Goal: Transaction & Acquisition: Purchase product/service

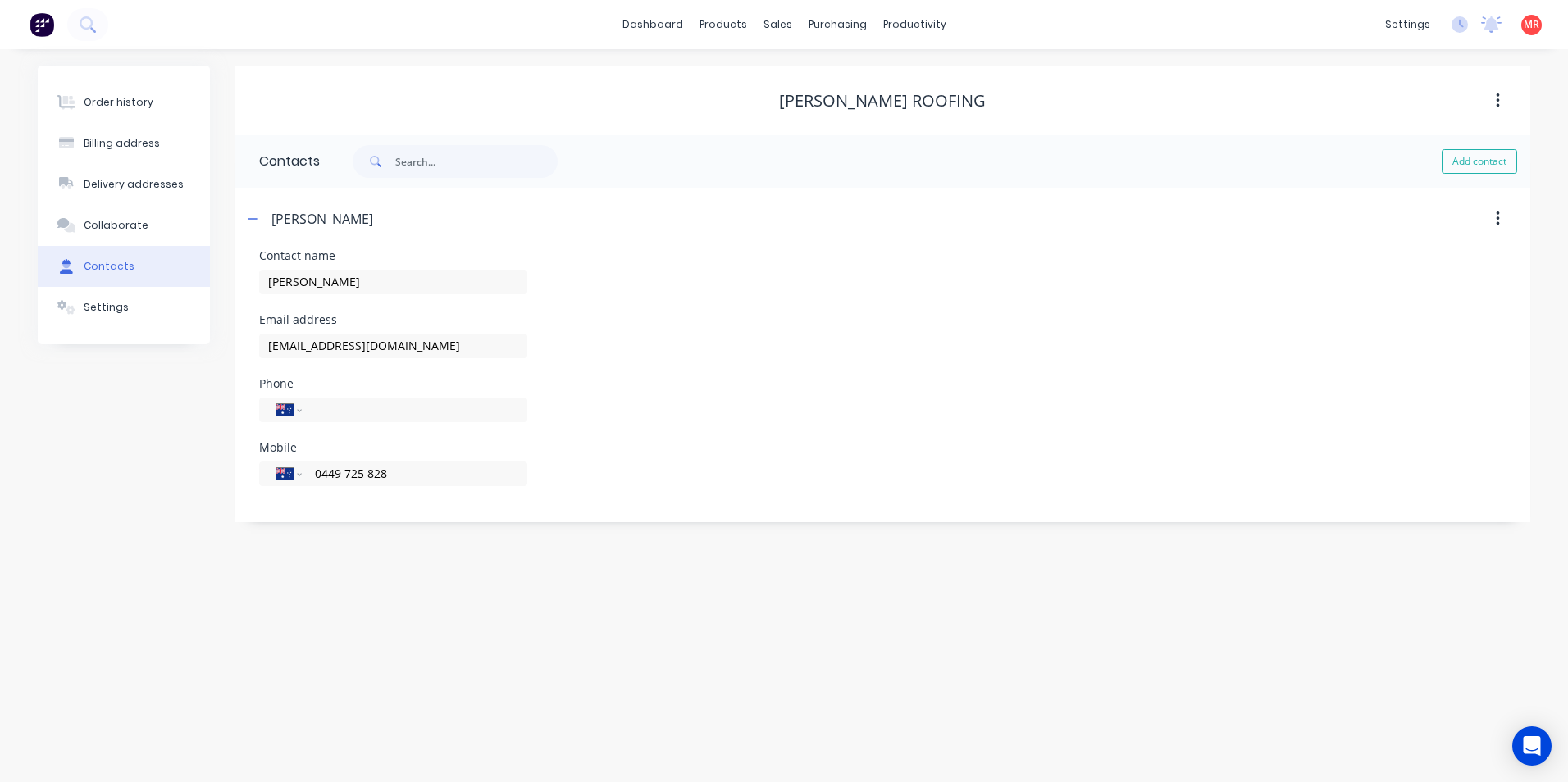
select select "AU"
click at [45, 20] on img at bounding box center [41, 24] width 25 height 25
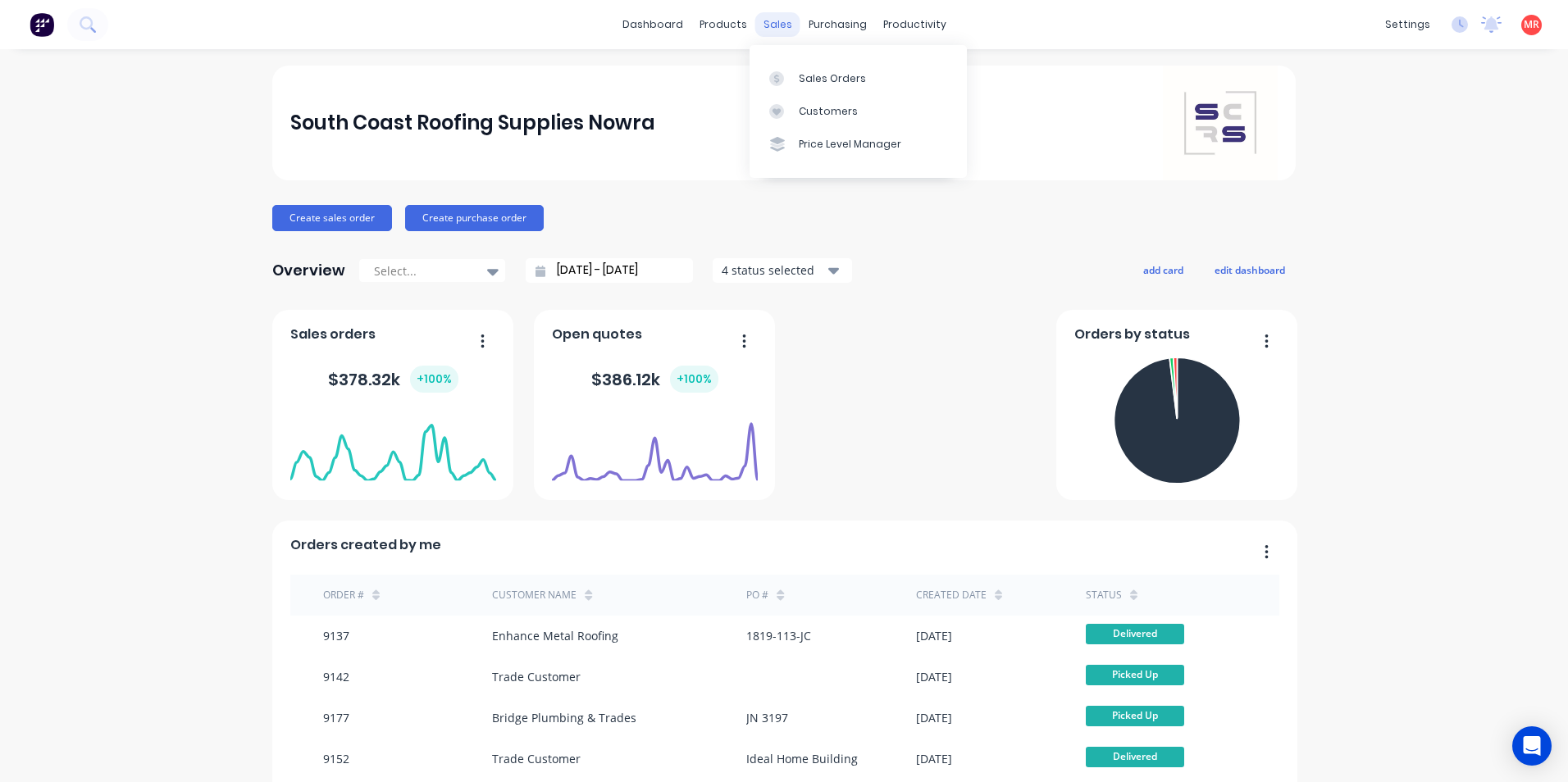
click at [769, 22] on div "sales" at bounding box center [778, 24] width 45 height 25
click at [784, 67] on link "Sales Orders" at bounding box center [858, 77] width 217 height 33
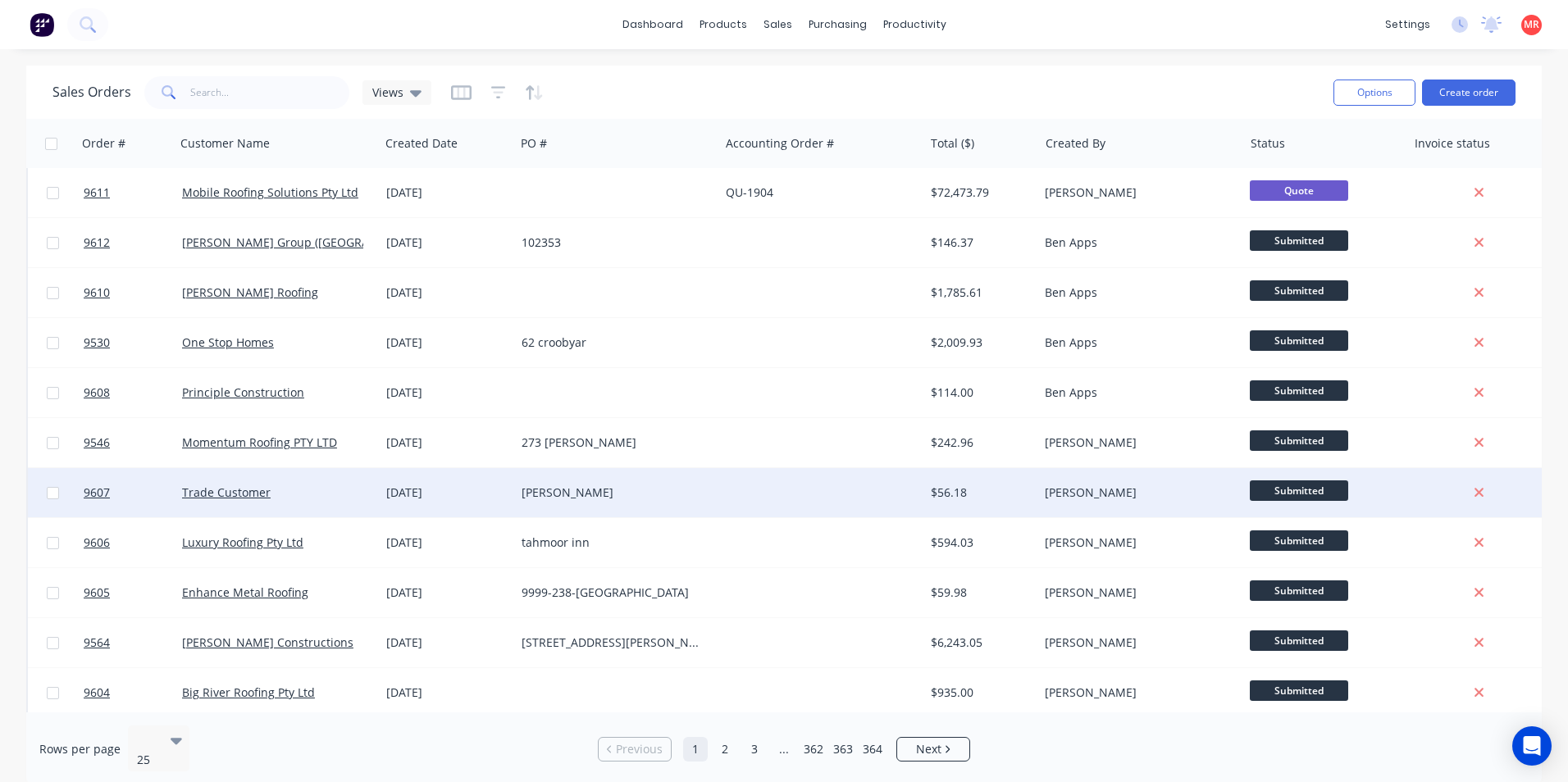
scroll to position [715, 0]
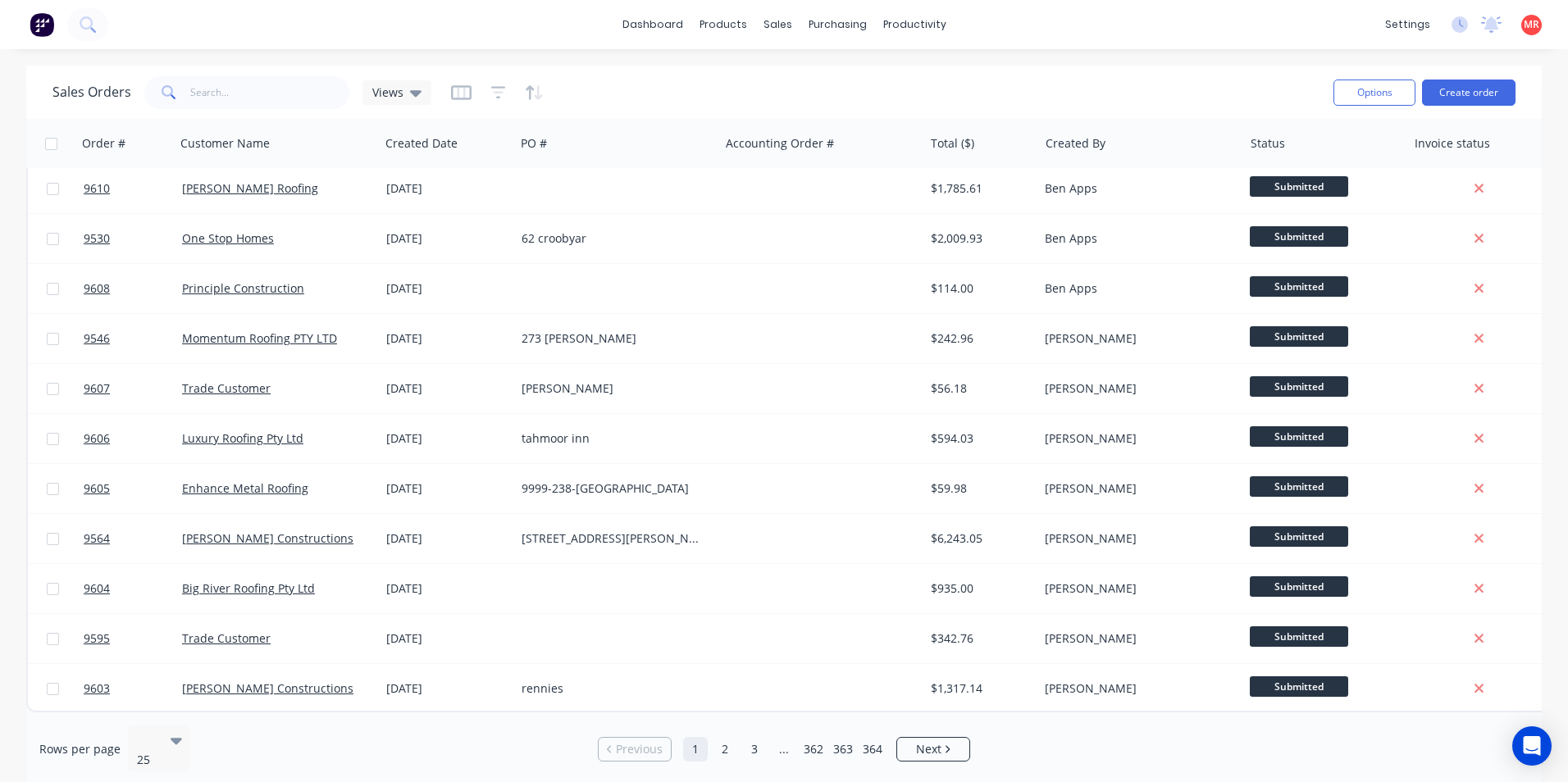
click at [732, 754] on div "Rows per page 25 Previous 1 2 3 ... 362 363 364 Next" at bounding box center [784, 749] width 1516 height 74
click at [728, 746] on link "2" at bounding box center [725, 749] width 25 height 25
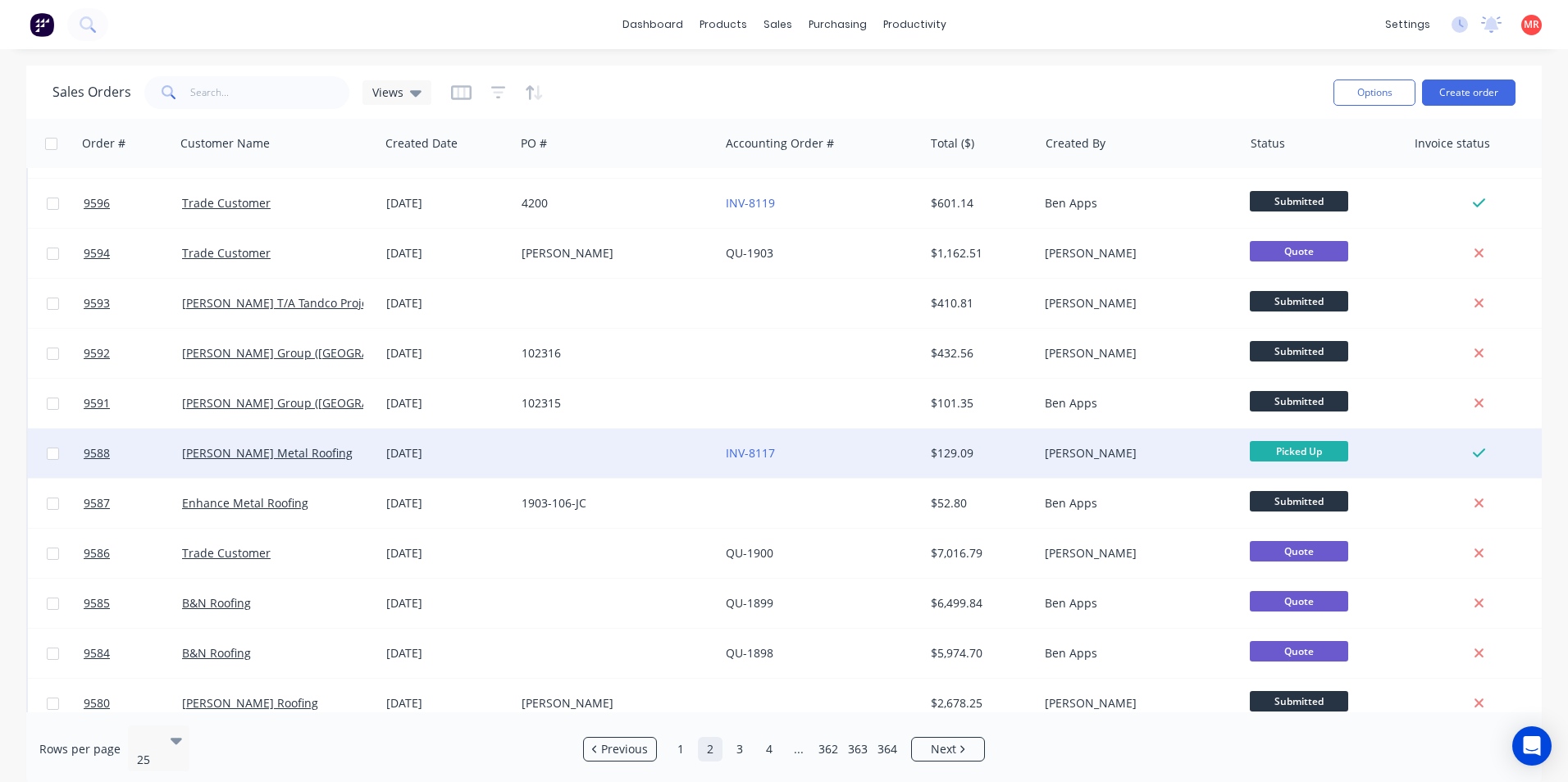
scroll to position [328, 0]
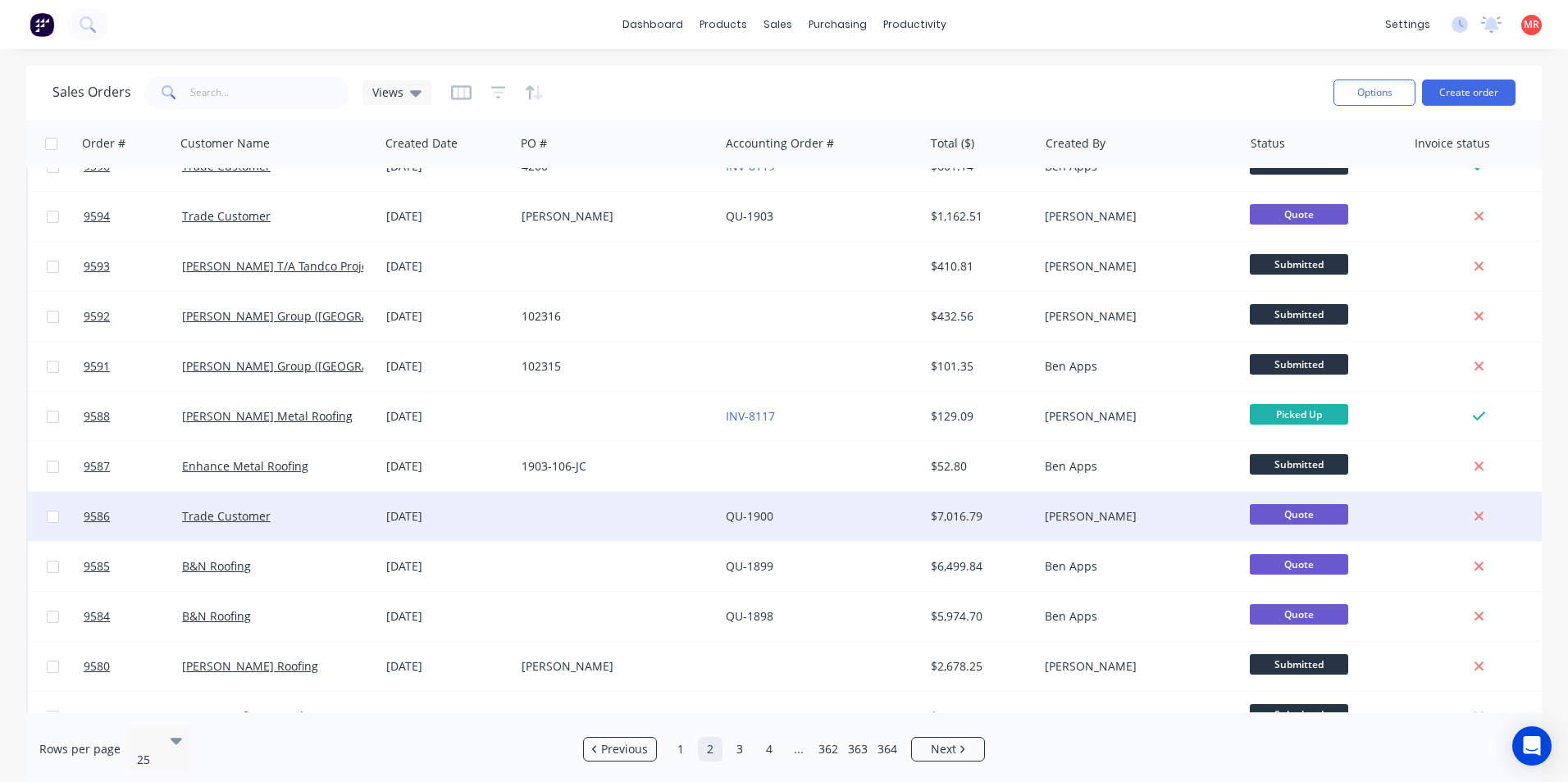
click at [701, 523] on div at bounding box center [617, 517] width 204 height 49
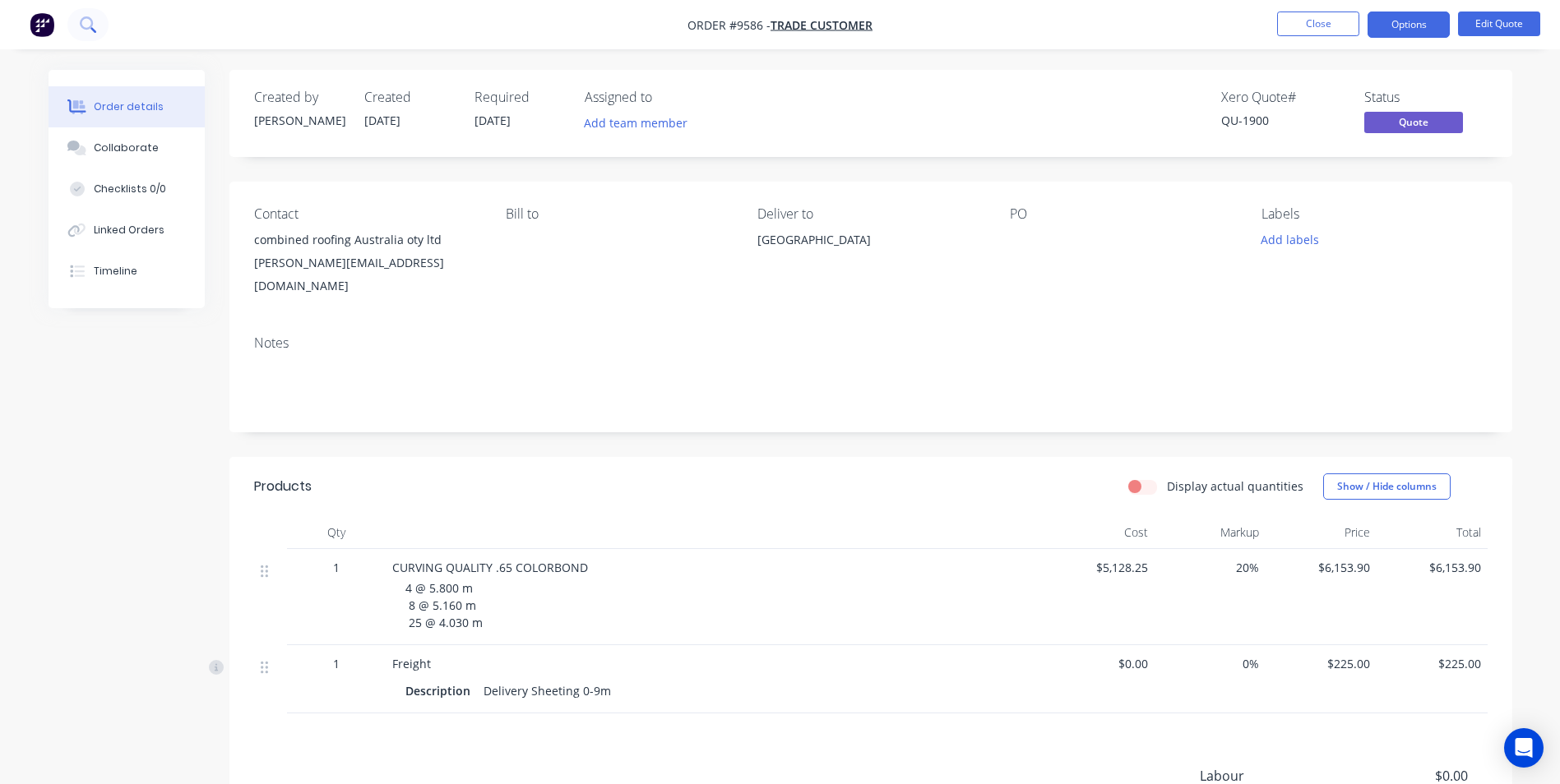
click at [84, 27] on icon at bounding box center [86, 23] width 13 height 13
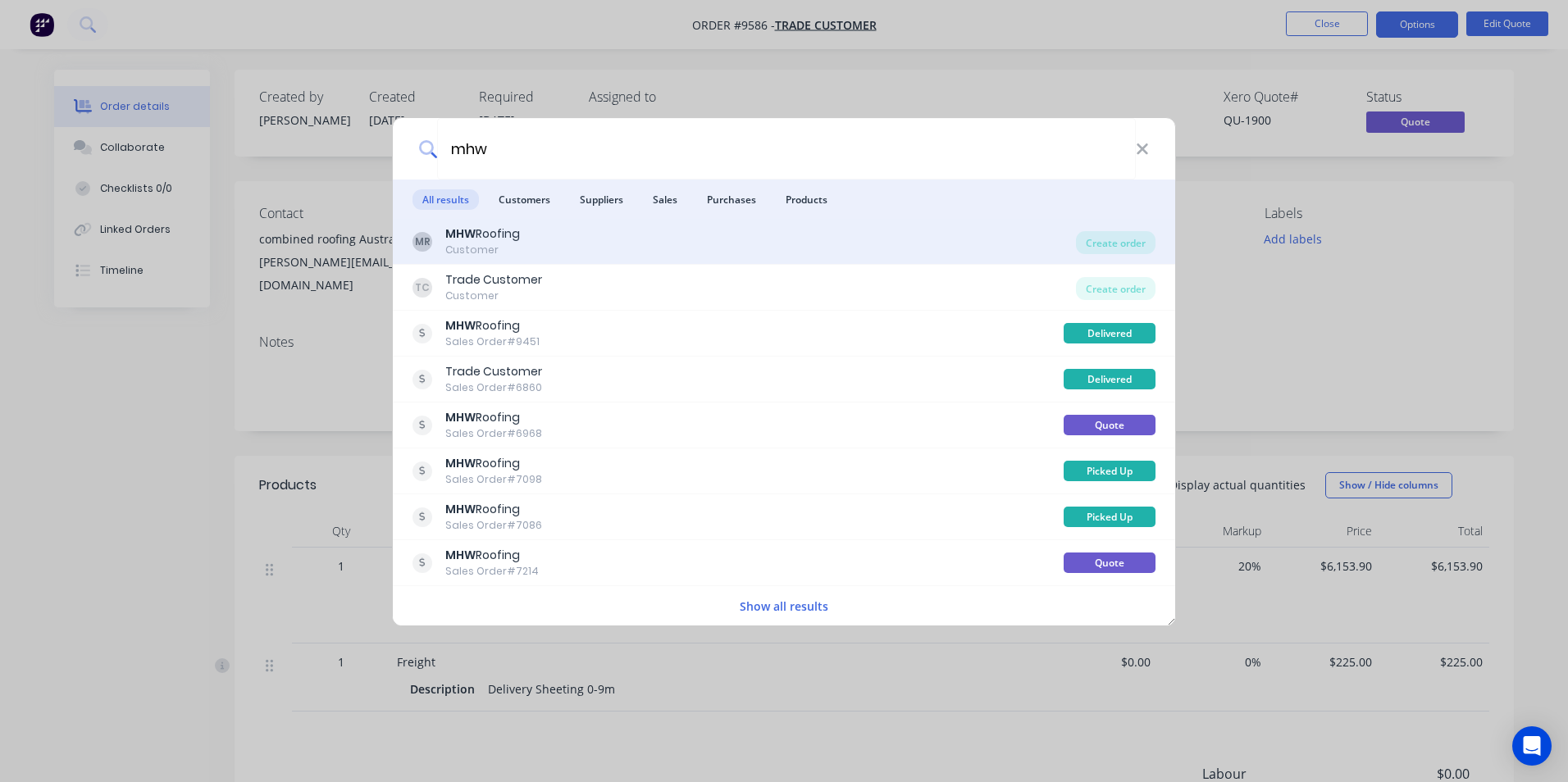
type input "mhw"
click at [842, 234] on div "MR MHW Roofing Customer" at bounding box center [745, 241] width 664 height 32
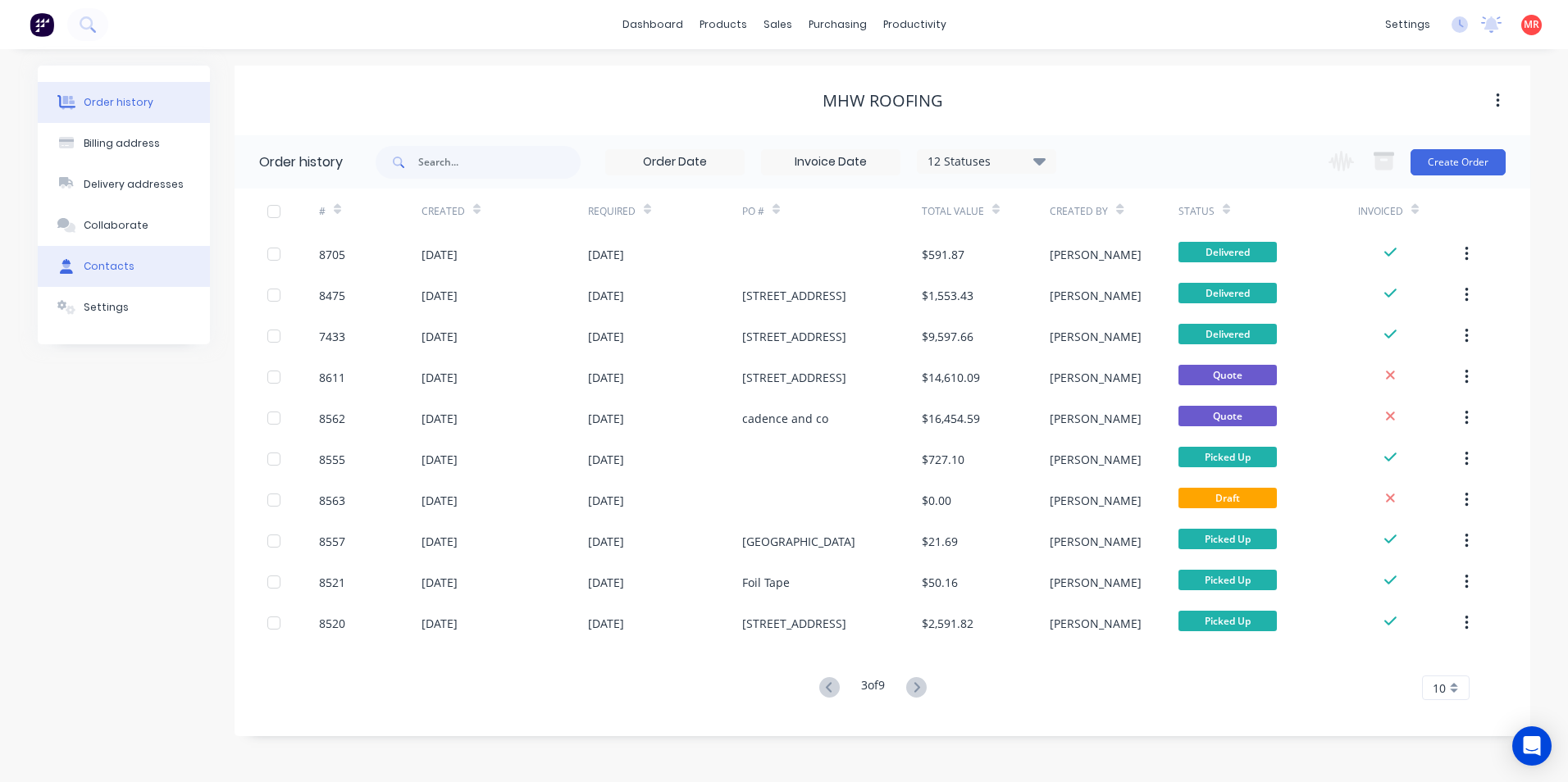
click at [113, 261] on div "Contacts" at bounding box center [109, 266] width 51 height 15
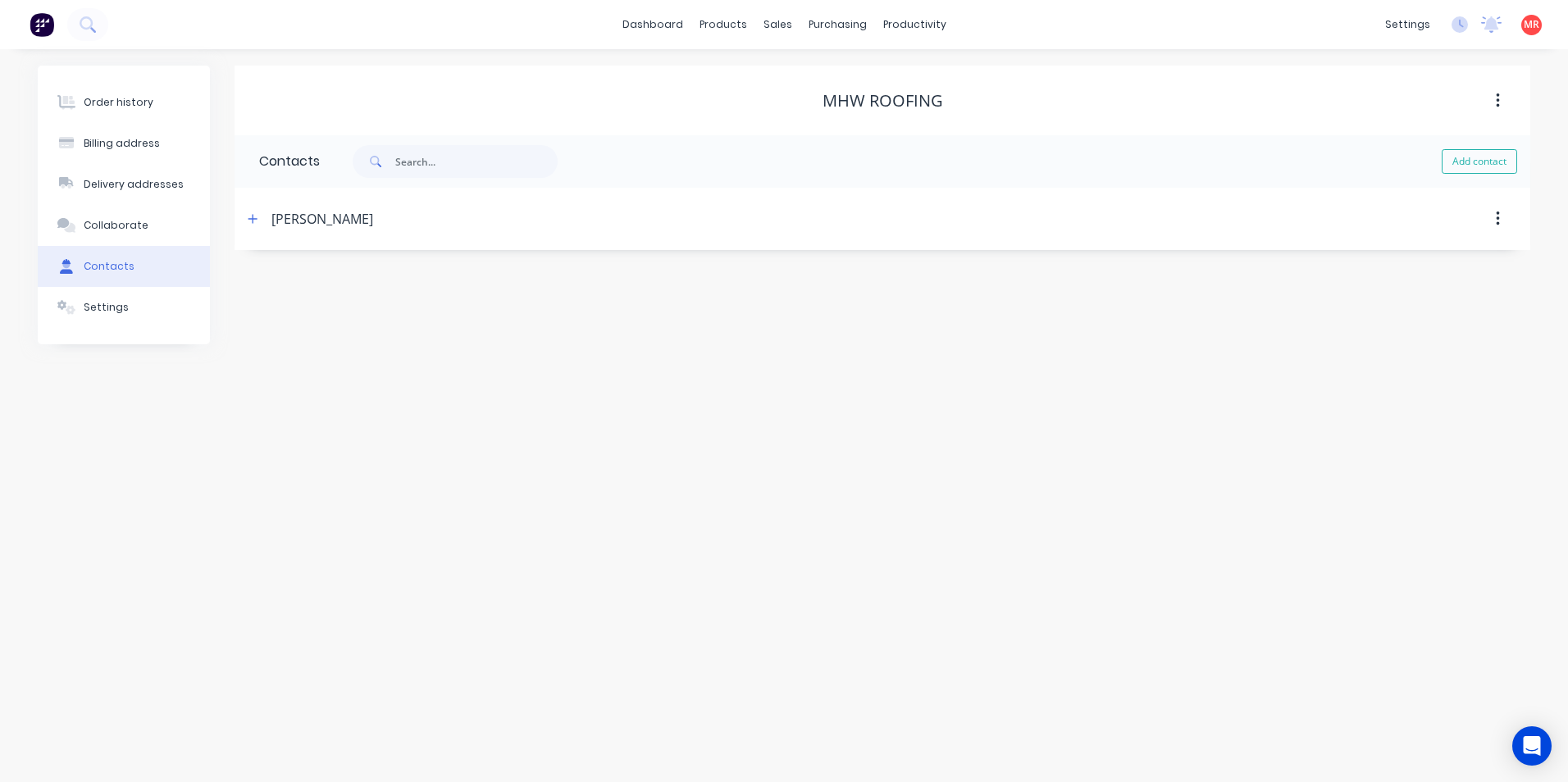
click at [302, 209] on div "[PERSON_NAME]" at bounding box center [323, 219] width 102 height 20
click at [261, 216] on button "button" at bounding box center [253, 219] width 20 height 20
click at [94, 30] on icon at bounding box center [93, 30] width 5 height 5
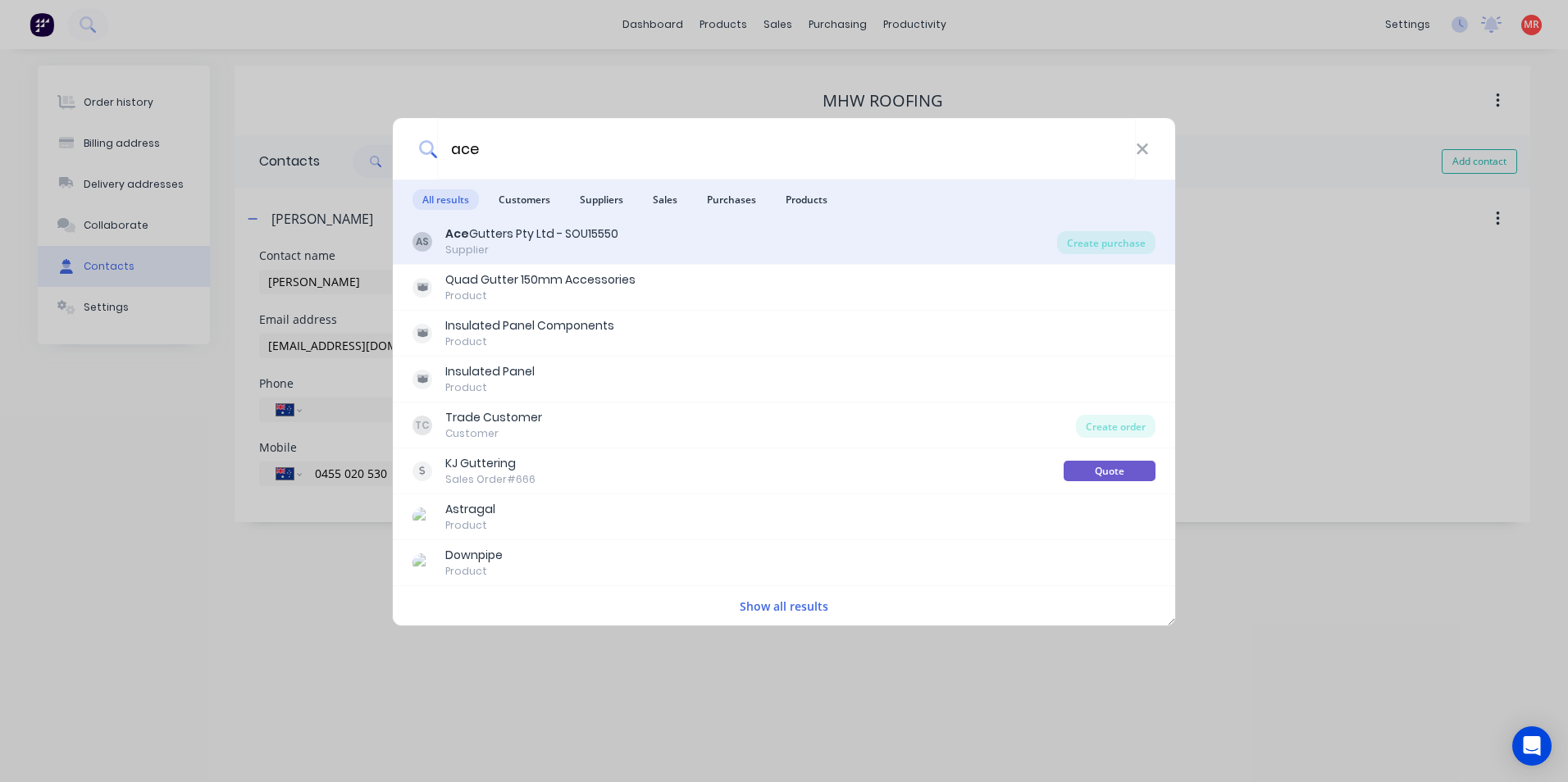
type input "ace"
click at [971, 235] on div "AS Ace Gutters Pty Ltd - SOU15550 Supplier" at bounding box center [735, 241] width 645 height 32
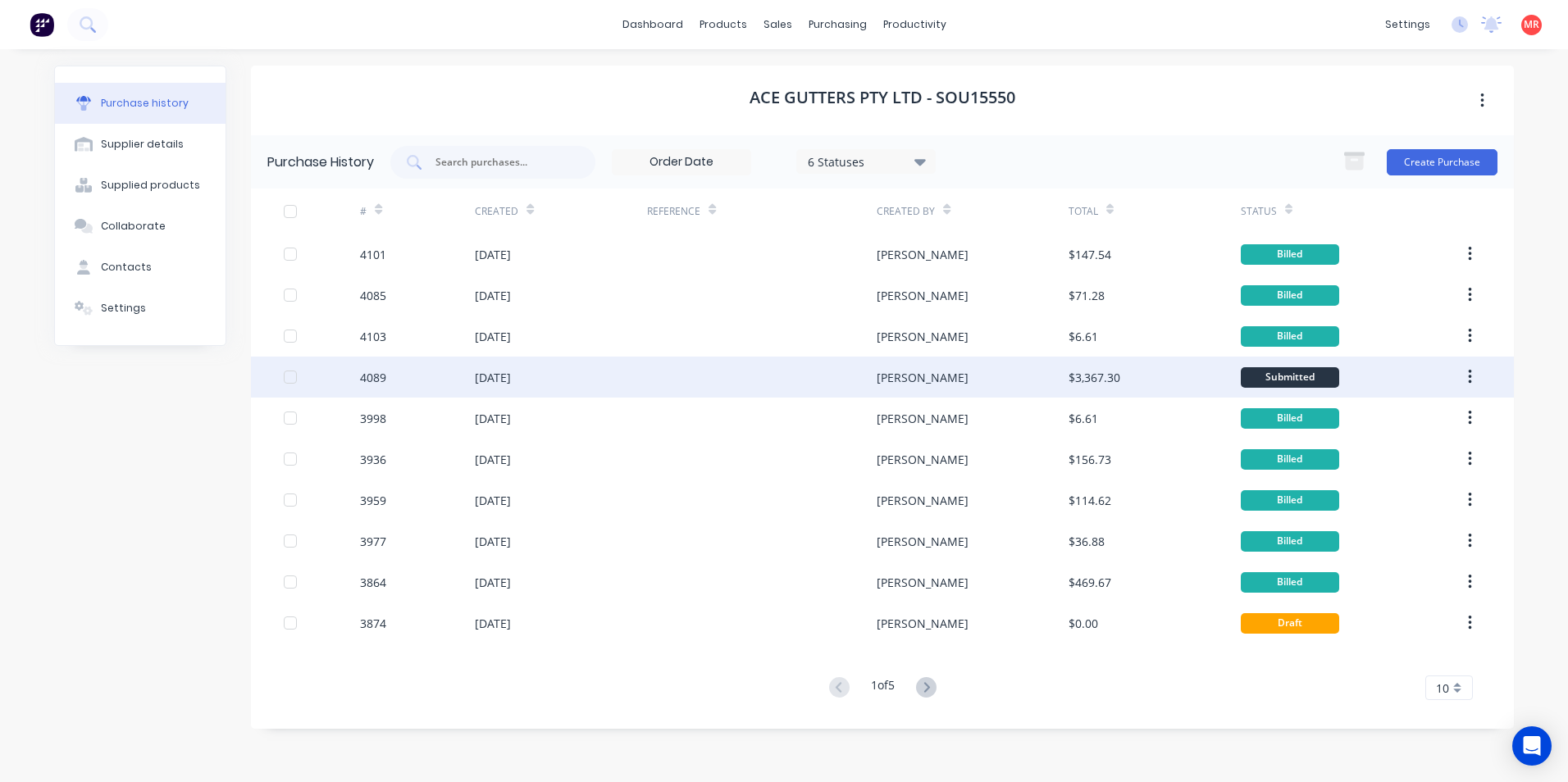
click at [726, 379] on div at bounding box center [762, 376] width 230 height 41
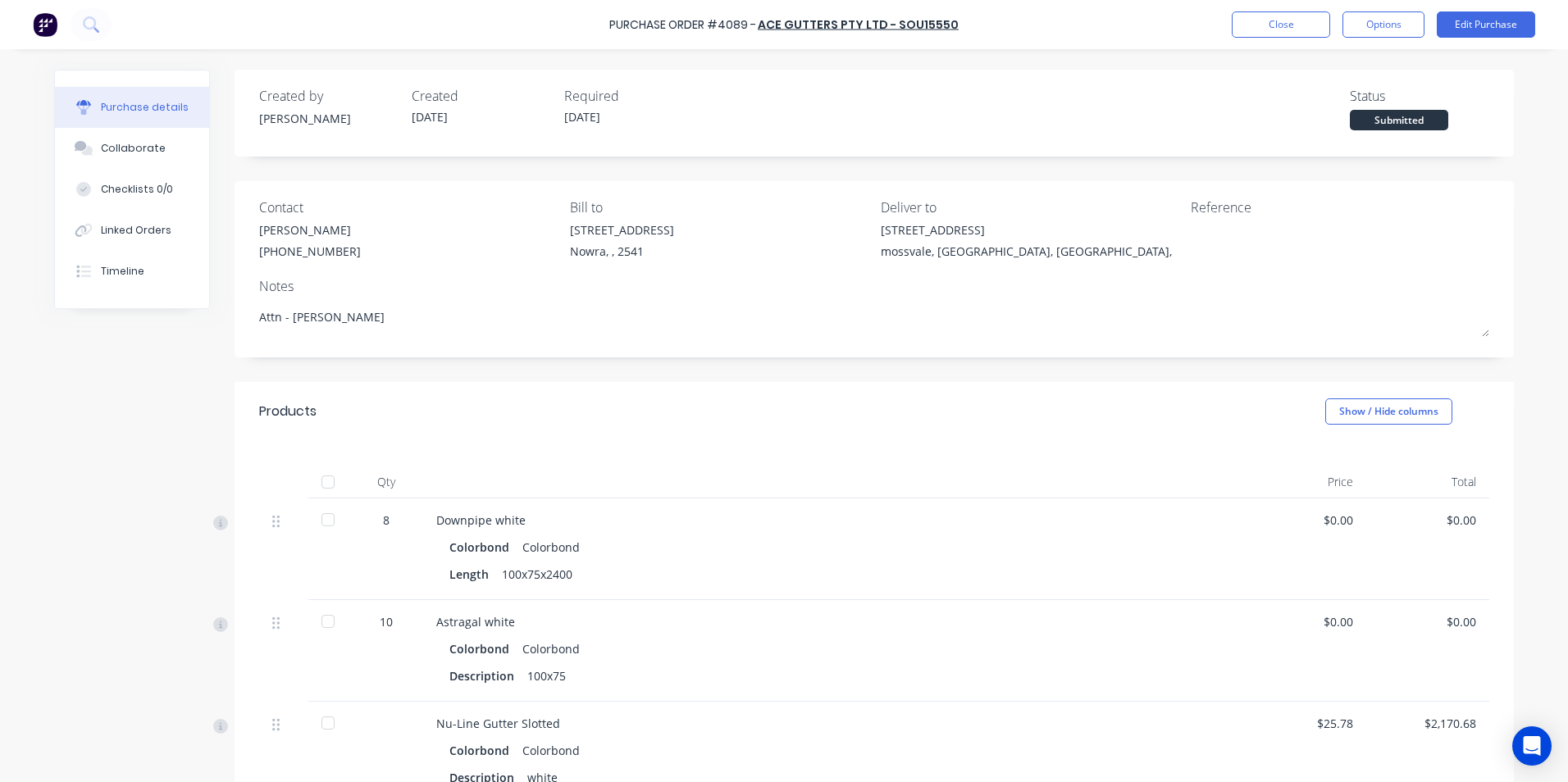
click at [323, 259] on div "[PHONE_NUMBER]" at bounding box center [310, 251] width 102 height 17
click at [292, 252] on div "[PHONE_NUMBER]" at bounding box center [310, 251] width 102 height 17
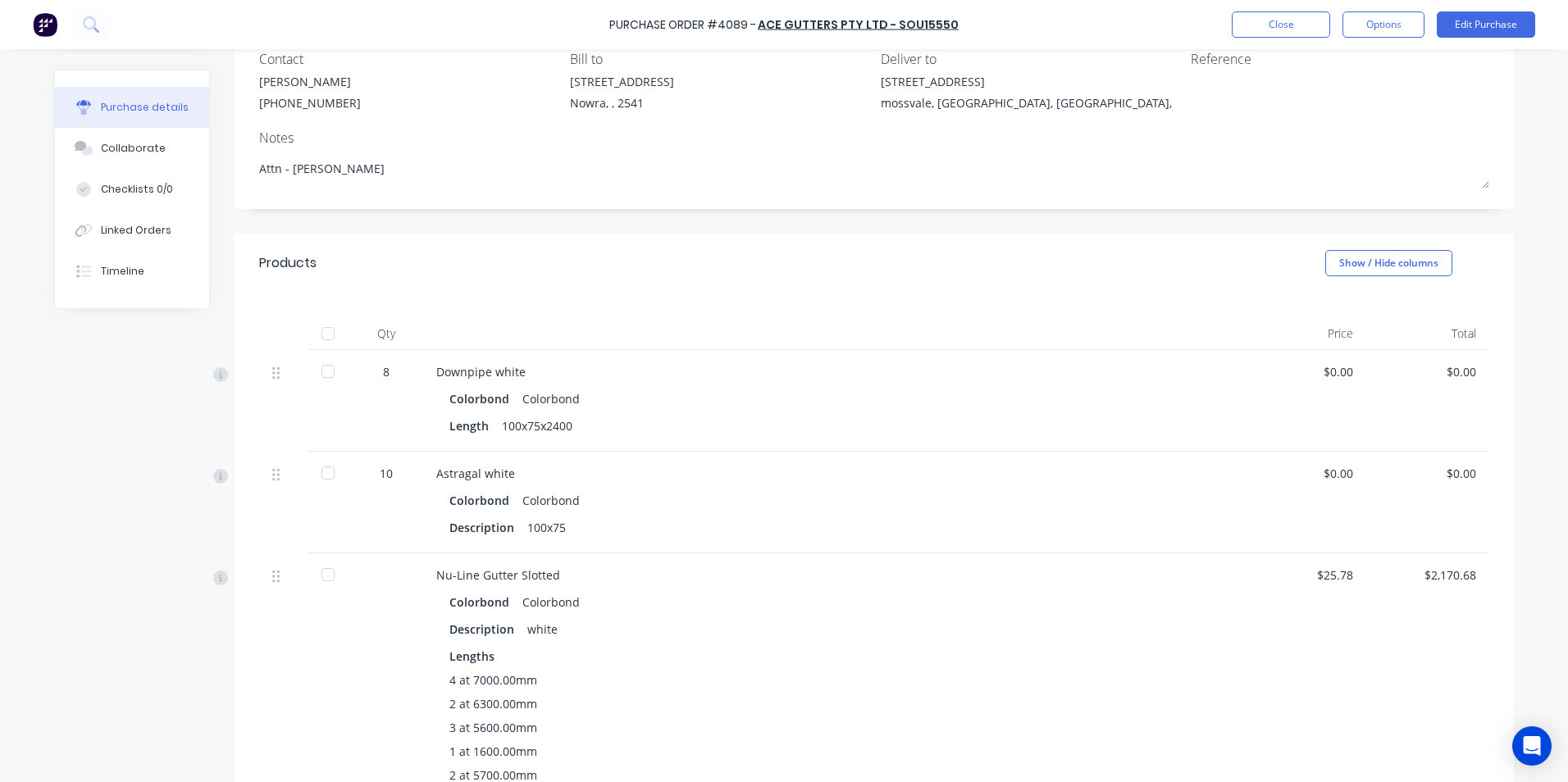
scroll to position [164, 0]
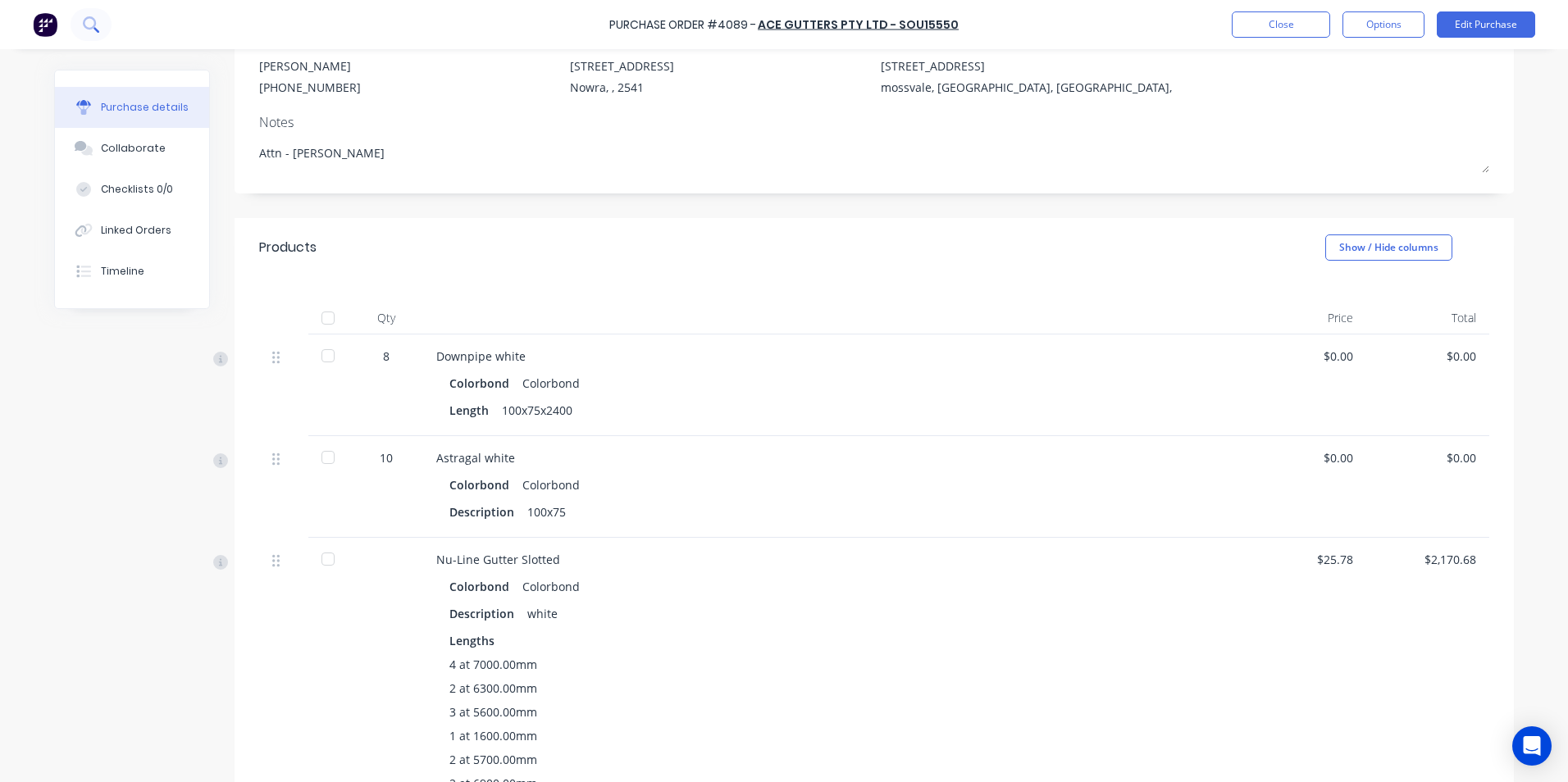
click at [95, 23] on icon at bounding box center [89, 23] width 13 height 13
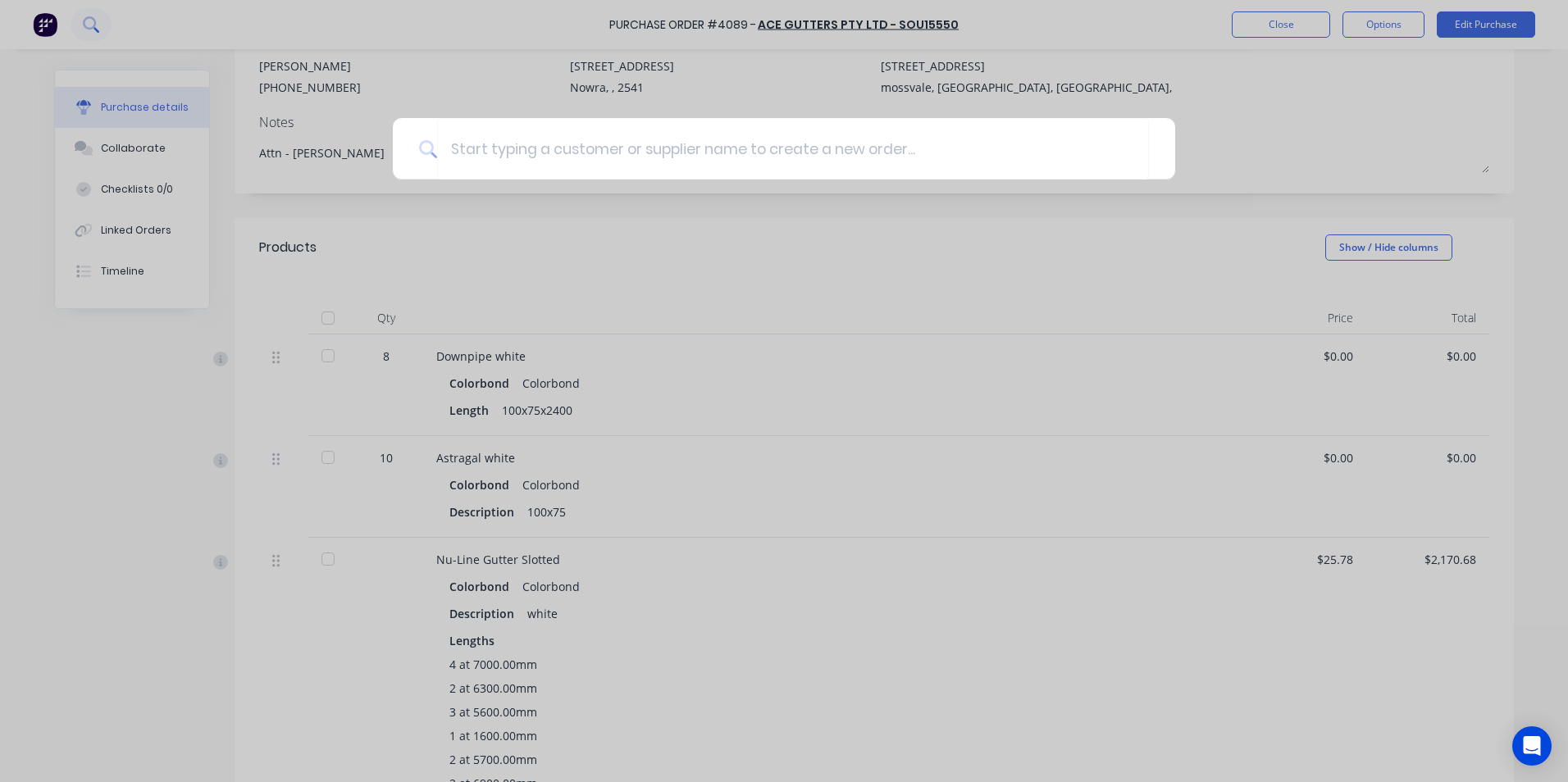
type textarea "x"
type input "4"
type textarea "x"
type input "41"
type textarea "x"
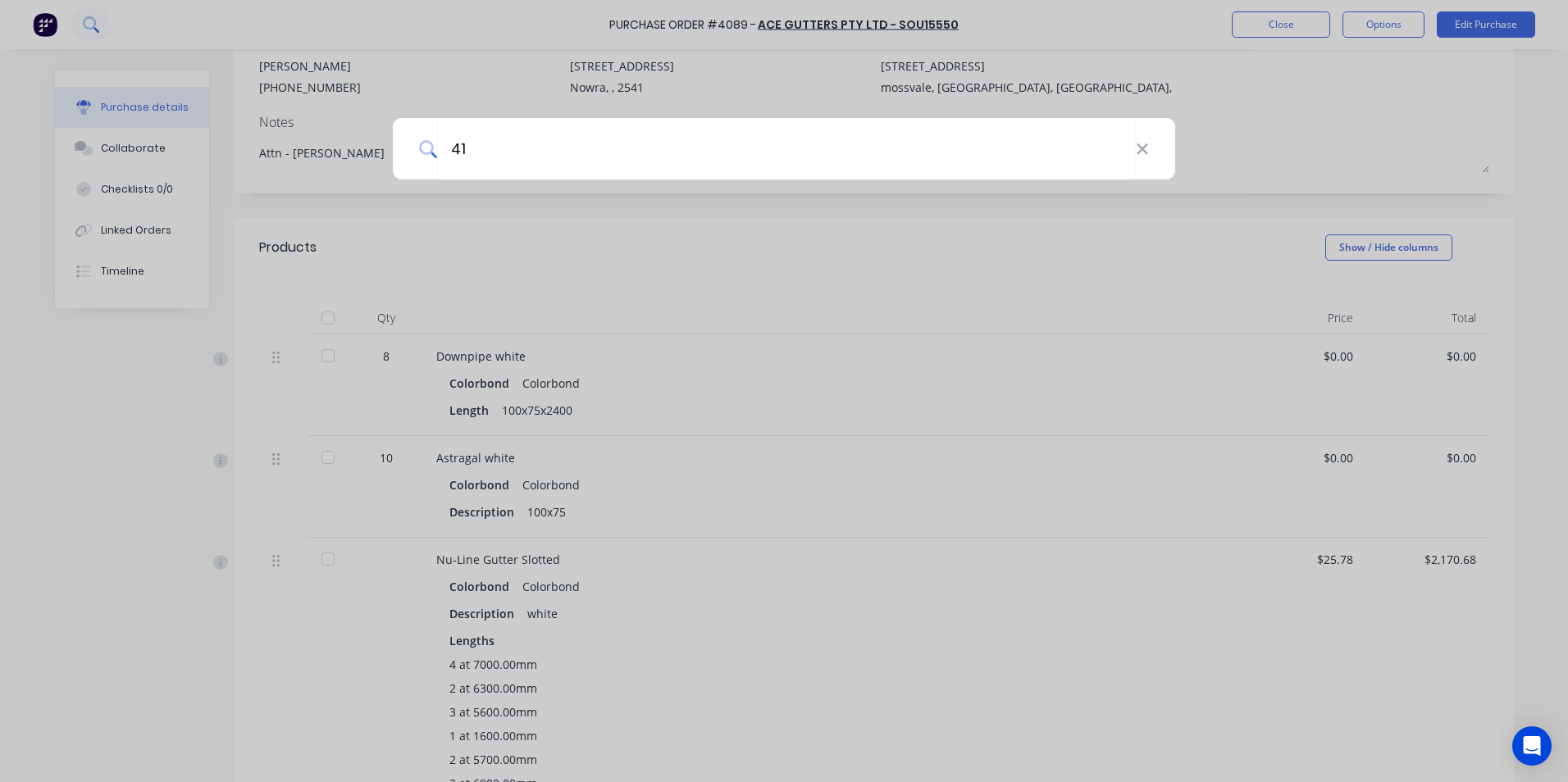
type input "412"
type textarea "x"
type input "4123"
type textarea "x"
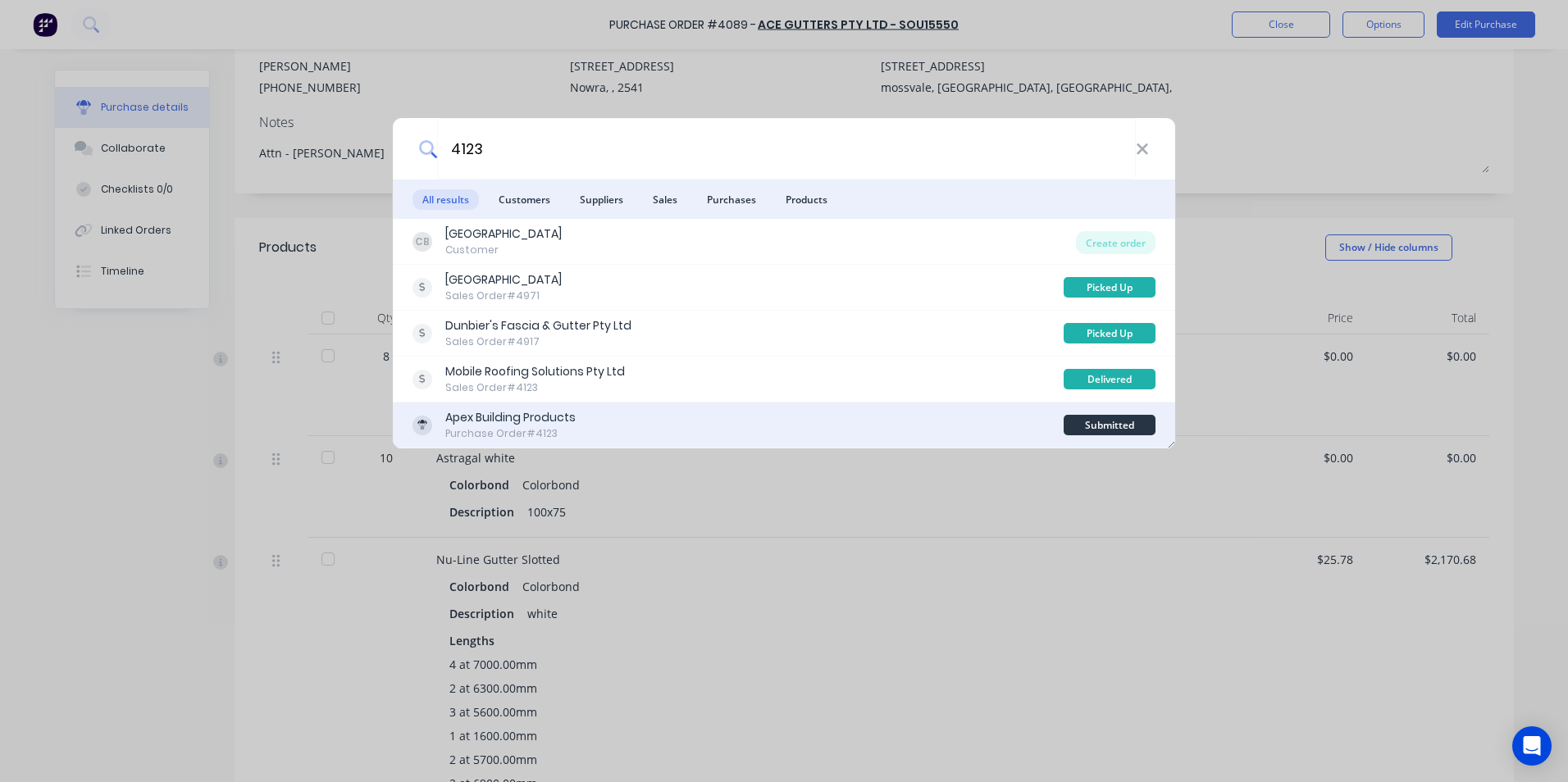
type input "4123"
click at [758, 435] on div "Apex Building Products Purchase Order #4123" at bounding box center [738, 425] width 651 height 32
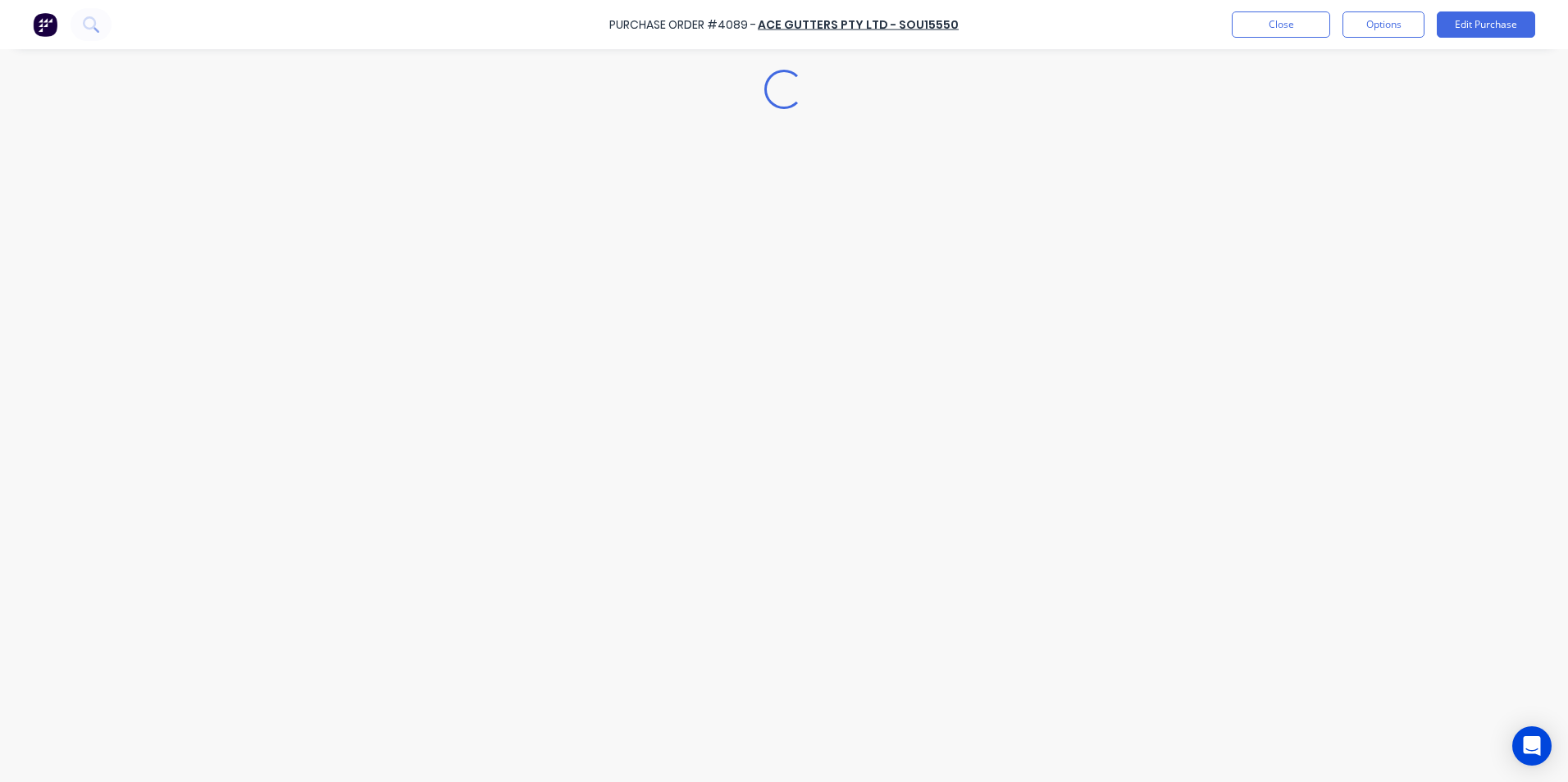
type textarea "x"
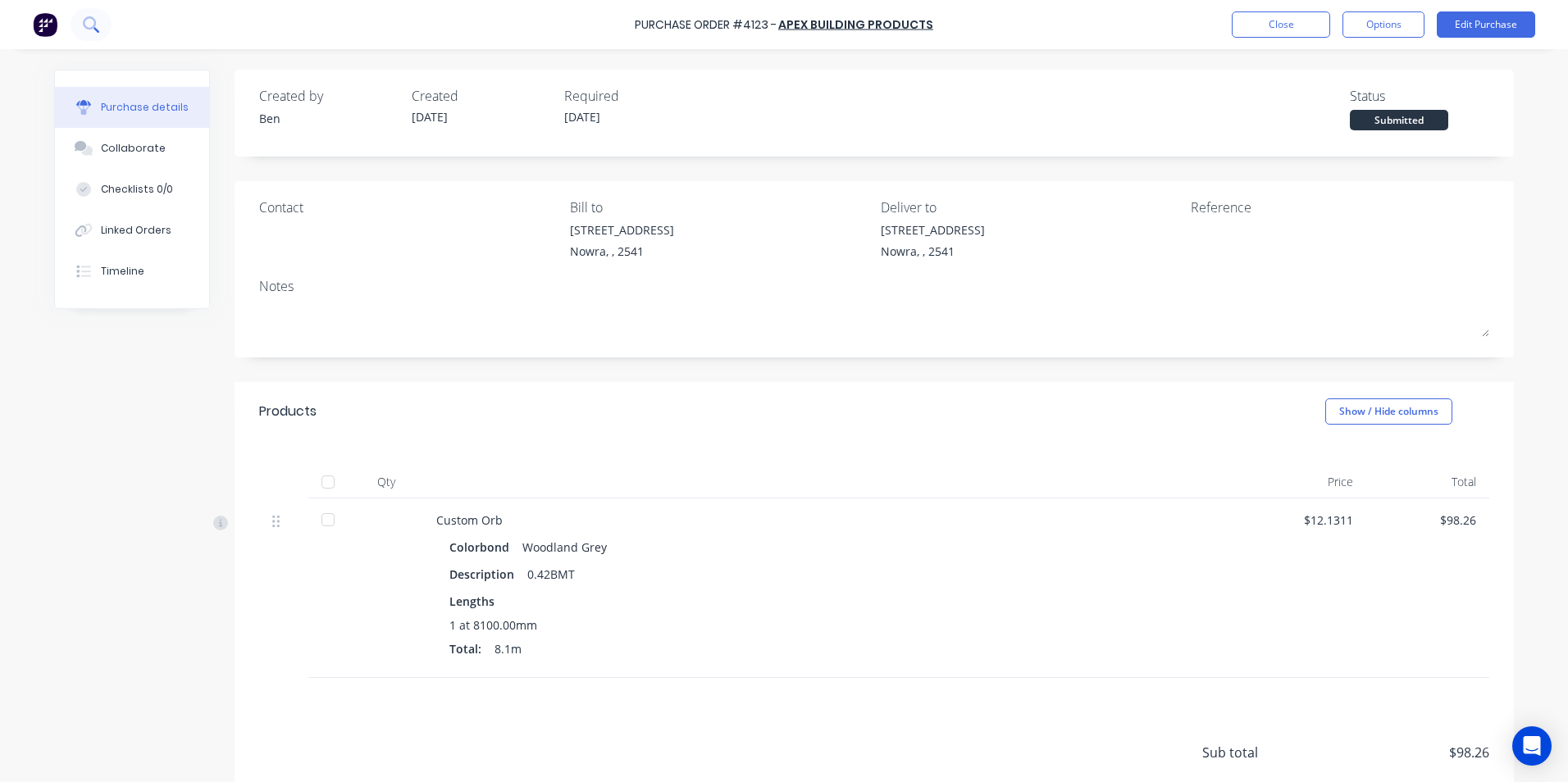
click at [100, 24] on button at bounding box center [90, 25] width 41 height 33
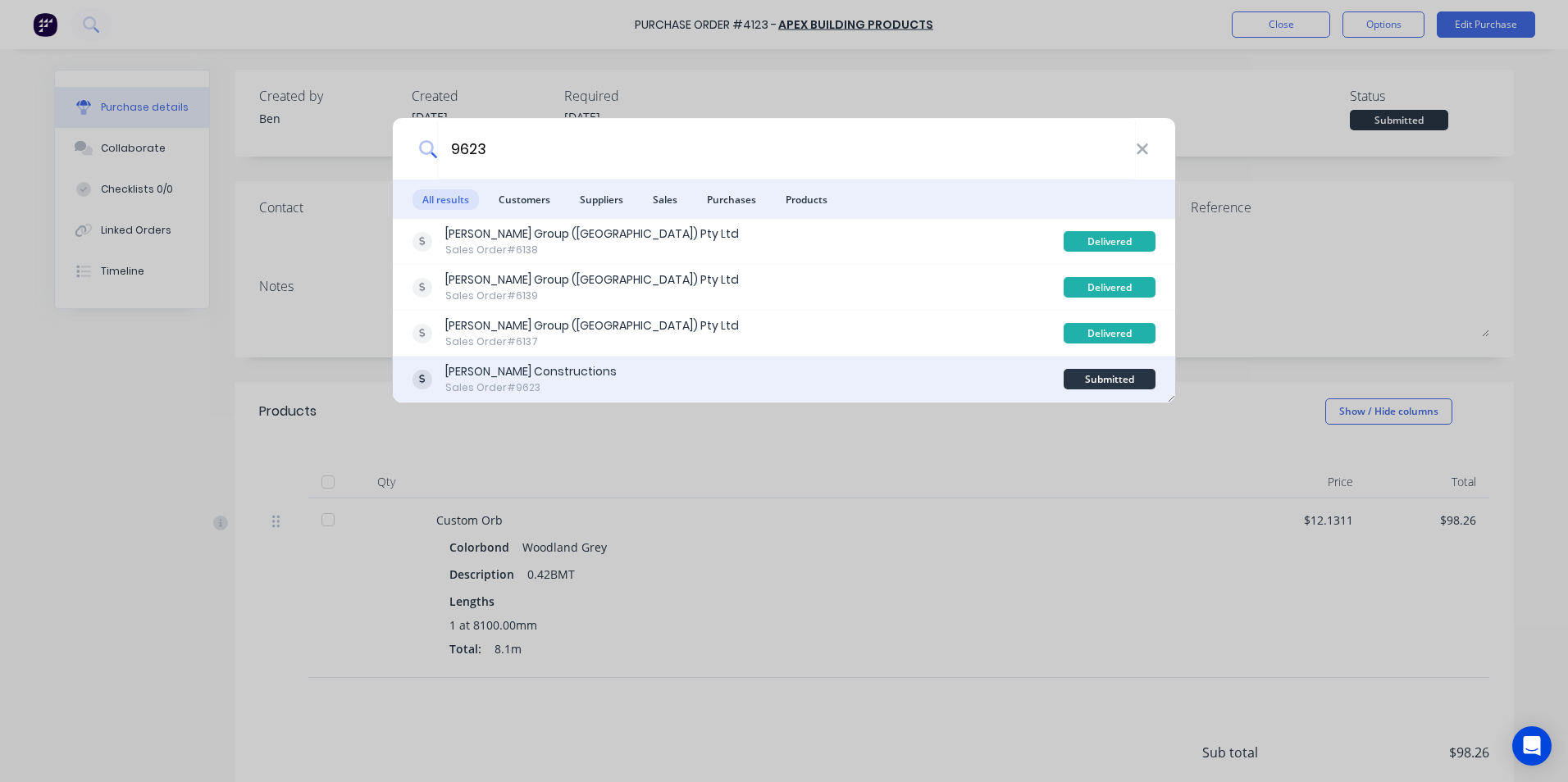
type input "9623"
click at [663, 383] on div "[PERSON_NAME] Constructions Sales Order #9623" at bounding box center [738, 379] width 651 height 32
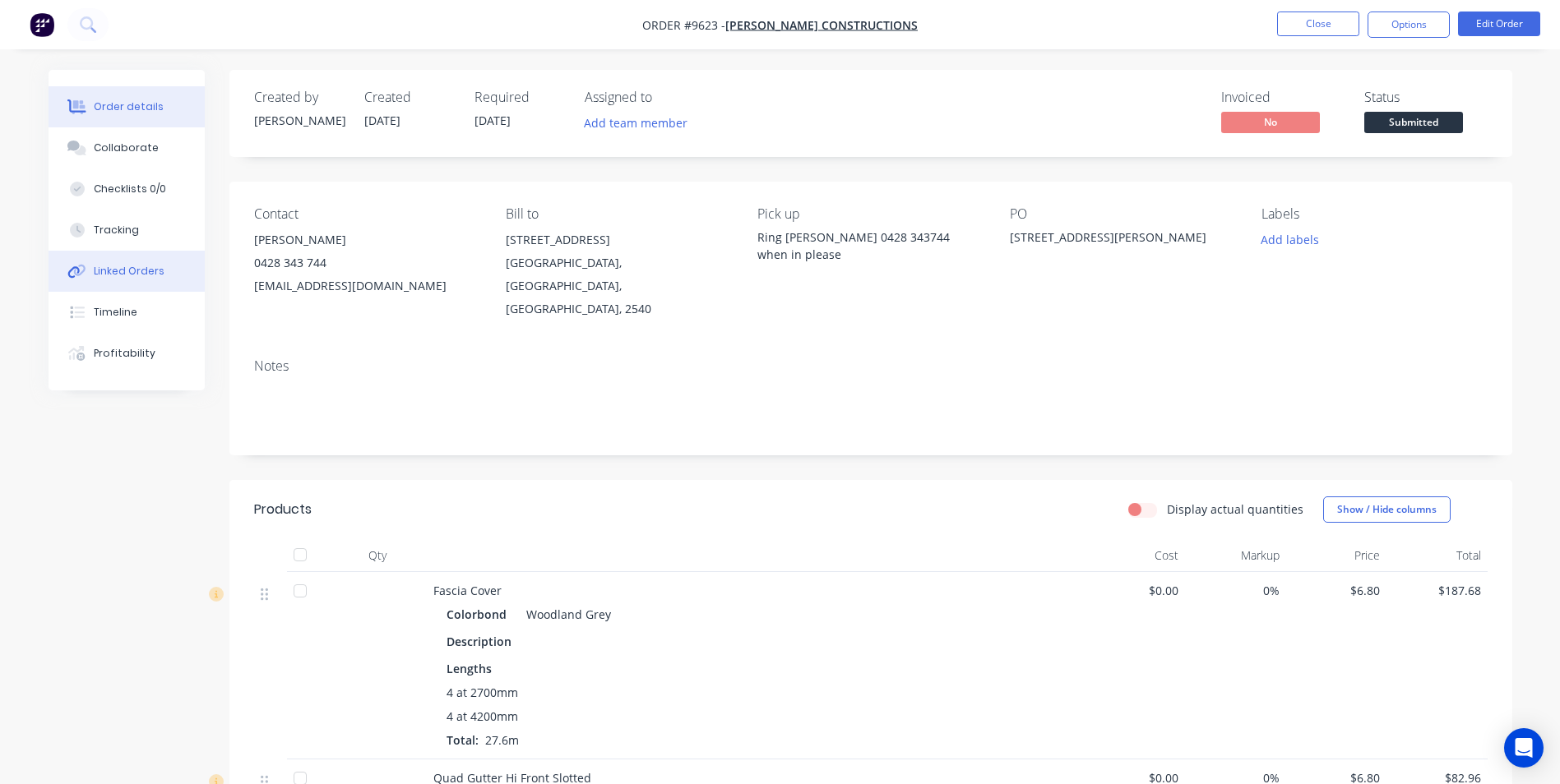
click at [118, 270] on div "Linked Orders" at bounding box center [129, 271] width 70 height 15
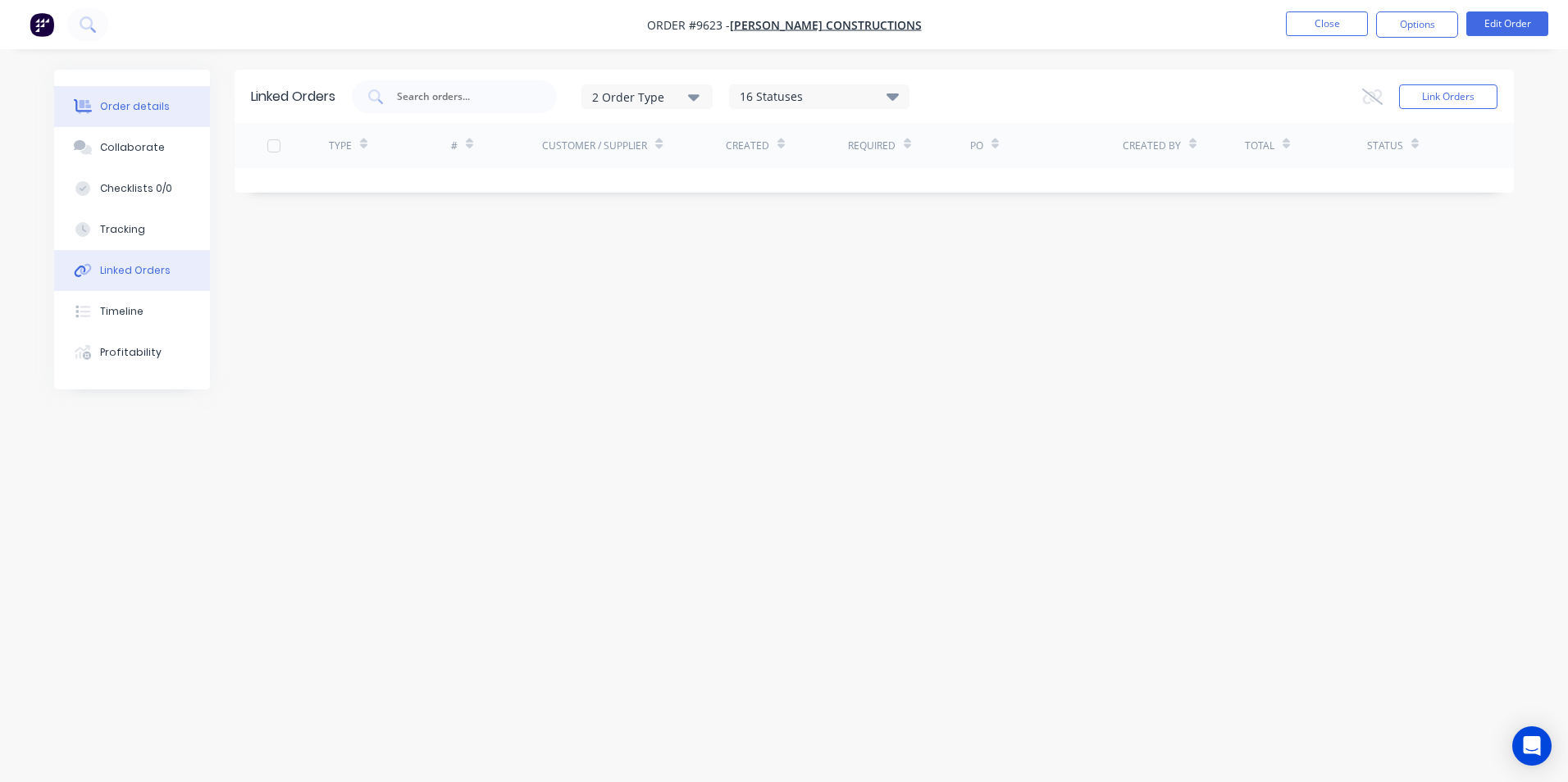
click at [123, 110] on div "Order details" at bounding box center [135, 107] width 69 height 15
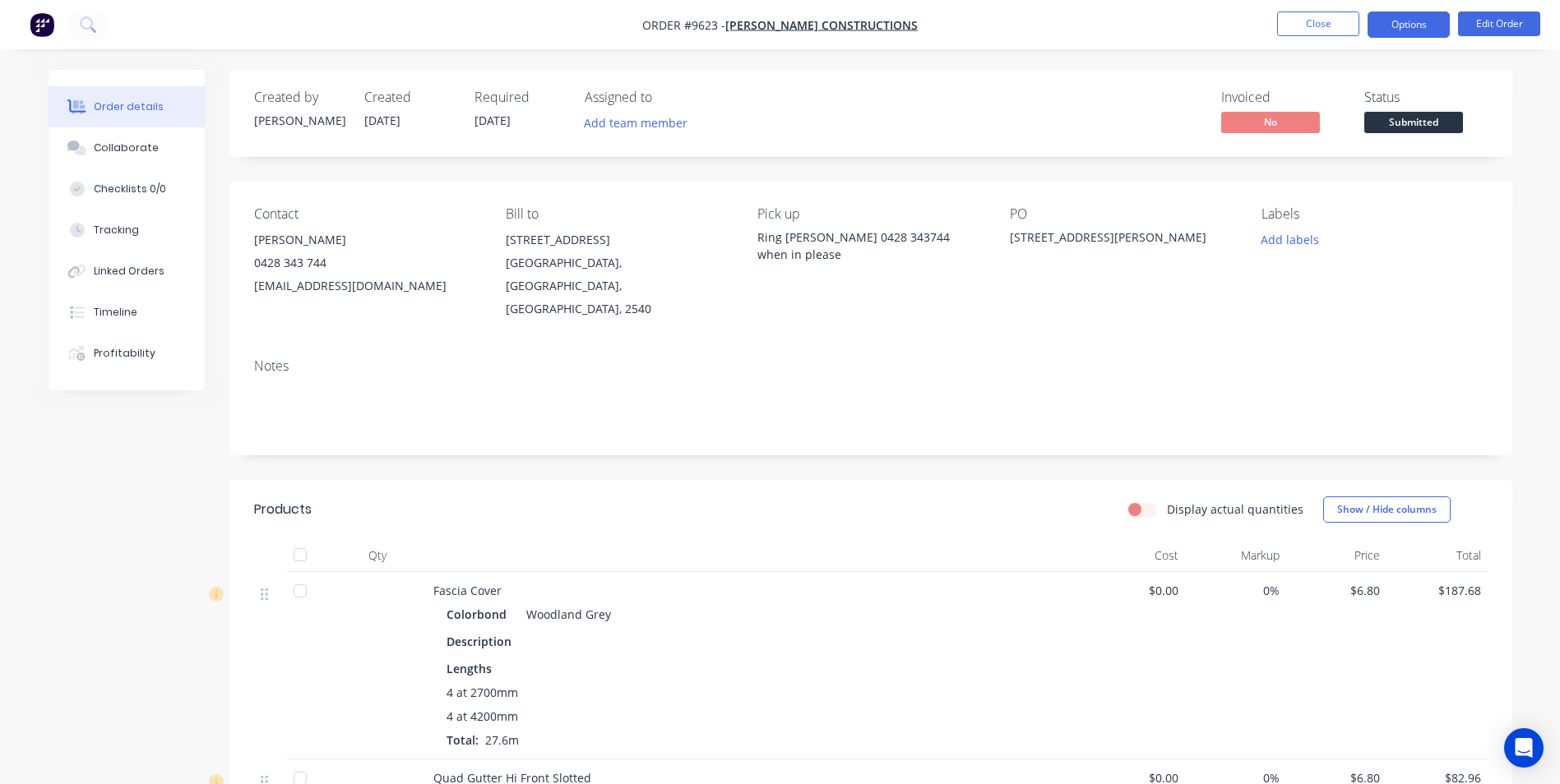
click at [1432, 29] on button "Options" at bounding box center [1408, 25] width 82 height 26
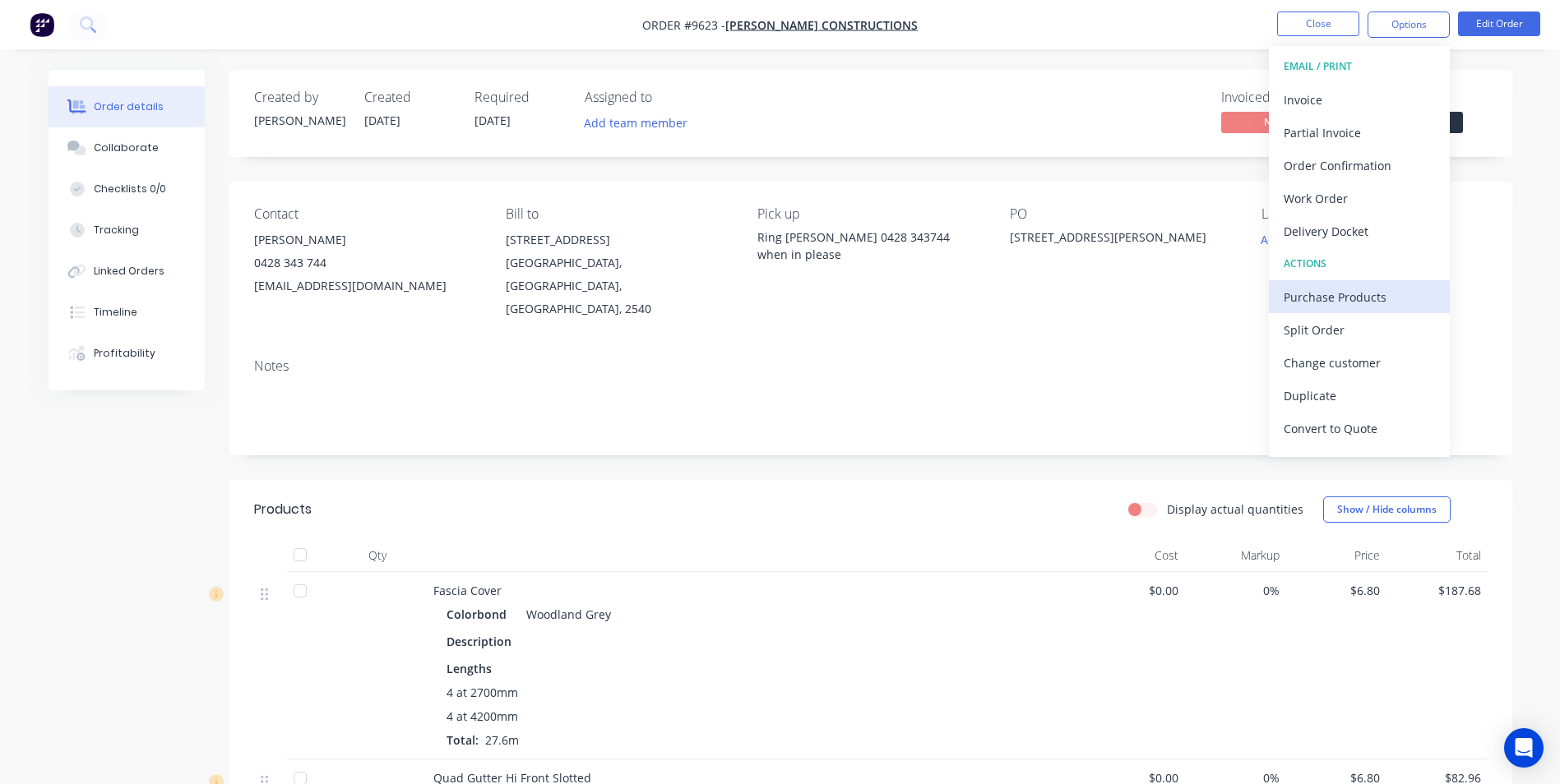
click at [1343, 285] on div "Purchase Products" at bounding box center [1360, 297] width 152 height 24
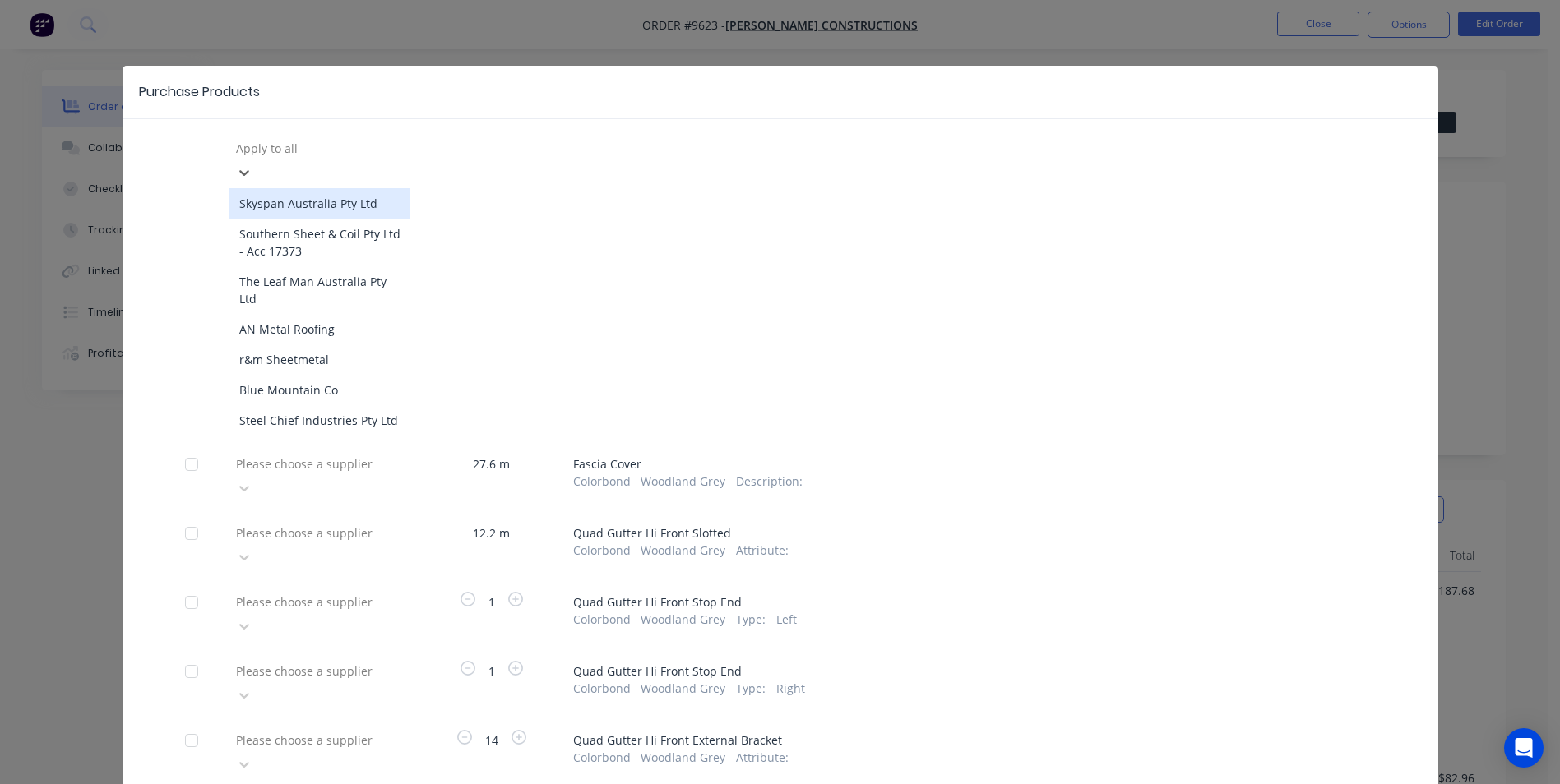
click at [275, 150] on div at bounding box center [352, 148] width 237 height 20
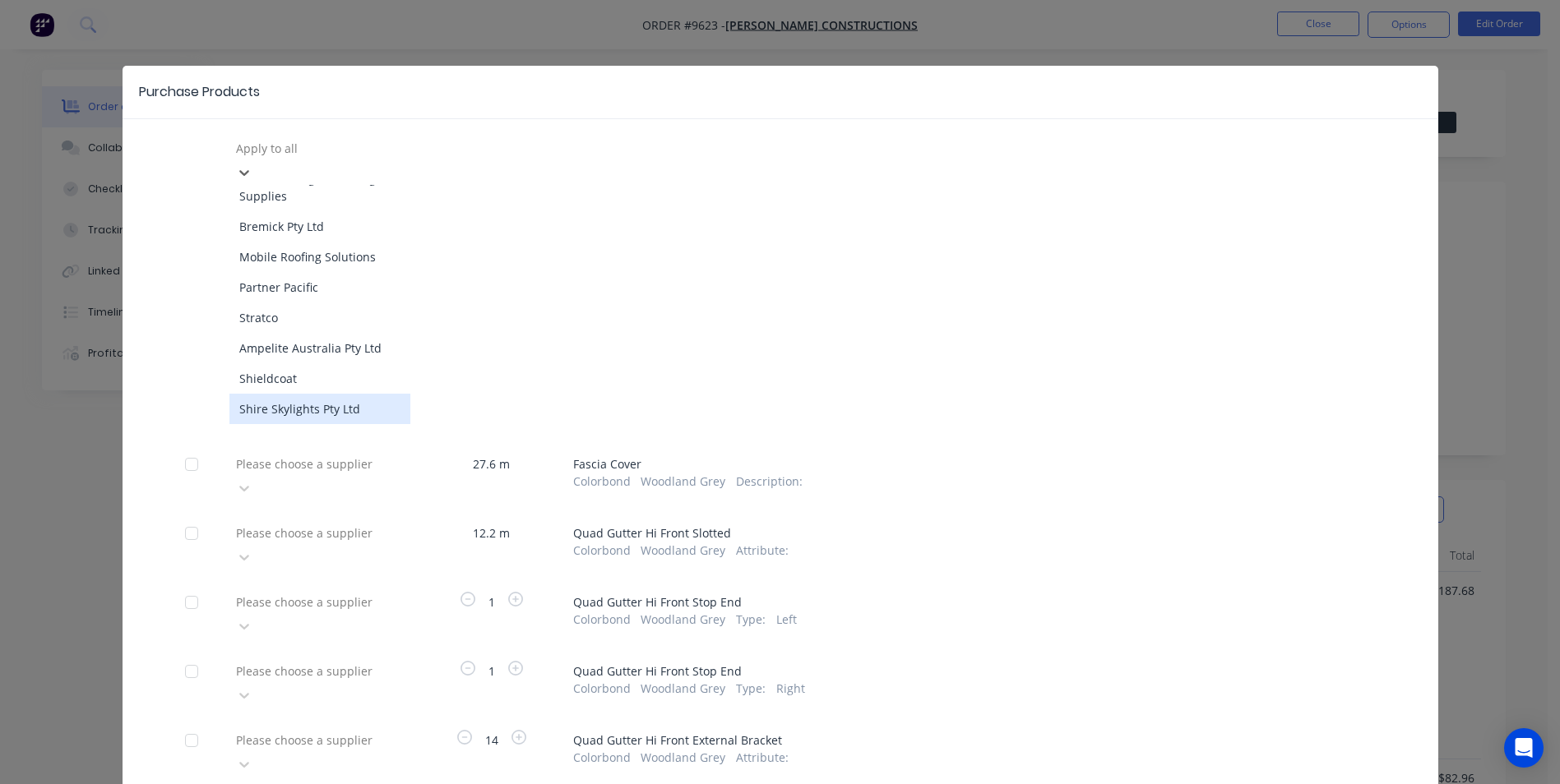
scroll to position [576, 0]
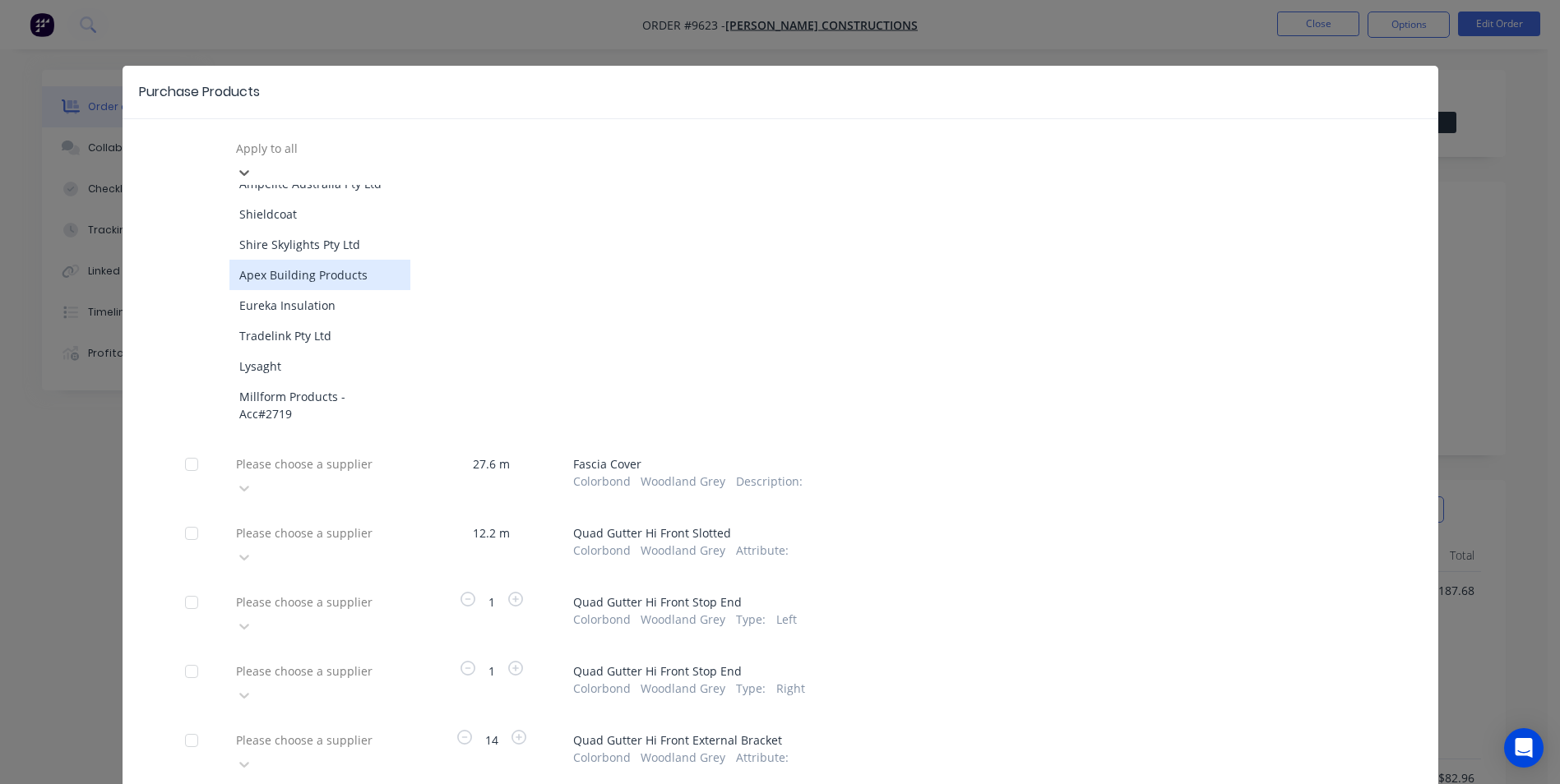
click at [295, 260] on div "Apex Building Products" at bounding box center [320, 274] width 181 height 30
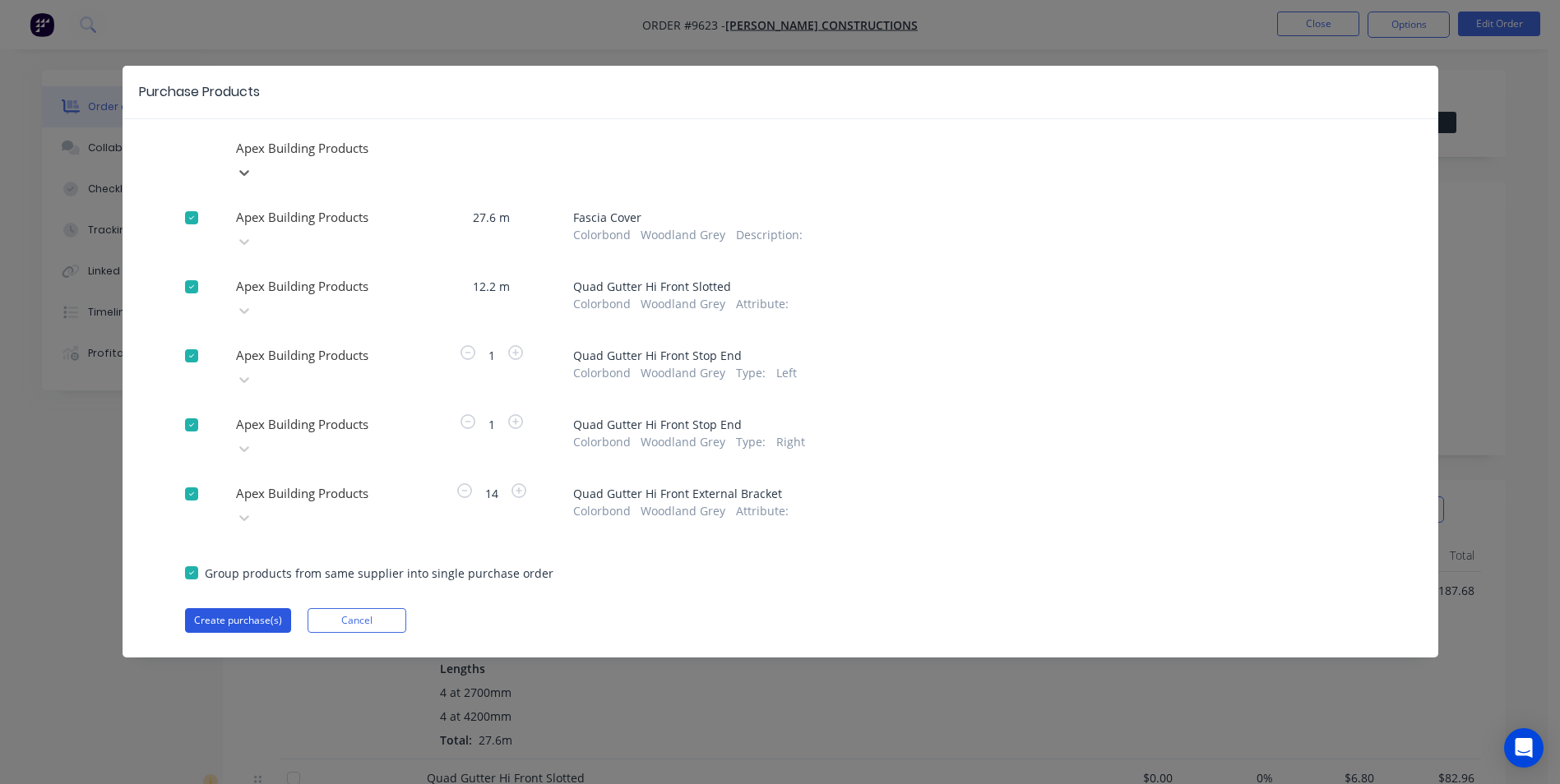
click at [249, 609] on button "Create purchase(s)" at bounding box center [238, 620] width 106 height 25
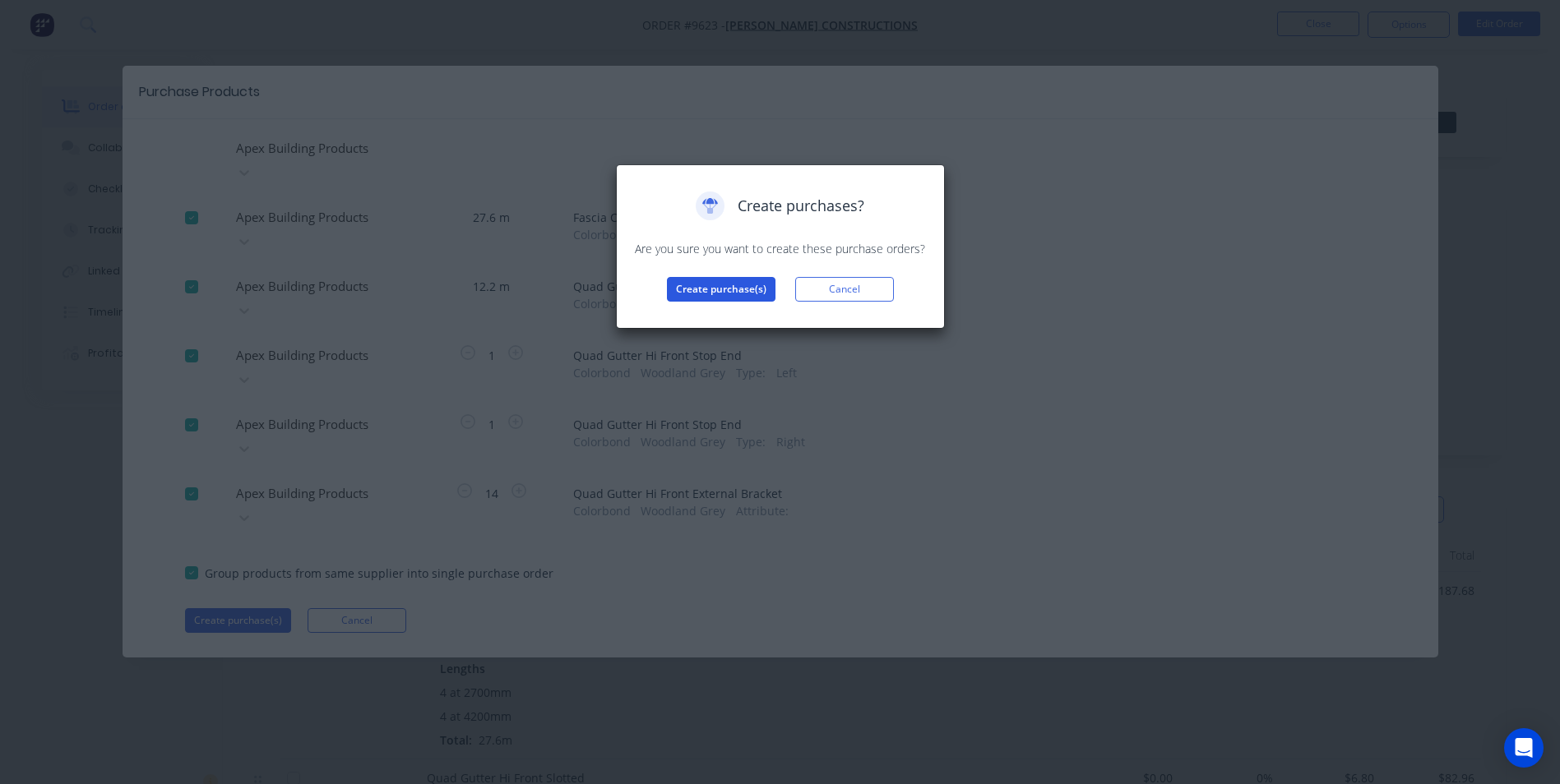
click at [710, 285] on button "Create purchase(s)" at bounding box center [721, 289] width 109 height 25
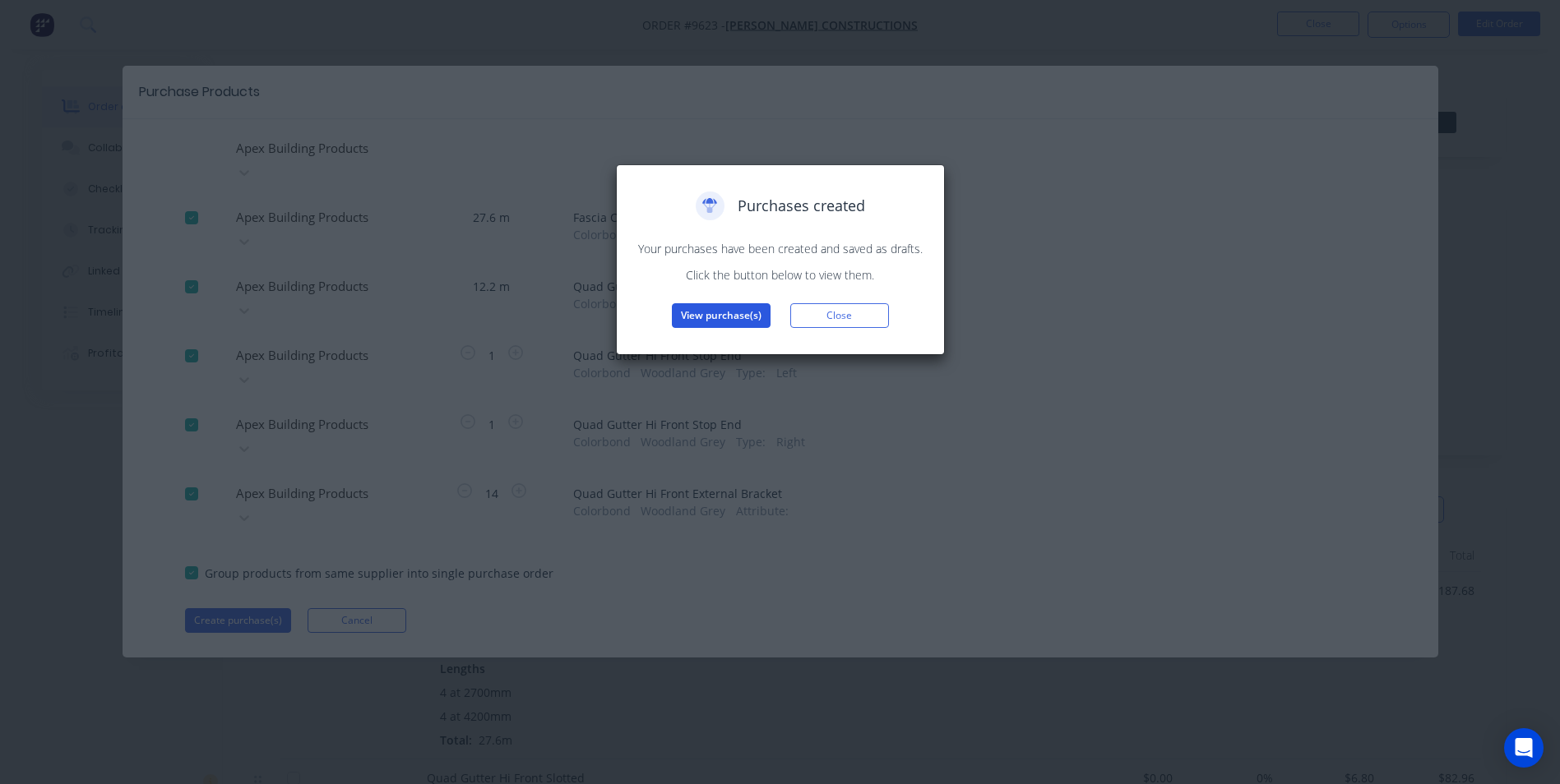
click at [758, 323] on button "View purchase(s)" at bounding box center [721, 315] width 99 height 25
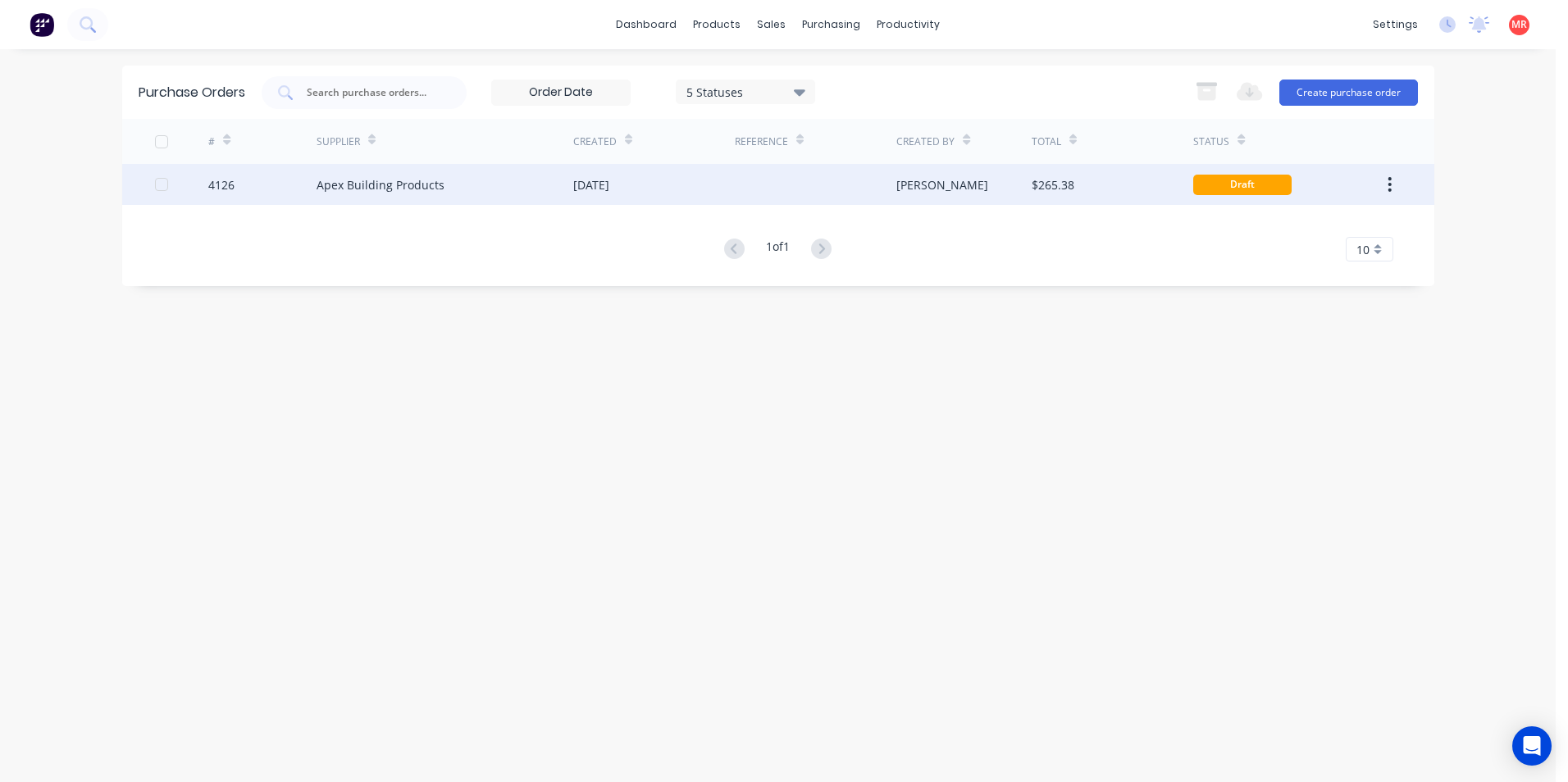
click at [738, 185] on div at bounding box center [815, 184] width 161 height 41
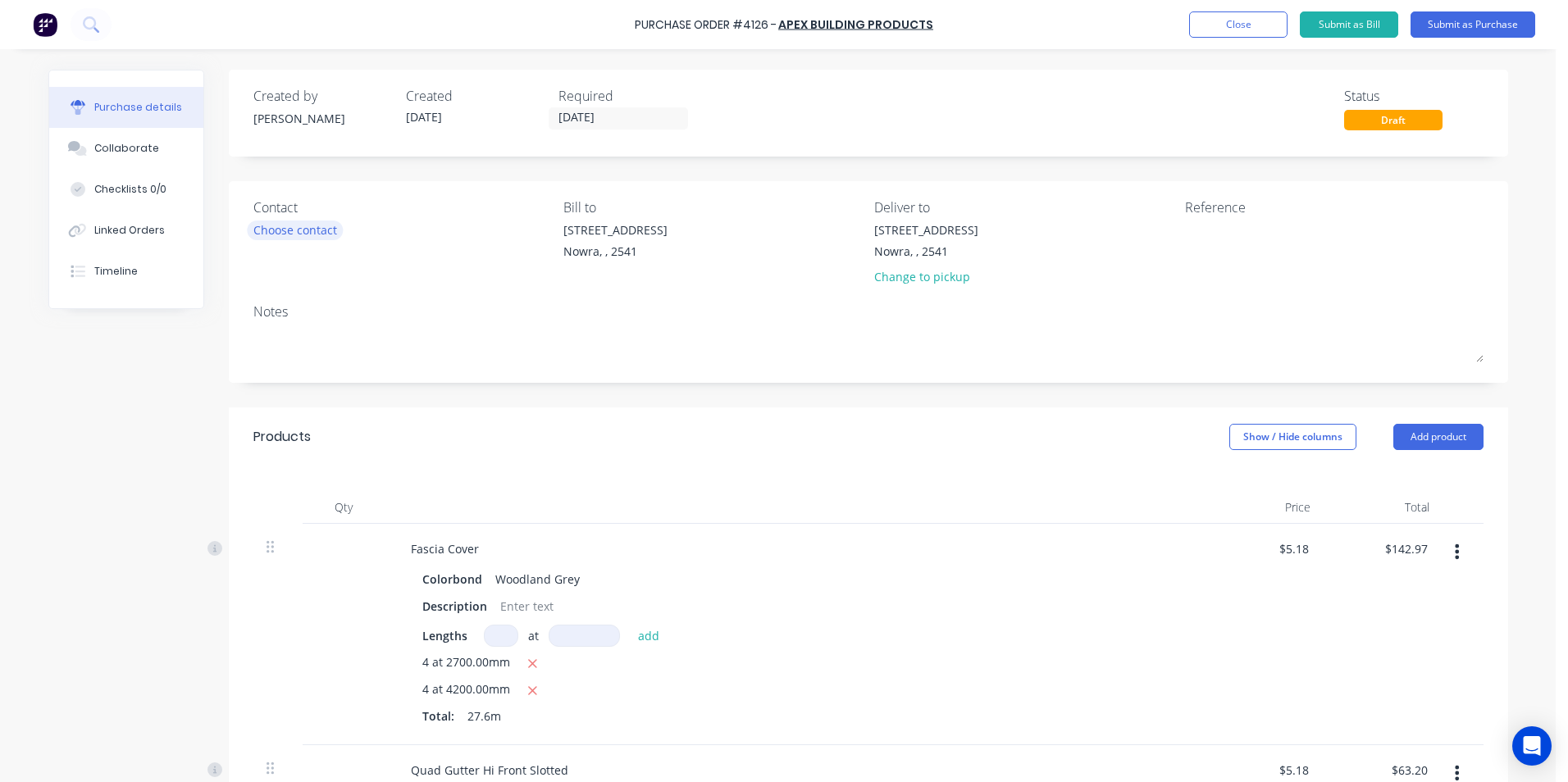
click at [315, 224] on div "Choose contact" at bounding box center [295, 230] width 84 height 17
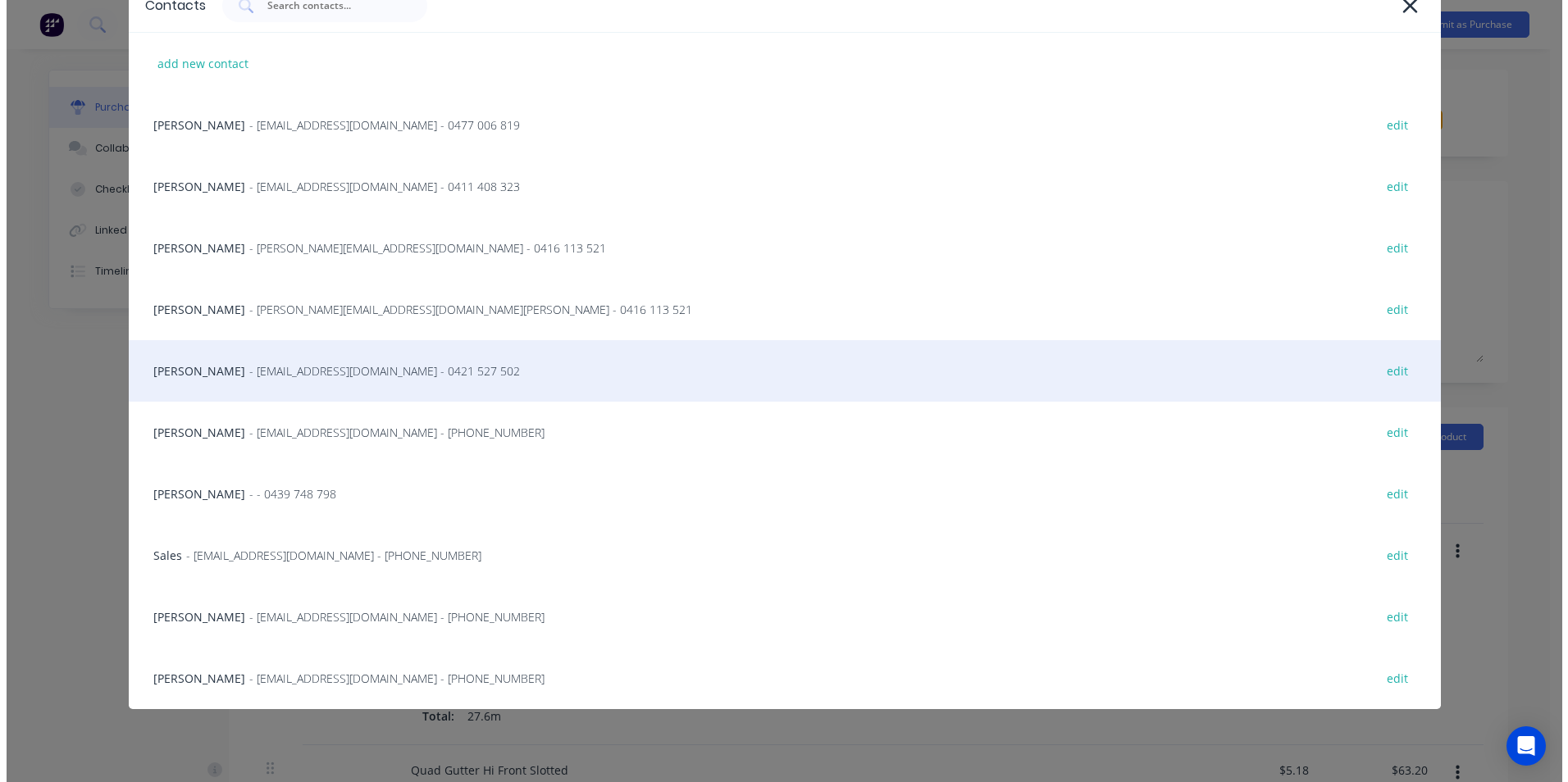
scroll to position [96, 0]
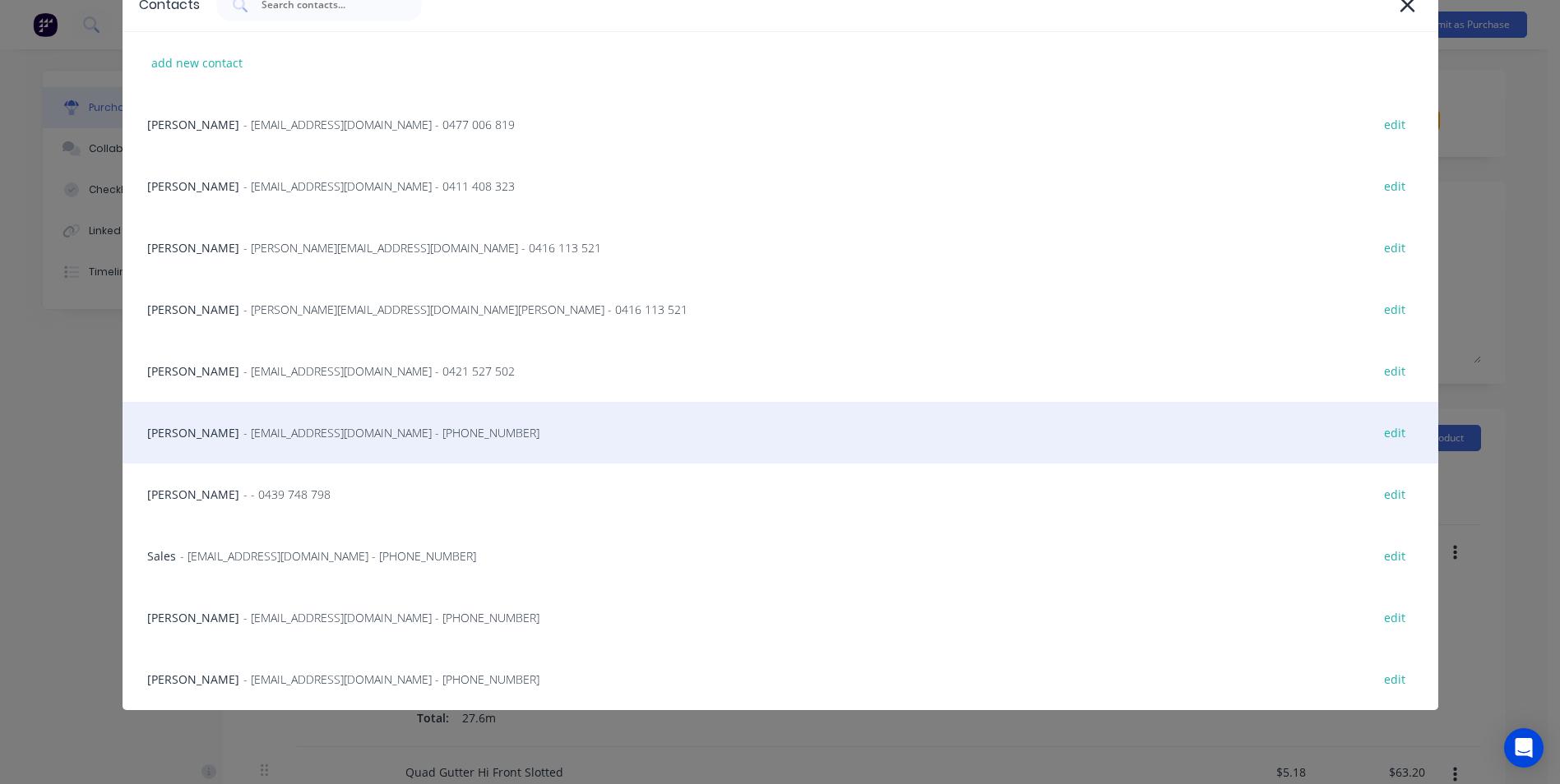
click at [271, 430] on span "- [EMAIL_ADDRESS][DOMAIN_NAME] - [PHONE_NUMBER]" at bounding box center [391, 432] width 296 height 17
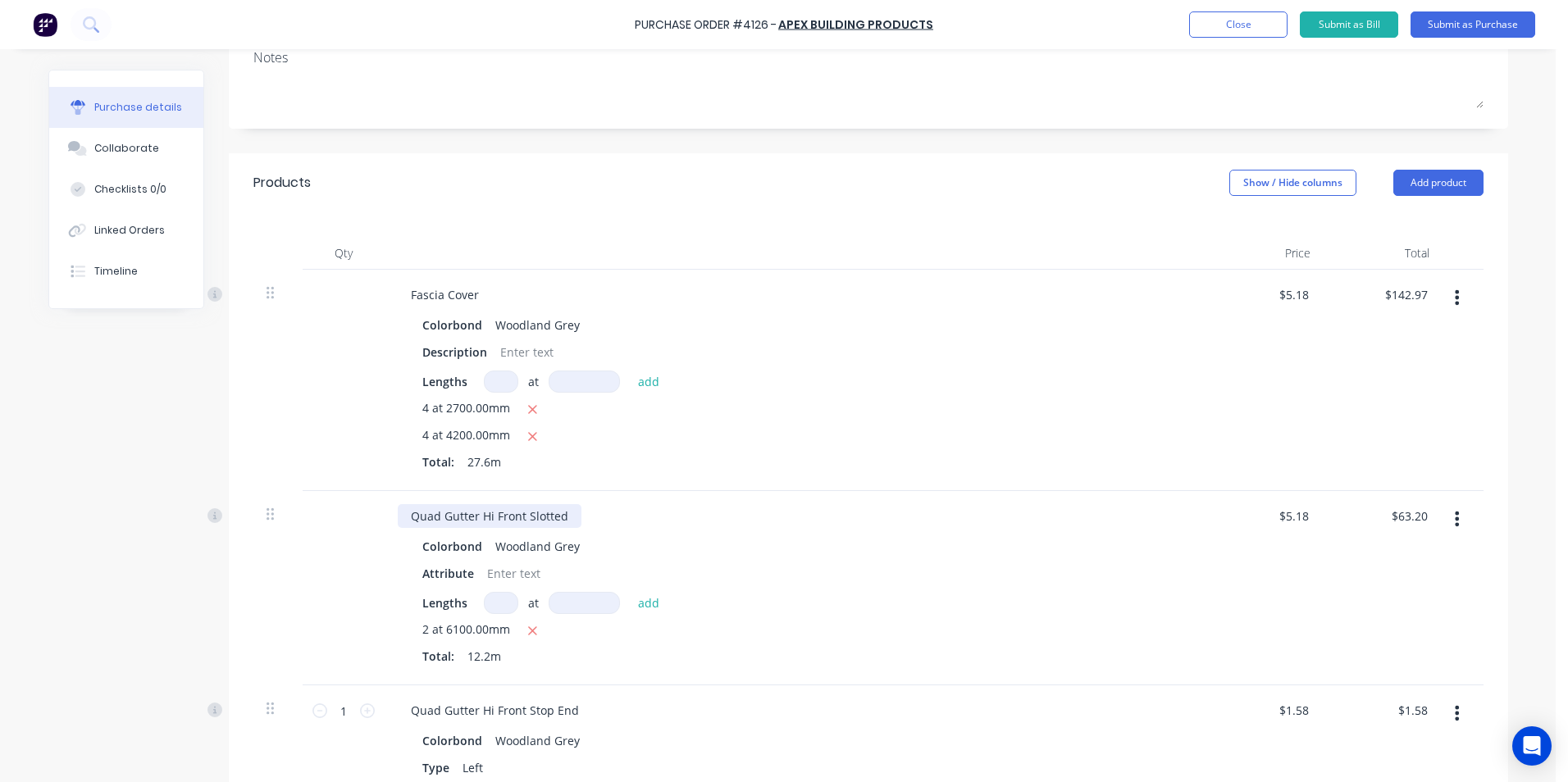
scroll to position [0, 0]
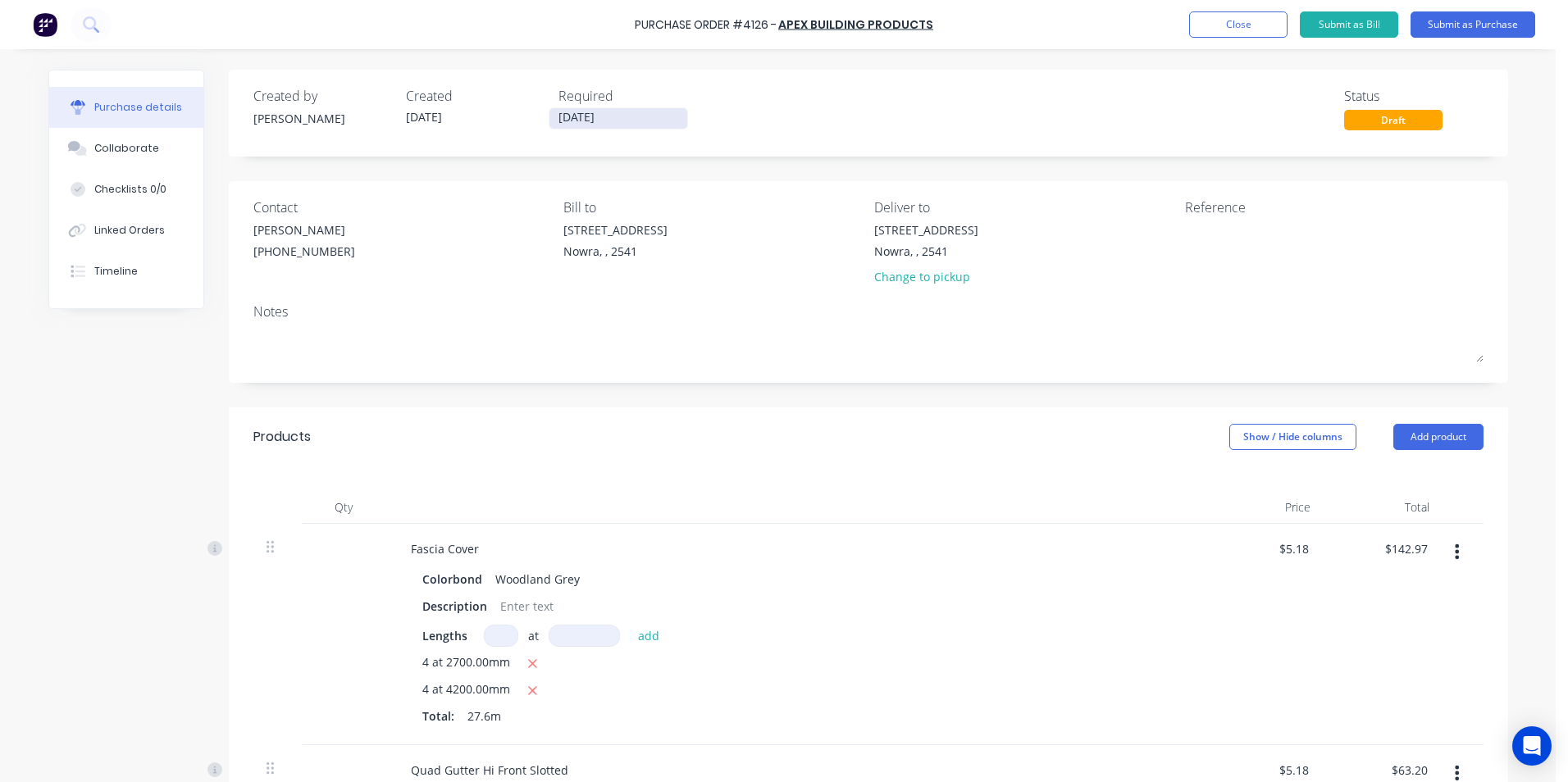
click at [588, 120] on input "[DATE]" at bounding box center [618, 118] width 138 height 20
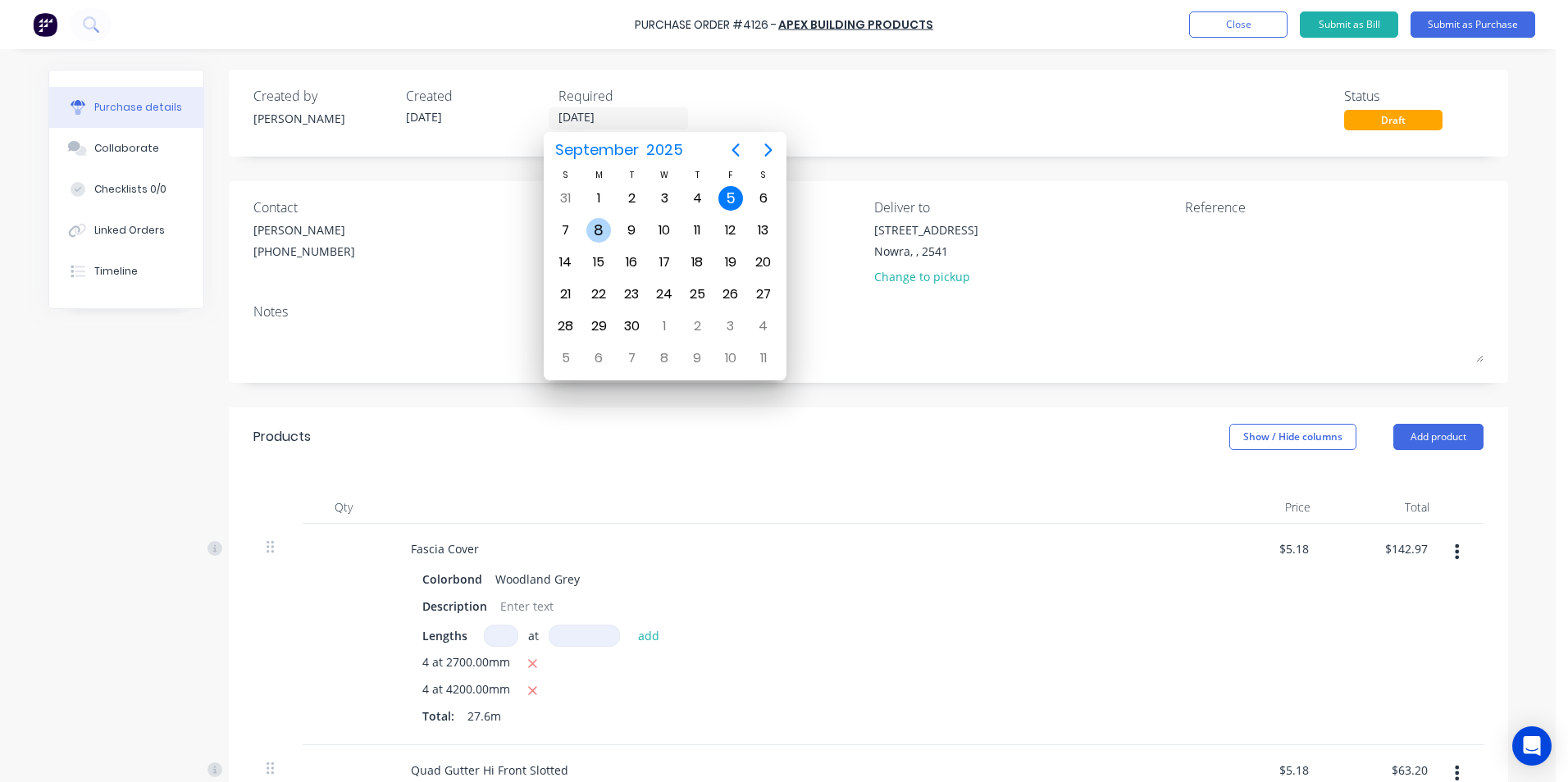
click at [598, 231] on div "8" at bounding box center [598, 230] width 25 height 25
type input "[DATE]"
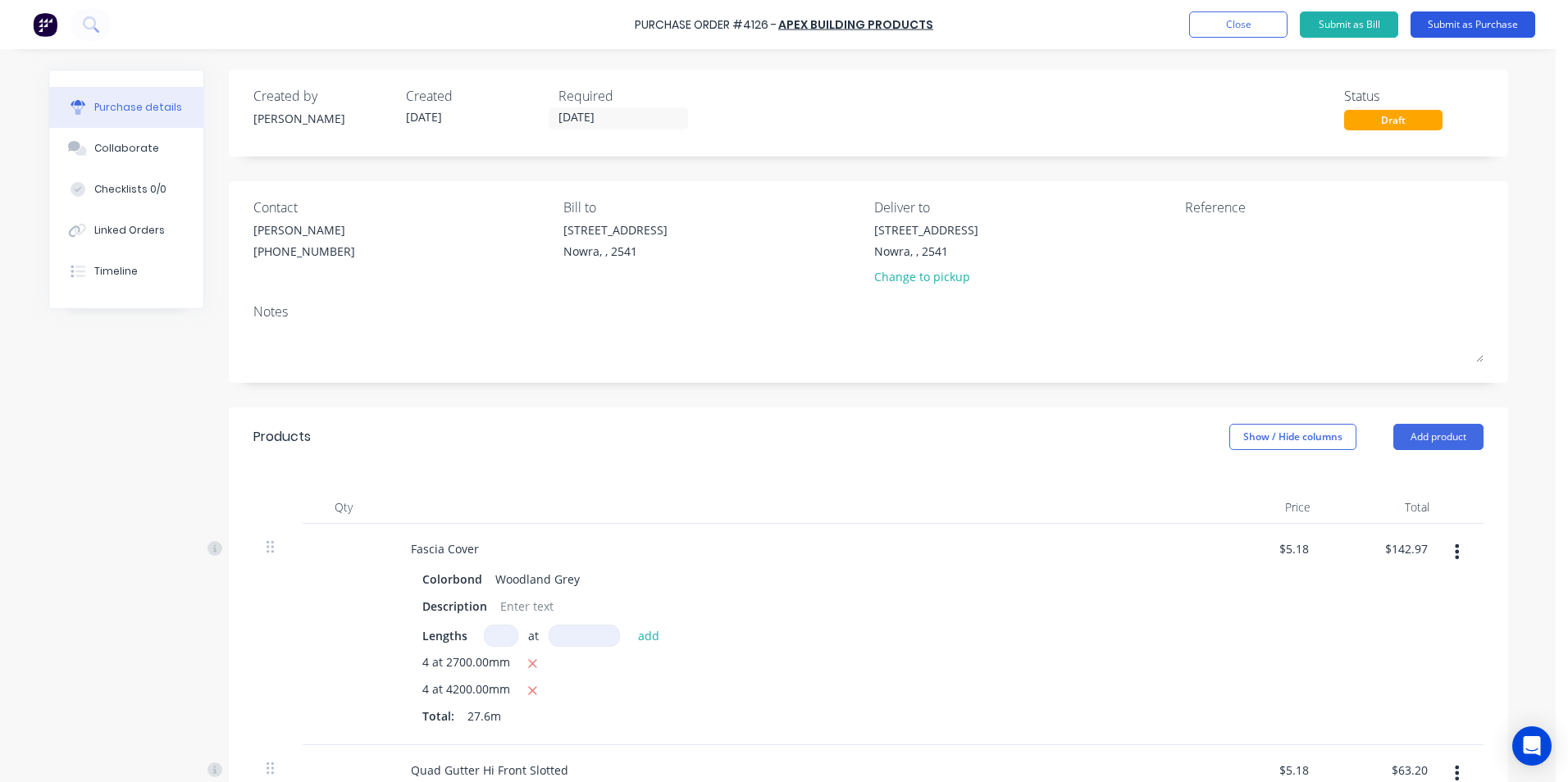
click at [1428, 20] on button "Submit as Purchase" at bounding box center [1473, 25] width 125 height 26
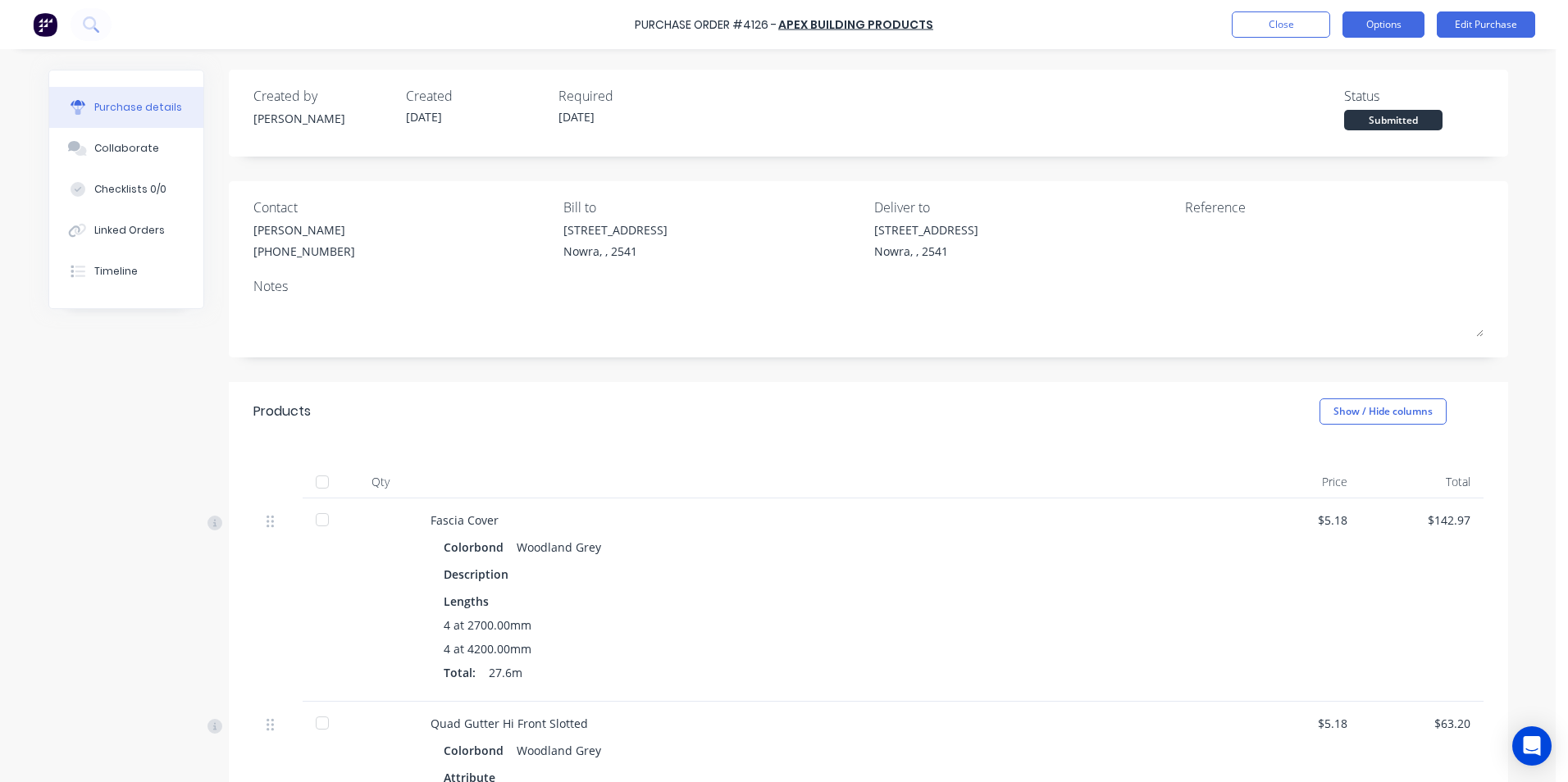
click at [1382, 21] on button "Options" at bounding box center [1384, 25] width 82 height 26
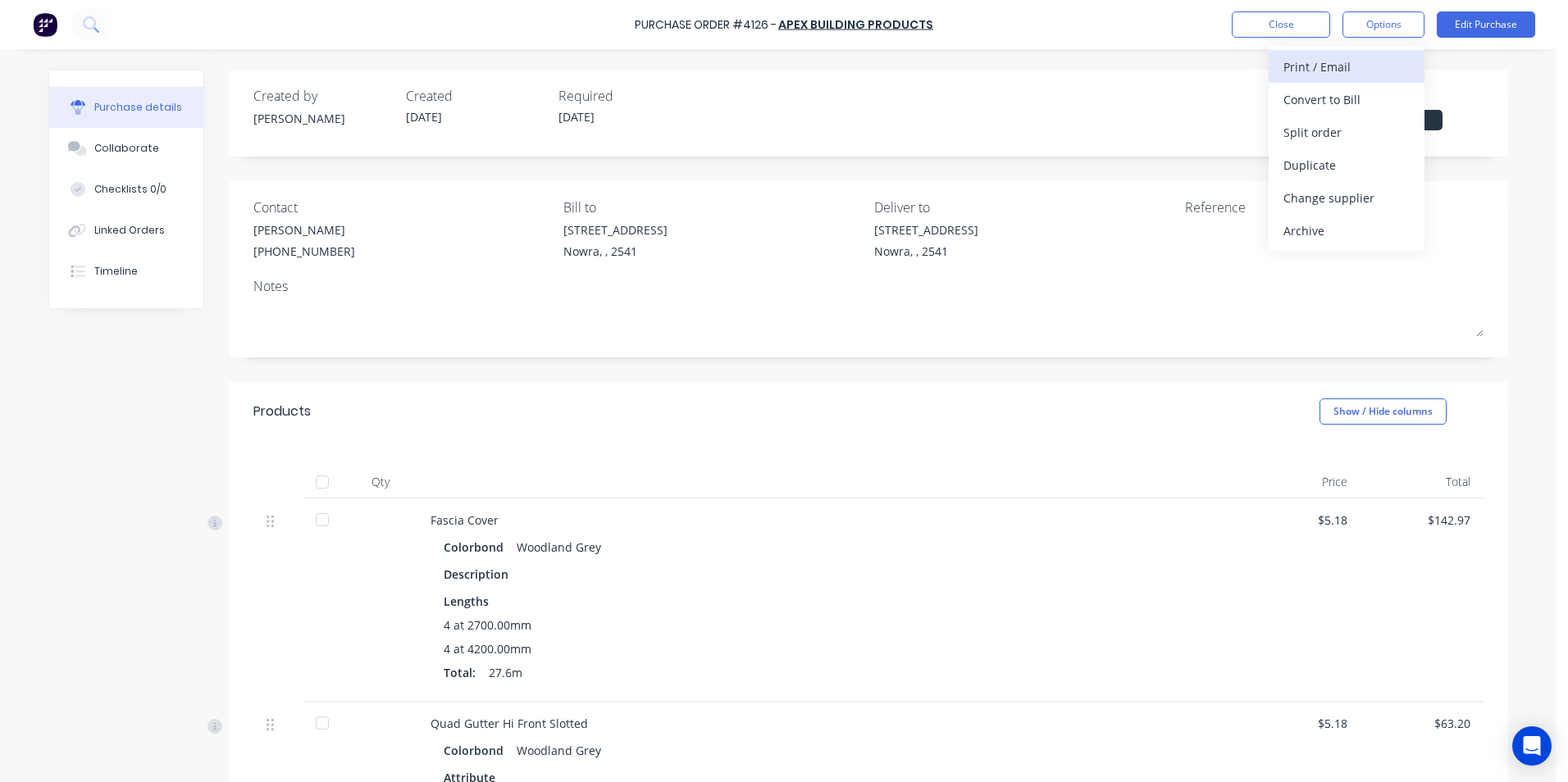
click at [1332, 69] on div "Print / Email" at bounding box center [1346, 67] width 127 height 24
click at [1338, 103] on div "With pricing" at bounding box center [1346, 99] width 127 height 24
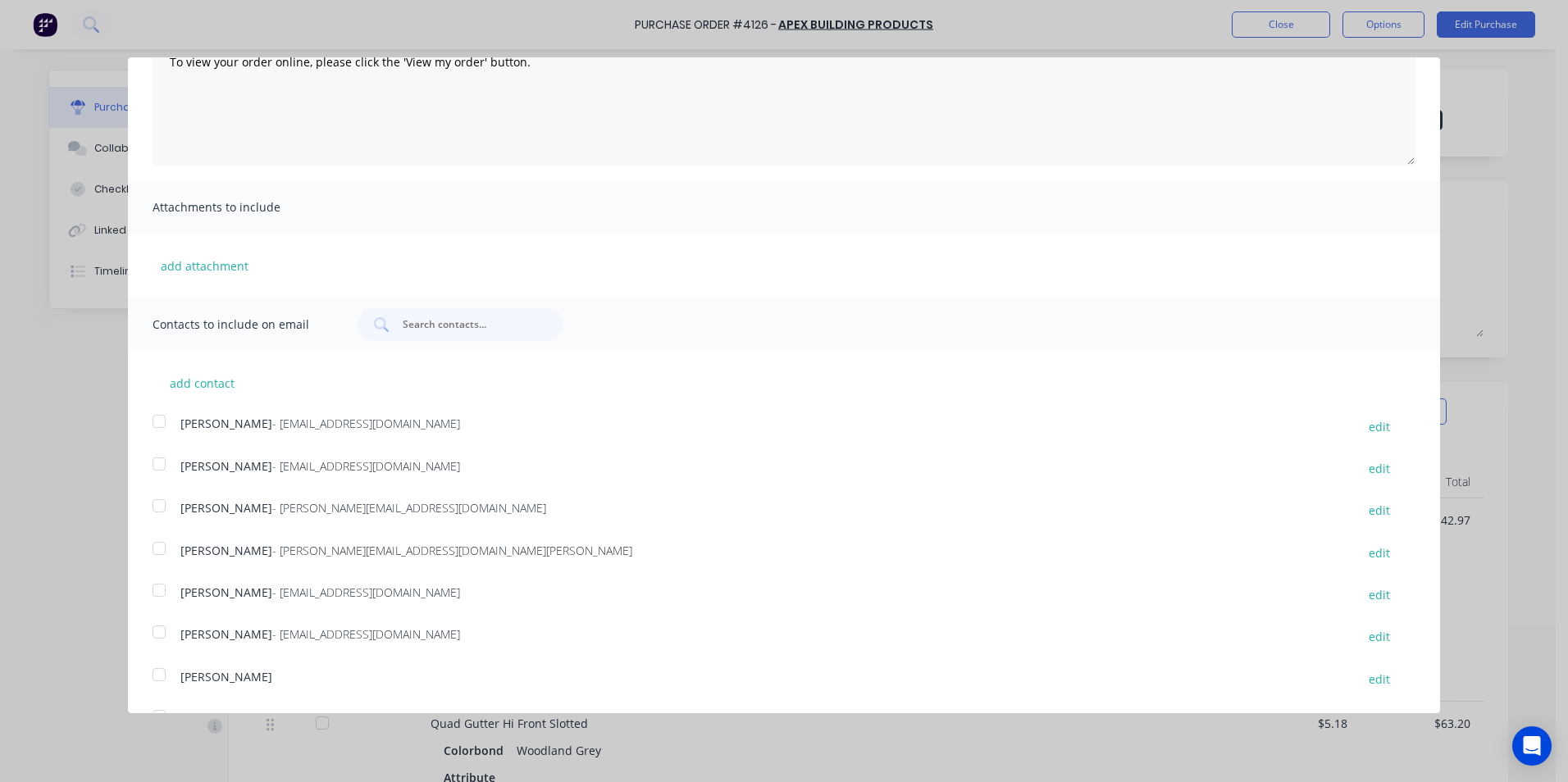
scroll to position [300, 0]
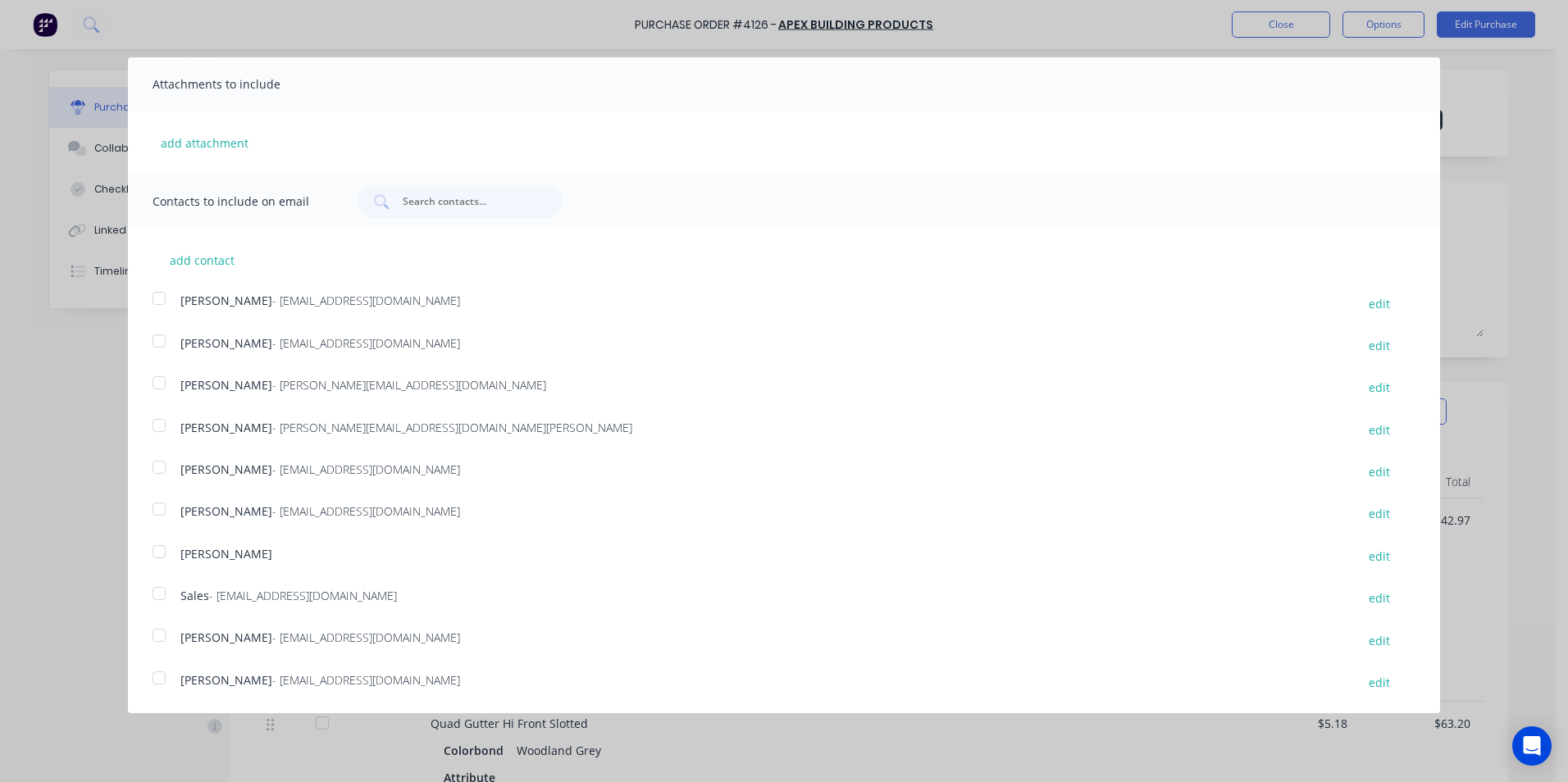
click at [153, 595] on div at bounding box center [160, 593] width 33 height 33
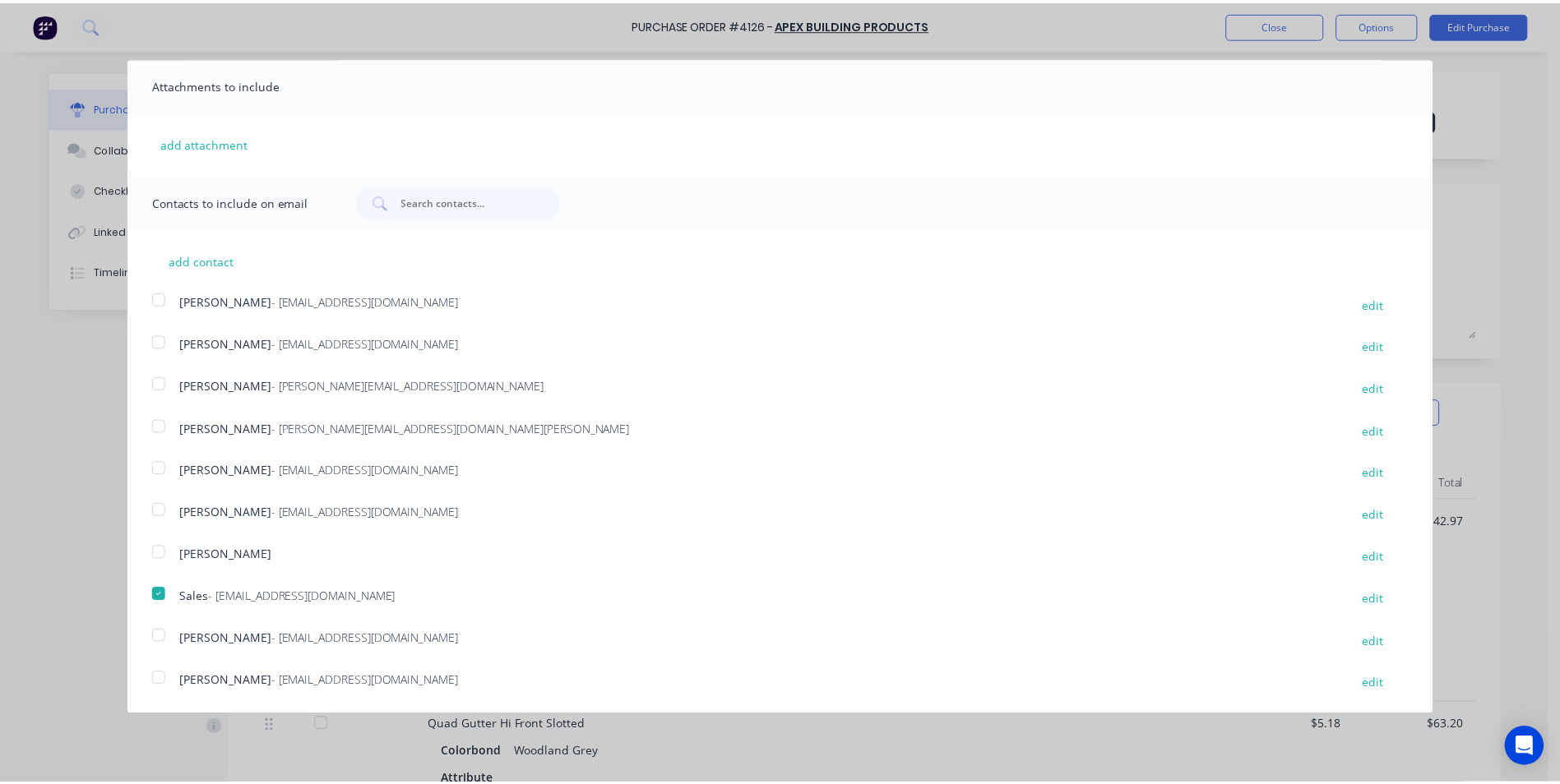
scroll to position [0, 0]
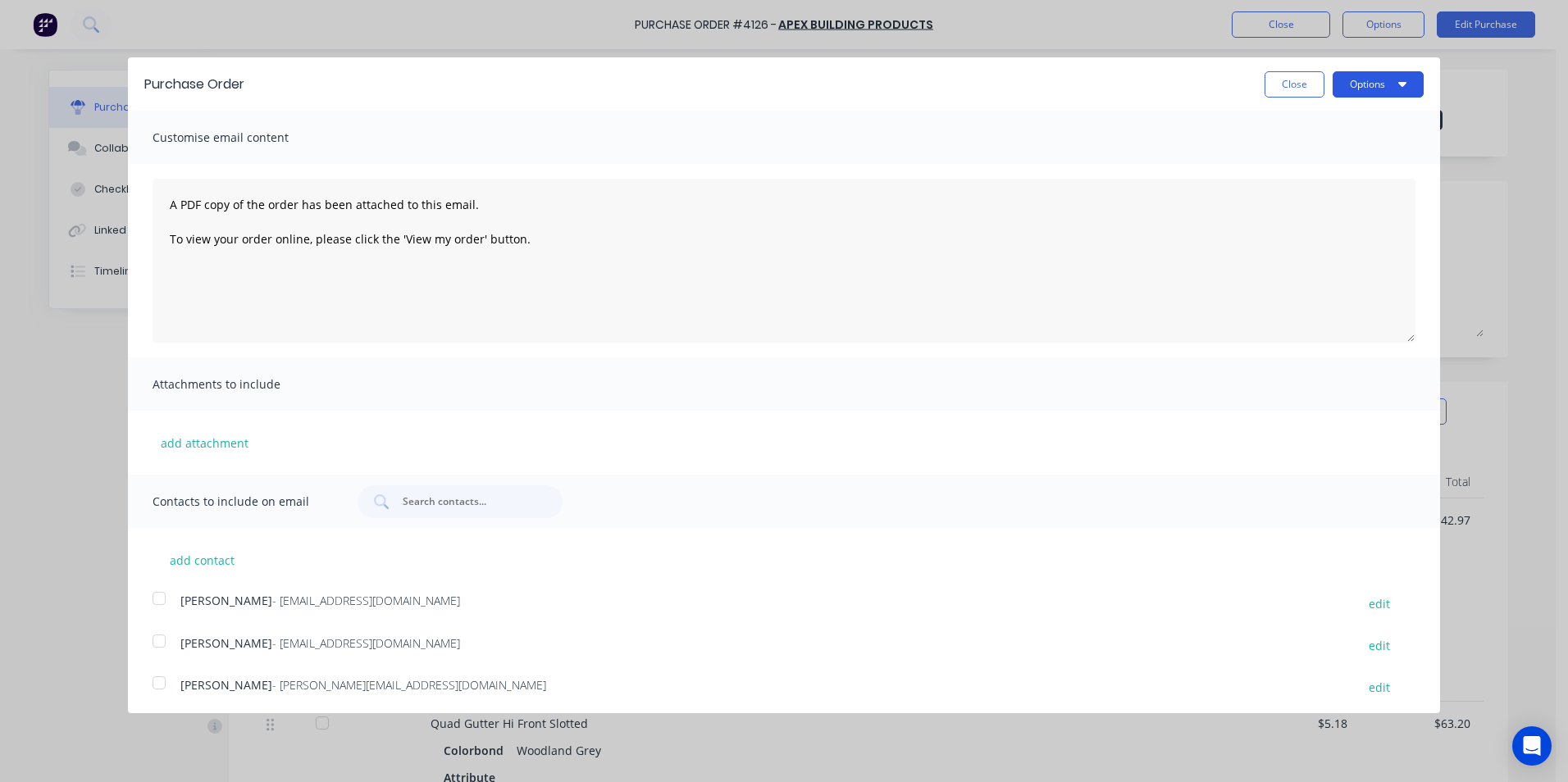
click at [1351, 91] on button "Options" at bounding box center [1378, 84] width 91 height 26
click at [1341, 149] on div "Email" at bounding box center [1346, 159] width 127 height 24
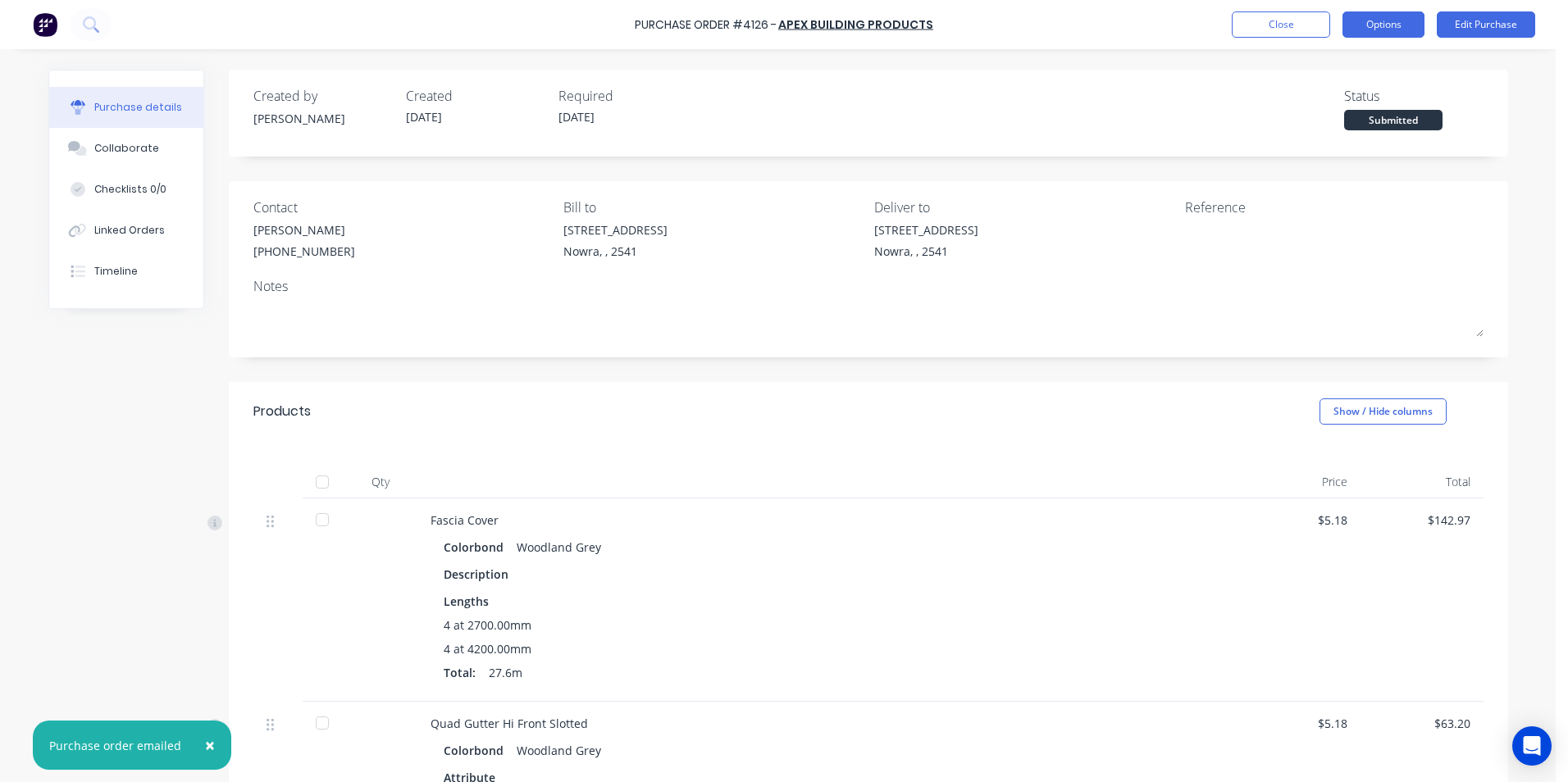
click at [1386, 12] on button "Options" at bounding box center [1384, 25] width 82 height 26
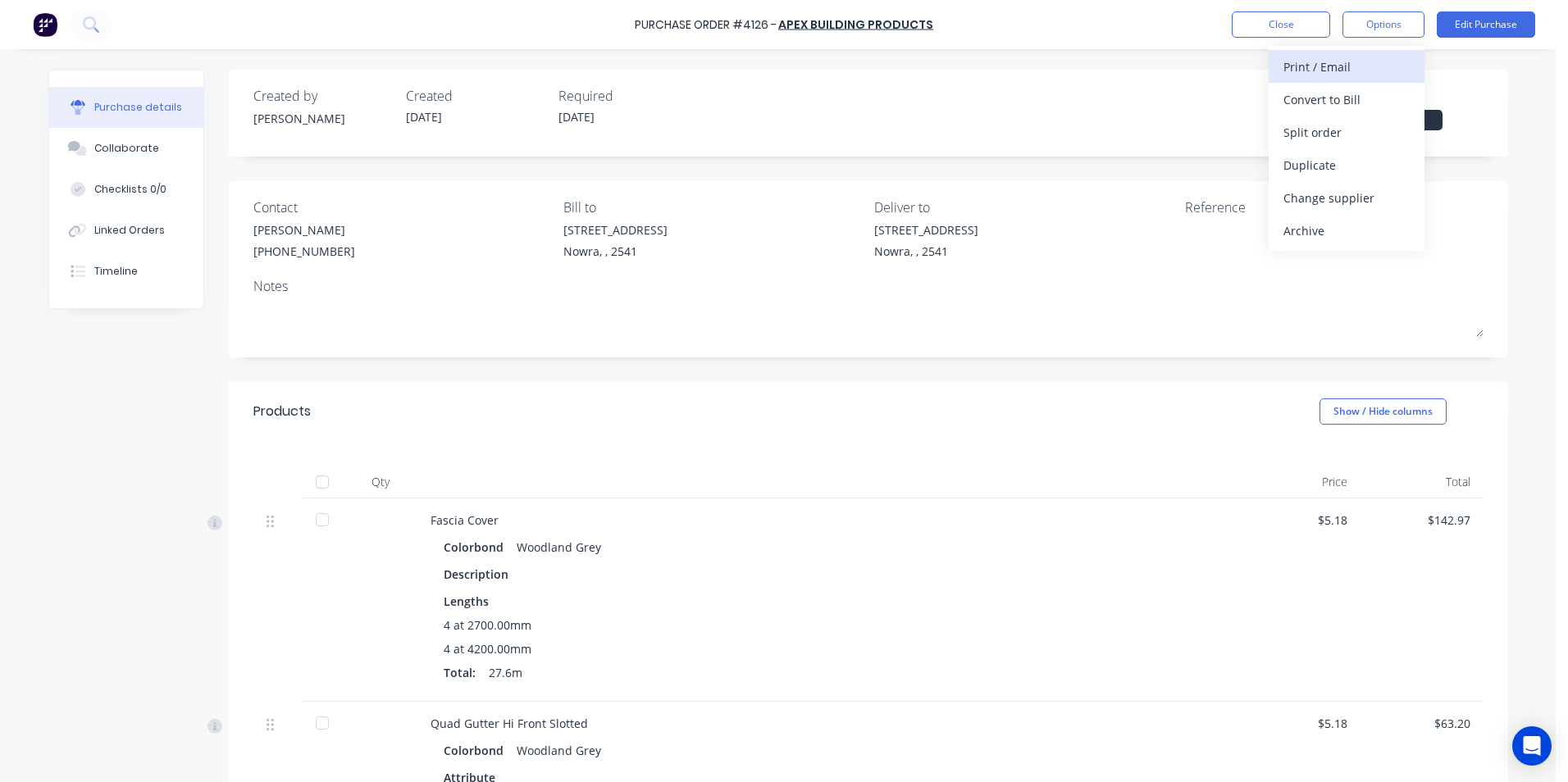
click at [1335, 72] on div "Print / Email" at bounding box center [1346, 67] width 127 height 24
click at [1323, 131] on div "Without pricing" at bounding box center [1346, 132] width 127 height 24
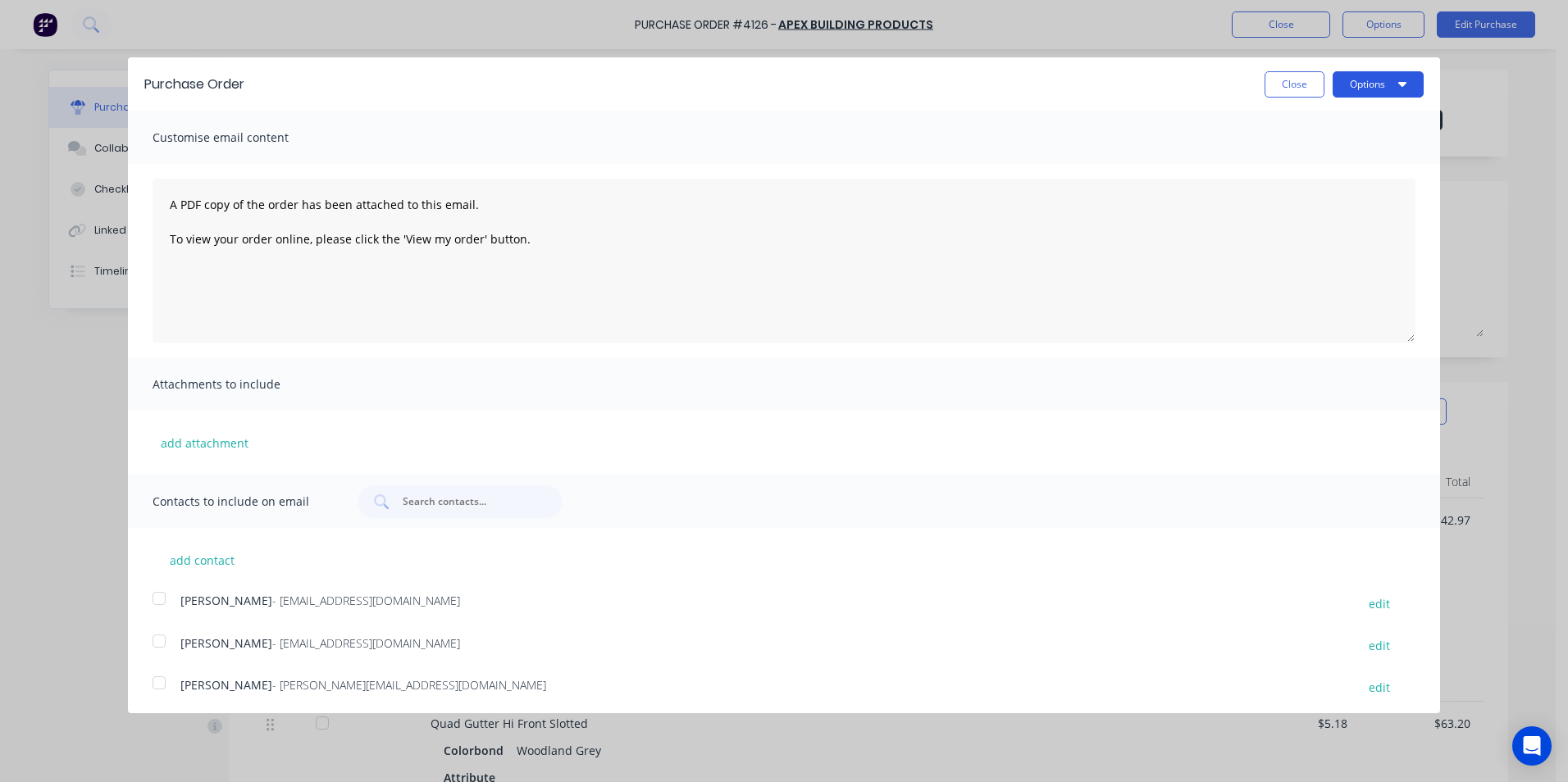
click at [1346, 96] on button "Options" at bounding box center [1378, 84] width 91 height 26
click at [1334, 155] on div "Email" at bounding box center [1346, 159] width 127 height 24
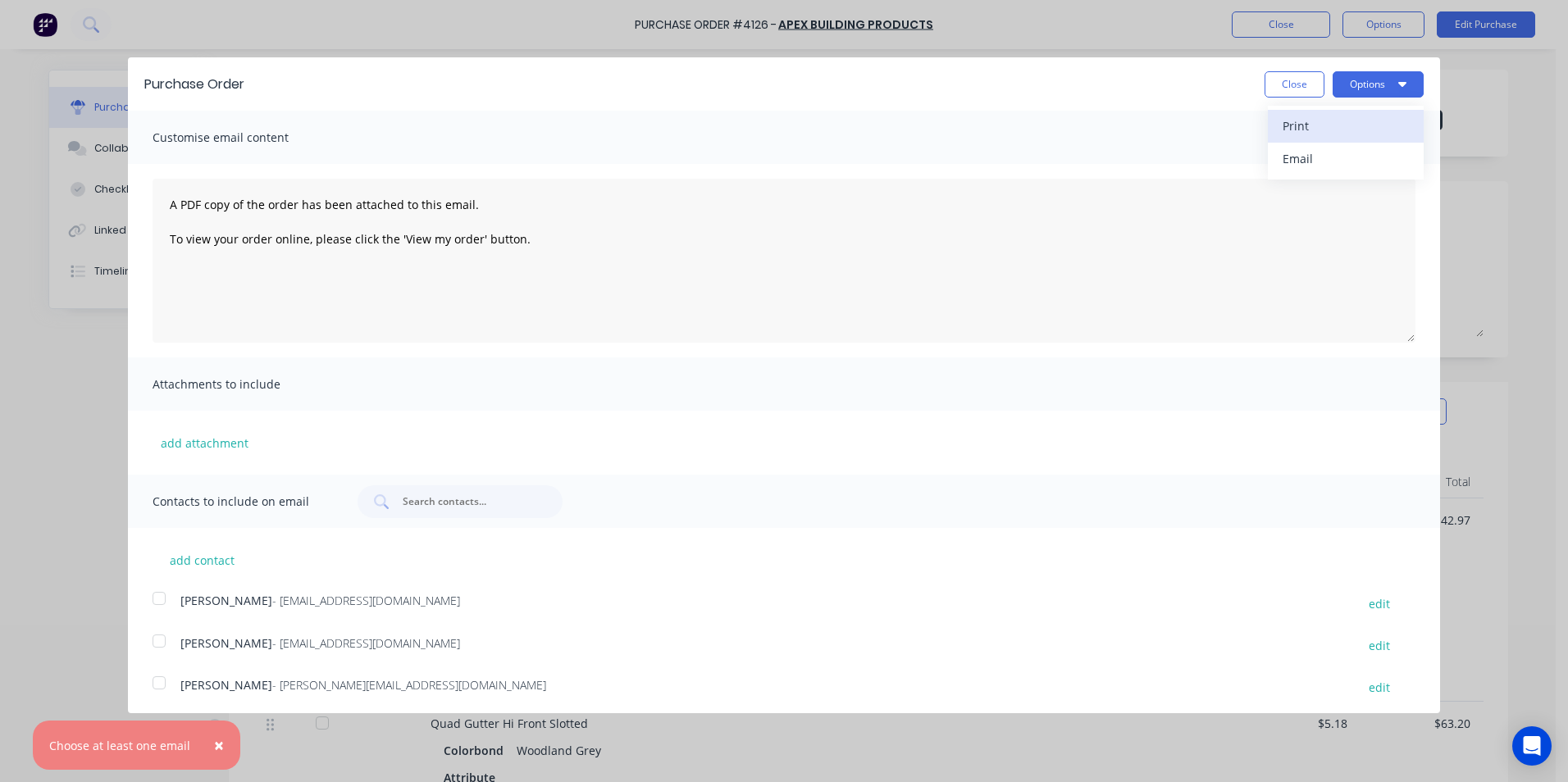
click at [1315, 137] on div "Print" at bounding box center [1346, 126] width 127 height 24
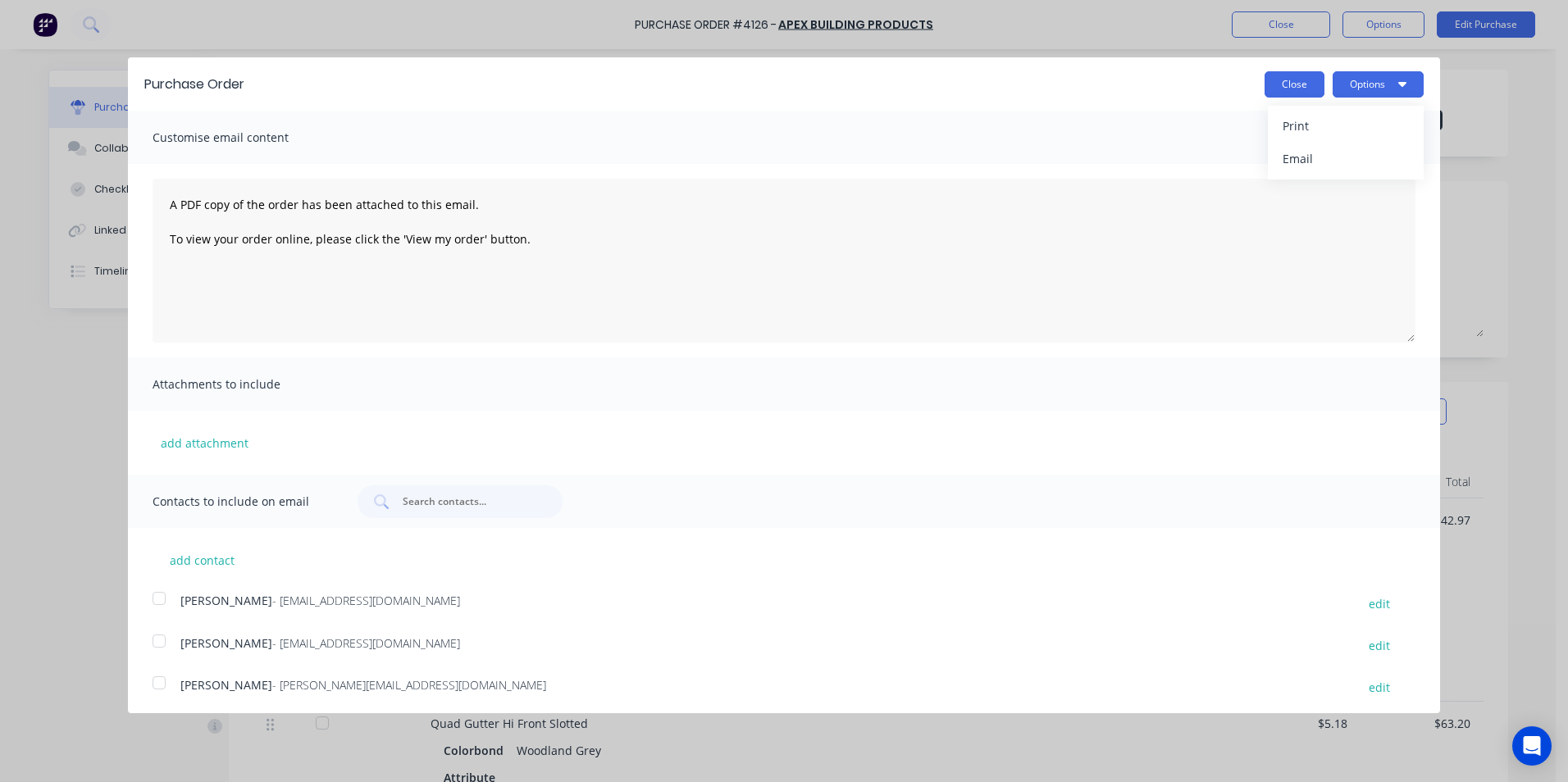
drag, startPoint x: 1274, startPoint y: 83, endPoint x: 532, endPoint y: 244, distance: 759.3
click at [1271, 82] on button "Close" at bounding box center [1295, 84] width 60 height 26
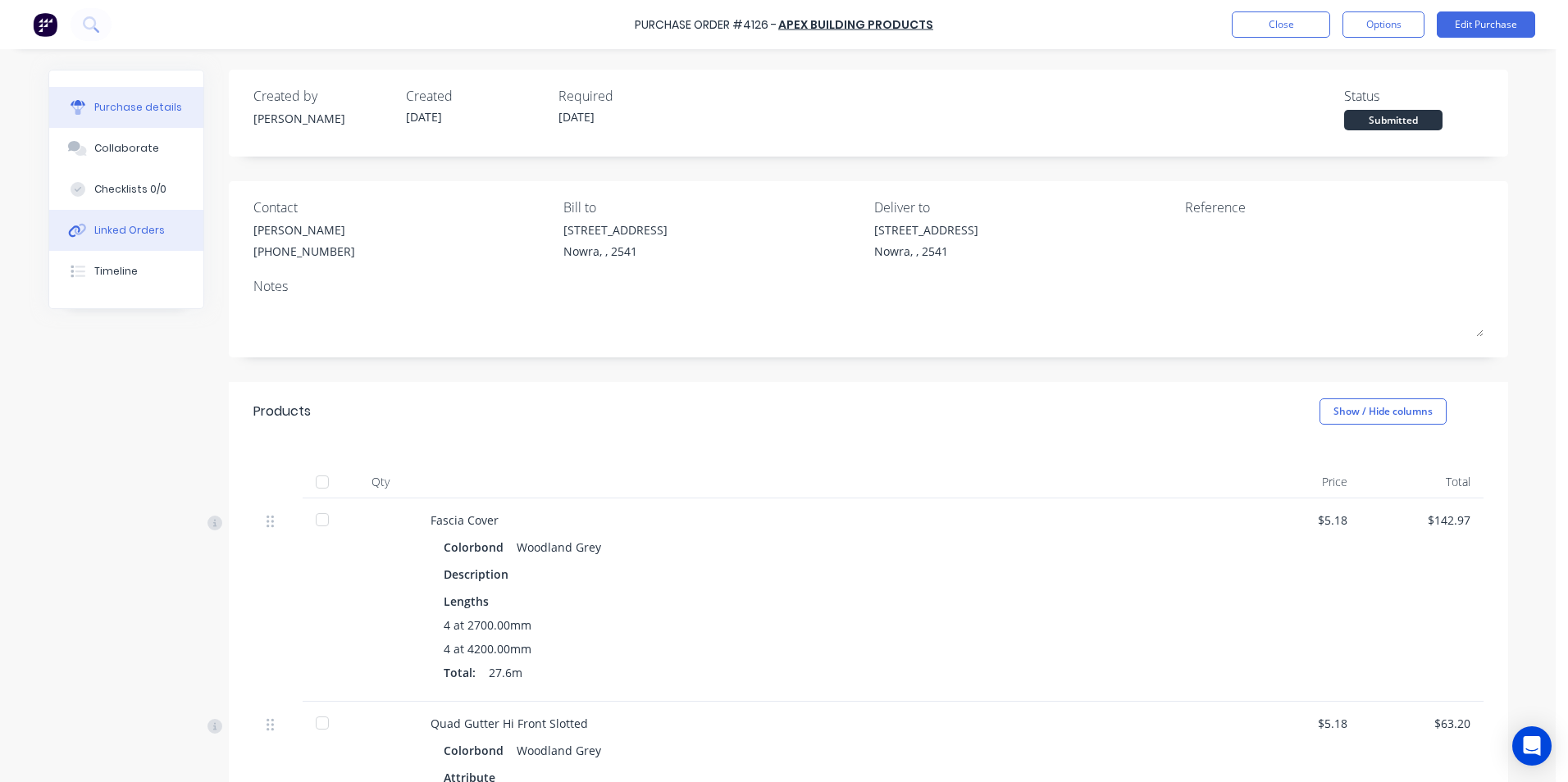
click at [152, 219] on button "Linked Orders" at bounding box center [126, 230] width 154 height 41
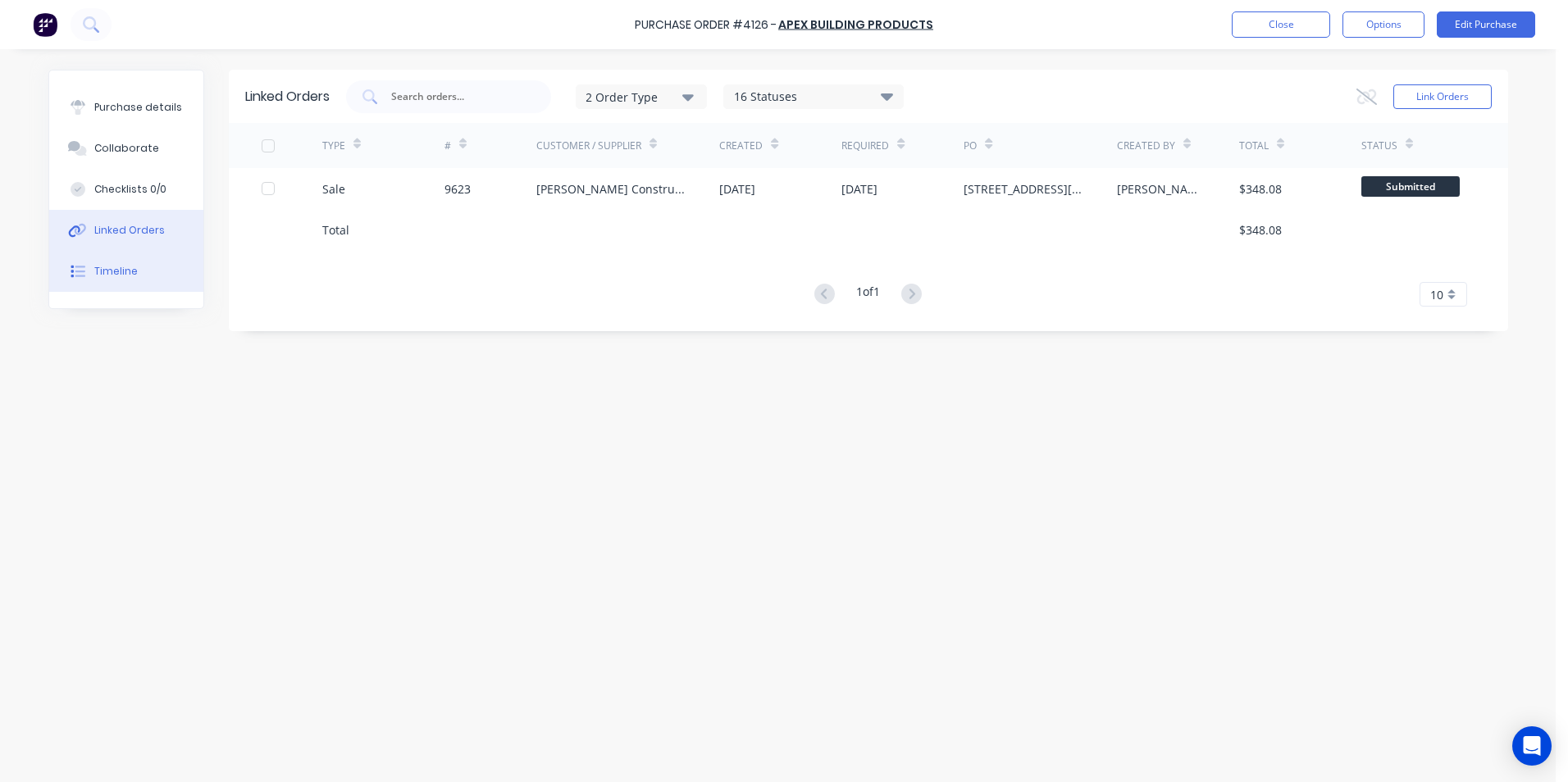
click at [165, 280] on button "Timeline" at bounding box center [126, 271] width 154 height 41
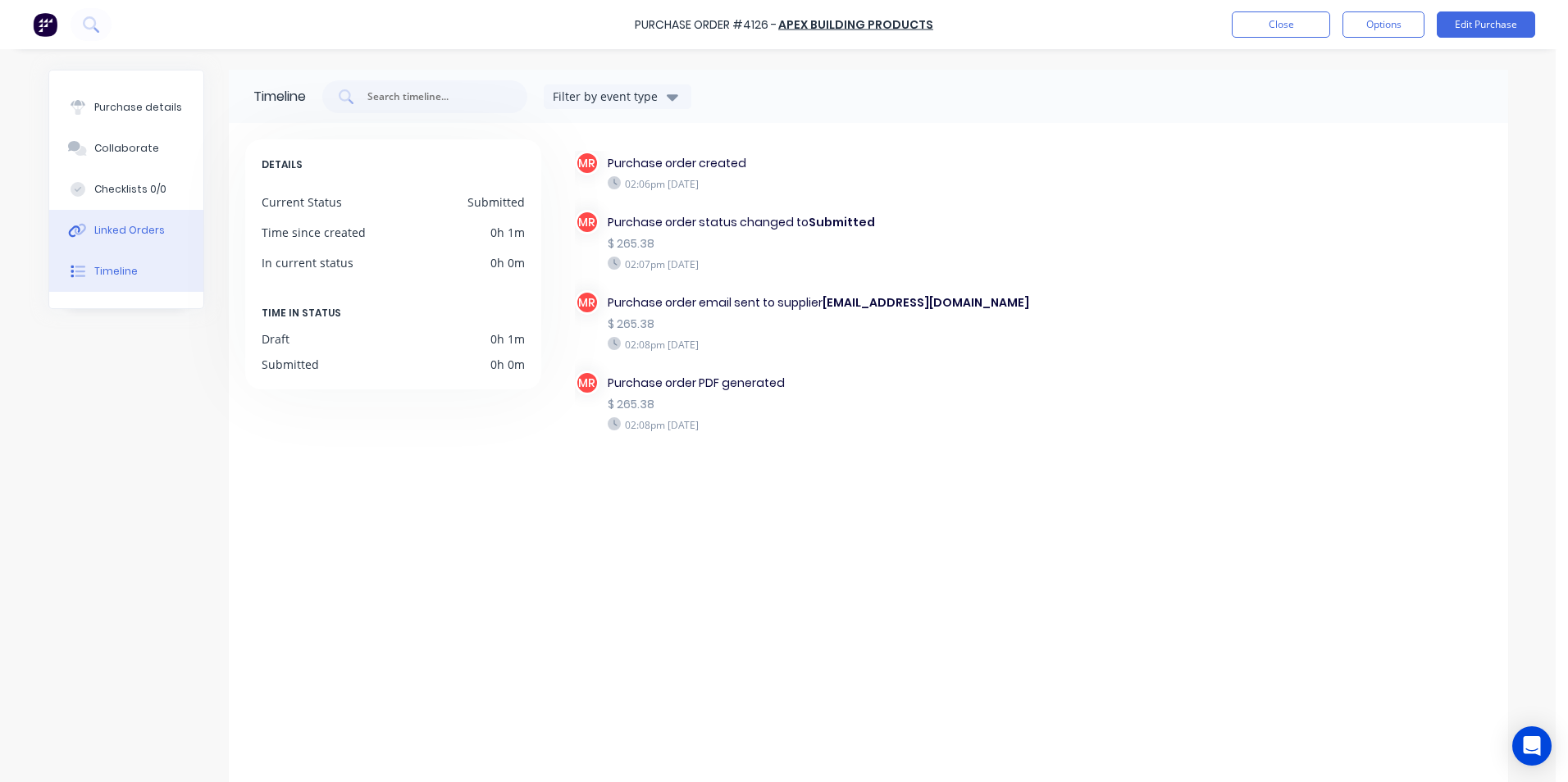
click at [155, 240] on button "Linked Orders" at bounding box center [126, 230] width 154 height 41
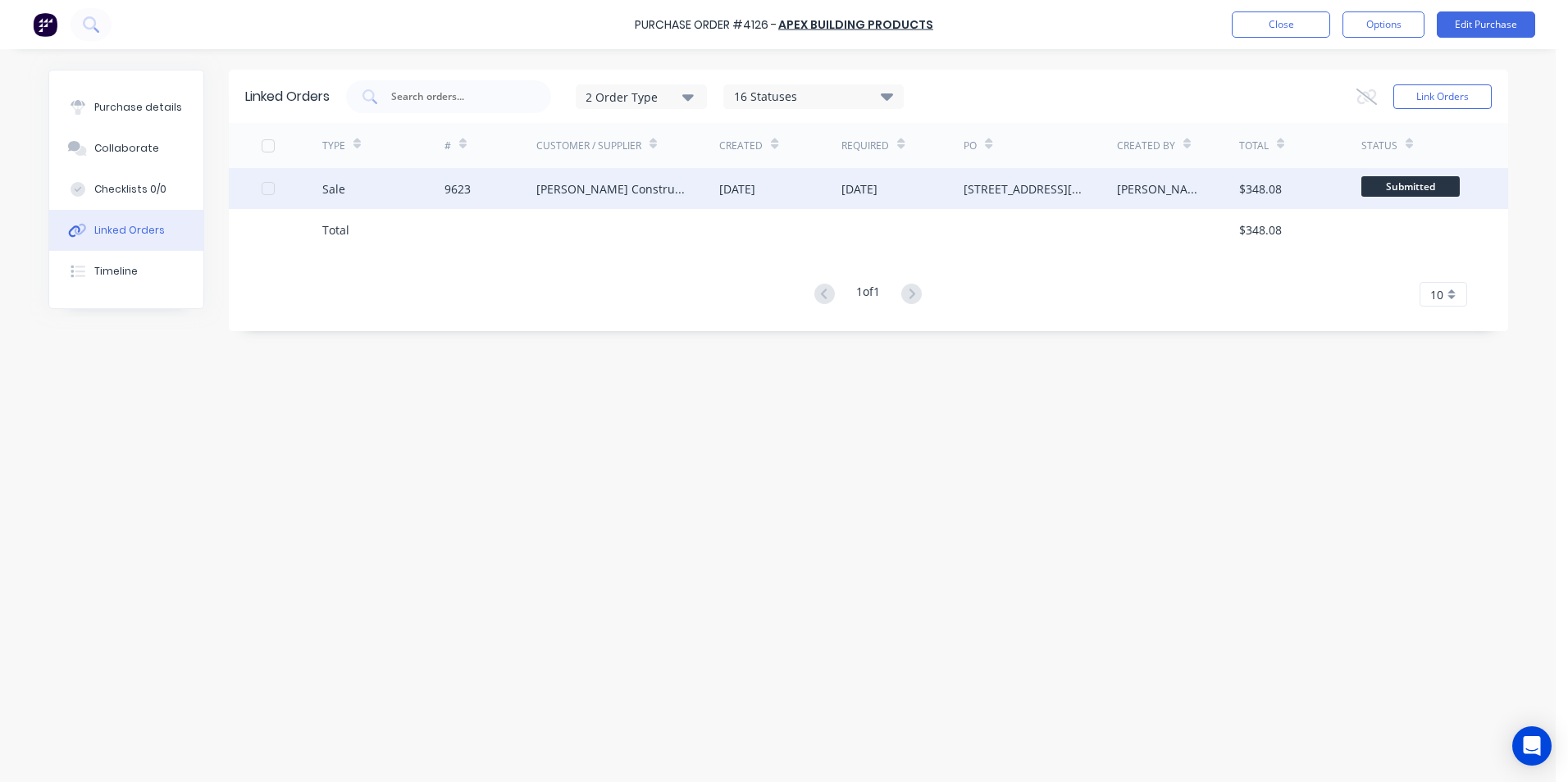
click at [587, 201] on div "[PERSON_NAME] Constructions" at bounding box center [628, 188] width 184 height 41
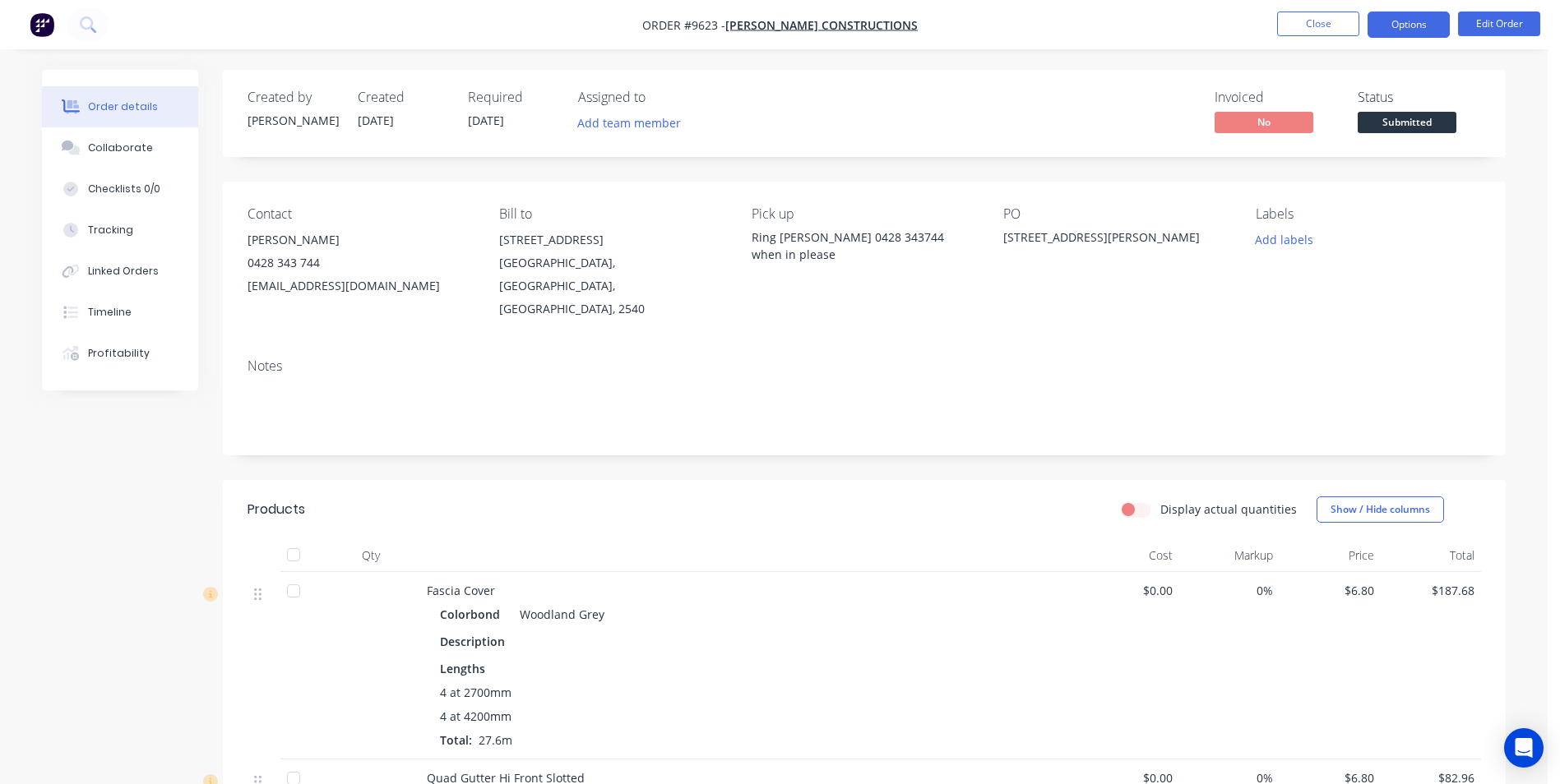
click at [1421, 17] on button "Options" at bounding box center [1408, 25] width 82 height 26
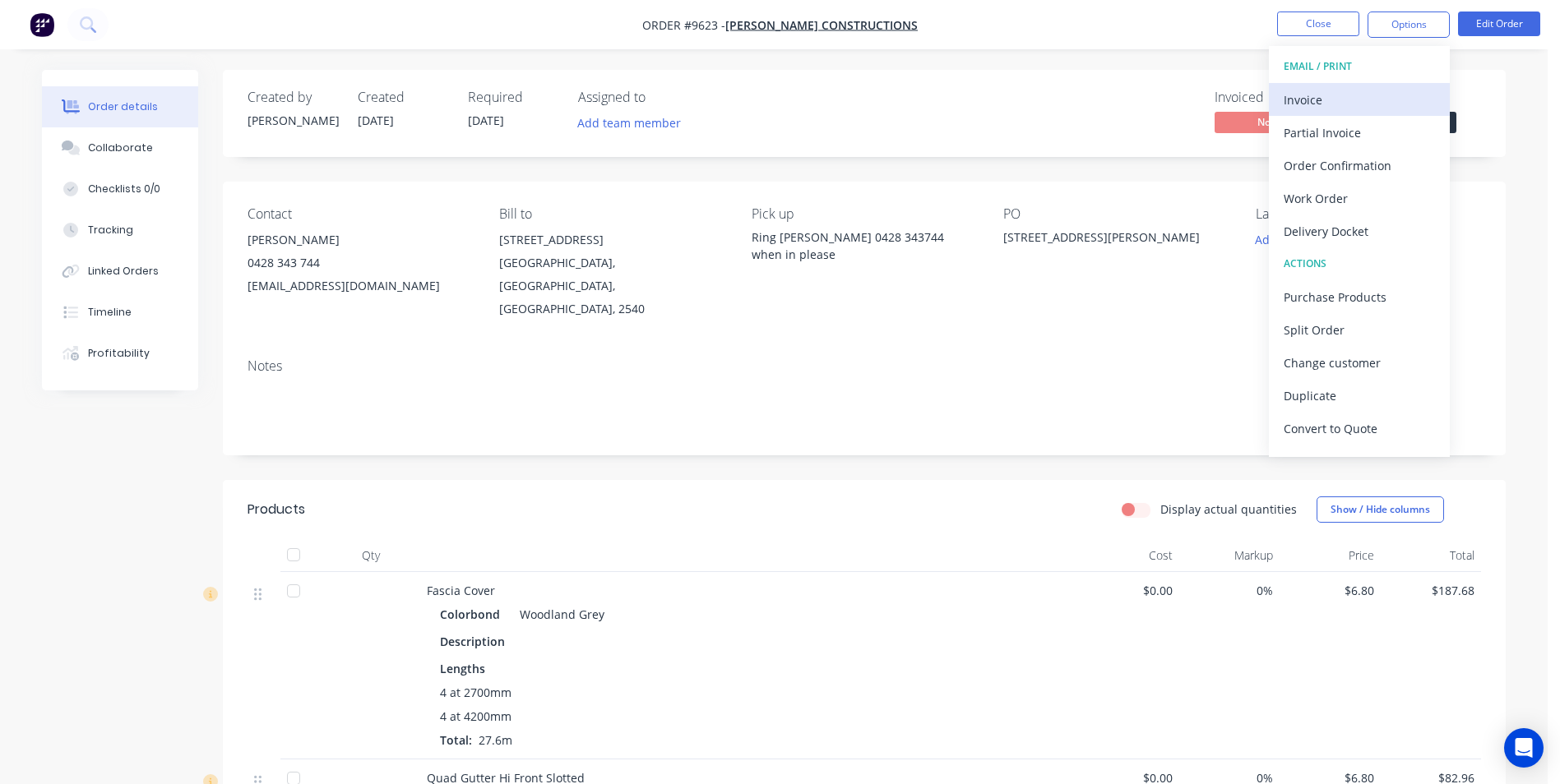
click at [1367, 90] on div "Invoice" at bounding box center [1360, 100] width 152 height 24
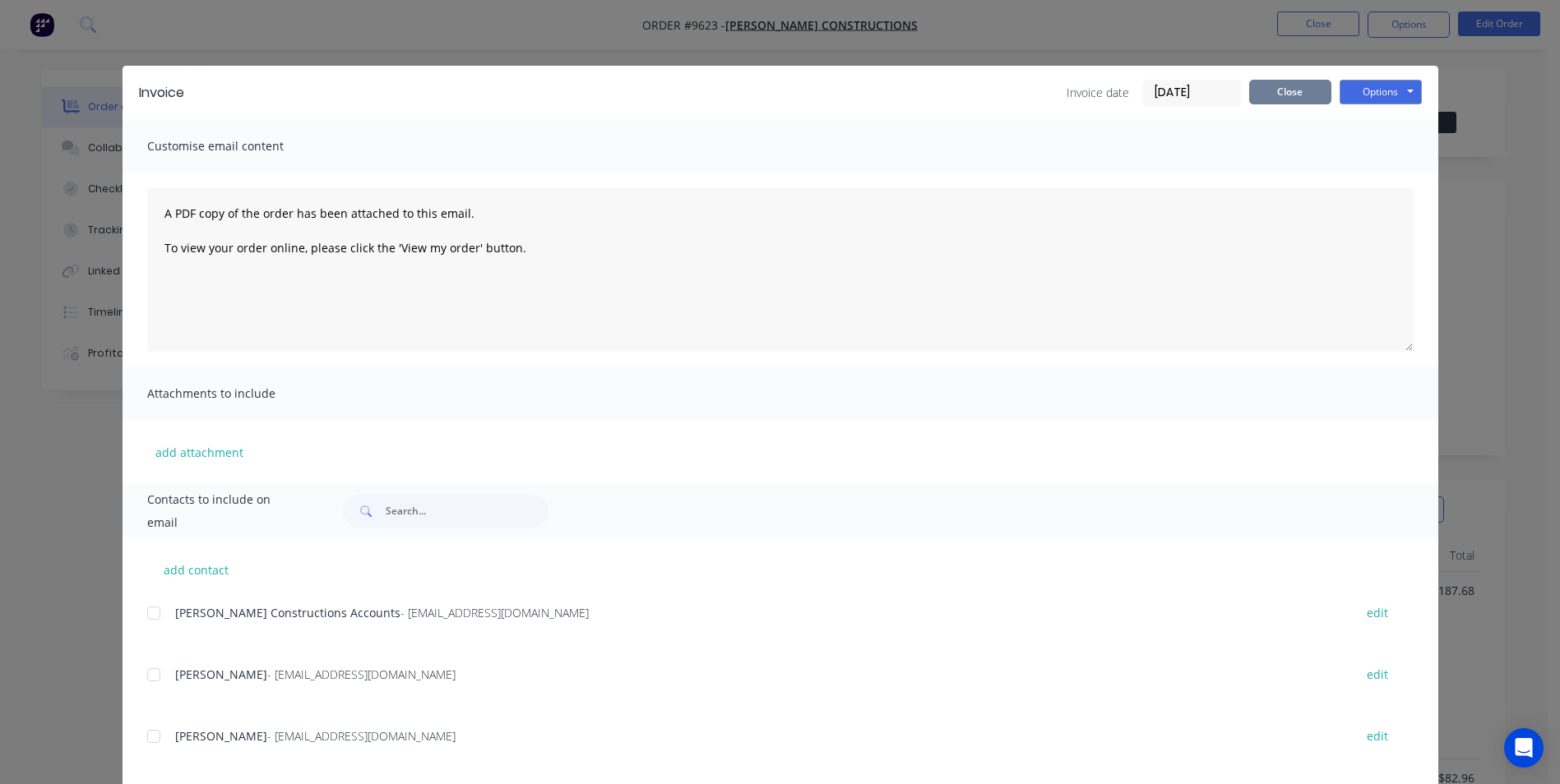
click at [1291, 90] on button "Close" at bounding box center [1290, 91] width 82 height 25
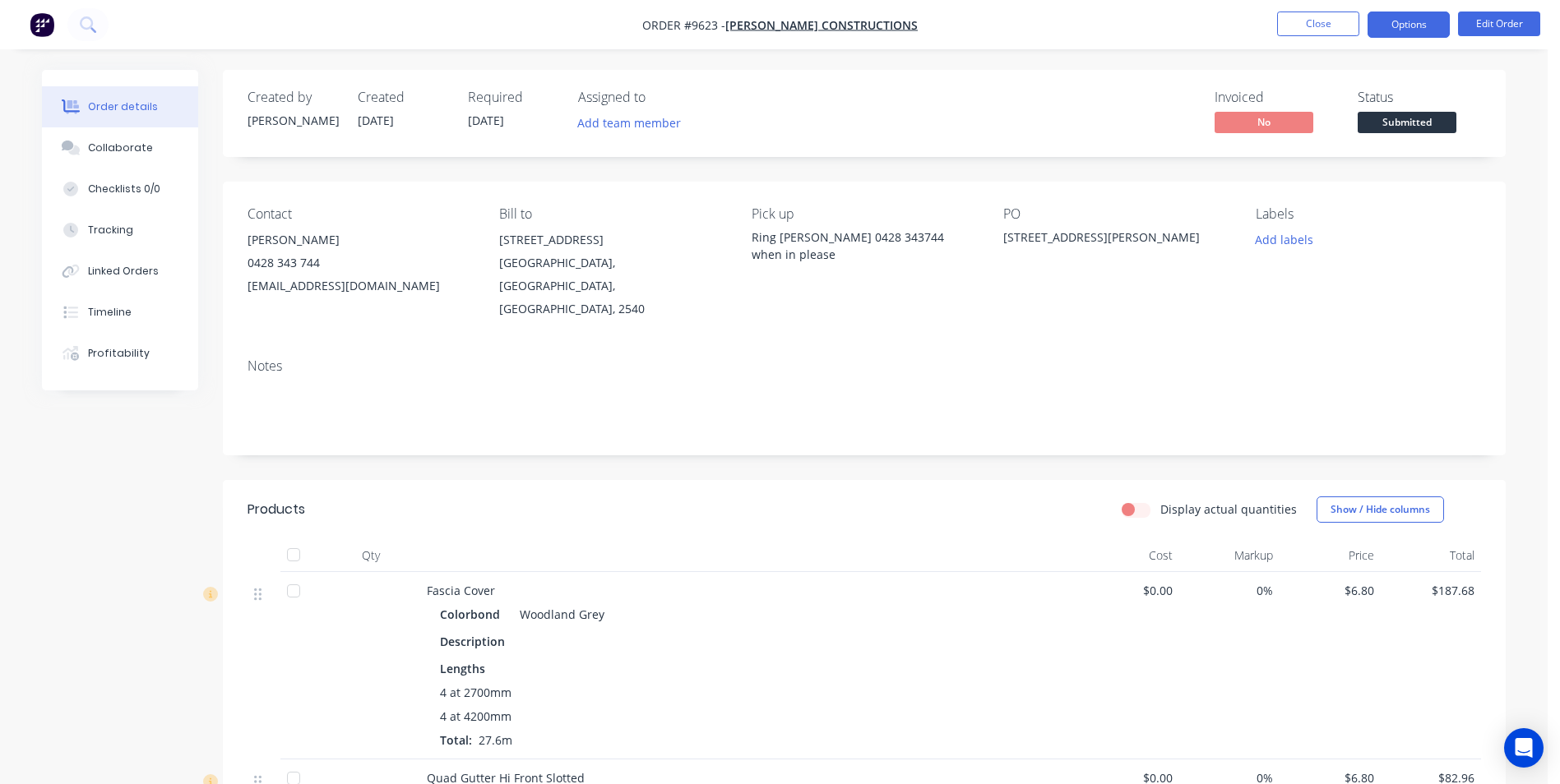
click at [1416, 18] on button "Options" at bounding box center [1408, 25] width 82 height 26
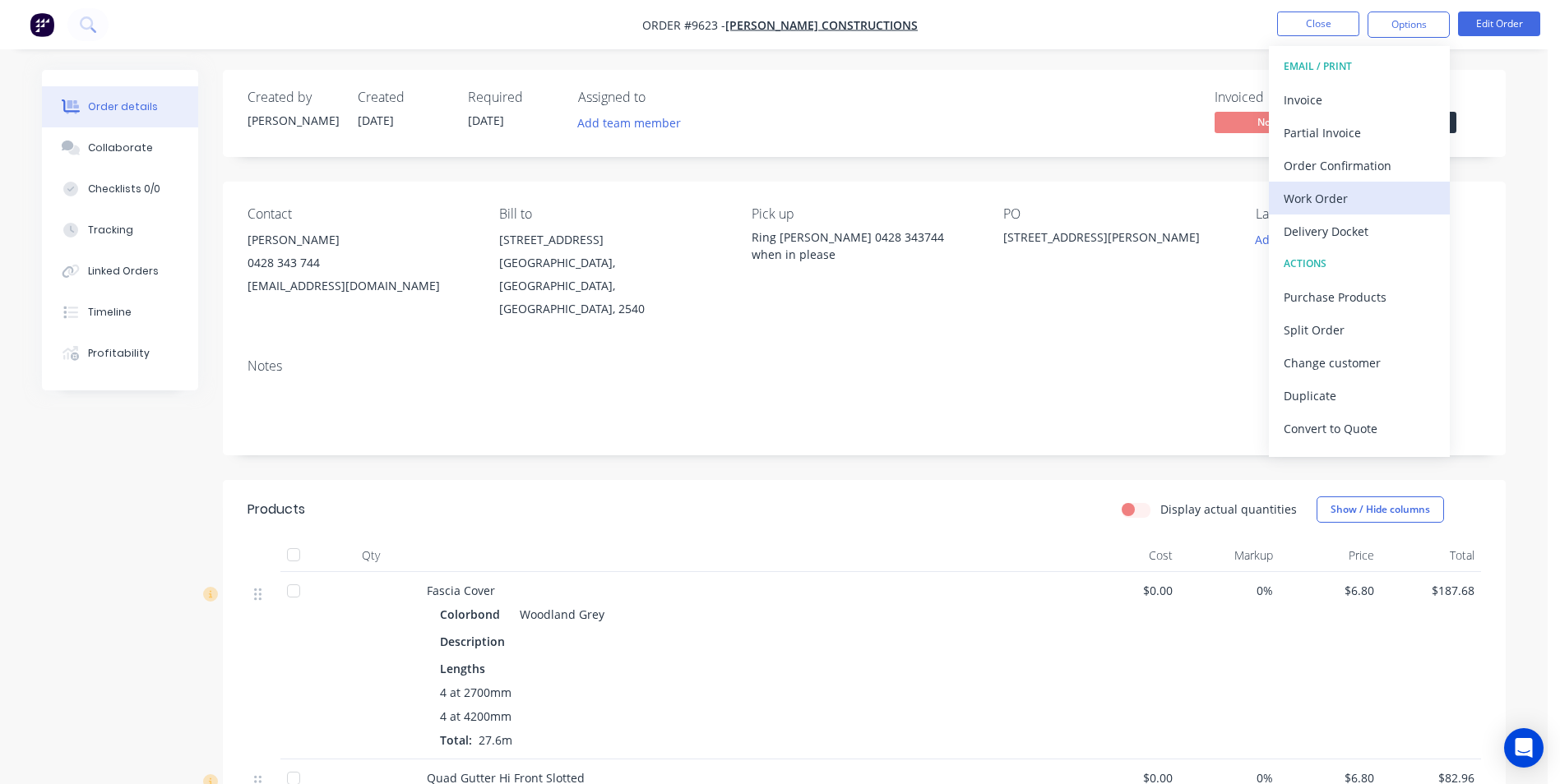
click at [1337, 186] on div "Work Order" at bounding box center [1360, 198] width 152 height 24
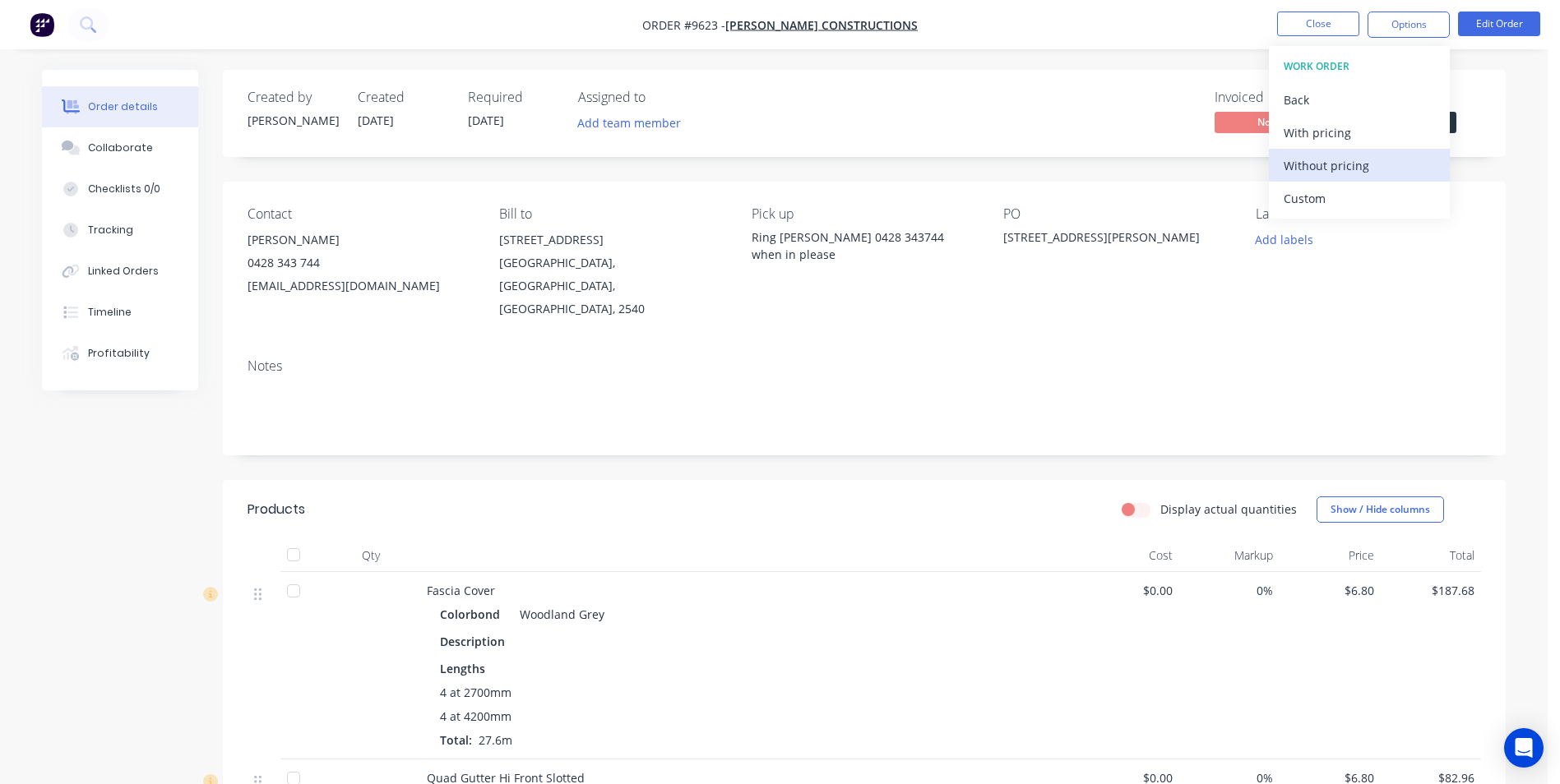
click at [1353, 160] on div "Without pricing" at bounding box center [1360, 165] width 152 height 24
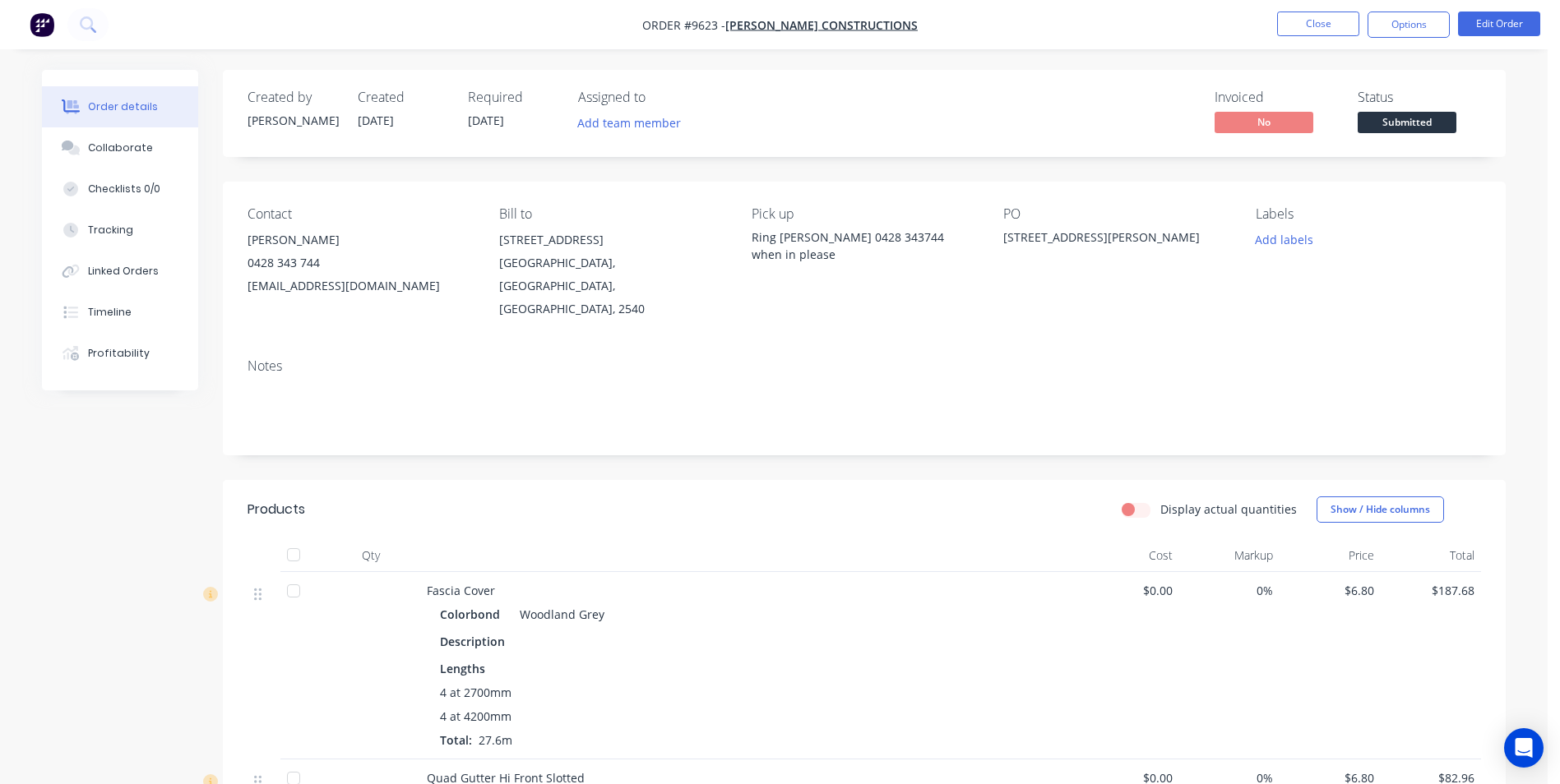
click at [736, 164] on div "Created by [PERSON_NAME] Created [DATE] Required [DATE] Assigned to Add team me…" at bounding box center [865, 768] width 1283 height 1398
click at [50, 26] on img "button" at bounding box center [41, 24] width 25 height 25
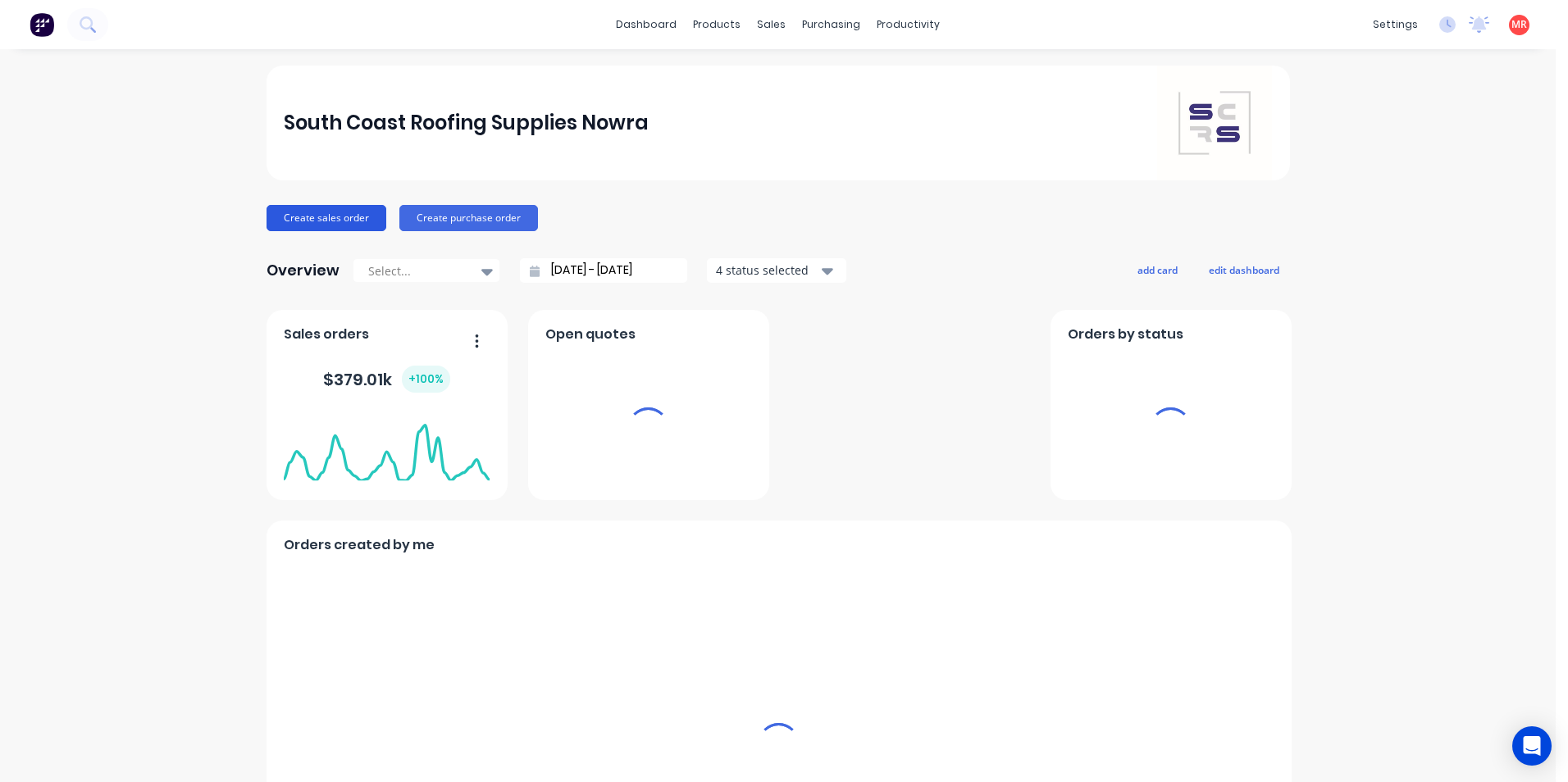
click at [309, 214] on button "Create sales order" at bounding box center [325, 218] width 119 height 26
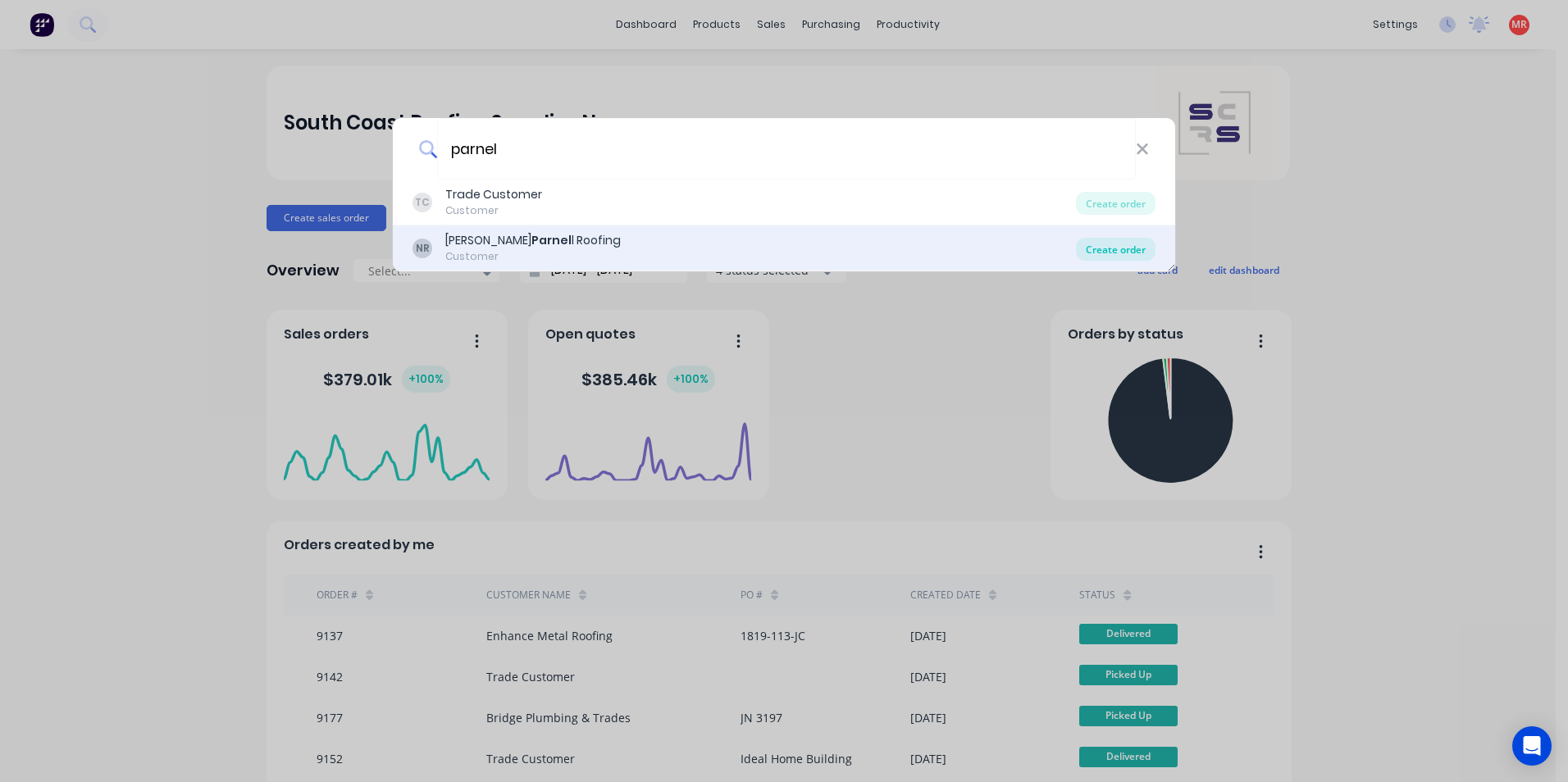
type input "parnel"
click at [1095, 249] on div "Create order" at bounding box center [1116, 249] width 79 height 23
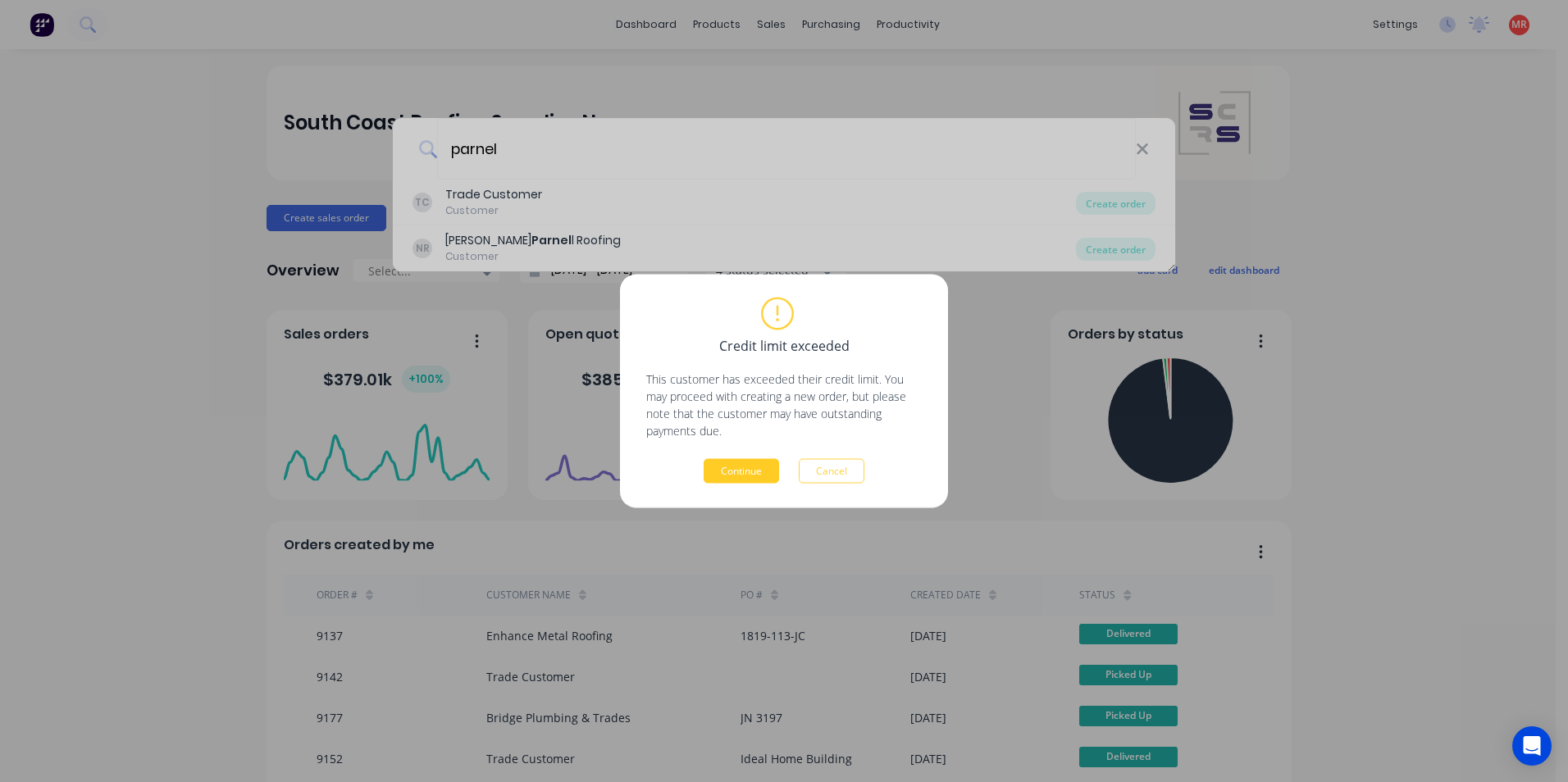
click at [744, 470] on button "Continue" at bounding box center [741, 471] width 76 height 25
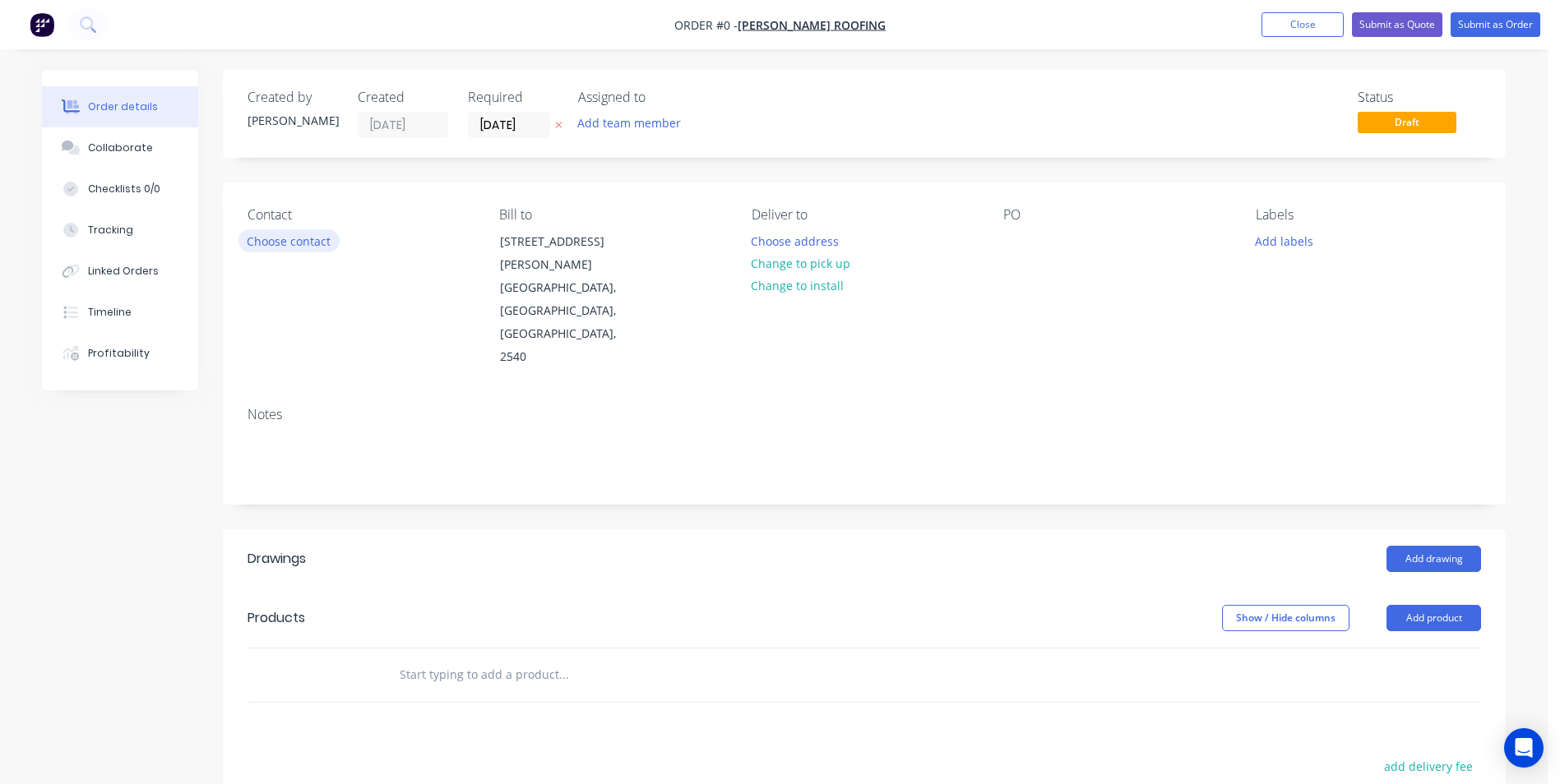
click at [303, 249] on button "Choose contact" at bounding box center [289, 240] width 101 height 22
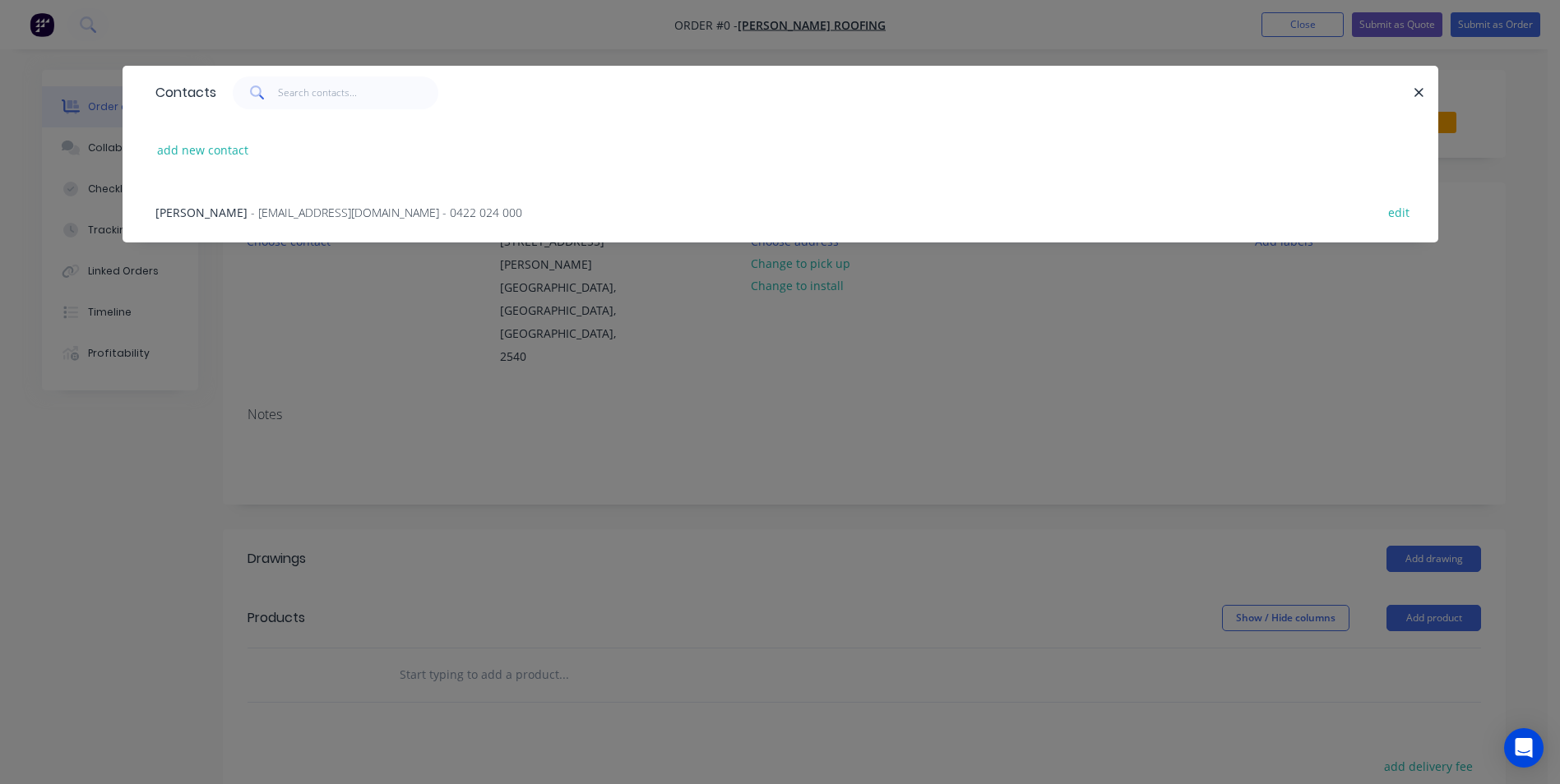
click at [312, 217] on span "- [EMAIL_ADDRESS][DOMAIN_NAME] - 0422 024 000" at bounding box center [386, 212] width 271 height 16
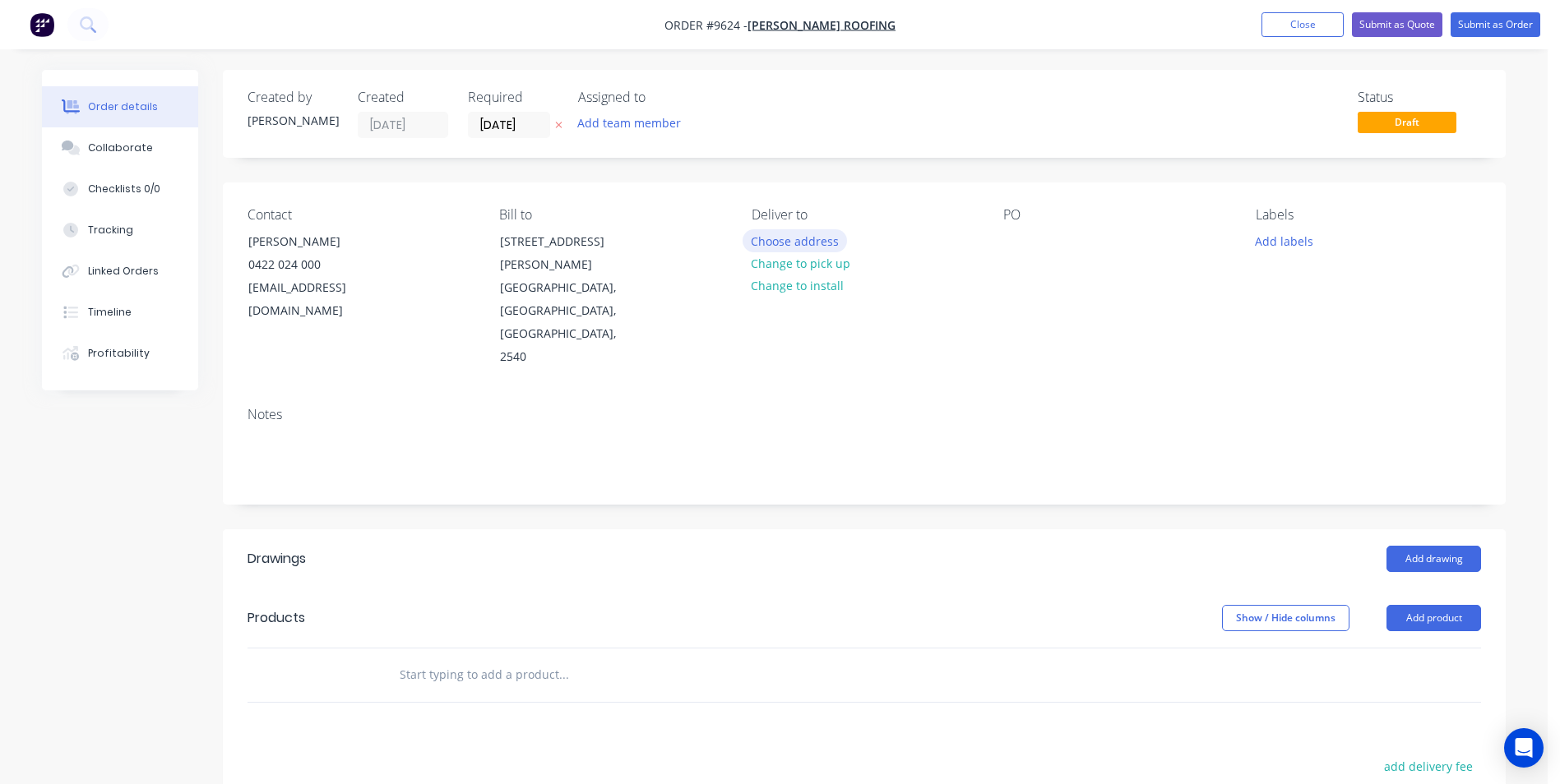
click at [781, 241] on button "Choose address" at bounding box center [795, 240] width 105 height 22
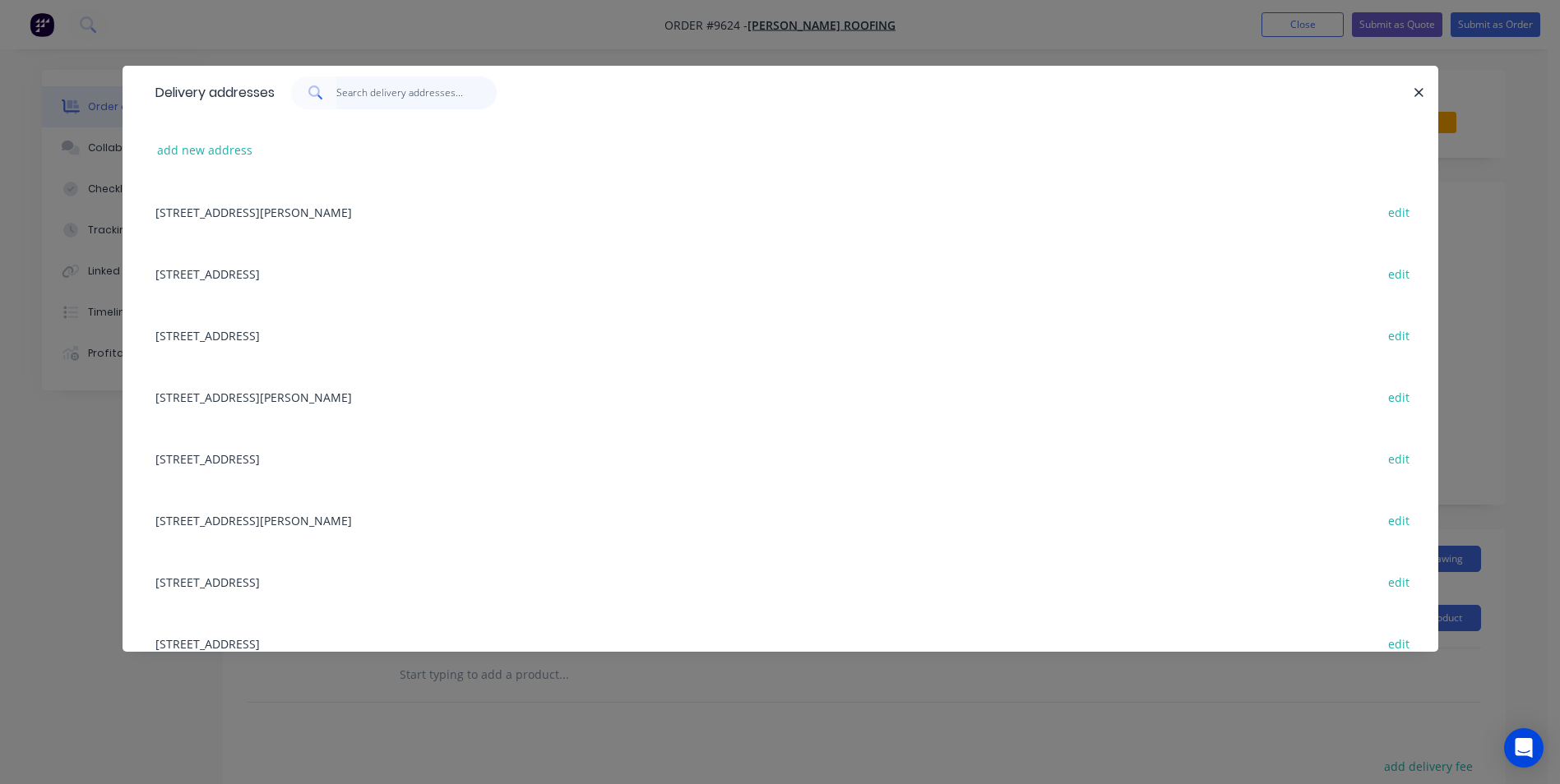
click at [362, 97] on input "text" at bounding box center [416, 93] width 160 height 33
click at [207, 151] on button "add new address" at bounding box center [205, 150] width 112 height 22
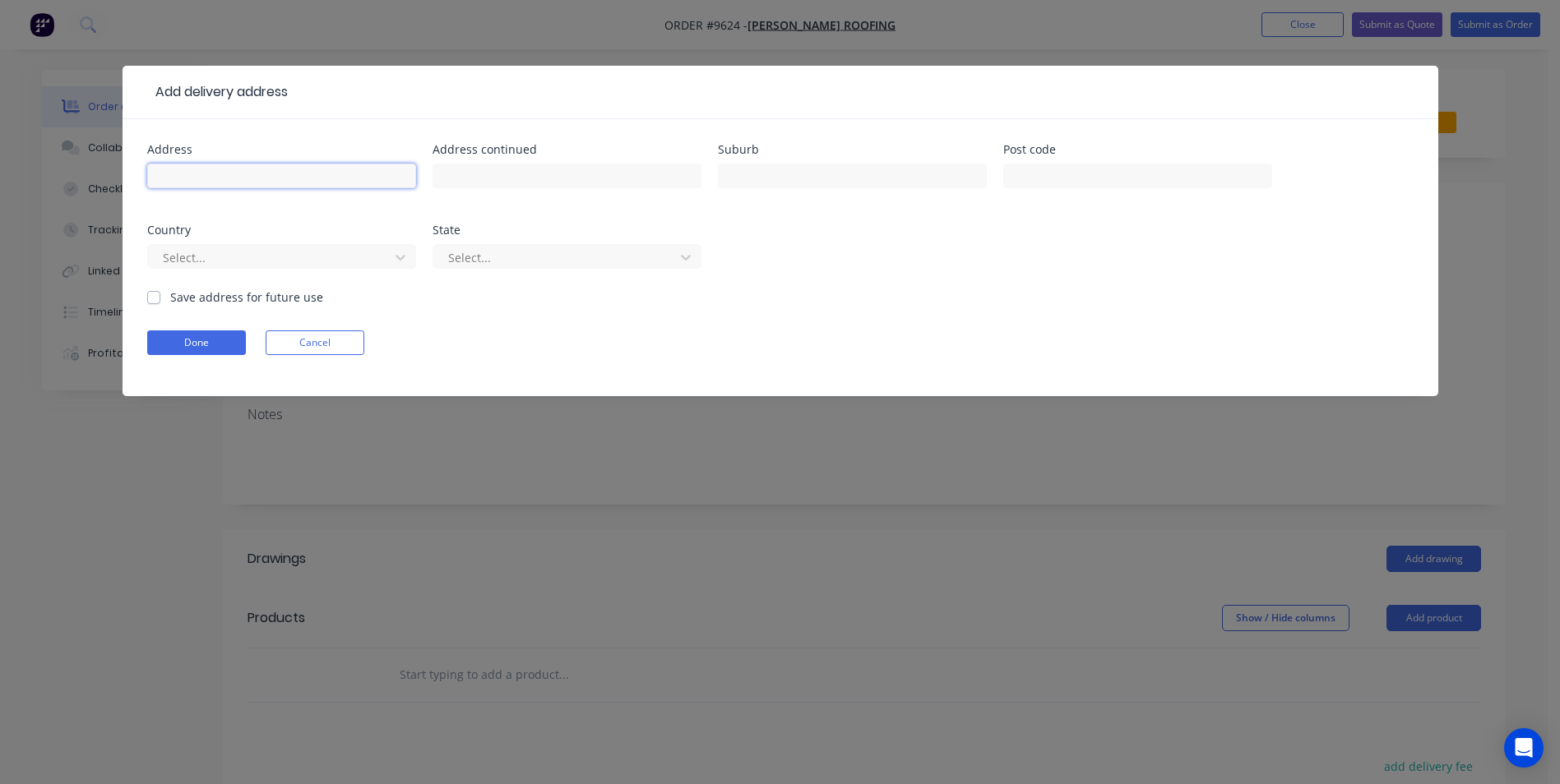
click at [201, 178] on input "text" at bounding box center [281, 175] width 269 height 25
type input "[STREET_ADDRESS][PERSON_NAME]"
type input "Vincentia"
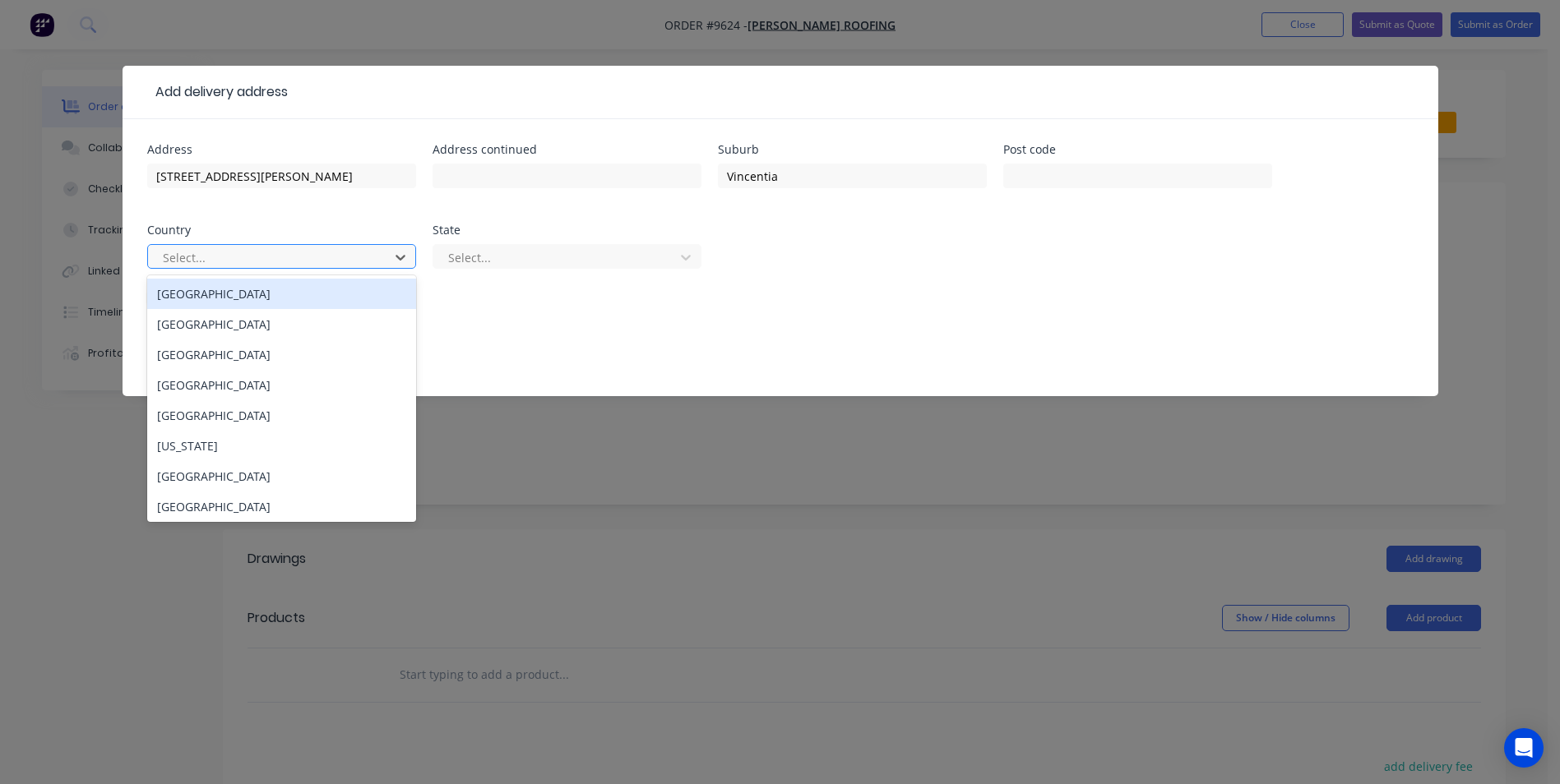
click at [182, 261] on div at bounding box center [271, 258] width 219 height 20
click at [203, 295] on div "[GEOGRAPHIC_DATA]" at bounding box center [281, 293] width 269 height 30
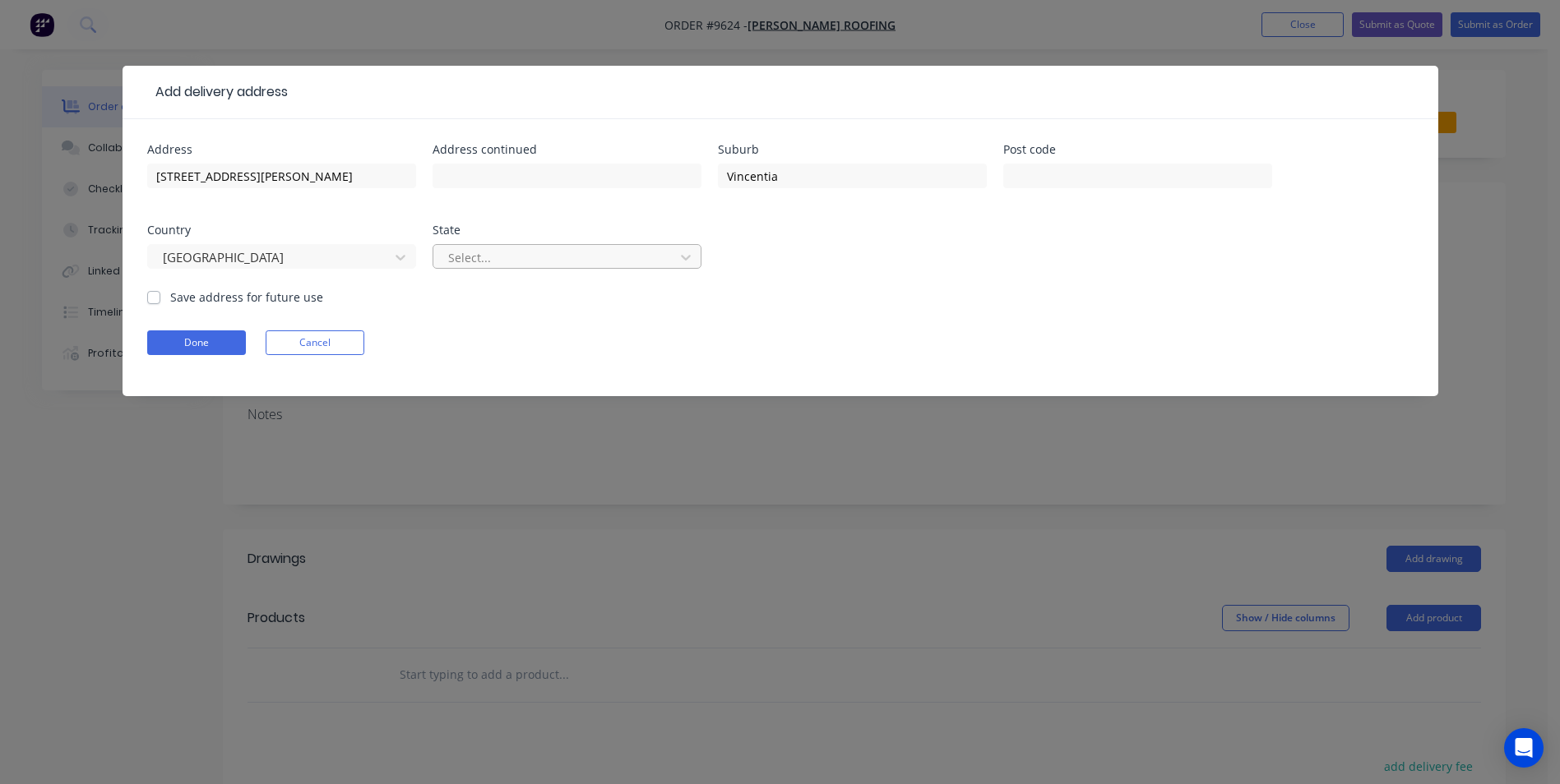
click at [490, 251] on div at bounding box center [557, 258] width 219 height 20
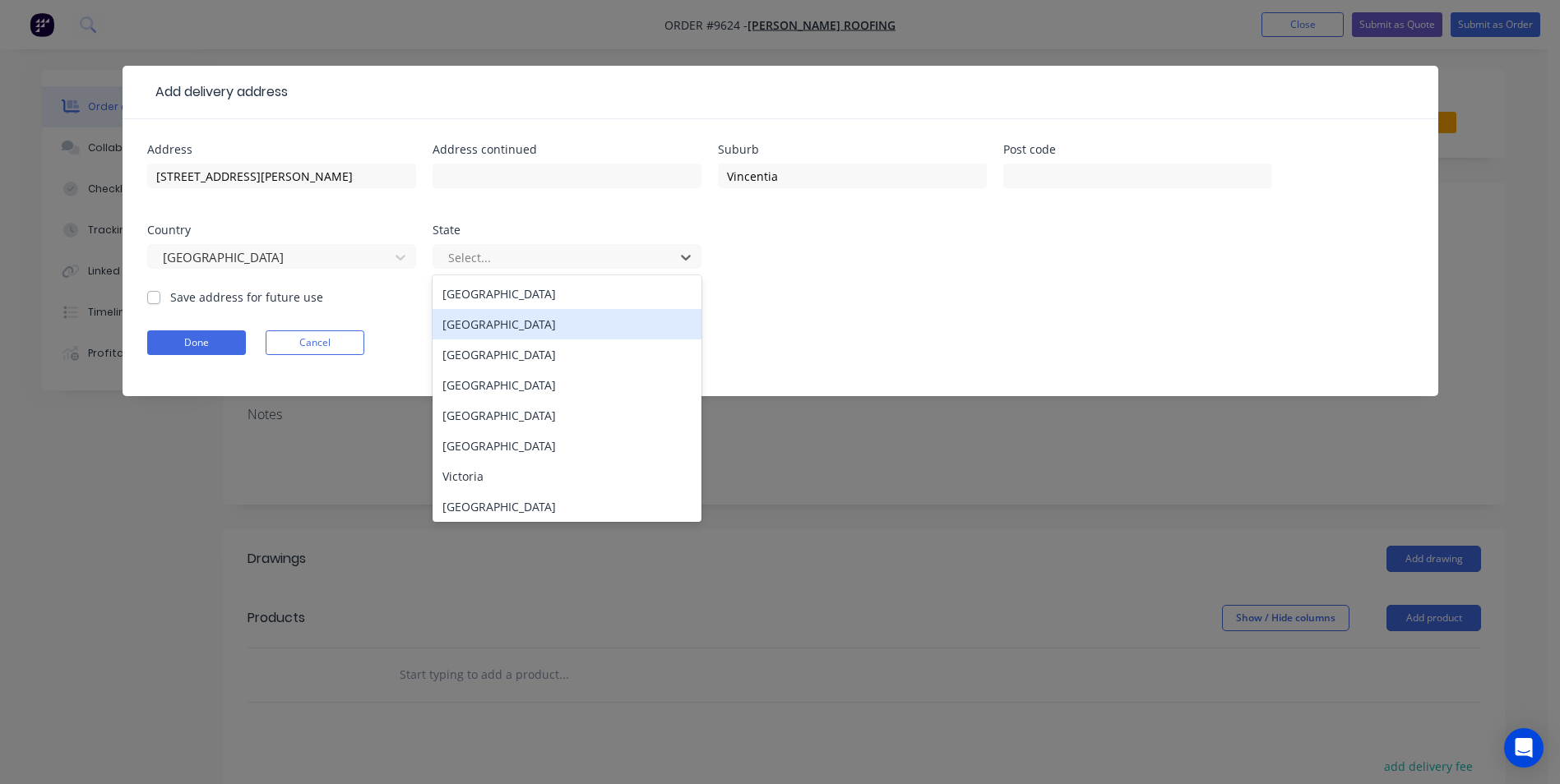
click at [483, 320] on div "[GEOGRAPHIC_DATA]" at bounding box center [567, 323] width 269 height 30
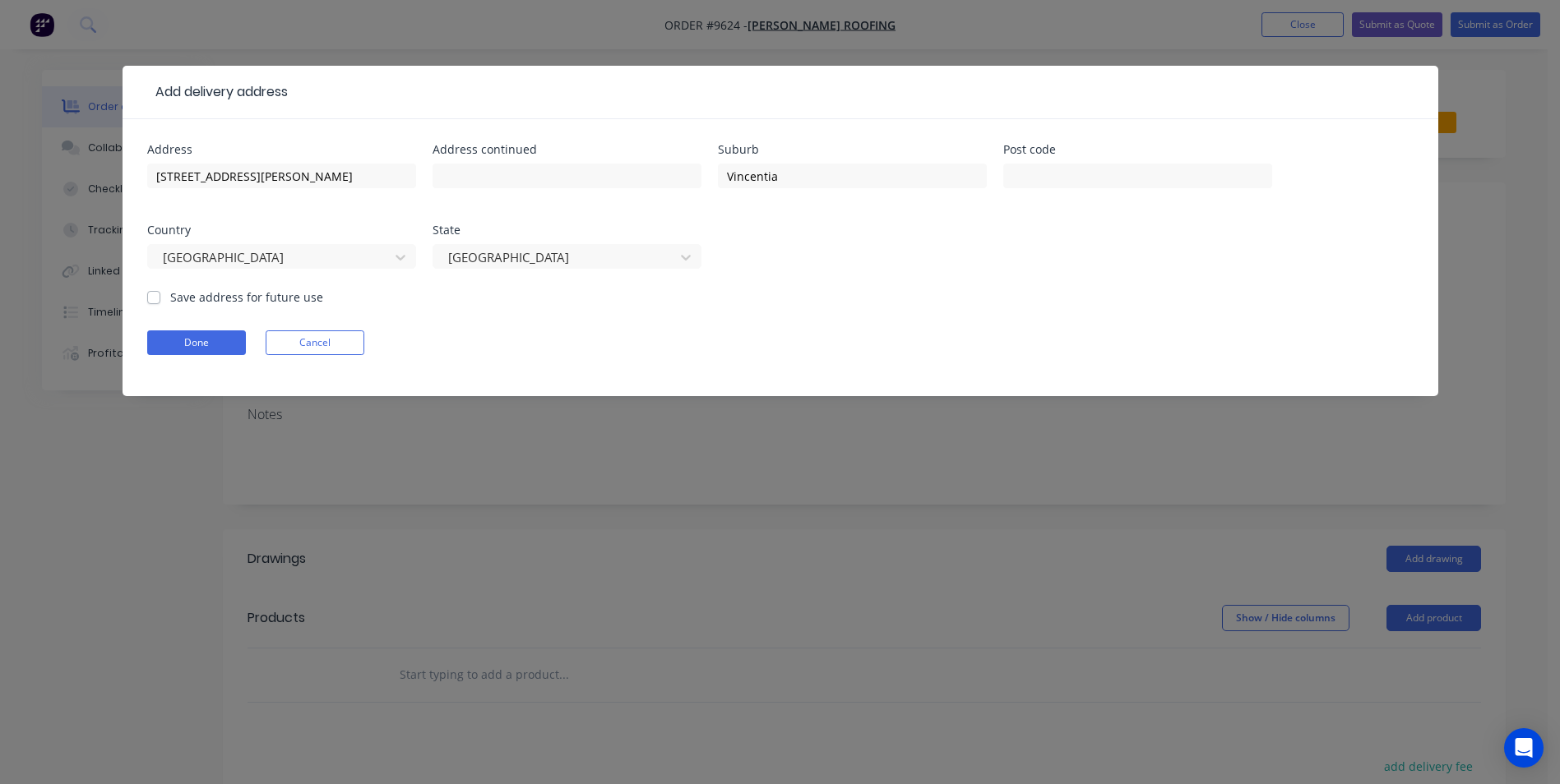
click at [160, 298] on div "Save address for future use" at bounding box center [235, 297] width 176 height 17
click at [170, 301] on label "Save address for future use" at bounding box center [246, 297] width 153 height 17
click at [151, 301] on input "Save address for future use" at bounding box center [154, 296] width 13 height 16
checkbox input "true"
click at [170, 339] on button "Done" at bounding box center [196, 343] width 99 height 25
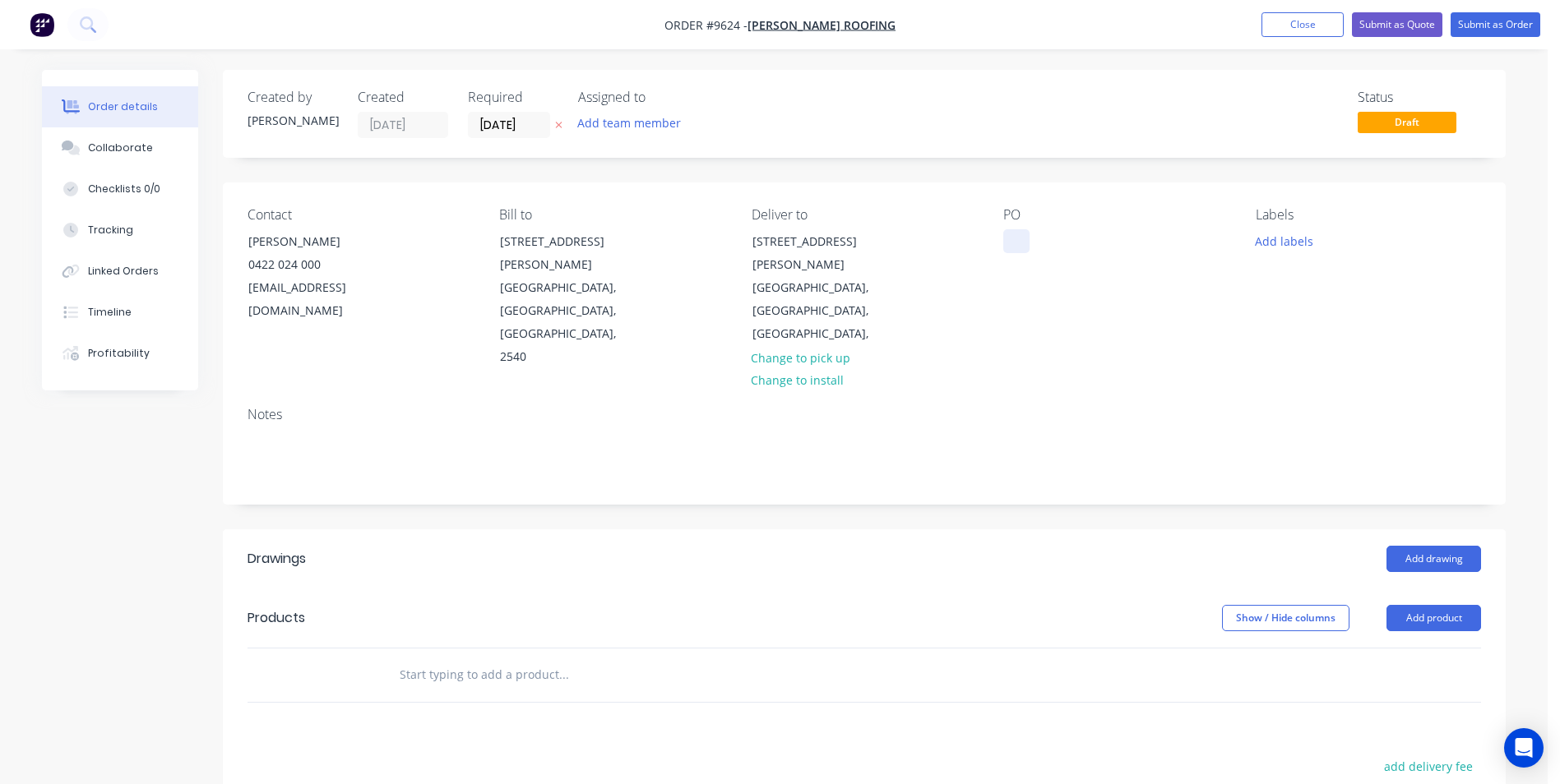
click at [1014, 235] on div at bounding box center [1016, 241] width 27 height 24
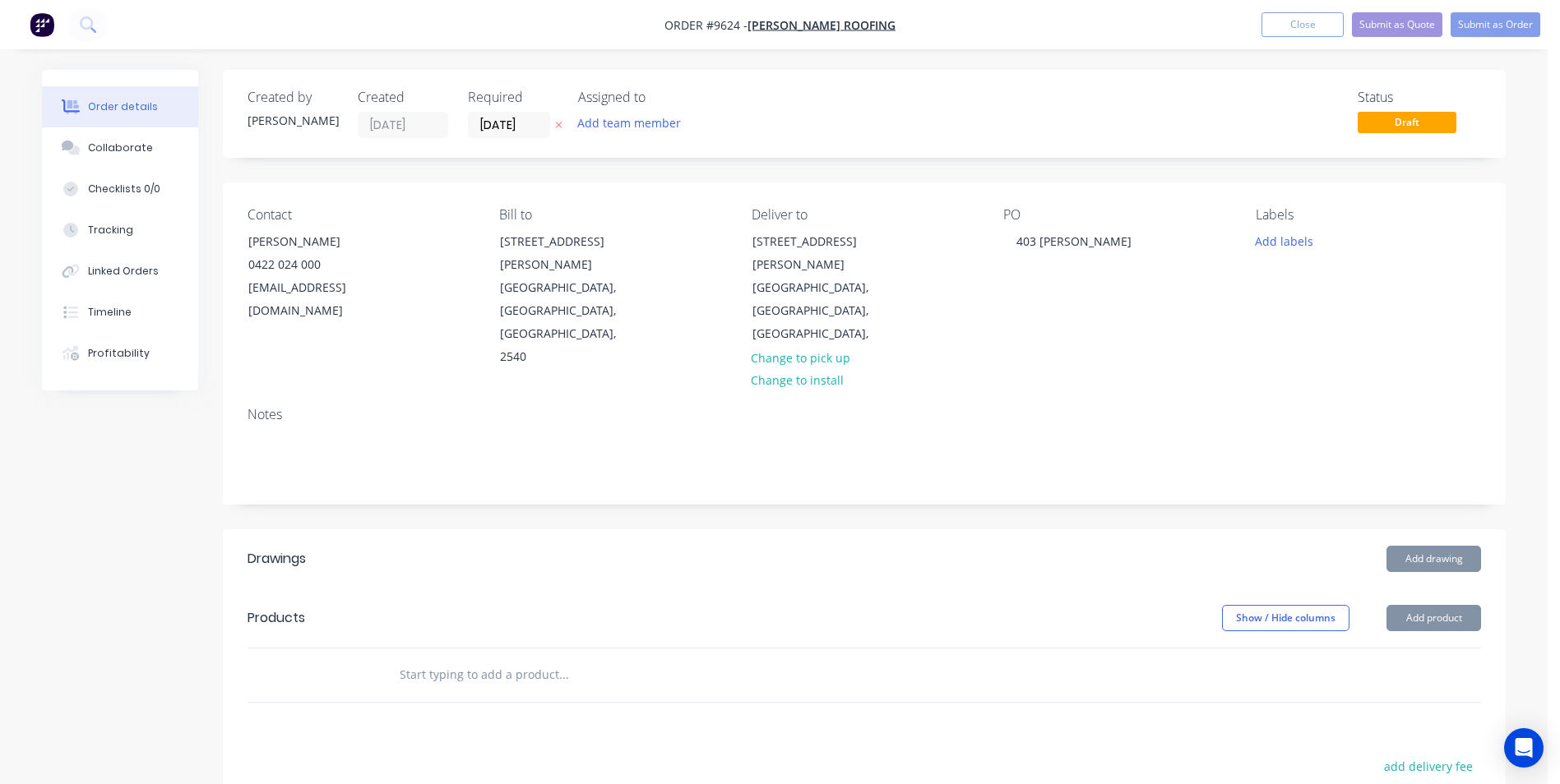
click at [614, 462] on div "Created by [PERSON_NAME] Created [DATE] Required [DATE] Assigned to Add team me…" at bounding box center [865, 583] width 1283 height 1028
click at [493, 659] on input "text" at bounding box center [563, 675] width 329 height 33
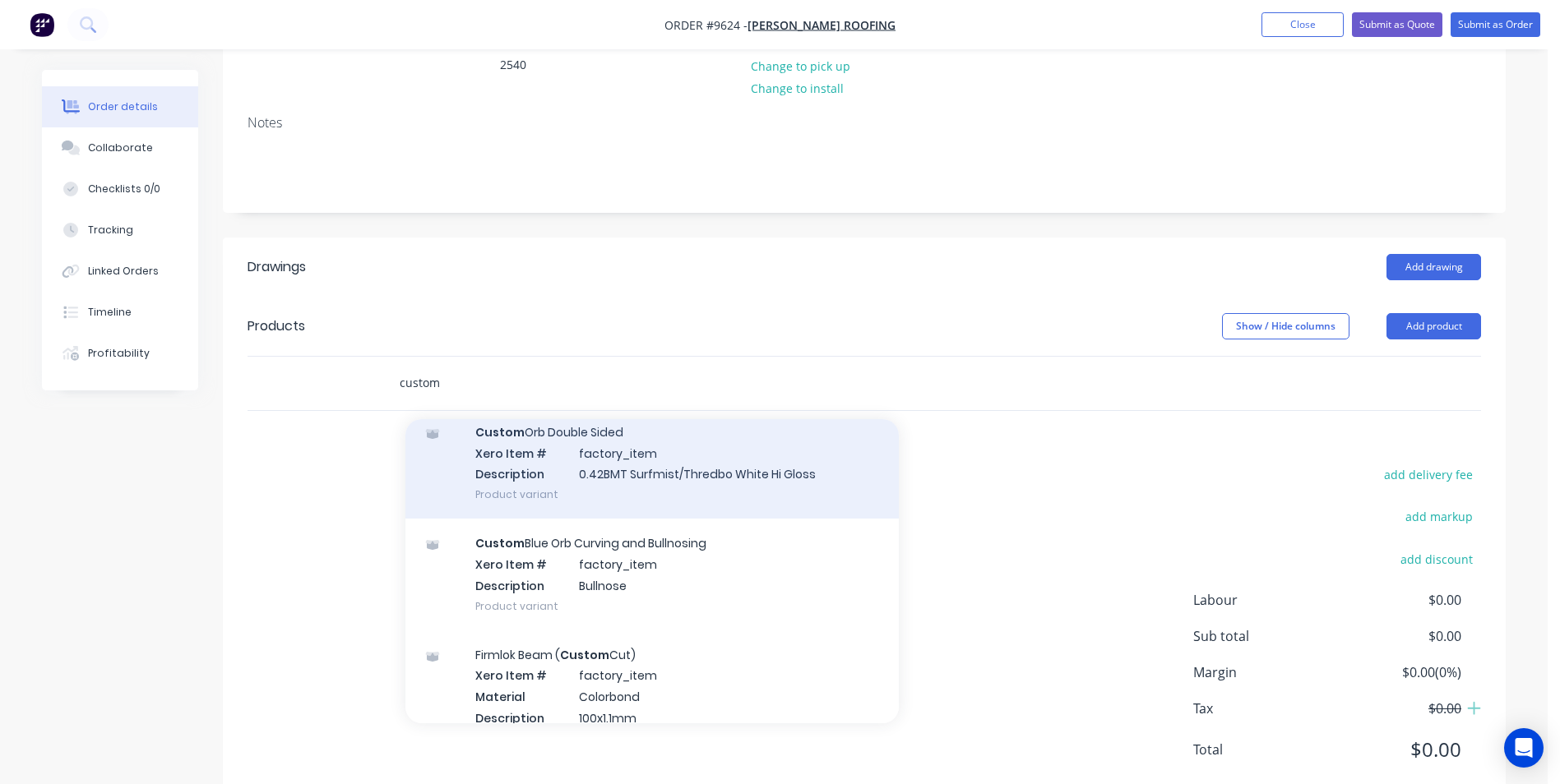
scroll to position [1069, 0]
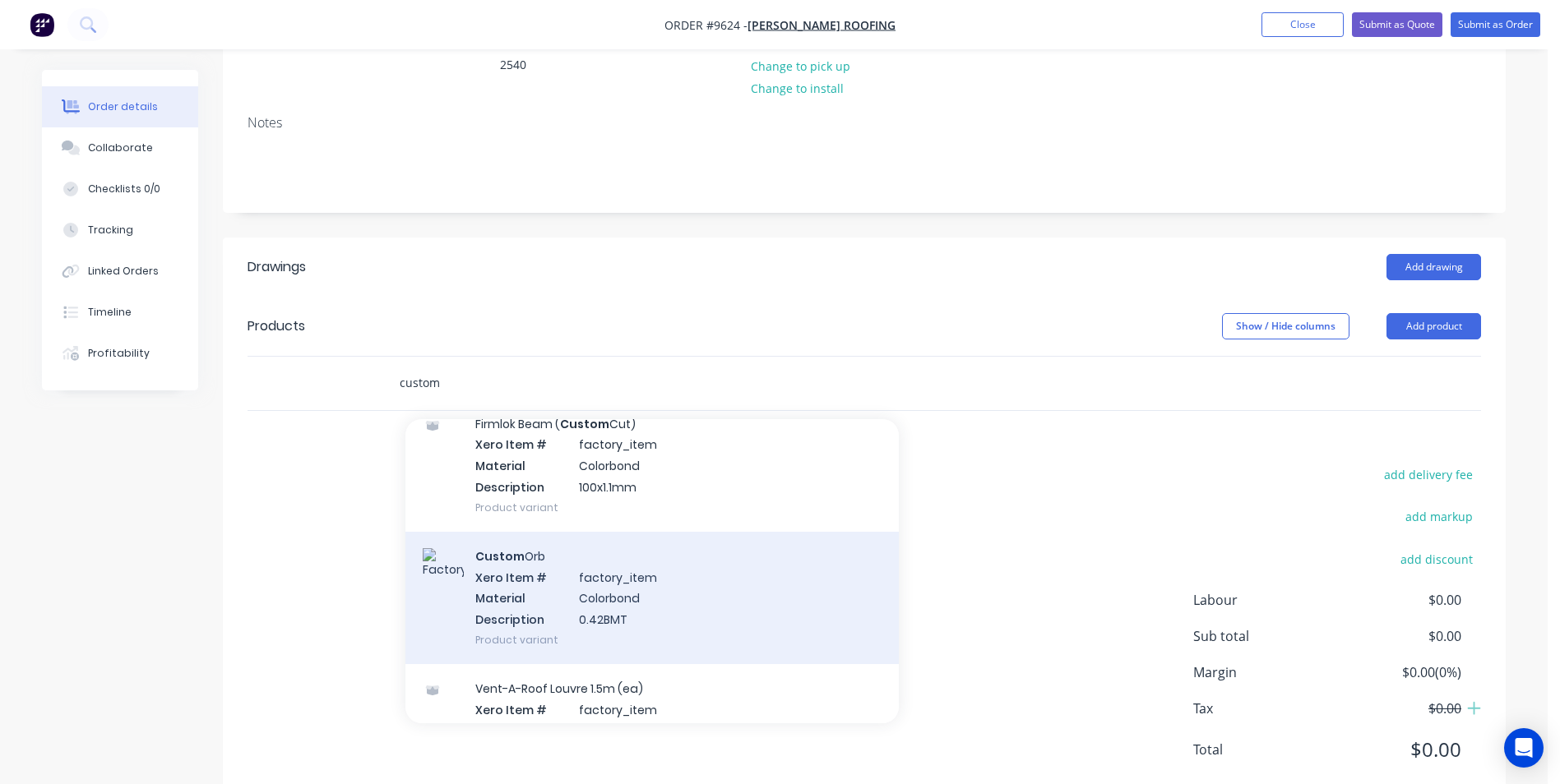
type input "custom"
click at [653, 572] on div "Custom Orb Xero Item # factory_item Material Colorbond Description 0.42BMT Prod…" at bounding box center [653, 598] width 493 height 132
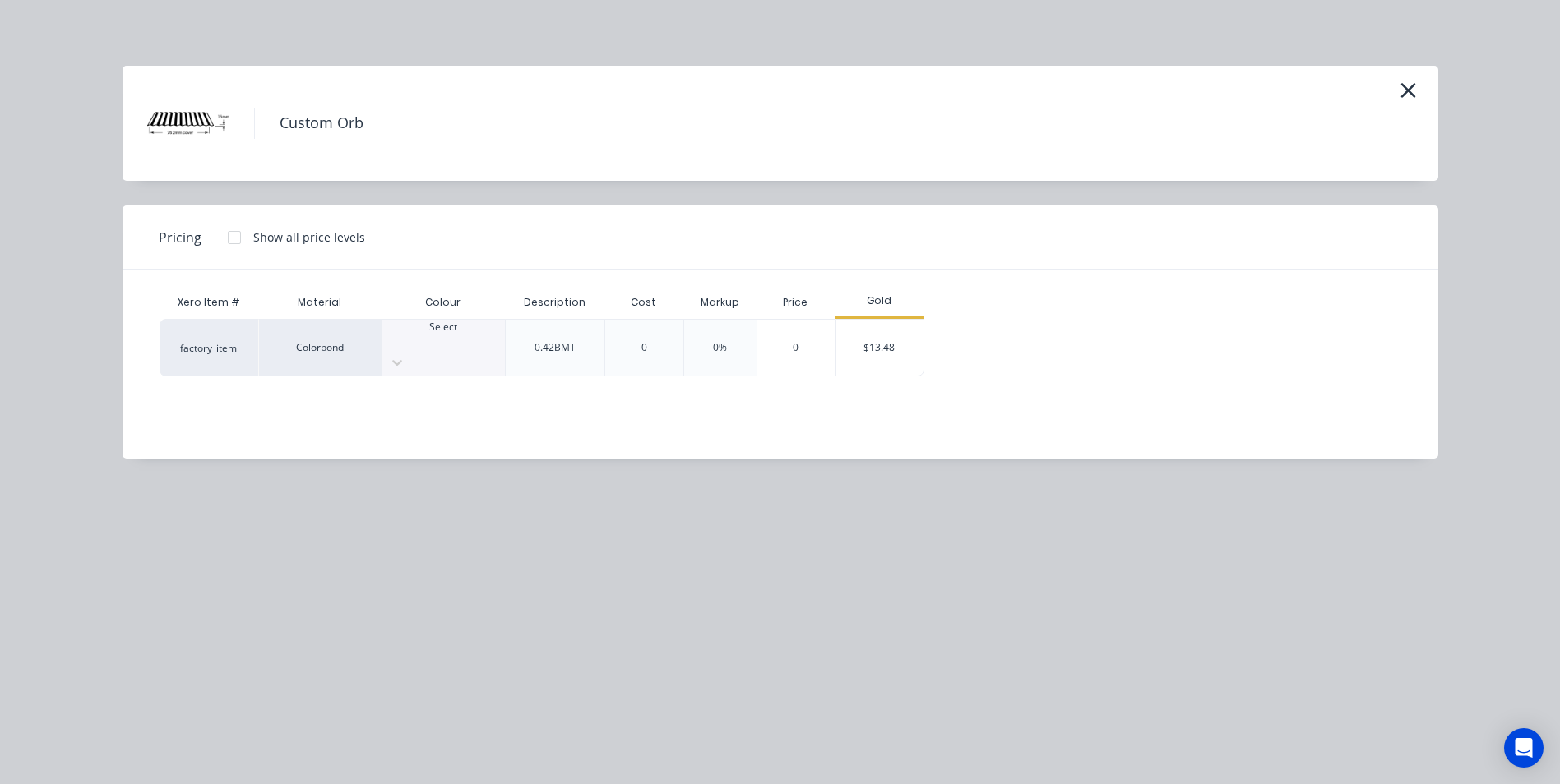
click at [415, 349] on div at bounding box center [443, 342] width 122 height 15
click at [869, 341] on div "$13.48" at bounding box center [879, 347] width 88 height 56
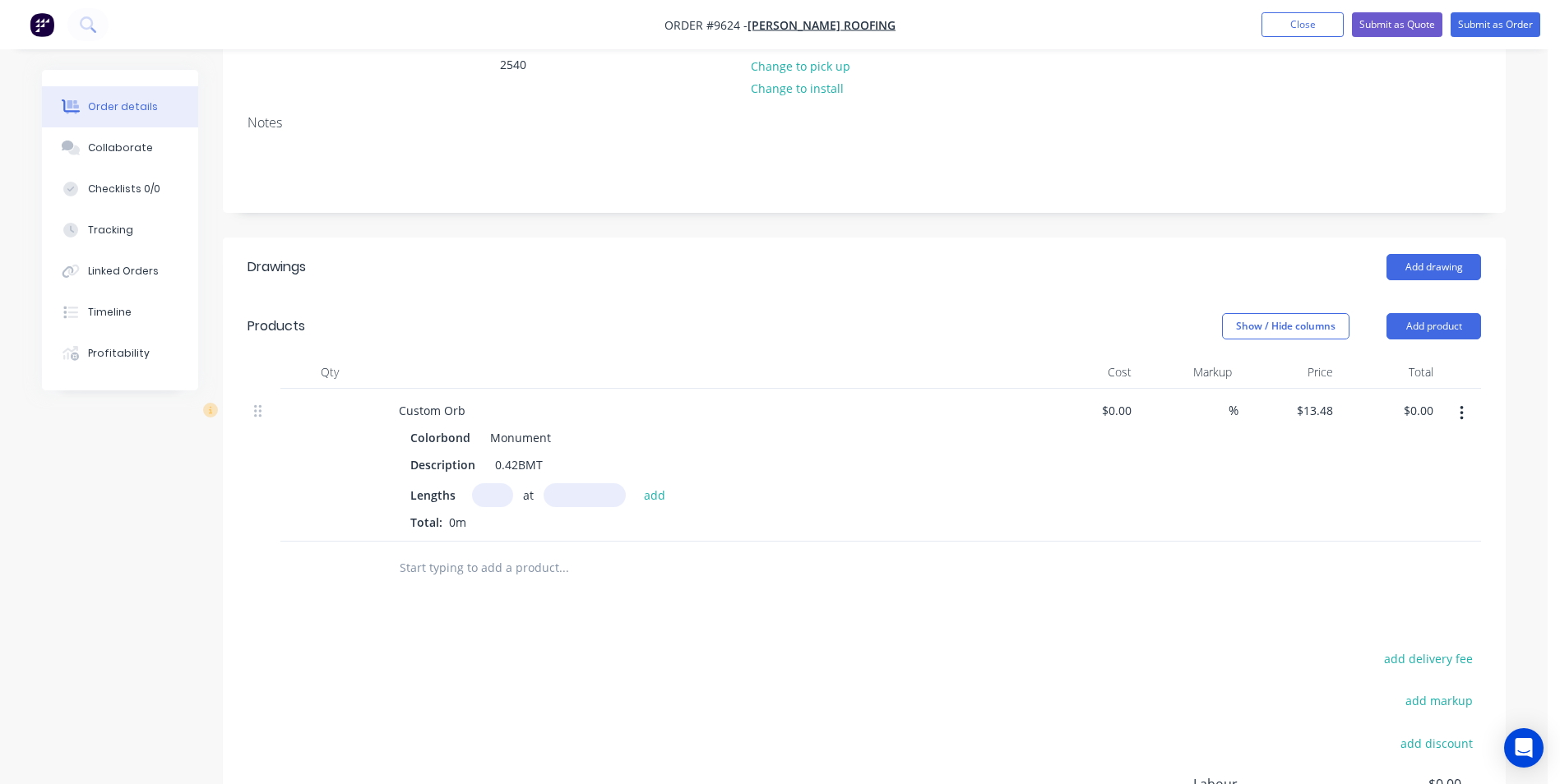
click at [503, 483] on input "text" at bounding box center [492, 495] width 41 height 24
type input "8"
type input "5850"
click at [636, 483] on button "add" at bounding box center [655, 494] width 38 height 22
type input "$630.86"
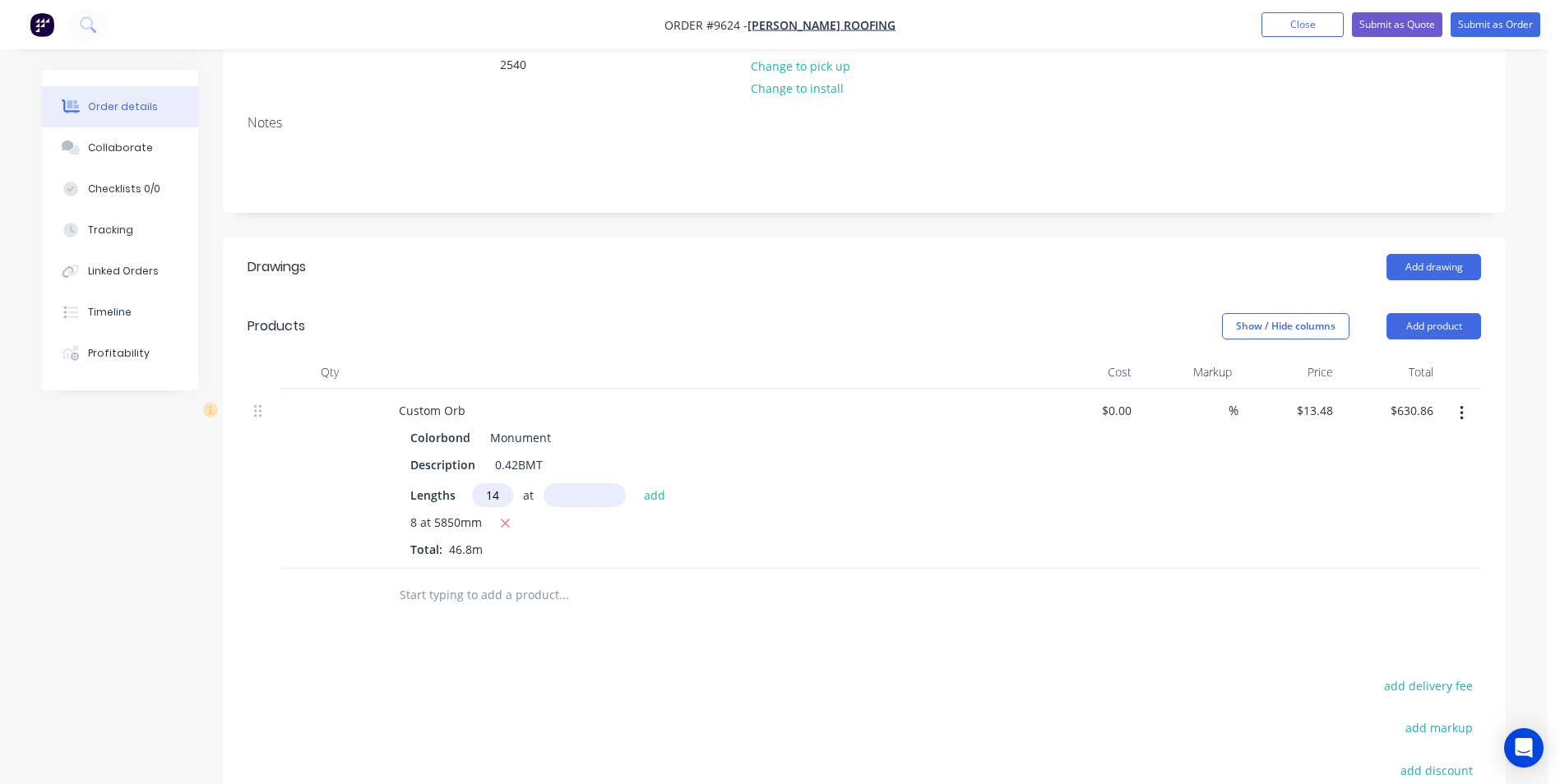
type input "14"
type input "5120"
click at [636, 483] on button "add" at bounding box center [655, 494] width 38 height 22
type input "$1,597.11"
type input "7"
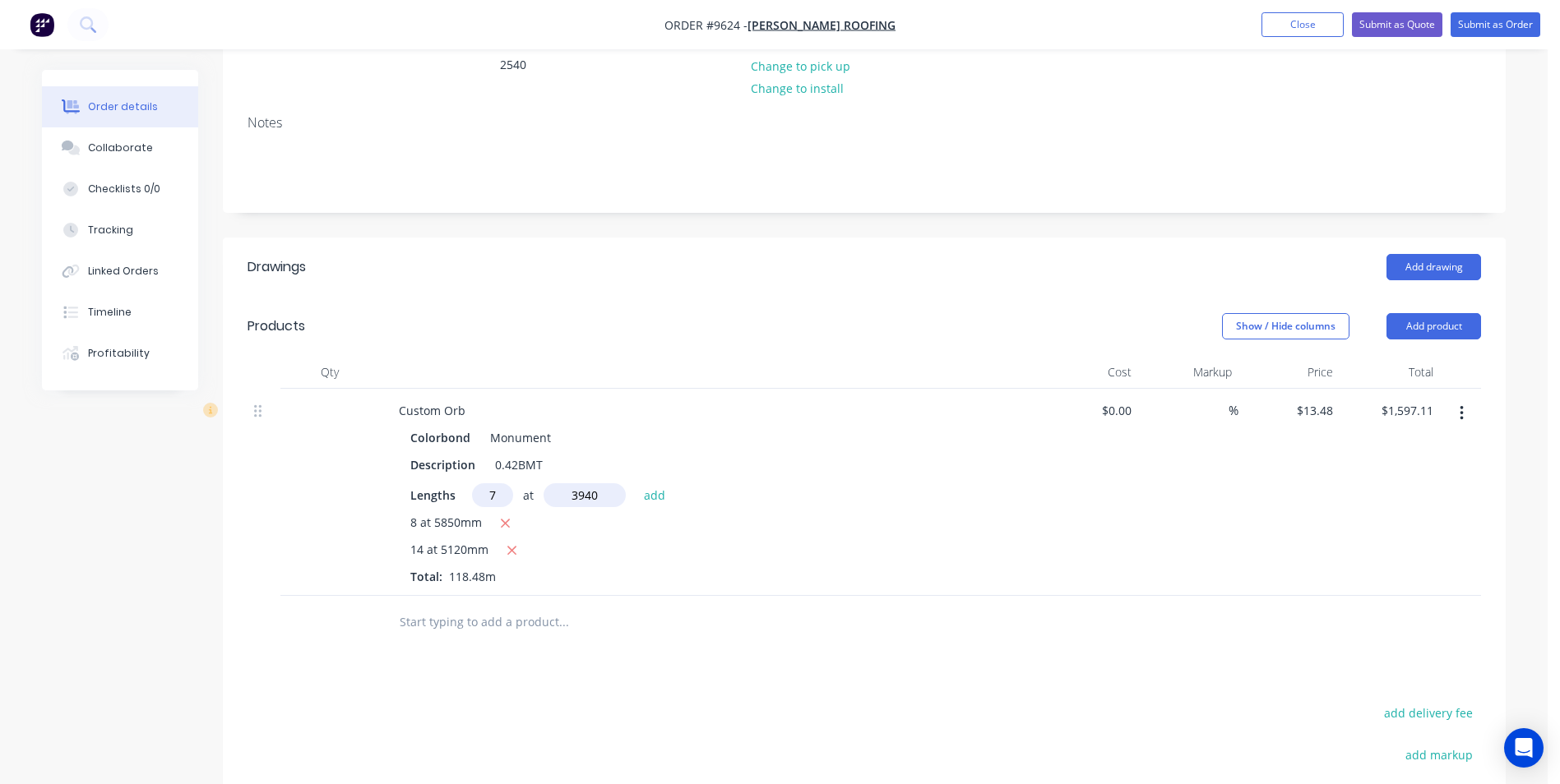
type input "3940"
click at [636, 483] on button "add" at bounding box center [655, 494] width 38 height 22
type input "$1,968.89"
type input "10"
type input "4740"
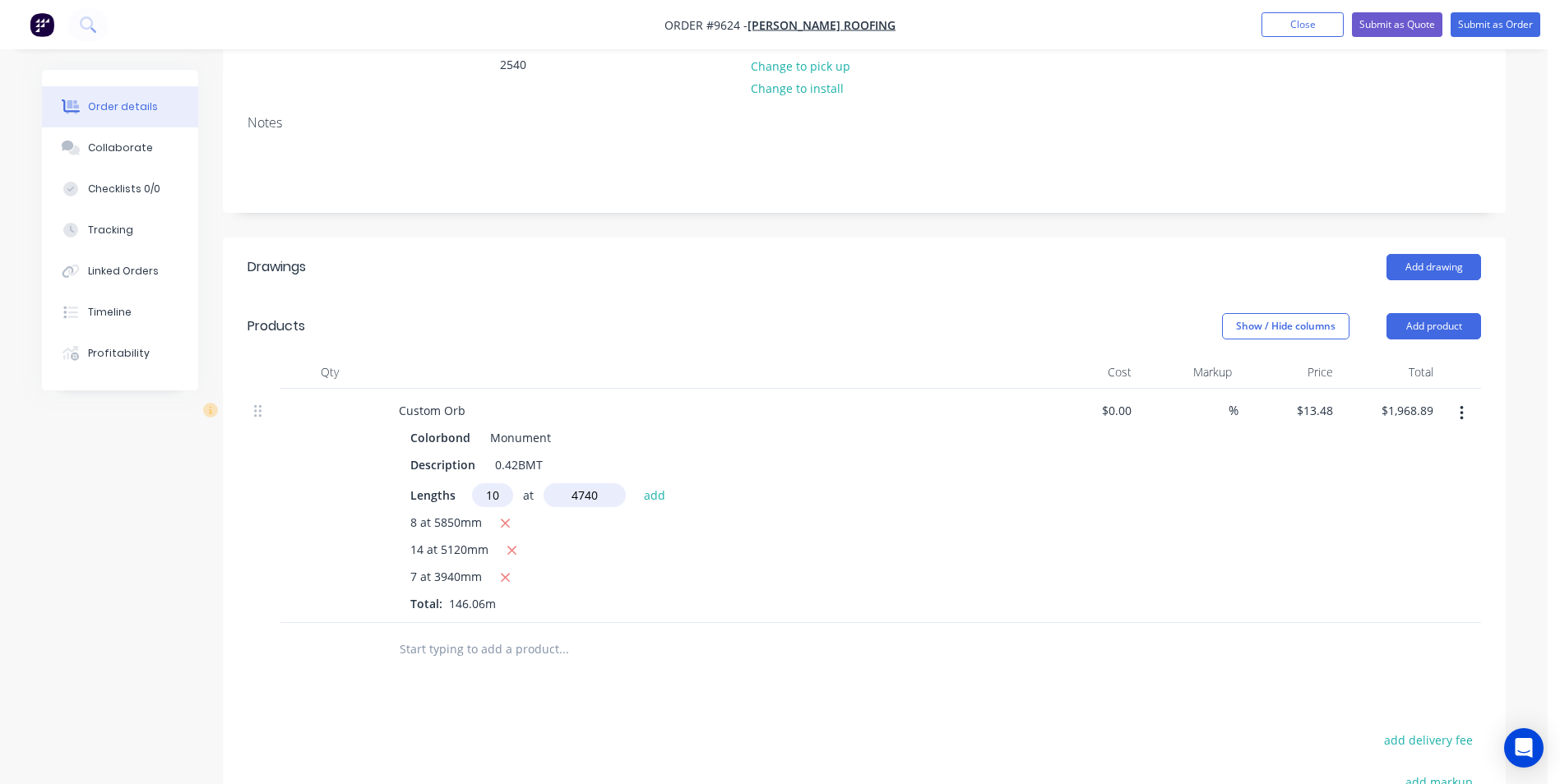
click at [636, 483] on button "add" at bounding box center [655, 494] width 38 height 22
type input "$2,607.84"
type input "4"
type input "4670"
click at [636, 483] on button "add" at bounding box center [655, 494] width 38 height 22
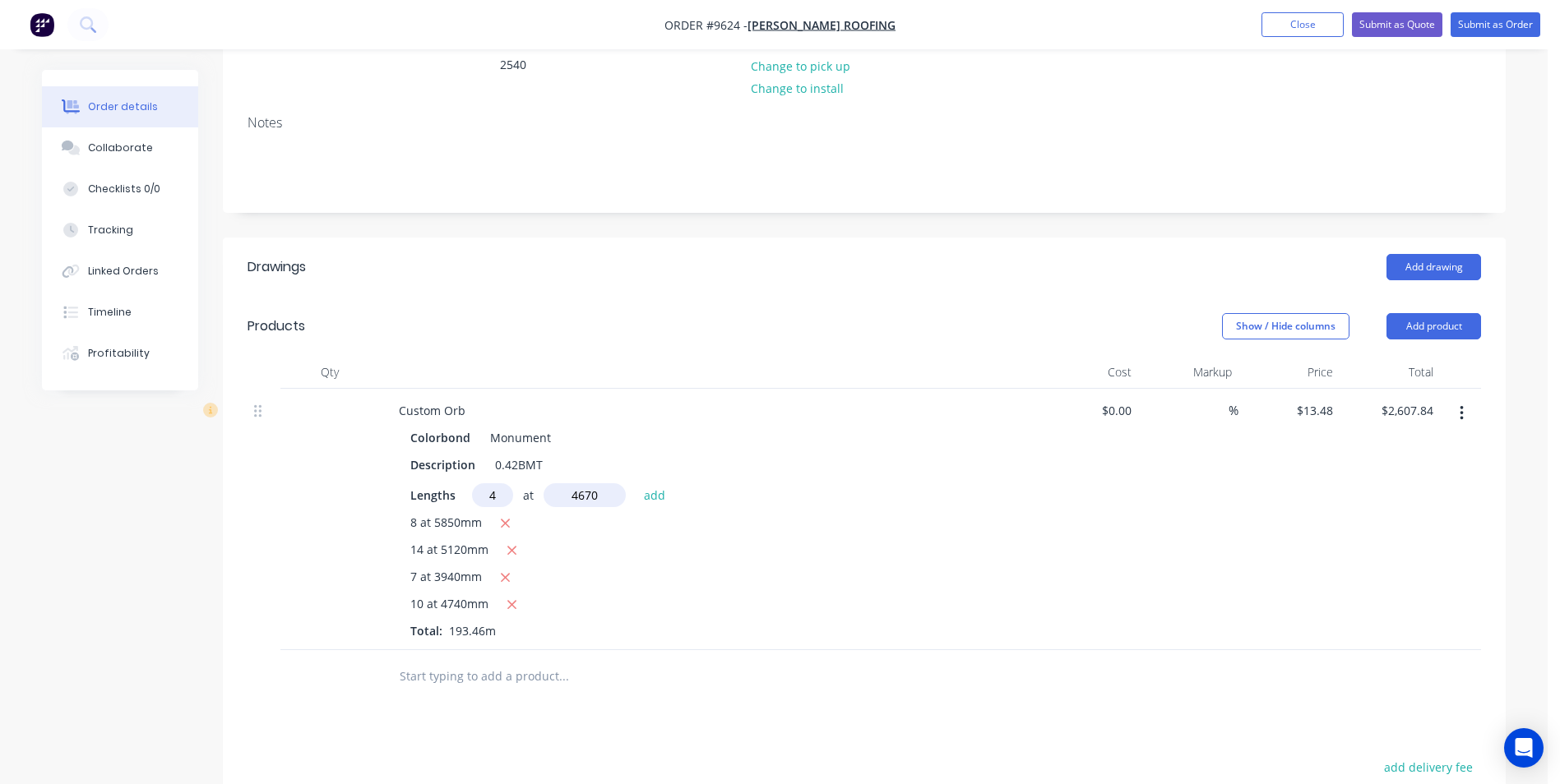
type input "$2,859.65"
type input "1"
type input "6000"
click at [636, 483] on button "add" at bounding box center [655, 494] width 38 height 22
type input "$2,940.53"
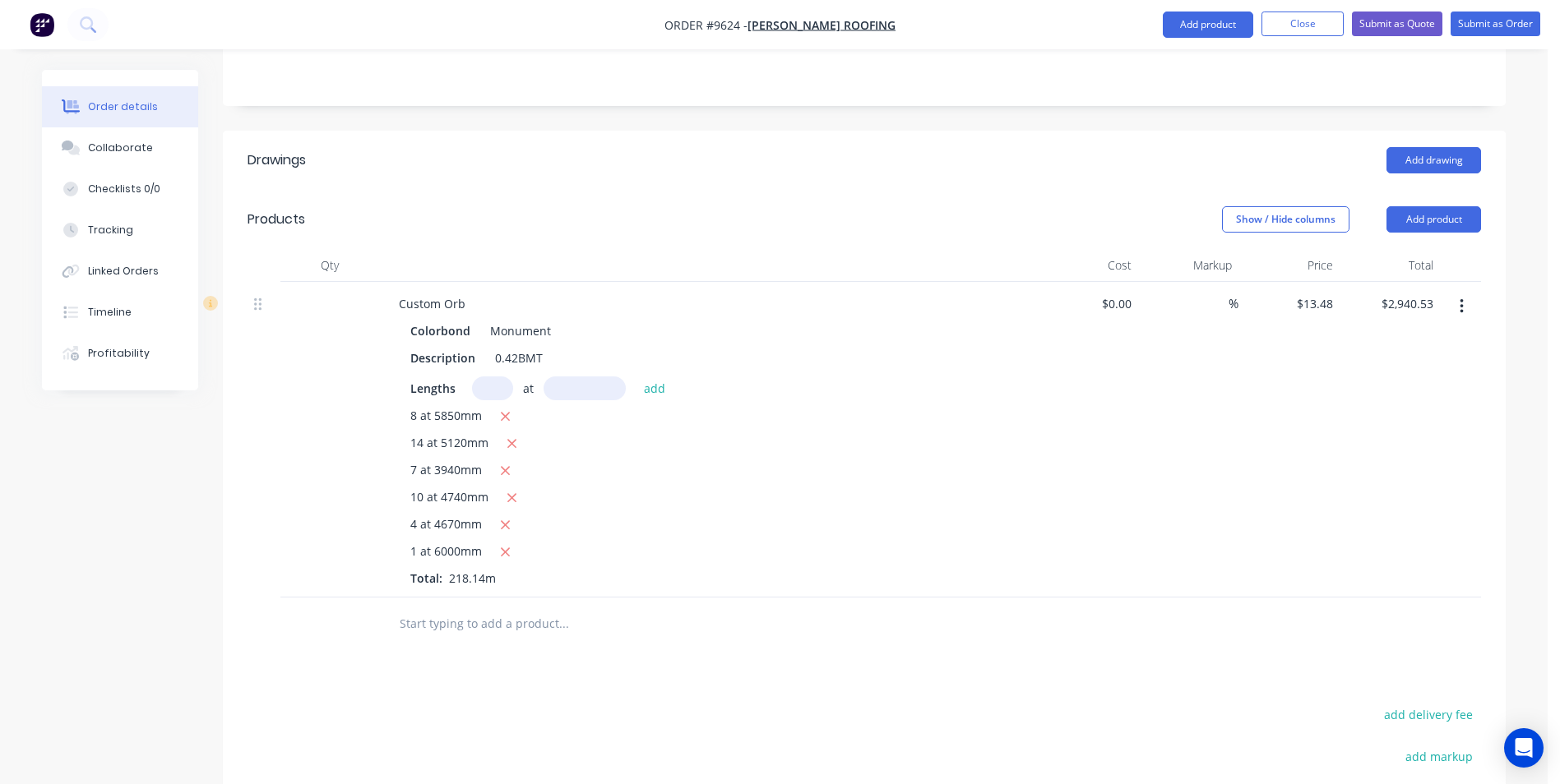
scroll to position [392, 0]
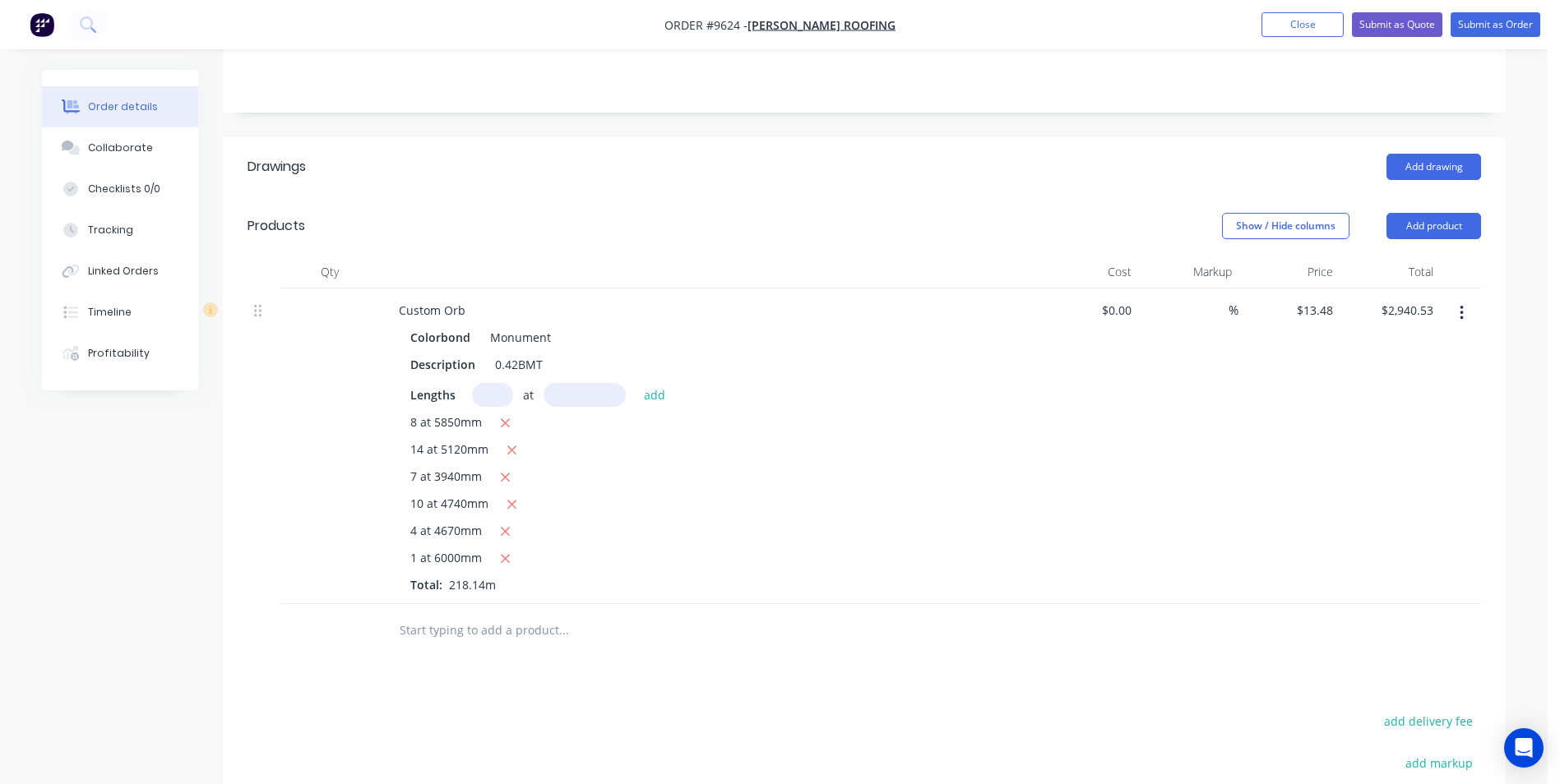
click at [484, 614] on input "text" at bounding box center [563, 630] width 329 height 33
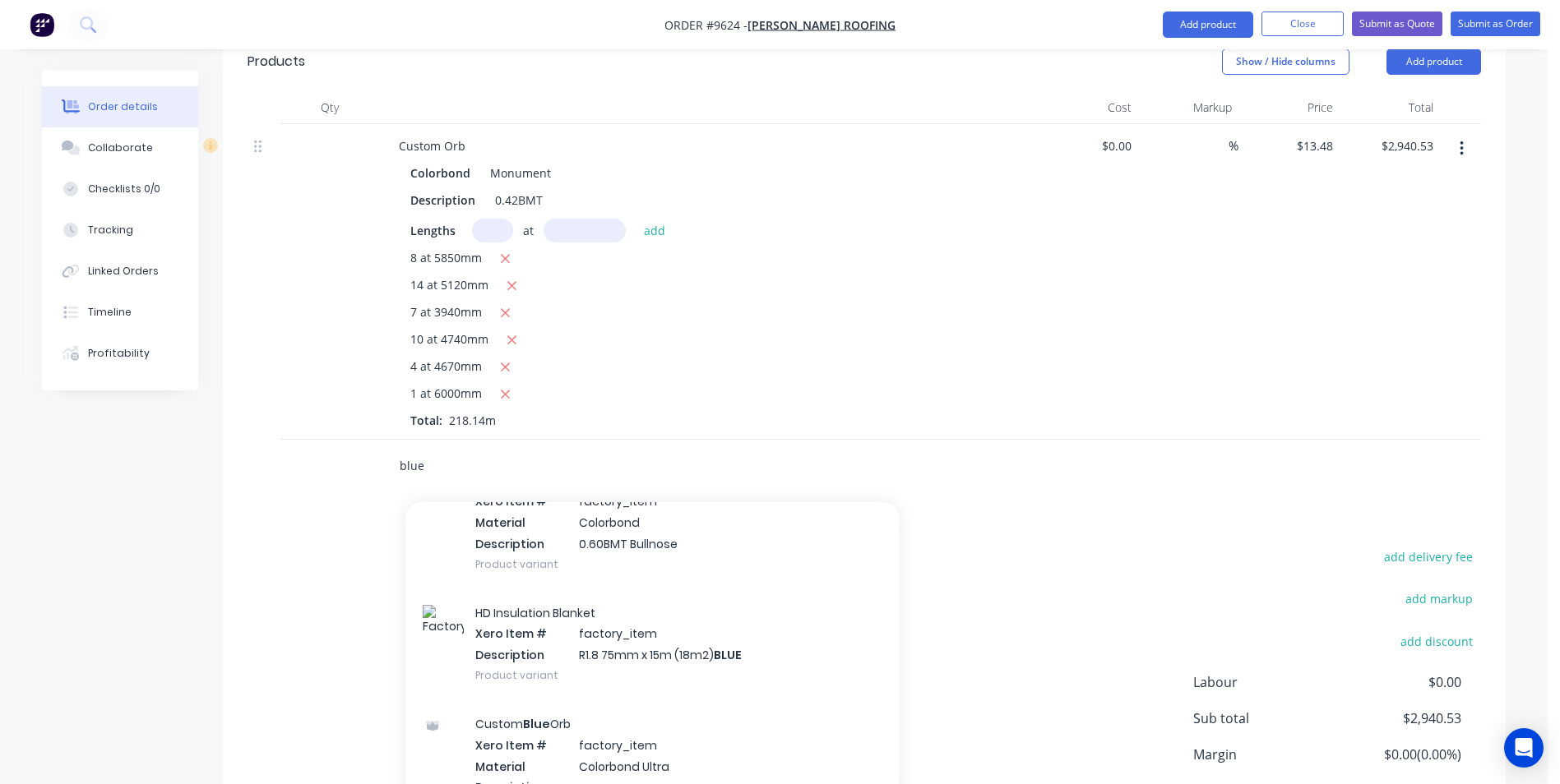
scroll to position [329, 0]
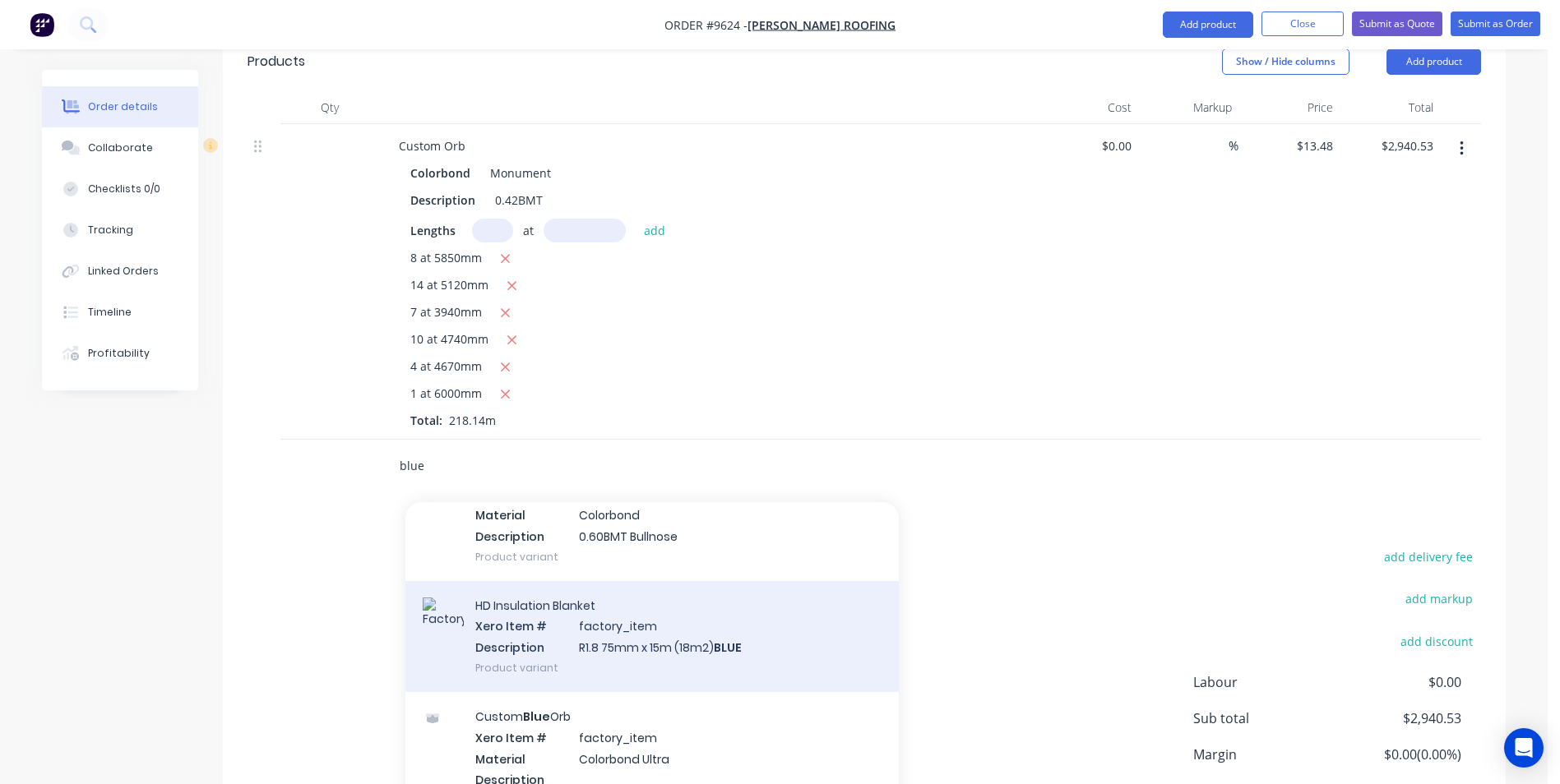
type input "blue"
click at [607, 599] on div "HD Insulation Blanket Xero Item # factory_item Description R1.8 75mm x 15m (18m…" at bounding box center [653, 636] width 493 height 111
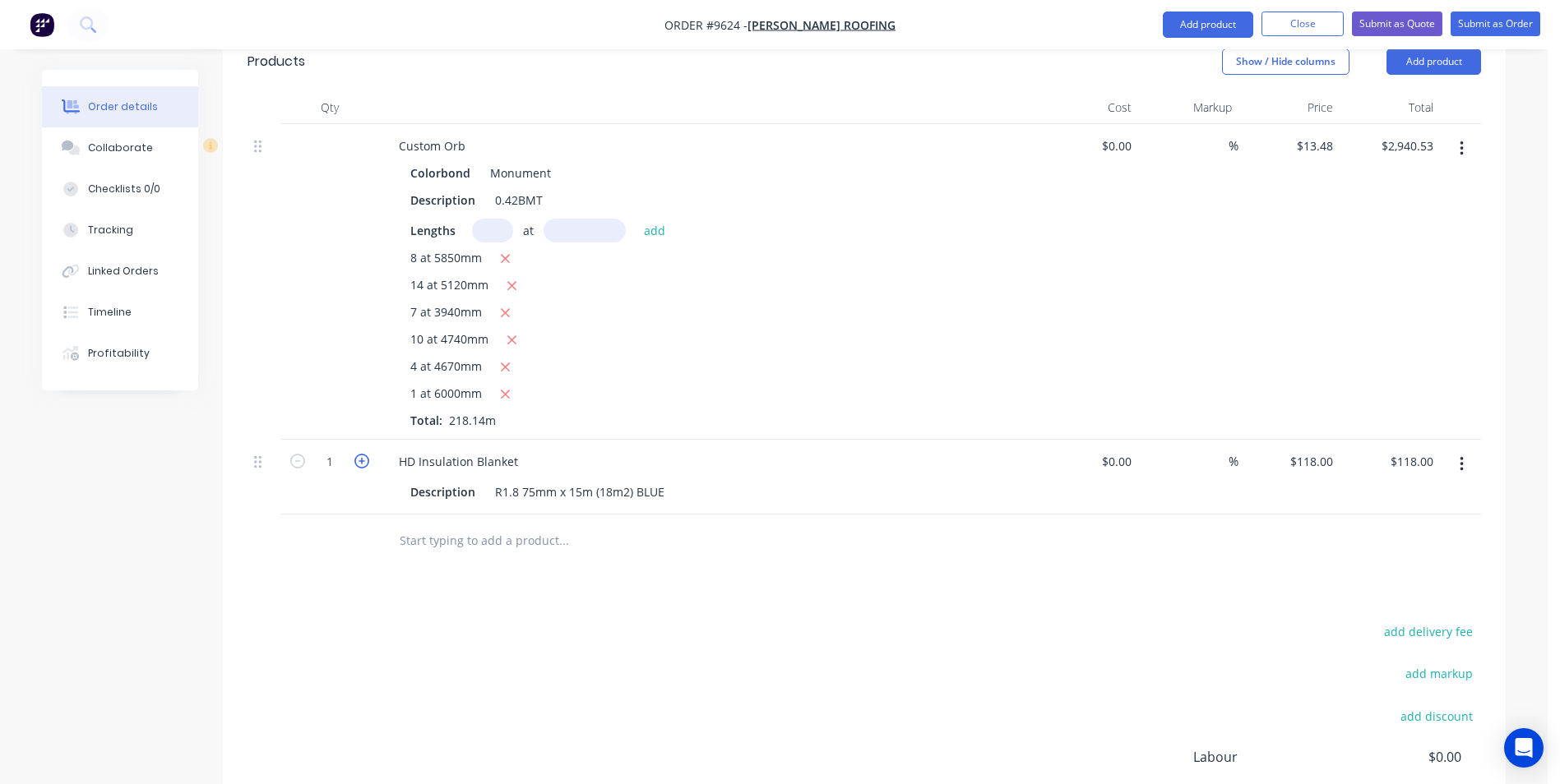
click at [368, 454] on icon "button" at bounding box center [362, 461] width 15 height 15
type input "2"
type input "$236.00"
click at [368, 454] on icon "button" at bounding box center [362, 461] width 15 height 15
type input "3"
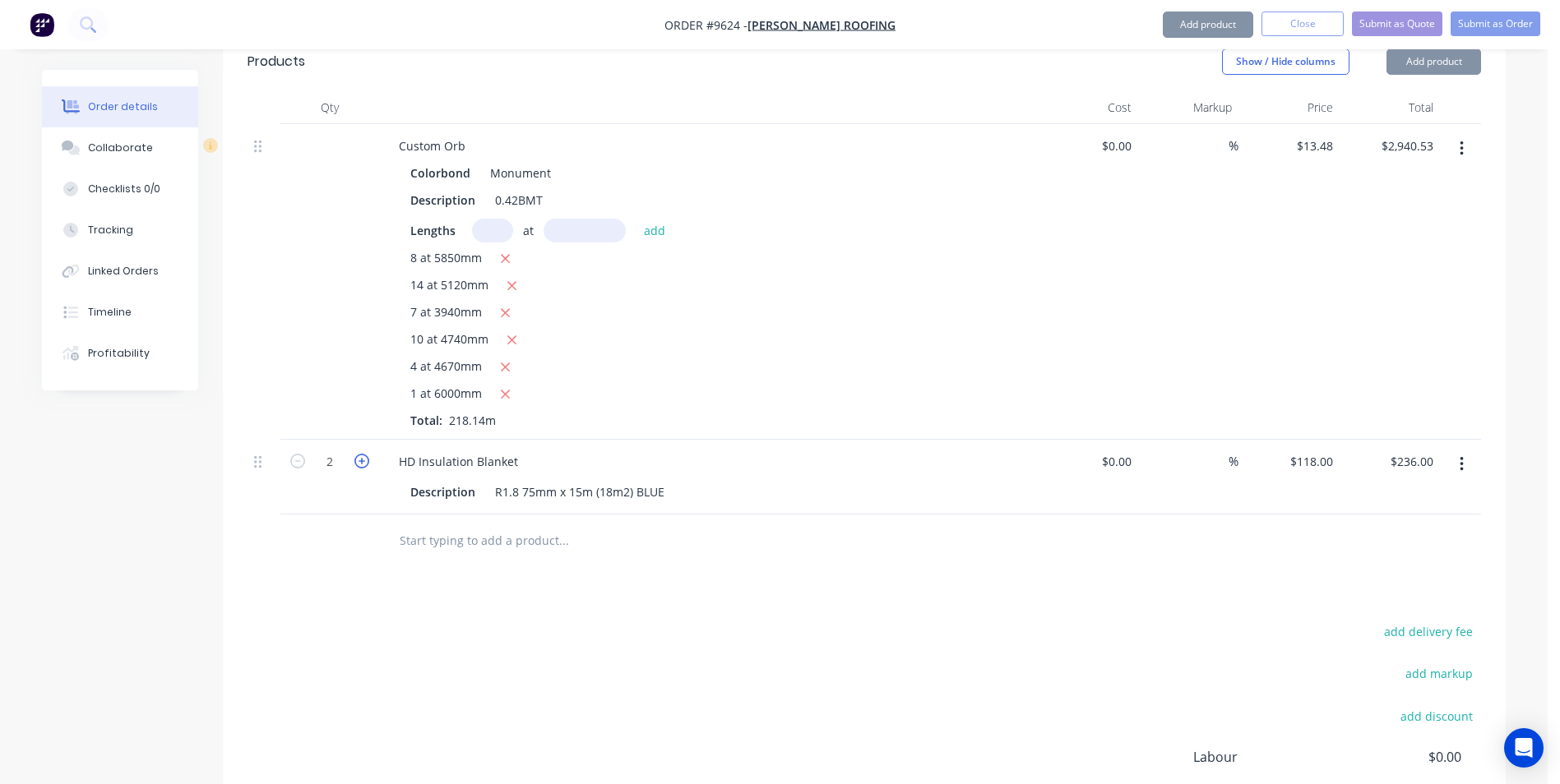
type input "$354.00"
click at [368, 454] on icon "button" at bounding box center [362, 461] width 15 height 15
type input "4"
type input "$472.00"
click at [368, 454] on icon "button" at bounding box center [362, 461] width 15 height 15
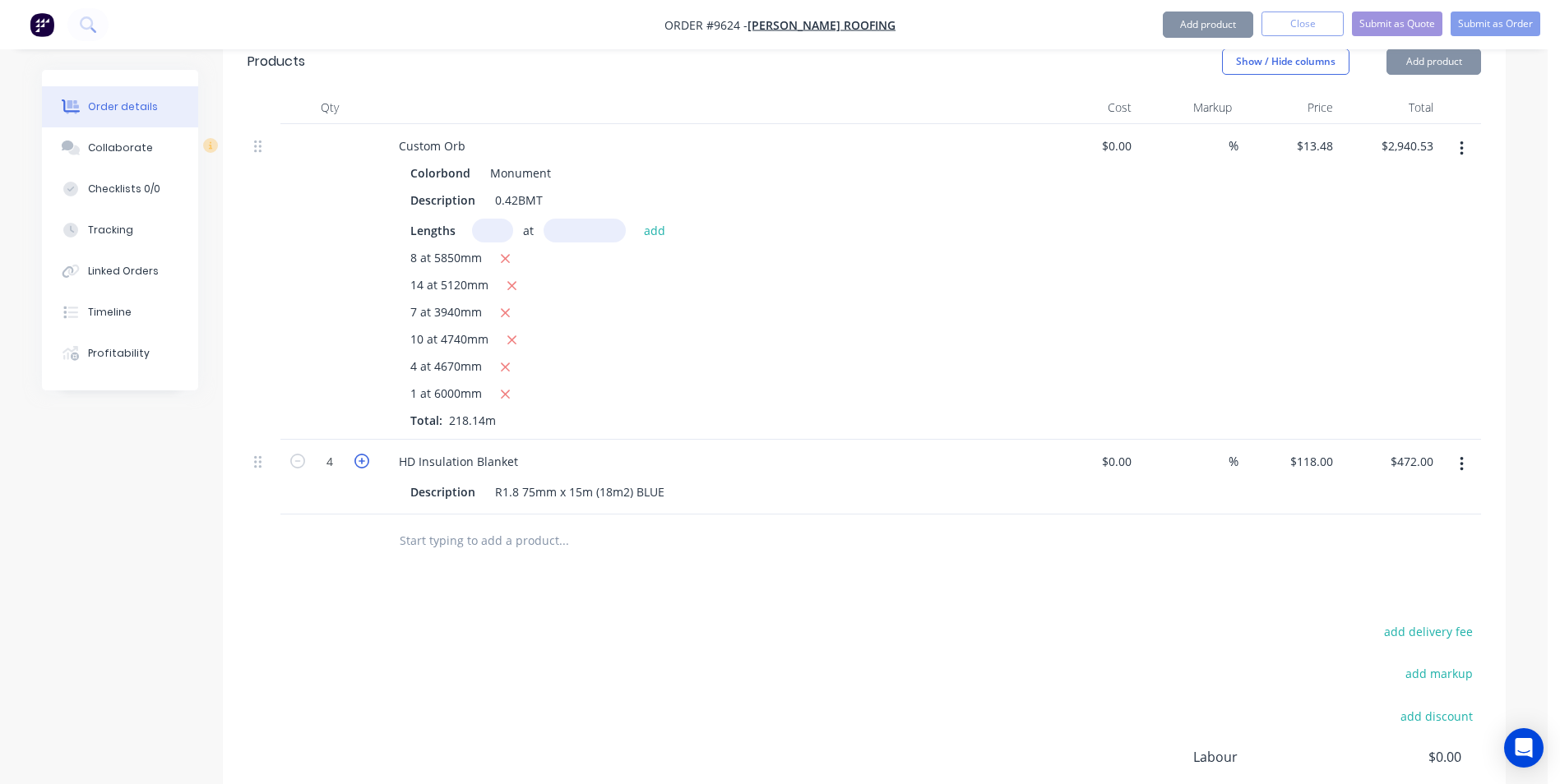
type input "5"
type input "$590.00"
click at [368, 454] on icon "button" at bounding box center [362, 461] width 15 height 15
type input "6"
type input "$708.00"
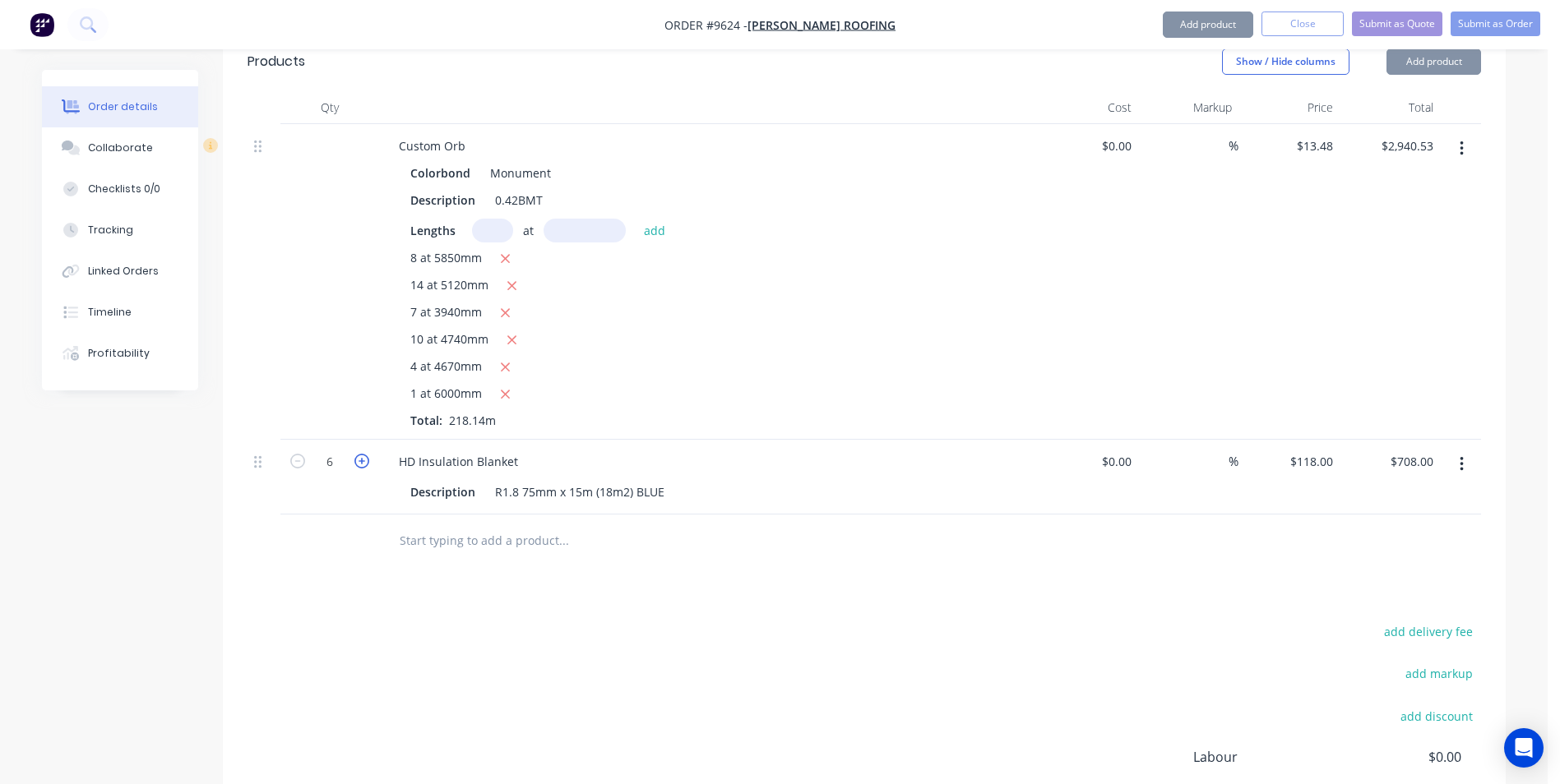
click at [368, 454] on icon "button" at bounding box center [362, 461] width 15 height 15
type input "7"
type input "$826.00"
click at [368, 454] on icon "button" at bounding box center [362, 461] width 15 height 15
type input "8"
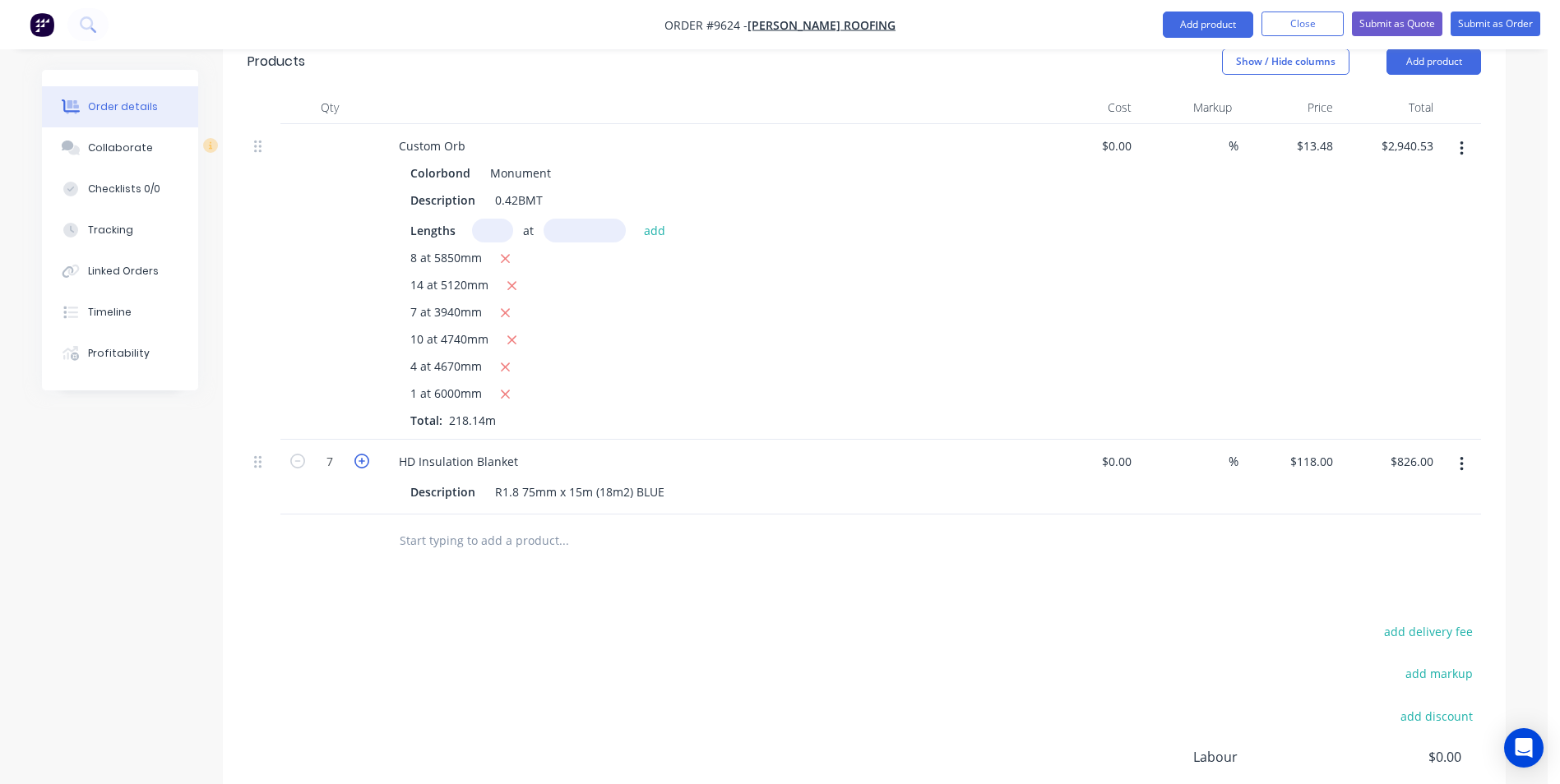
type input "$944.00"
click at [368, 454] on icon "button" at bounding box center [362, 461] width 15 height 15
type input "9"
type input "$1,062.00"
click at [462, 524] on input "text" at bounding box center [563, 541] width 329 height 33
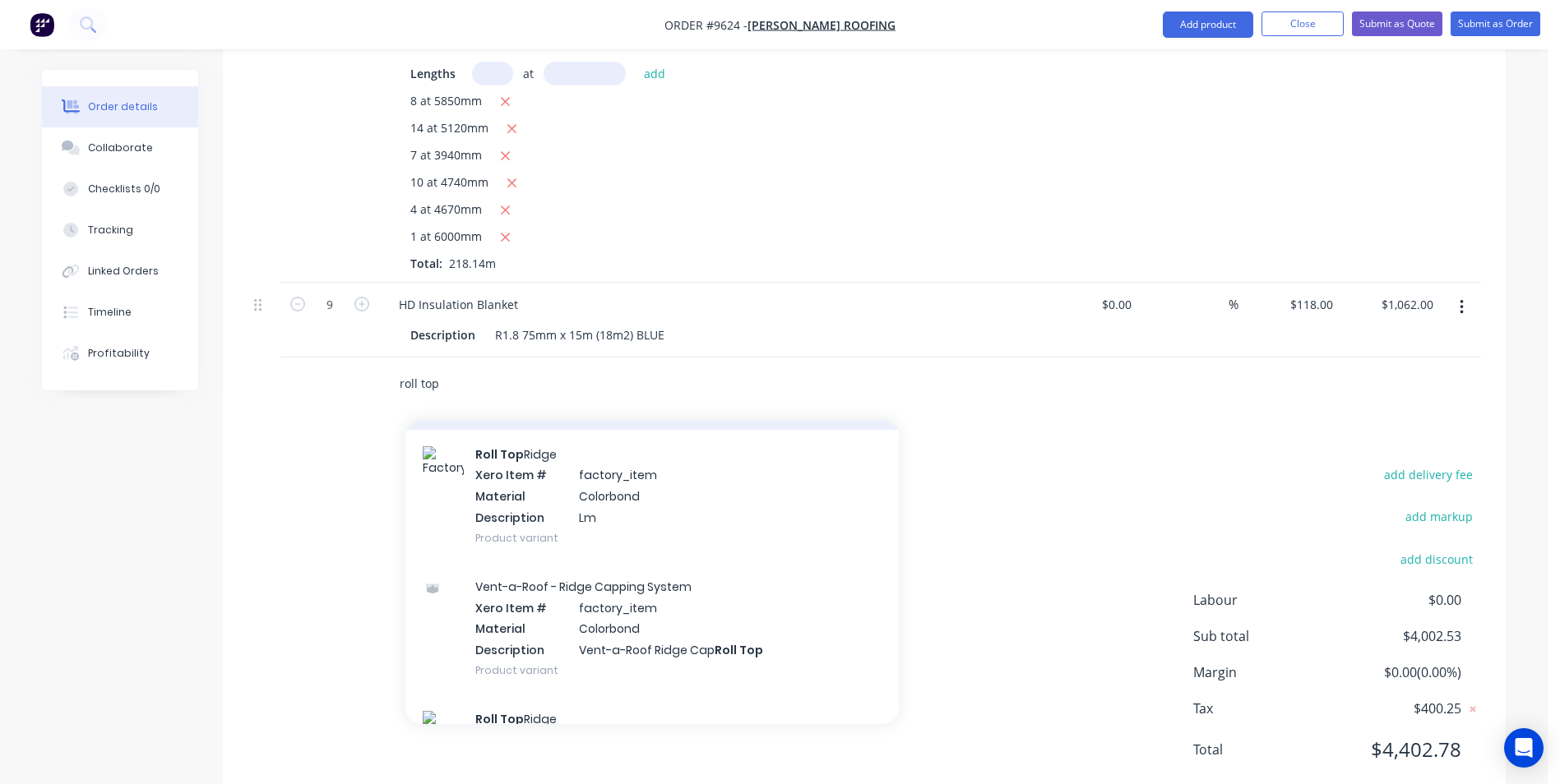
scroll to position [82, 0]
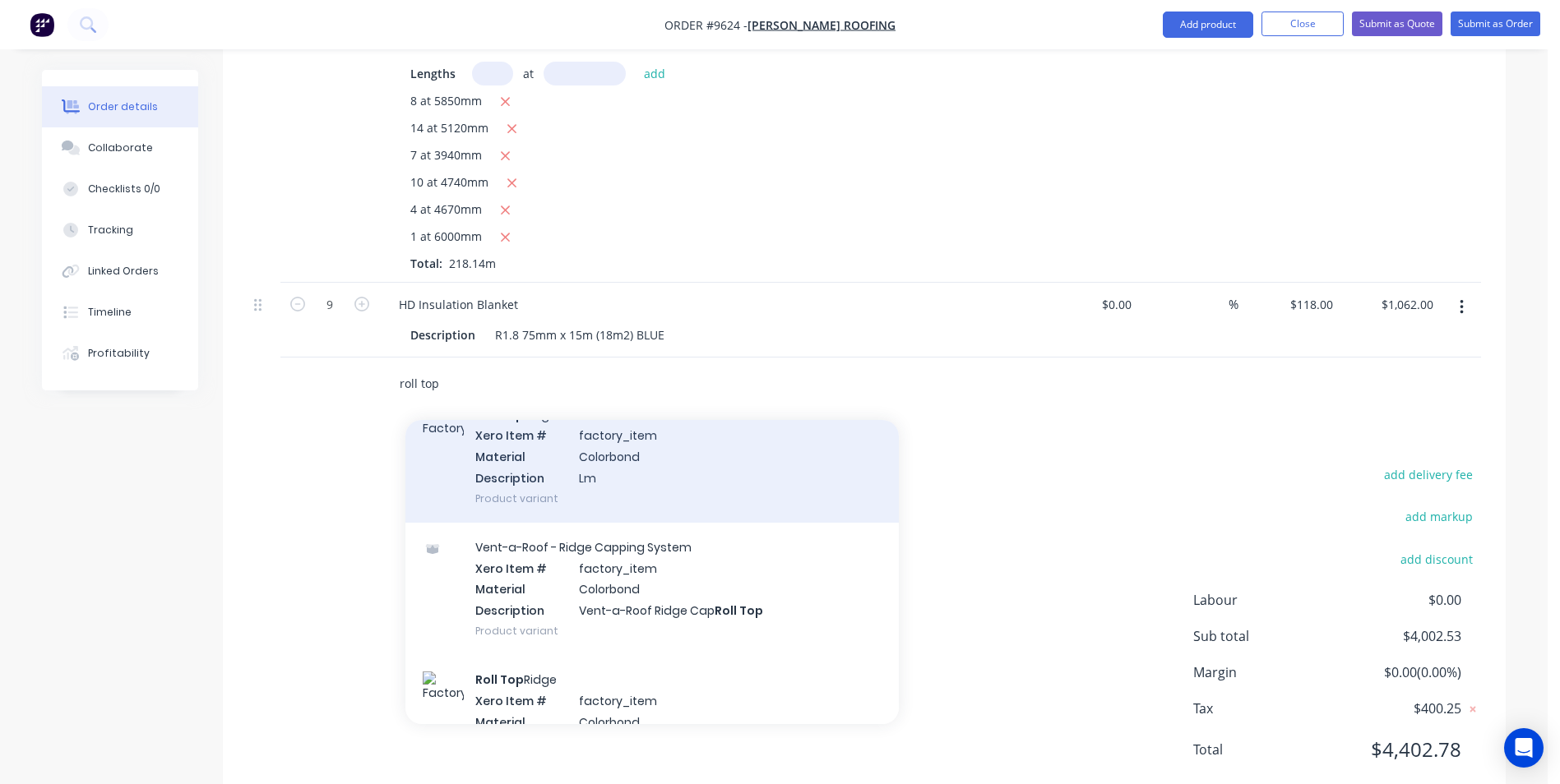
type input "roll top"
click at [611, 435] on div "Roll Top Ridge Xero Item # factory_item Material Colorbond Description Lm Produ…" at bounding box center [653, 456] width 493 height 132
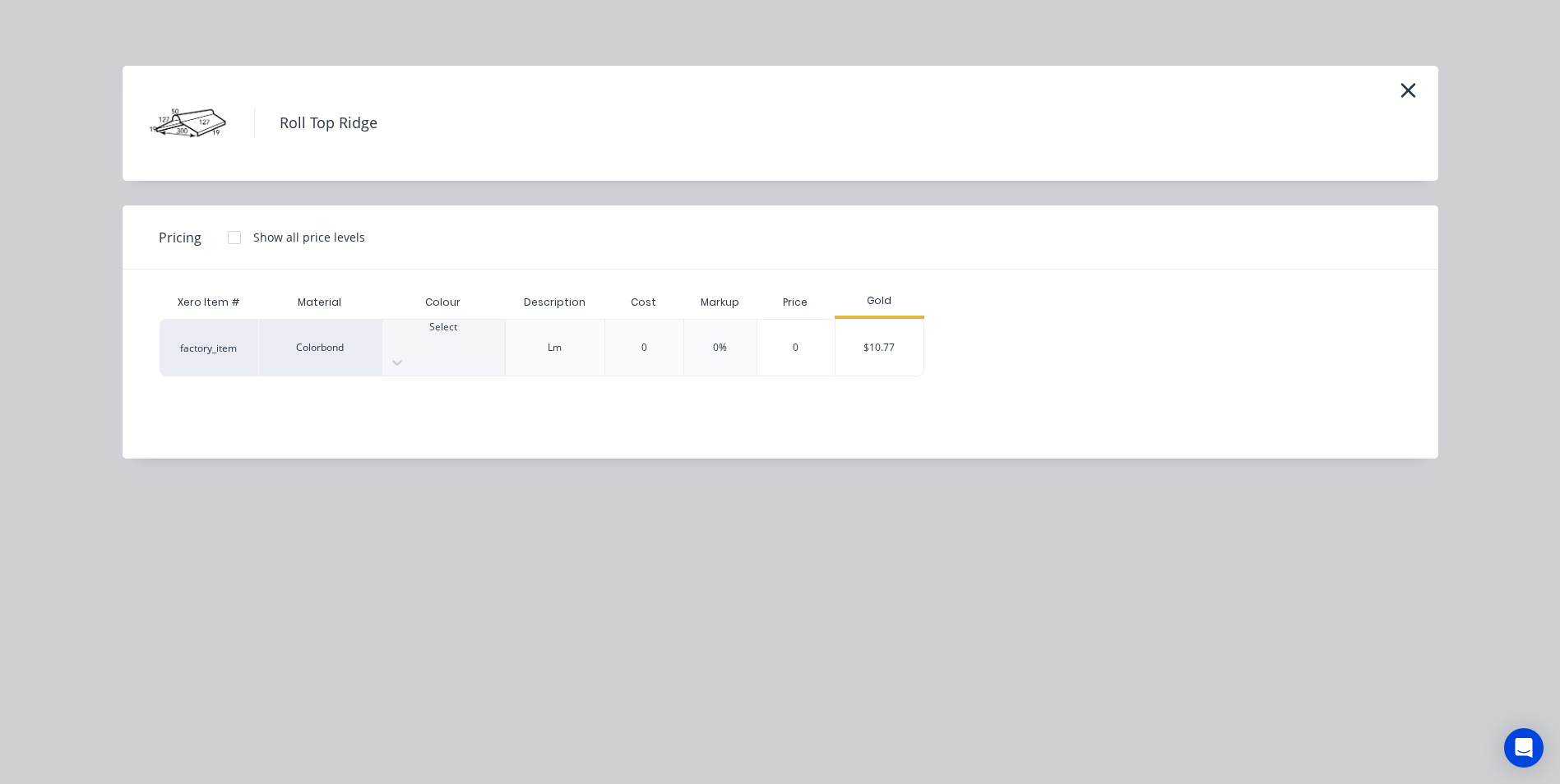
click at [436, 357] on div "Select" at bounding box center [443, 347] width 122 height 56
click at [901, 330] on div "$10.77" at bounding box center [879, 347] width 88 height 56
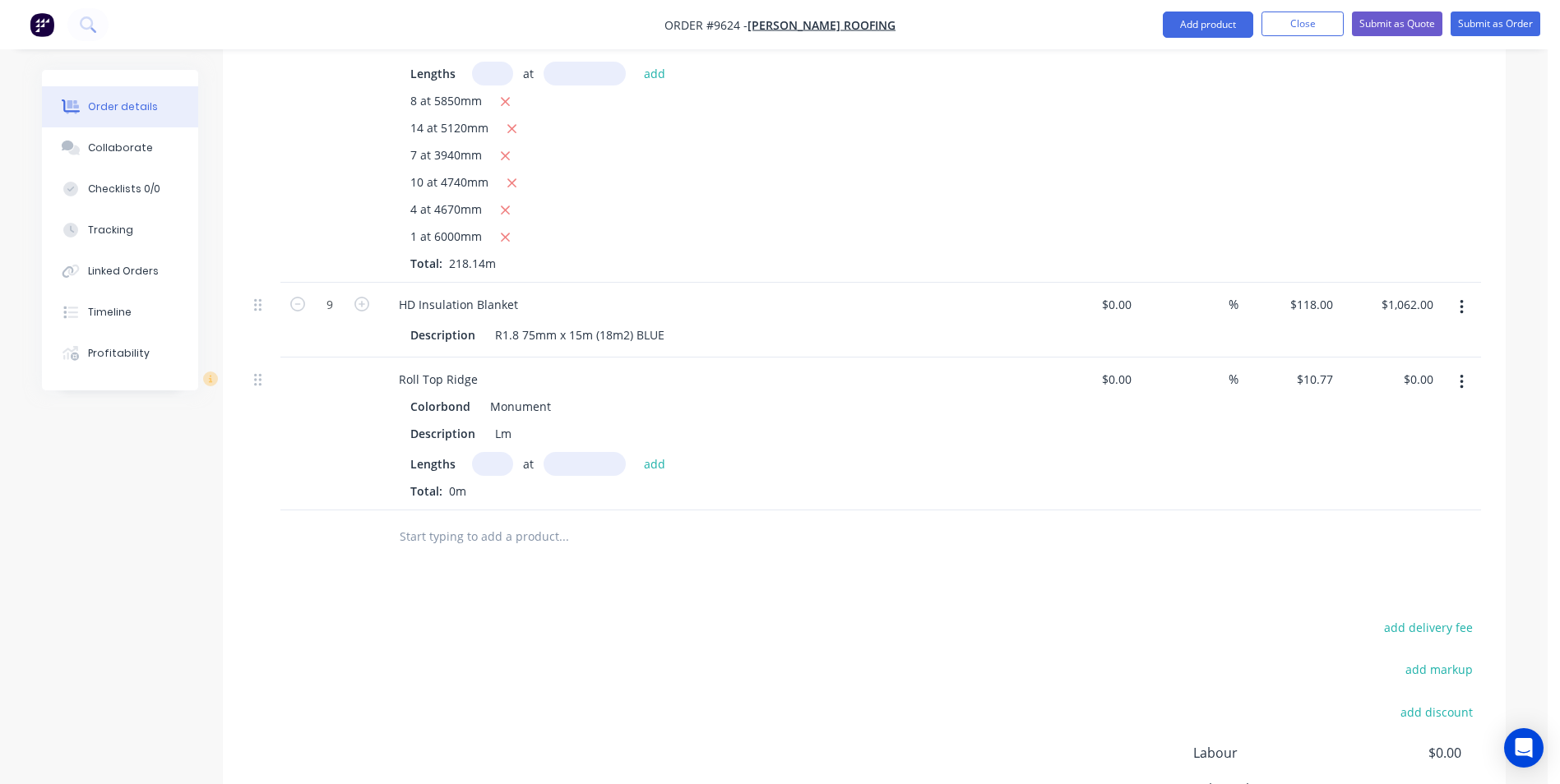
click at [494, 452] on input "text" at bounding box center [492, 464] width 41 height 24
type input "1"
type input "7800"
click at [636, 452] on button "add" at bounding box center [655, 463] width 38 height 22
type input "$84.01"
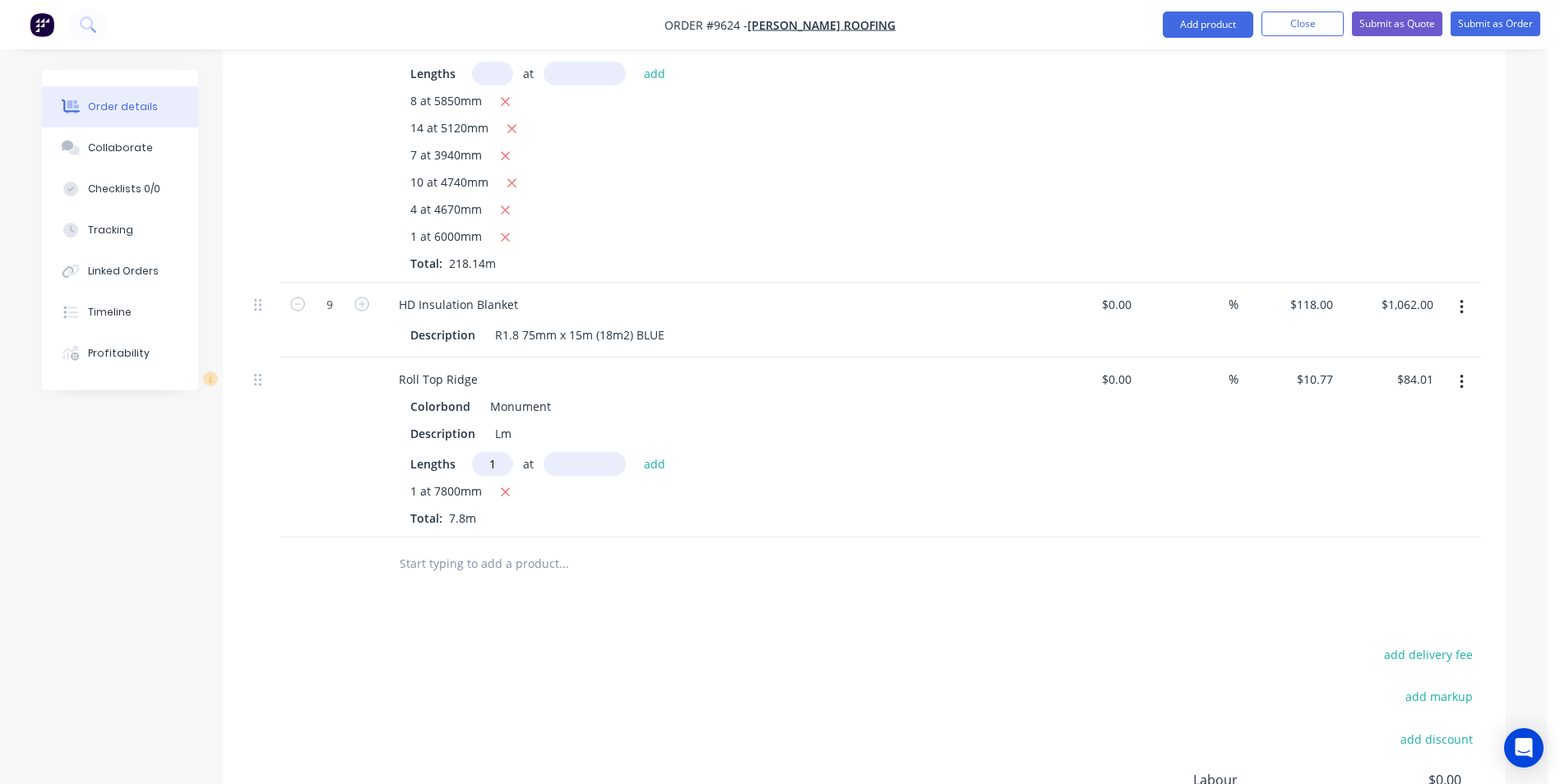
type input "1"
type input "3300"
click at [636, 452] on button "add" at bounding box center [655, 463] width 38 height 22
type input "$119.55"
click at [447, 575] on input "text" at bounding box center [563, 591] width 329 height 33
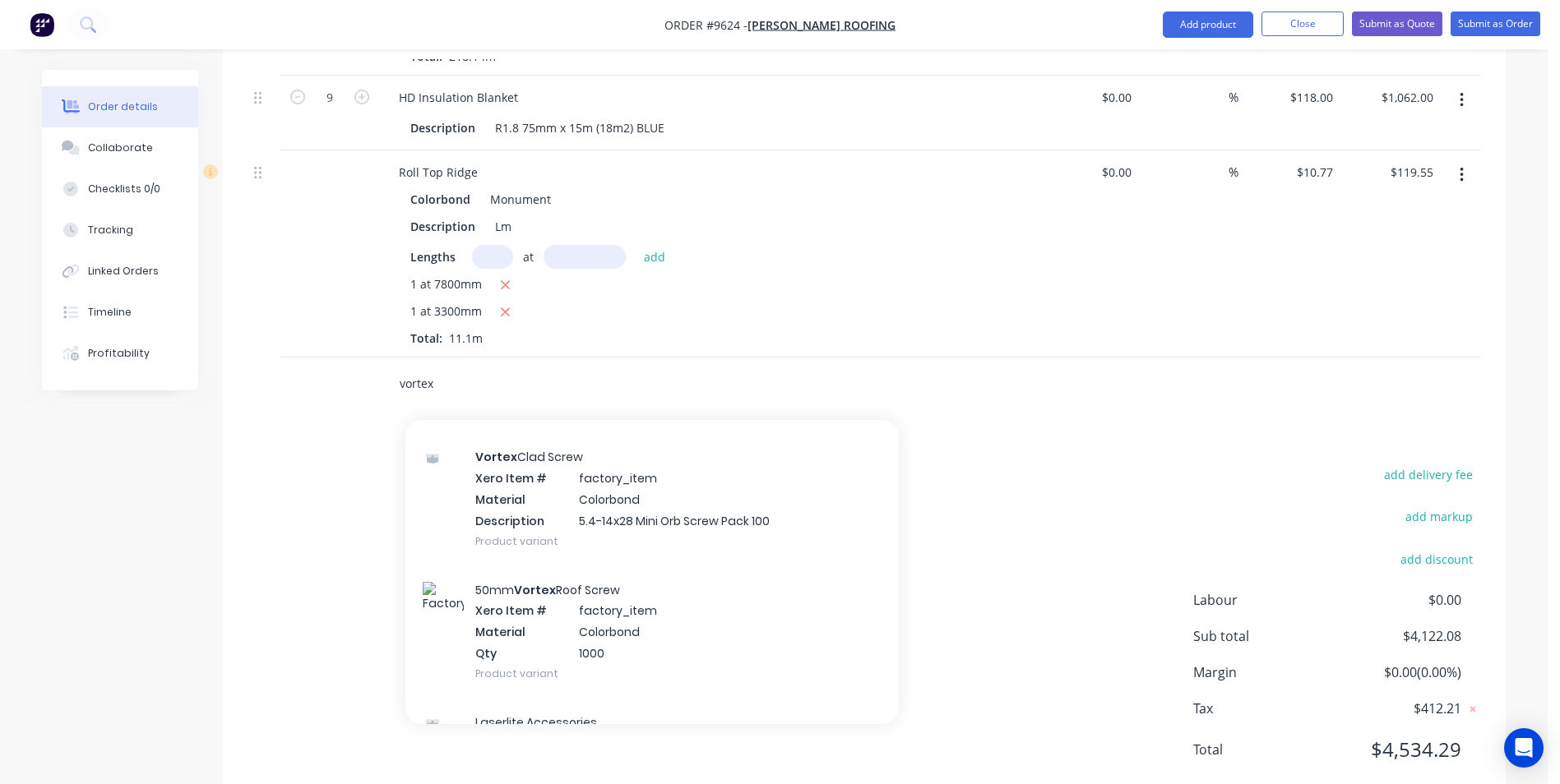
scroll to position [1069, 0]
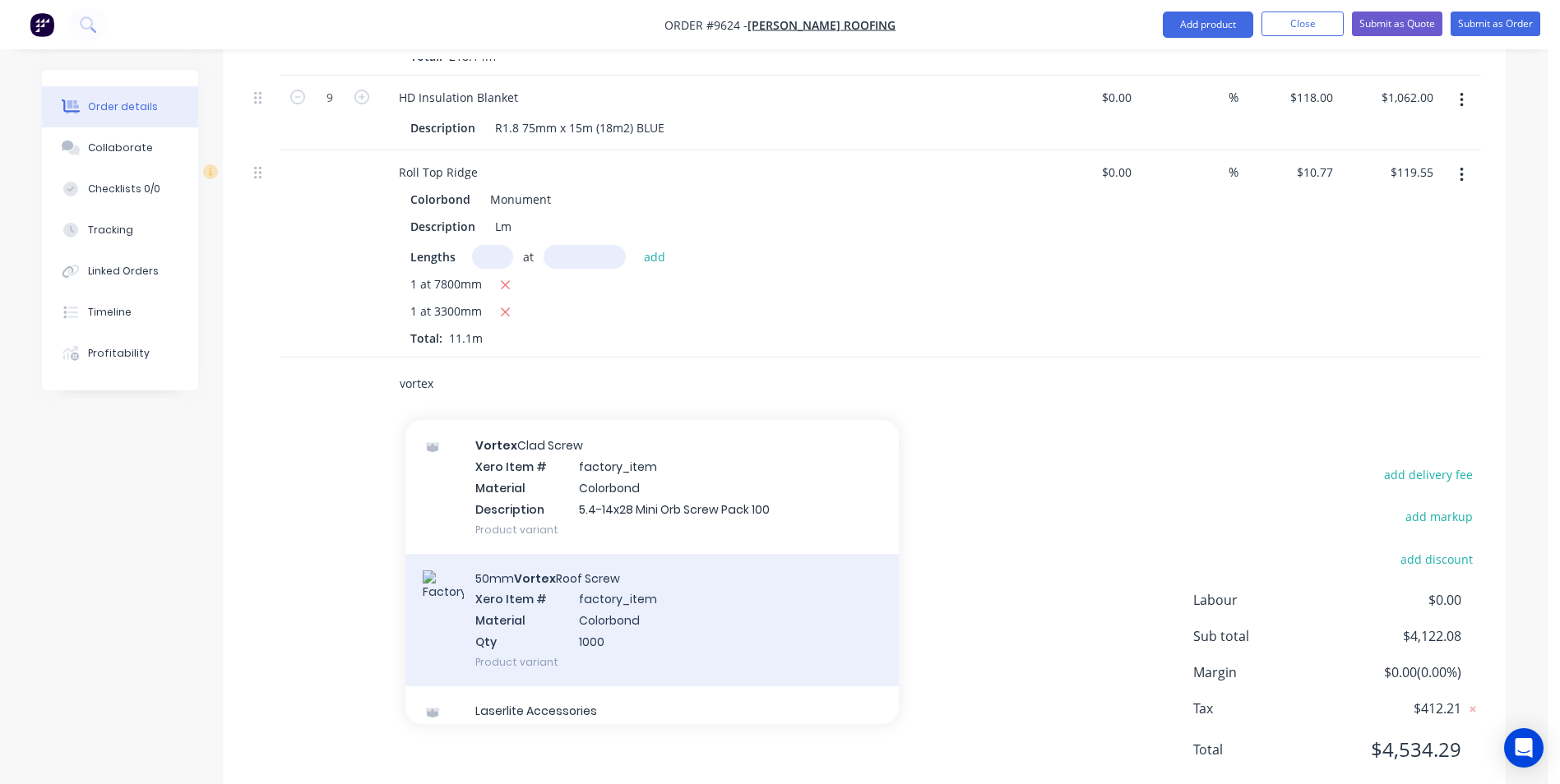
type input "vortex"
click at [578, 612] on div "50mm Vortex Roof Screw Xero Item # factory_item Material Colorbond Qty 1000 Pro…" at bounding box center [653, 620] width 493 height 132
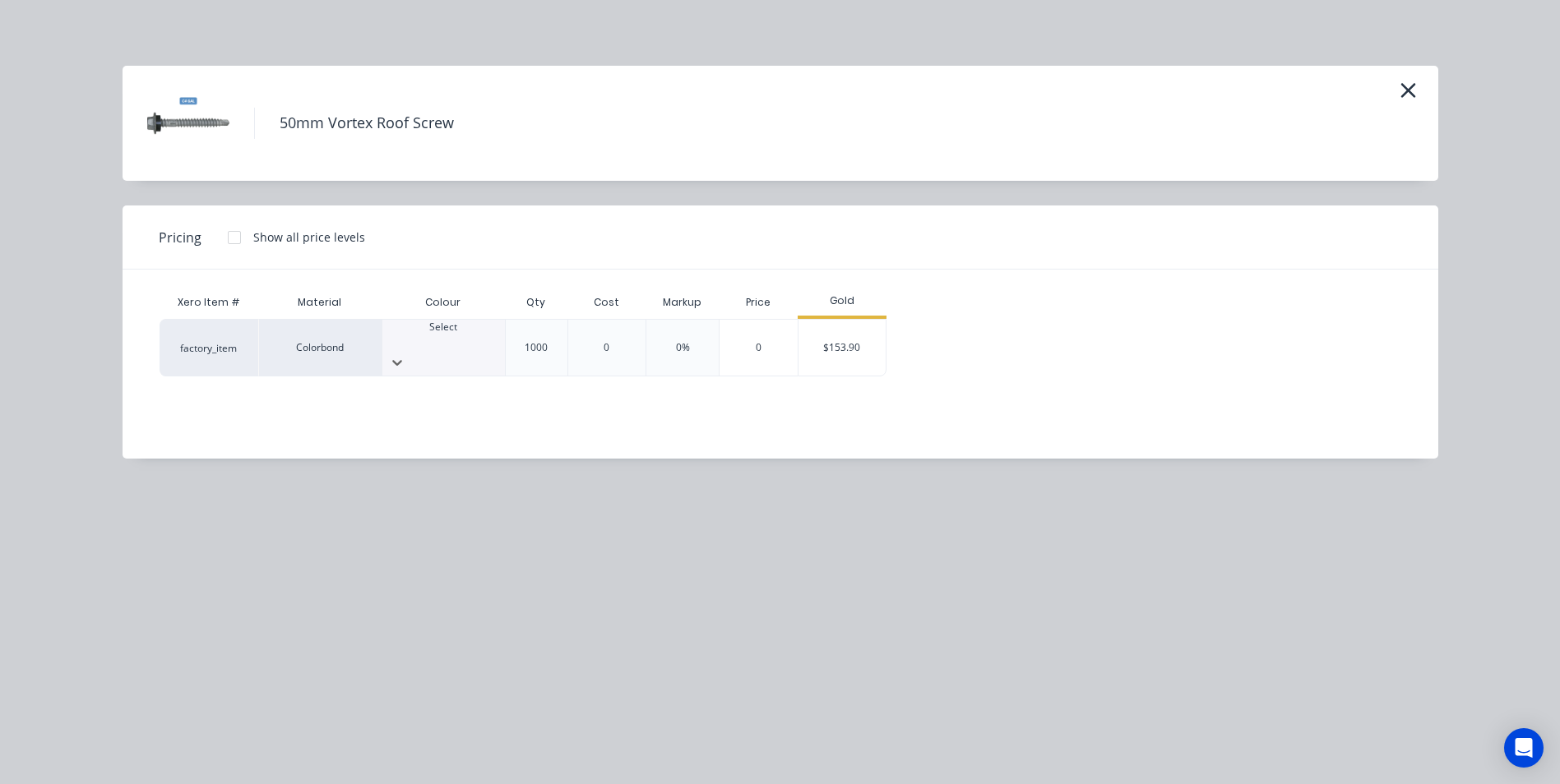
click at [441, 348] on div at bounding box center [443, 342] width 122 height 15
click at [814, 334] on div "$153.90" at bounding box center [843, 347] width 88 height 56
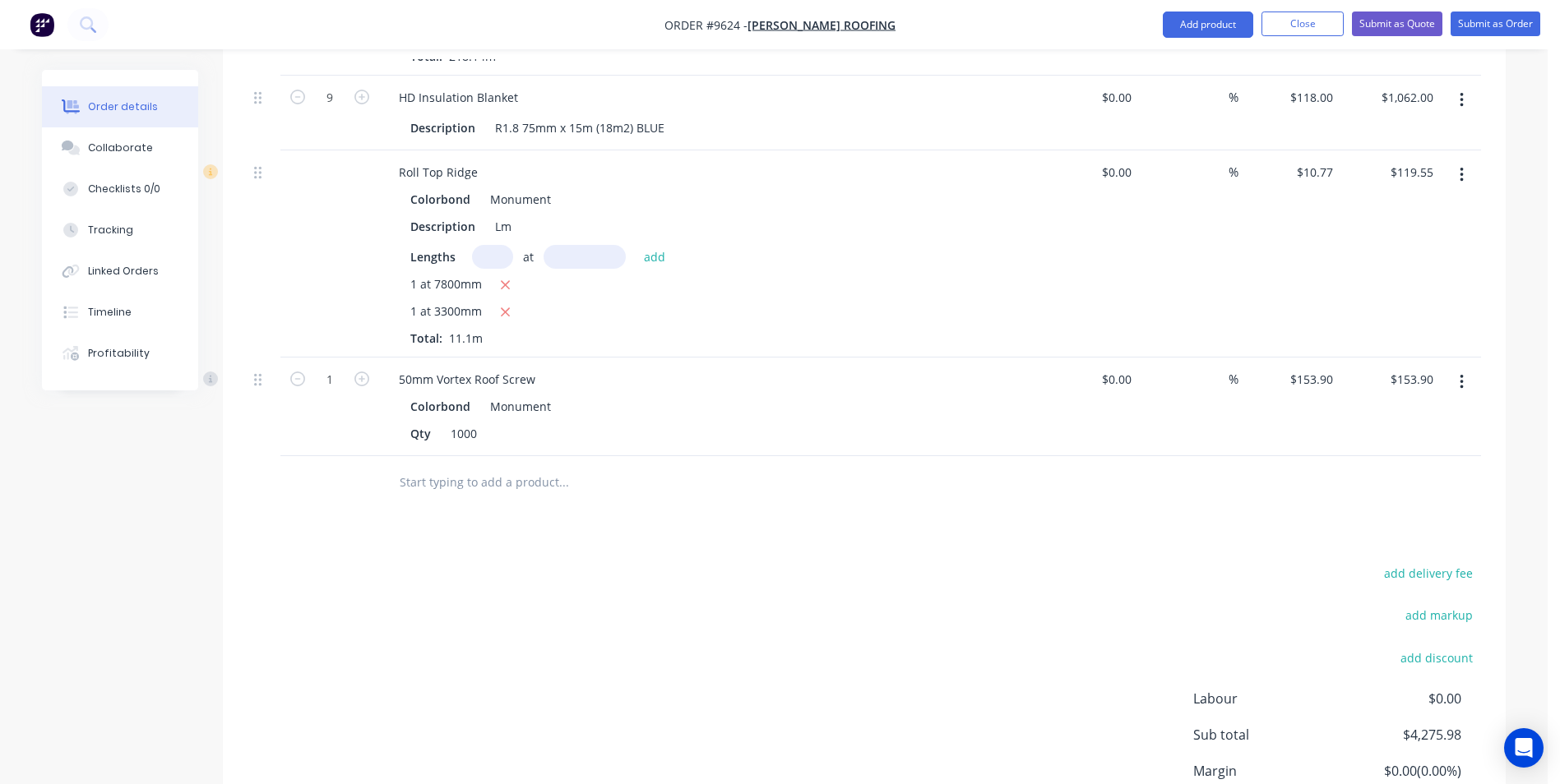
click at [510, 466] on input "text" at bounding box center [563, 482] width 329 height 33
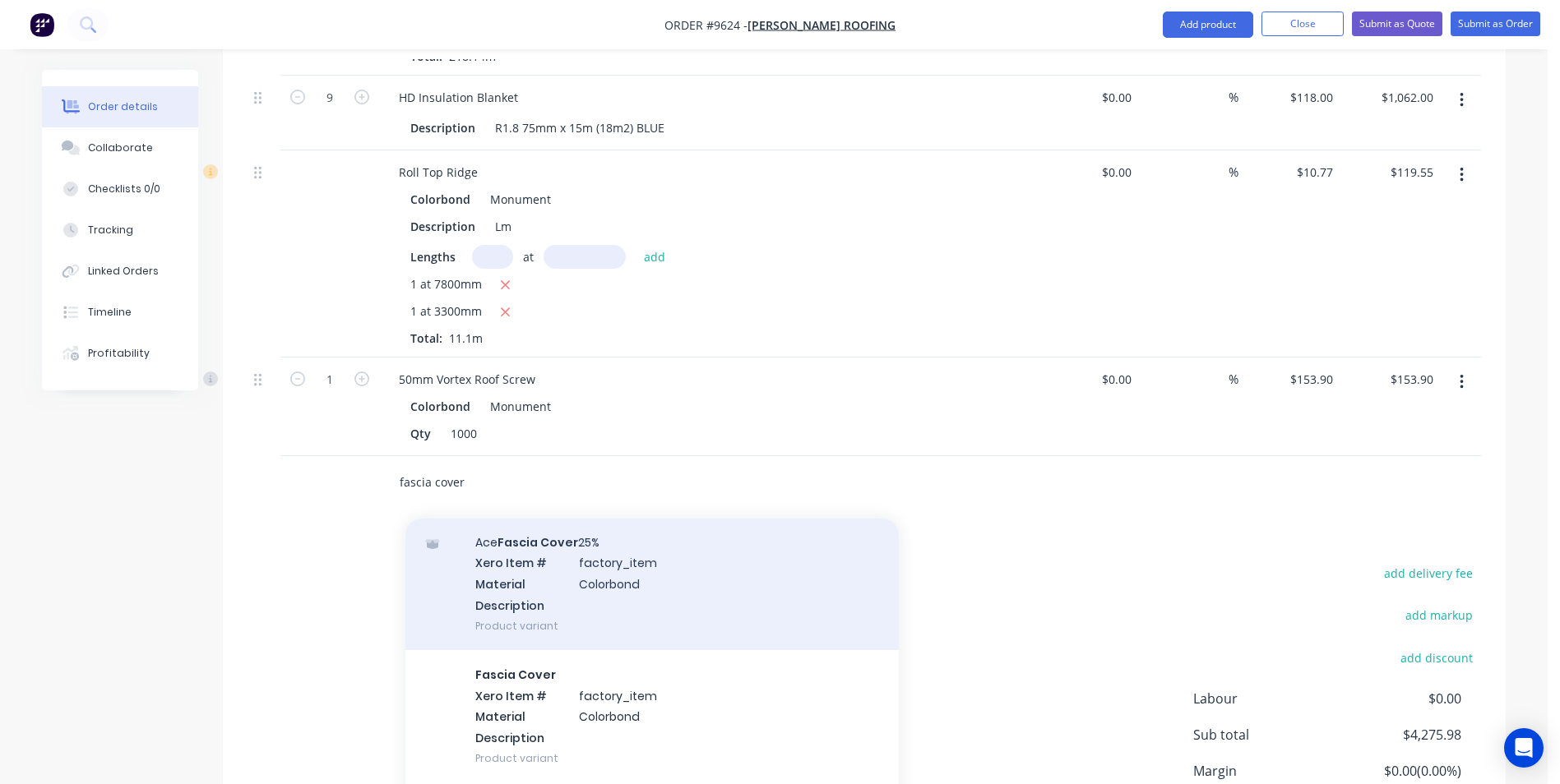
scroll to position [82, 0]
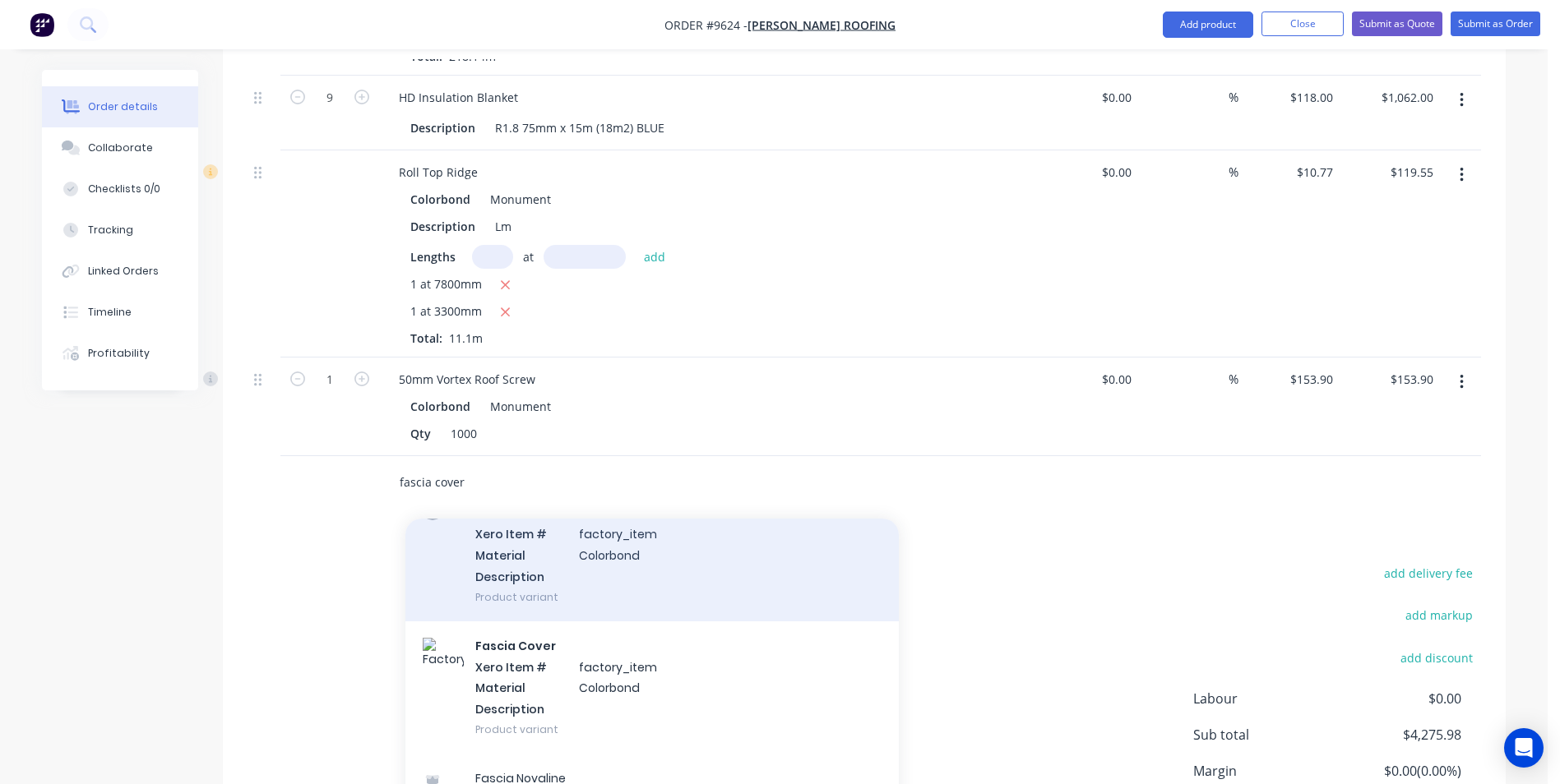
type input "fascia cover"
click at [514, 630] on div "Fascia Cover Xero Item # factory_item Material Colorbond Description Product va…" at bounding box center [653, 687] width 493 height 132
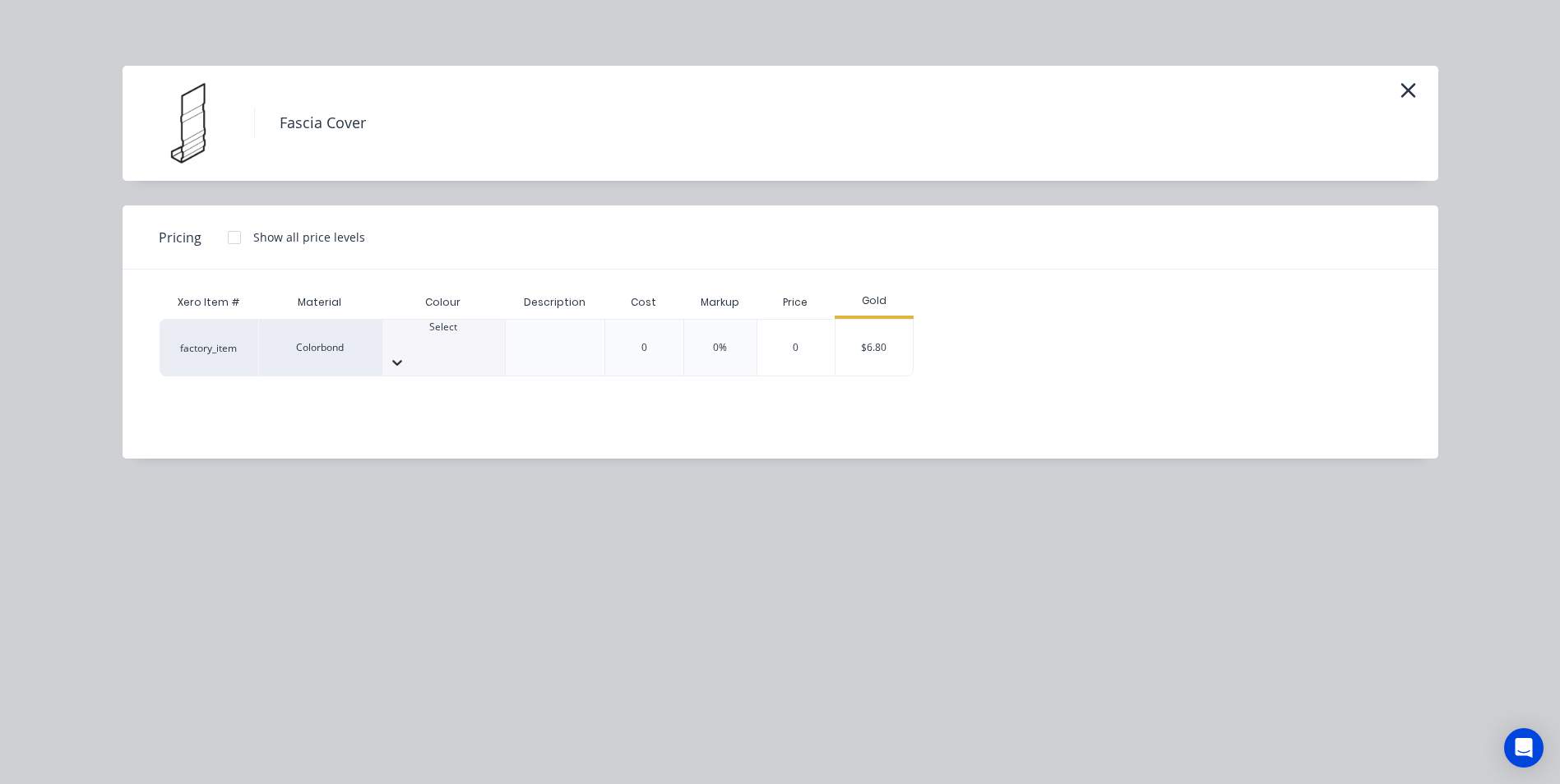
click at [474, 349] on div at bounding box center [443, 362] width 122 height 26
click at [406, 355] on icon at bounding box center [398, 363] width 16 height 16
click at [858, 343] on div "$6.80" at bounding box center [874, 347] width 78 height 56
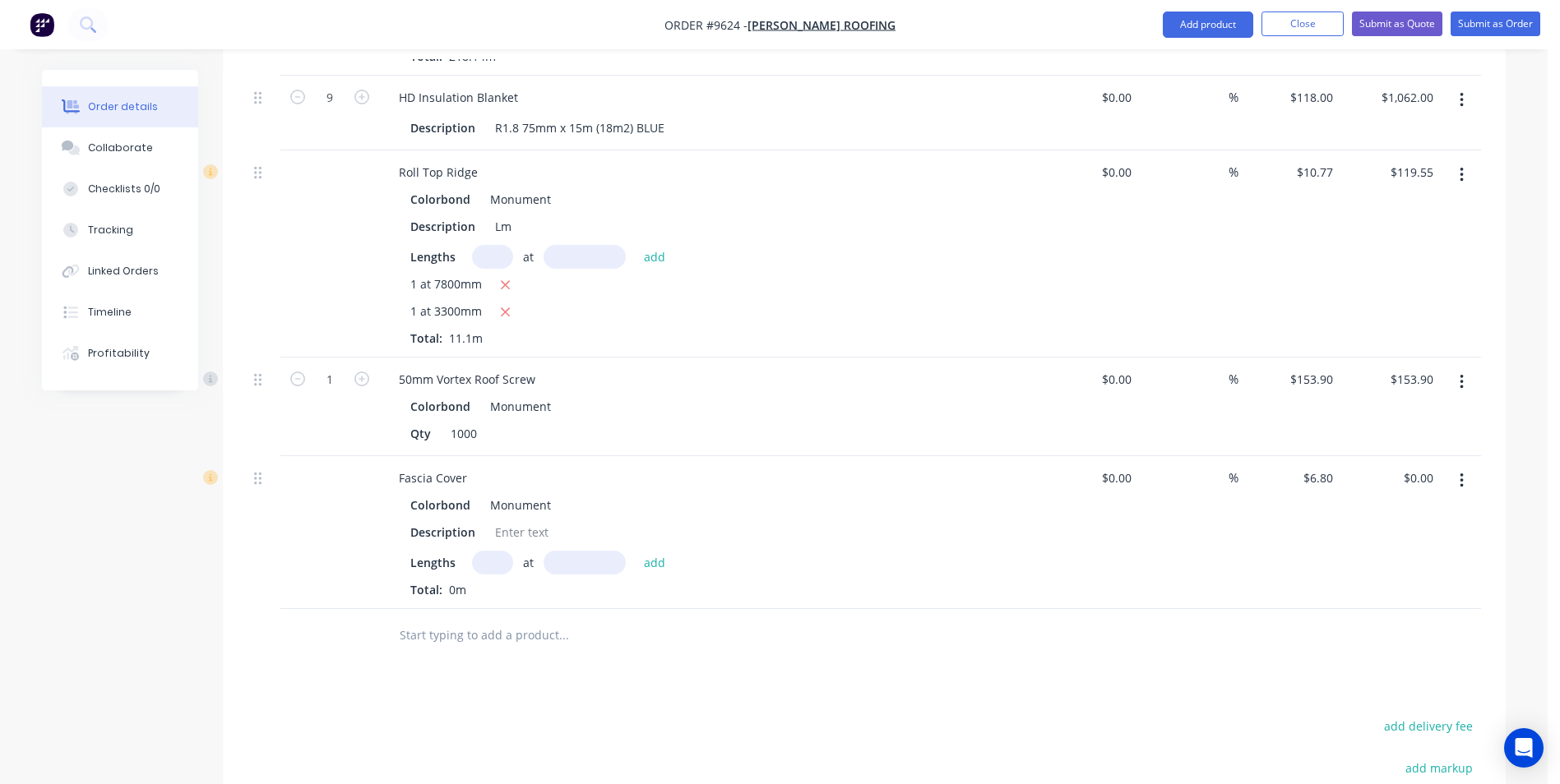
click at [493, 551] on input "text" at bounding box center [492, 563] width 41 height 24
type input "4"
type input "5300"
click at [636, 551] on button "add" at bounding box center [655, 562] width 38 height 22
type input "$144.16"
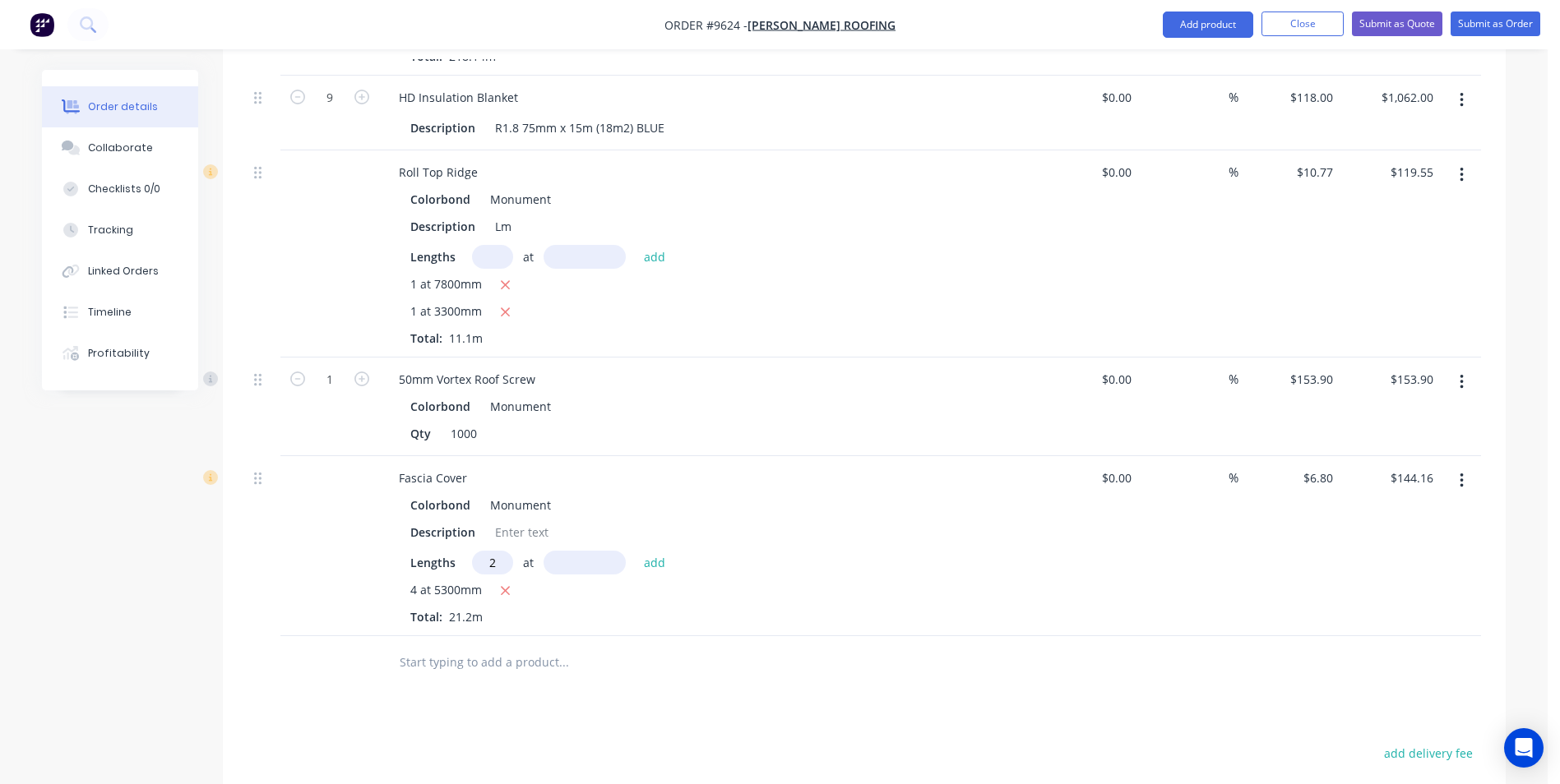
type input "2"
type input "8200"
click at [636, 551] on button "add" at bounding box center [655, 562] width 38 height 22
type input "$255.68"
type input "1"
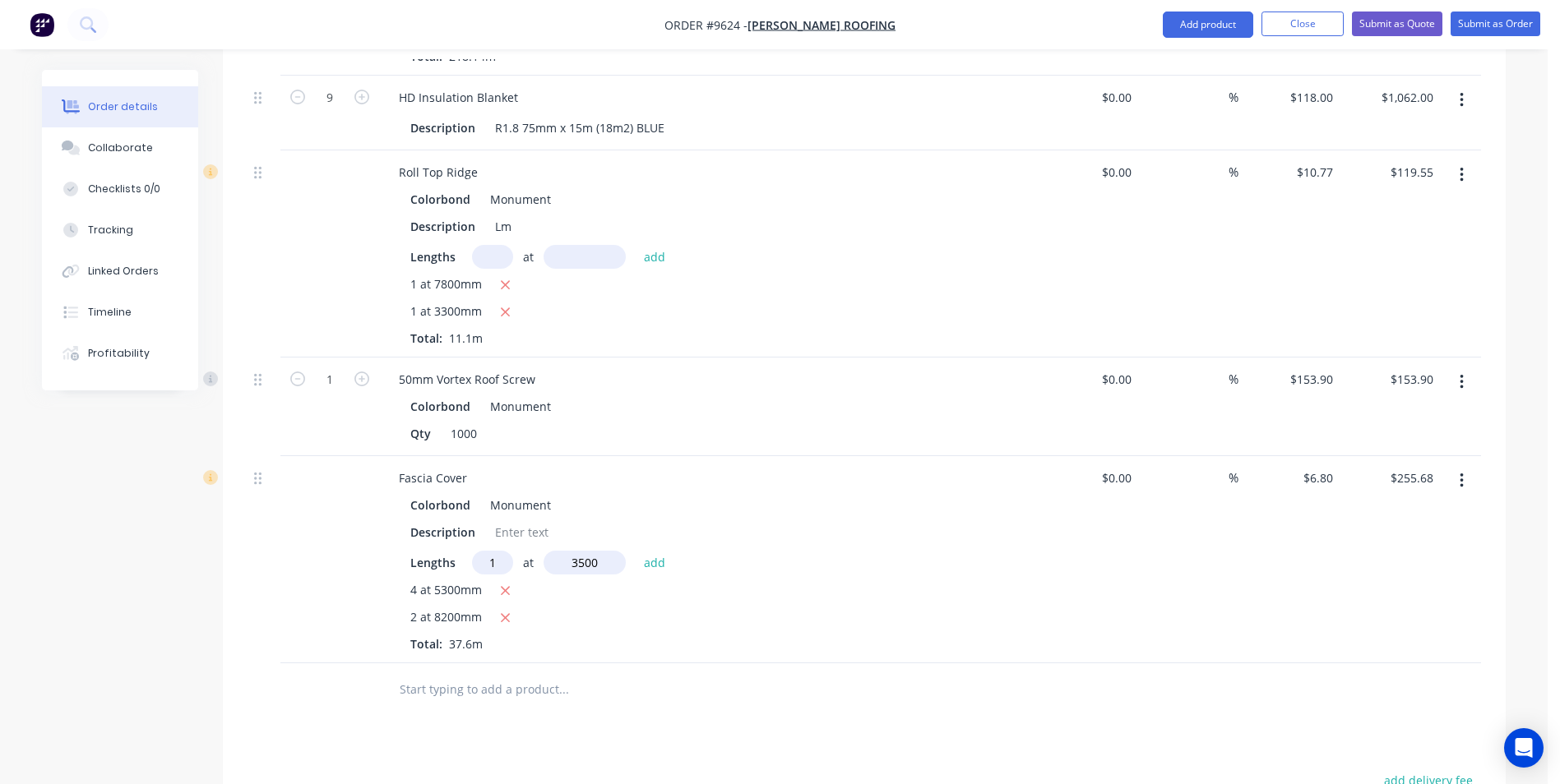
type input "3500"
click at [636, 551] on button "add" at bounding box center [655, 562] width 38 height 22
type input "$279.48"
click at [470, 701] on input "text" at bounding box center [563, 717] width 329 height 33
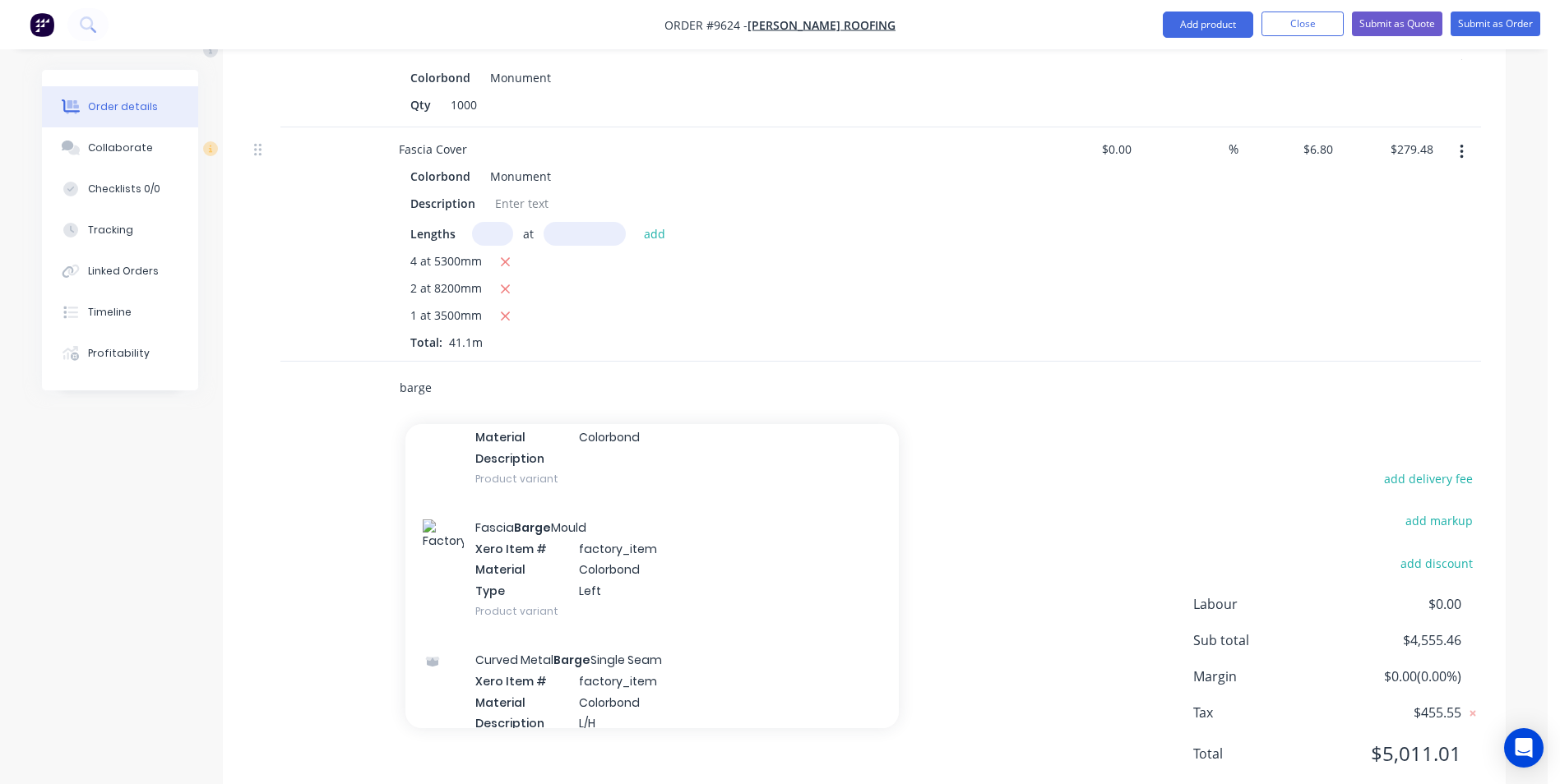
scroll to position [905, 0]
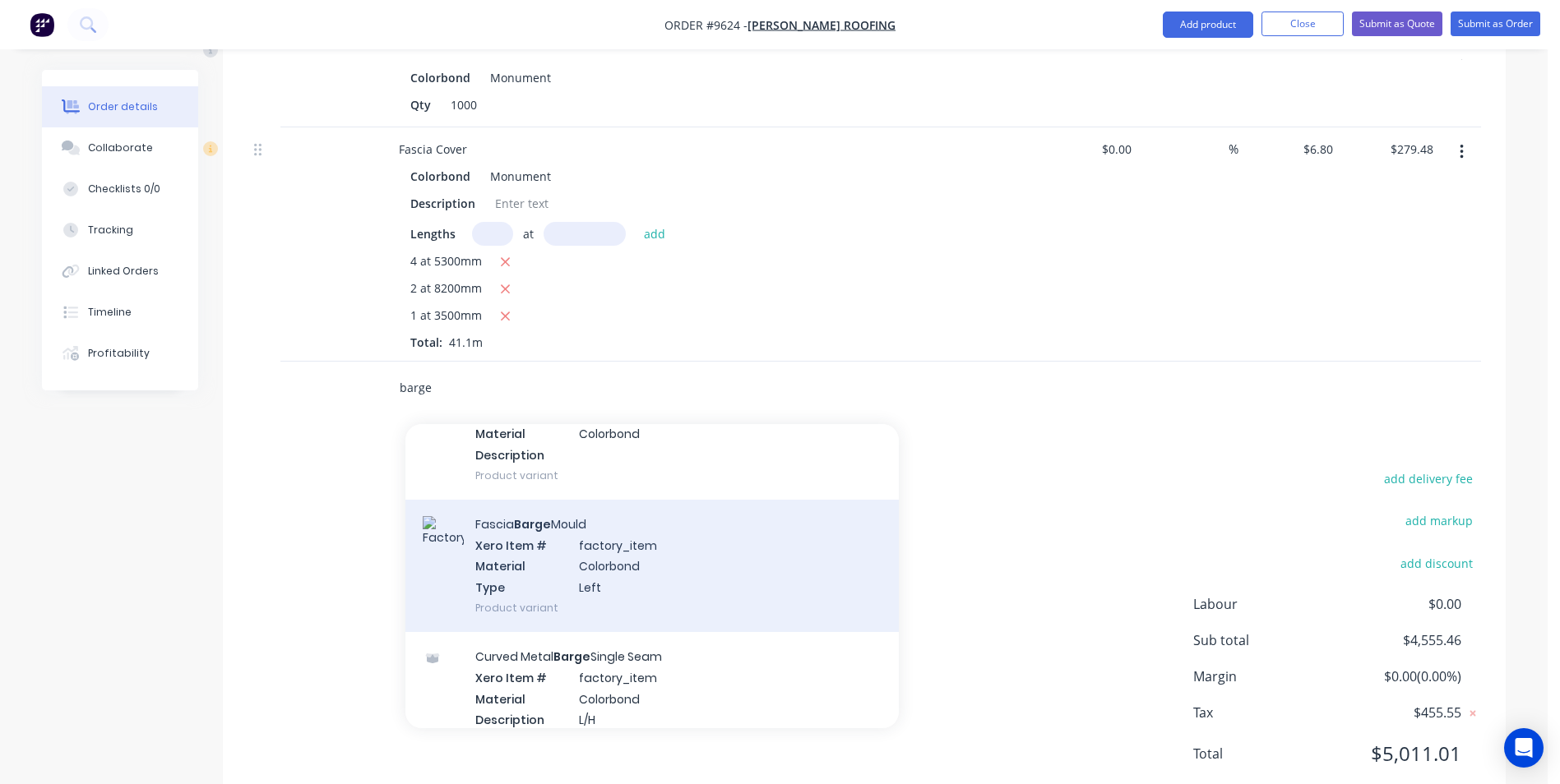
type input "barge"
click at [584, 541] on div "Fascia Barge Mould Xero Item # factory_item Material Colorbond Type Left Produc…" at bounding box center [653, 566] width 493 height 132
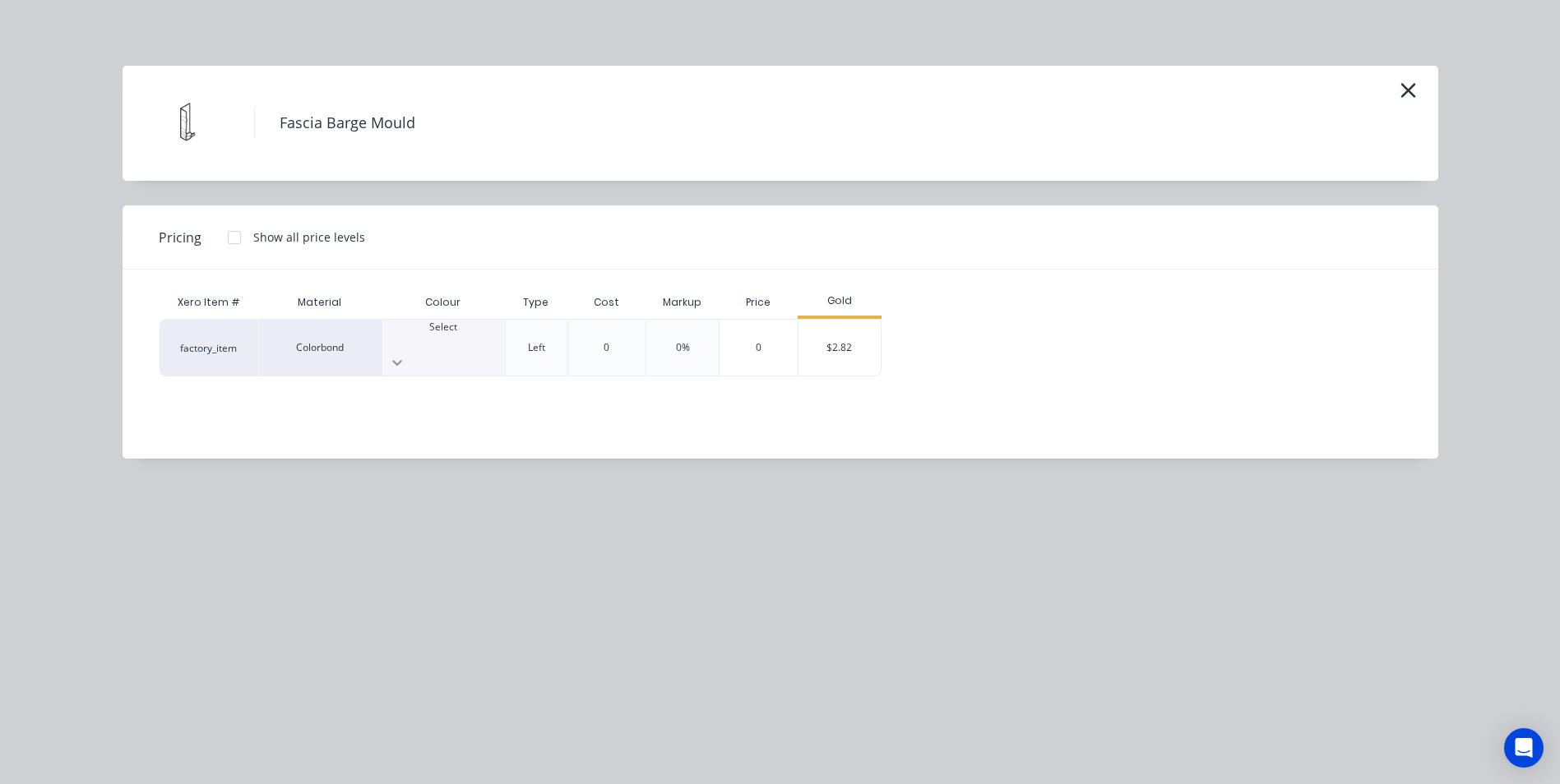
click at [406, 355] on icon at bounding box center [398, 363] width 16 height 16
click at [835, 346] on div "$2.82" at bounding box center [840, 347] width 82 height 56
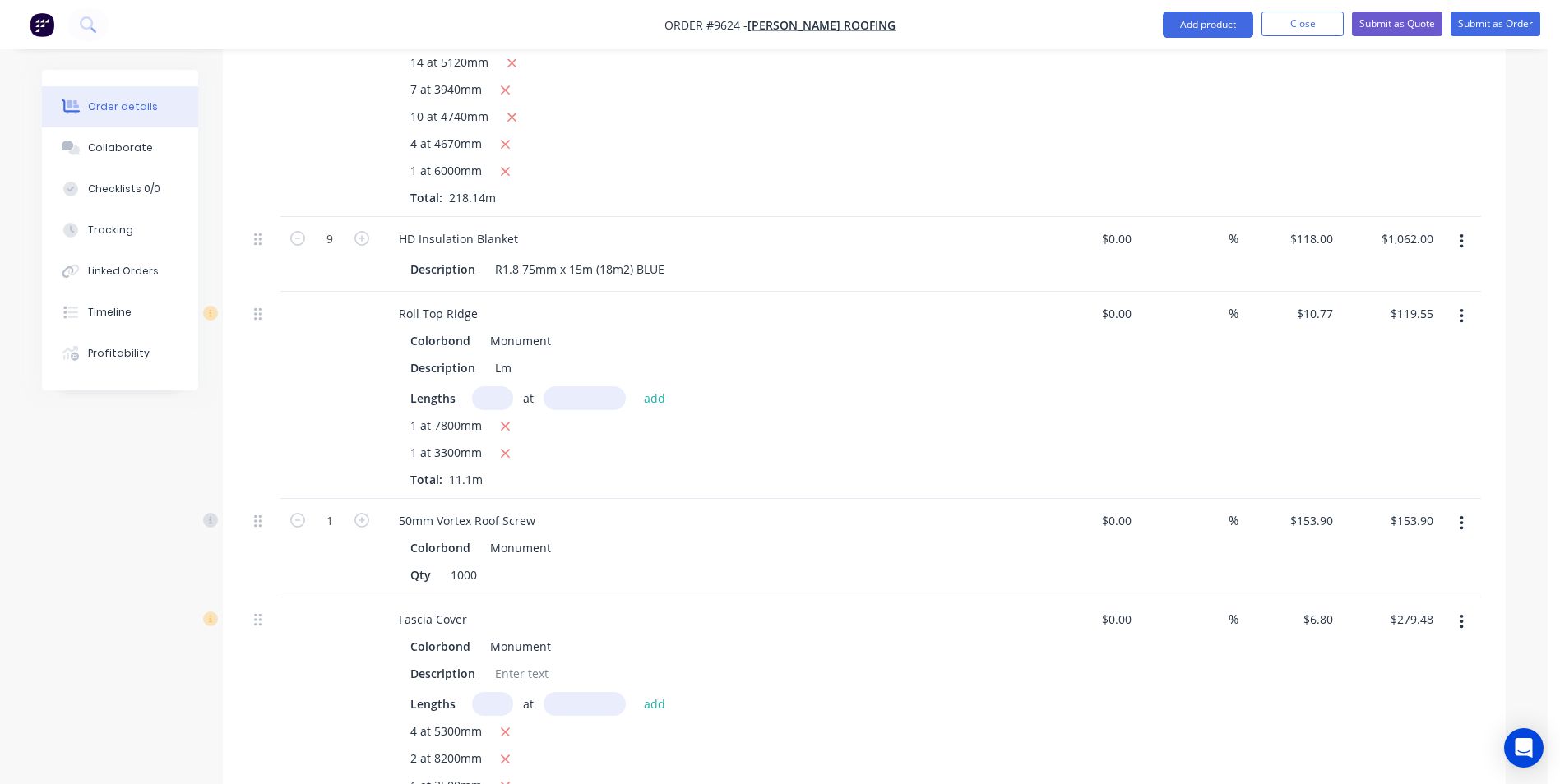
scroll to position [1030, 0]
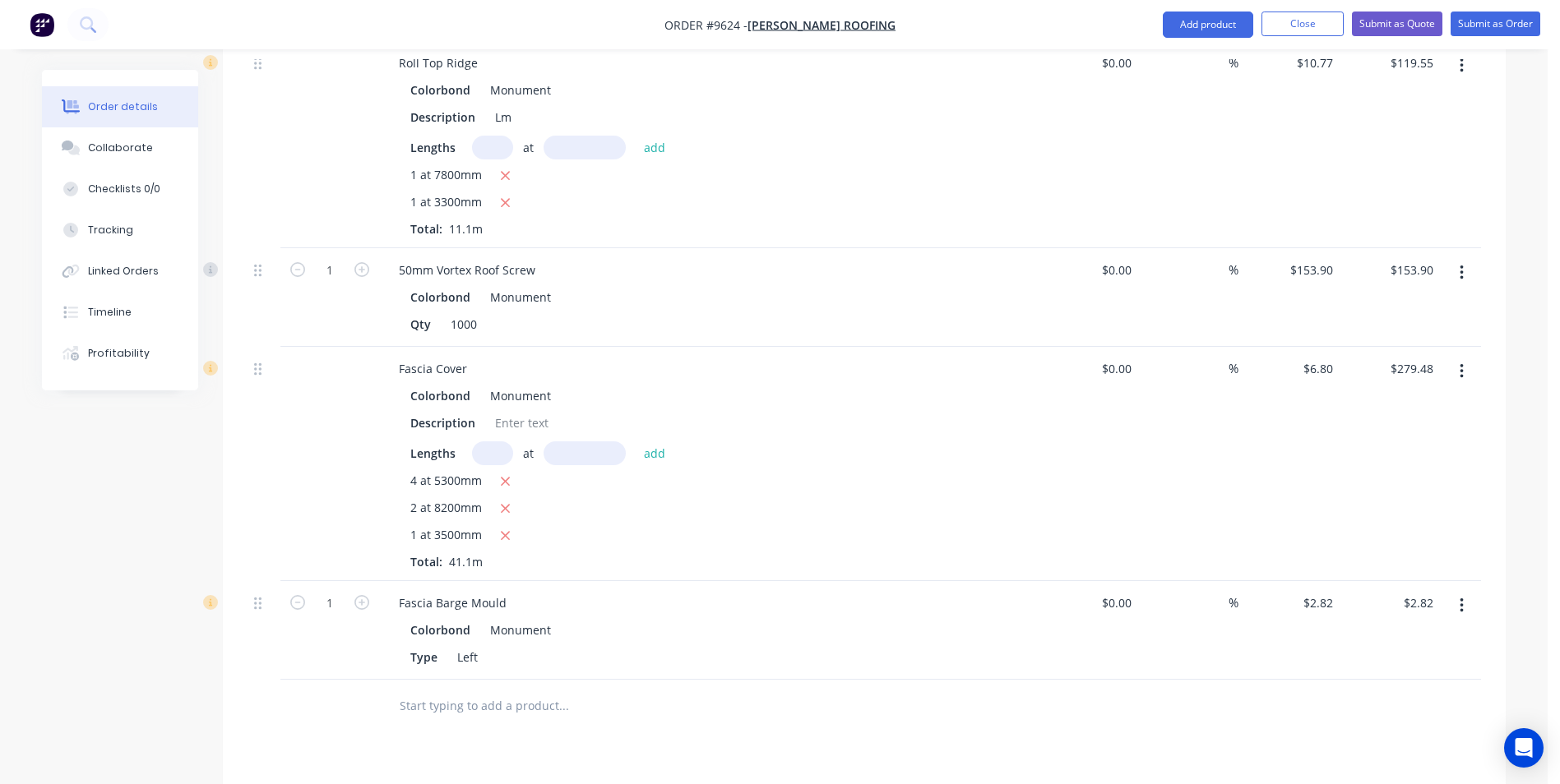
click at [437, 690] on input "text" at bounding box center [563, 706] width 329 height 33
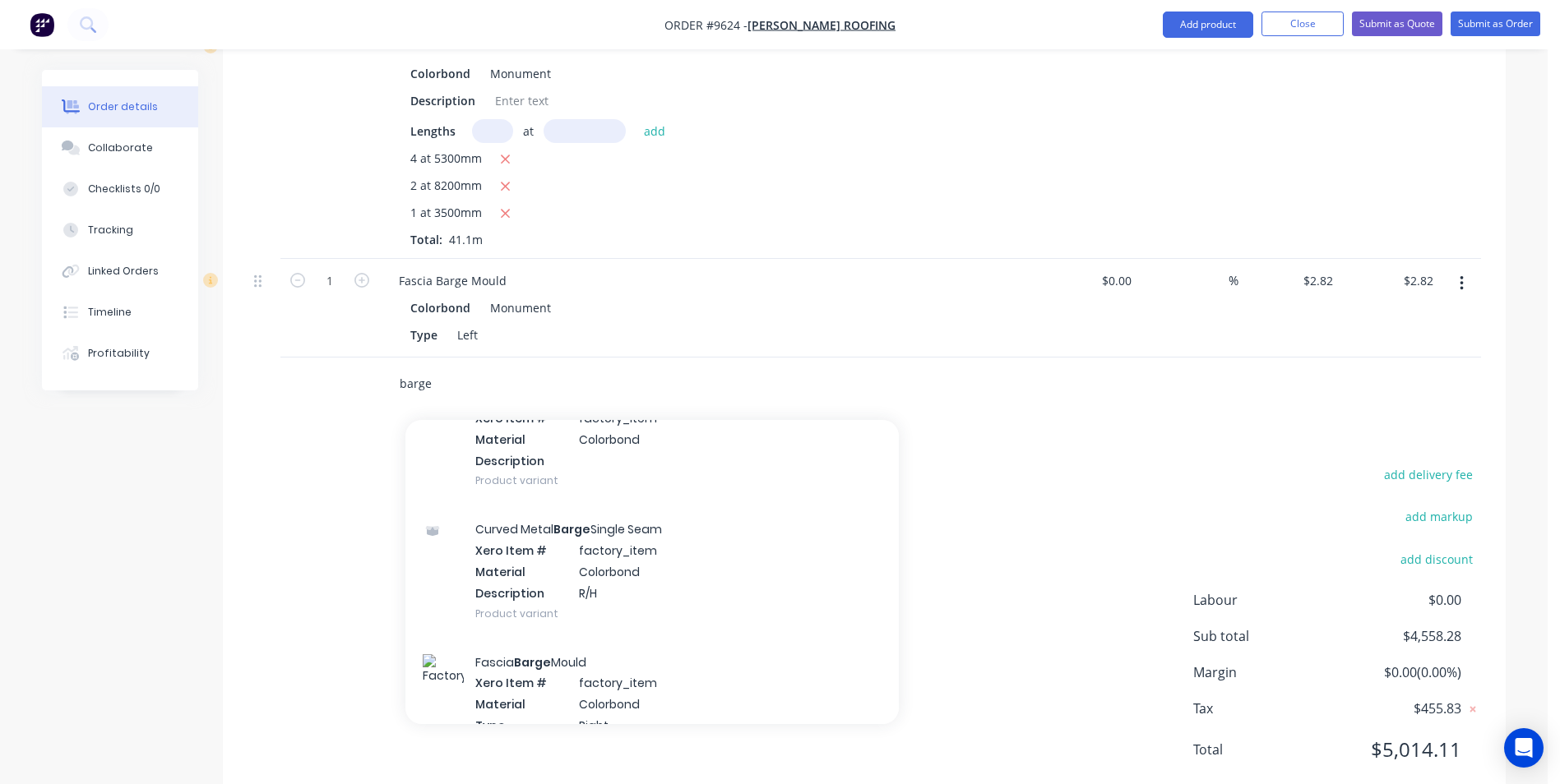
scroll to position [1316, 0]
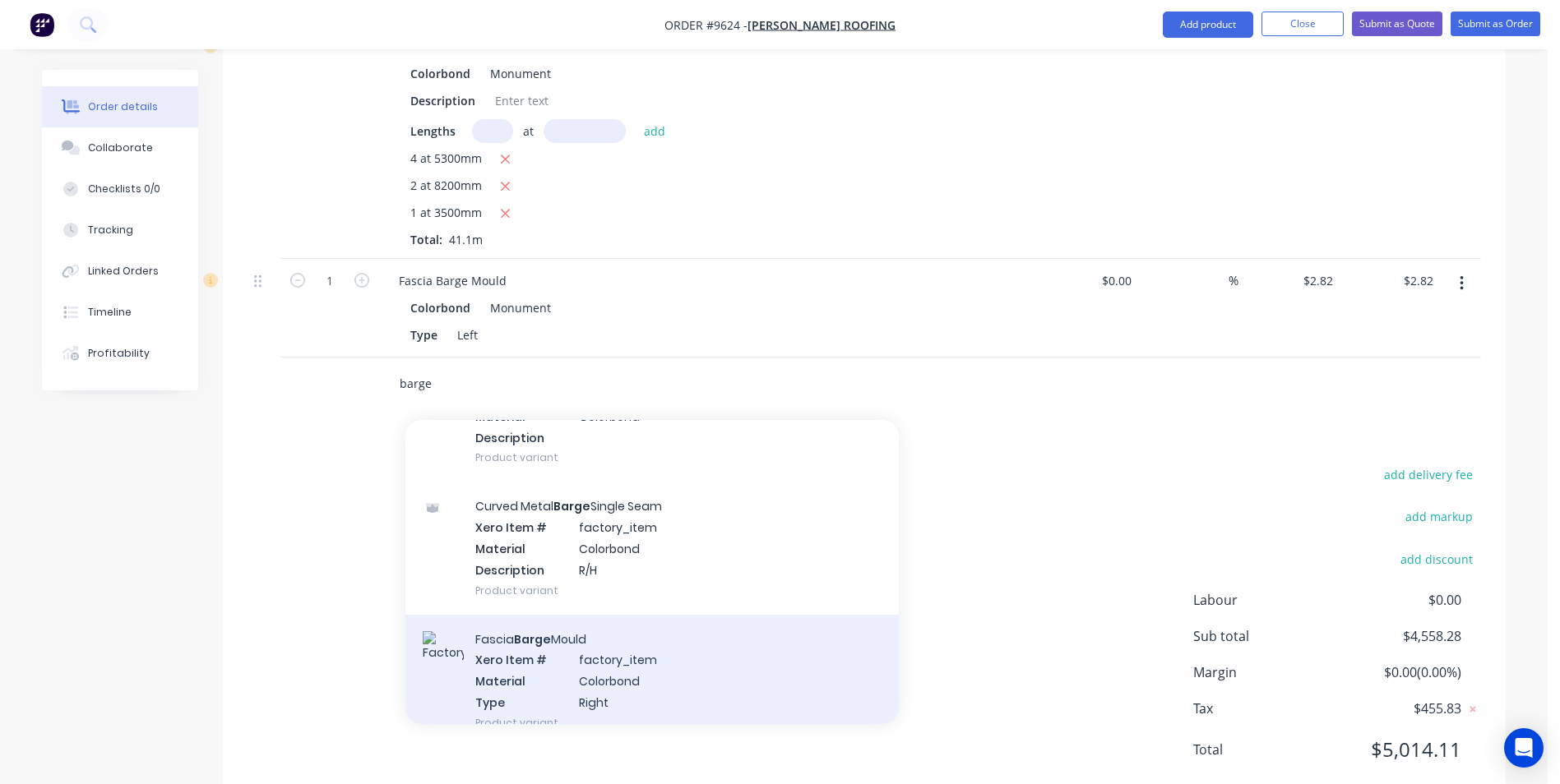
type input "barge"
click at [537, 615] on div "Fascia Barge Mould Xero Item # factory_item Material Colorbond Type Right Produ…" at bounding box center [653, 681] width 493 height 132
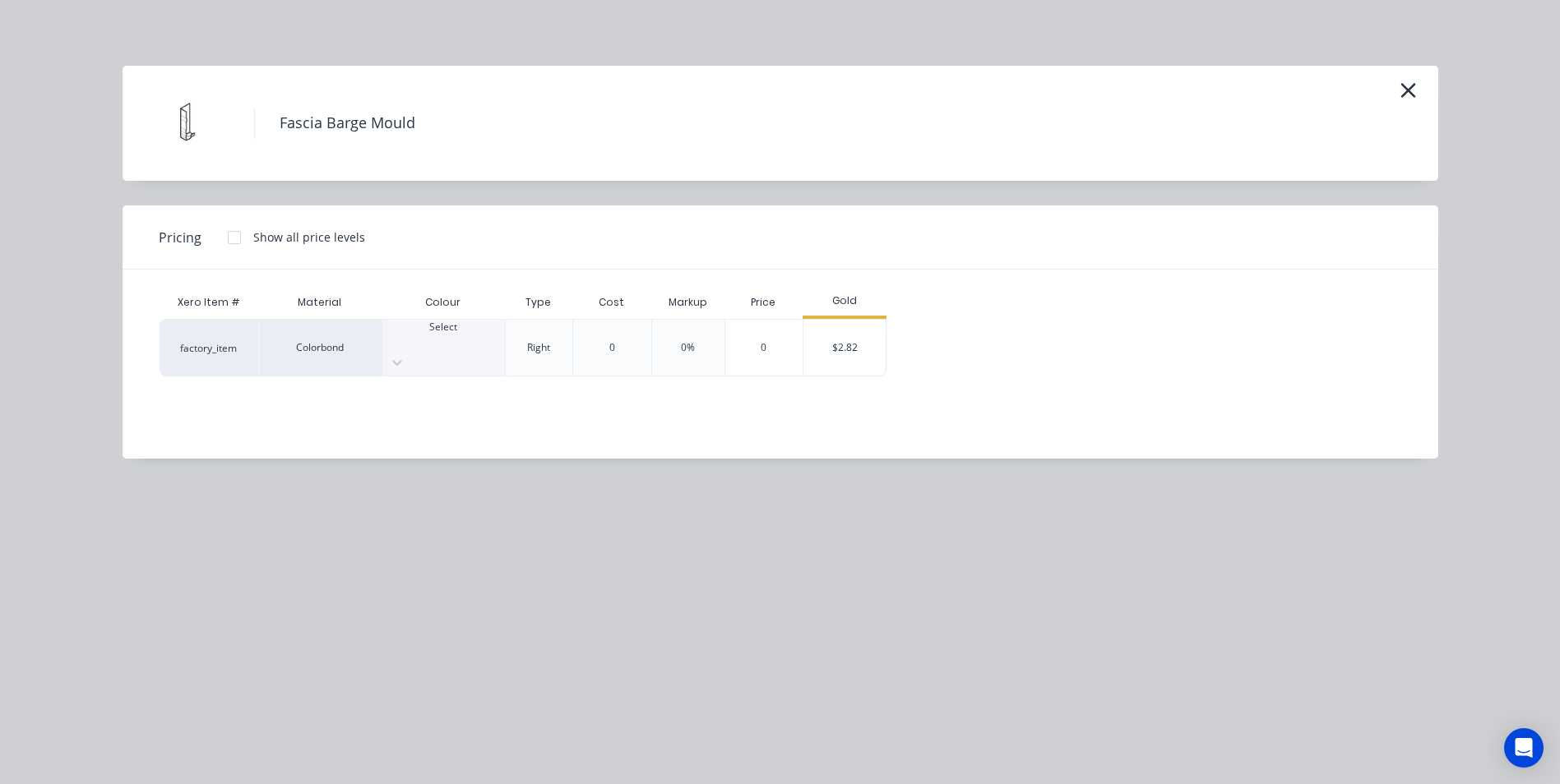
click at [473, 341] on div "Select" at bounding box center [443, 334] width 122 height 29
click at [861, 335] on div "$2.82" at bounding box center [844, 347] width 82 height 56
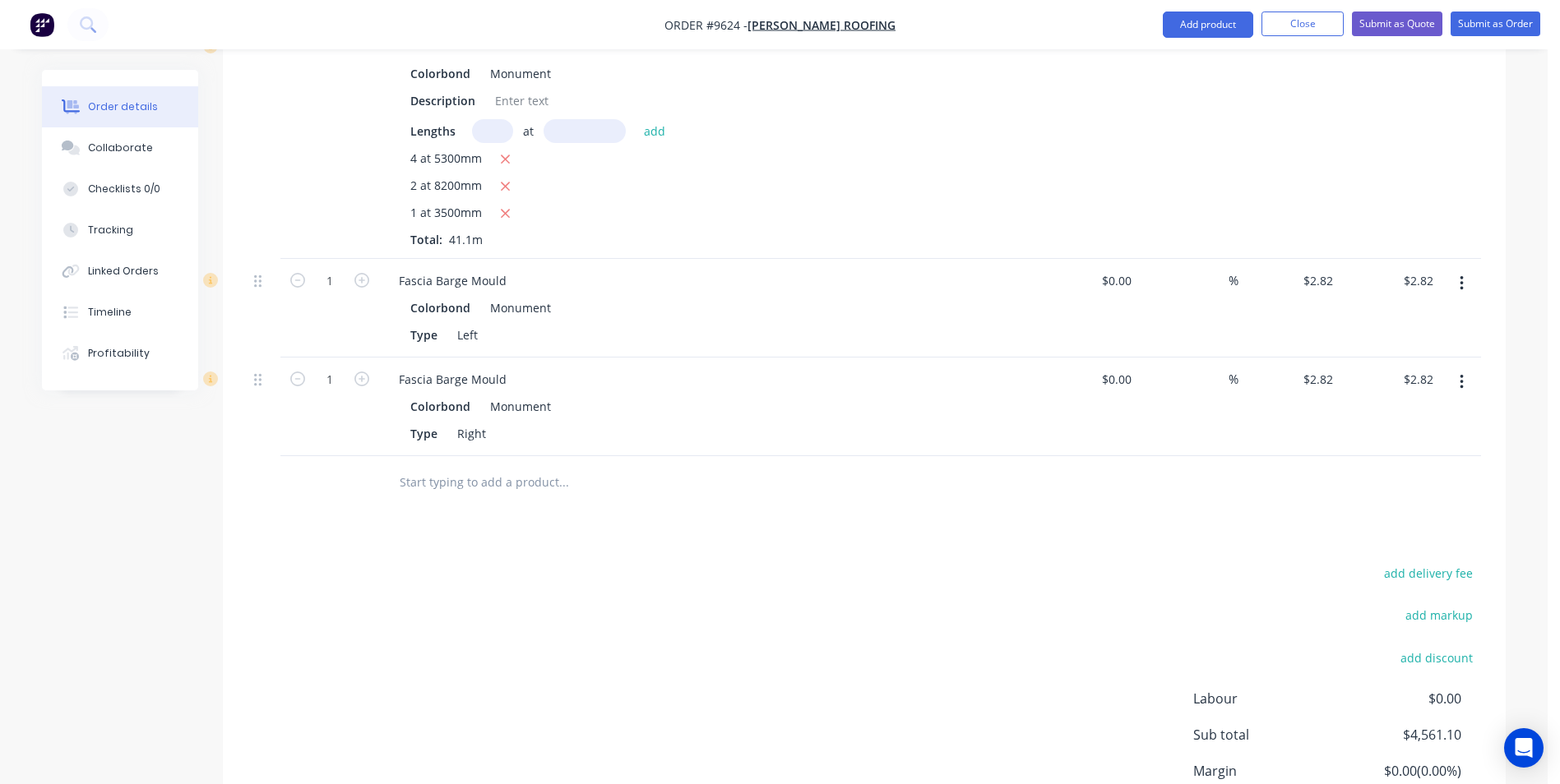
click at [370, 270] on button "button" at bounding box center [361, 279] width 21 height 17
type input "2"
type input "$5.64"
click at [366, 372] on icon "button" at bounding box center [362, 379] width 15 height 15
type input "2"
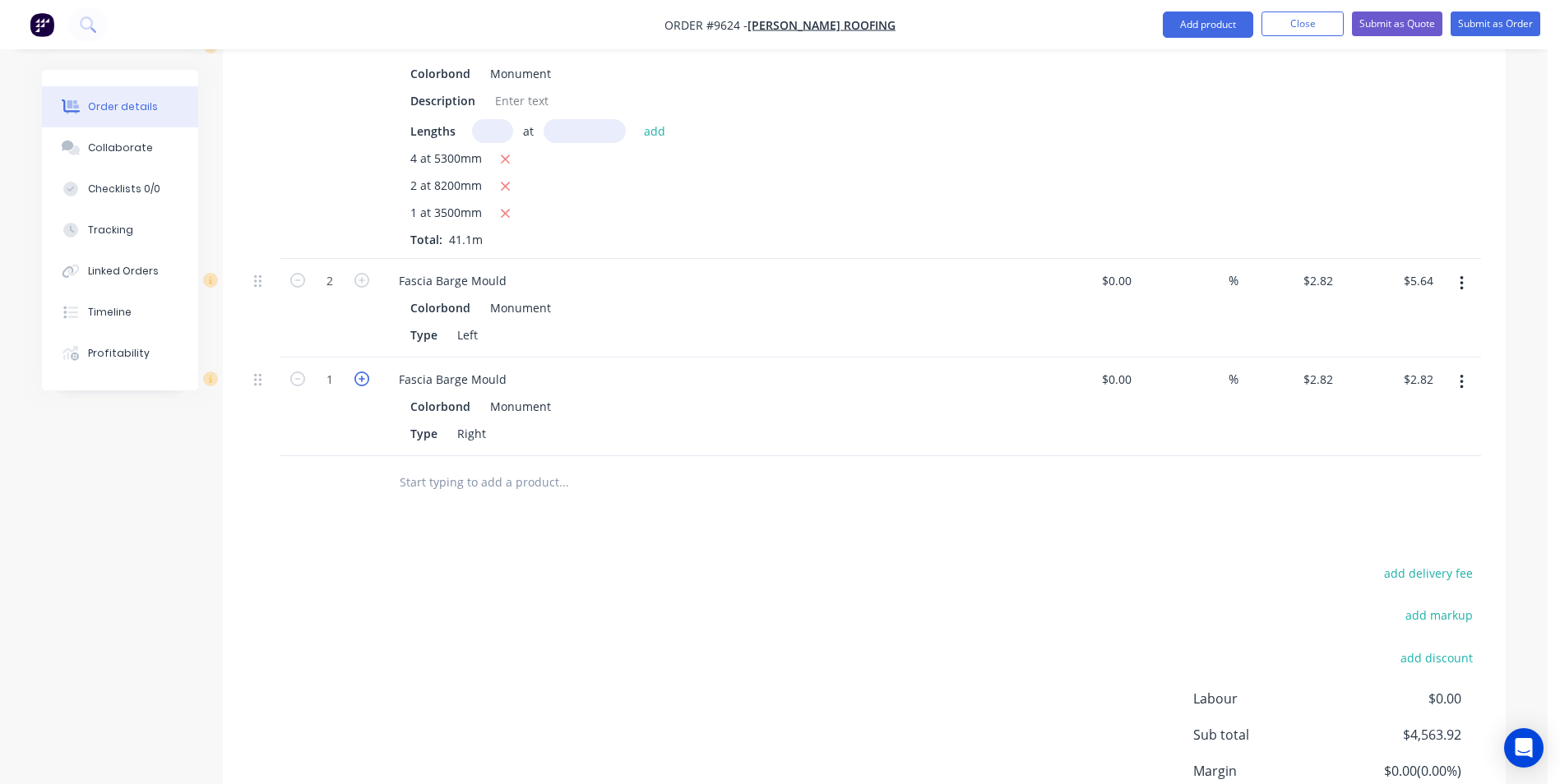
type input "$5.64"
click at [506, 466] on input "text" at bounding box center [563, 482] width 329 height 33
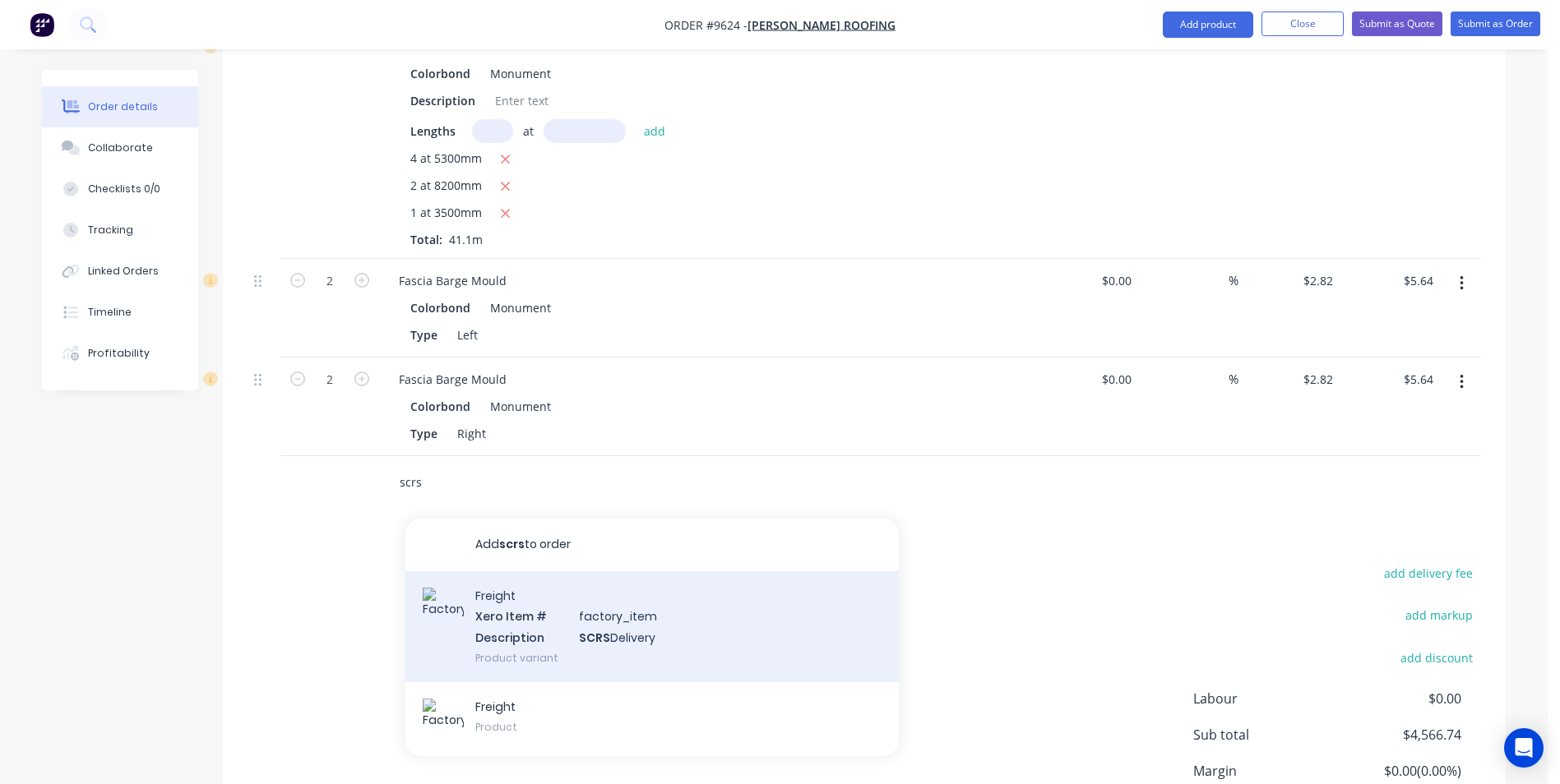
type input "scrs"
click at [578, 624] on div "Freight Xero Item # factory_item Description SCRS Delivery Product variant" at bounding box center [653, 626] width 493 height 111
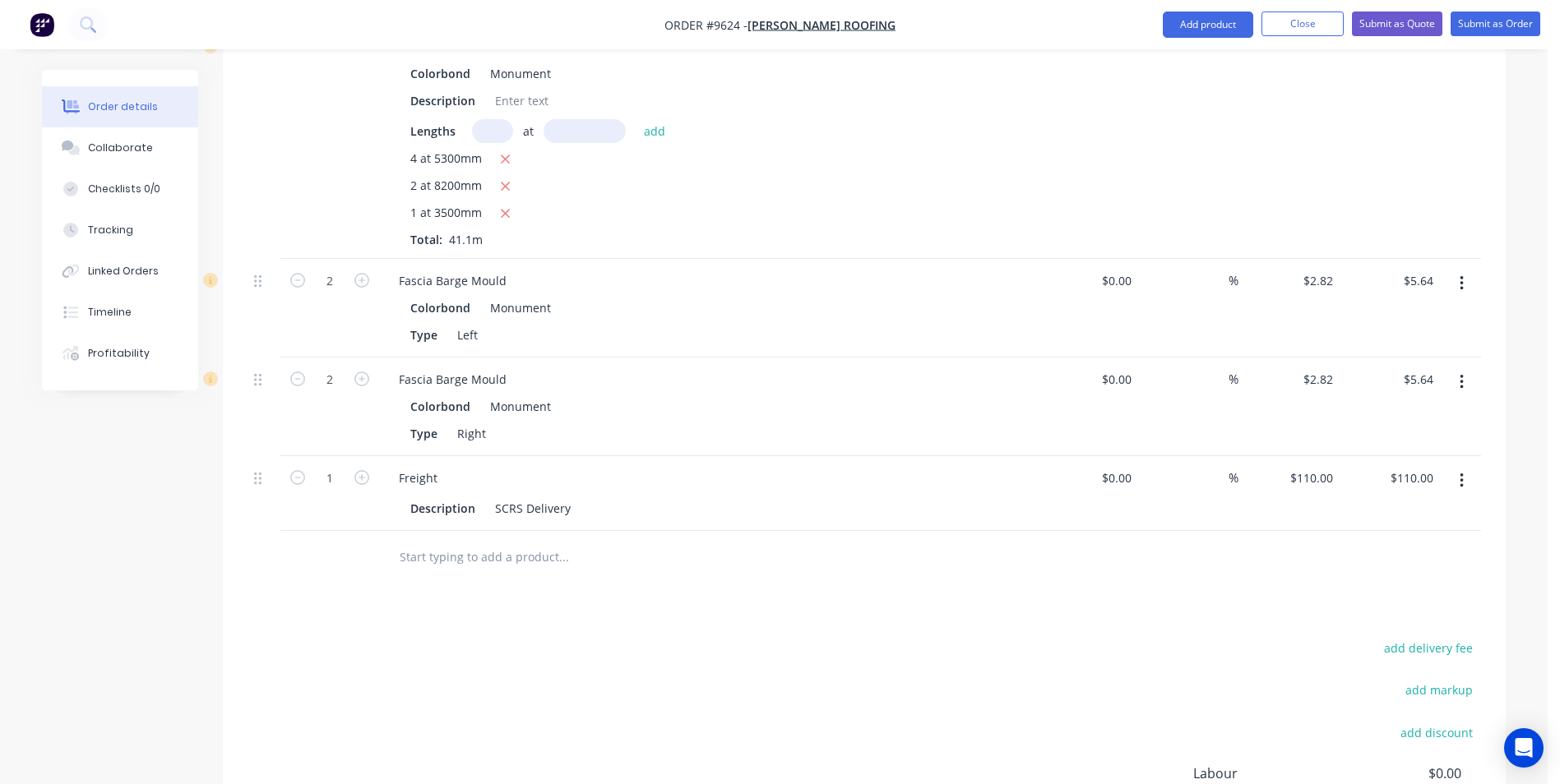
click at [455, 541] on input "text" at bounding box center [563, 557] width 329 height 33
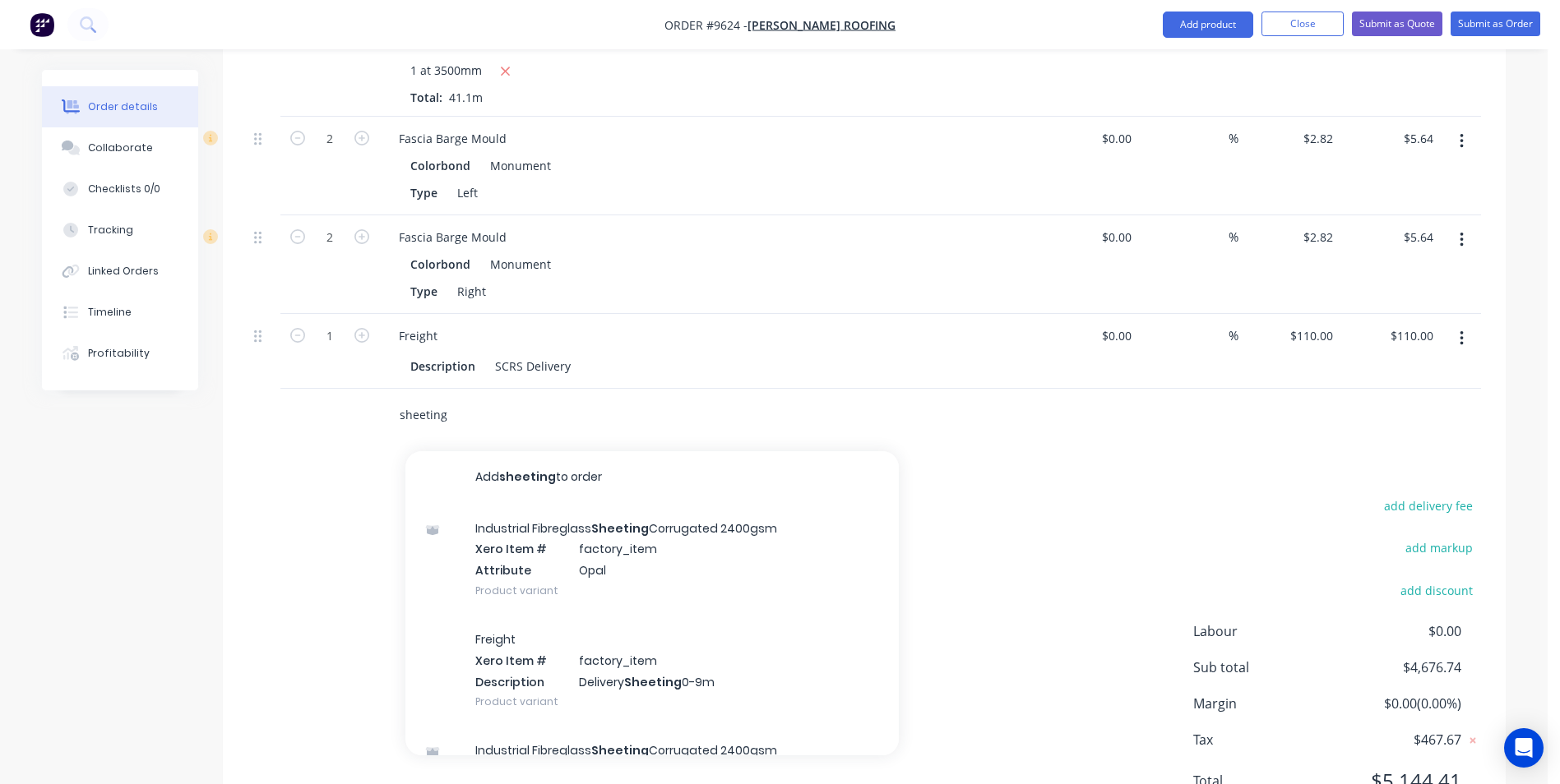
scroll to position [1526, 0]
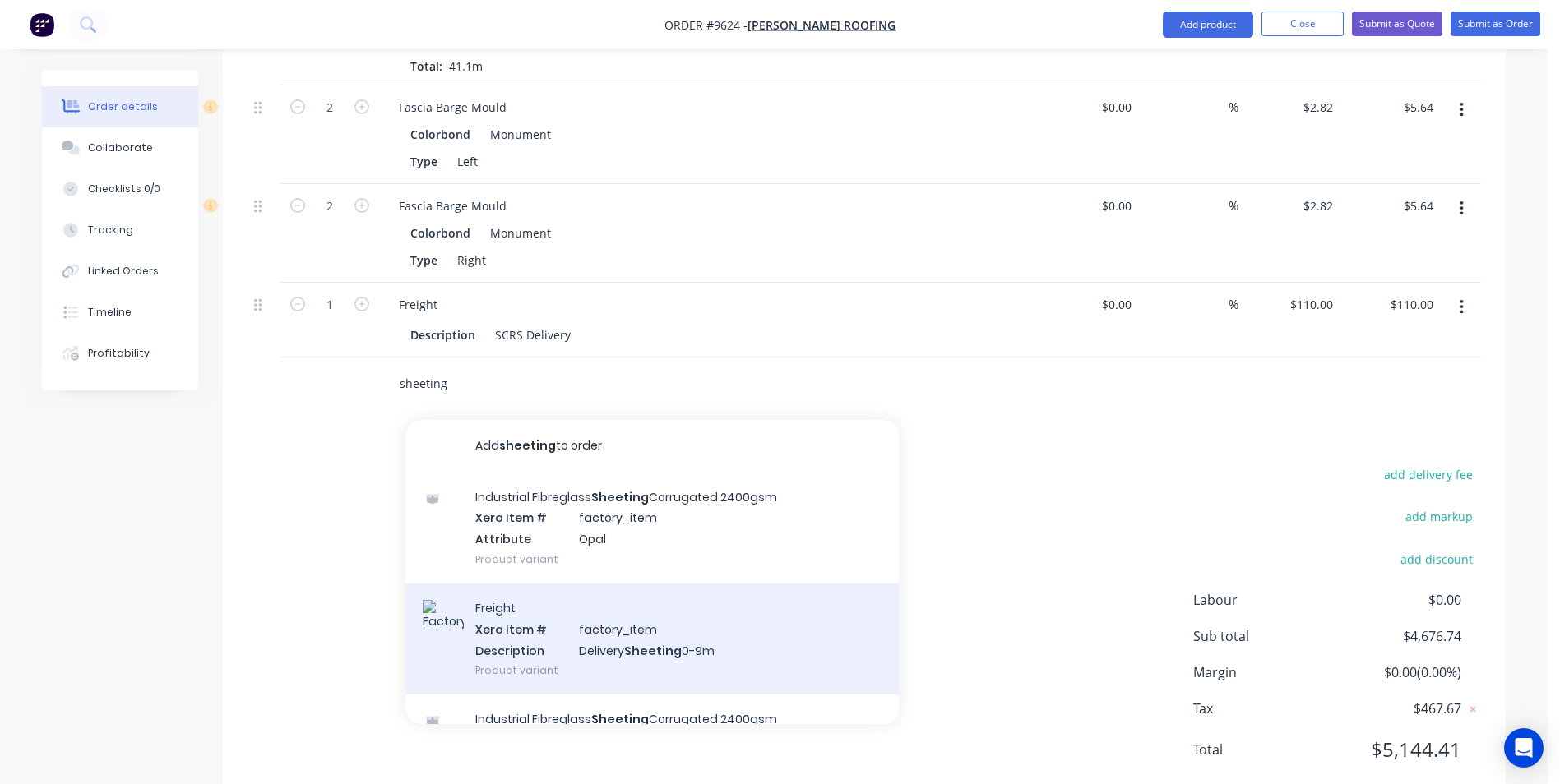
type input "sheeting"
click at [511, 584] on div "Freight Xero Item # factory_item Description Delivery Sheeting 0-9m Product var…" at bounding box center [653, 639] width 493 height 111
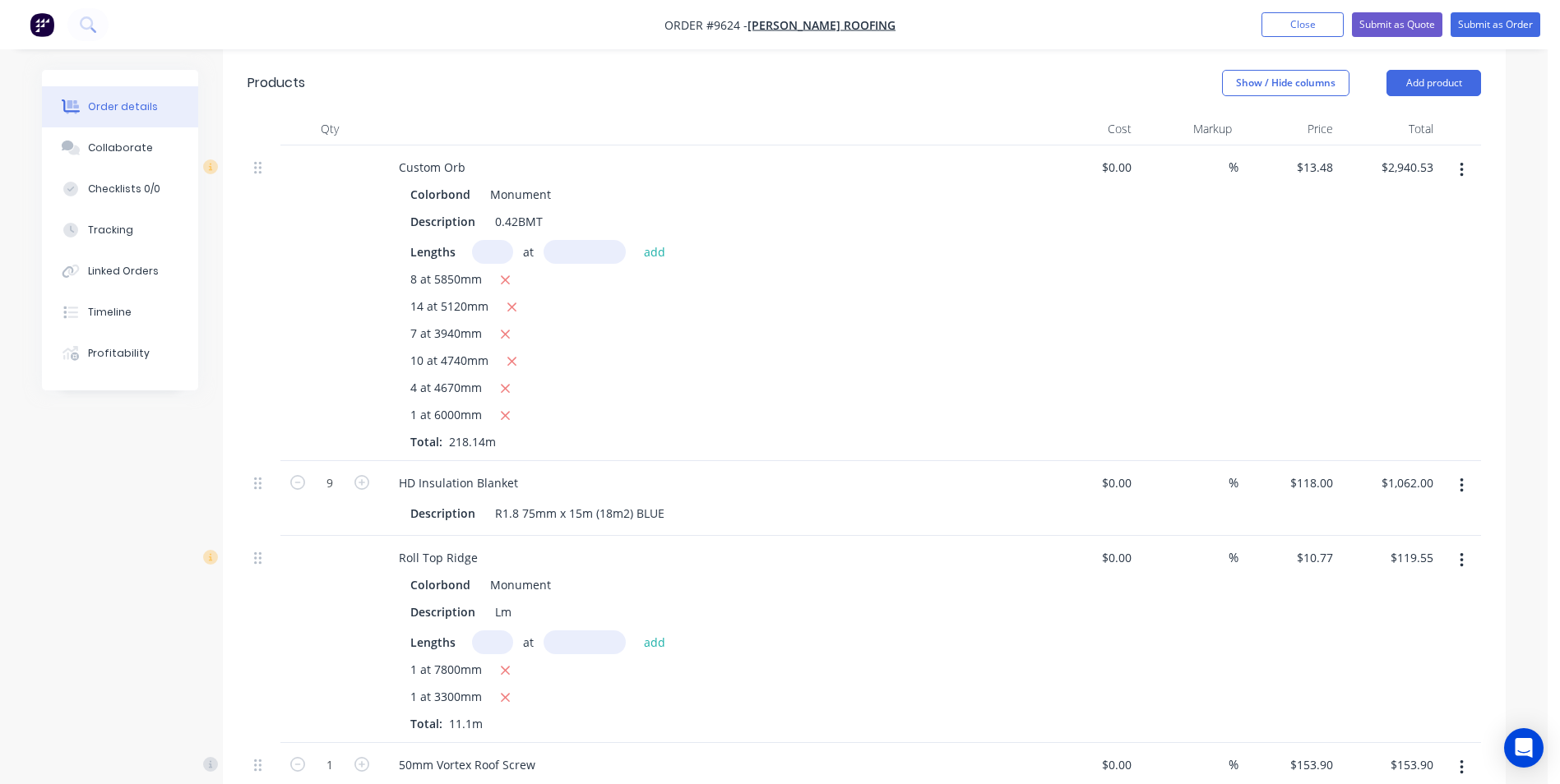
scroll to position [292, 0]
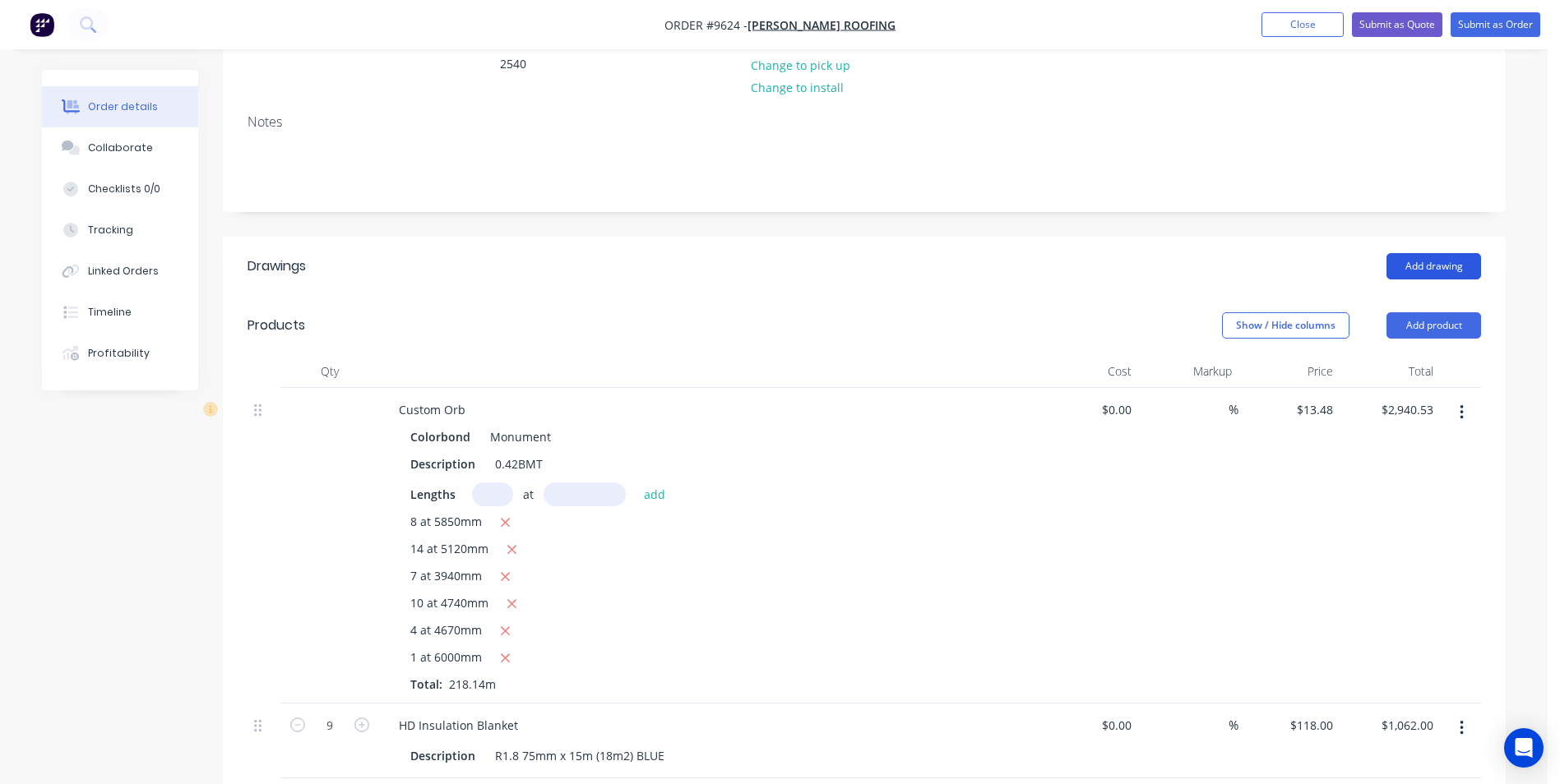
click at [1416, 253] on button "Add drawing" at bounding box center [1433, 266] width 94 height 26
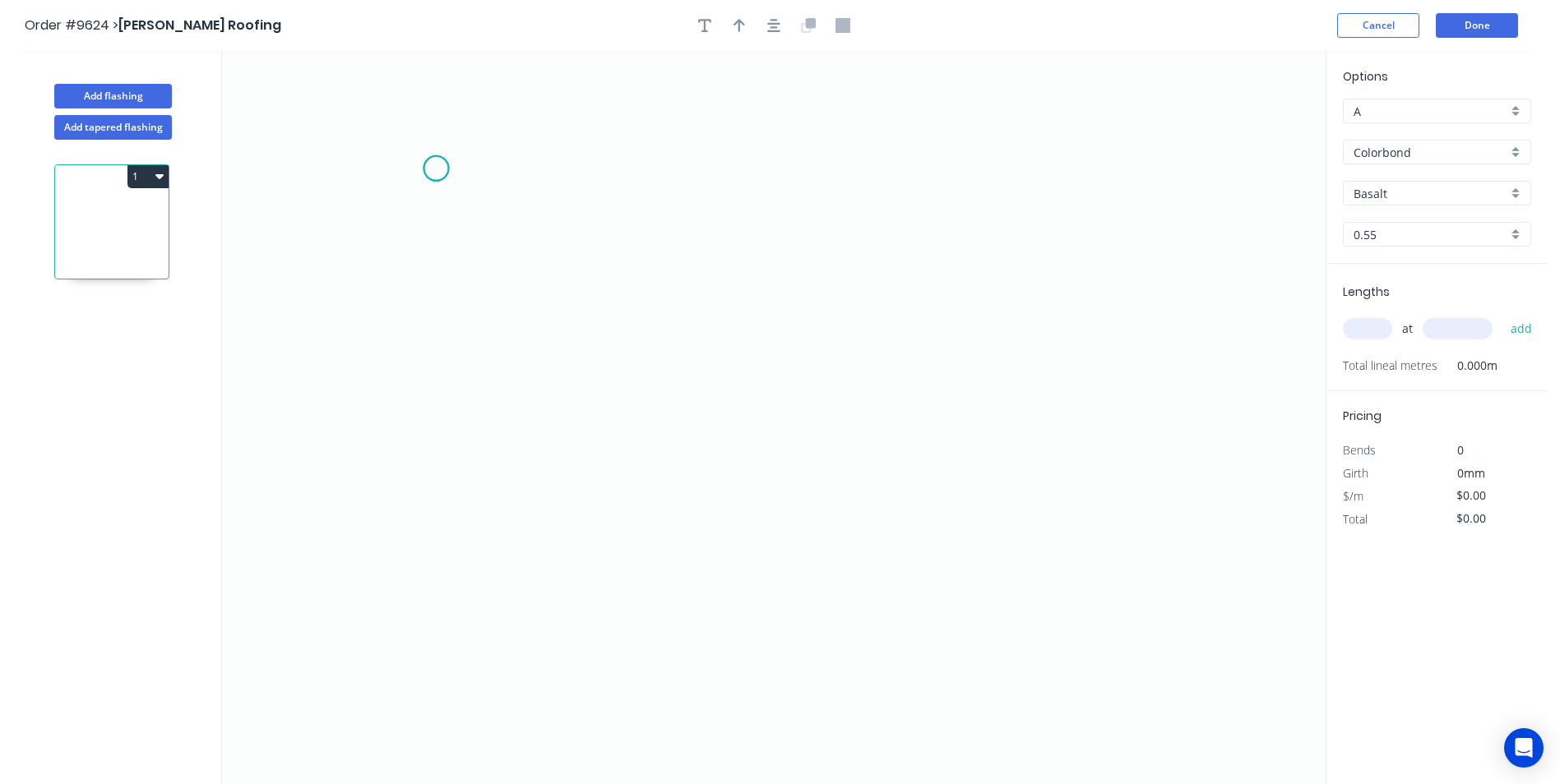
click at [436, 168] on icon "0" at bounding box center [774, 418] width 1104 height 734
click at [435, 360] on icon "0" at bounding box center [774, 418] width 1104 height 734
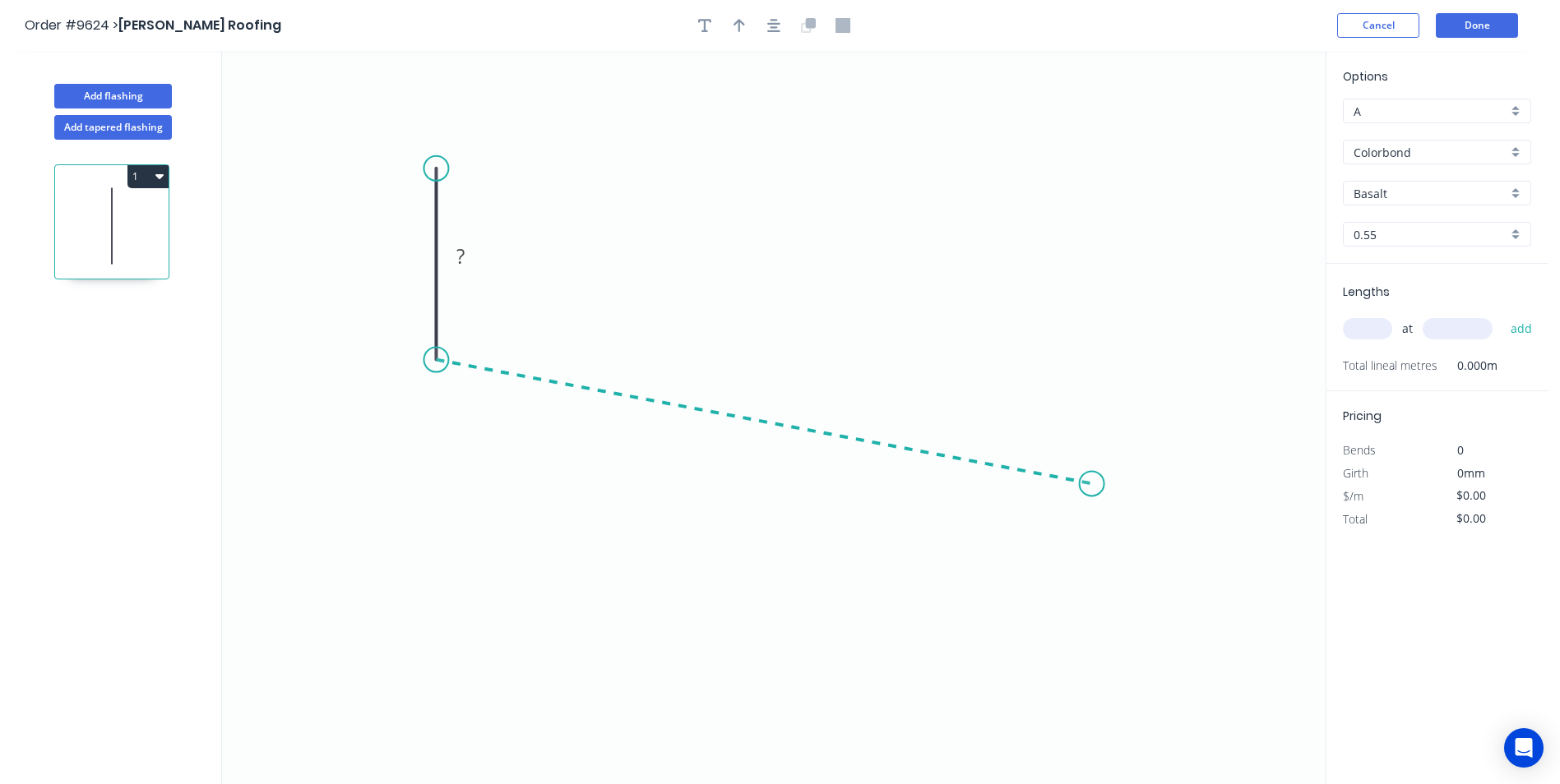
click at [1092, 484] on icon "0 ?" at bounding box center [774, 418] width 1104 height 734
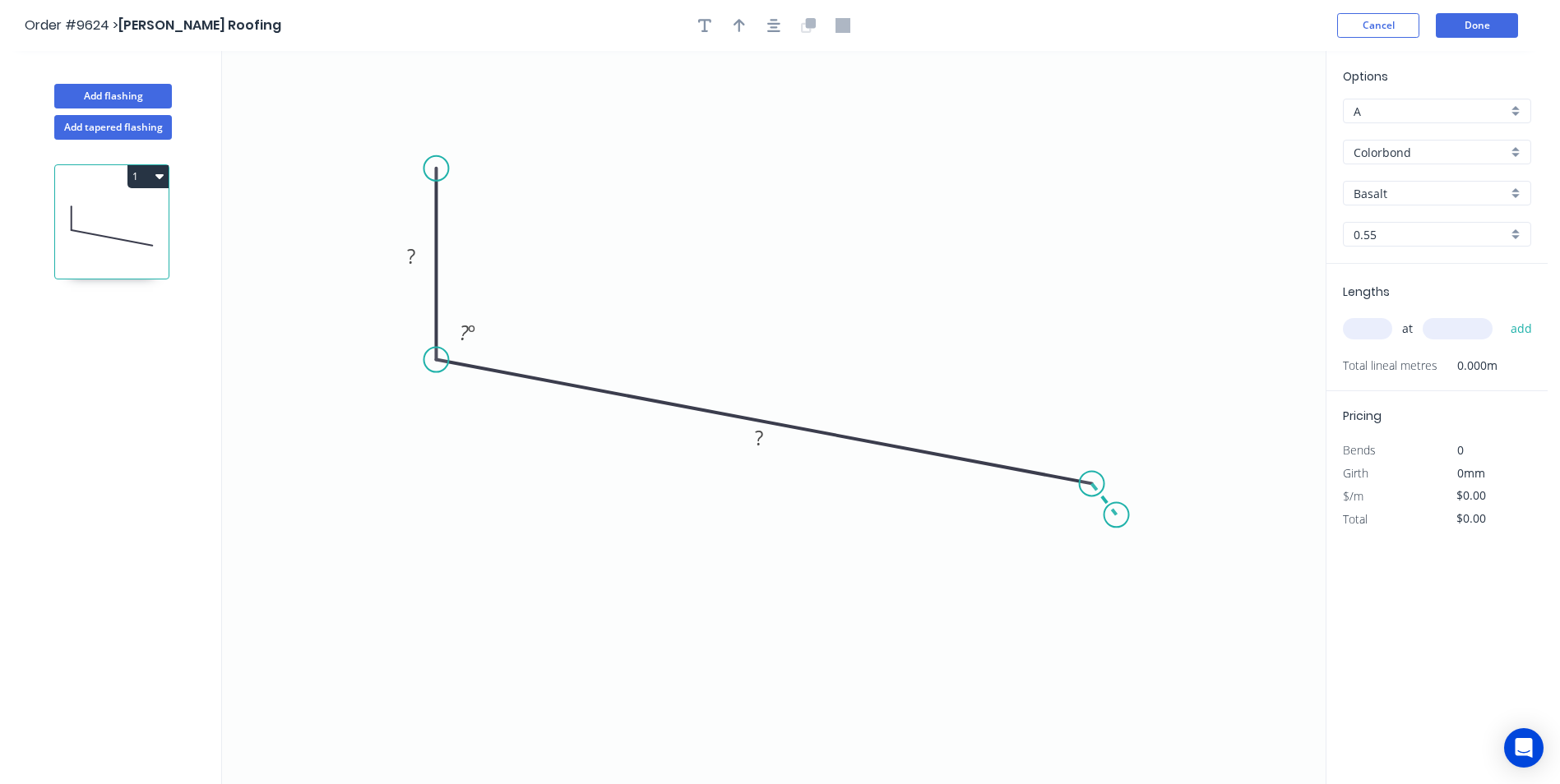
click at [1117, 515] on icon "0 ? ? ? º" at bounding box center [774, 418] width 1104 height 734
click at [409, 250] on tspan "?" at bounding box center [410, 256] width 8 height 27
click at [613, 482] on icon "0 70 180 20 120 º 160 º" at bounding box center [774, 418] width 1104 height 734
type input "$9.07"
click at [1512, 196] on div "Basalt" at bounding box center [1437, 193] width 188 height 25
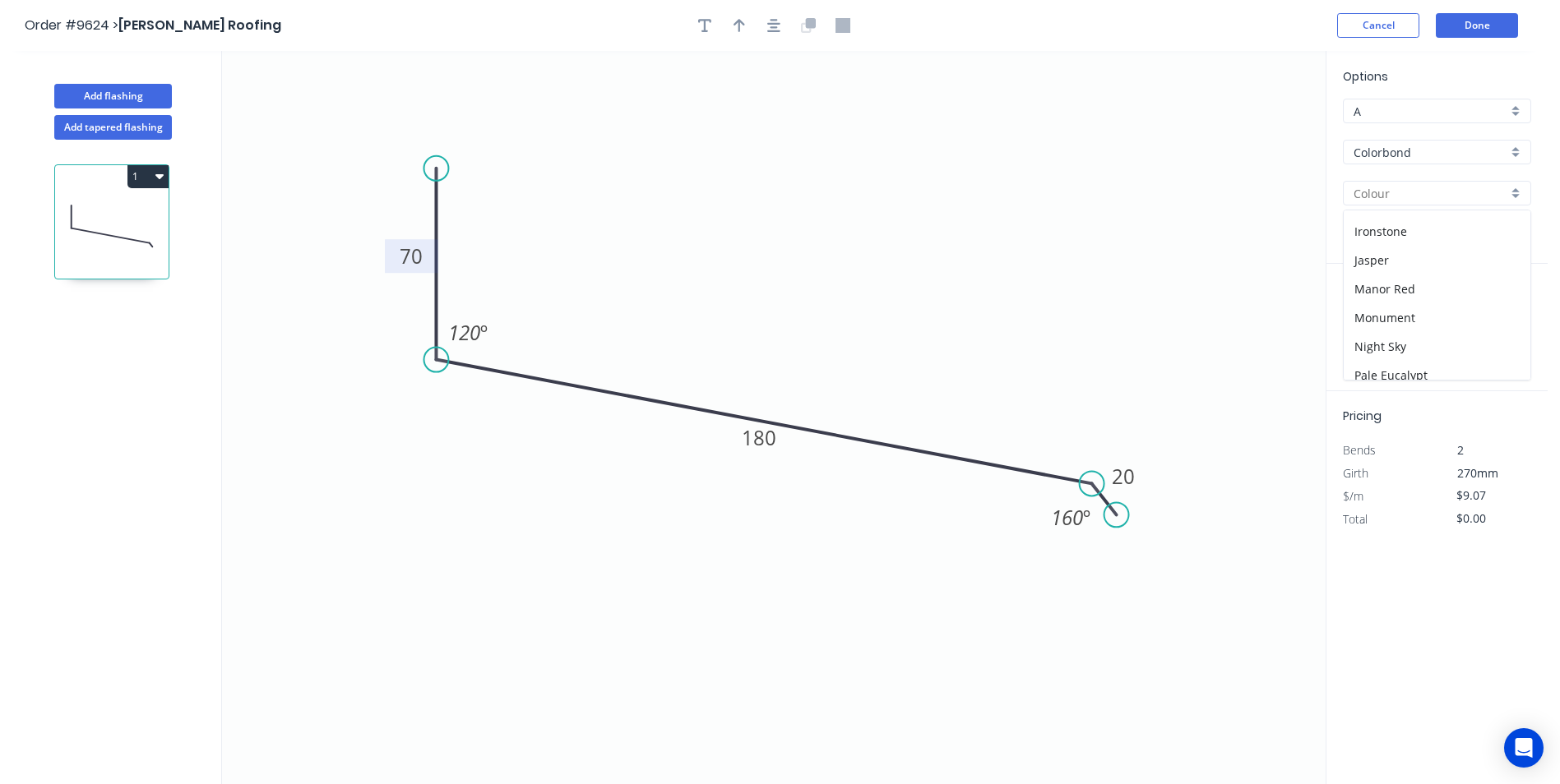
scroll to position [279, 0]
click at [1393, 319] on div "Monument" at bounding box center [1437, 320] width 186 height 28
type input "Monument"
click at [1364, 326] on input "text" at bounding box center [1367, 328] width 49 height 21
type input "1"
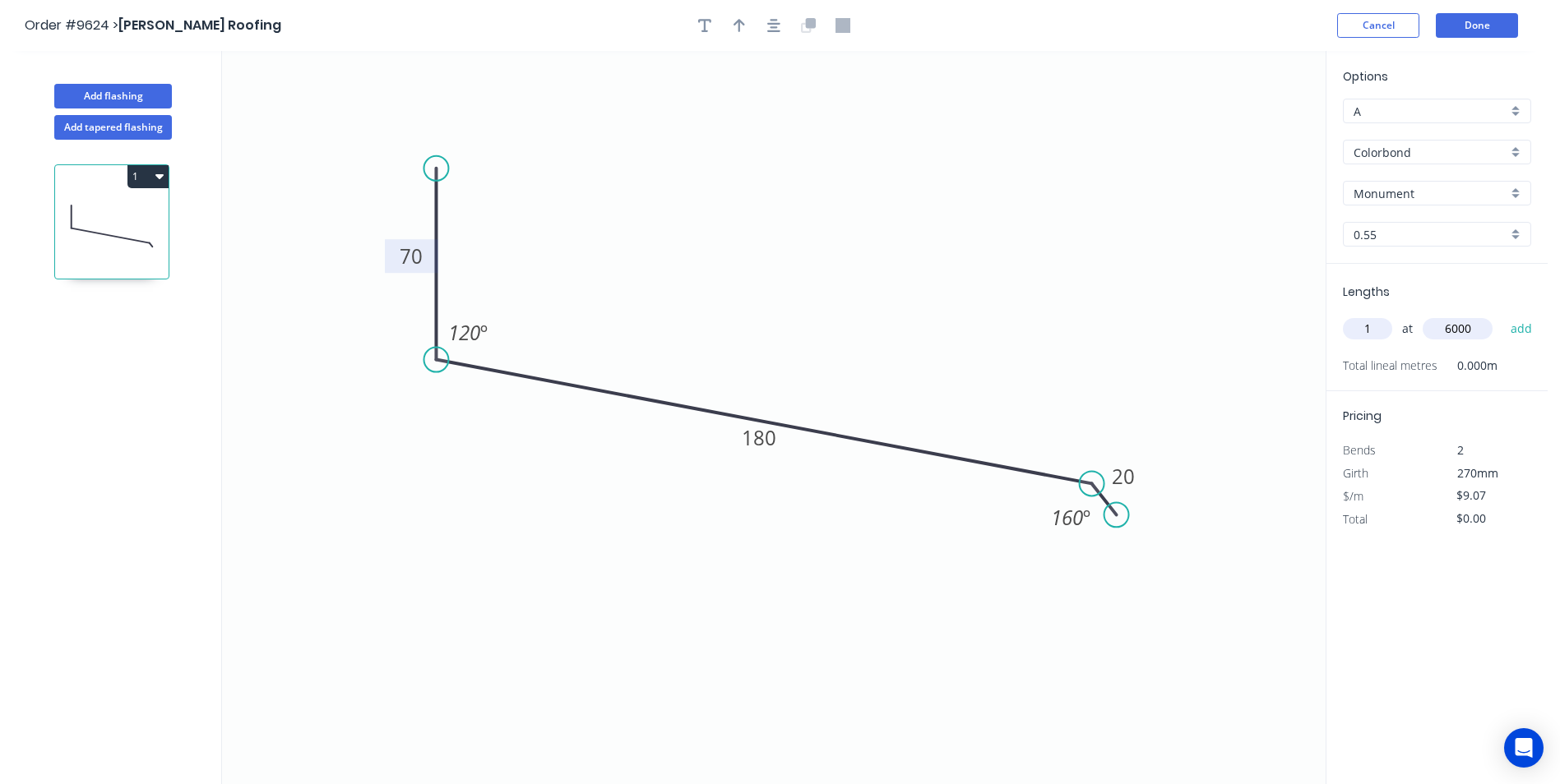
type input "6000"
click at [1502, 315] on button "add" at bounding box center [1522, 329] width 38 height 28
type input "$54.42"
click at [112, 99] on button "Add flashing" at bounding box center [112, 96] width 118 height 25
type input "$0.00"
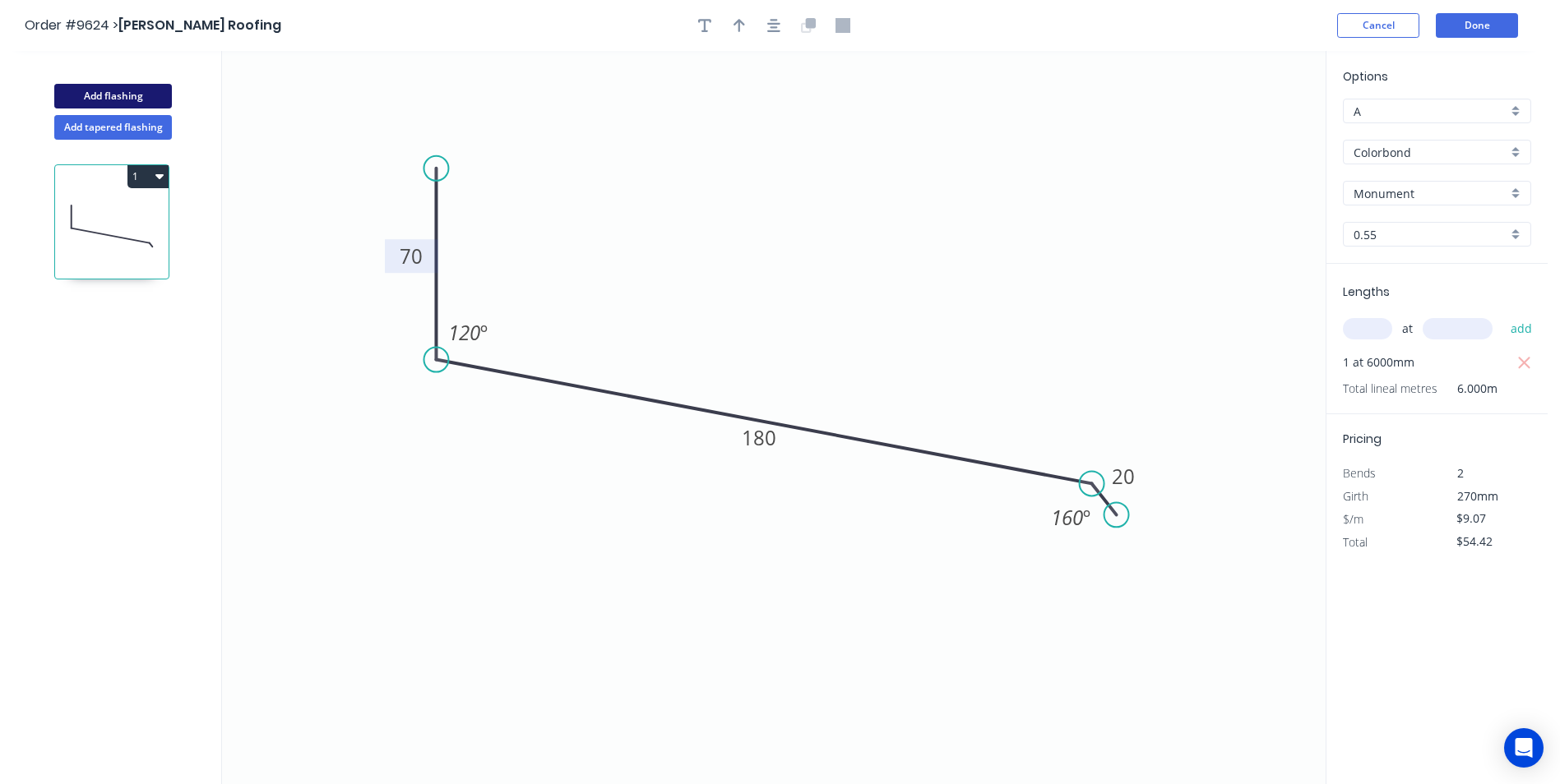
type input "$0.00"
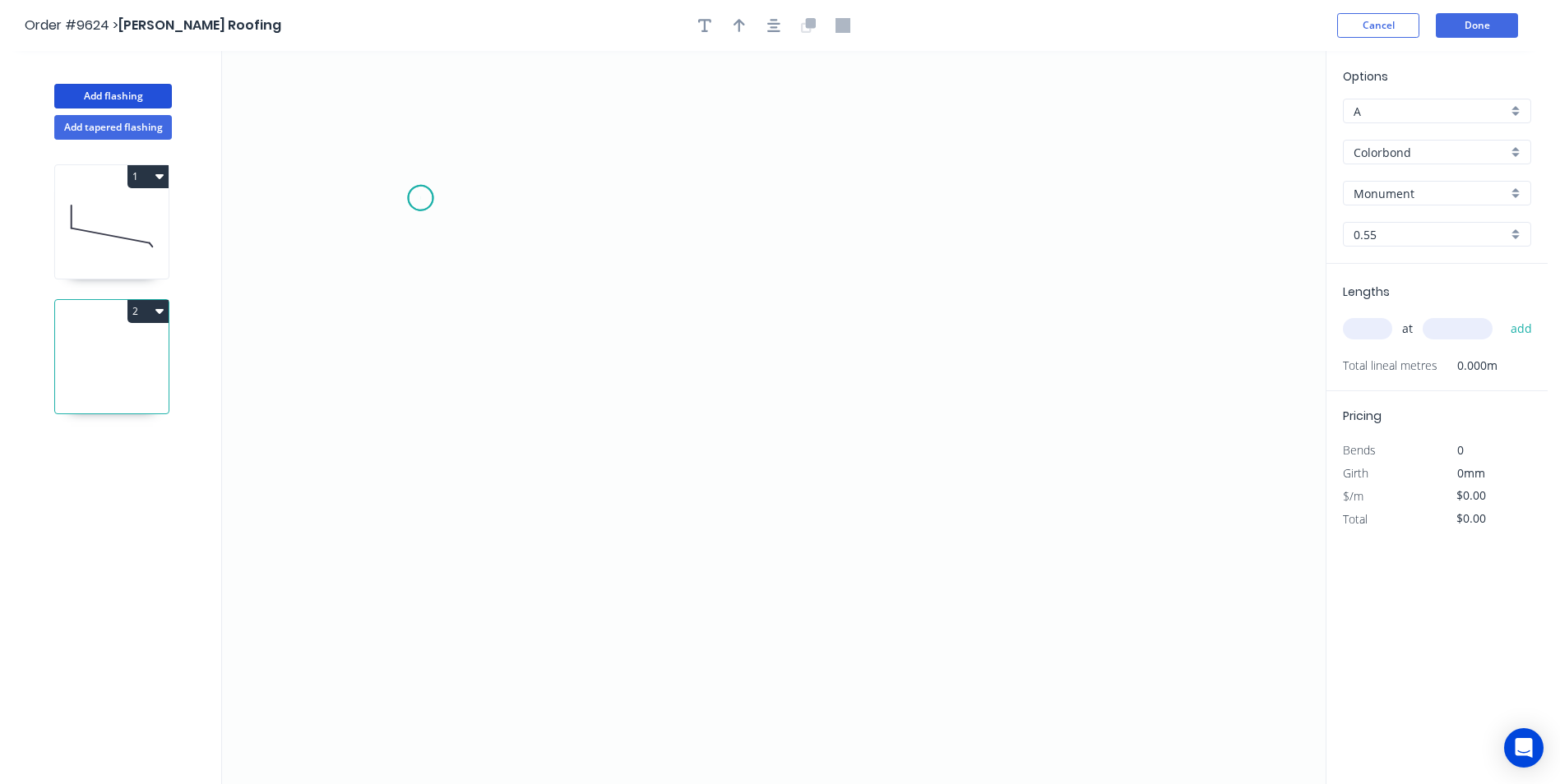
click at [420, 198] on icon "0" at bounding box center [774, 418] width 1104 height 734
click at [414, 435] on icon "0" at bounding box center [774, 418] width 1104 height 734
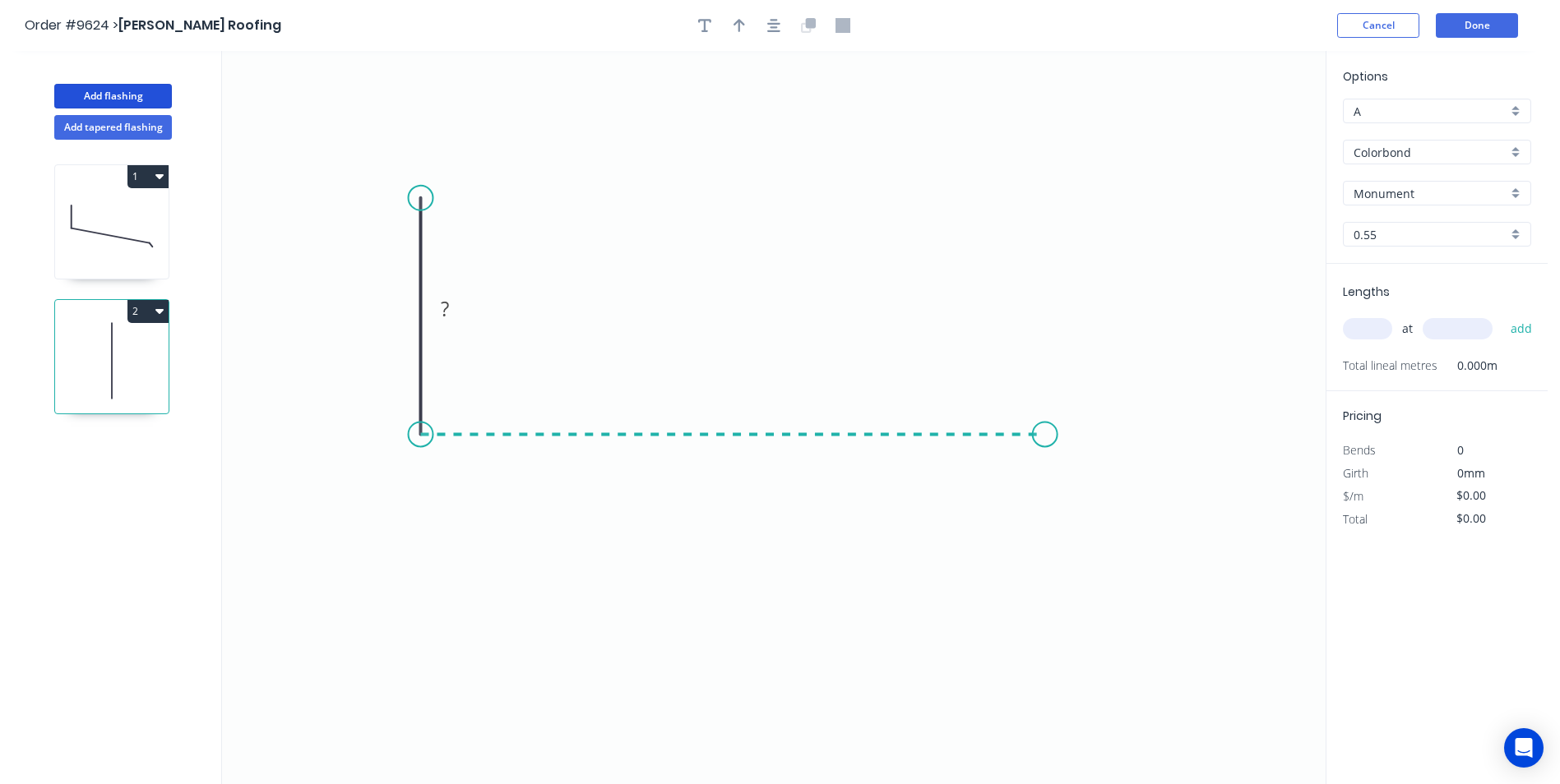
drag, startPoint x: 1053, startPoint y: 407, endPoint x: 1069, endPoint y: 409, distance: 16.1
click at [1056, 407] on icon "0 ?" at bounding box center [774, 418] width 1104 height 734
click at [1097, 462] on icon "0 ? ?" at bounding box center [774, 418] width 1104 height 734
click at [1097, 462] on circle at bounding box center [1097, 461] width 25 height 25
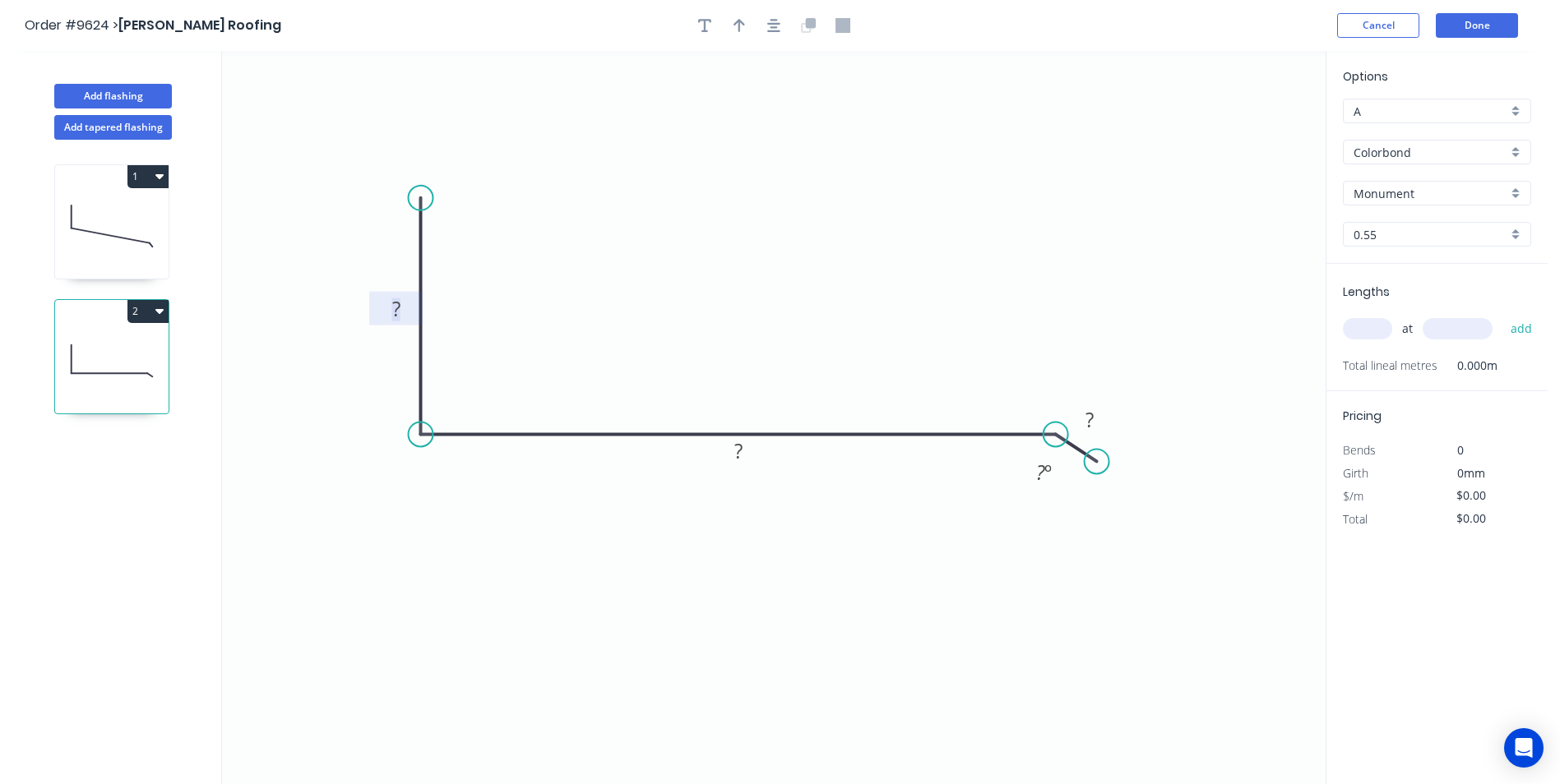
click at [393, 313] on tspan "?" at bounding box center [396, 309] width 8 height 27
click at [615, 207] on icon "0 70 180 20 160 º" at bounding box center [774, 418] width 1104 height 734
type input "$9.07"
click at [1374, 326] on input "text" at bounding box center [1367, 328] width 49 height 21
type input "1"
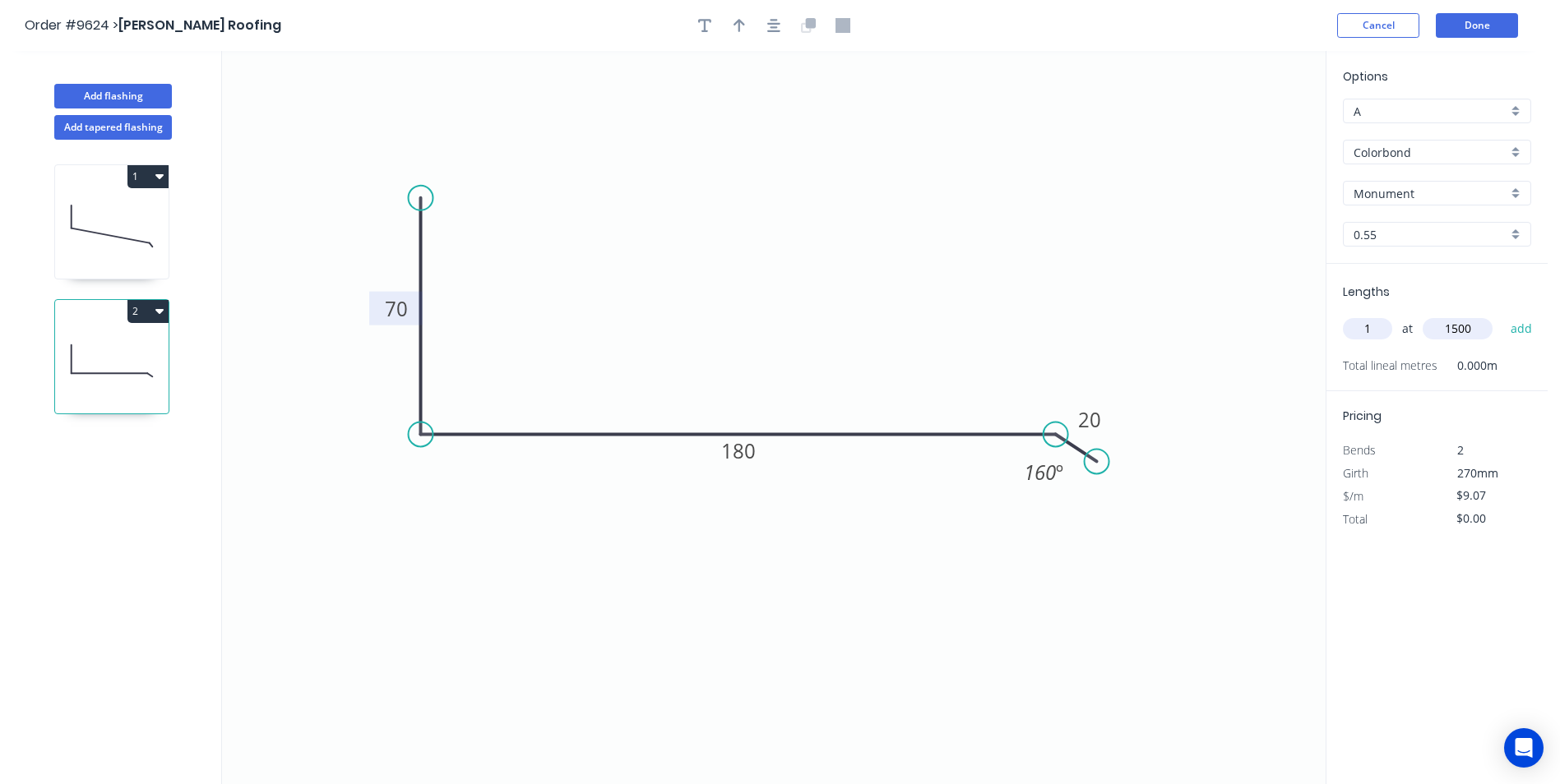
type input "1500"
click at [1502, 315] on button "add" at bounding box center [1522, 329] width 38 height 28
click at [160, 309] on icon "button" at bounding box center [159, 311] width 8 height 5
click at [126, 347] on div "Duplicate" at bounding box center [90, 353] width 127 height 24
type input "$0.00"
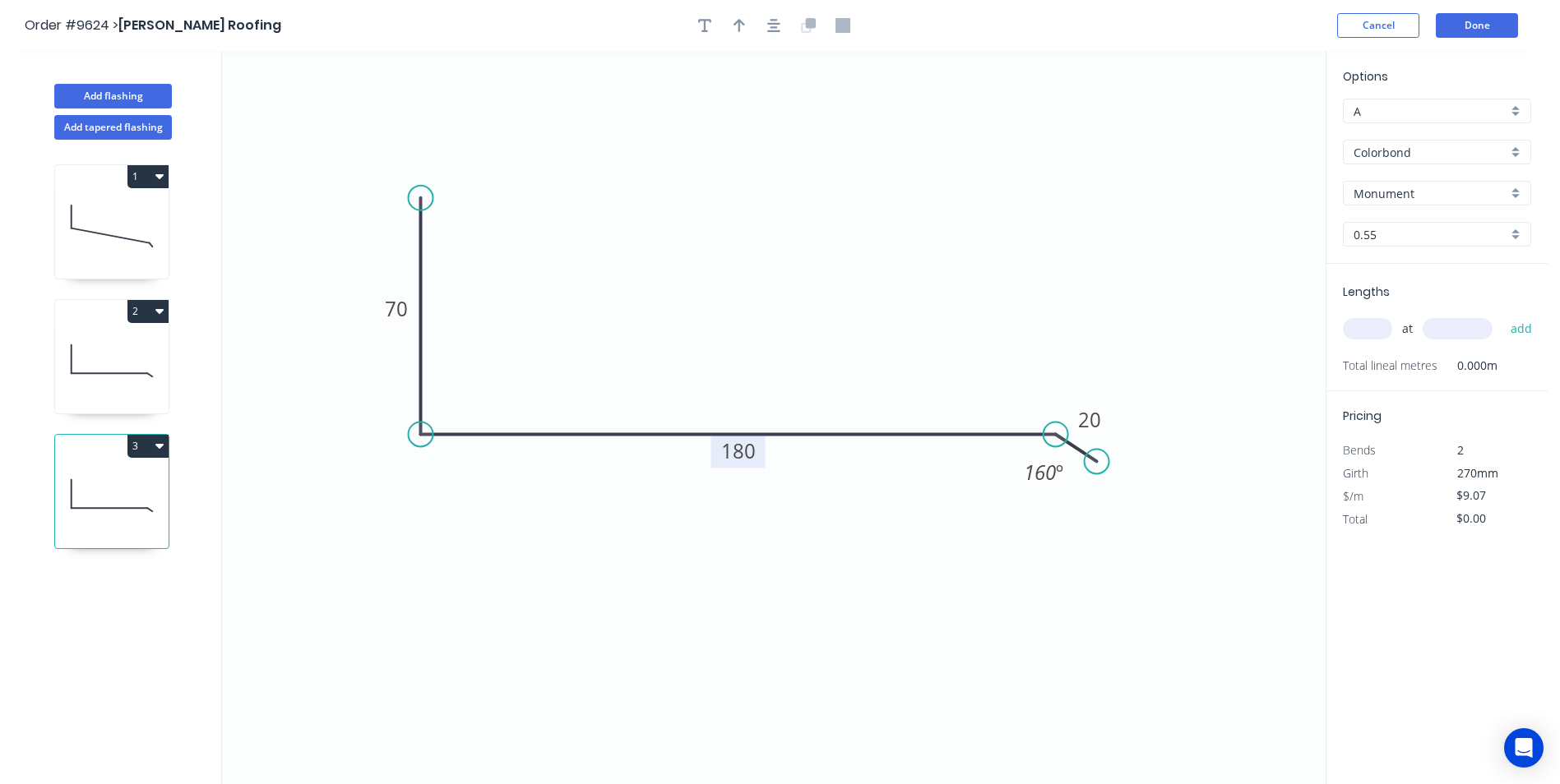
click at [735, 449] on tspan "180" at bounding box center [738, 451] width 35 height 27
click at [987, 238] on icon "0 70 210 20 160 º" at bounding box center [774, 418] width 1104 height 734
click at [1370, 319] on input "text" at bounding box center [1367, 328] width 49 height 21
type input "1"
type input "1500"
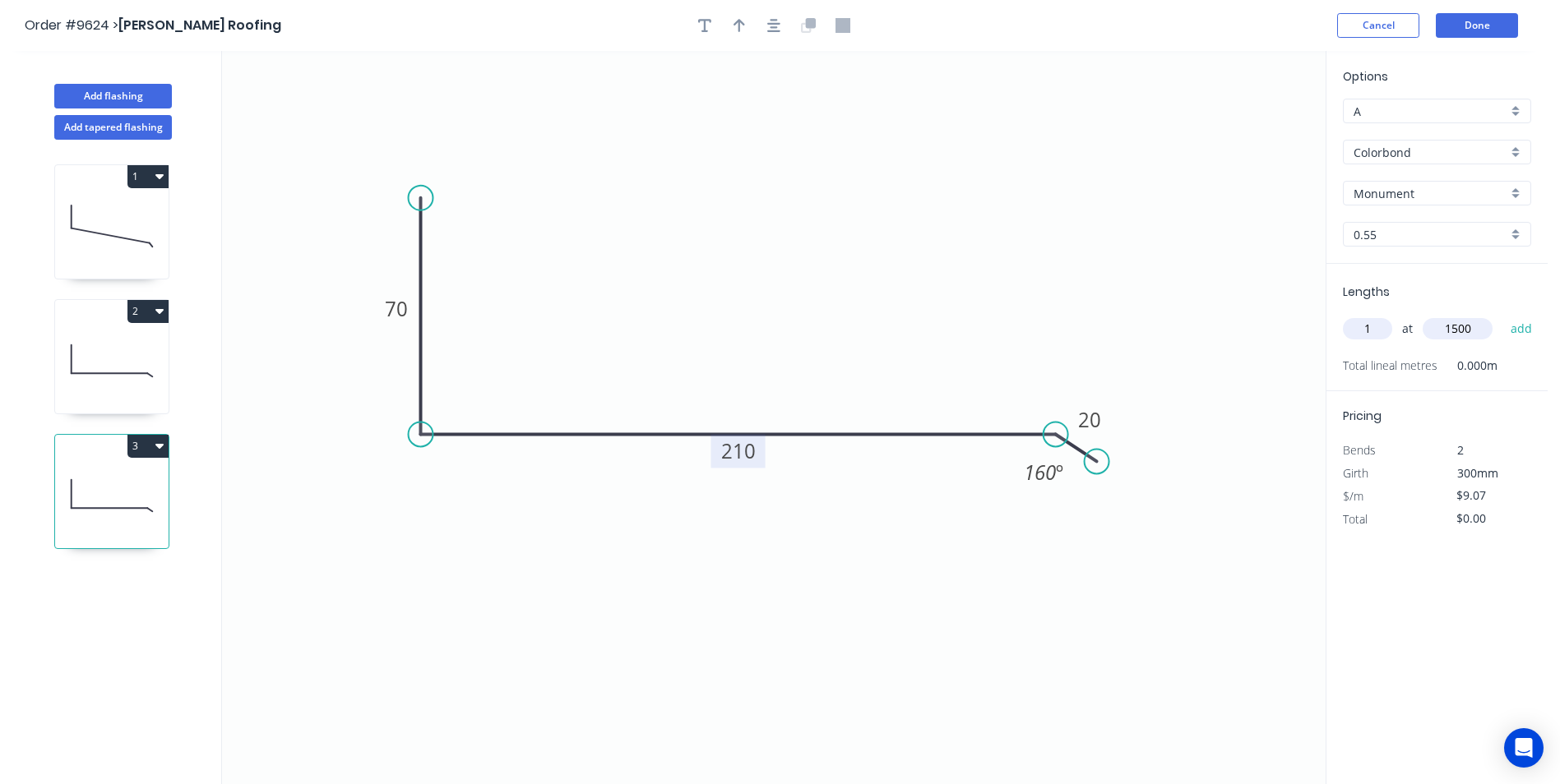
click at [1502, 315] on button "add" at bounding box center [1522, 329] width 38 height 28
type input "$13.61"
click at [119, 95] on button "Add flashing" at bounding box center [112, 96] width 118 height 25
type input "$0.00"
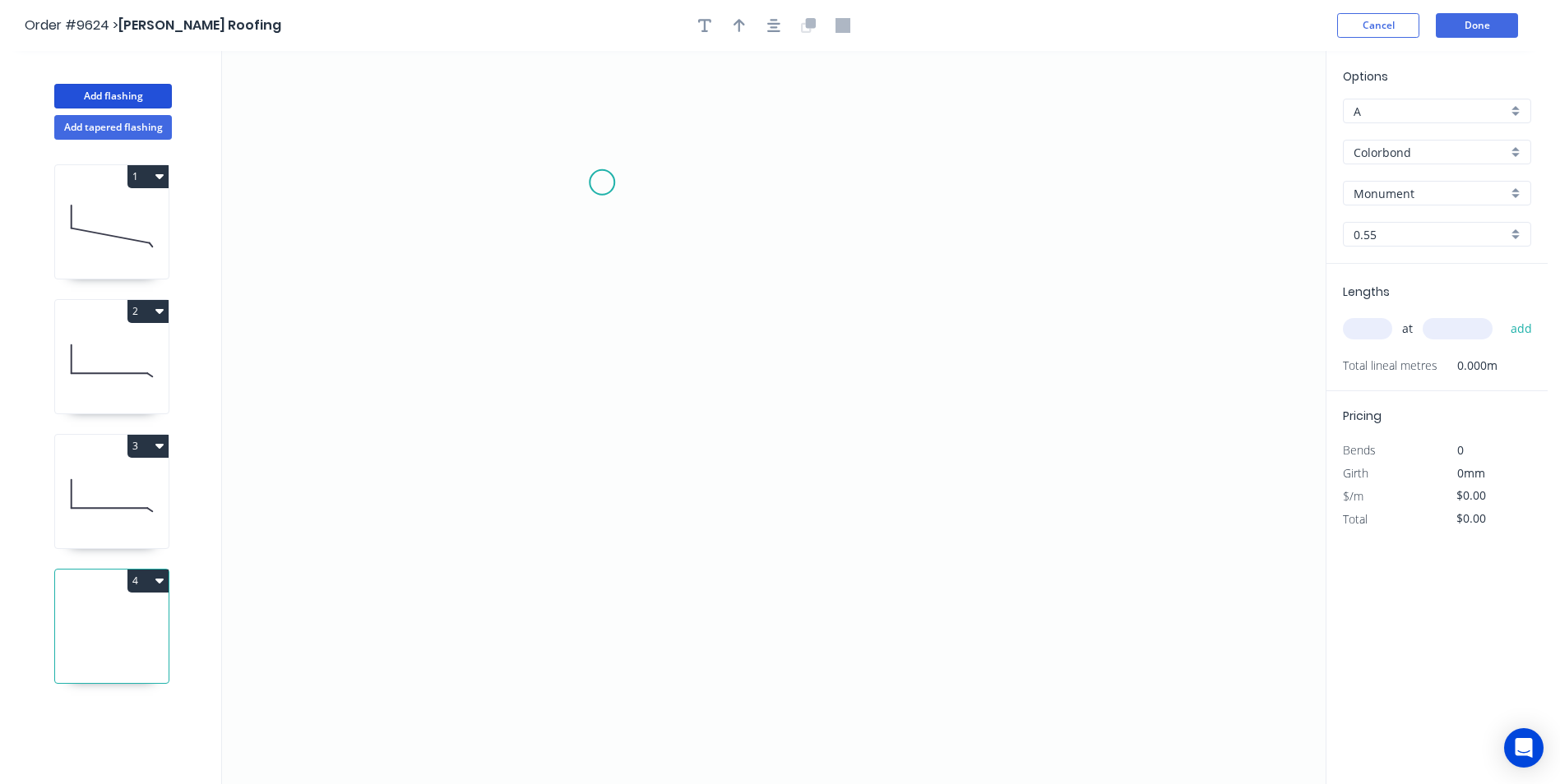
click at [602, 183] on icon "0" at bounding box center [774, 418] width 1104 height 734
click at [594, 449] on icon "0" at bounding box center [774, 418] width 1104 height 734
click at [884, 452] on icon "0 ?" at bounding box center [774, 418] width 1104 height 734
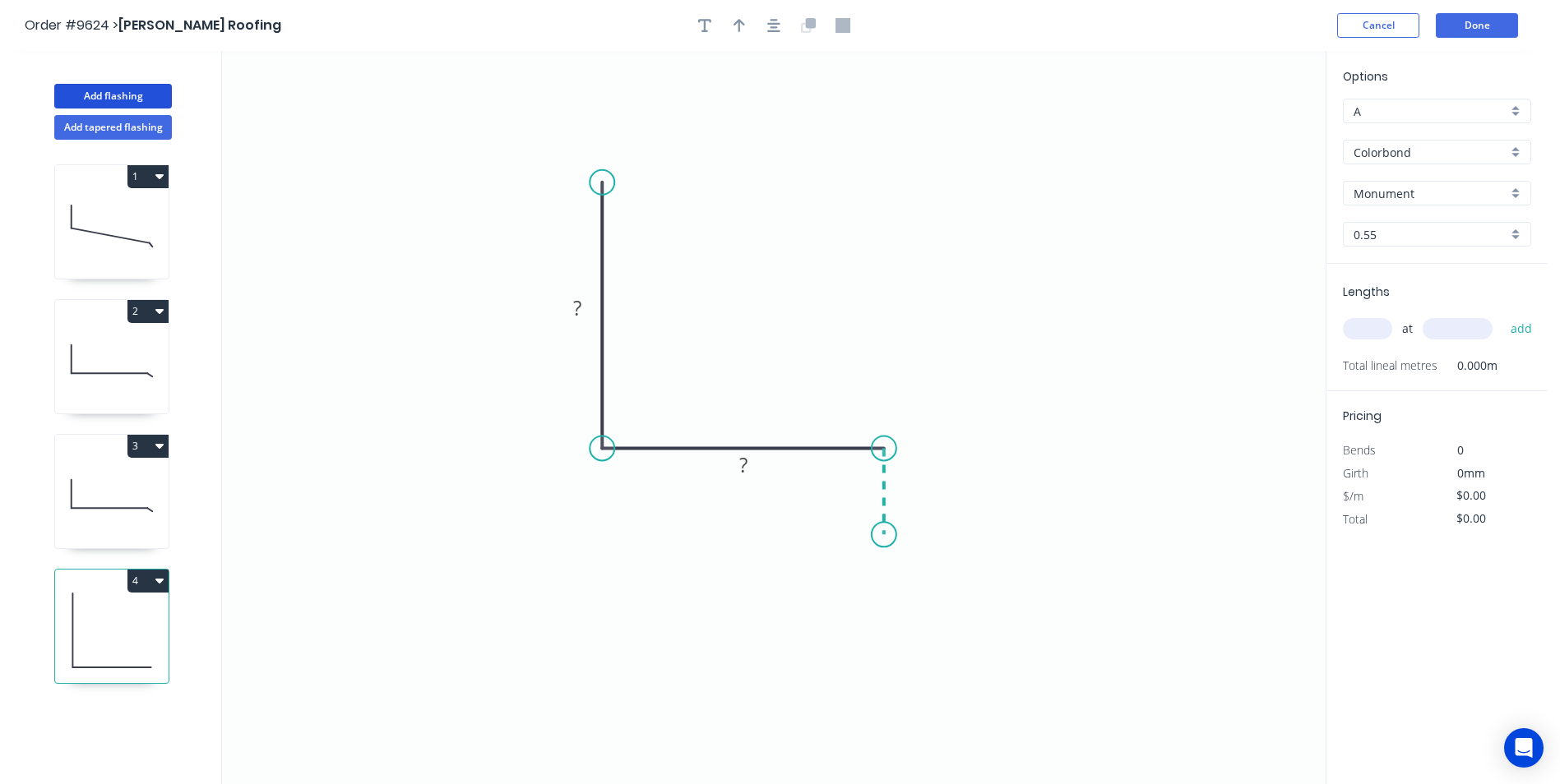
click at [882, 535] on icon "0 ? ?" at bounding box center [774, 418] width 1104 height 734
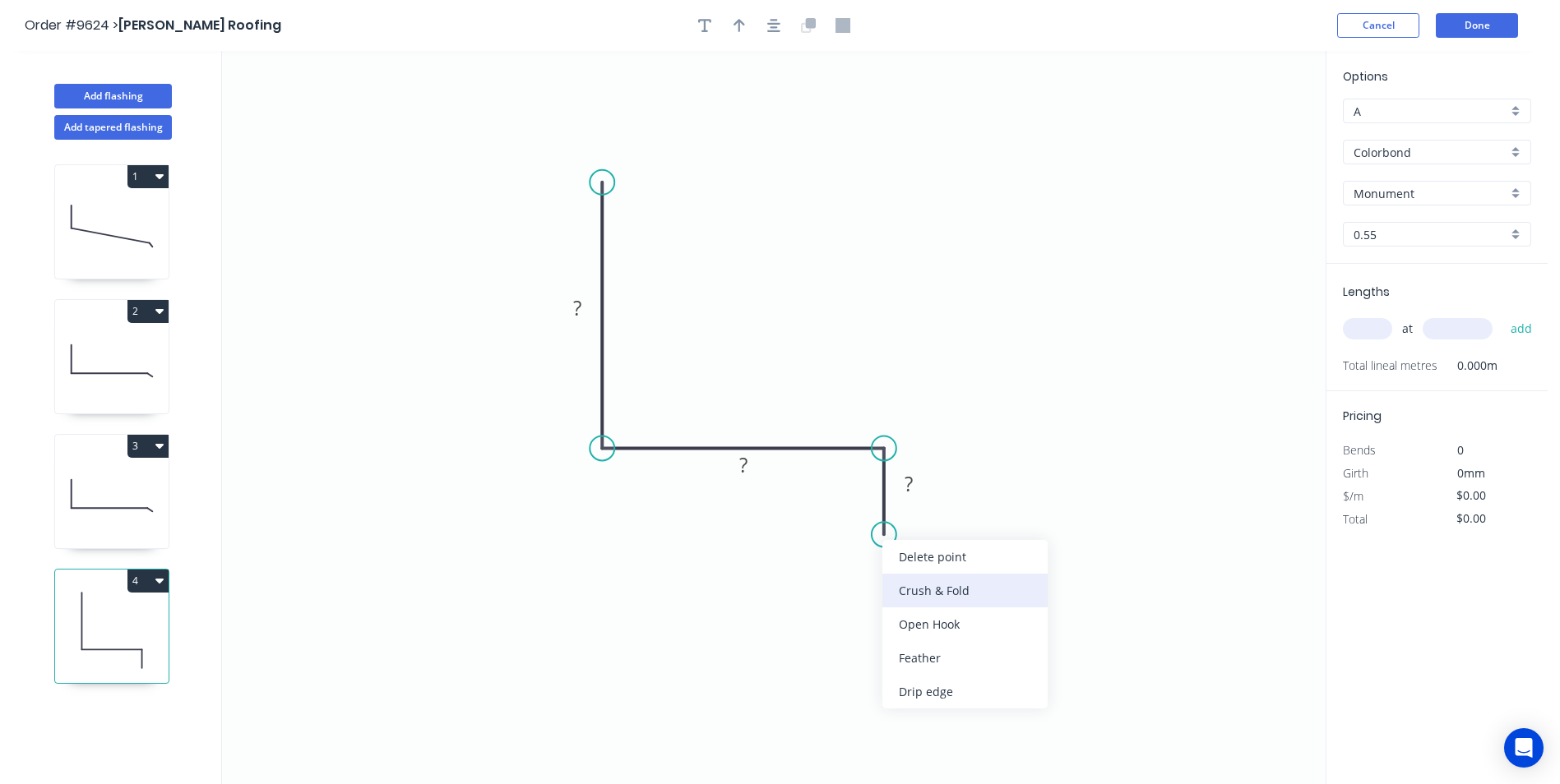
click at [931, 602] on div "Crush & Fold" at bounding box center [964, 590] width 165 height 34
click at [906, 588] on div "Flip bend" at bounding box center [970, 595] width 165 height 34
click at [590, 321] on rect at bounding box center [578, 308] width 53 height 34
click at [588, 311] on rect at bounding box center [578, 309] width 33 height 23
click at [746, 274] on icon "0 70 40 CF 10 15" at bounding box center [774, 418] width 1104 height 734
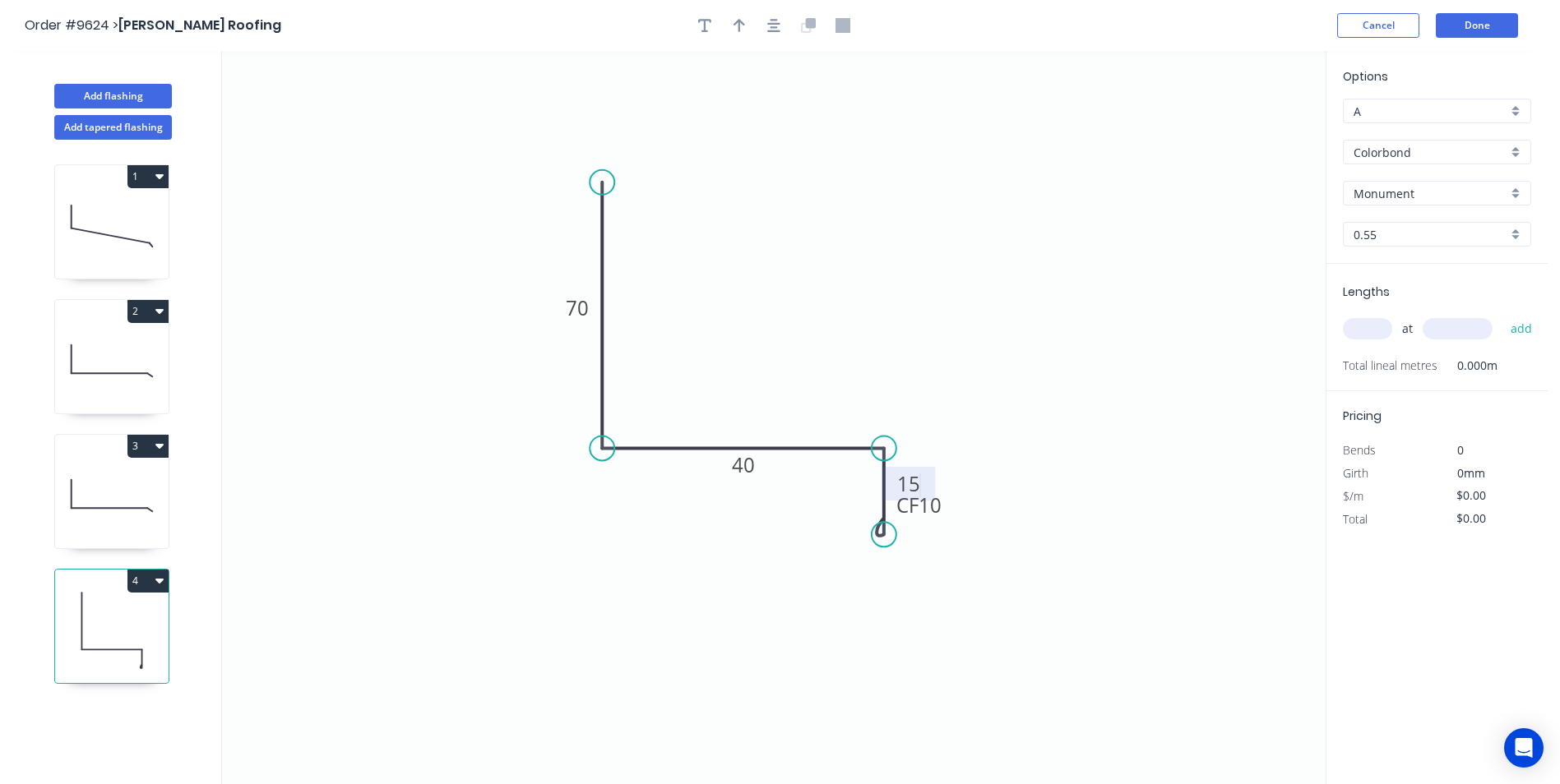
type input "$7.78"
click at [736, 35] on button "button" at bounding box center [738, 25] width 25 height 25
drag, startPoint x: 1243, startPoint y: 131, endPoint x: 785, endPoint y: 318, distance: 494.7
click at [785, 318] on icon at bounding box center [785, 300] width 15 height 53
click at [1369, 320] on input "text" at bounding box center [1367, 328] width 49 height 21
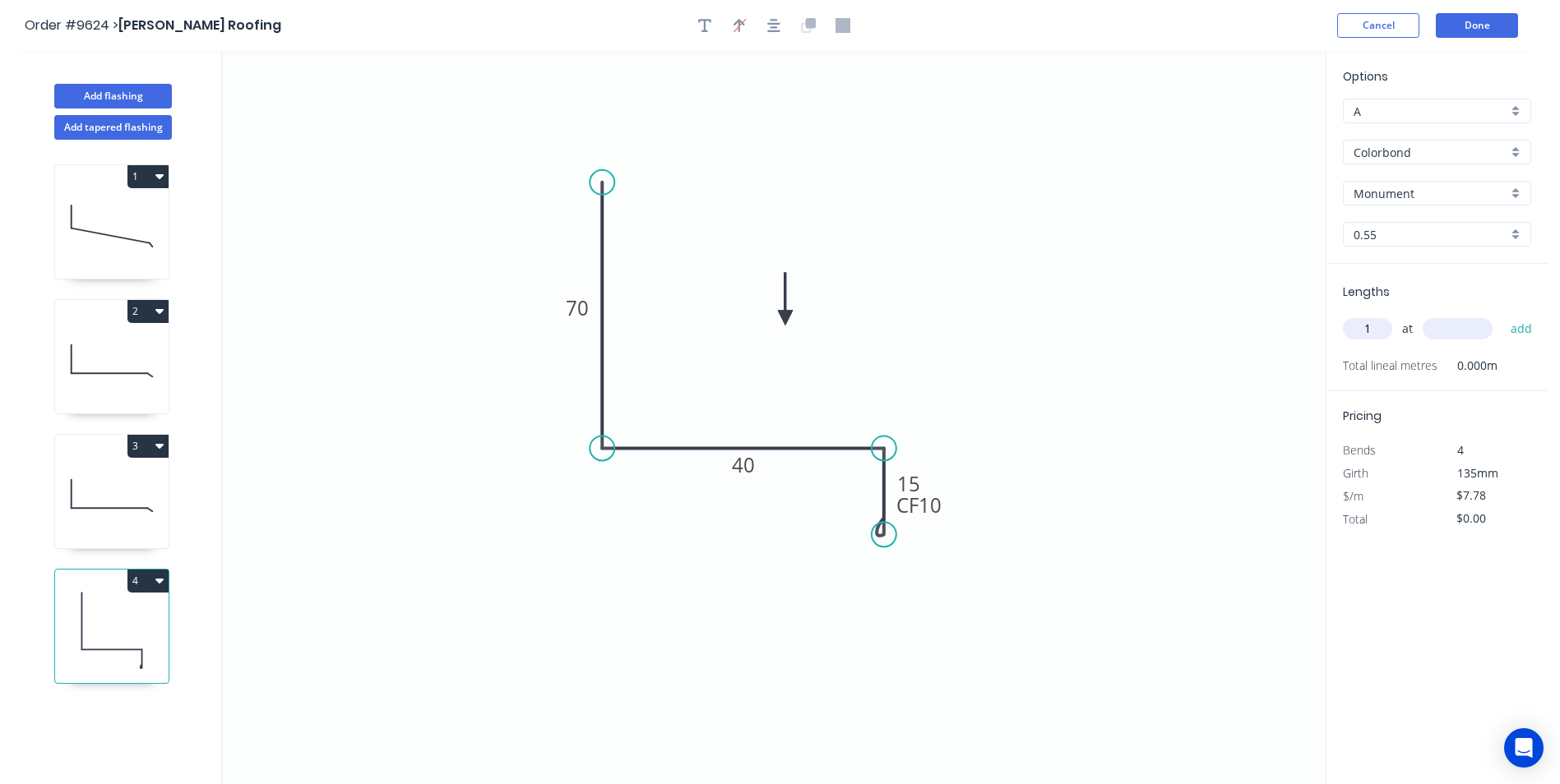
type input "1"
type input "4200"
click at [1502, 315] on button "add" at bounding box center [1522, 329] width 38 height 28
type input "$32.68"
click at [115, 105] on button "Add flashing" at bounding box center [112, 96] width 118 height 25
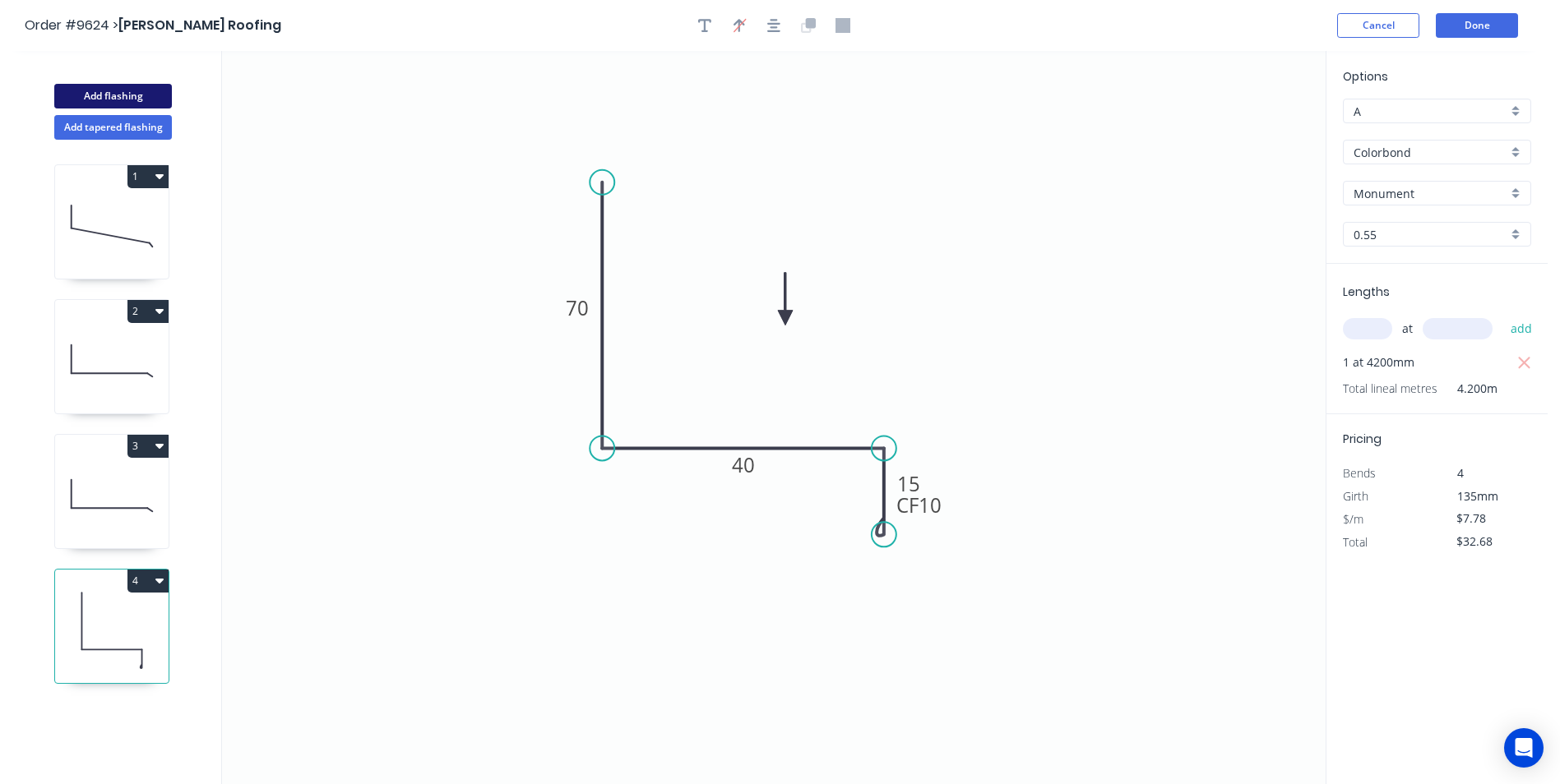
type input "$0.00"
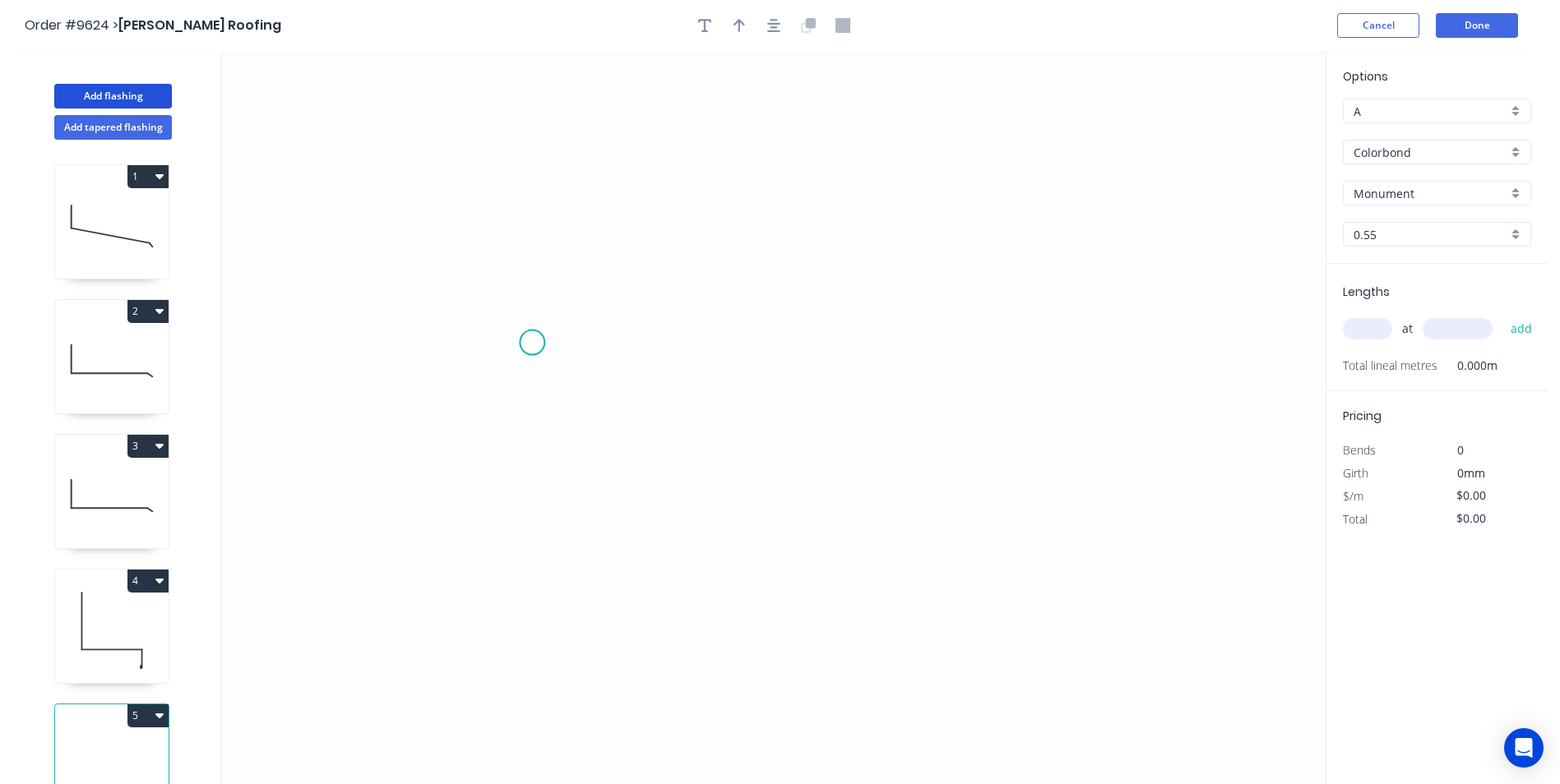
click at [532, 343] on icon "0" at bounding box center [774, 418] width 1104 height 734
click at [751, 346] on icon "0" at bounding box center [774, 418] width 1104 height 734
click at [745, 226] on icon "0 ?" at bounding box center [774, 418] width 1104 height 734
click at [915, 228] on icon "0 ? ?" at bounding box center [774, 418] width 1104 height 734
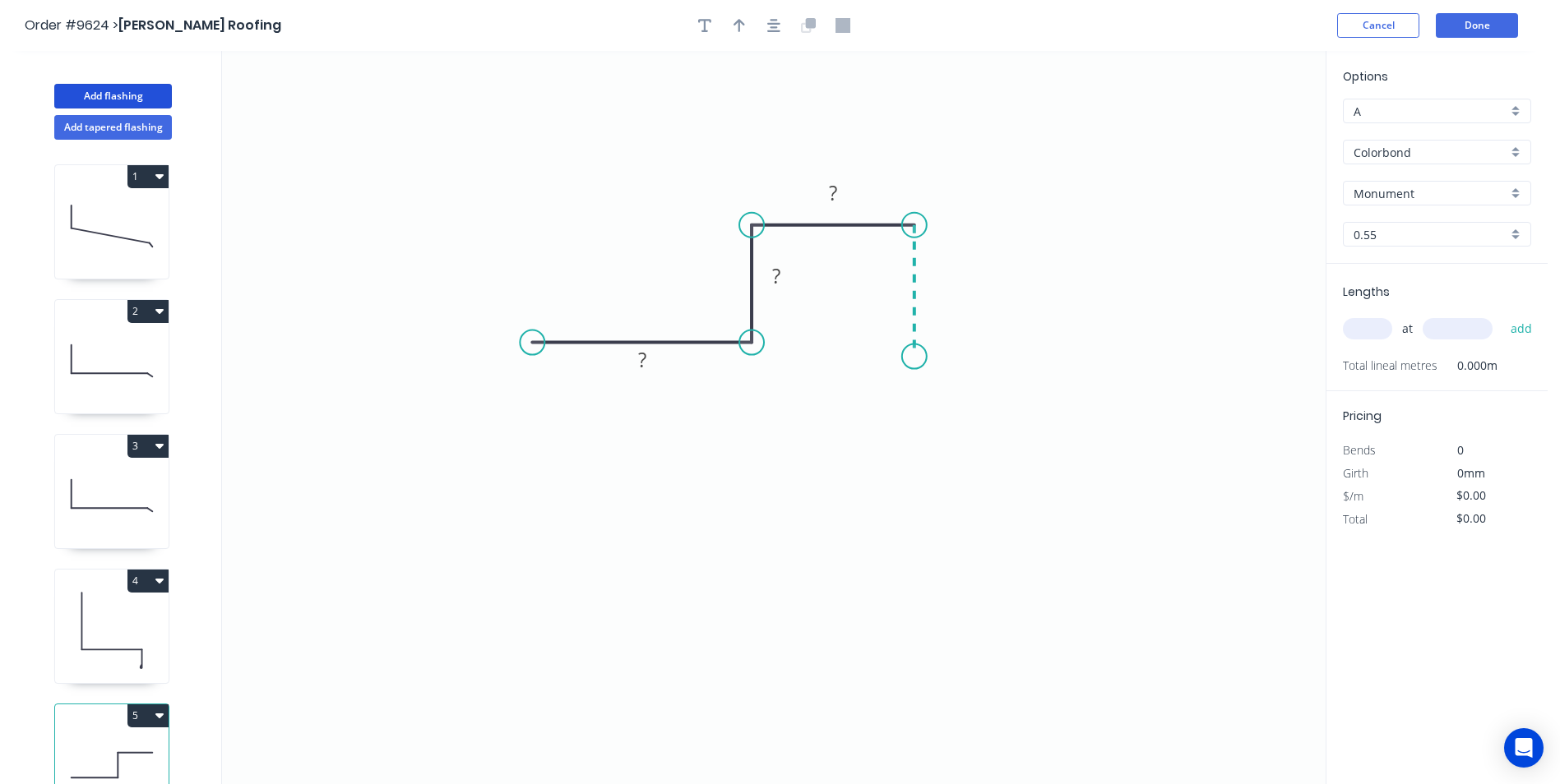
click at [918, 357] on icon "0 ? ? ?" at bounding box center [774, 418] width 1104 height 734
click at [751, 358] on icon "0 ? ? ? ?" at bounding box center [774, 418] width 1104 height 734
click at [755, 482] on icon "0 ? ? ? ? ?" at bounding box center [774, 418] width 1104 height 734
click at [755, 482] on circle at bounding box center [750, 481] width 25 height 25
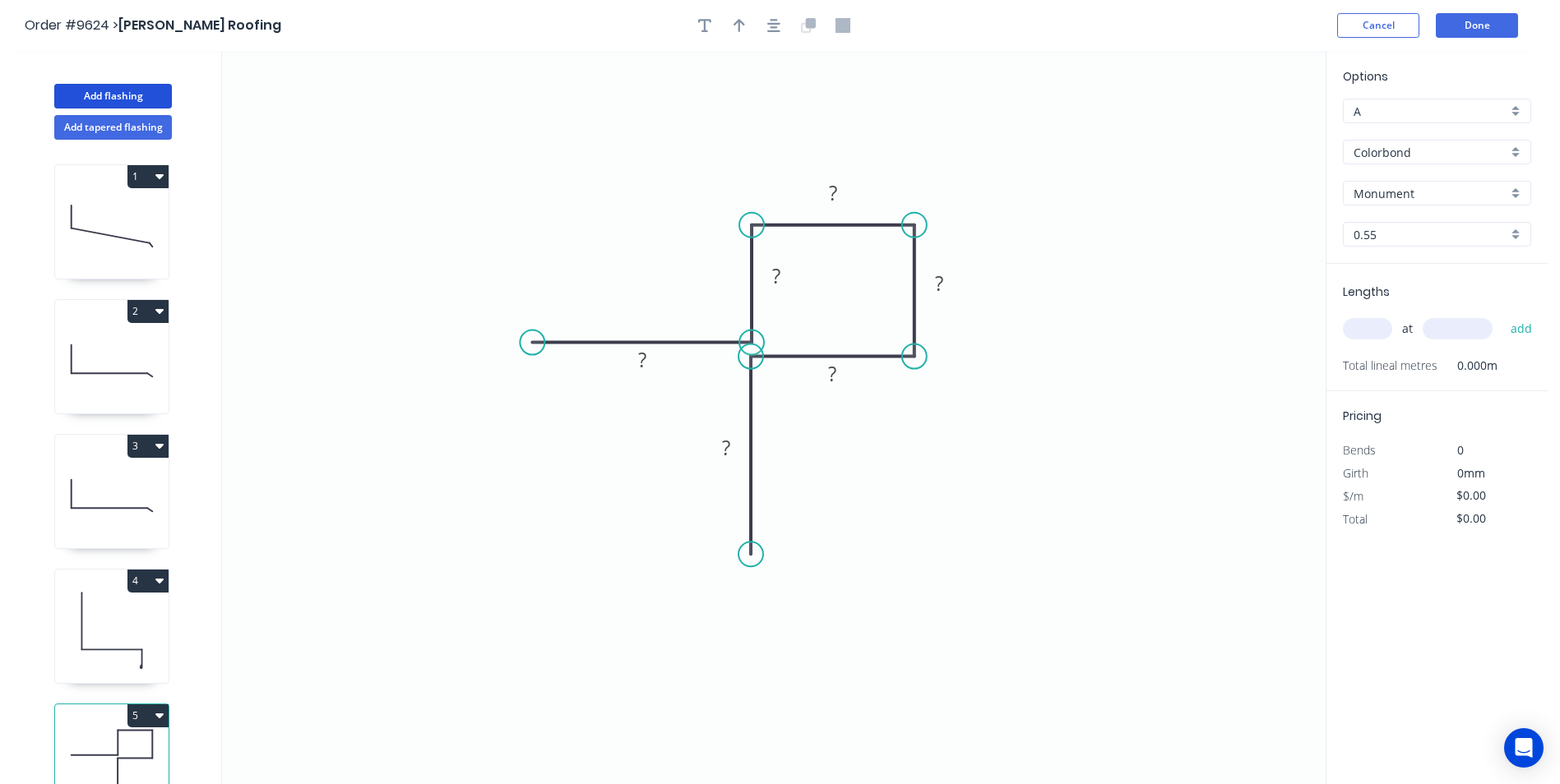
drag, startPoint x: 749, startPoint y: 485, endPoint x: 751, endPoint y: 429, distance: 56.0
click at [759, 555] on circle at bounding box center [750, 554] width 25 height 25
click at [763, 358] on circle at bounding box center [750, 356] width 25 height 25
click at [619, 233] on icon "0 ? ? ? ? ? ?" at bounding box center [774, 418] width 1104 height 734
click at [642, 353] on tspan "?" at bounding box center [642, 360] width 8 height 27
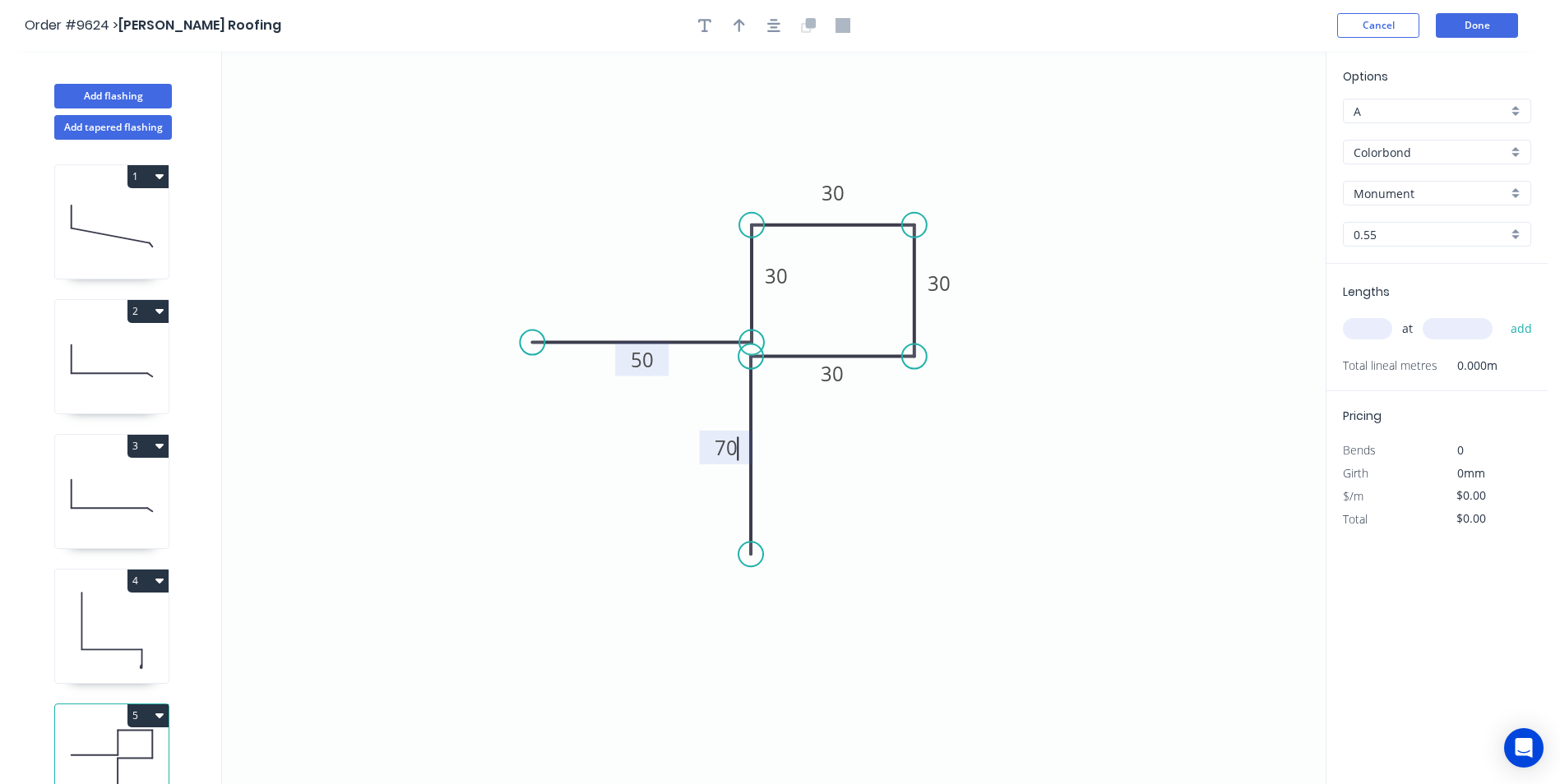
click at [706, 267] on icon "0 50 30 30 30 30 70" at bounding box center [774, 418] width 1104 height 734
type input "$10.93"
click at [746, 25] on button "button" at bounding box center [738, 25] width 25 height 25
drag, startPoint x: 1241, startPoint y: 129, endPoint x: 740, endPoint y: 157, distance: 501.8
click at [740, 157] on icon at bounding box center [740, 138] width 15 height 53
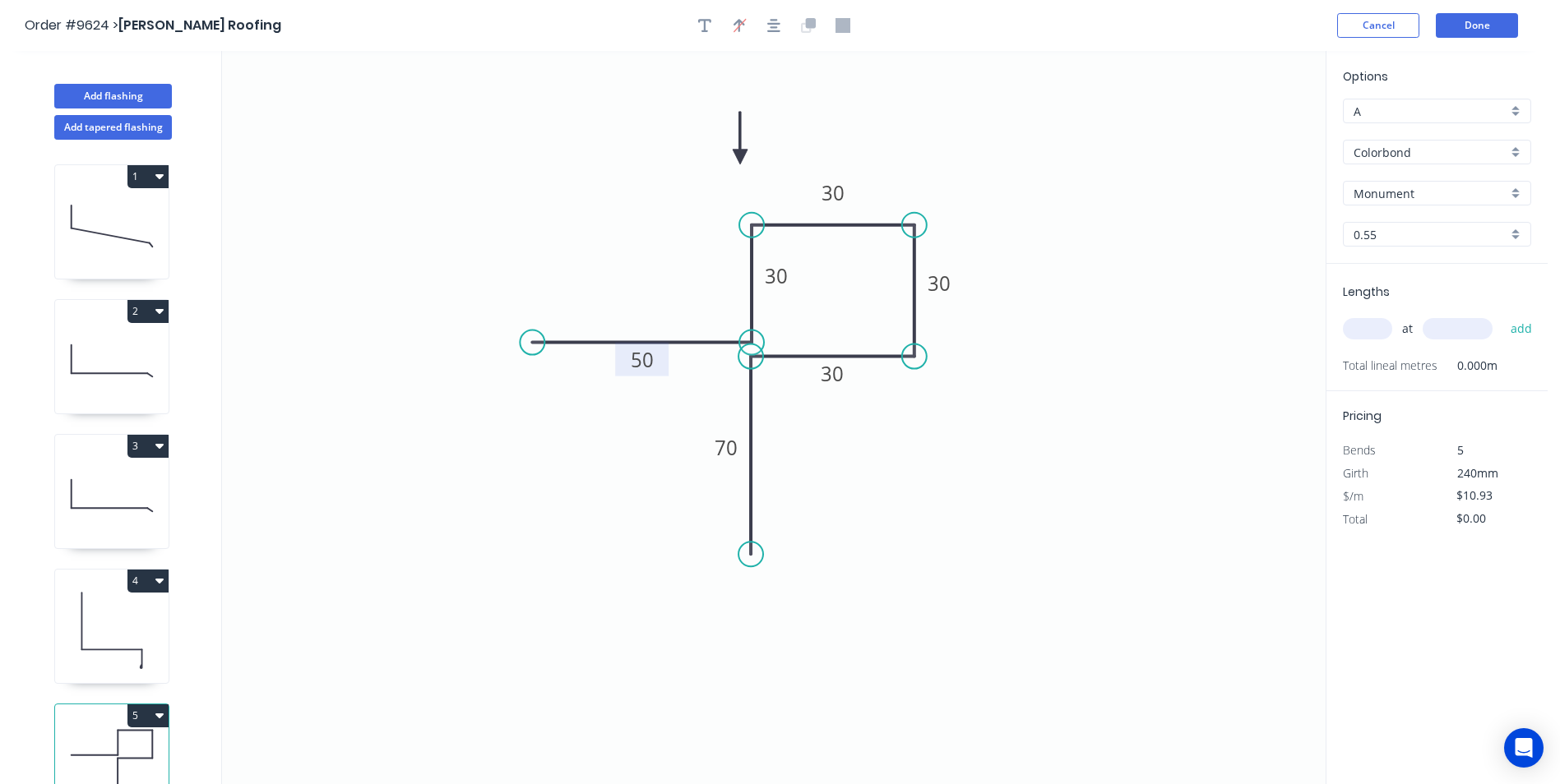
click at [1377, 325] on input "text" at bounding box center [1367, 328] width 49 height 21
type input "2"
type input "800"
click at [1502, 315] on button "add" at bounding box center [1522, 329] width 38 height 28
type input "$21.86"
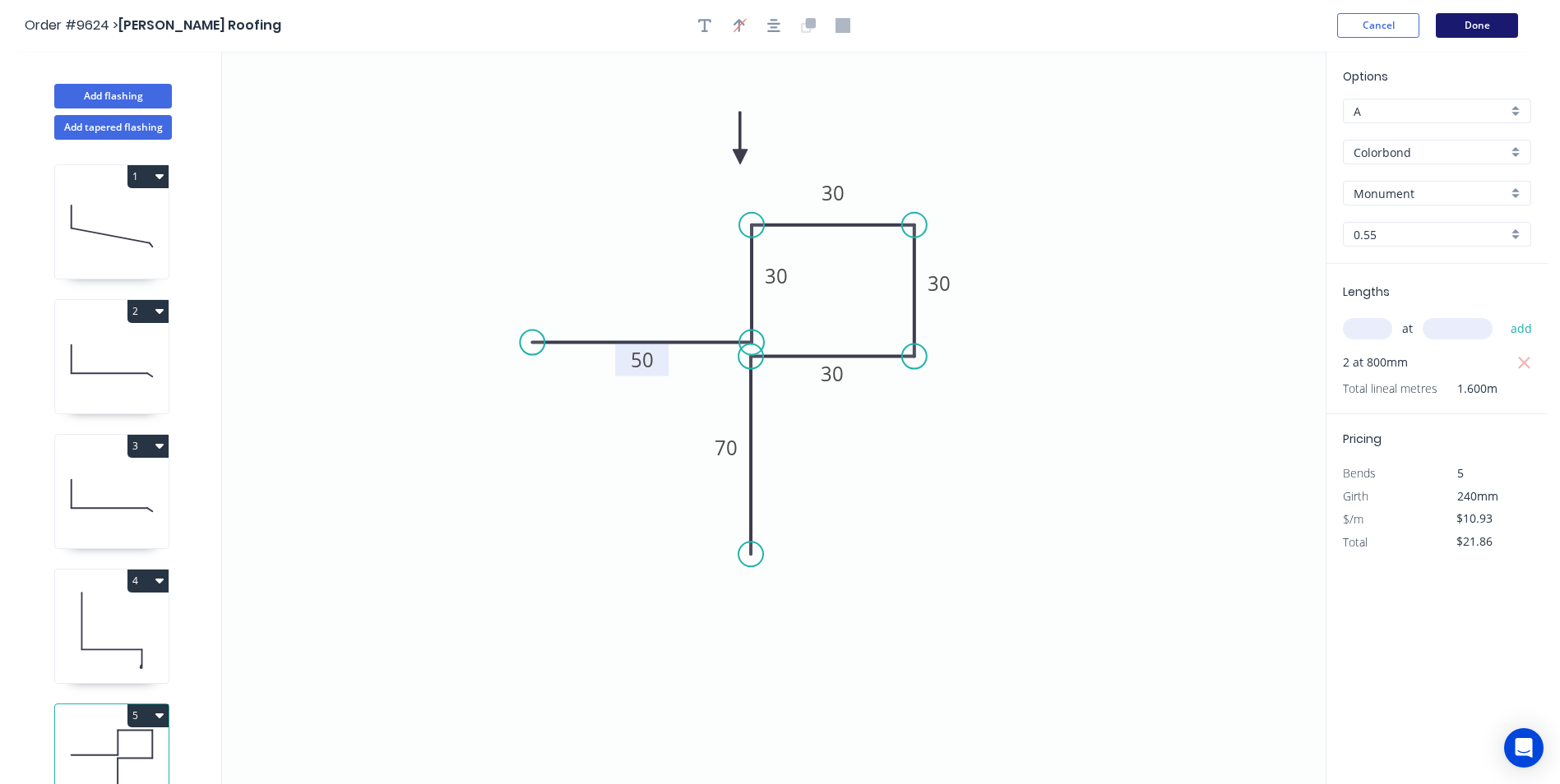
click at [1469, 33] on button "Done" at bounding box center [1477, 25] width 82 height 25
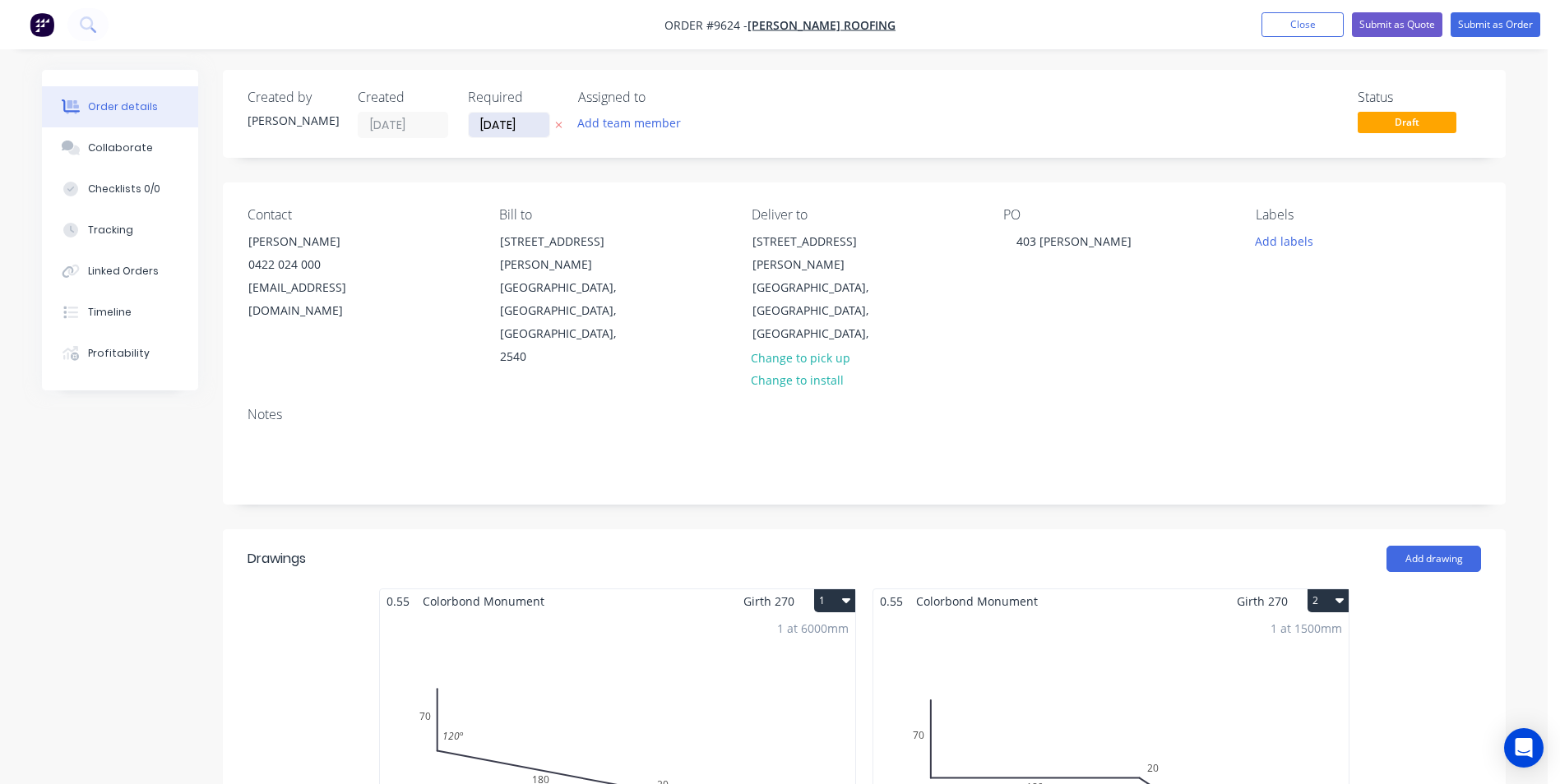
click at [506, 125] on input "[DATE]" at bounding box center [509, 124] width 80 height 25
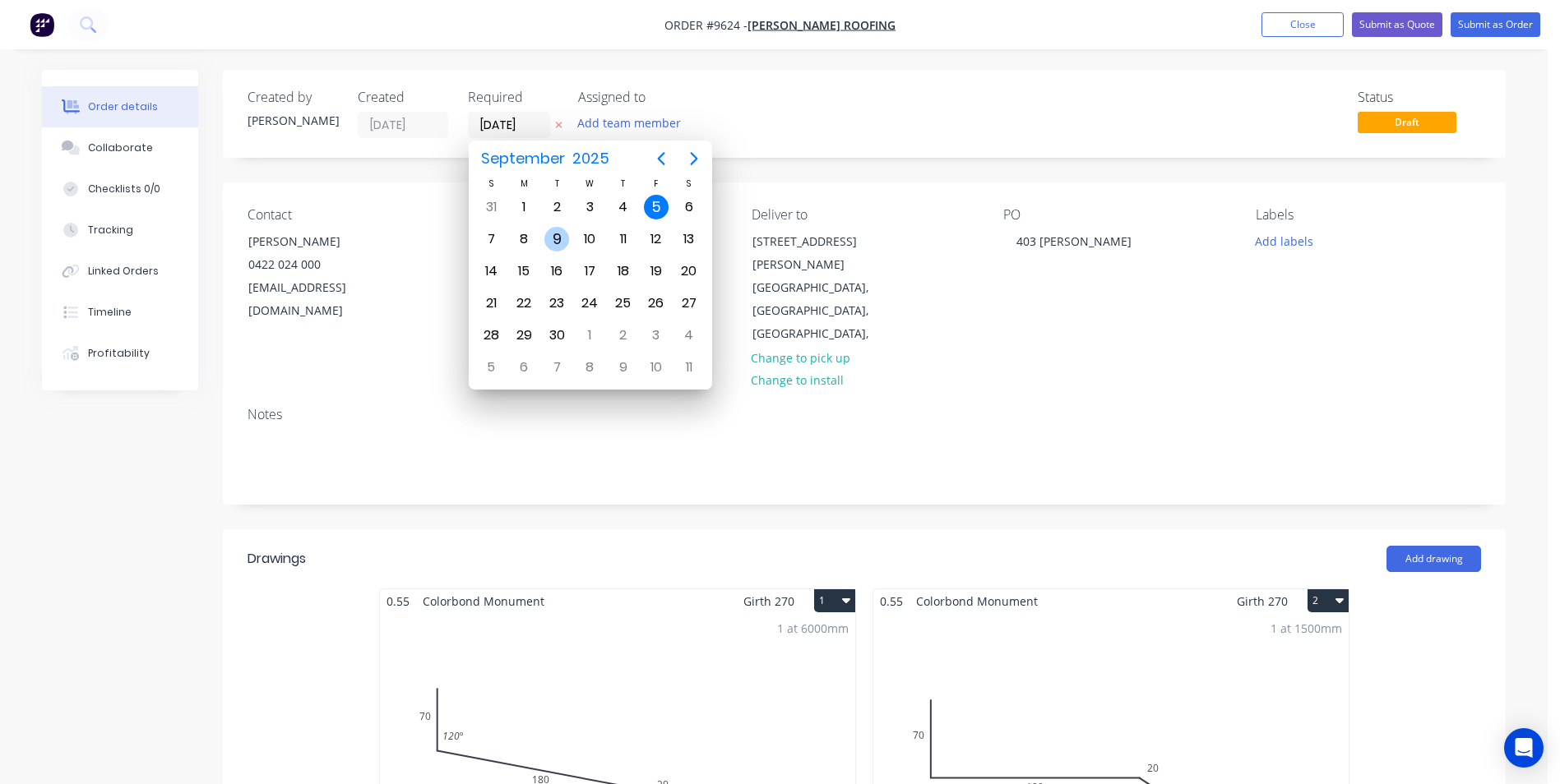
click at [556, 232] on div "9" at bounding box center [557, 238] width 25 height 25
type input "[DATE]"
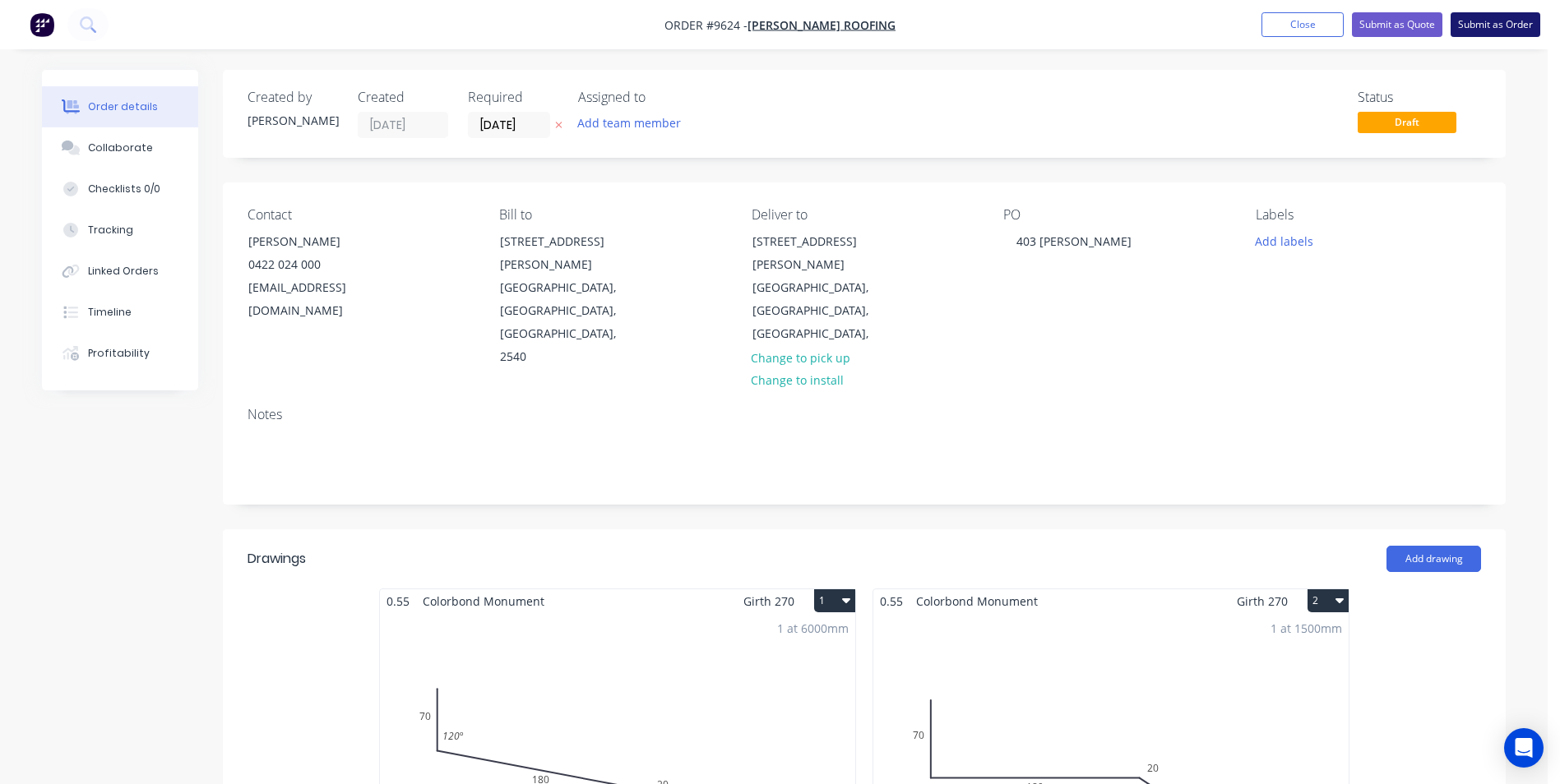
click at [1473, 28] on button "Submit as Order" at bounding box center [1495, 24] width 90 height 25
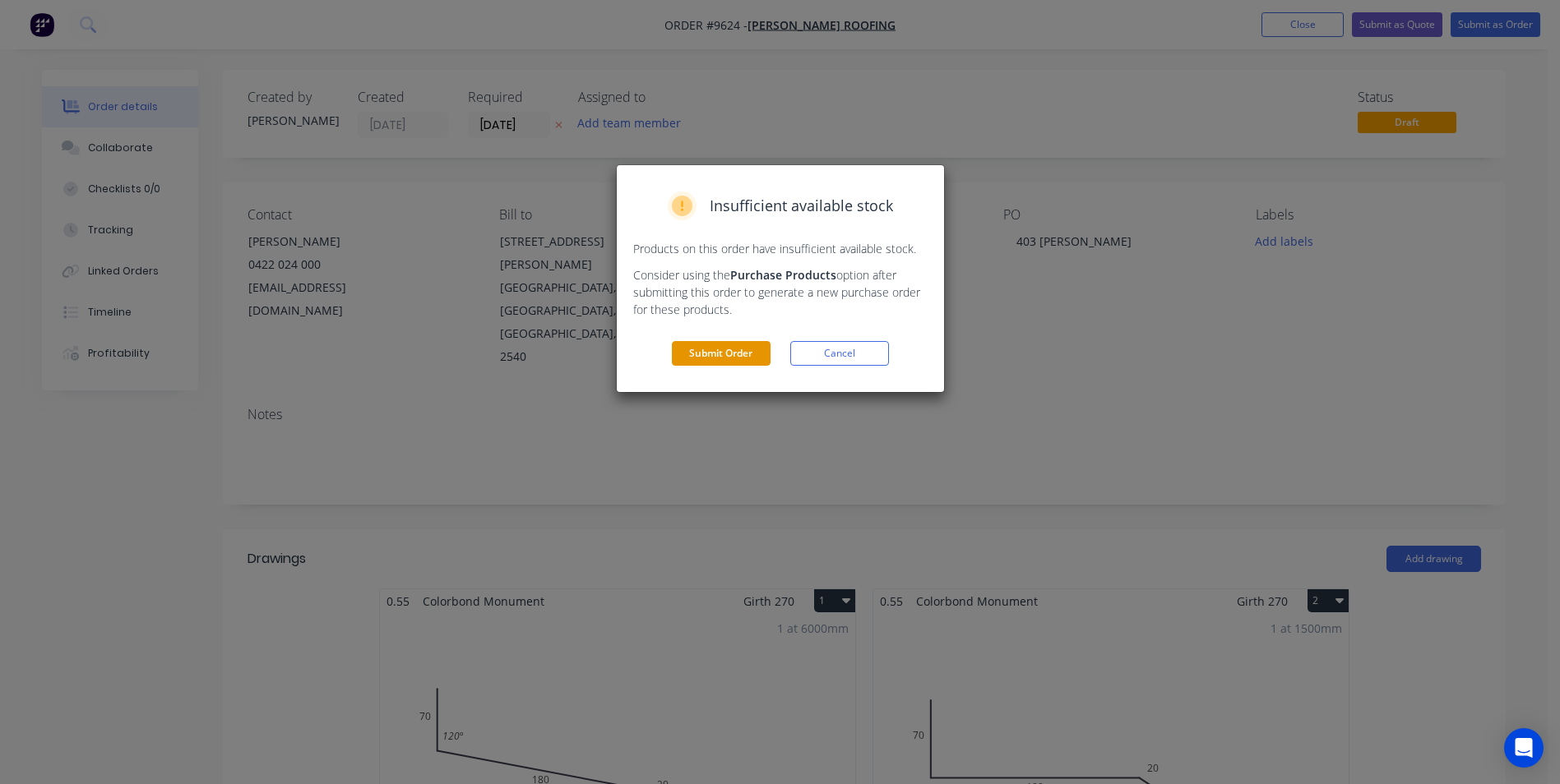
click at [677, 350] on button "Submit Order" at bounding box center [721, 353] width 99 height 25
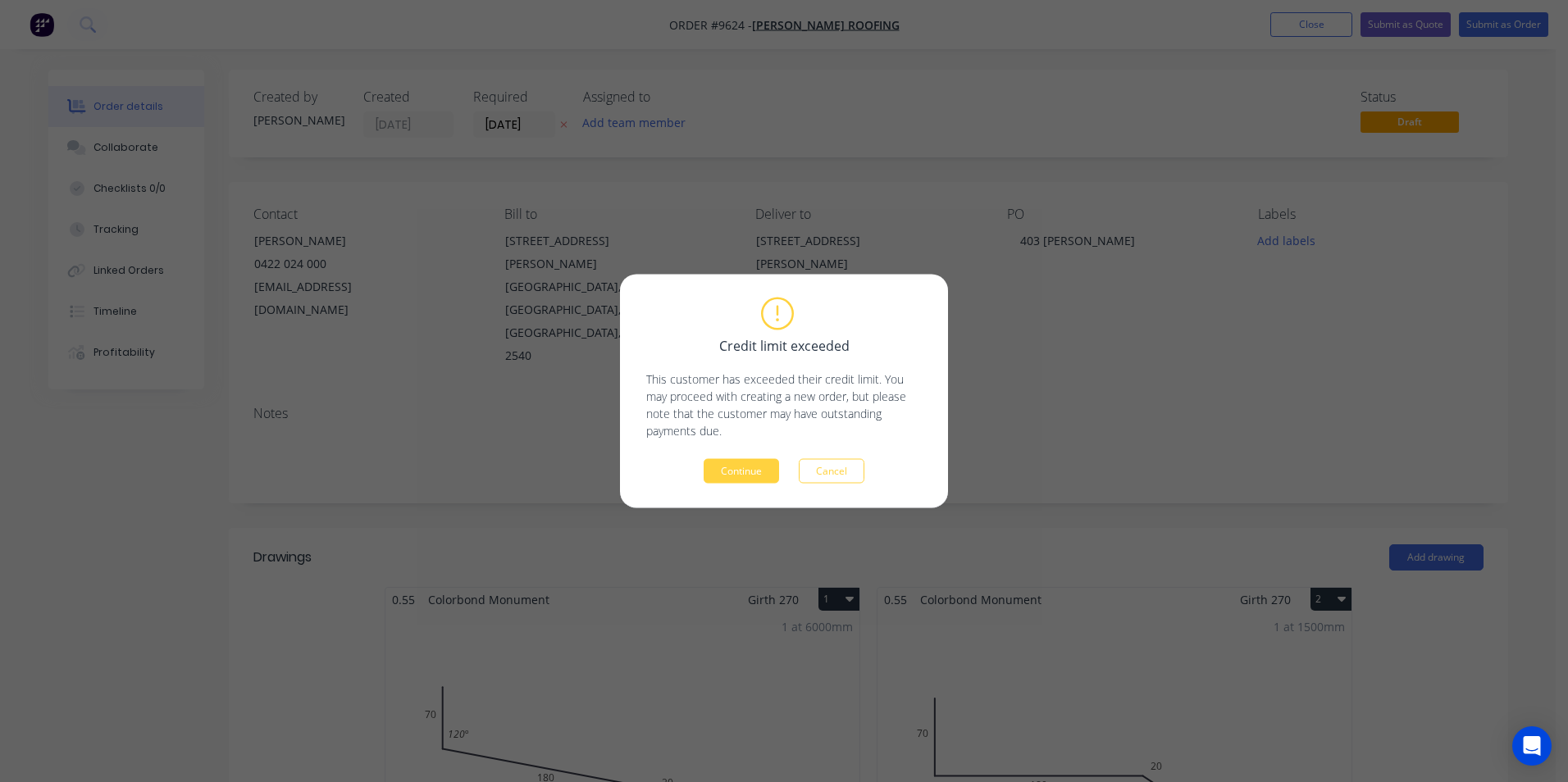
drag, startPoint x: 758, startPoint y: 471, endPoint x: 744, endPoint y: 469, distance: 14.1
click at [758, 471] on button "Continue" at bounding box center [741, 471] width 76 height 25
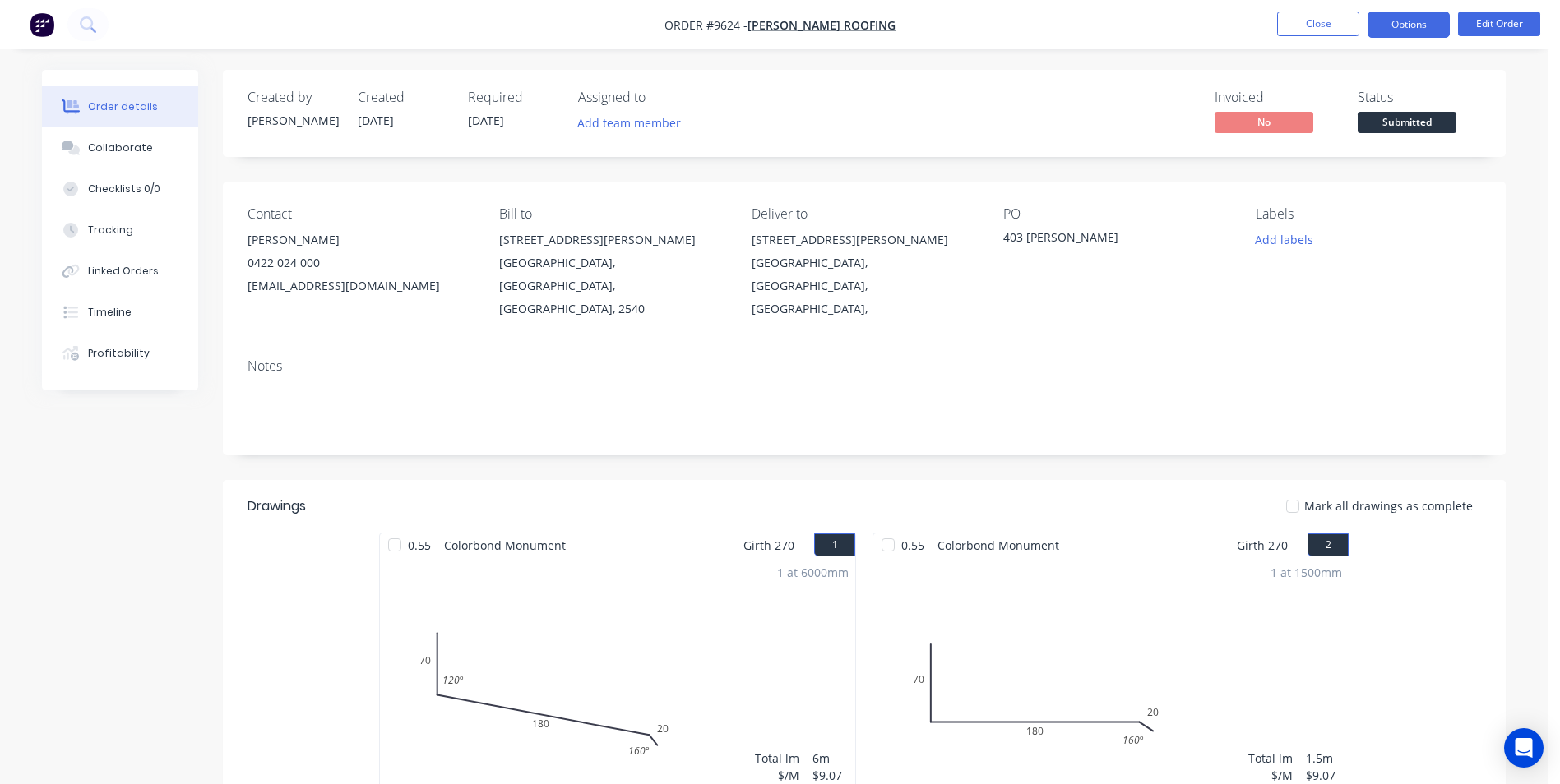
click at [1416, 16] on button "Options" at bounding box center [1408, 25] width 82 height 26
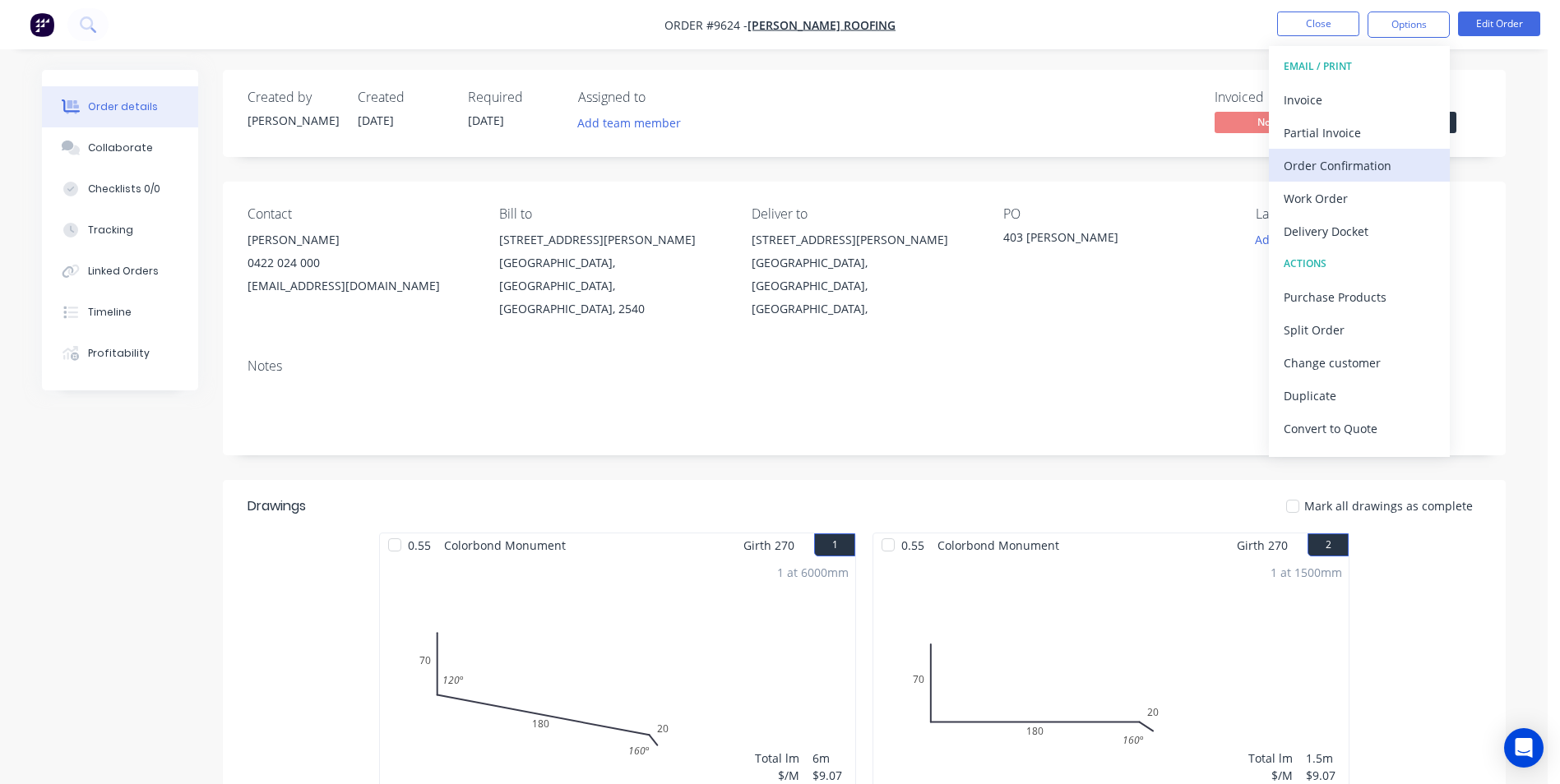
click at [1314, 169] on div "Order Confirmation" at bounding box center [1360, 165] width 152 height 24
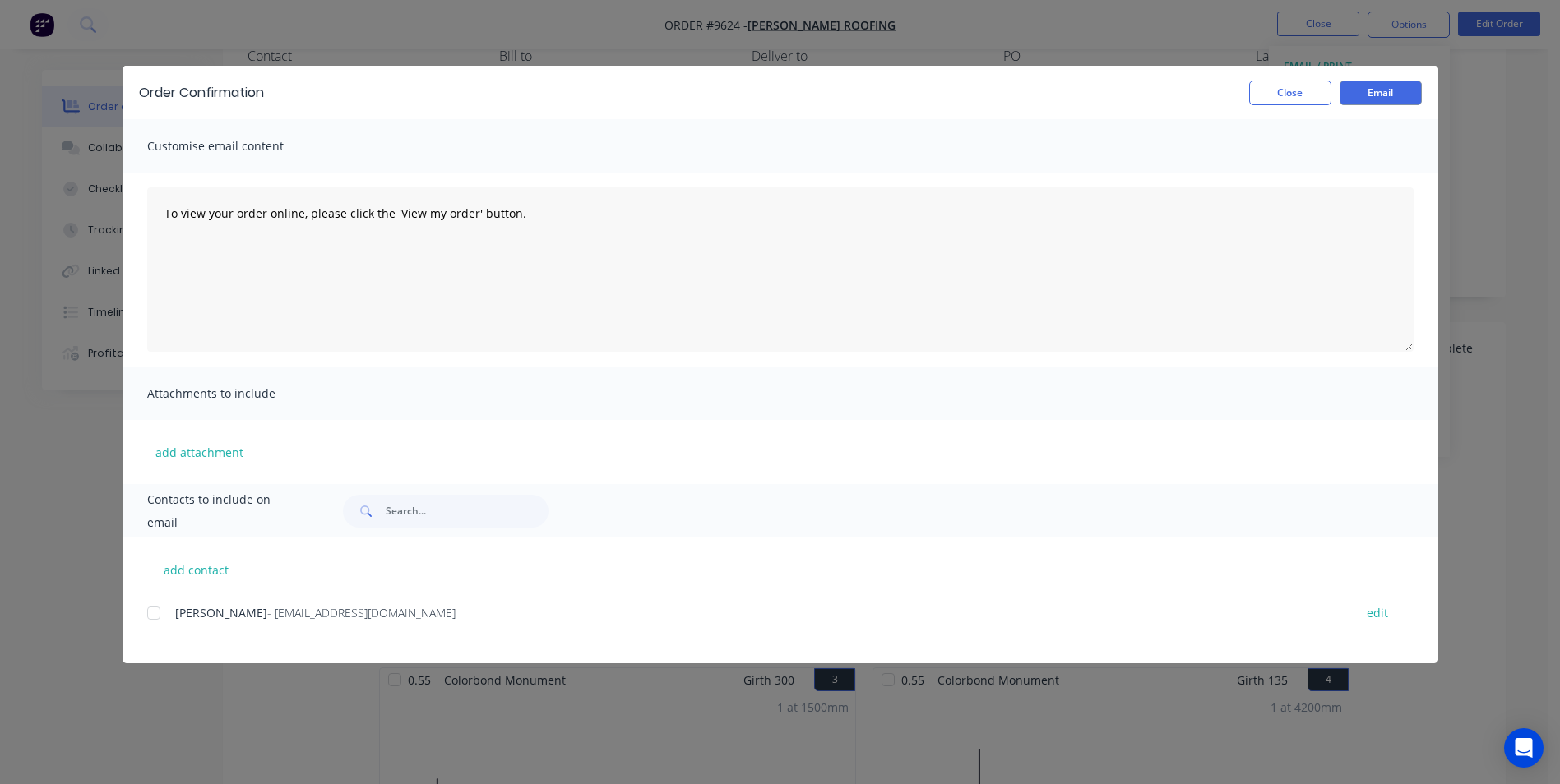
scroll to position [164, 0]
click at [153, 620] on div at bounding box center [154, 613] width 33 height 33
click at [1366, 106] on div "Order Confirmation Close Email" at bounding box center [780, 92] width 1316 height 53
click at [1371, 101] on button "Email" at bounding box center [1381, 92] width 82 height 25
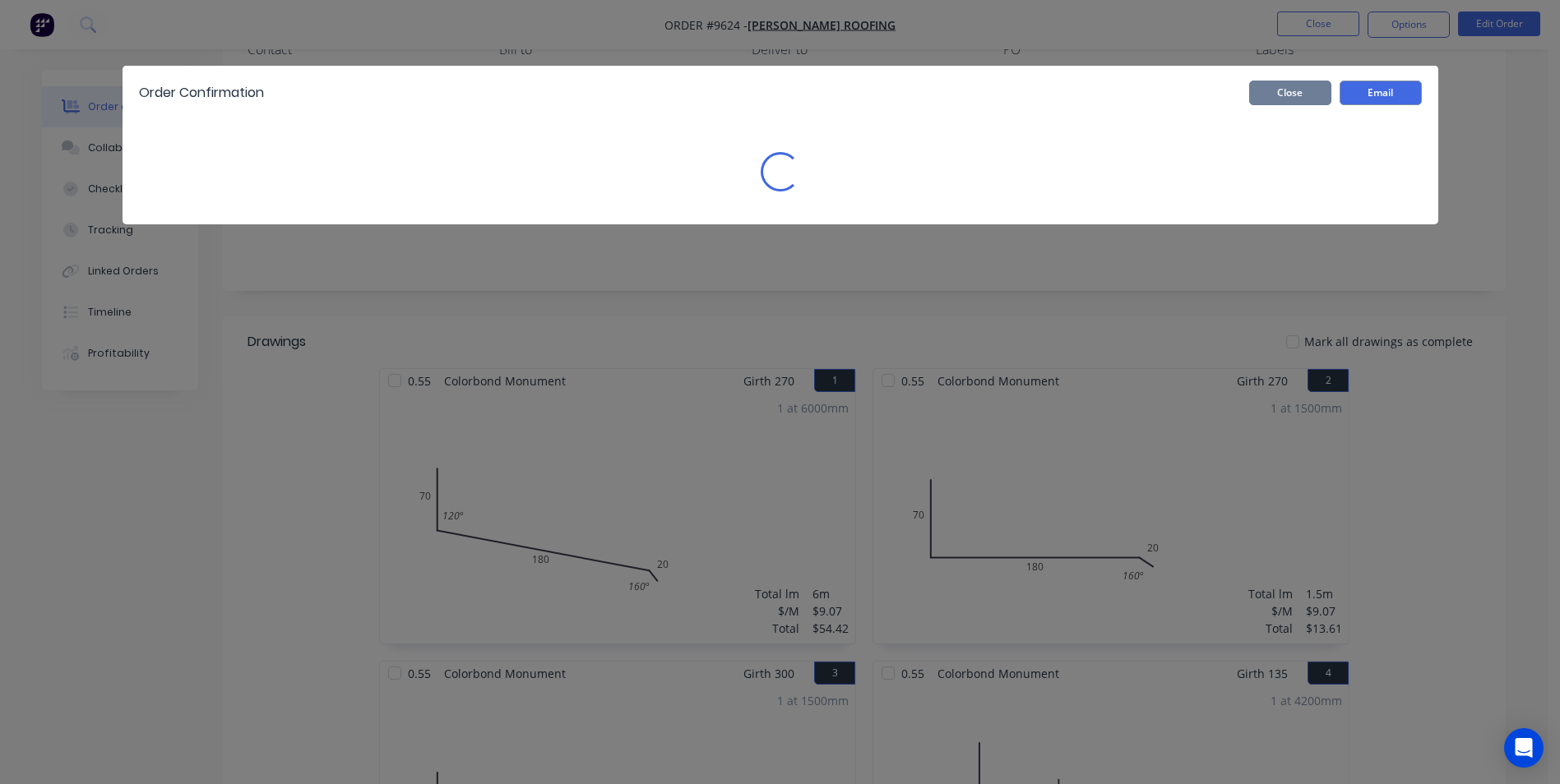
click at [1325, 96] on button "Close" at bounding box center [1290, 92] width 82 height 25
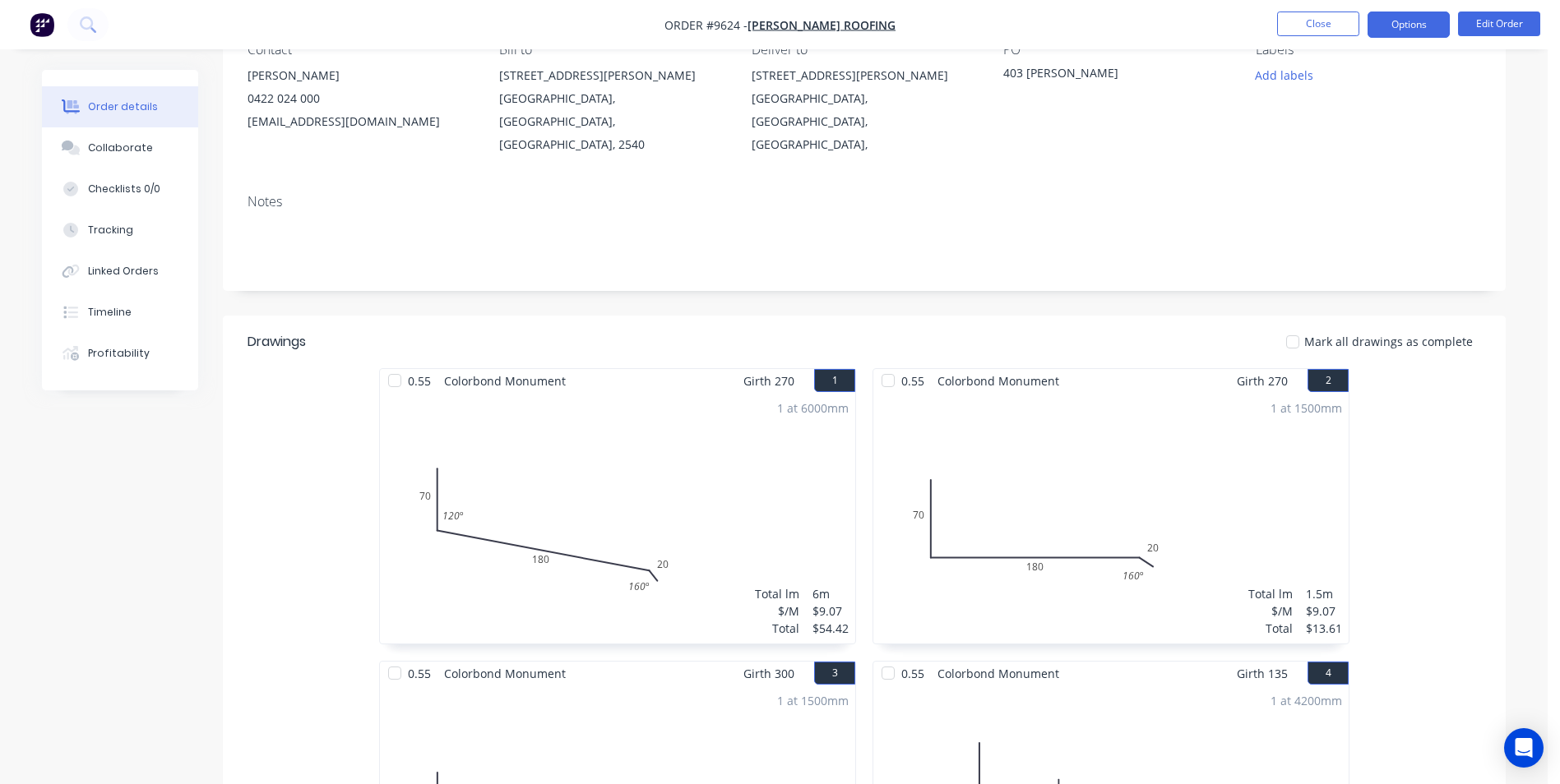
click at [1404, 23] on button "Options" at bounding box center [1408, 25] width 82 height 26
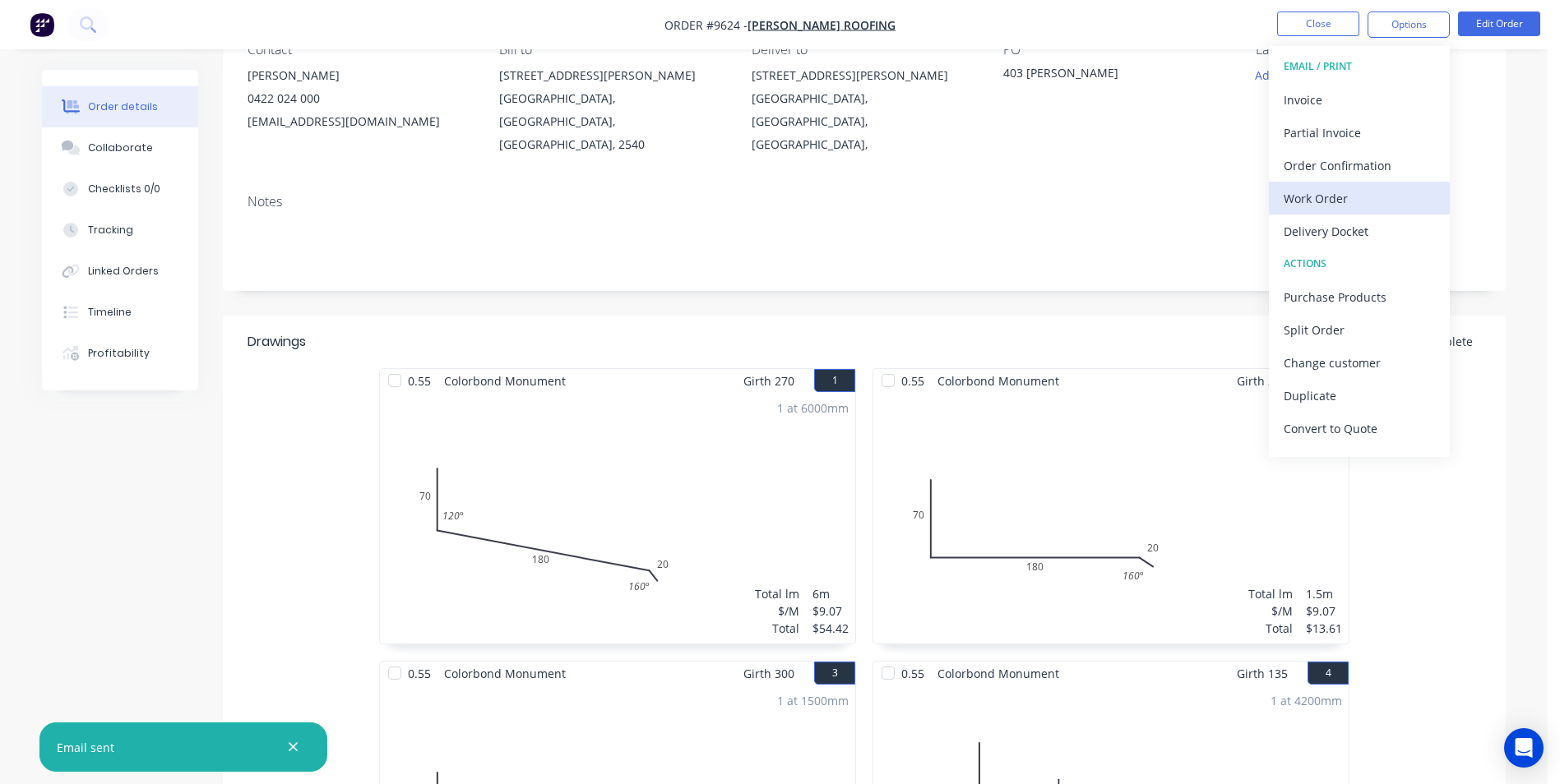
click at [1327, 193] on div "Work Order" at bounding box center [1360, 198] width 152 height 24
click at [1315, 202] on div "Custom" at bounding box center [1360, 198] width 152 height 24
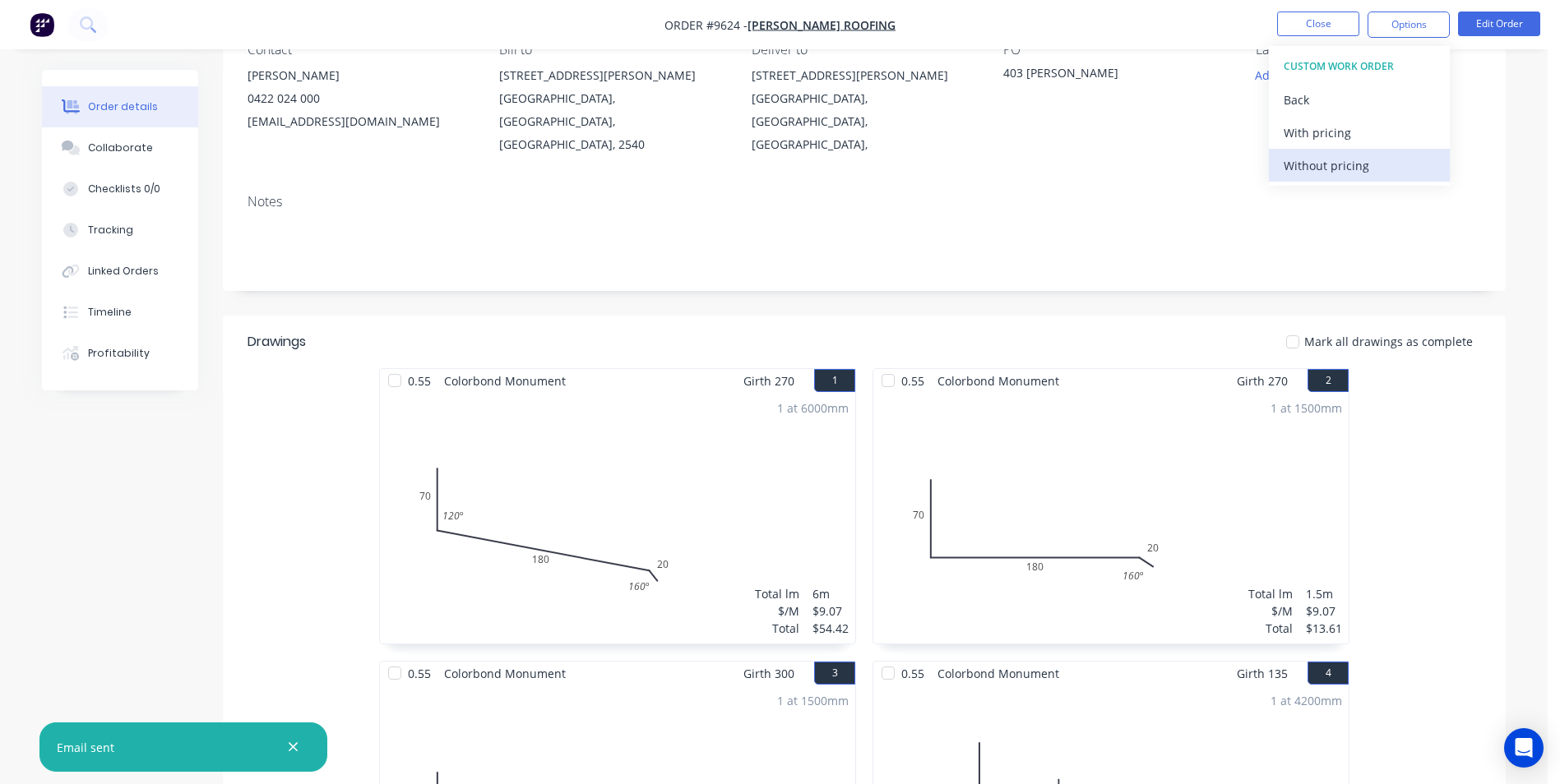
click at [1318, 168] on div "Without pricing" at bounding box center [1360, 165] width 152 height 24
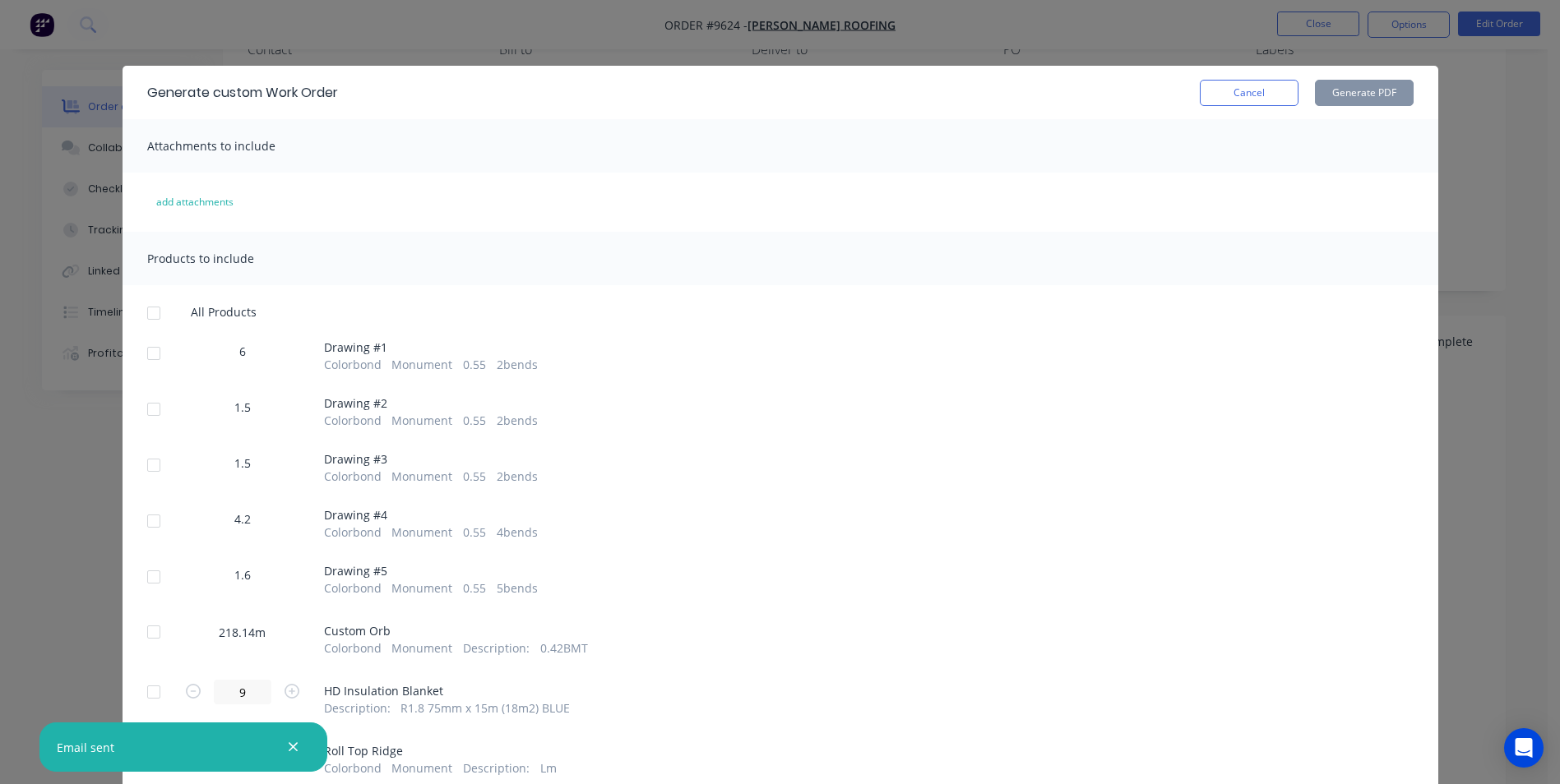
click at [157, 350] on div at bounding box center [154, 354] width 33 height 33
click at [150, 412] on div at bounding box center [154, 409] width 33 height 33
click at [161, 463] on div at bounding box center [154, 465] width 33 height 33
click at [152, 521] on div at bounding box center [154, 521] width 33 height 33
click at [153, 570] on div at bounding box center [154, 577] width 33 height 33
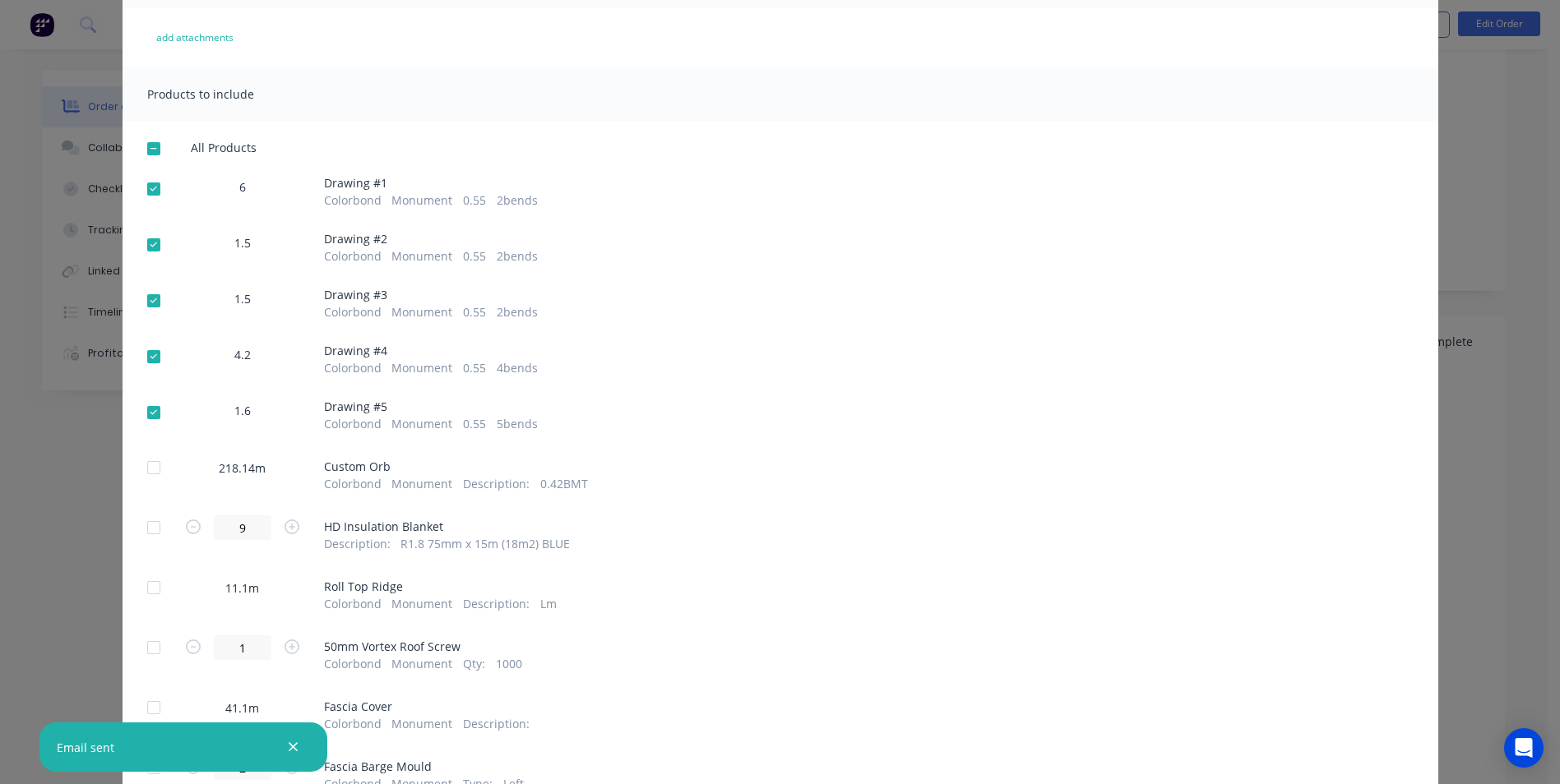
click at [147, 463] on div at bounding box center [154, 468] width 33 height 33
click at [149, 410] on div at bounding box center [154, 413] width 33 height 33
click at [153, 463] on div at bounding box center [154, 468] width 33 height 33
click at [147, 416] on div at bounding box center [154, 413] width 33 height 33
click at [152, 463] on div at bounding box center [154, 468] width 33 height 33
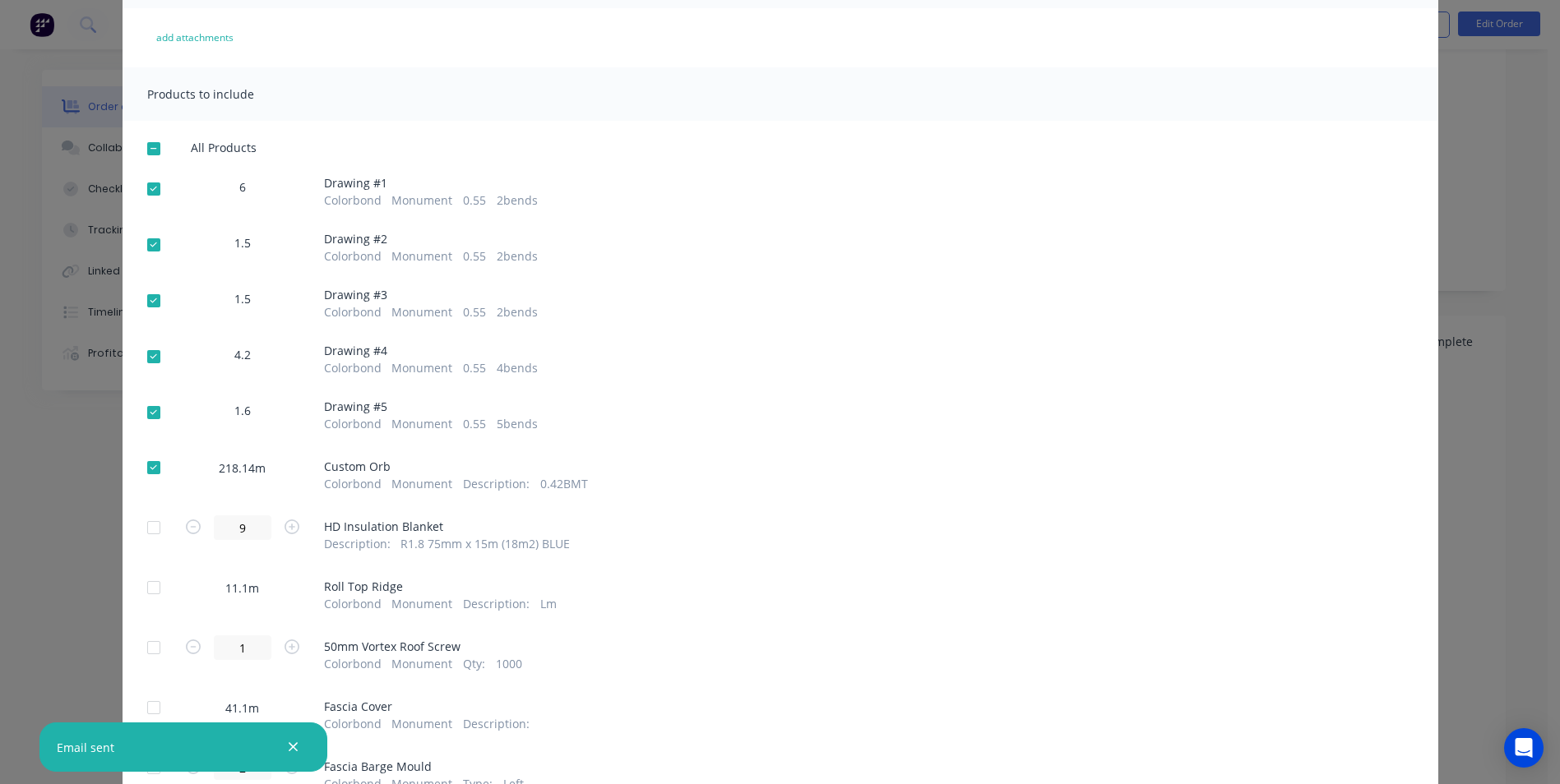
click at [149, 414] on div at bounding box center [154, 413] width 33 height 33
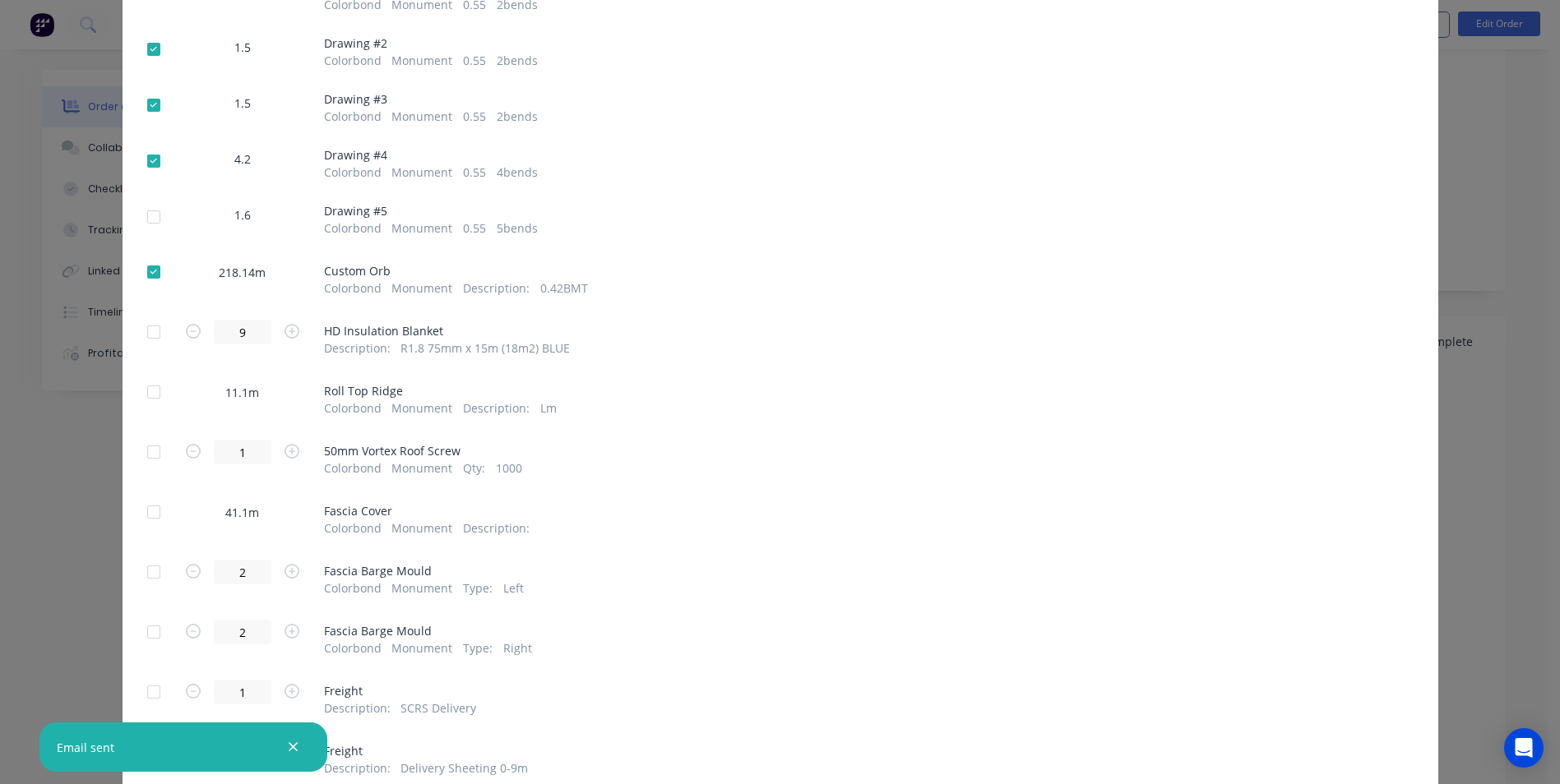
scroll to position [411, 0]
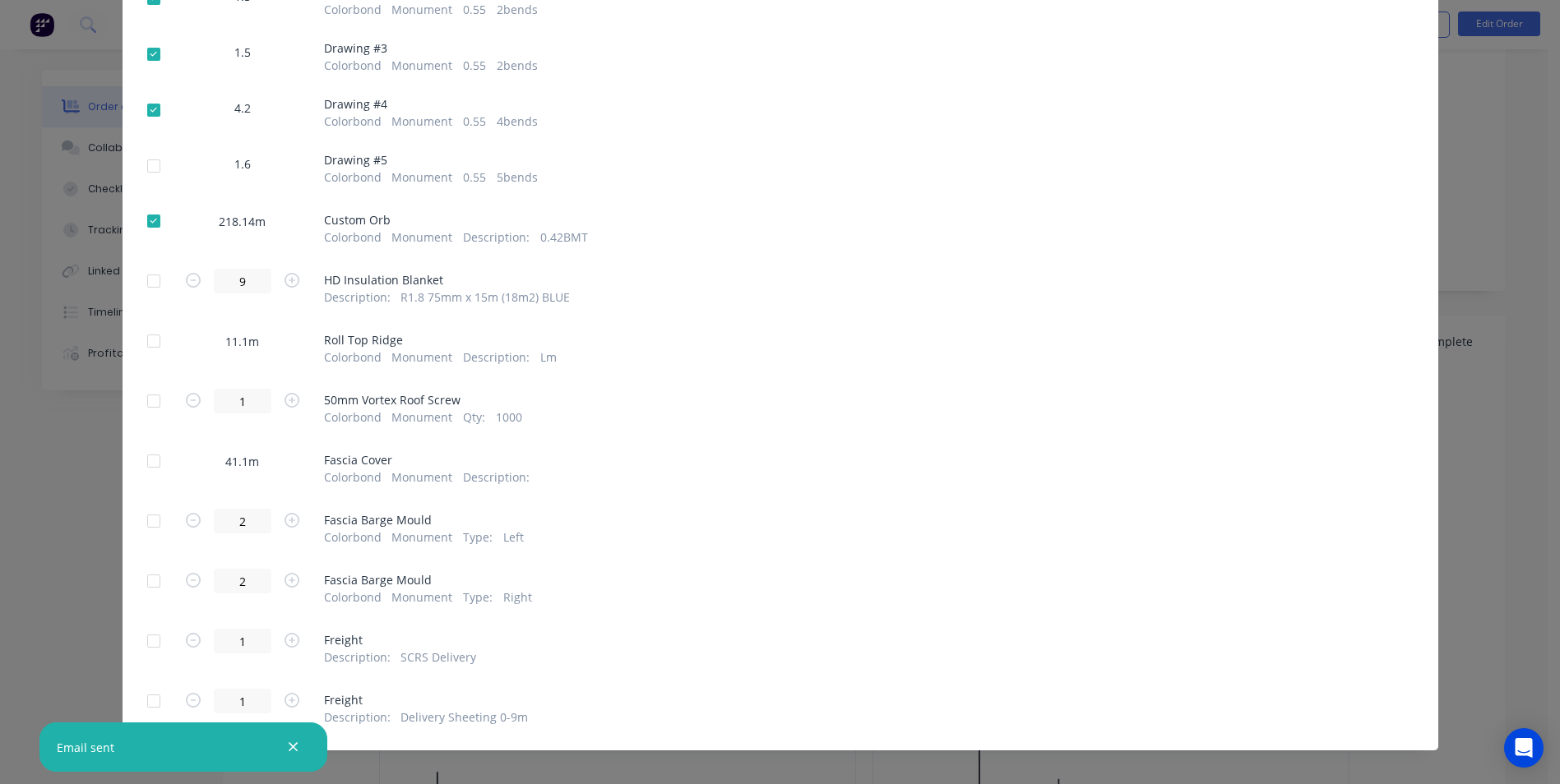
click at [143, 275] on div at bounding box center [154, 281] width 33 height 33
click at [143, 334] on div at bounding box center [154, 341] width 33 height 33
click at [156, 400] on div at bounding box center [154, 401] width 33 height 33
click at [144, 217] on div at bounding box center [154, 221] width 33 height 33
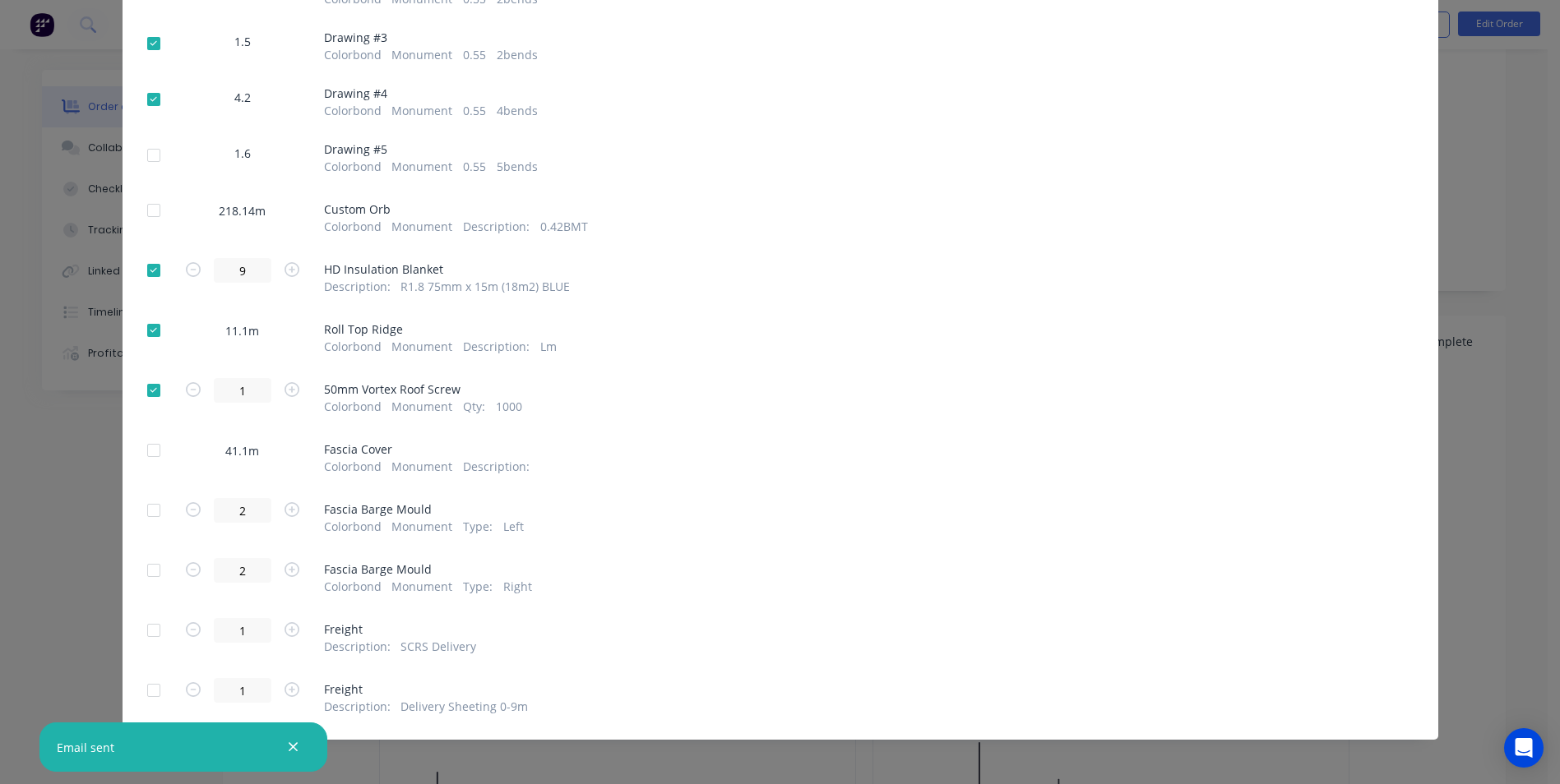
scroll to position [425, 0]
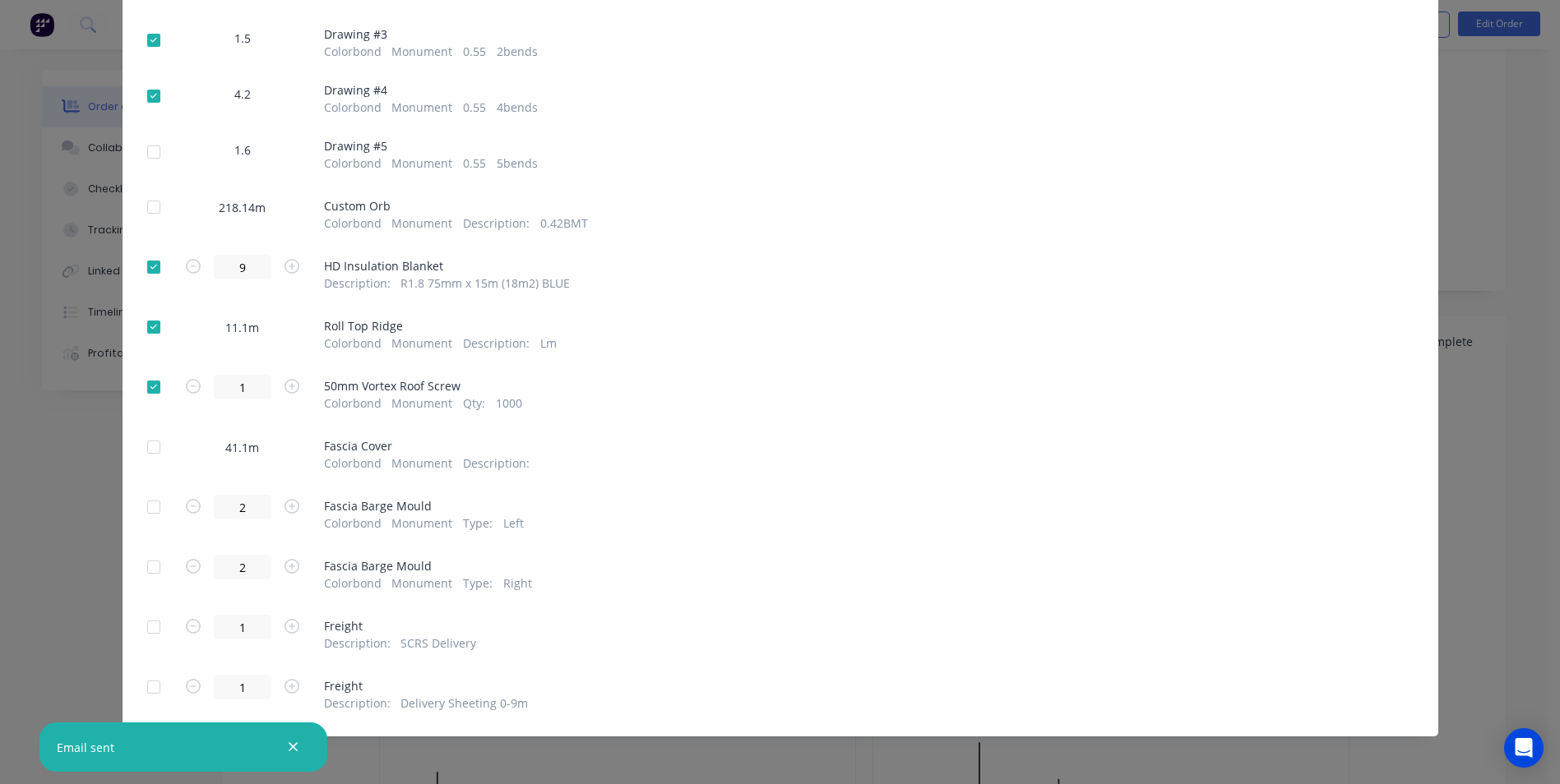
click at [146, 622] on div at bounding box center [154, 628] width 33 height 33
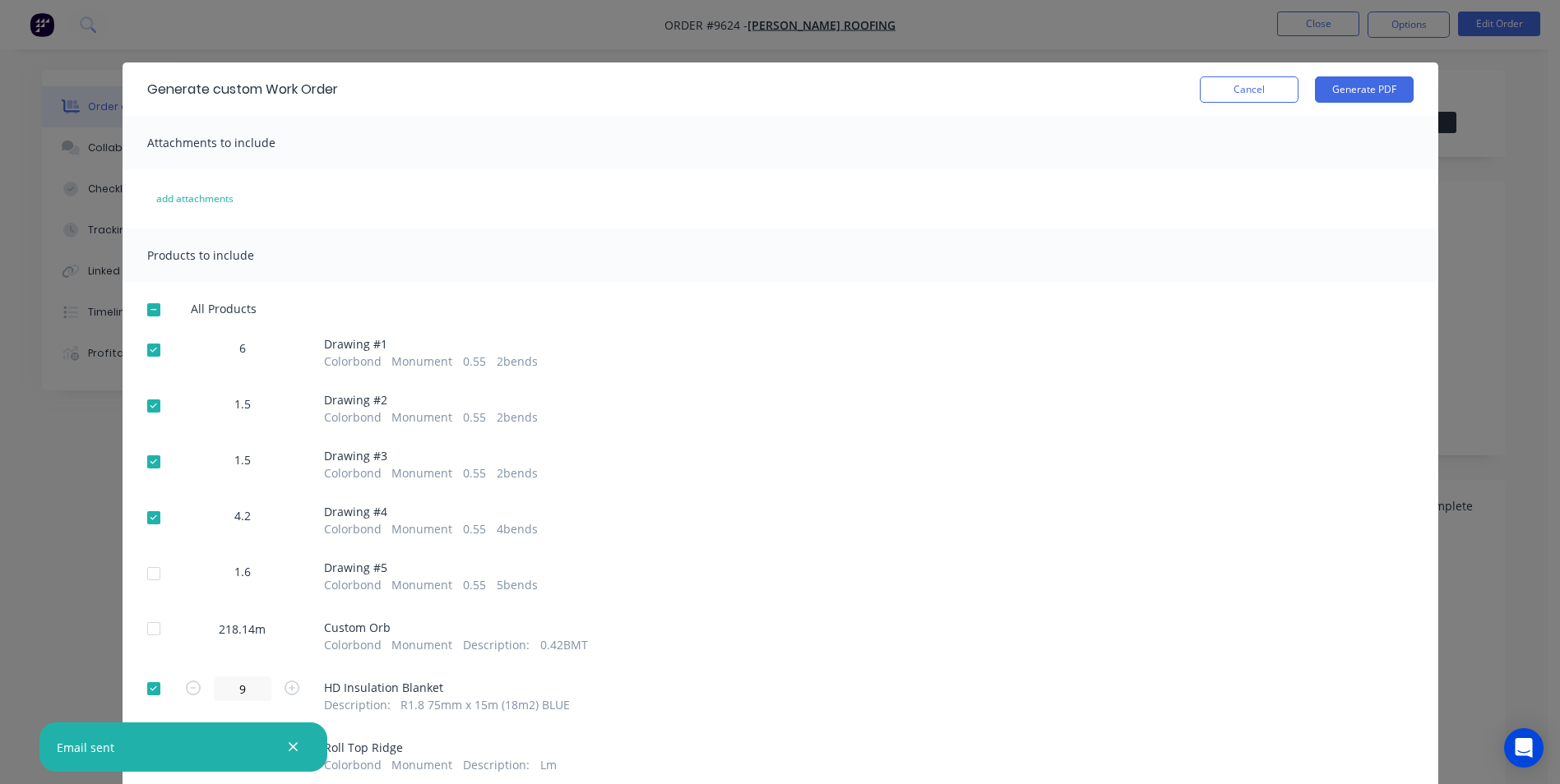
scroll to position [0, 0]
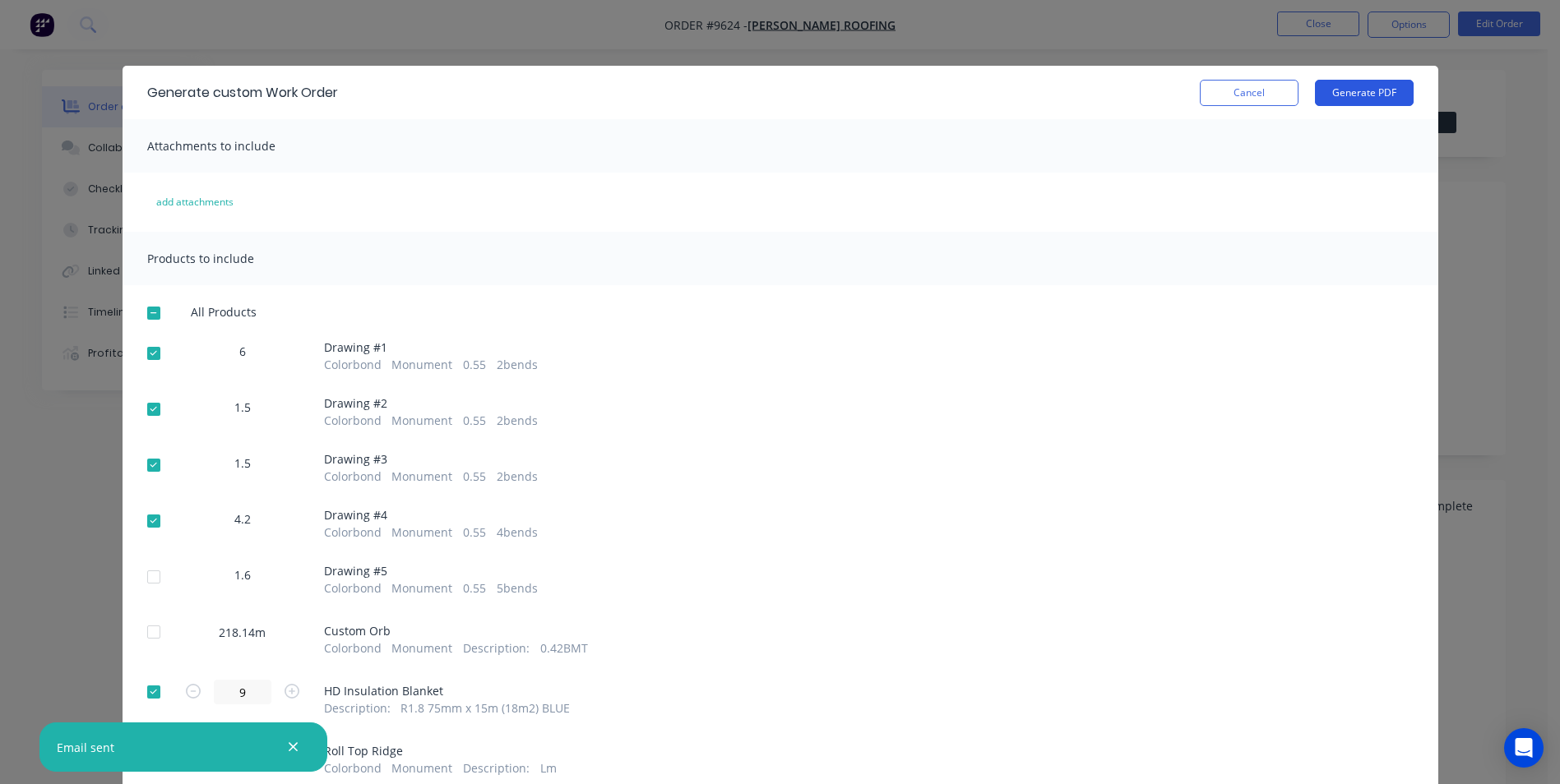
click at [1348, 89] on button "Generate PDF" at bounding box center [1364, 92] width 99 height 26
click at [1215, 92] on button "Cancel" at bounding box center [1249, 92] width 99 height 26
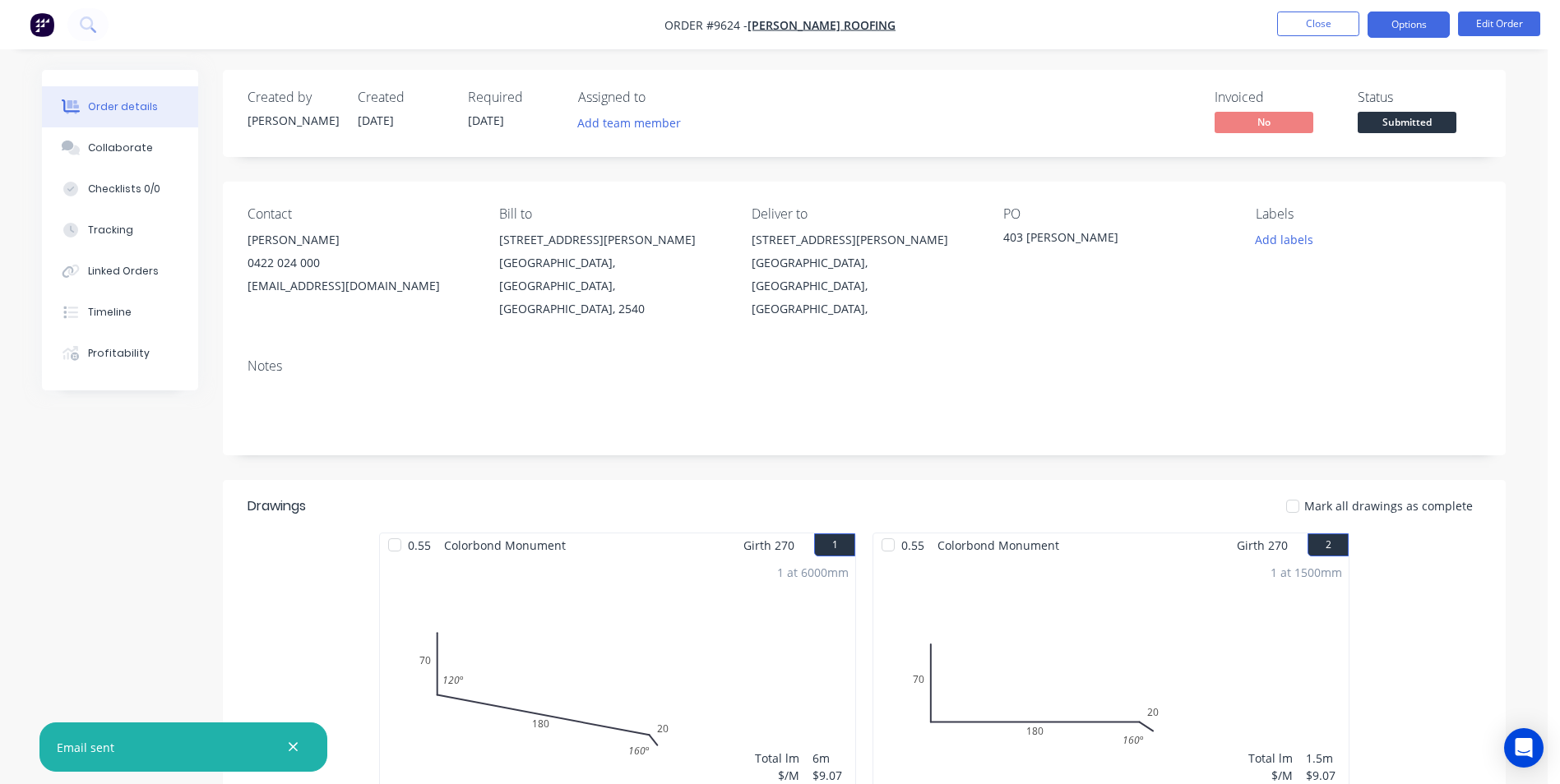
click at [1394, 34] on button "Options" at bounding box center [1408, 25] width 82 height 26
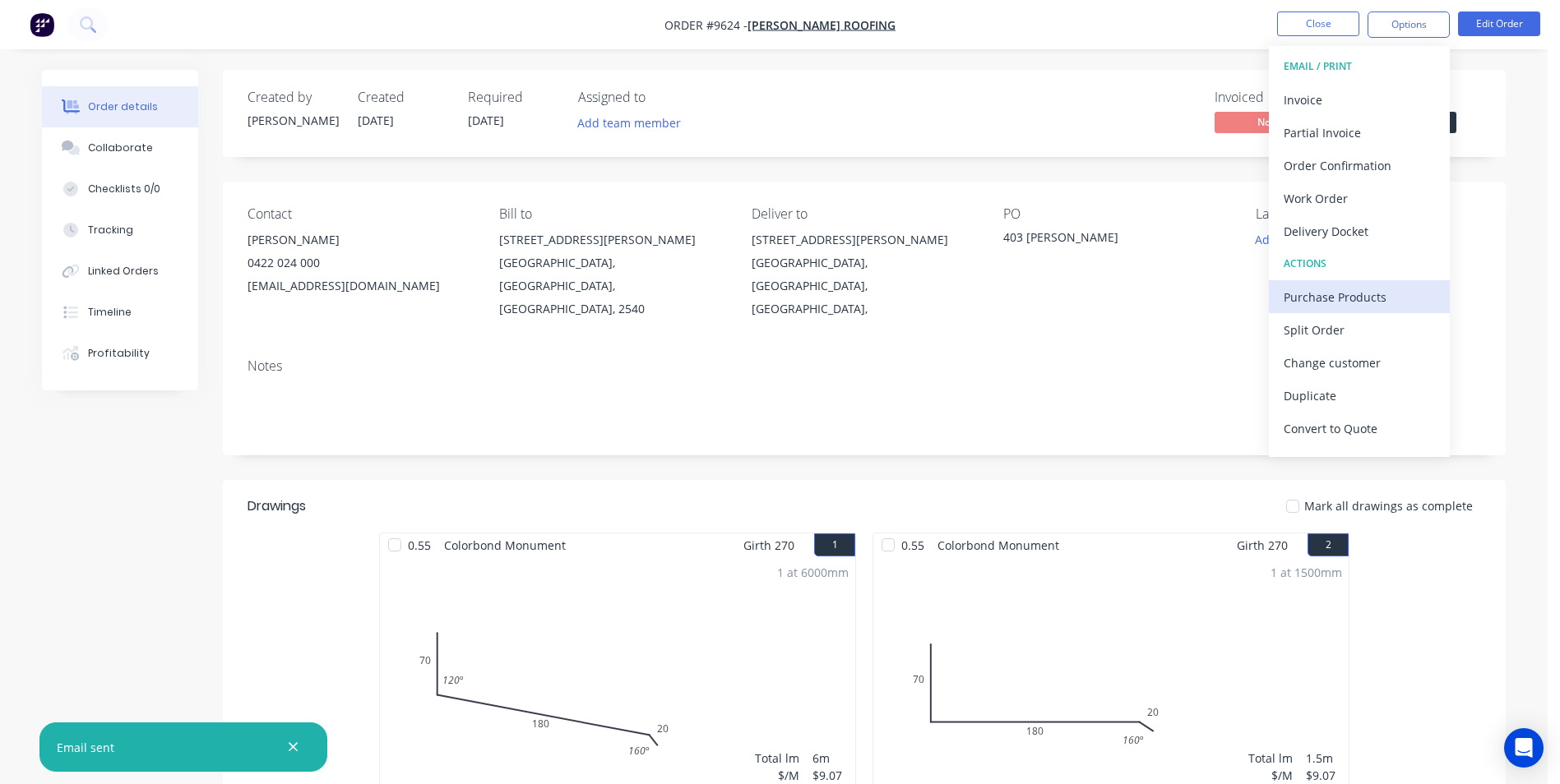
click at [1326, 292] on div "Purchase Products" at bounding box center [1360, 297] width 152 height 24
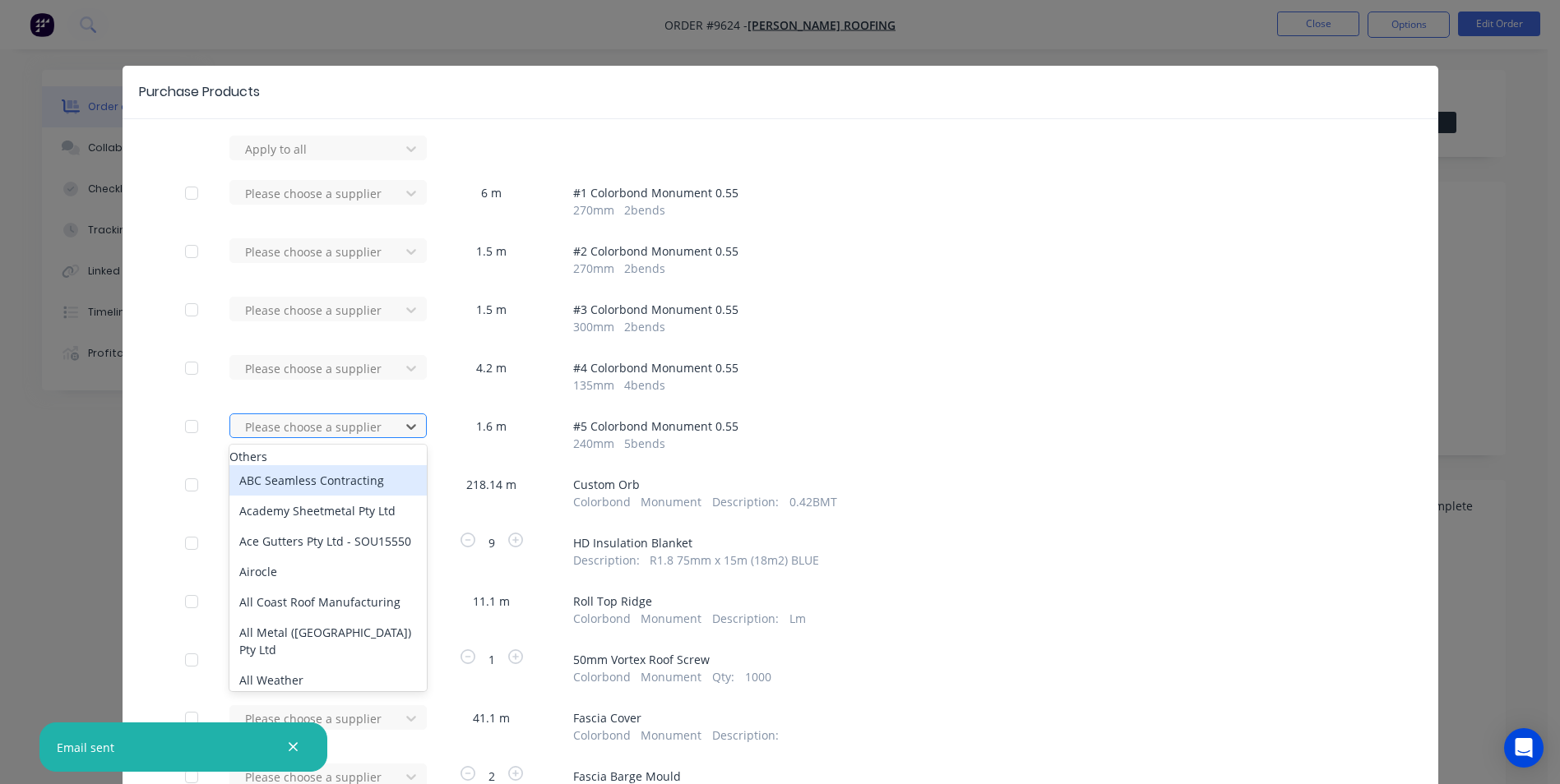
click at [342, 422] on div at bounding box center [317, 427] width 148 height 20
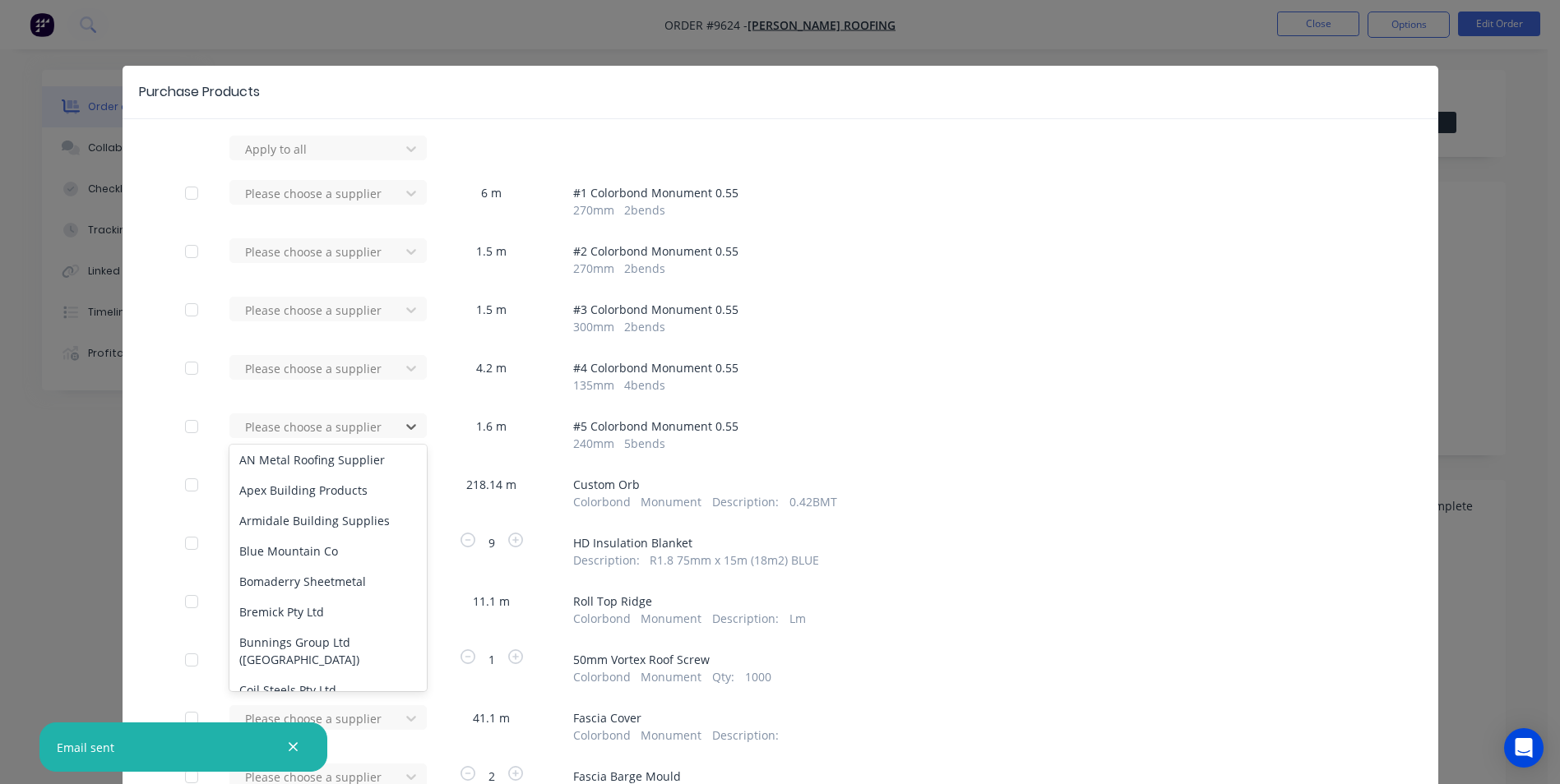
scroll to position [329, 0]
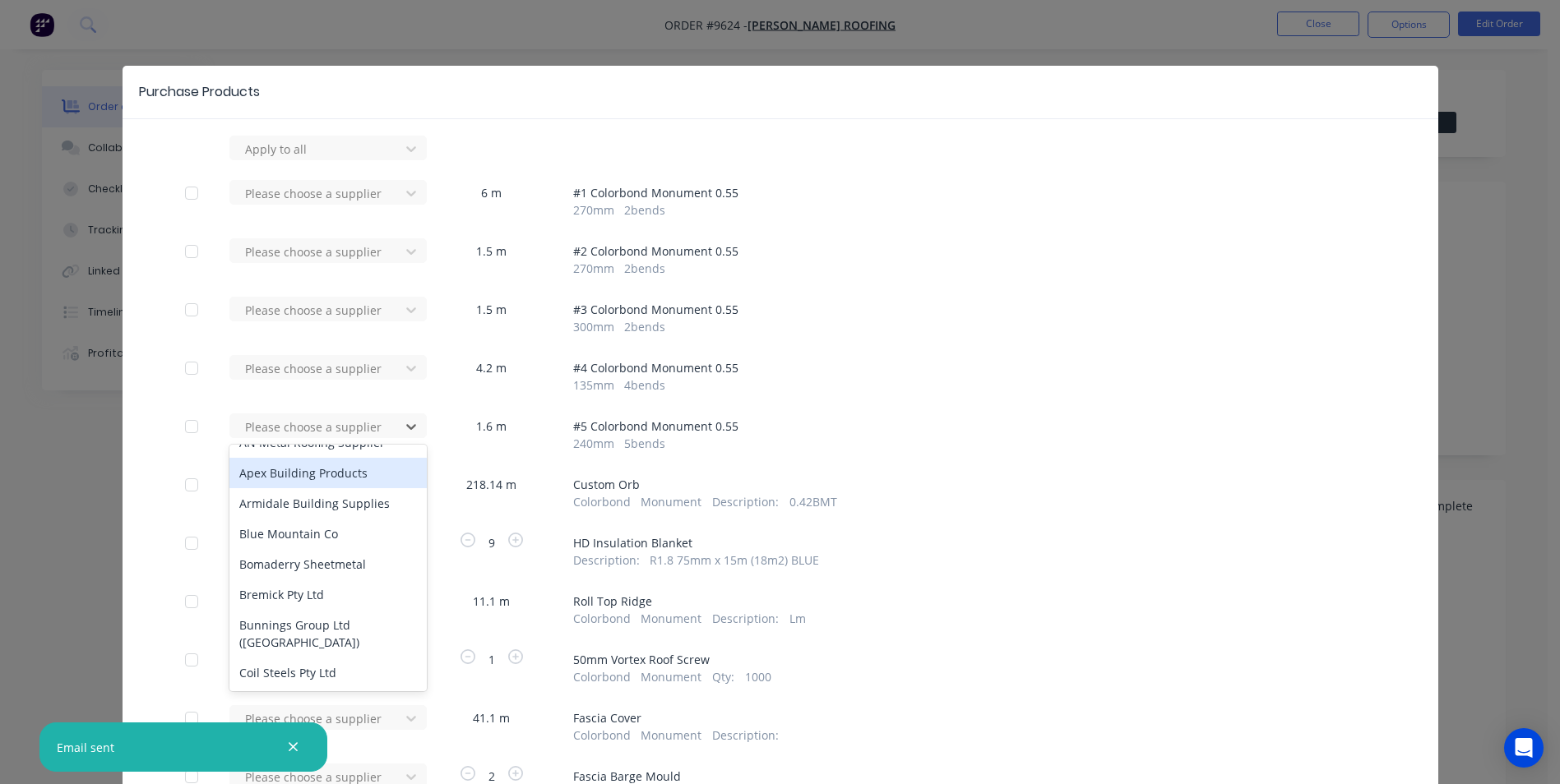
click at [286, 488] on div "Apex Building Products" at bounding box center [328, 472] width 197 height 30
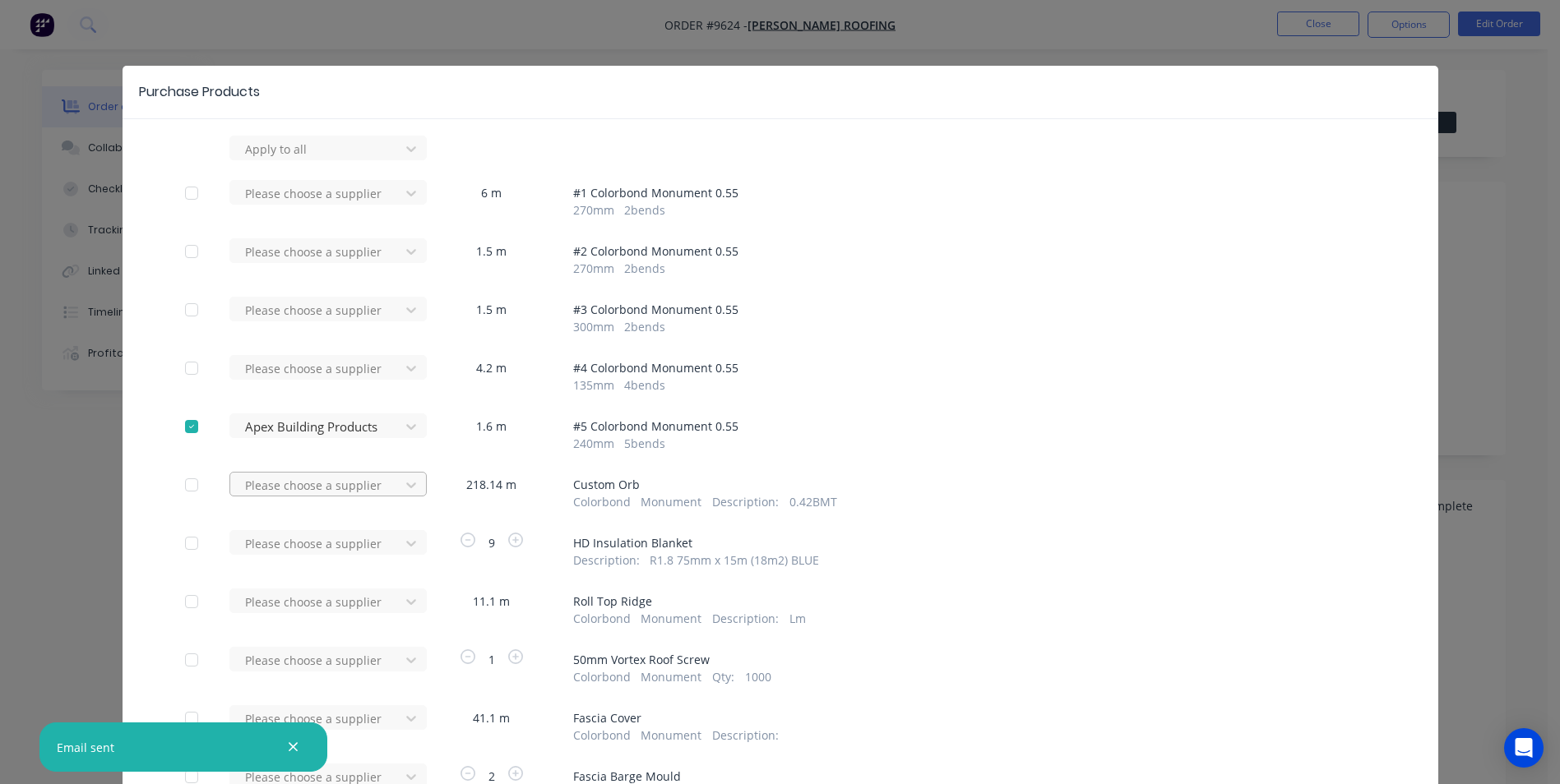
click at [310, 491] on div at bounding box center [317, 485] width 148 height 20
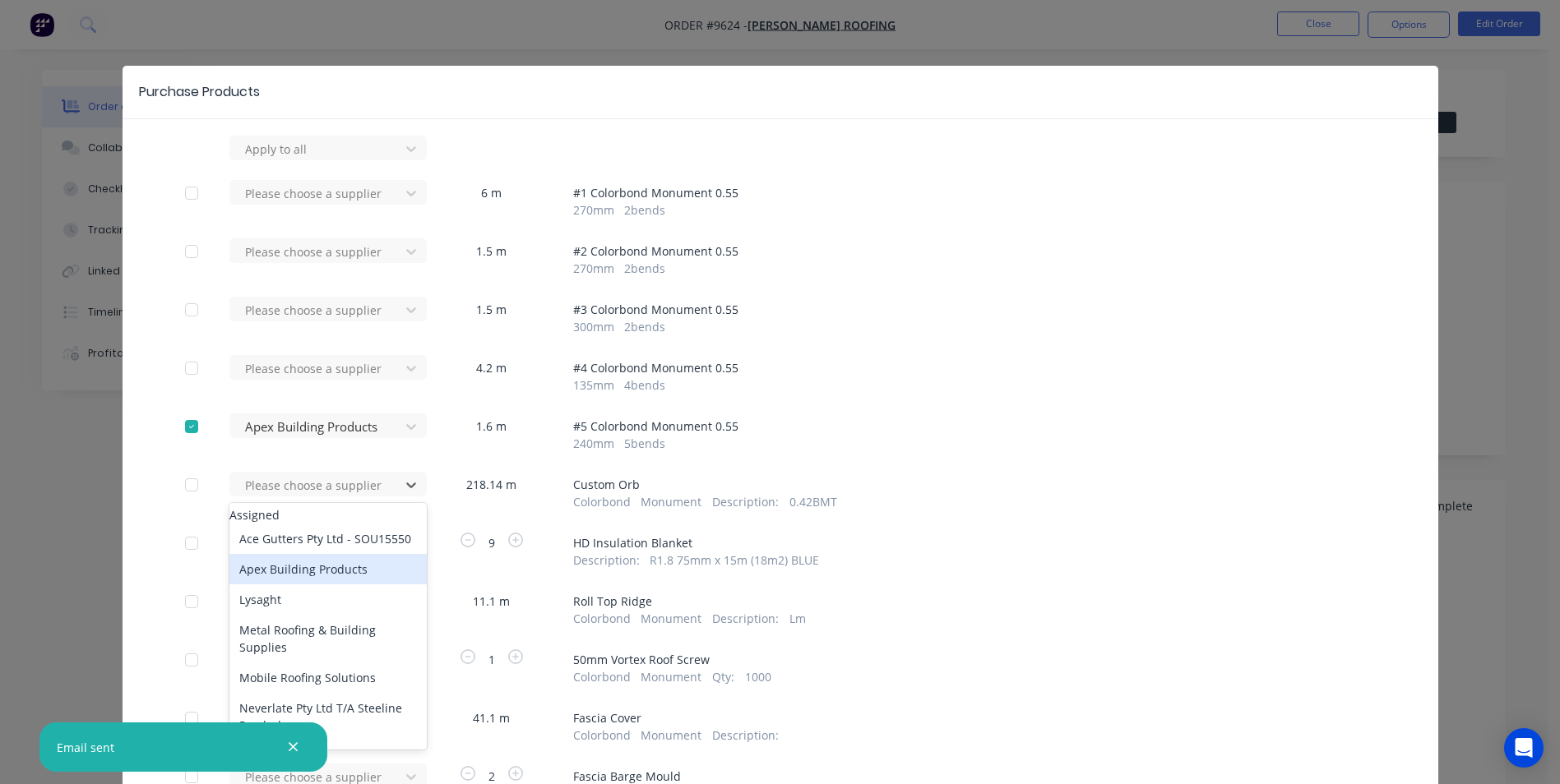
click at [281, 585] on div "Apex Building Products" at bounding box center [328, 568] width 197 height 30
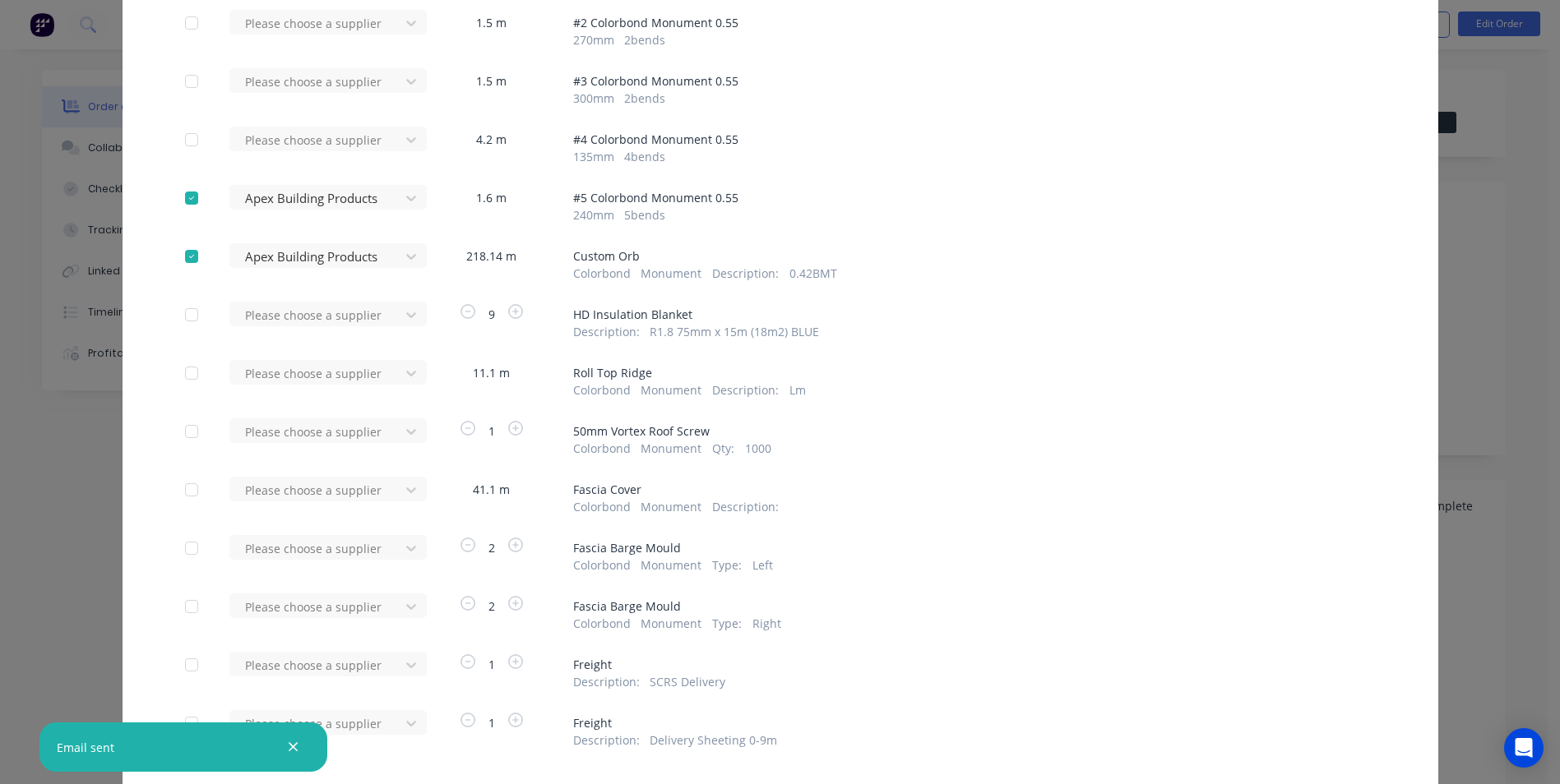
scroll to position [247, 0]
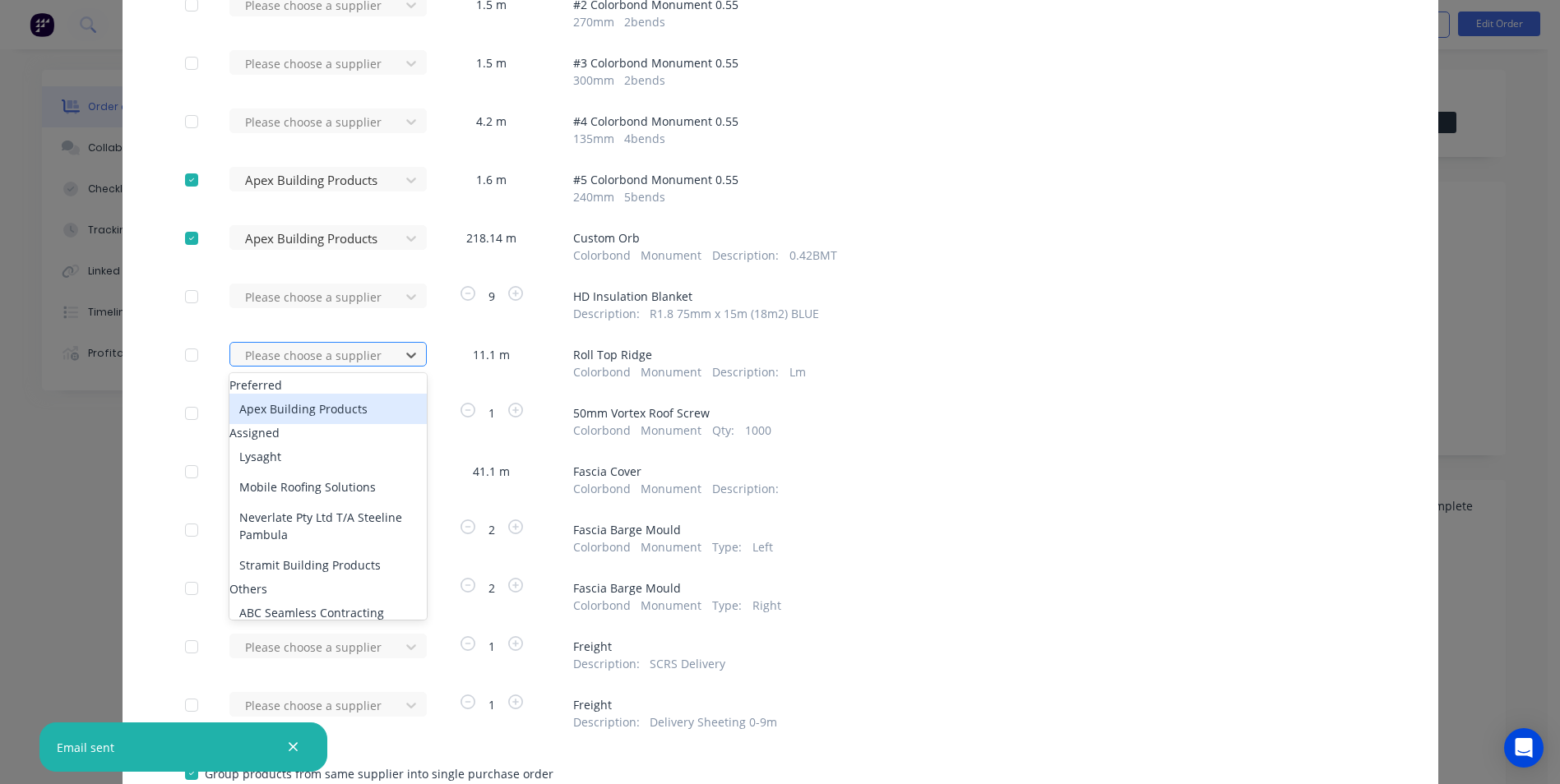
click at [347, 357] on div at bounding box center [317, 355] width 148 height 20
click at [313, 412] on div "Apex Building Products" at bounding box center [328, 408] width 197 height 30
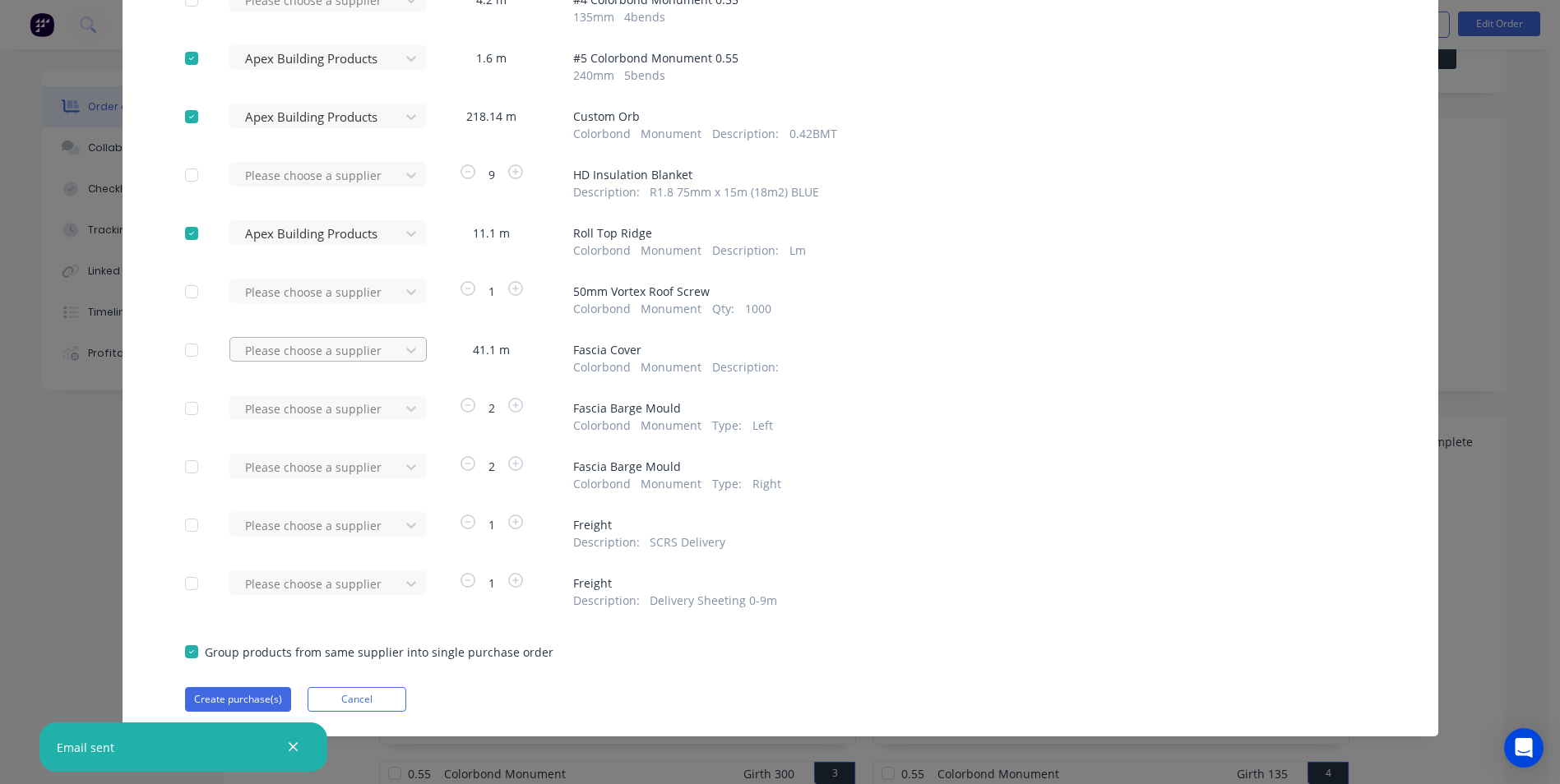
scroll to position [82, 0]
click at [325, 349] on div at bounding box center [317, 351] width 148 height 20
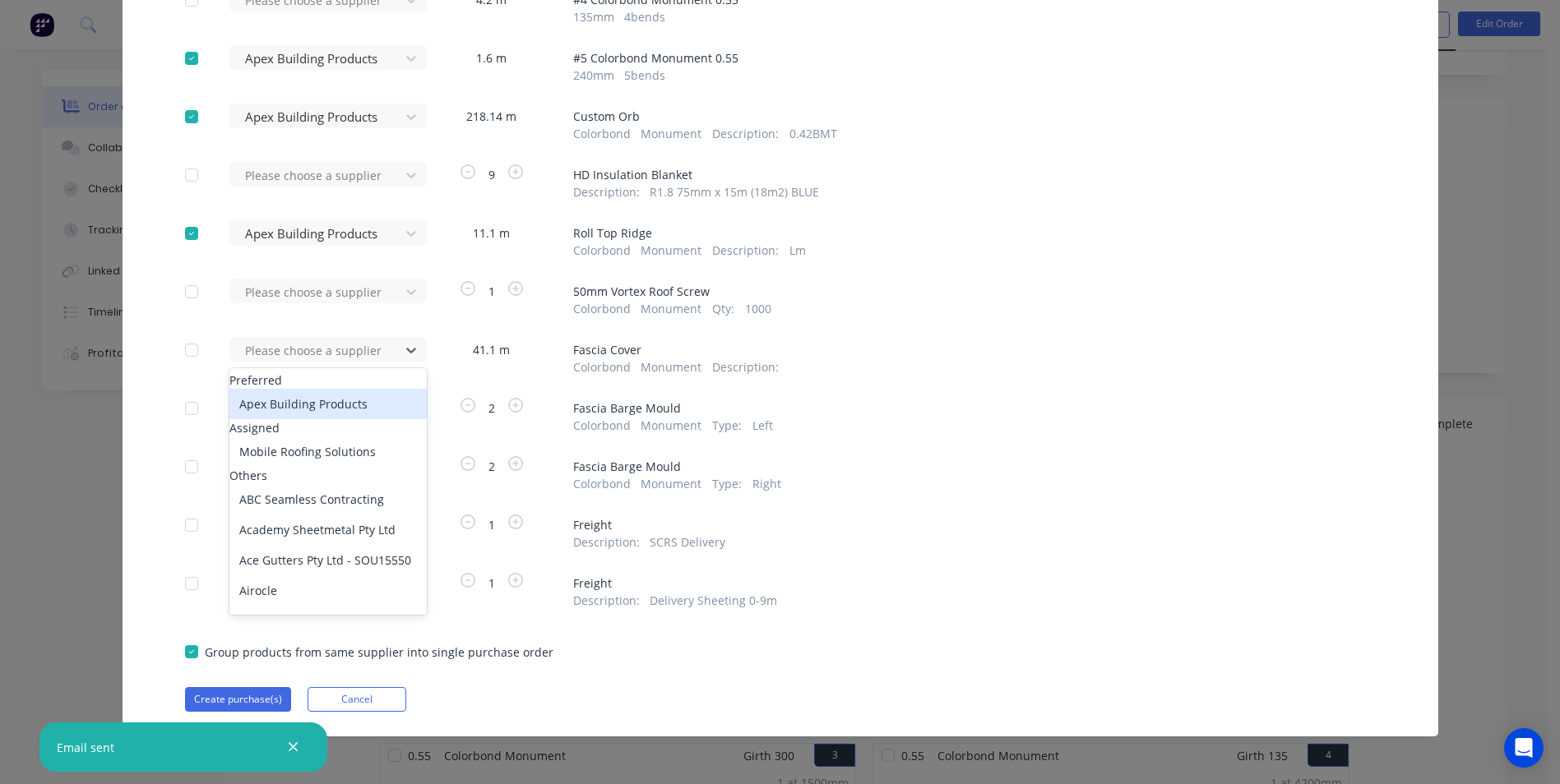
click at [314, 418] on div "Apex Building Products" at bounding box center [328, 404] width 197 height 30
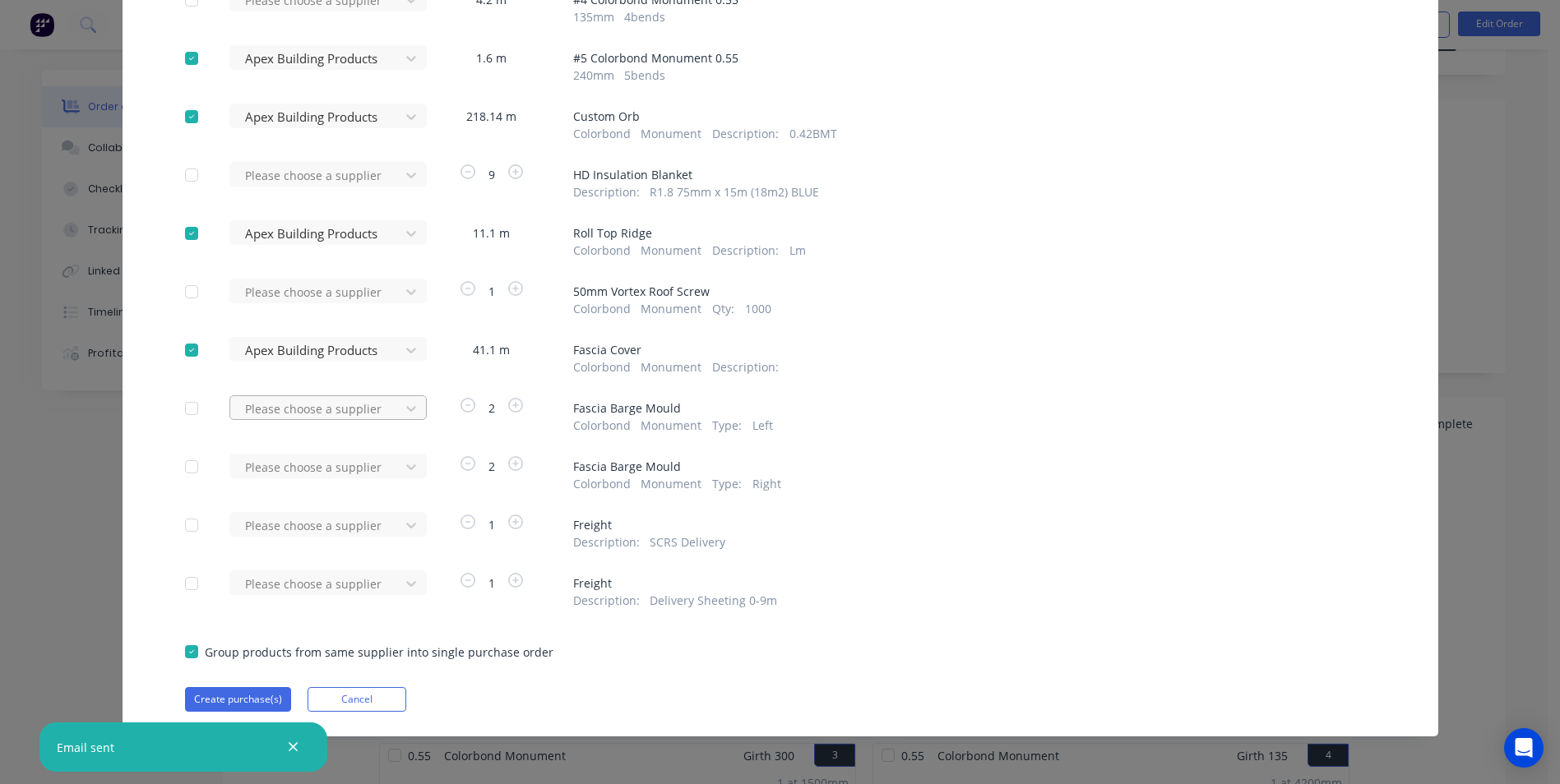
click at [314, 418] on div at bounding box center [317, 408] width 148 height 20
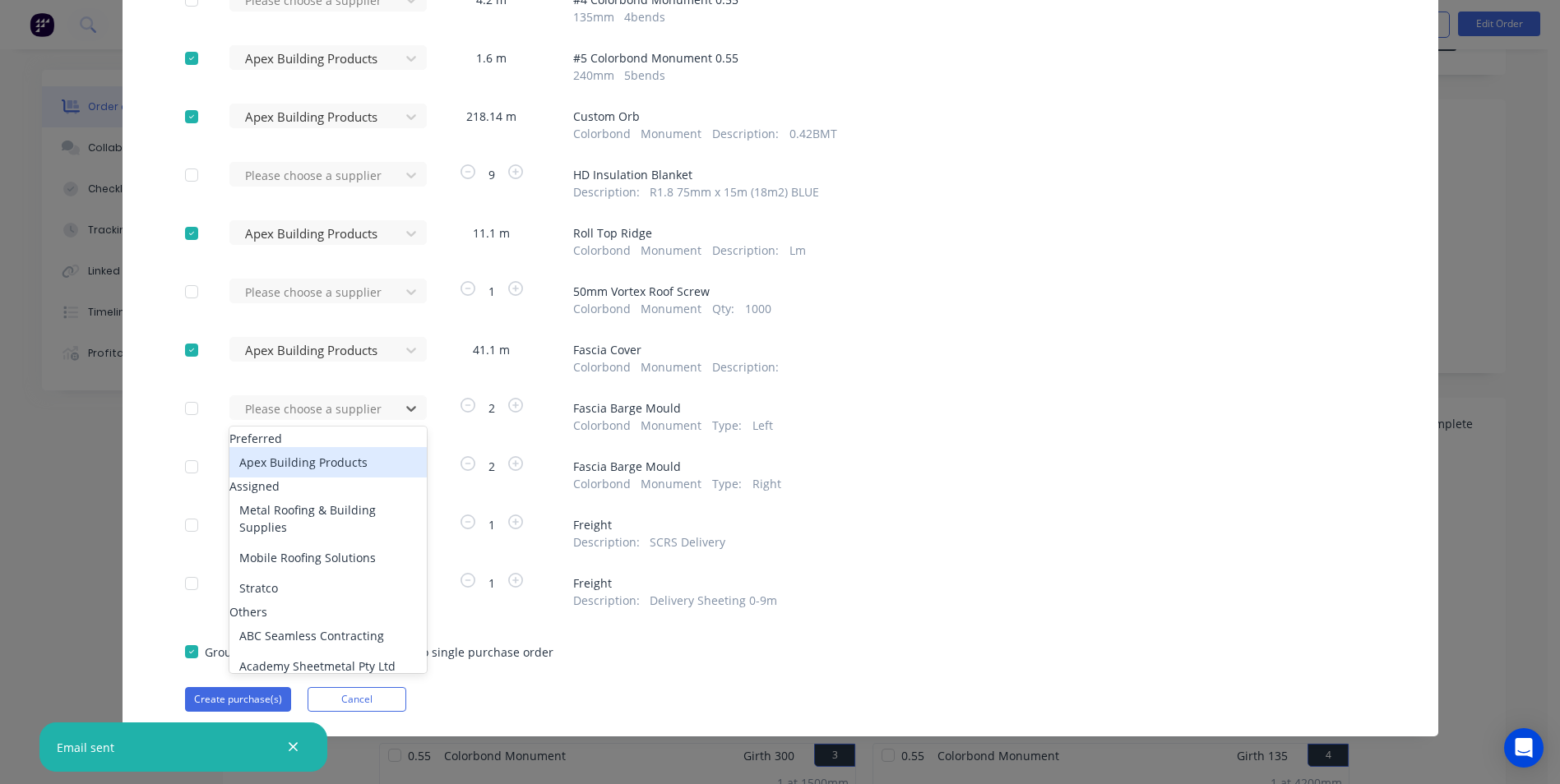
click at [312, 467] on div "Apex Building Products" at bounding box center [328, 461] width 197 height 30
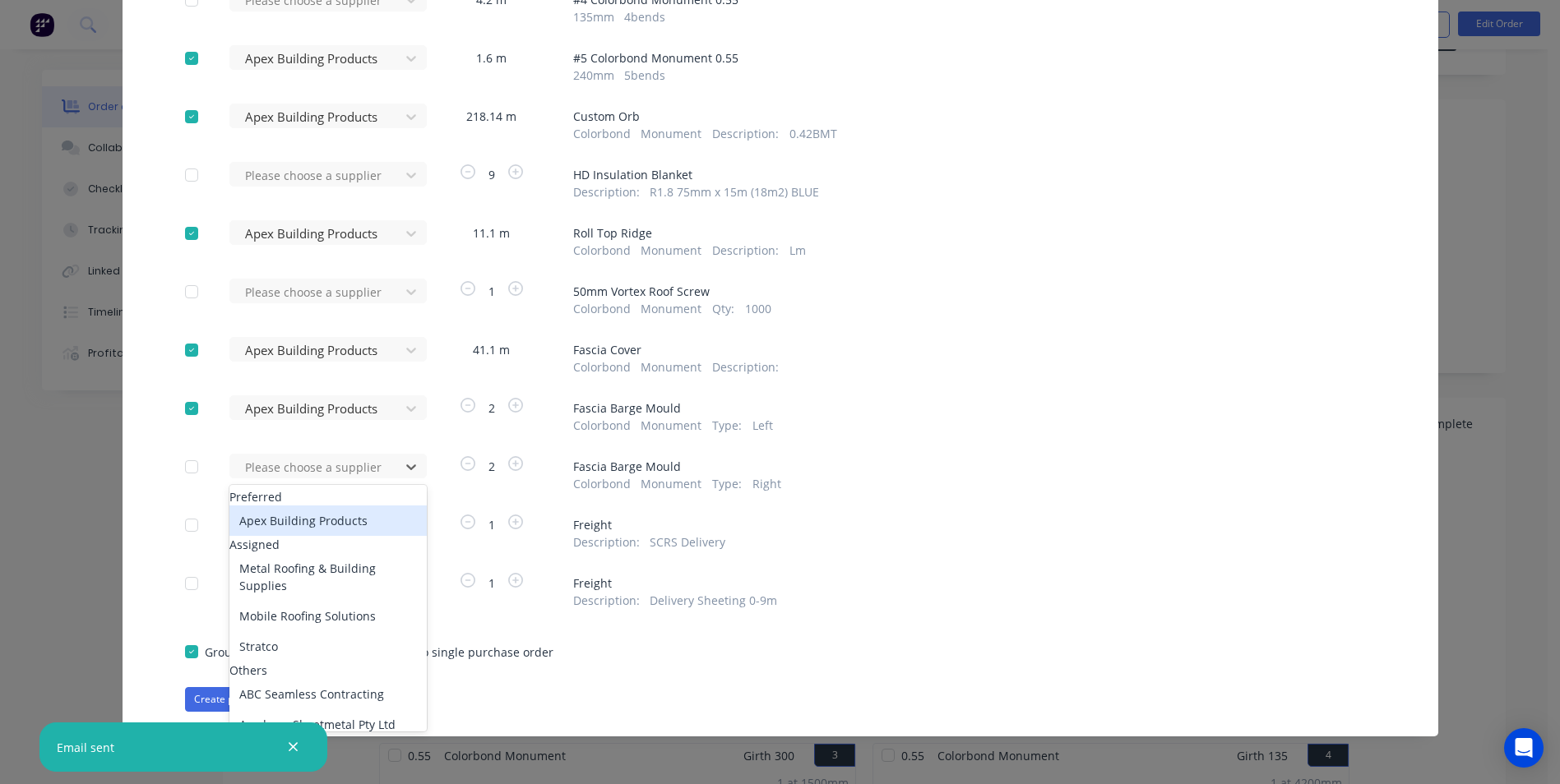
click at [312, 467] on div at bounding box center [317, 467] width 148 height 20
click at [306, 533] on div "Apex Building Products" at bounding box center [328, 520] width 197 height 30
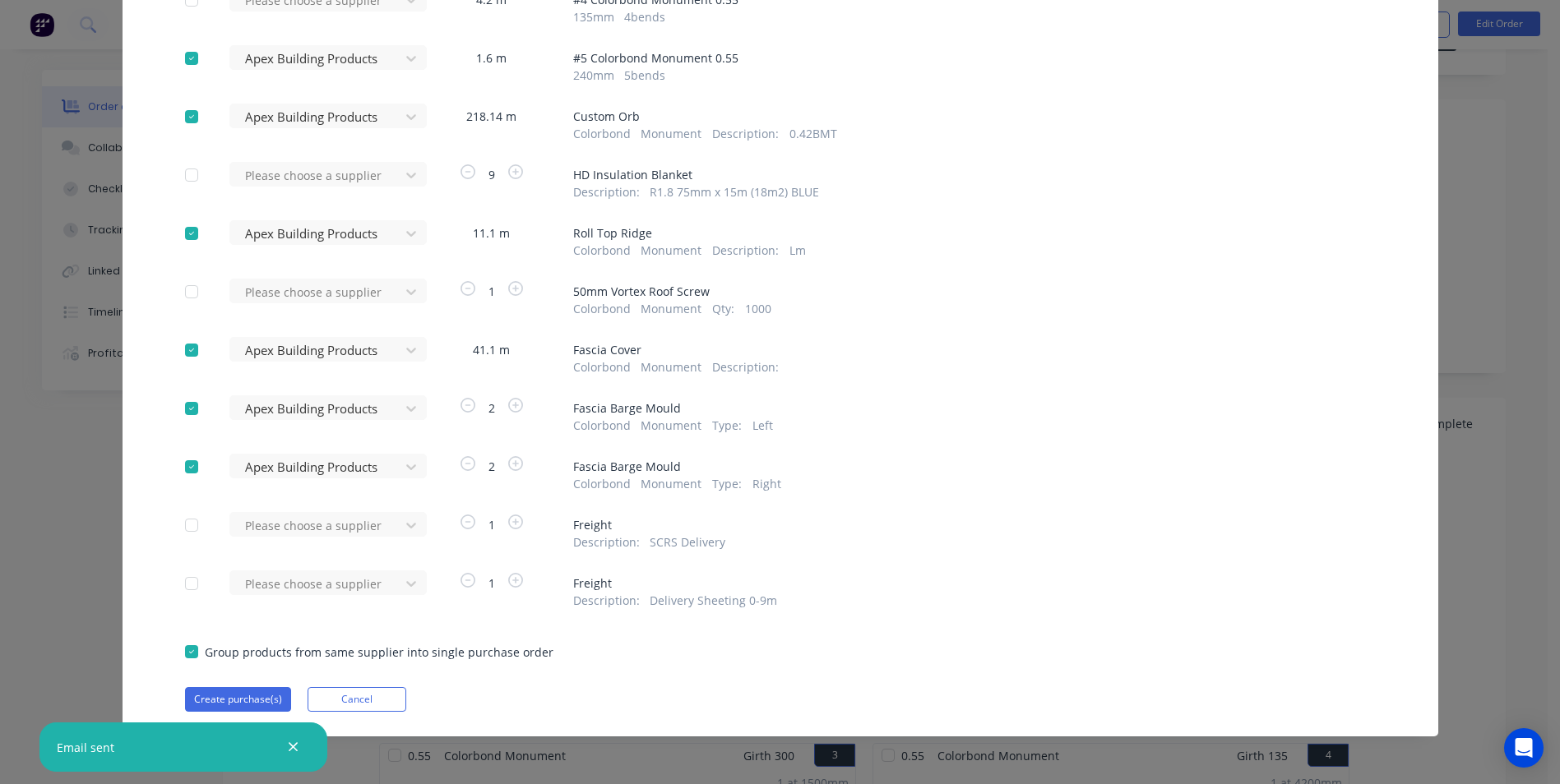
click at [309, 548] on div "Please choose a supplier" at bounding box center [320, 532] width 181 height 38
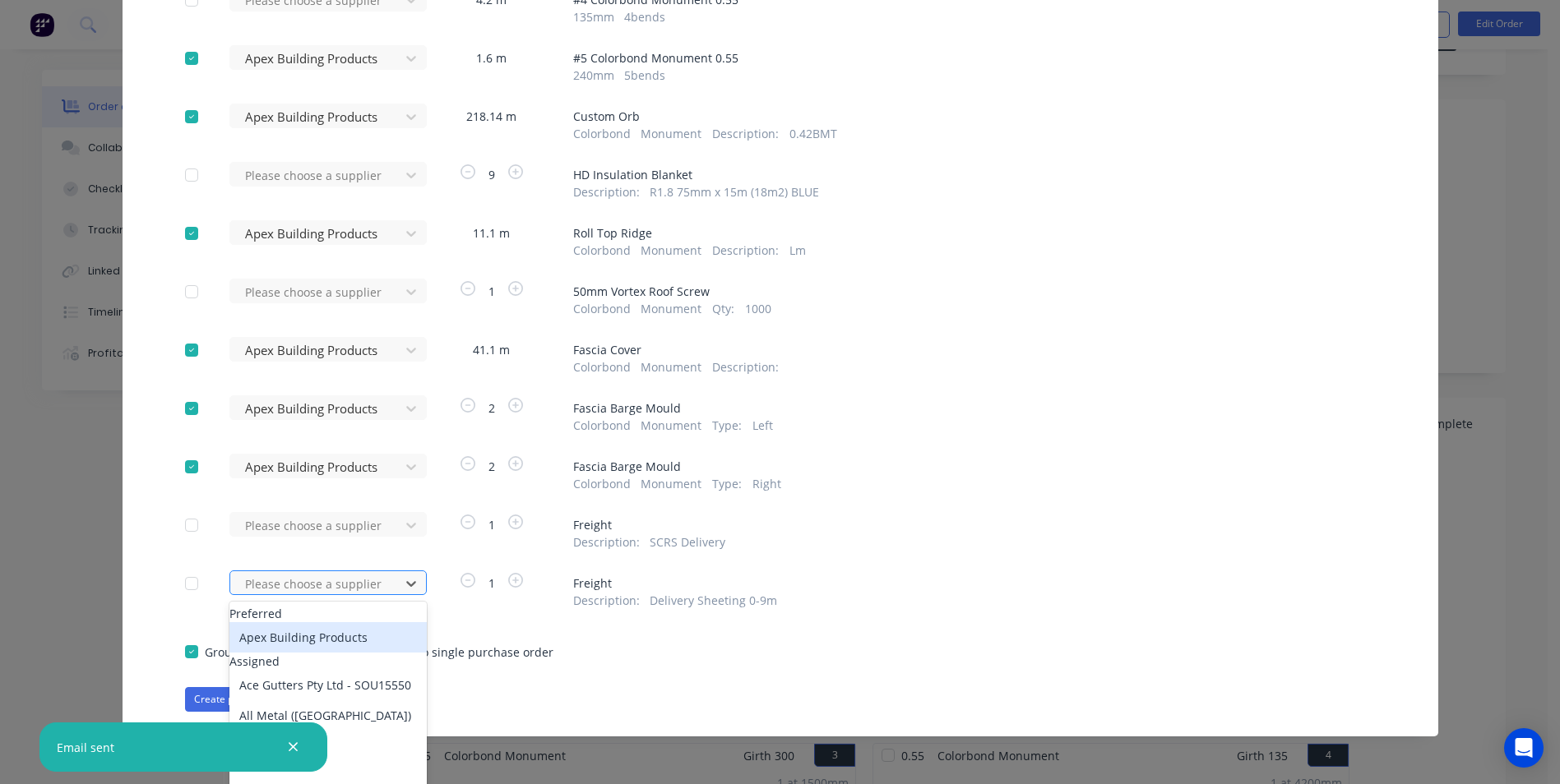
click at [323, 587] on div "63 results available. Use Up and Down to choose options, press Enter to select …" at bounding box center [320, 582] width 181 height 25
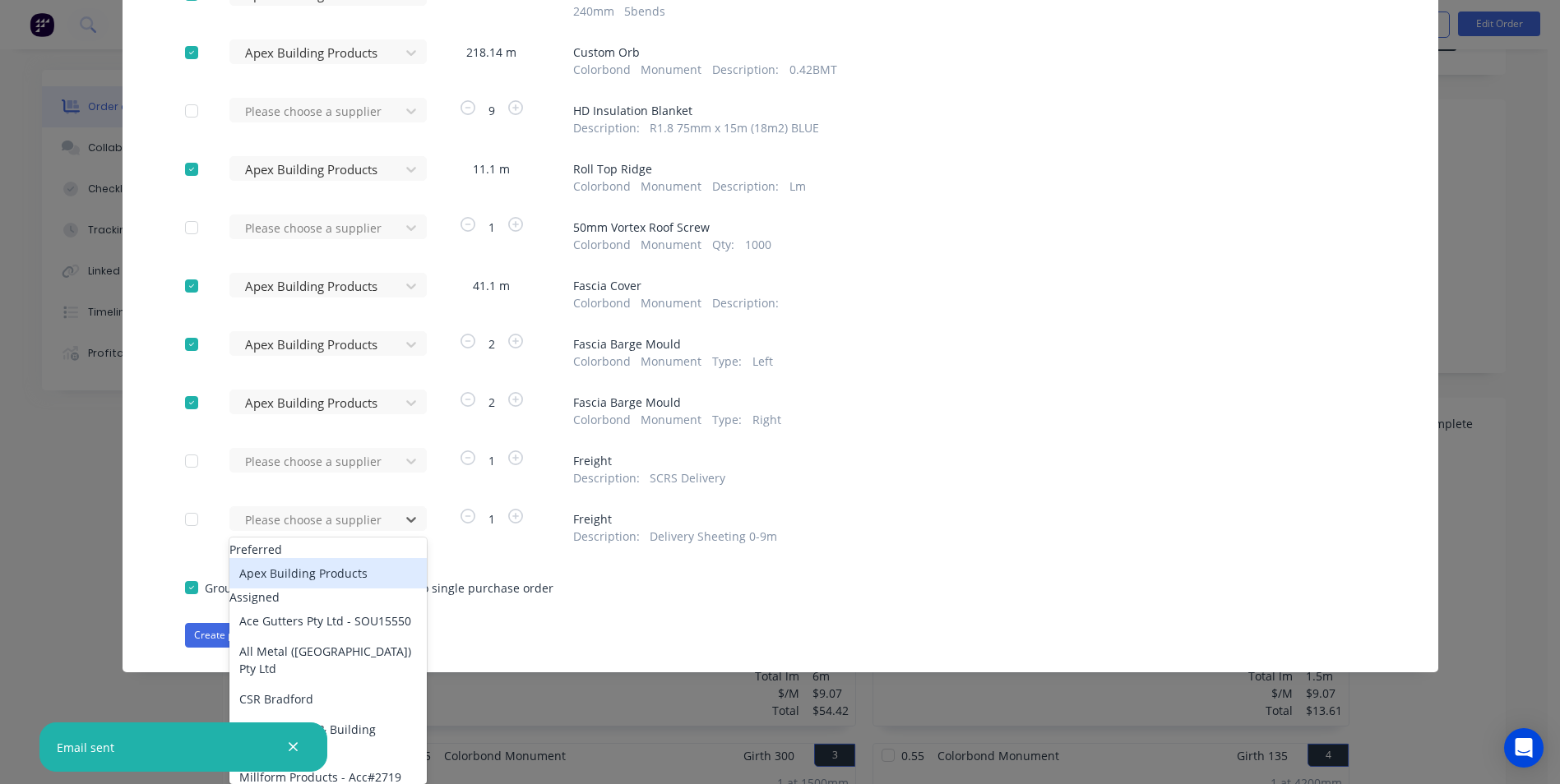
click at [321, 584] on div "Apex Building Products" at bounding box center [328, 573] width 197 height 30
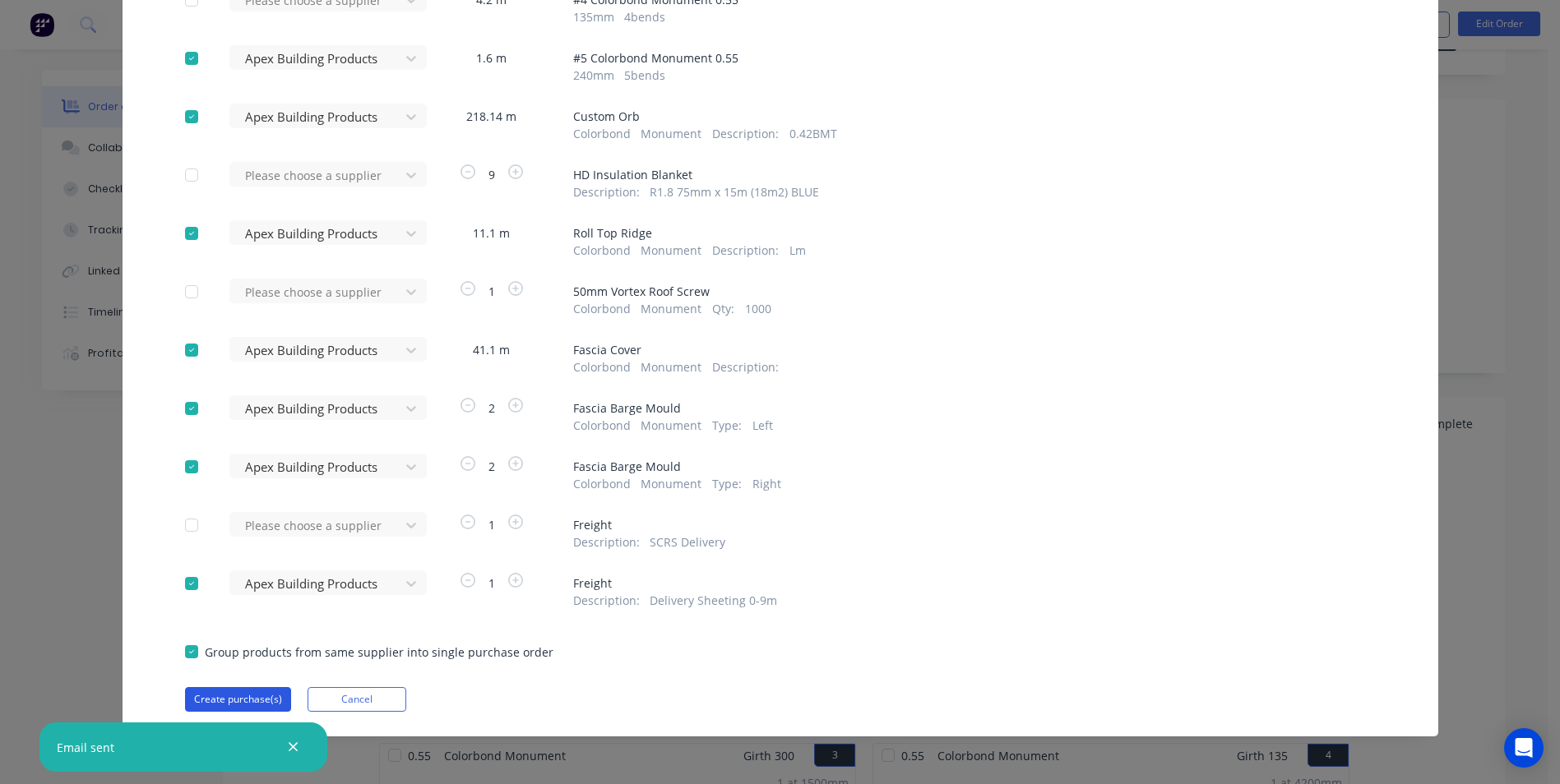
click at [229, 698] on button "Create purchase(s)" at bounding box center [238, 699] width 106 height 25
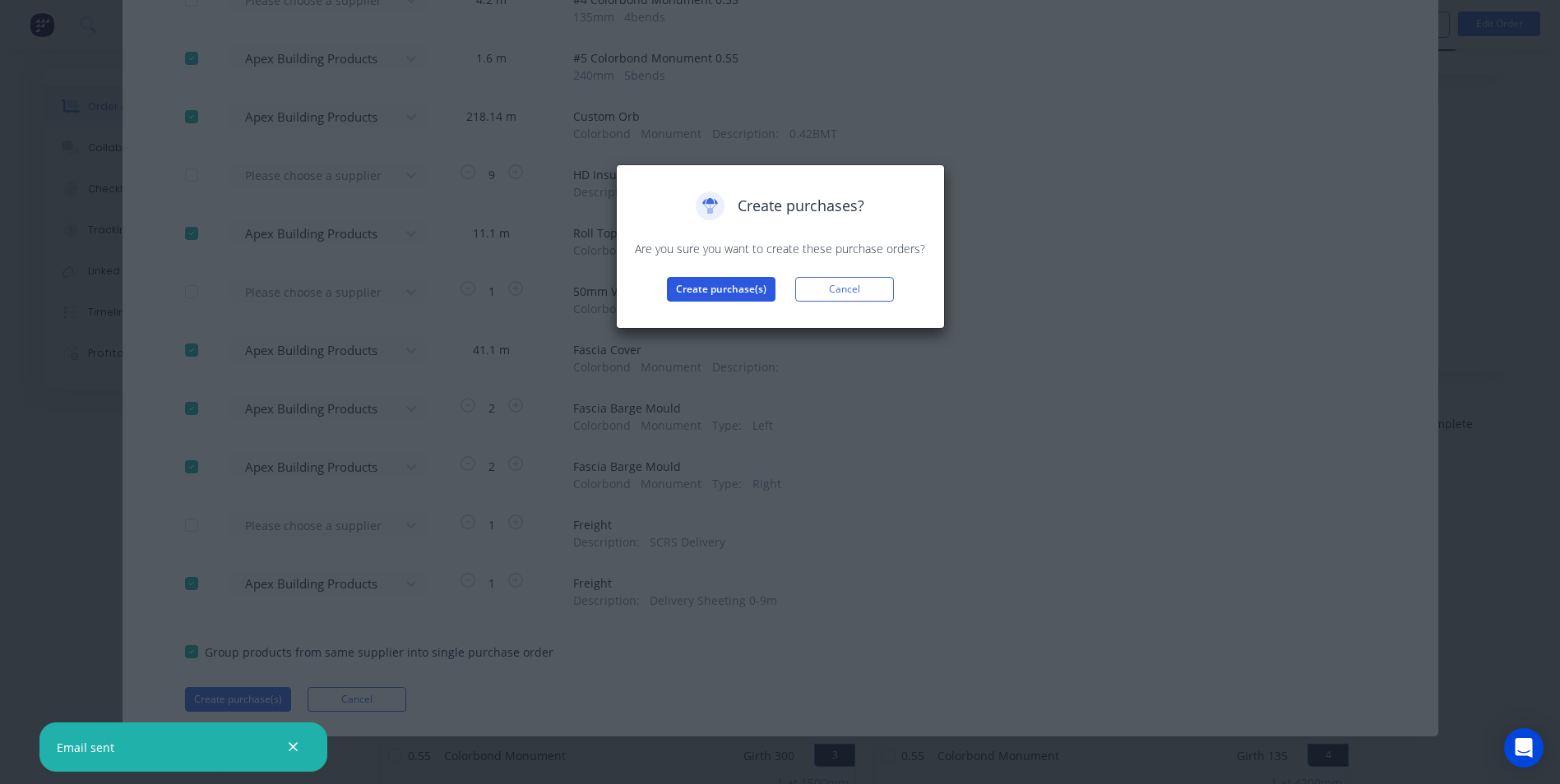
click at [719, 283] on button "Create purchase(s)" at bounding box center [721, 289] width 109 height 25
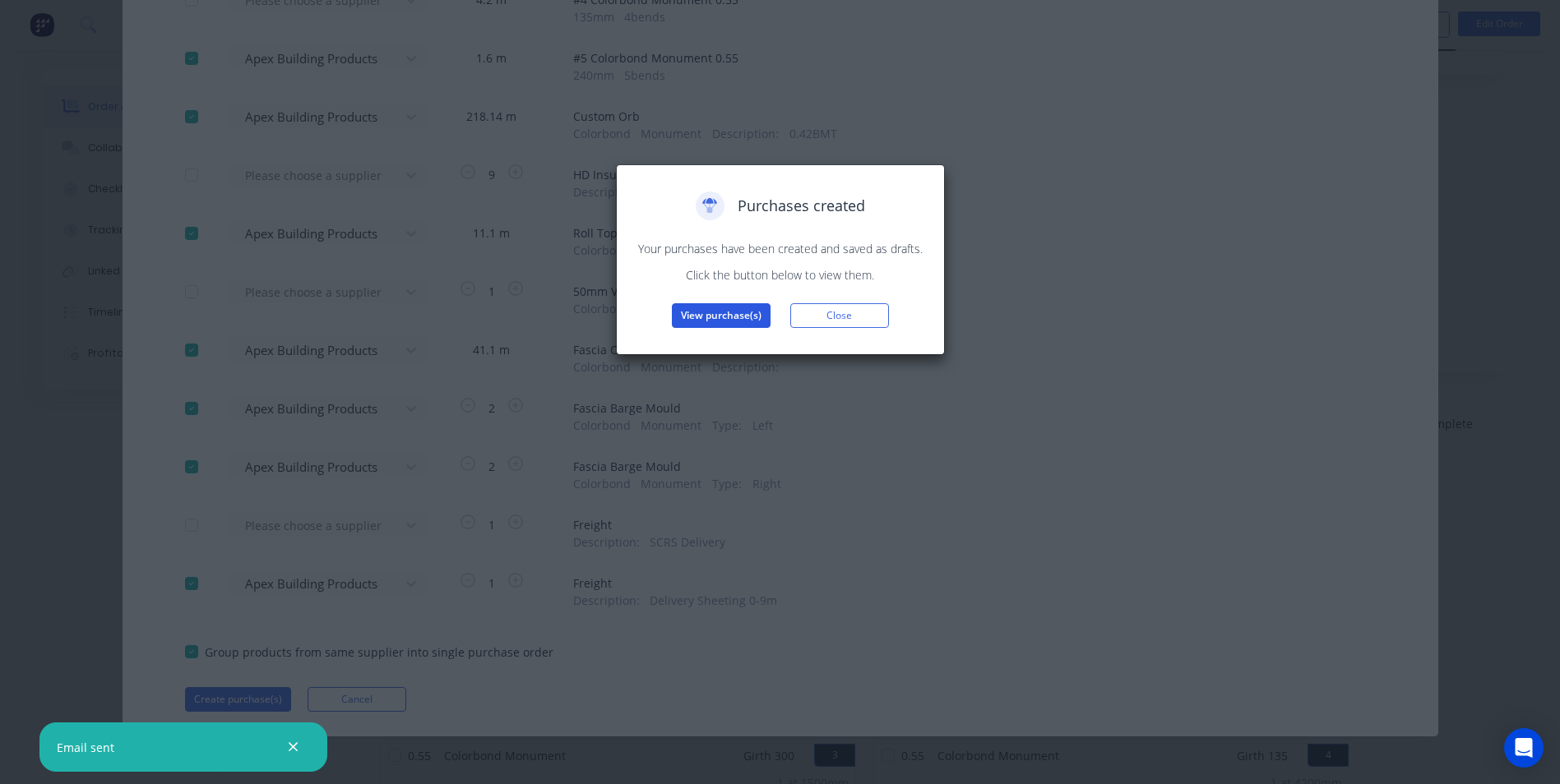
click at [735, 310] on button "View purchase(s)" at bounding box center [721, 315] width 99 height 25
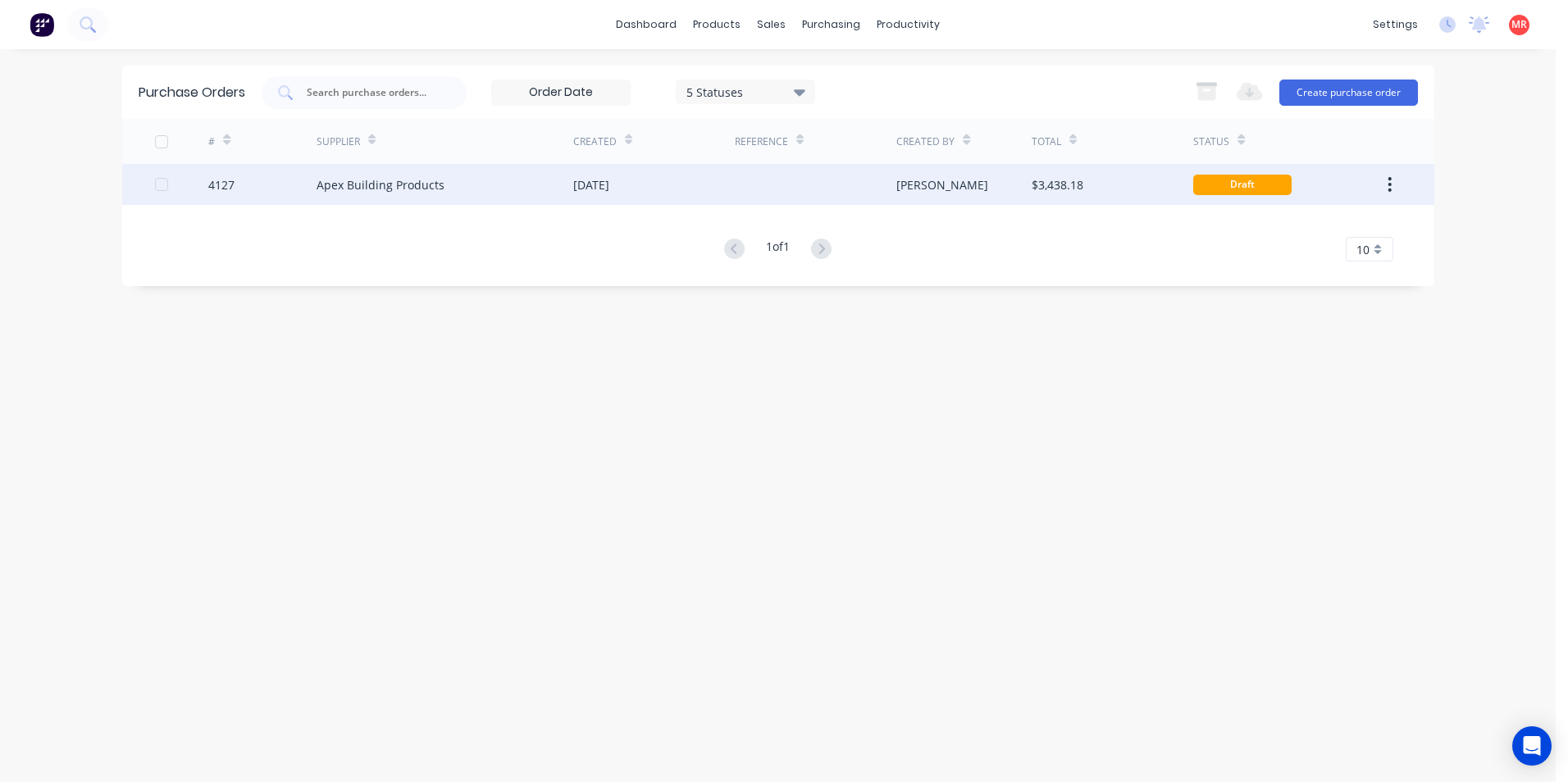
click at [814, 192] on div at bounding box center [815, 184] width 161 height 41
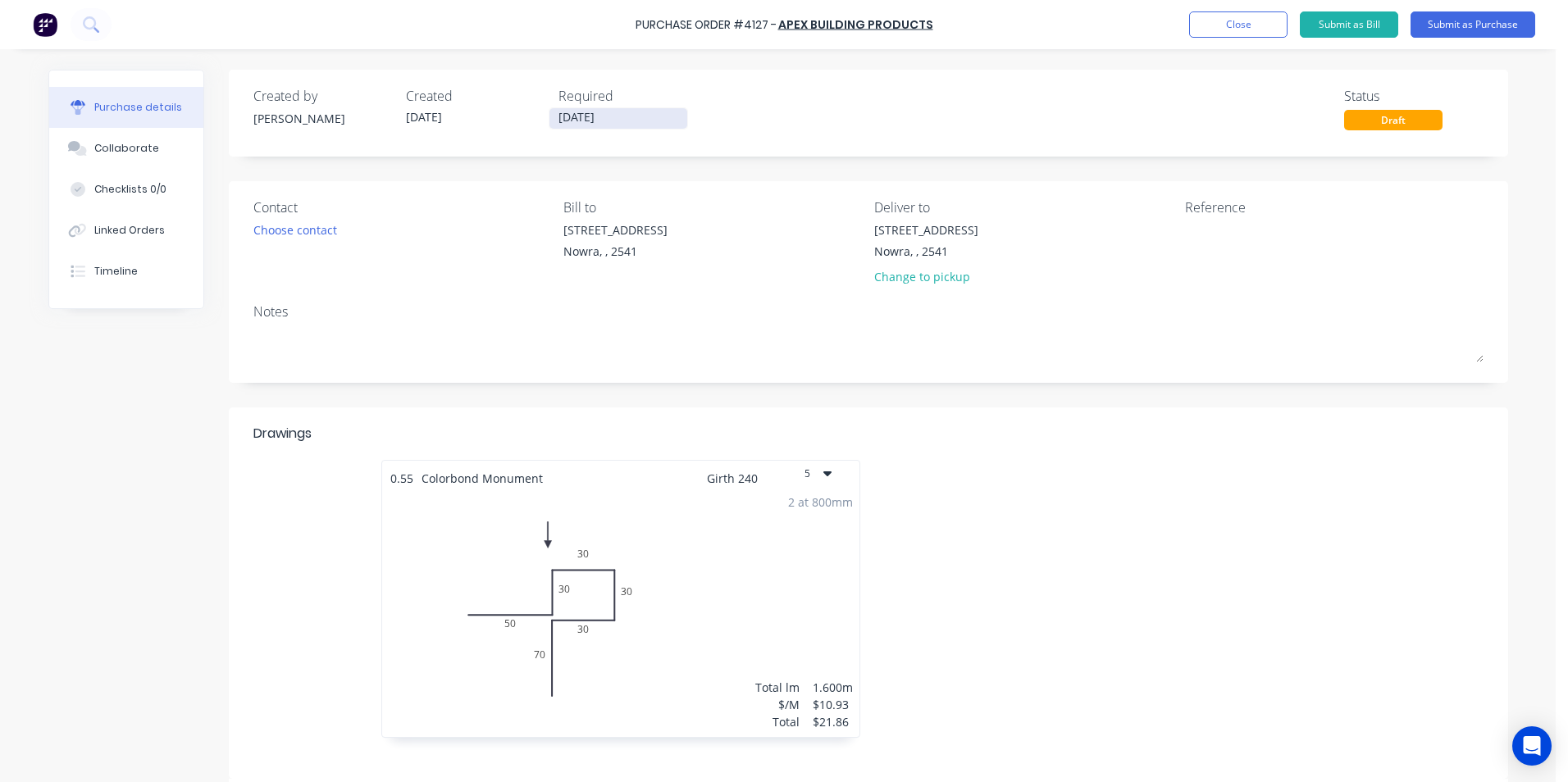
click at [597, 115] on input "[DATE]" at bounding box center [618, 118] width 138 height 20
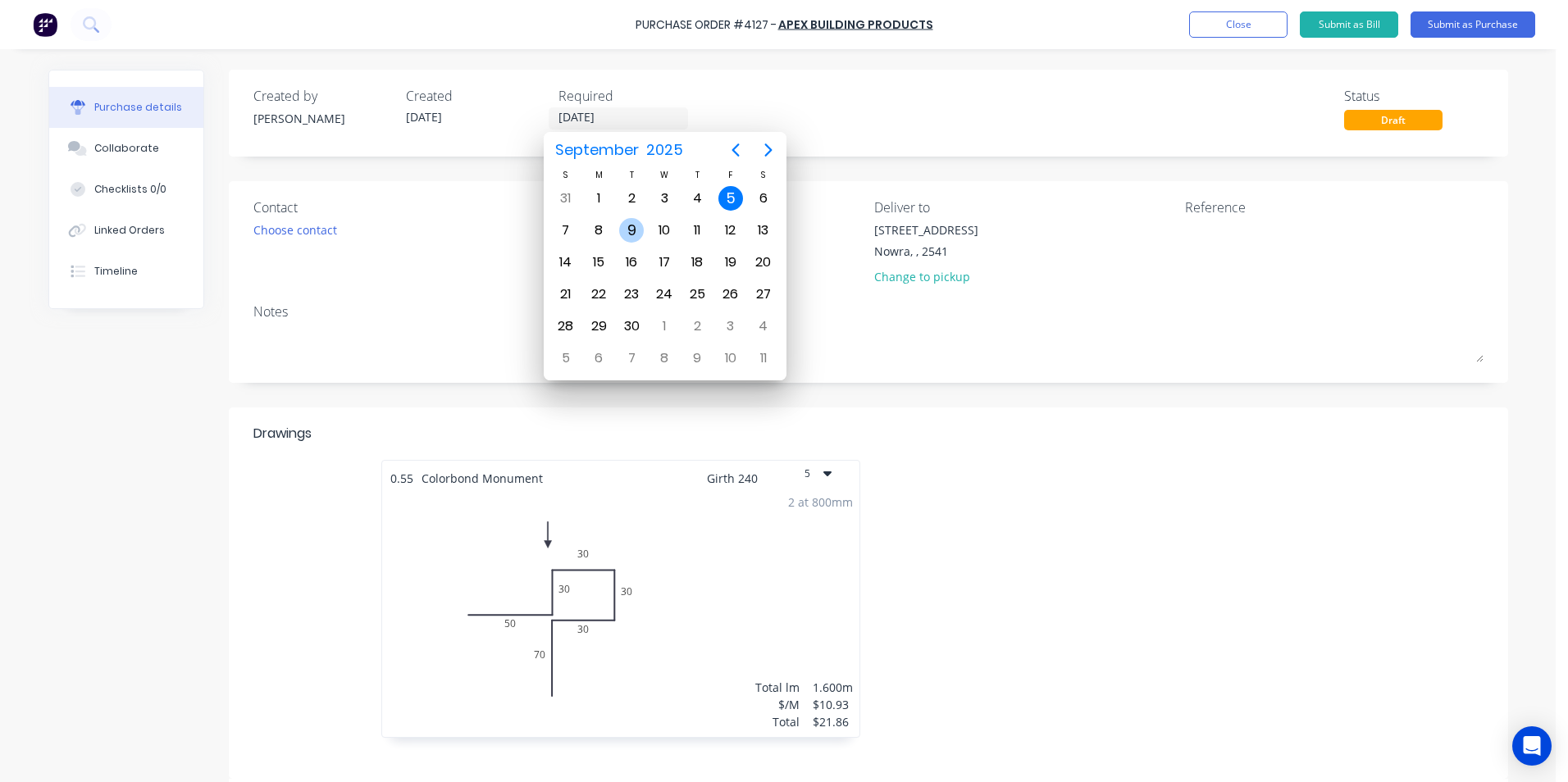
click at [636, 230] on div "9" at bounding box center [631, 230] width 25 height 25
type input "[DATE]"
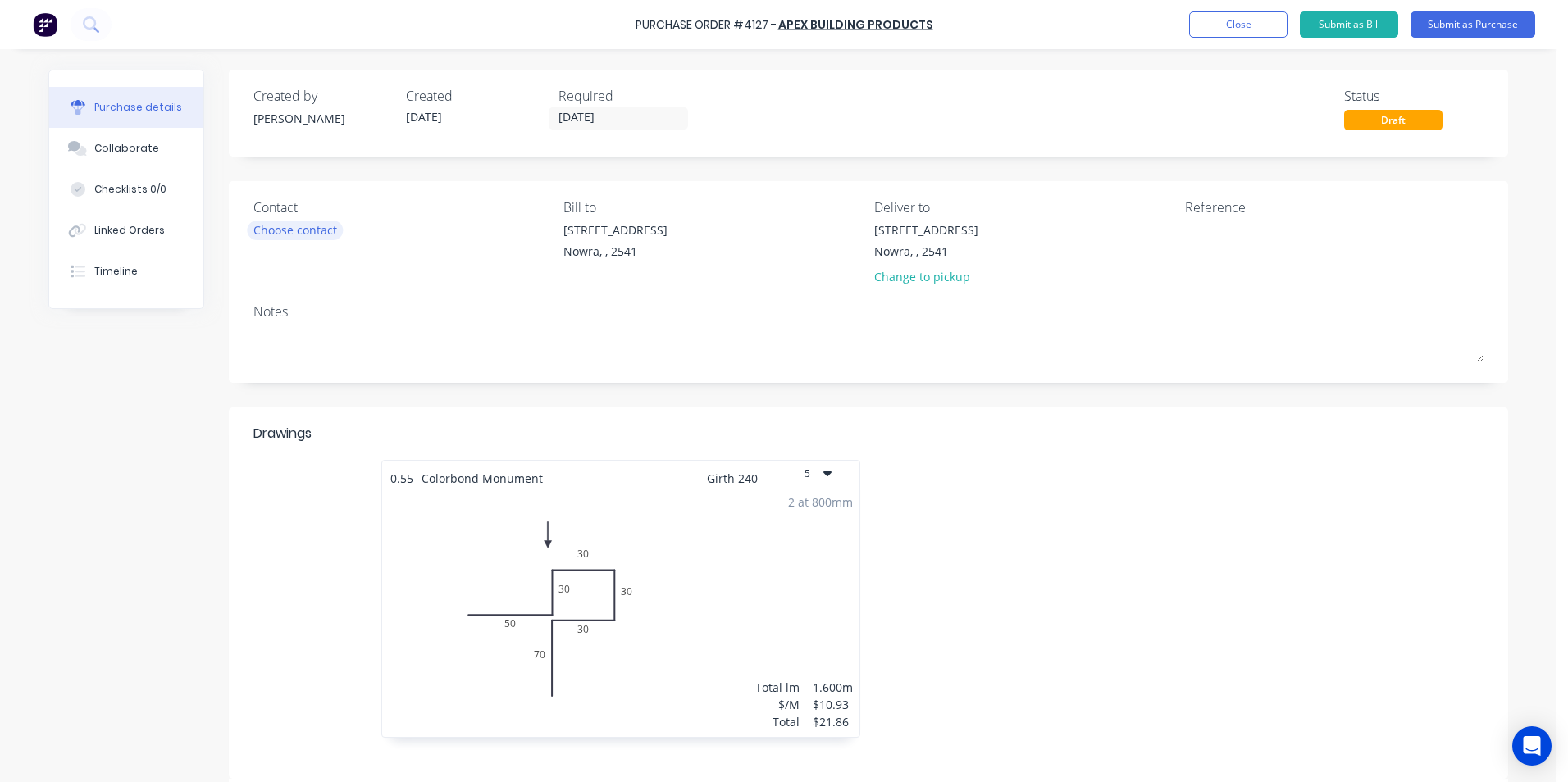
click at [283, 237] on div "Choose contact" at bounding box center [295, 230] width 84 height 17
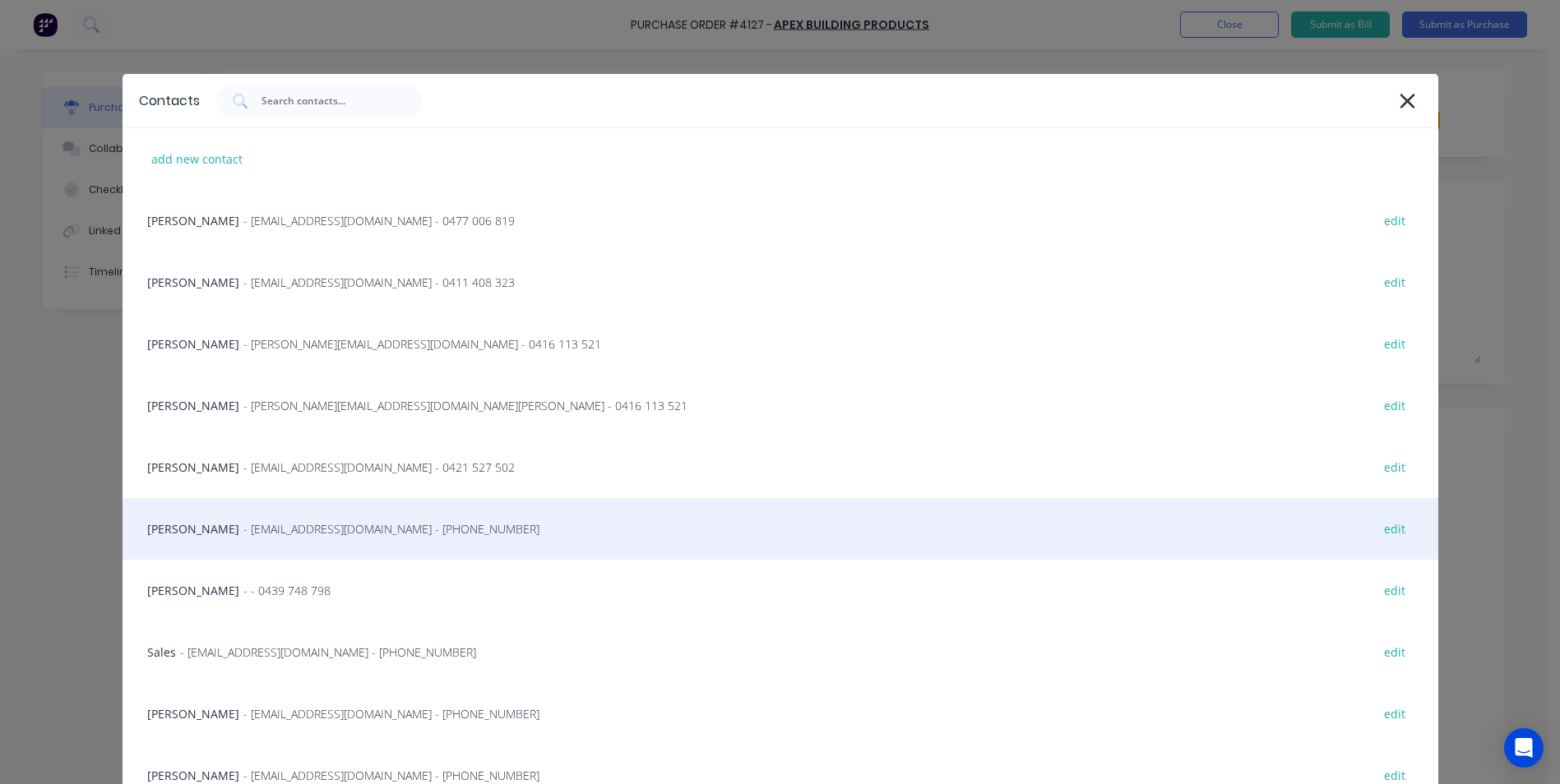
click at [243, 523] on span "- [EMAIL_ADDRESS][DOMAIN_NAME] - [PHONE_NUMBER]" at bounding box center [391, 529] width 296 height 17
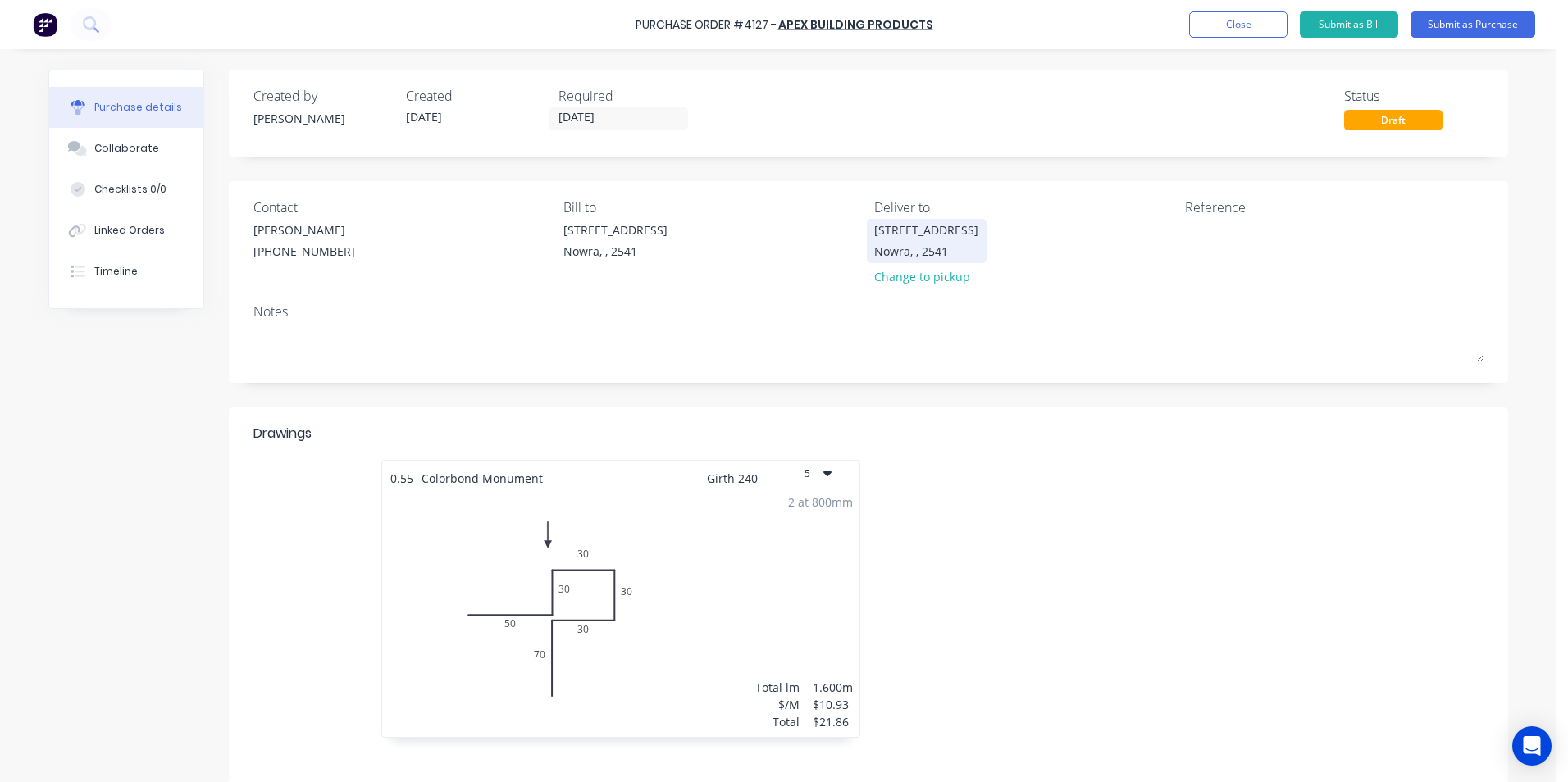
click at [903, 246] on div "Nowra, , 2541" at bounding box center [926, 251] width 104 height 17
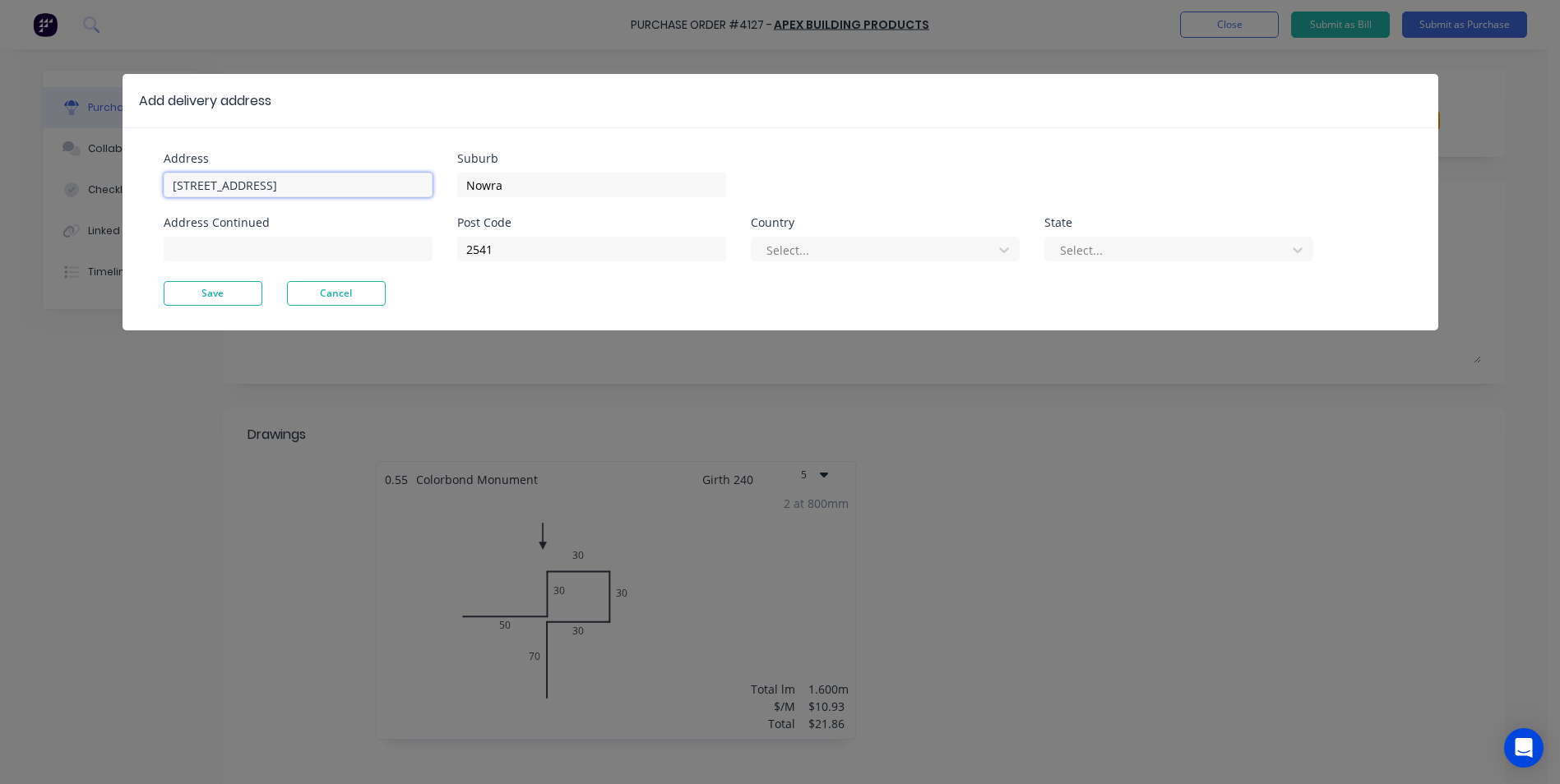
drag, startPoint x: 381, startPoint y: 184, endPoint x: -10, endPoint y: 185, distance: 391.0
click at [0, 185] on html "Purchase Order #4127 - Apex Building Products Add product Close Submit as Bill …" at bounding box center [780, 433] width 1560 height 866
type input "[STREET_ADDRESS][PERSON_NAME]"
type input "Vincentia"
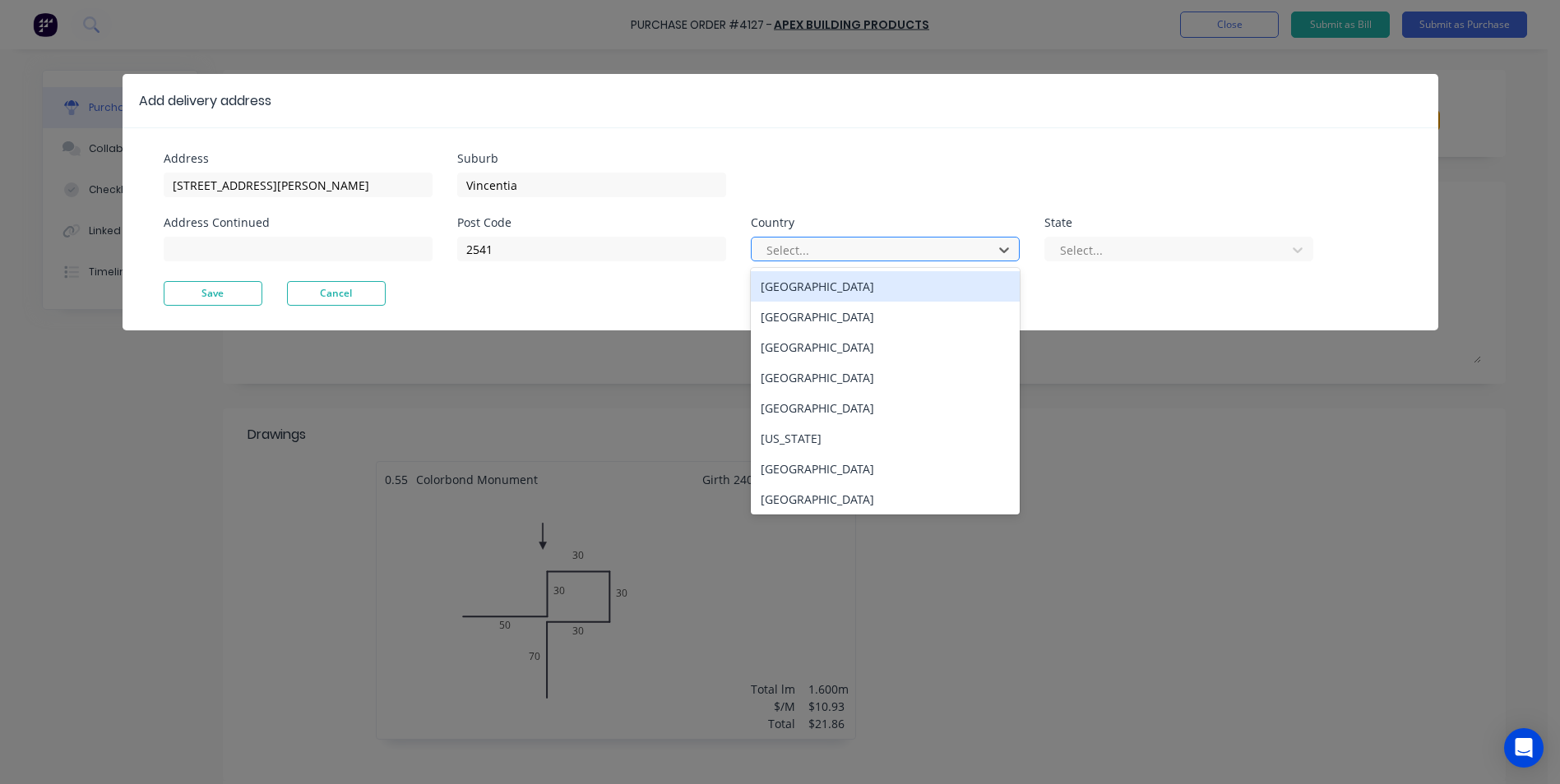
click at [864, 254] on div at bounding box center [875, 250] width 219 height 20
click at [850, 285] on div "[GEOGRAPHIC_DATA]" at bounding box center [886, 286] width 269 height 30
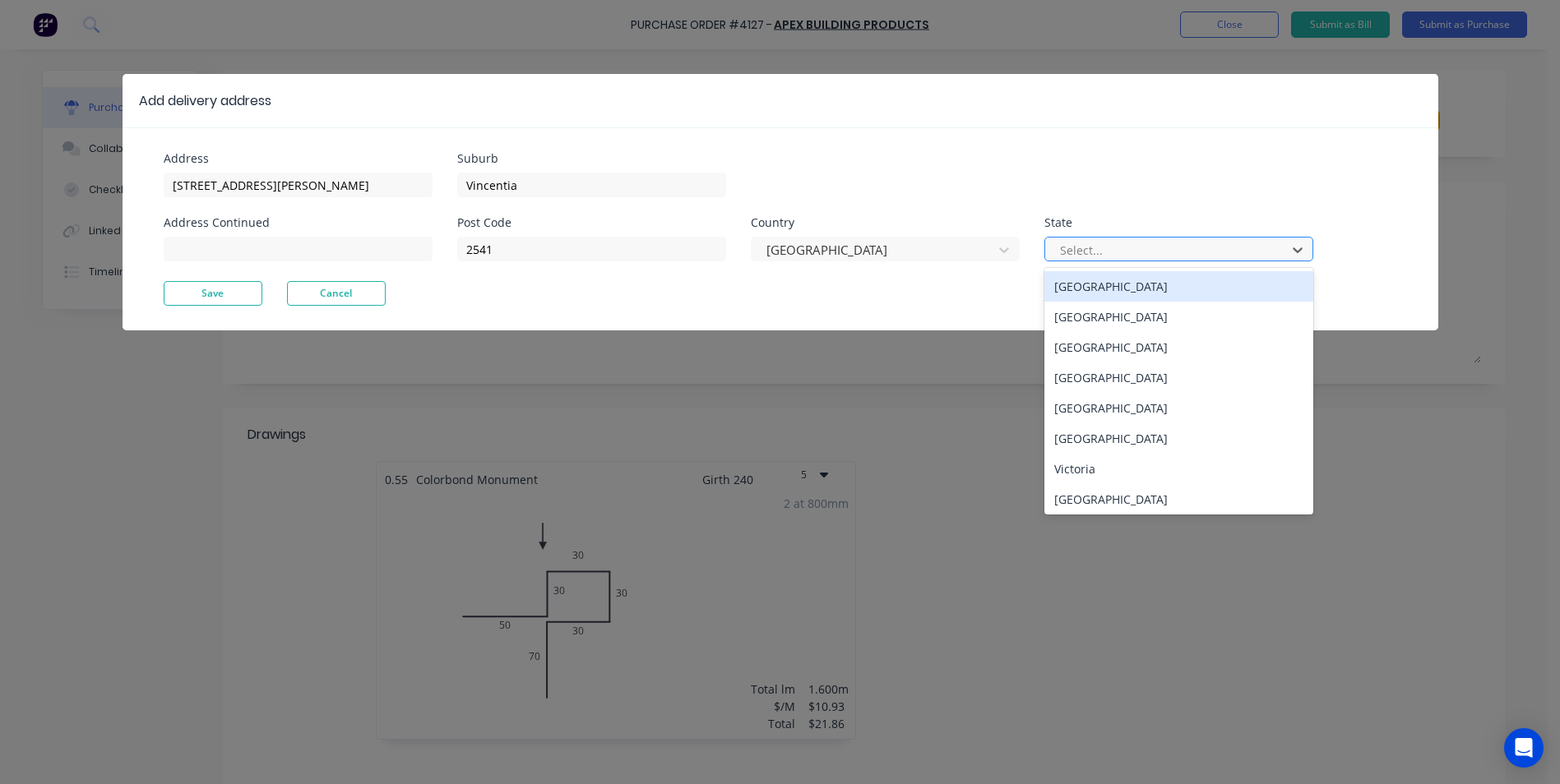
click at [1178, 254] on div at bounding box center [1168, 250] width 219 height 20
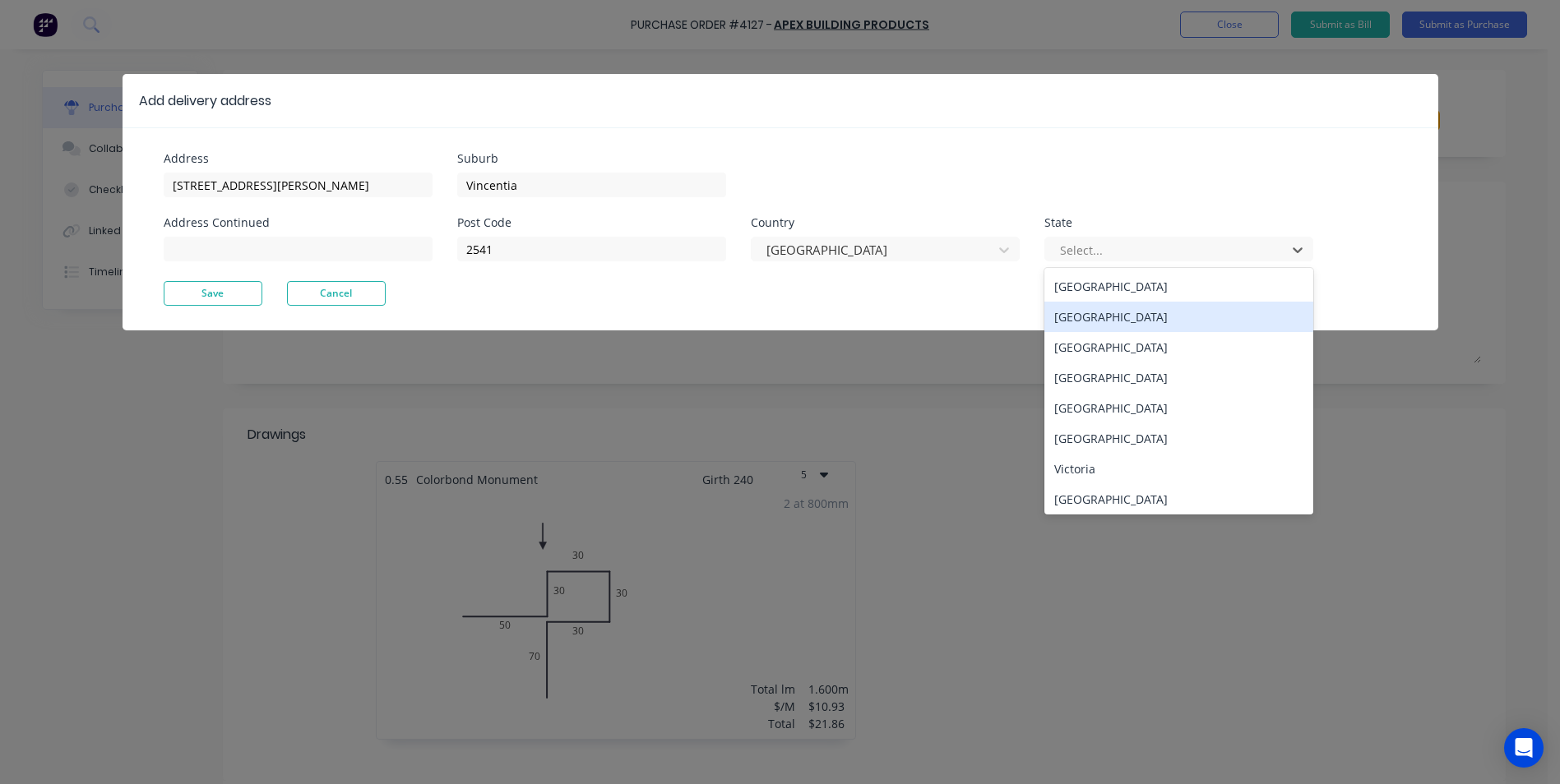
click at [1131, 313] on div "[GEOGRAPHIC_DATA]" at bounding box center [1179, 316] width 269 height 30
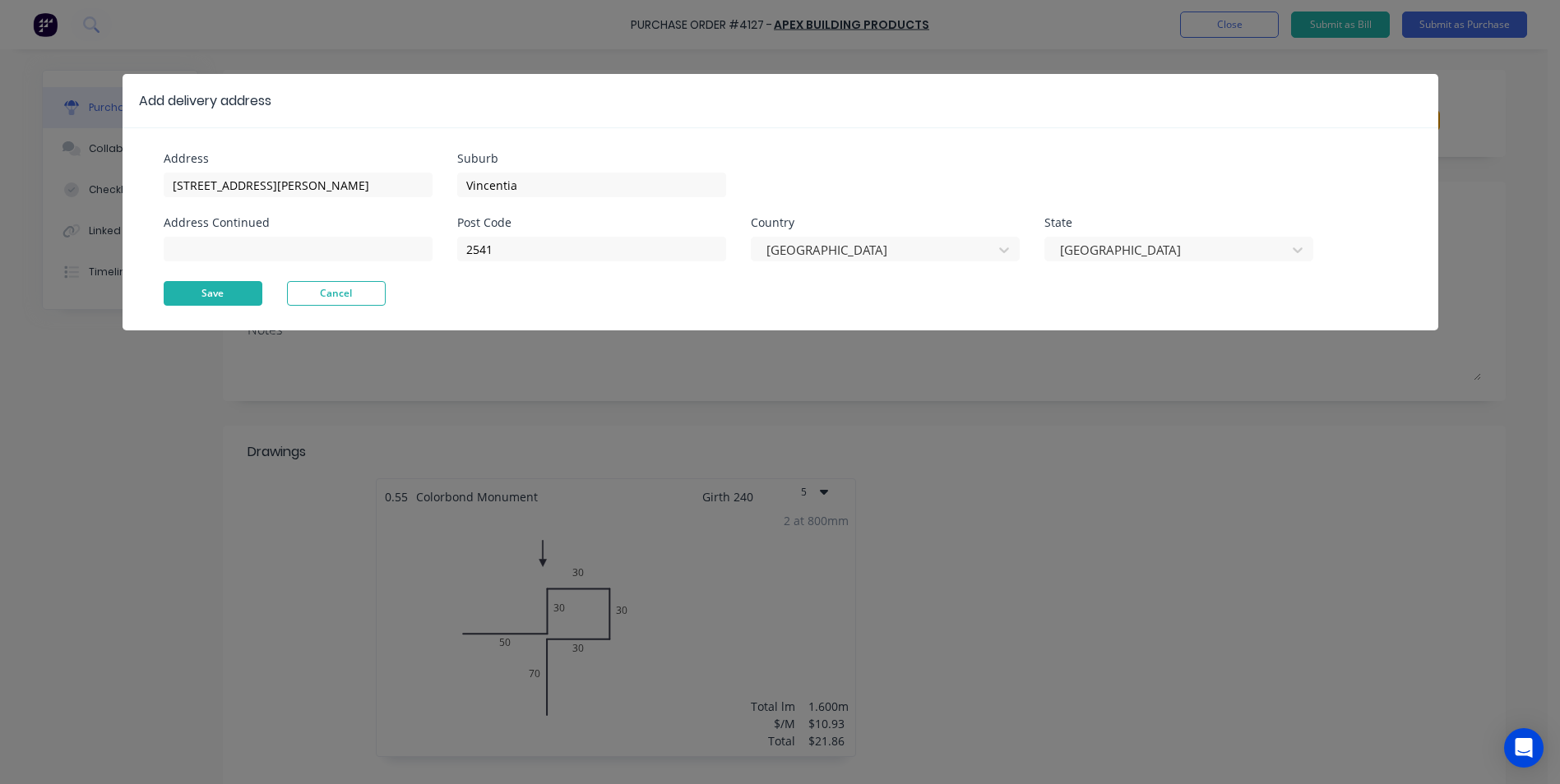
click at [226, 283] on button "Save" at bounding box center [213, 293] width 99 height 25
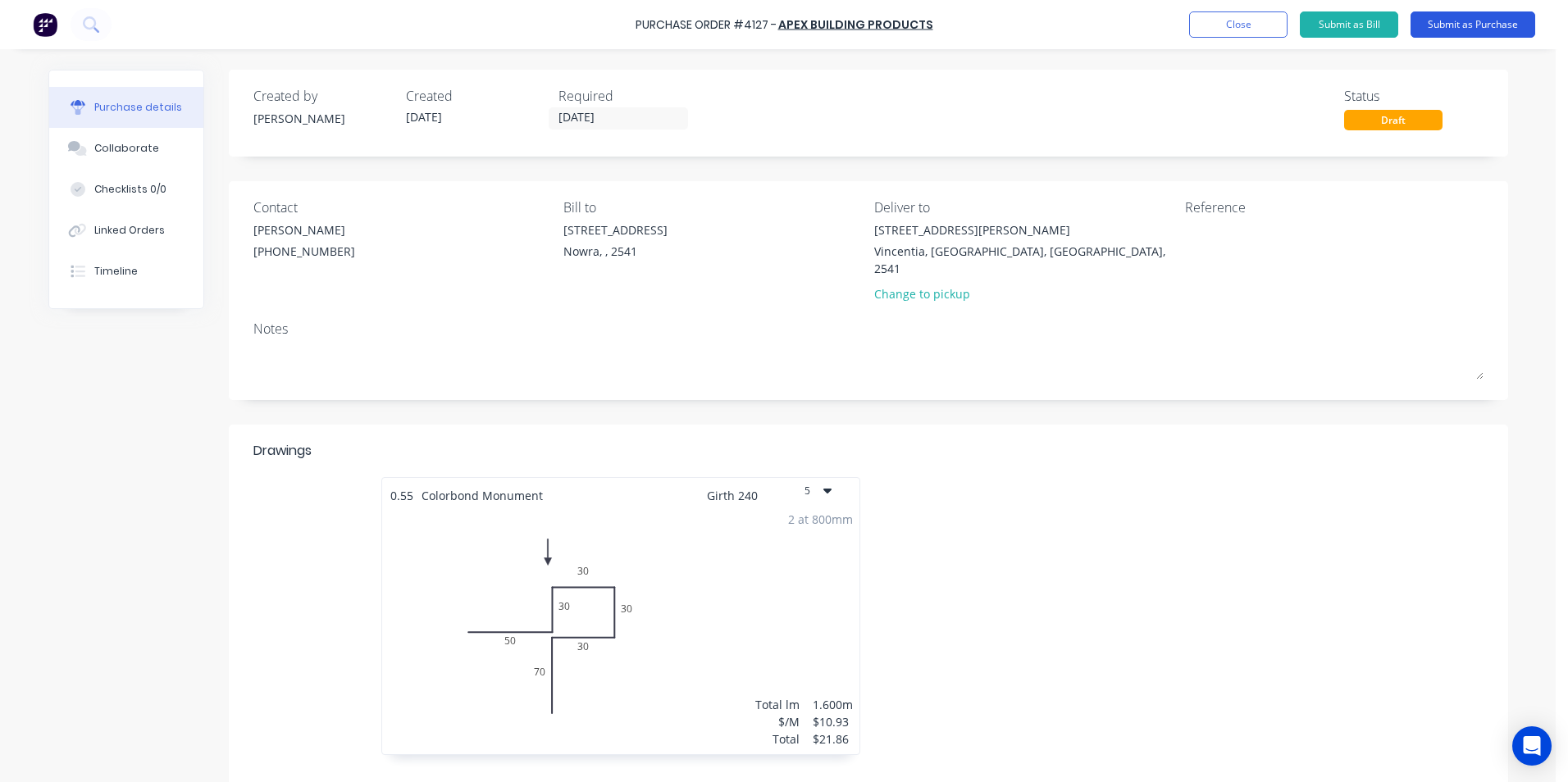
click at [1432, 20] on button "Submit as Purchase" at bounding box center [1473, 25] width 125 height 26
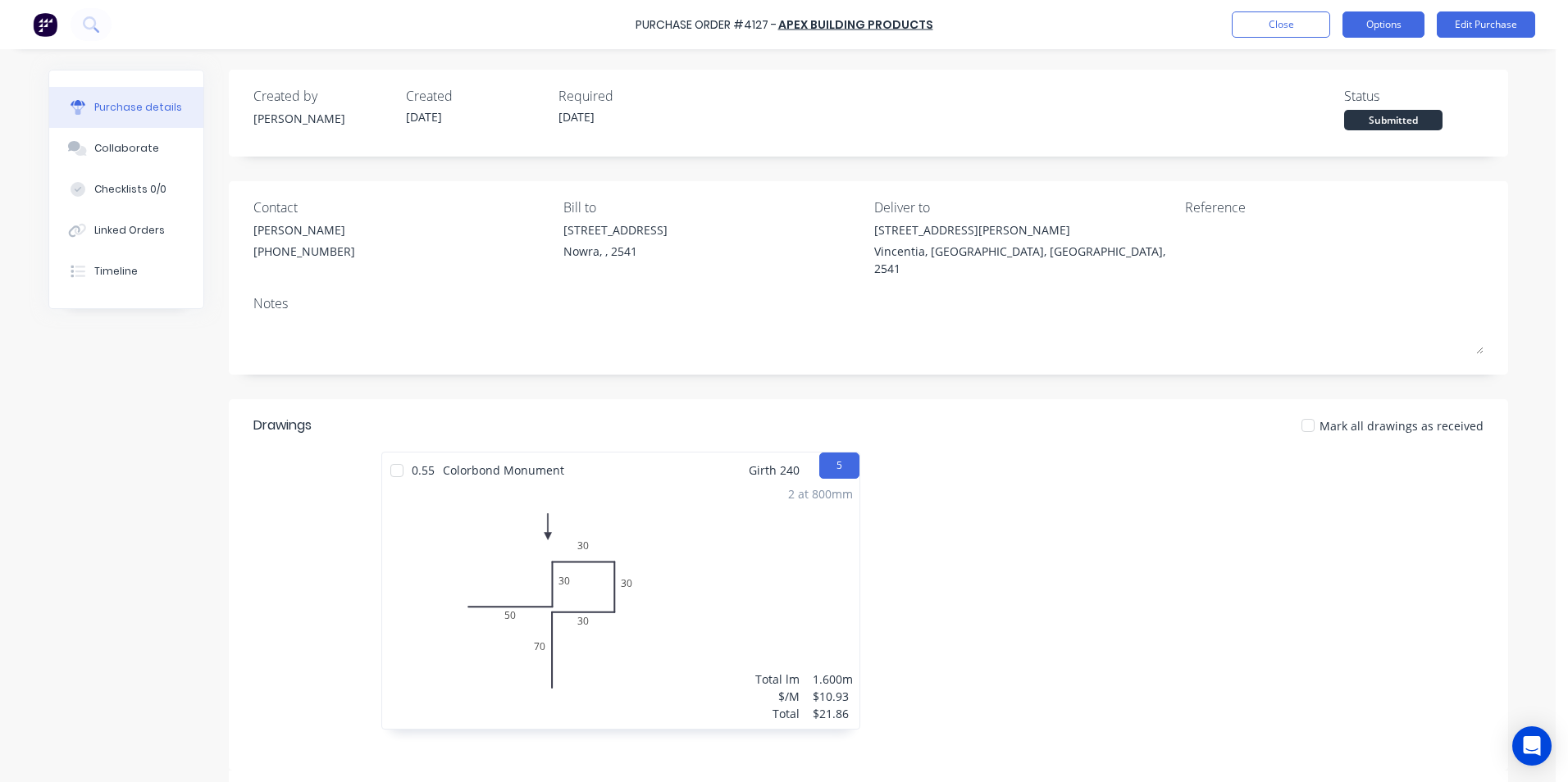
click at [1346, 22] on button "Options" at bounding box center [1384, 25] width 82 height 26
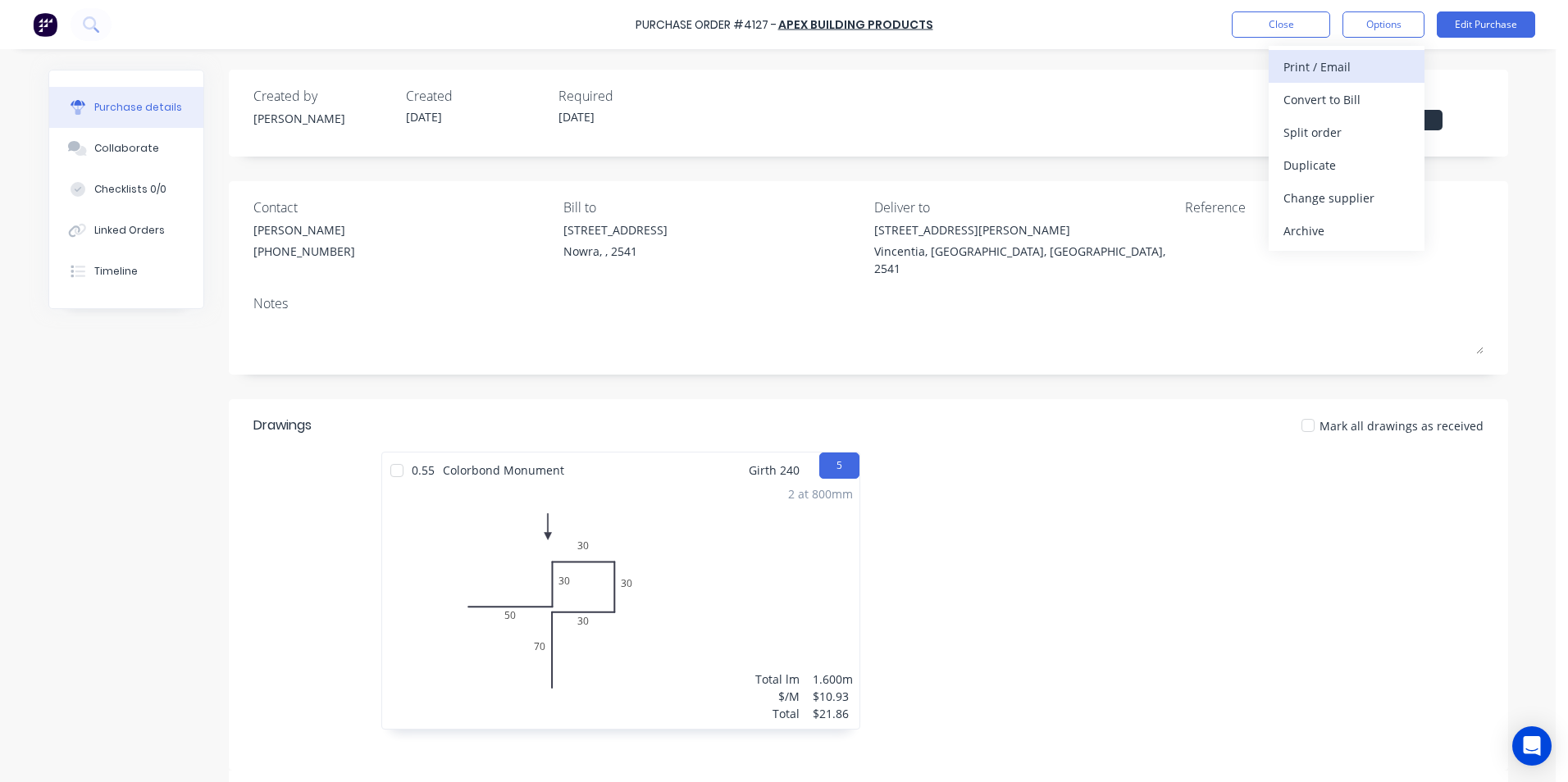
click at [1335, 76] on div "Print / Email" at bounding box center [1346, 67] width 127 height 24
click at [1336, 129] on div "Without pricing" at bounding box center [1346, 132] width 127 height 24
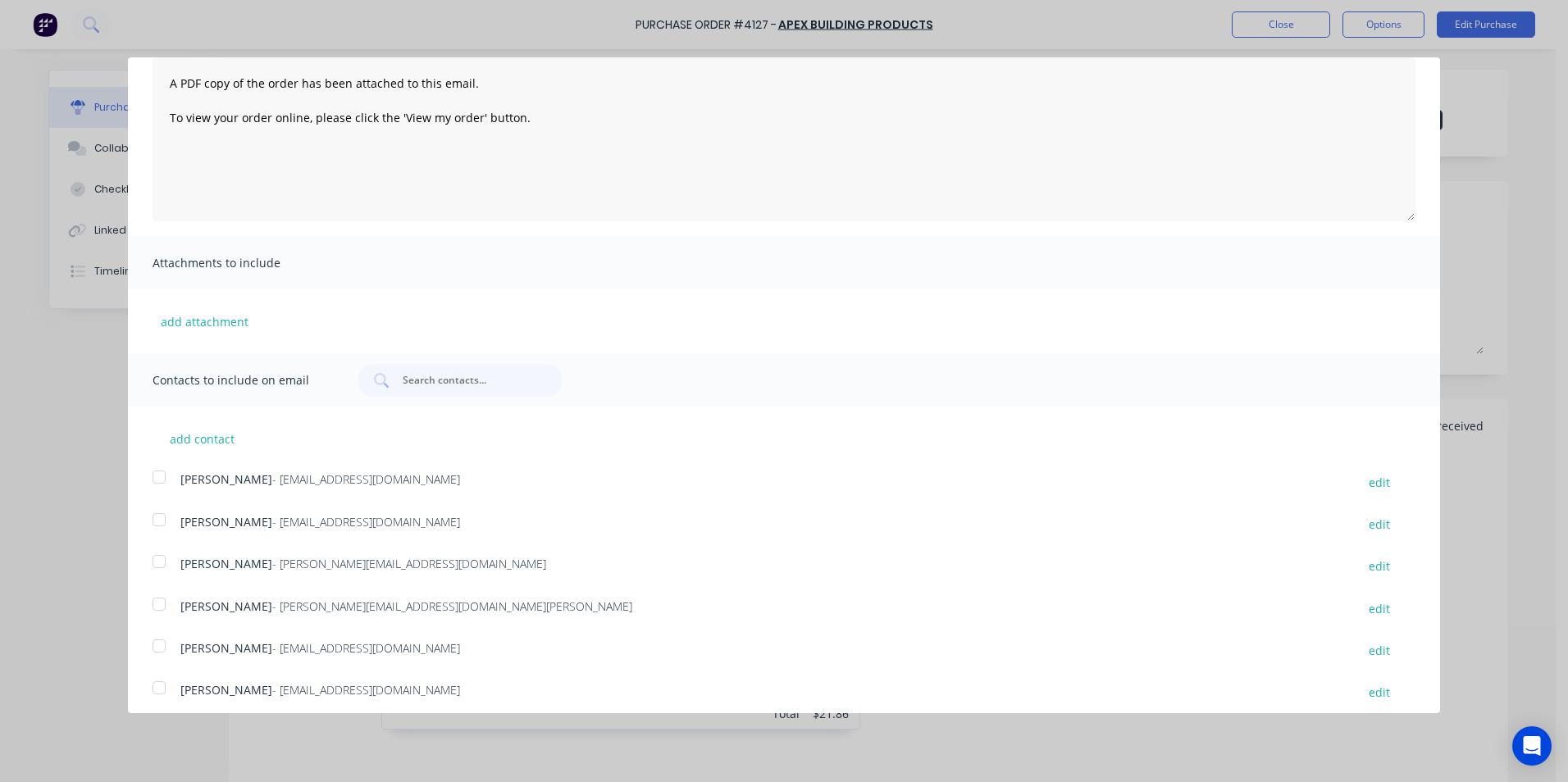
scroll to position [300, 0]
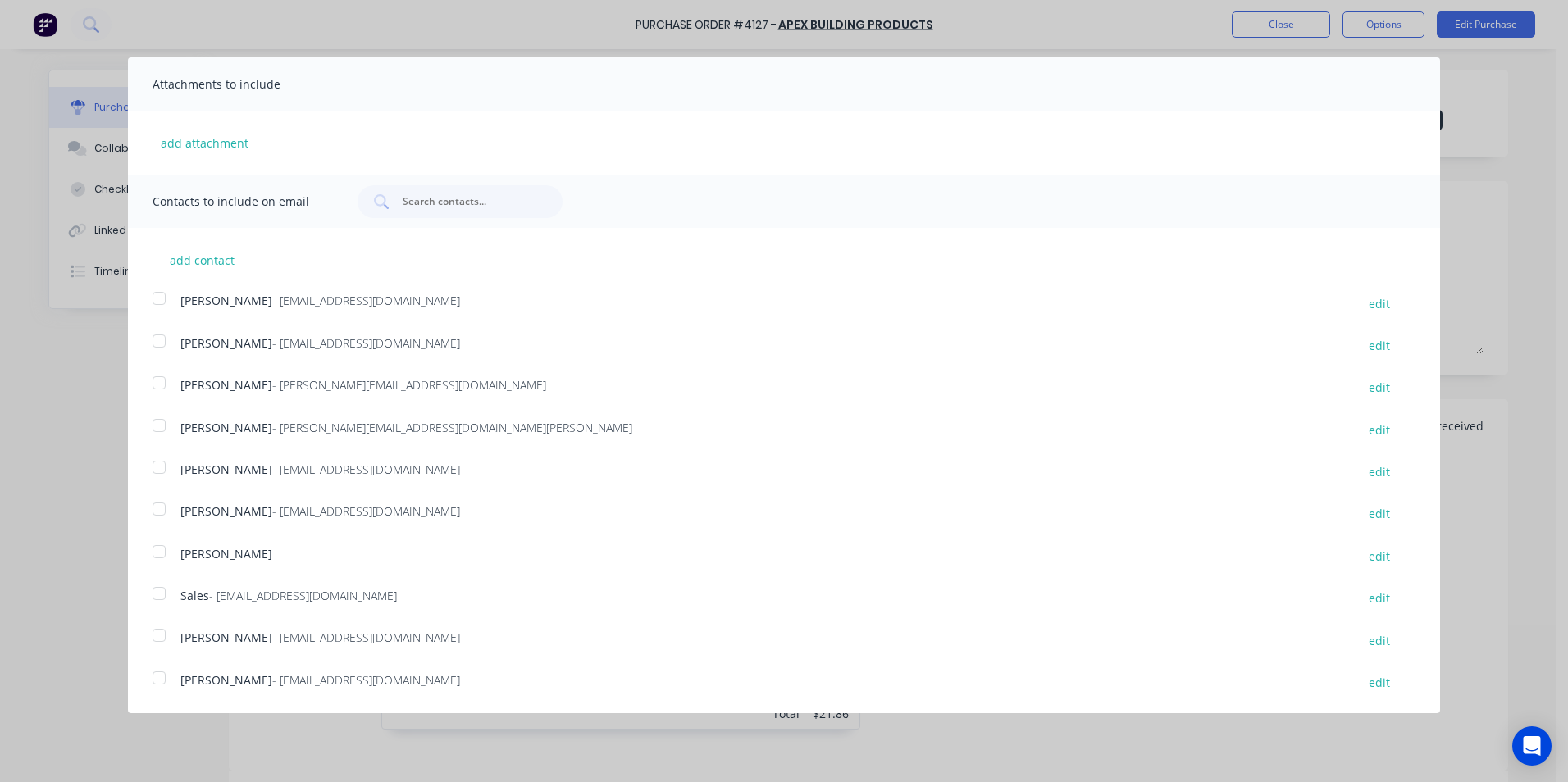
click at [155, 597] on div at bounding box center [160, 593] width 33 height 33
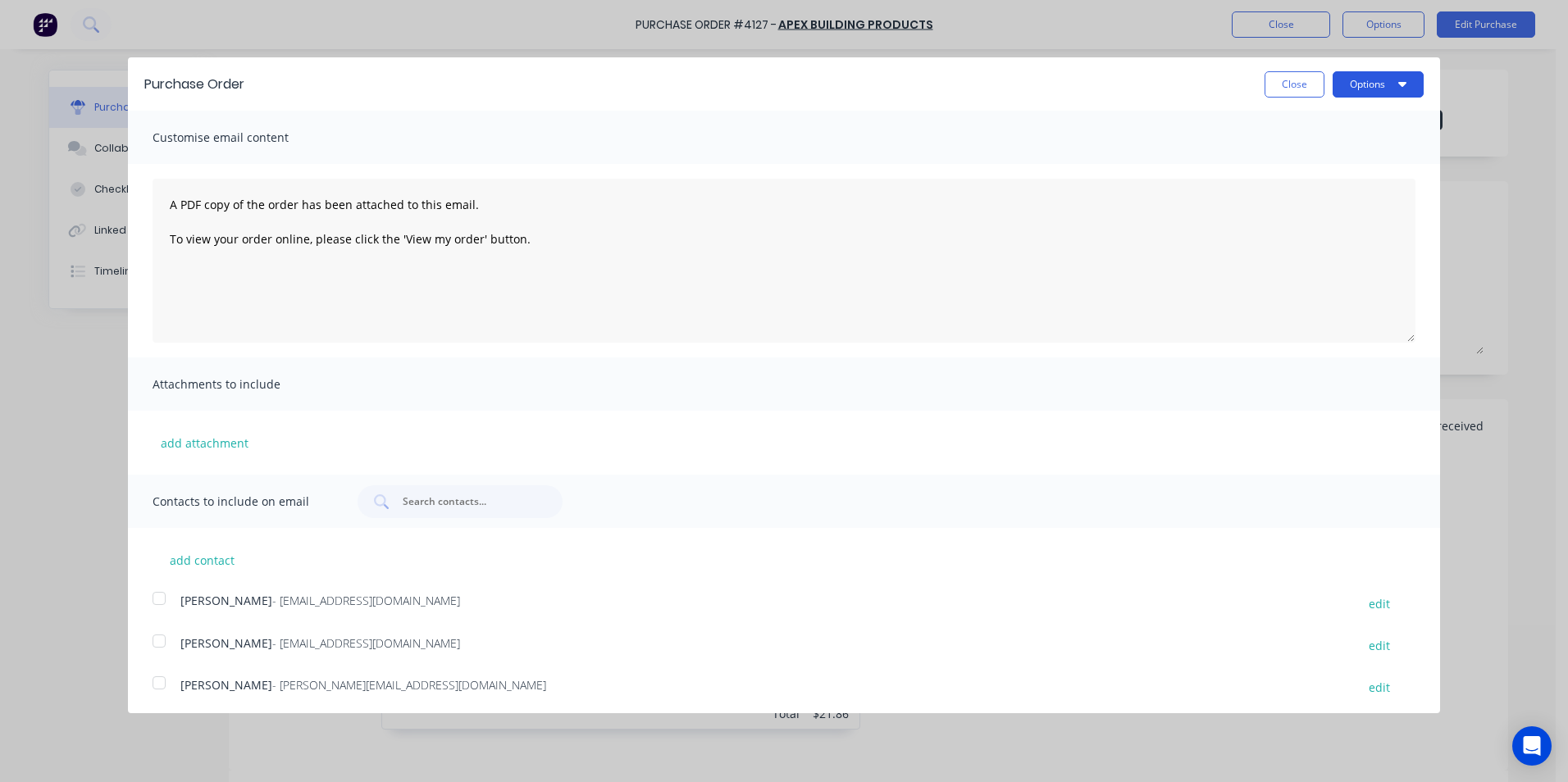
click at [1336, 94] on button "Options" at bounding box center [1378, 84] width 91 height 26
click at [1335, 152] on div "Email" at bounding box center [1346, 159] width 127 height 24
click at [1293, 97] on button "Close" at bounding box center [1295, 84] width 60 height 26
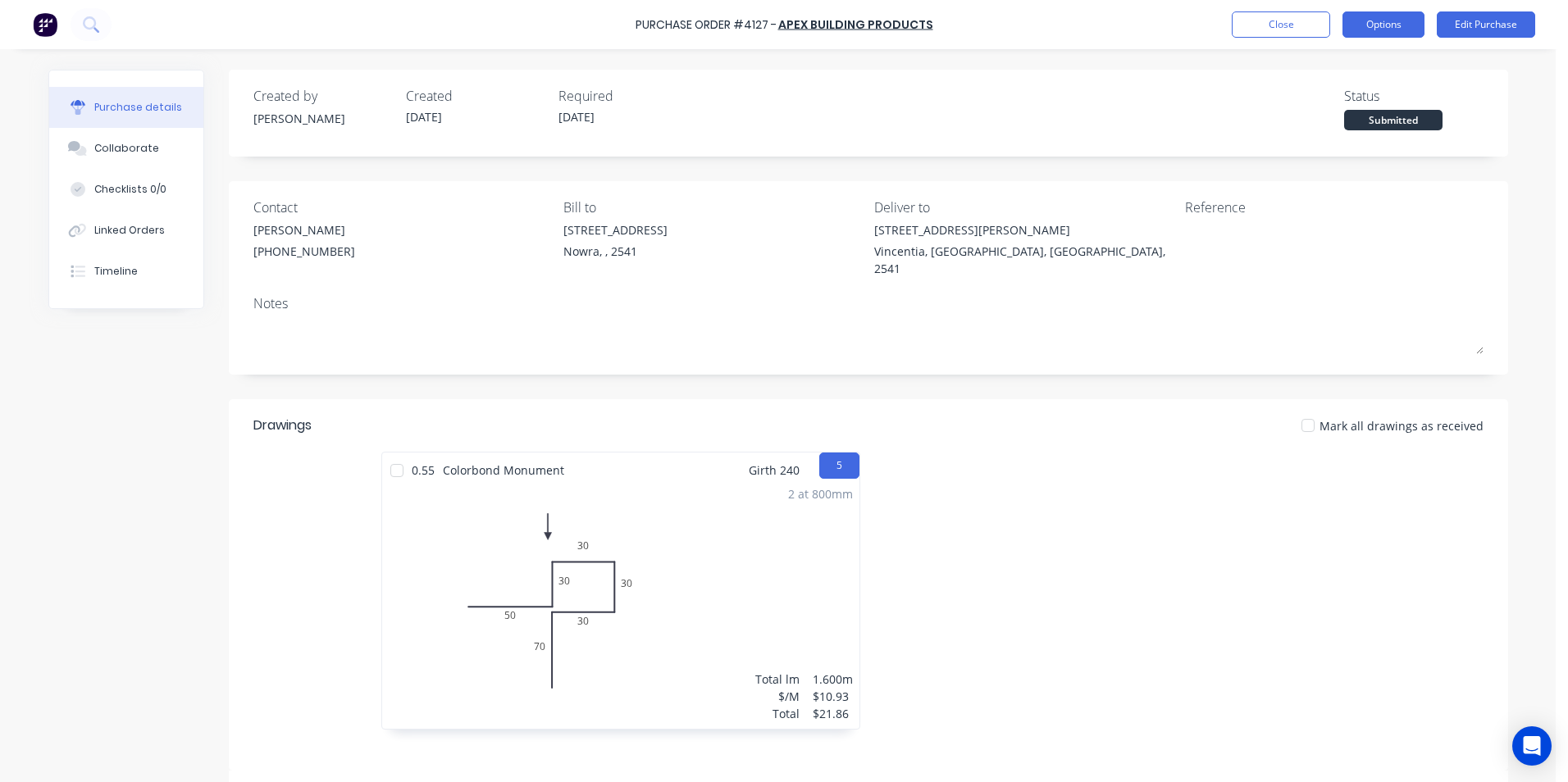
click at [1355, 26] on button "Options" at bounding box center [1384, 25] width 82 height 26
click at [1329, 75] on div "Print / Email" at bounding box center [1346, 67] width 127 height 24
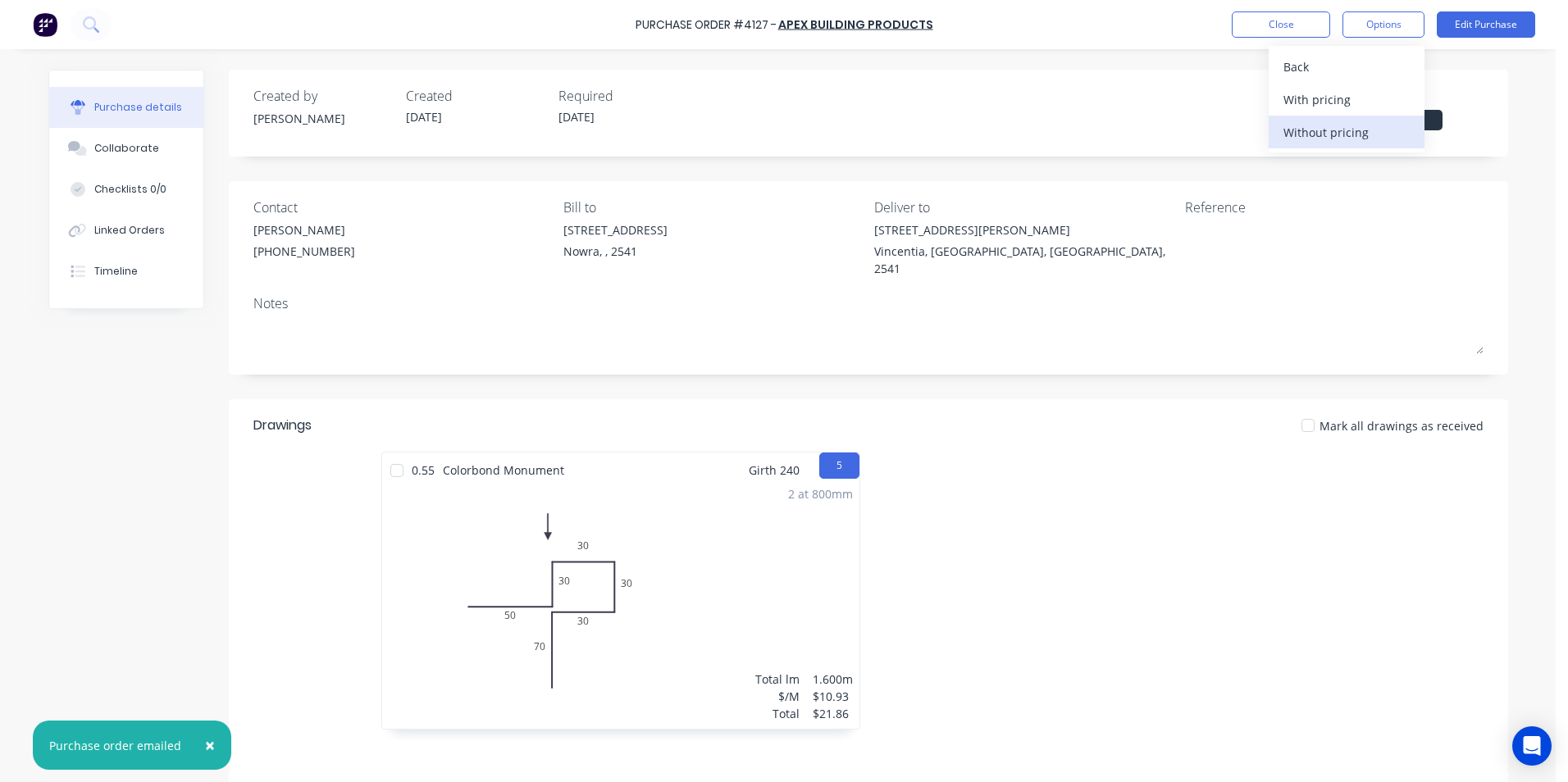
click at [1325, 123] on div "Without pricing" at bounding box center [1346, 132] width 127 height 24
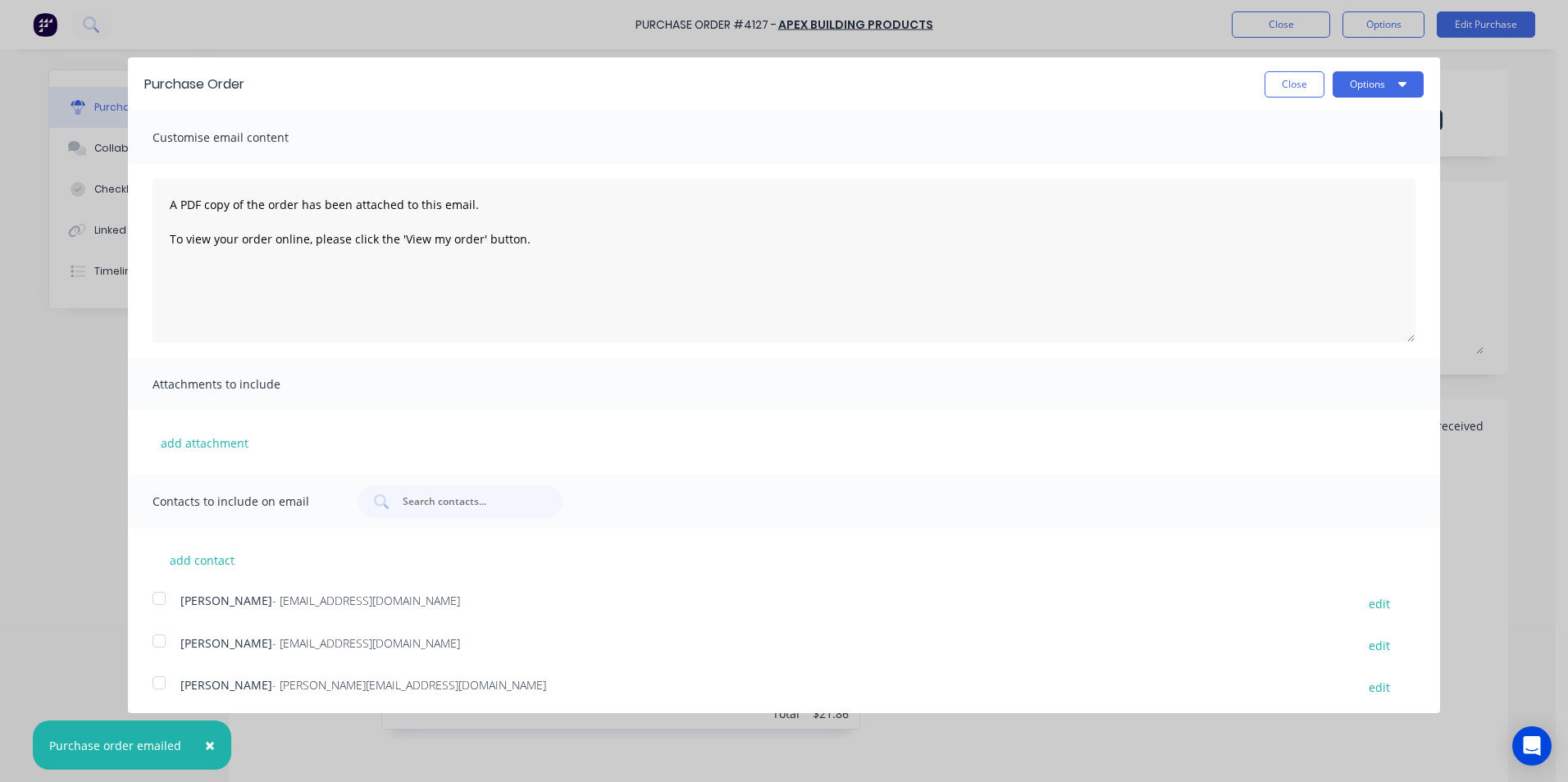
click at [1333, 91] on button "Options" at bounding box center [1378, 84] width 91 height 26
click at [1327, 117] on div "Print" at bounding box center [1346, 126] width 127 height 24
drag, startPoint x: 1299, startPoint y: 84, endPoint x: 1241, endPoint y: 92, distance: 58.5
click at [1296, 83] on button "Close" at bounding box center [1295, 84] width 60 height 26
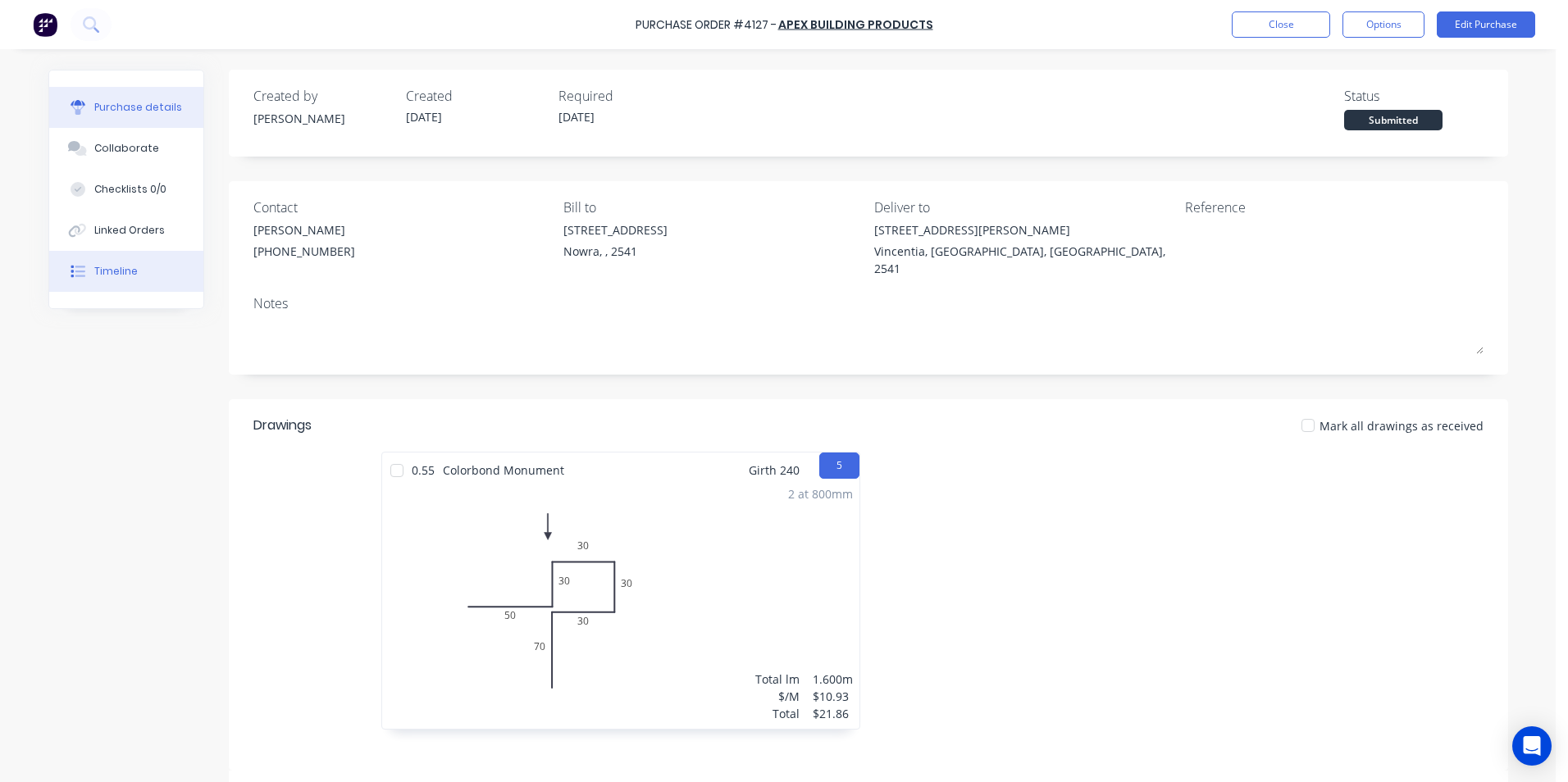
click at [182, 271] on button "Timeline" at bounding box center [126, 271] width 154 height 41
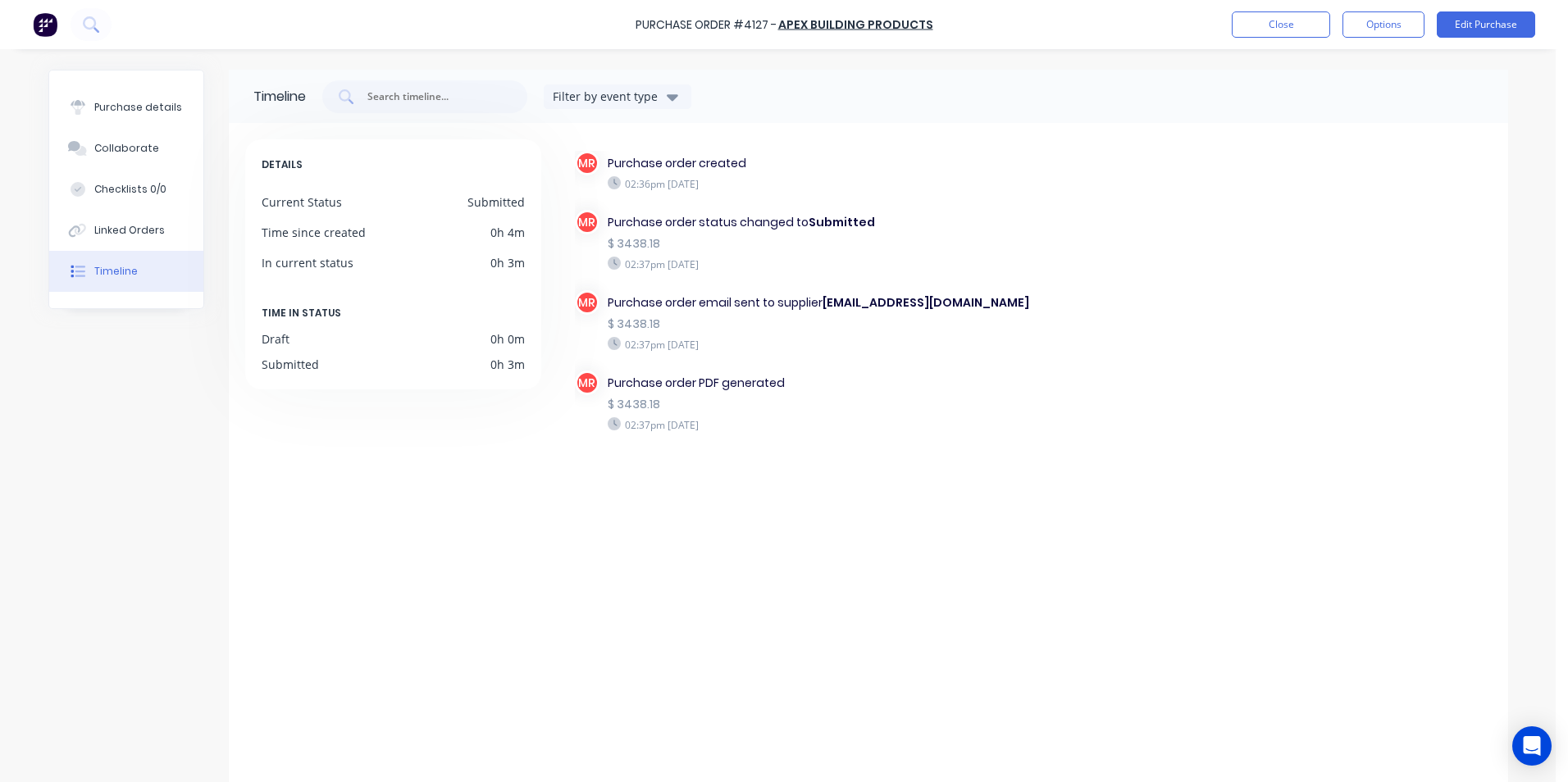
click at [54, 22] on img at bounding box center [45, 24] width 25 height 25
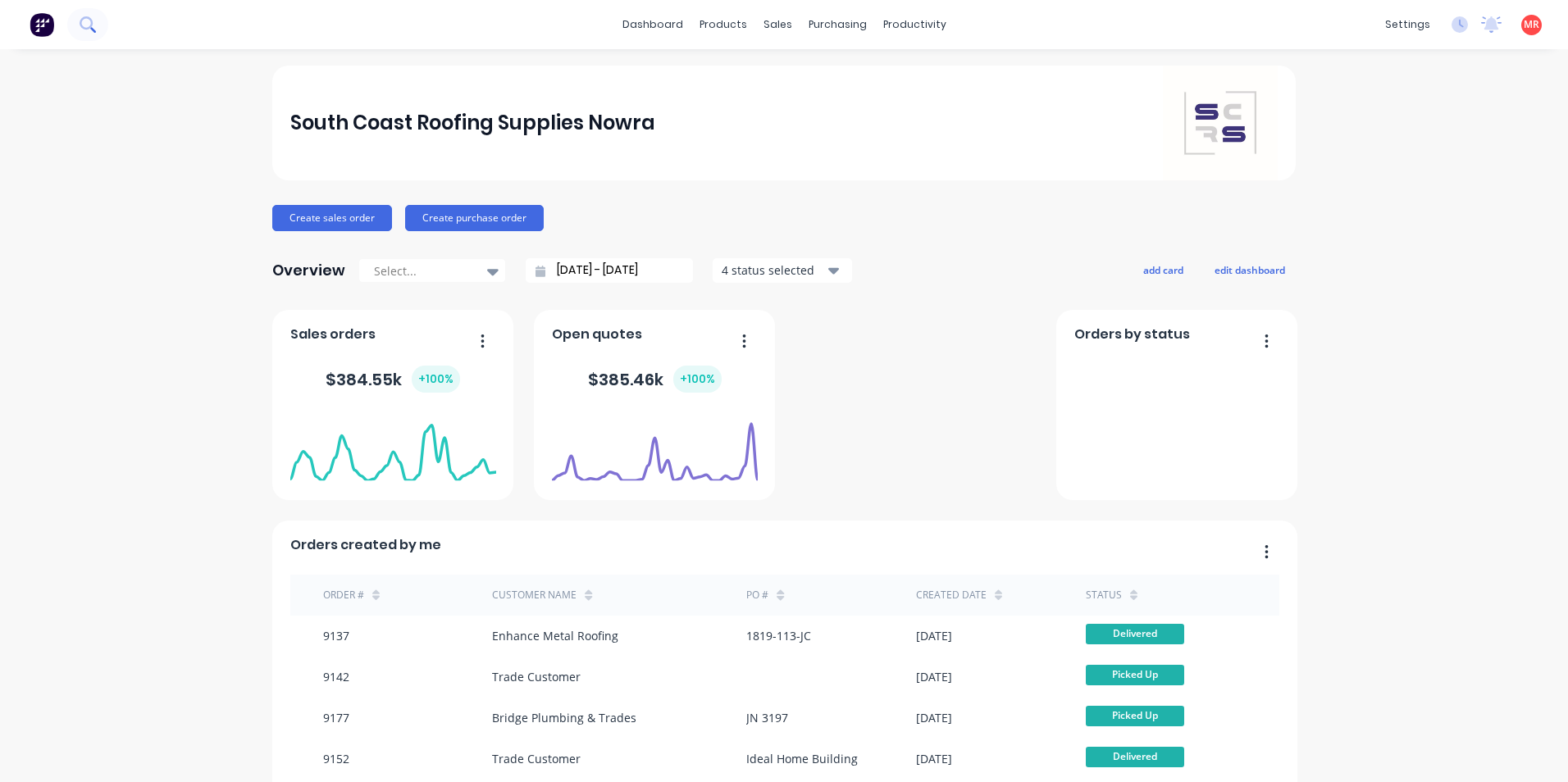
click at [95, 24] on icon at bounding box center [87, 24] width 15 height 15
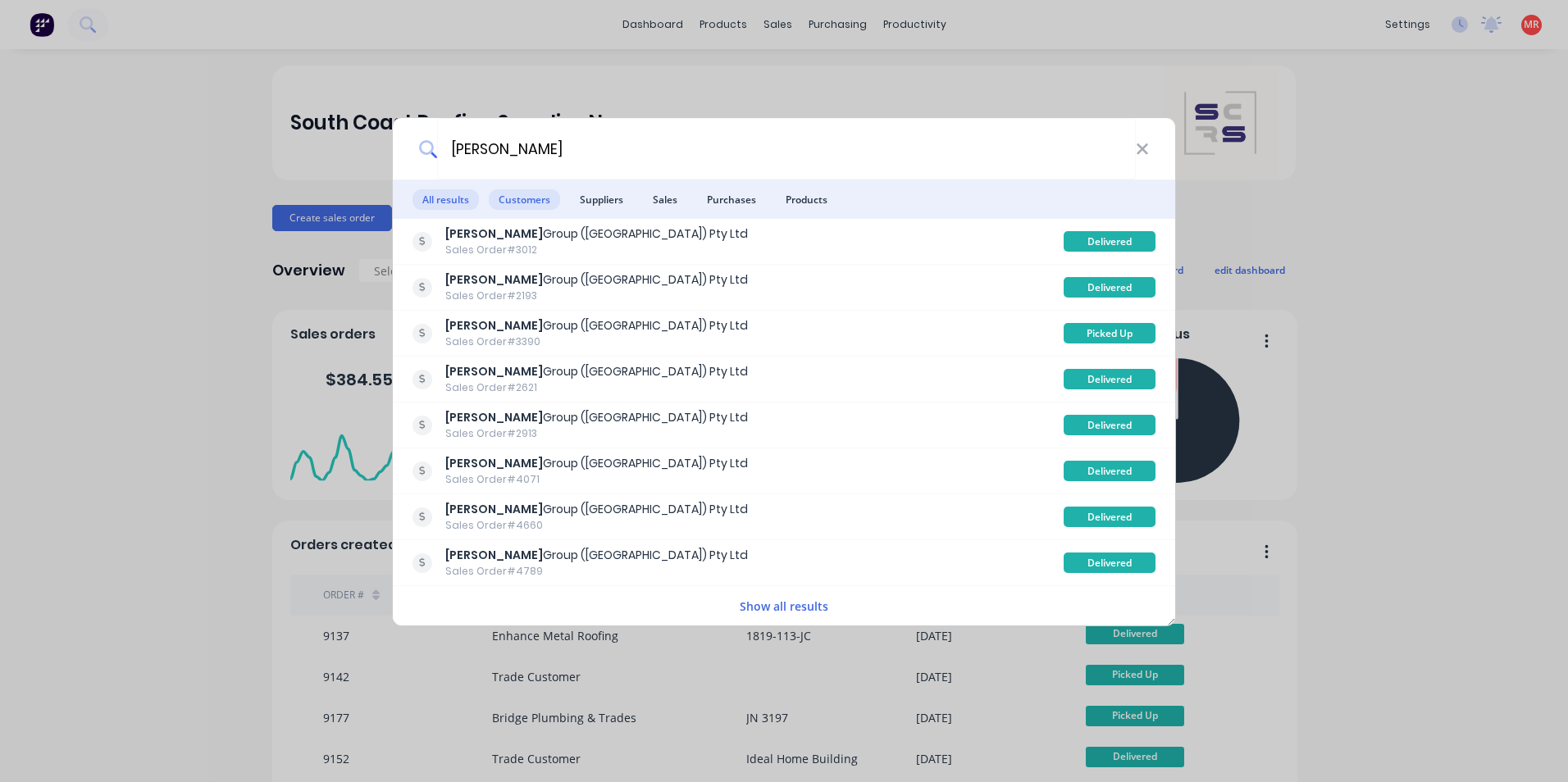
type input "[PERSON_NAME]"
click at [503, 202] on span "Customers" at bounding box center [524, 200] width 71 height 20
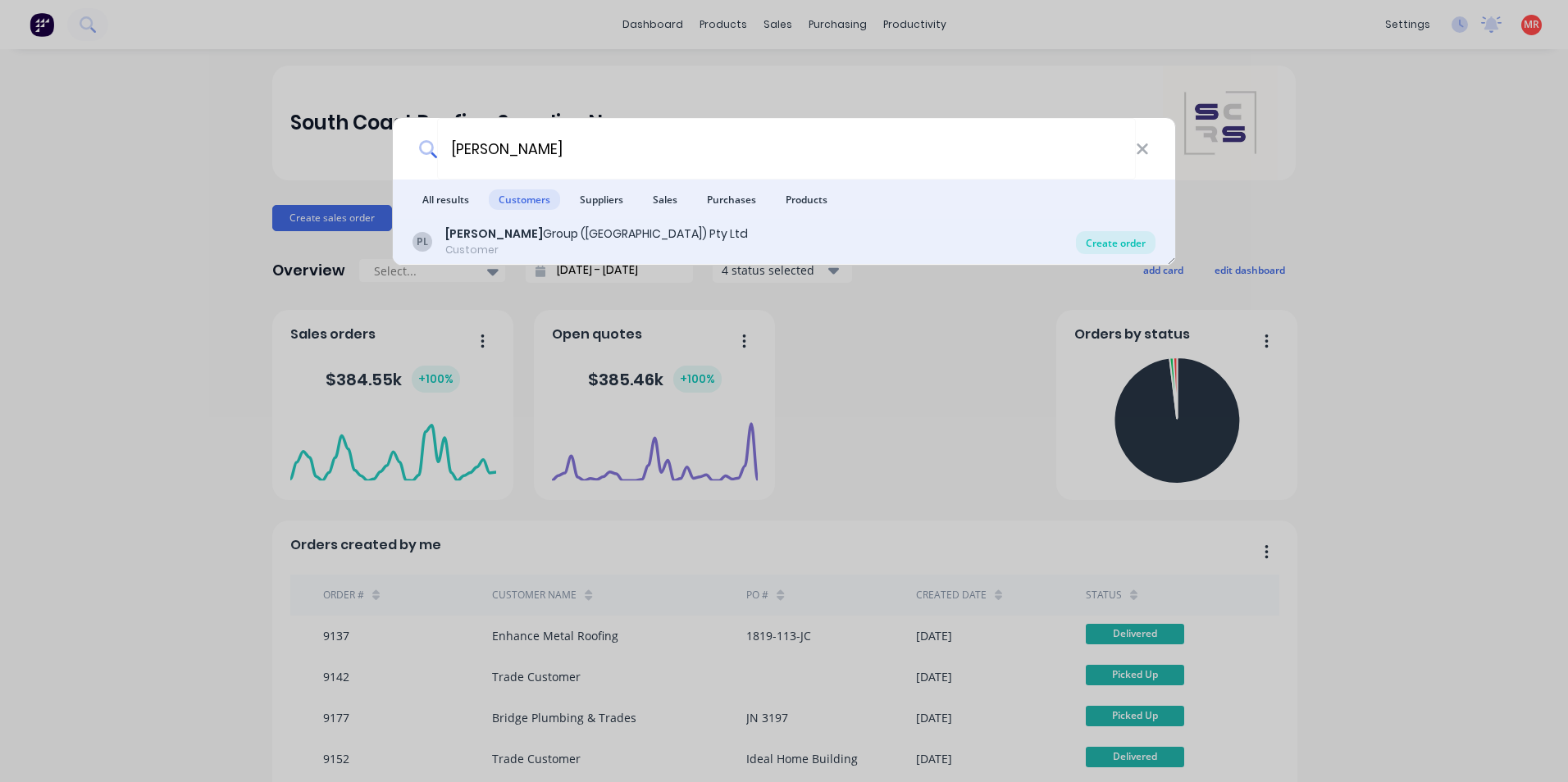
click at [1109, 242] on div "Create order" at bounding box center [1116, 242] width 79 height 23
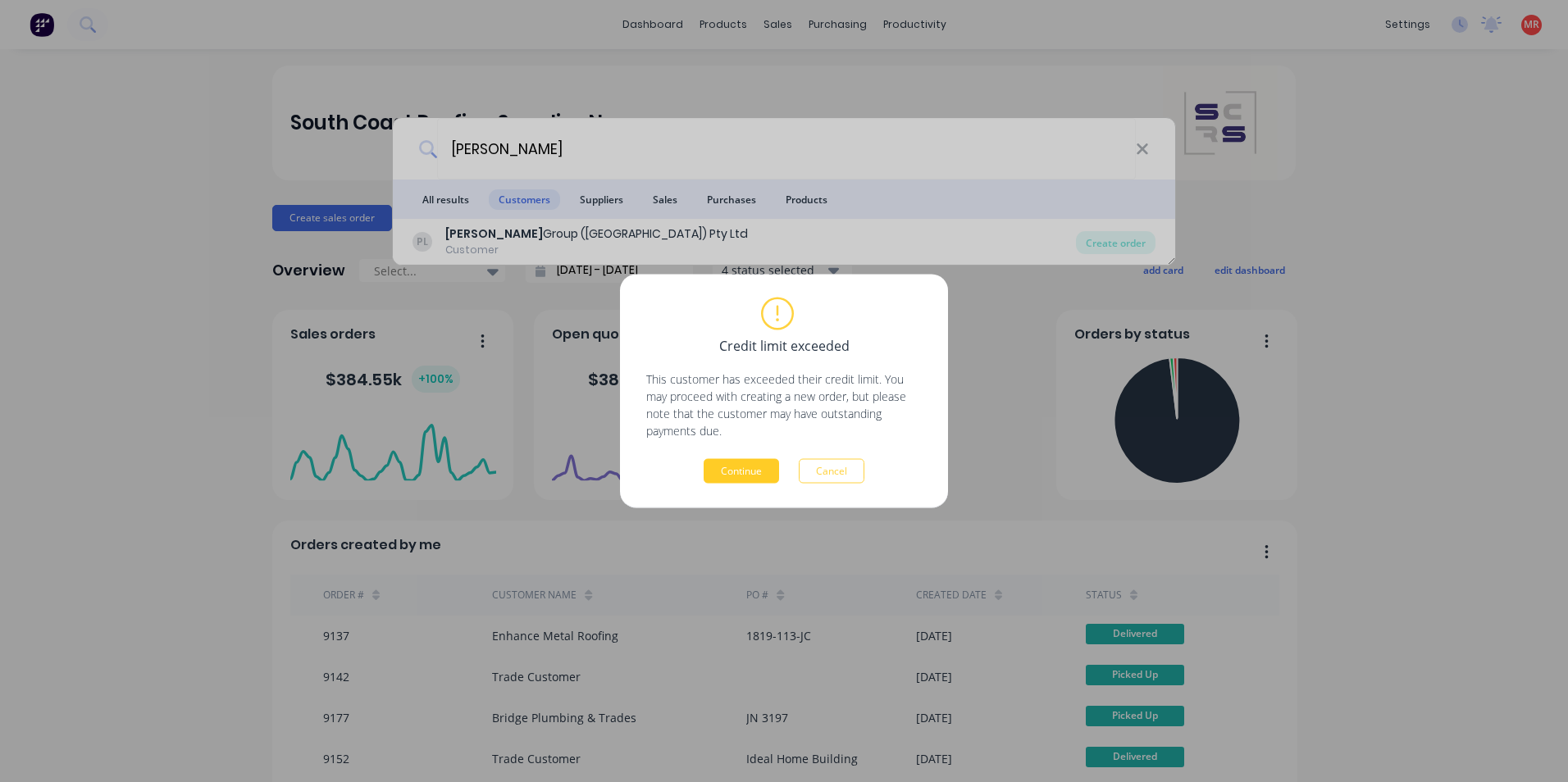
click at [727, 471] on button "Continue" at bounding box center [741, 471] width 76 height 25
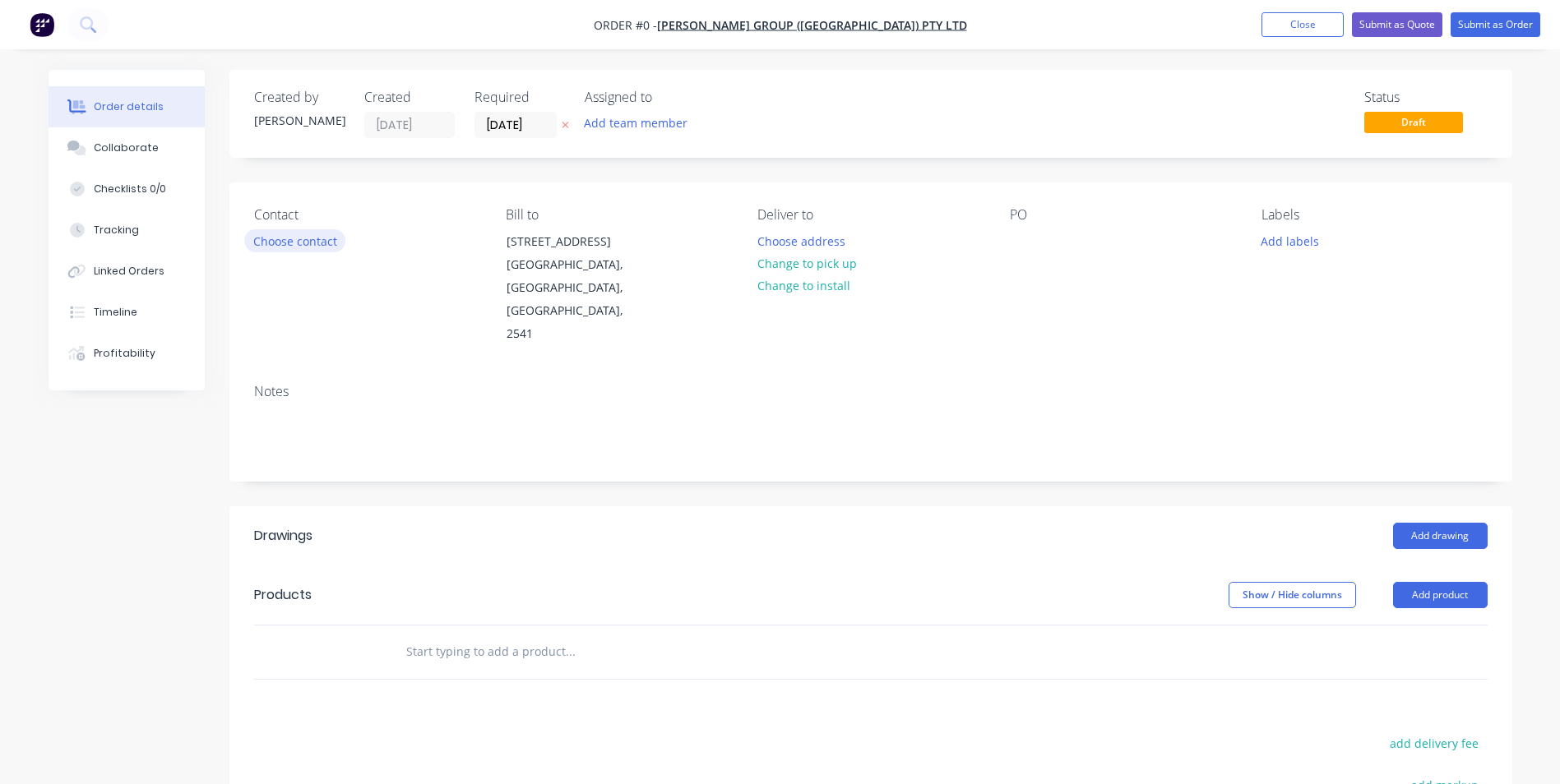
click at [322, 245] on button "Choose contact" at bounding box center [294, 240] width 101 height 22
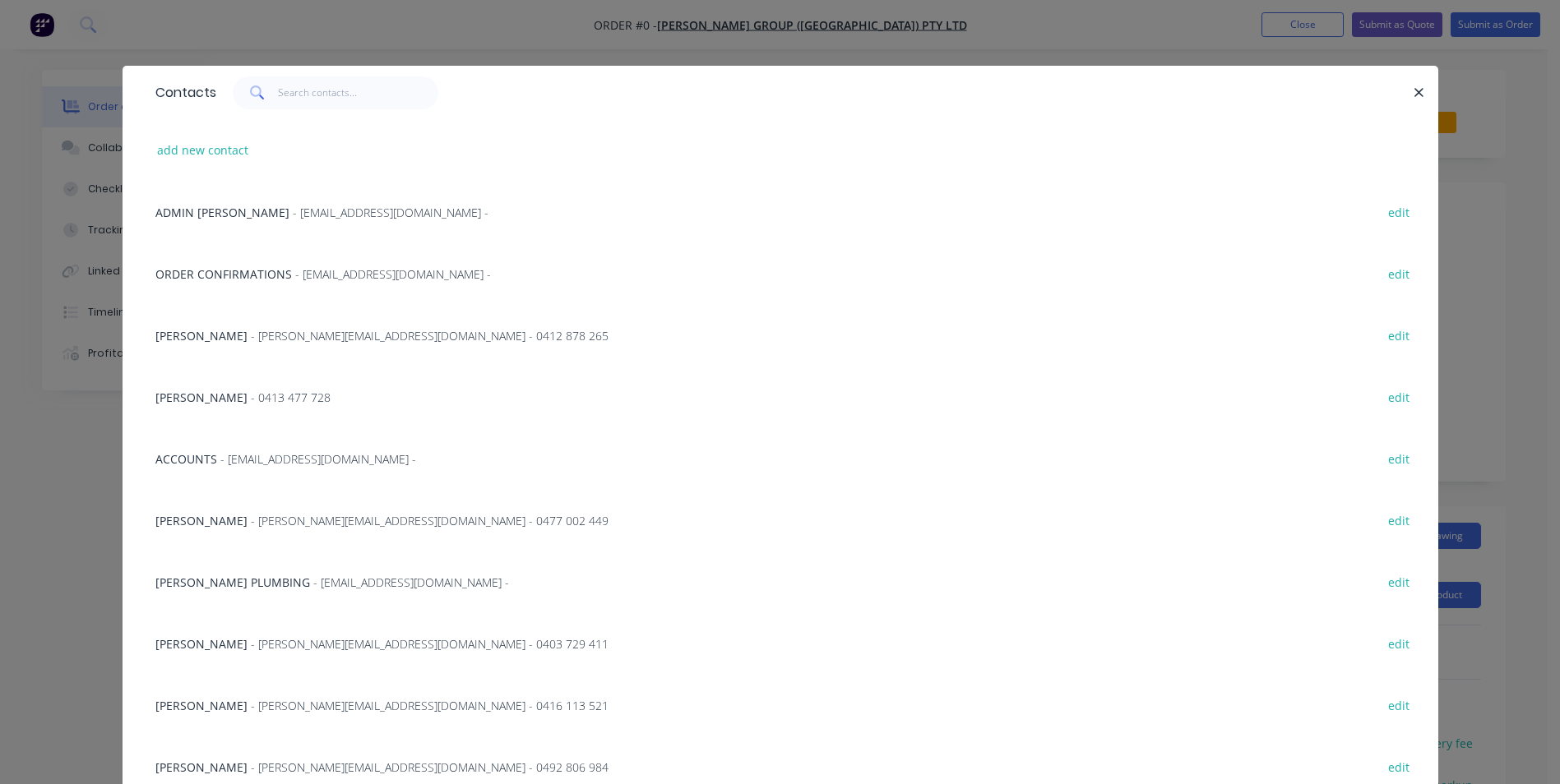
click at [284, 508] on div "Shaun Terek - shaun@parrishgroup.com.au - 0477 002 449 edit" at bounding box center [780, 519] width 1267 height 61
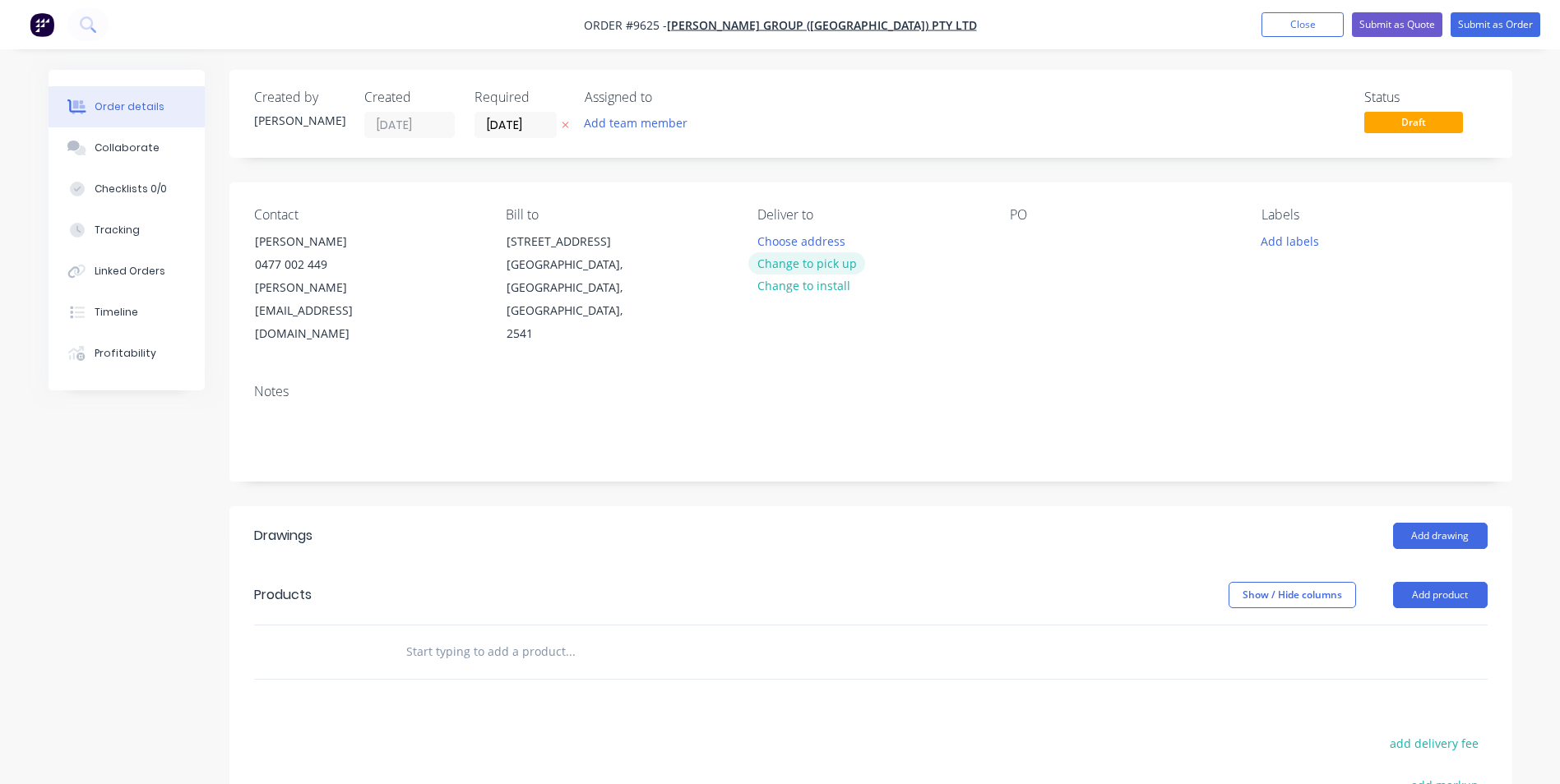
click at [815, 262] on button "Change to pick up" at bounding box center [807, 263] width 117 height 22
click at [1016, 239] on div at bounding box center [1023, 241] width 27 height 24
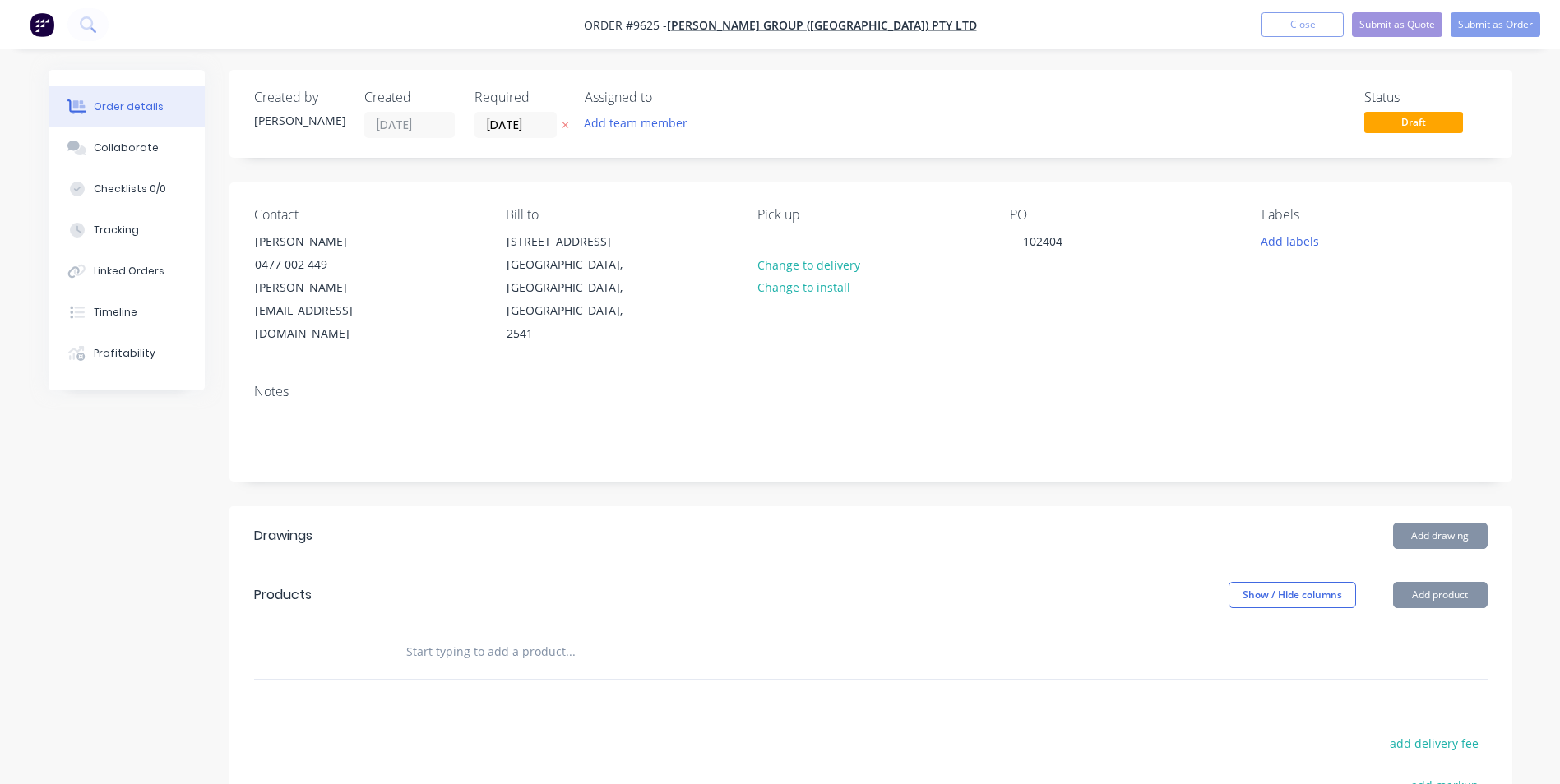
click at [508, 636] on input "text" at bounding box center [570, 652] width 329 height 33
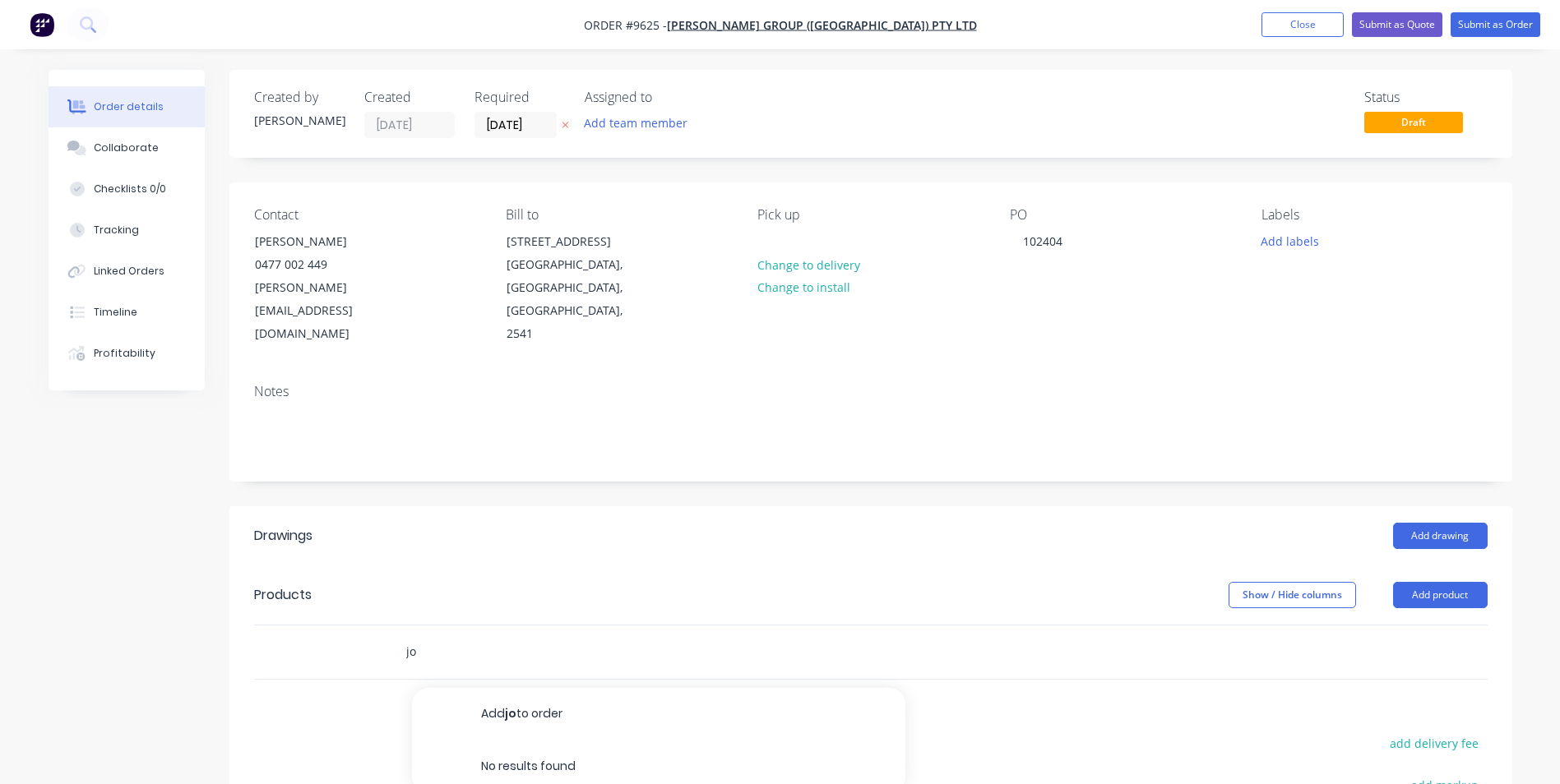
type input "j"
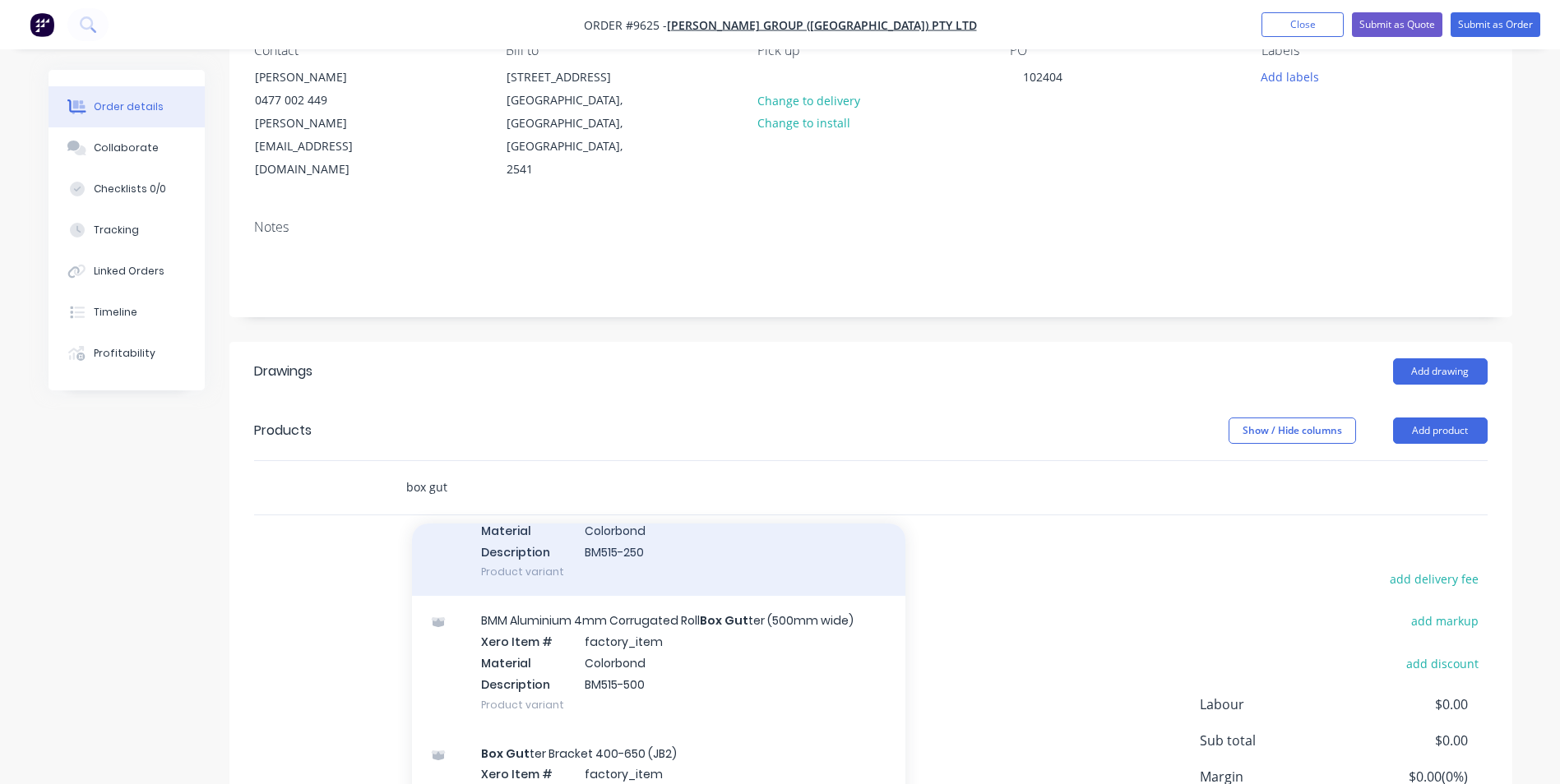
scroll to position [493, 0]
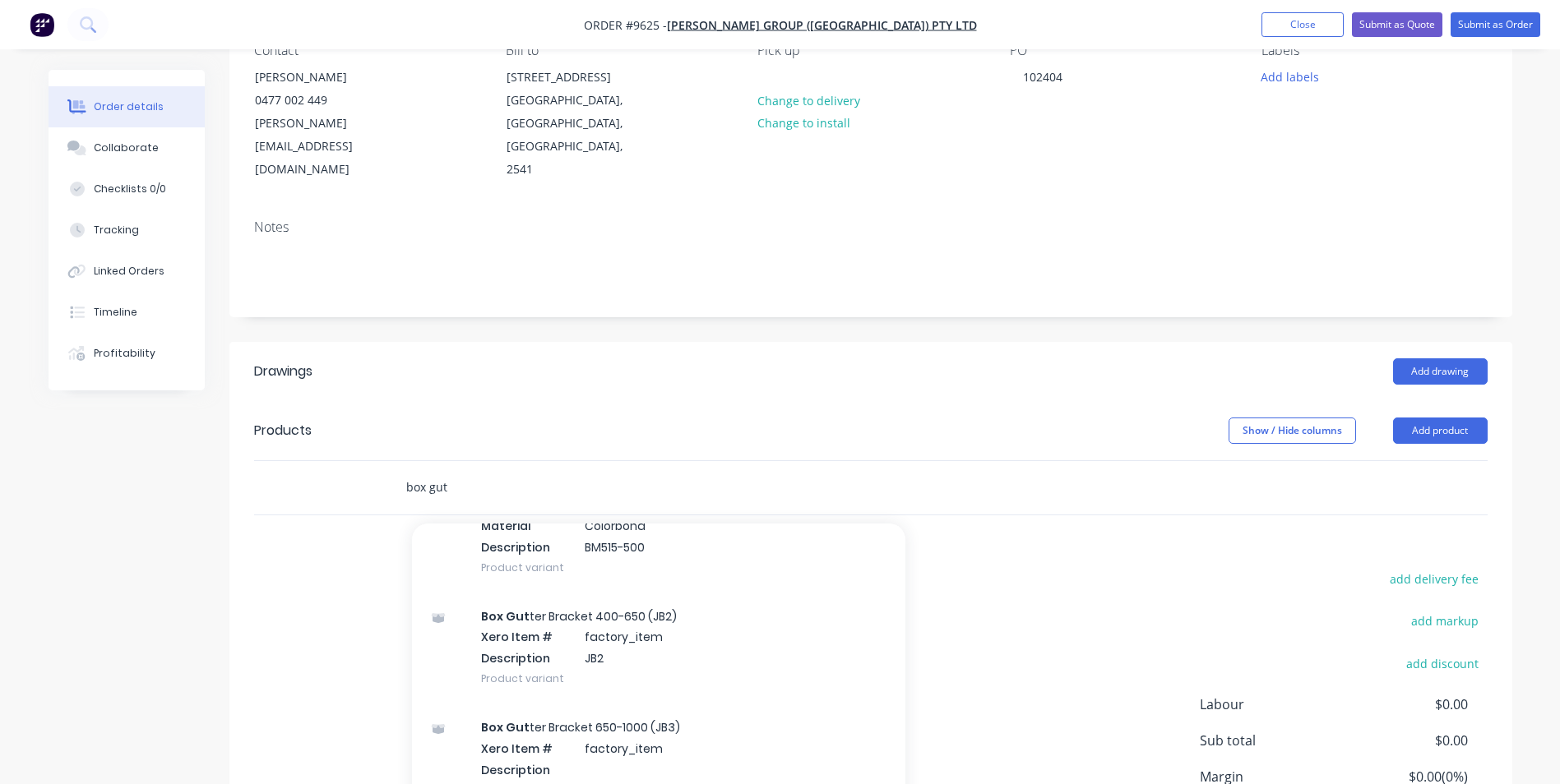
type input "box gut"
click at [644, 626] on div "Box Gut ter Bracket 400-650 (JB2) Xero Item # factory_item Description JB2 Prod…" at bounding box center [659, 647] width 493 height 111
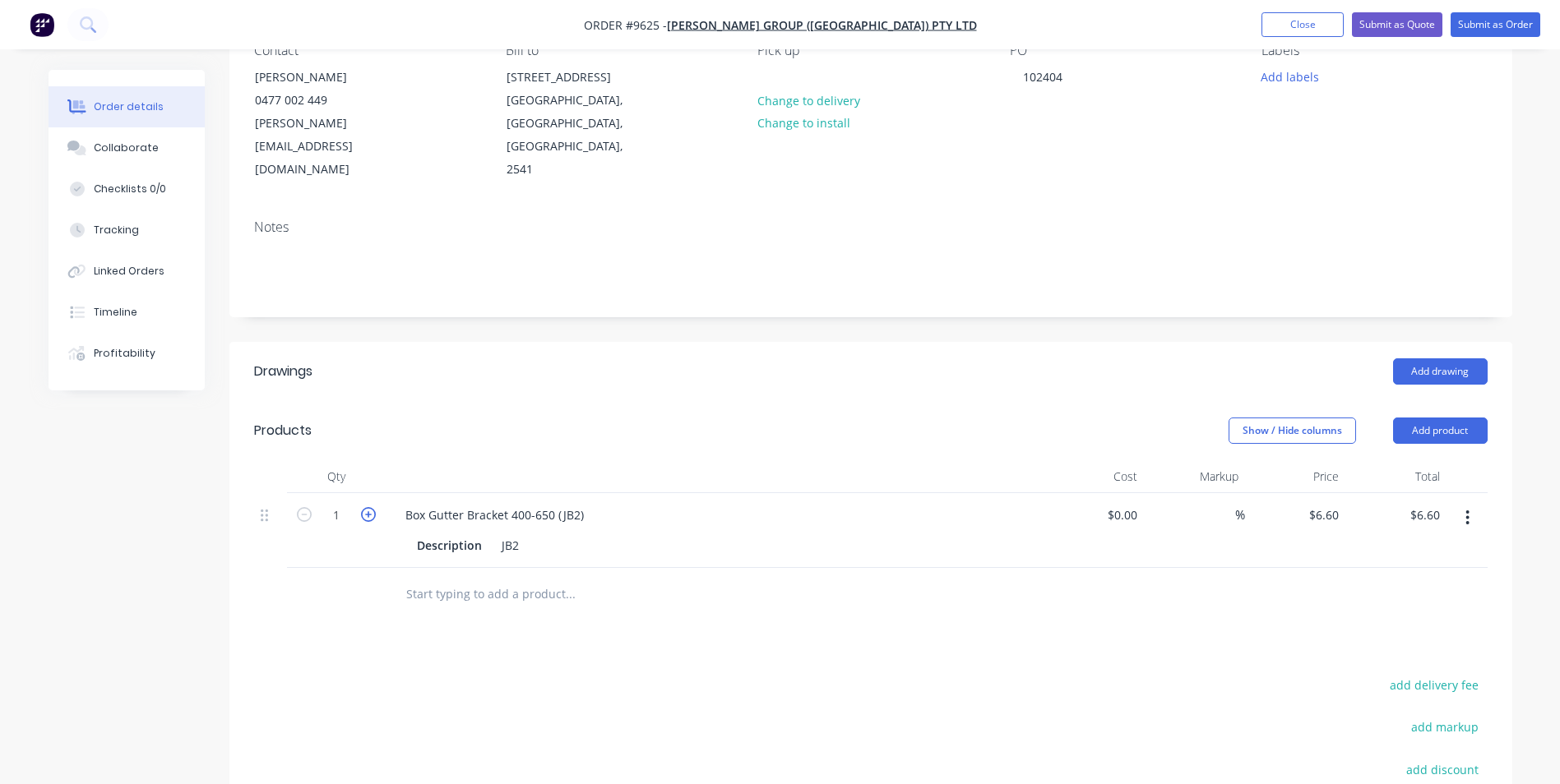
click at [371, 507] on icon "button" at bounding box center [368, 514] width 15 height 15
type input "2"
type input "$13.20"
click at [371, 507] on icon "button" at bounding box center [368, 514] width 15 height 15
type input "3"
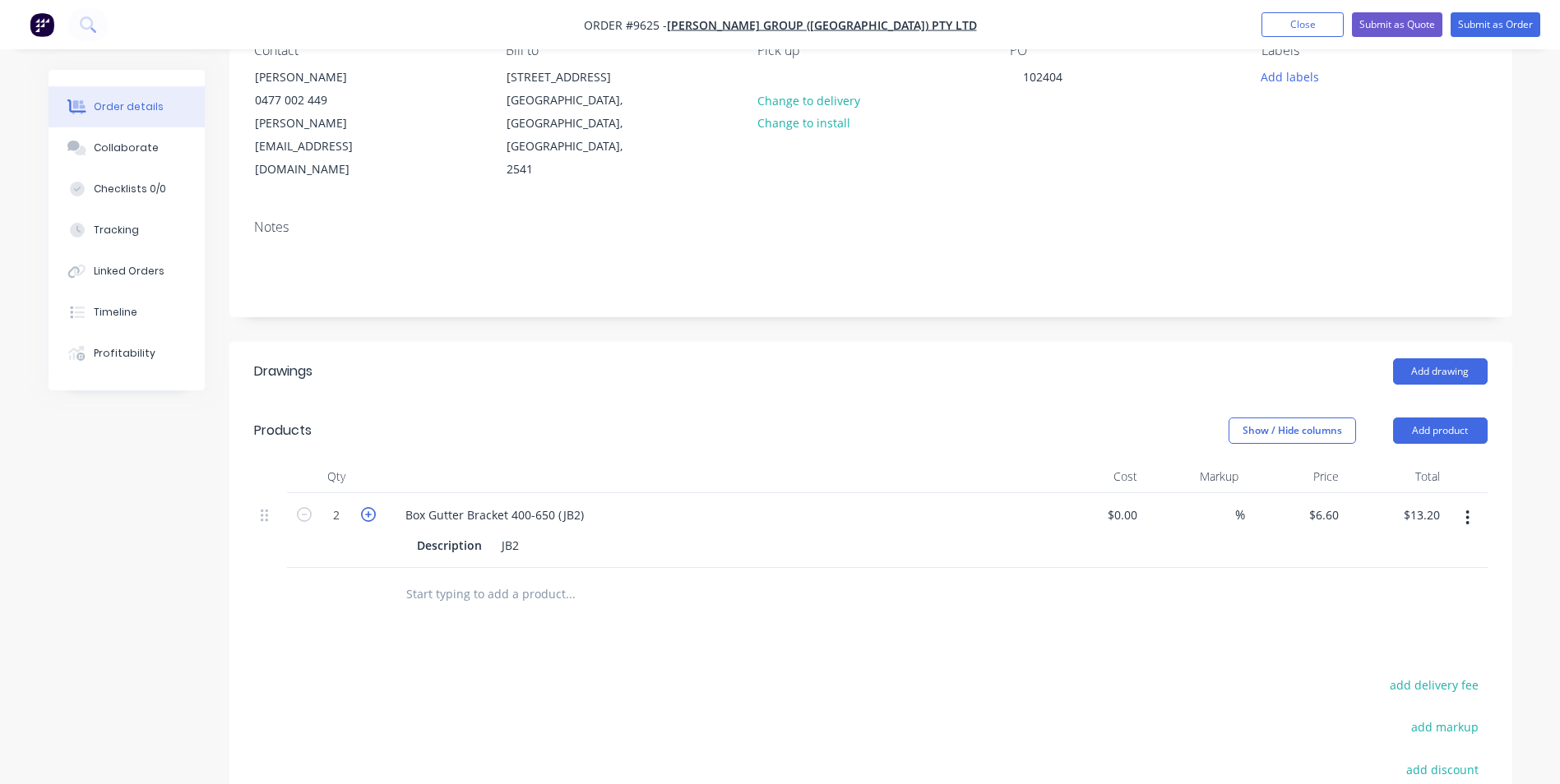
type input "$19.80"
click at [371, 507] on icon "button" at bounding box center [368, 514] width 15 height 15
type input "4"
type input "$26.40"
click at [371, 507] on icon "button" at bounding box center [368, 514] width 15 height 15
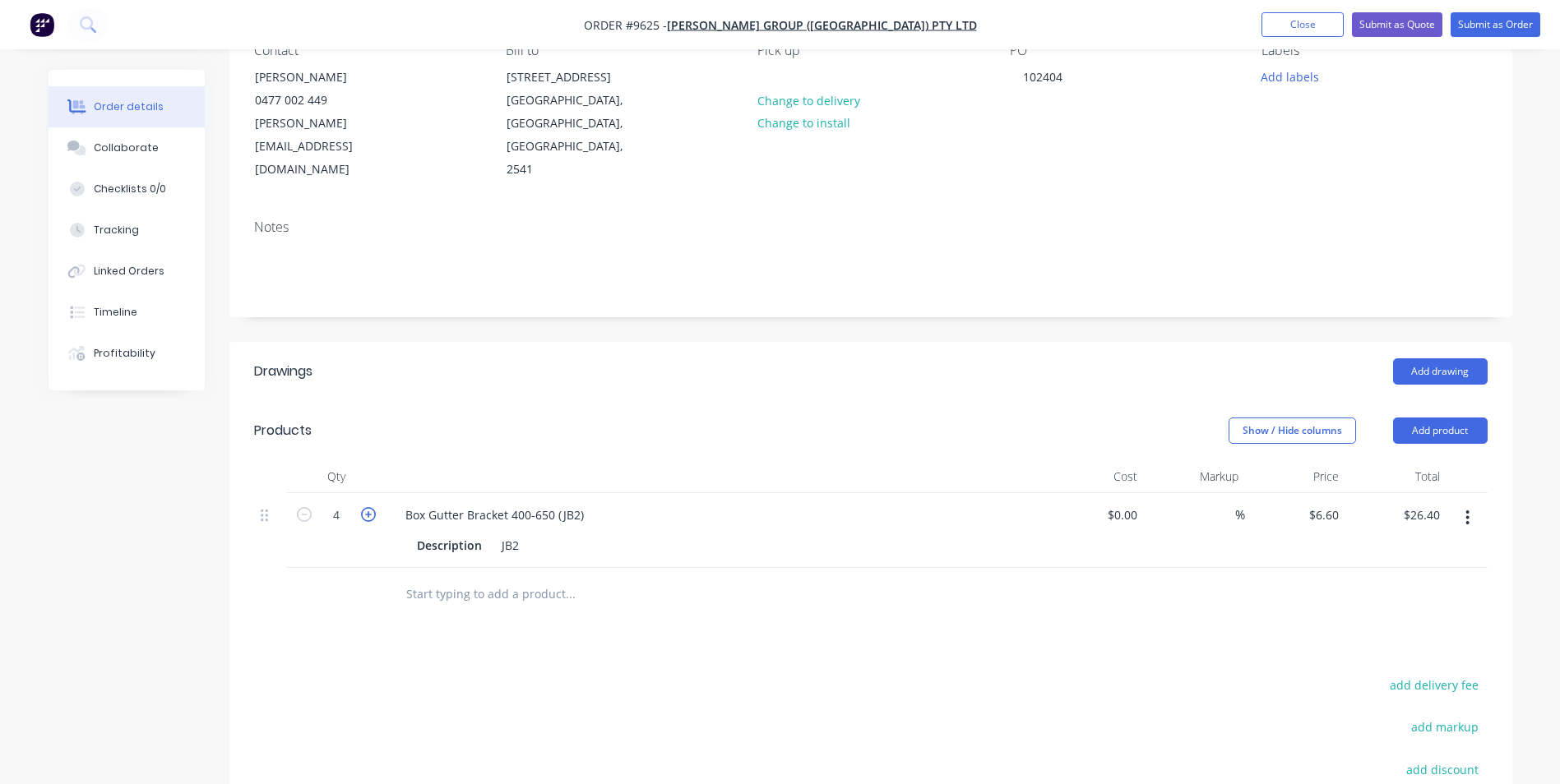
type input "5"
type input "$33.00"
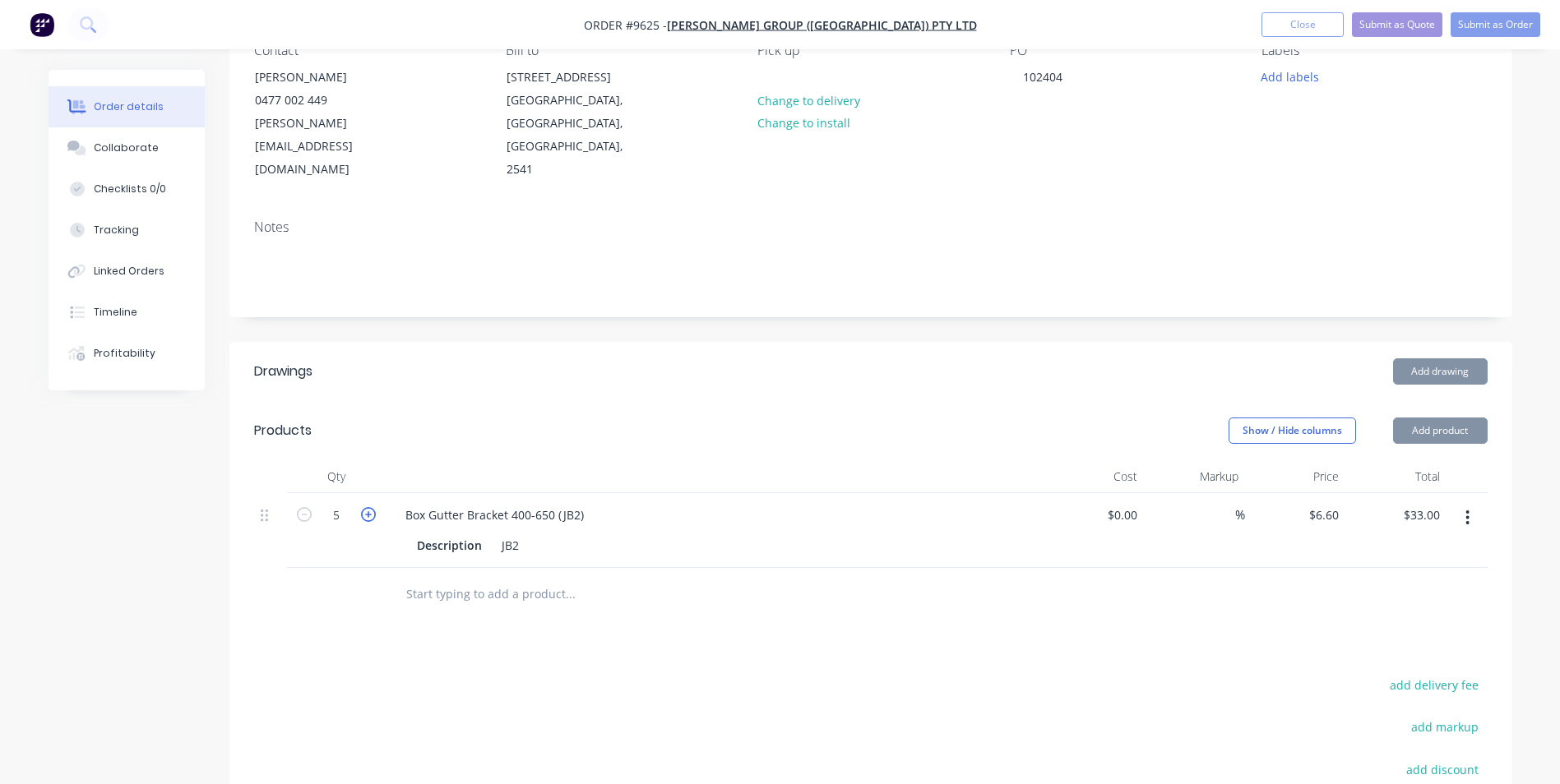
click at [371, 507] on icon "button" at bounding box center [368, 514] width 15 height 15
type input "6"
type input "$39.60"
click at [371, 507] on icon "button" at bounding box center [368, 514] width 15 height 15
type input "7"
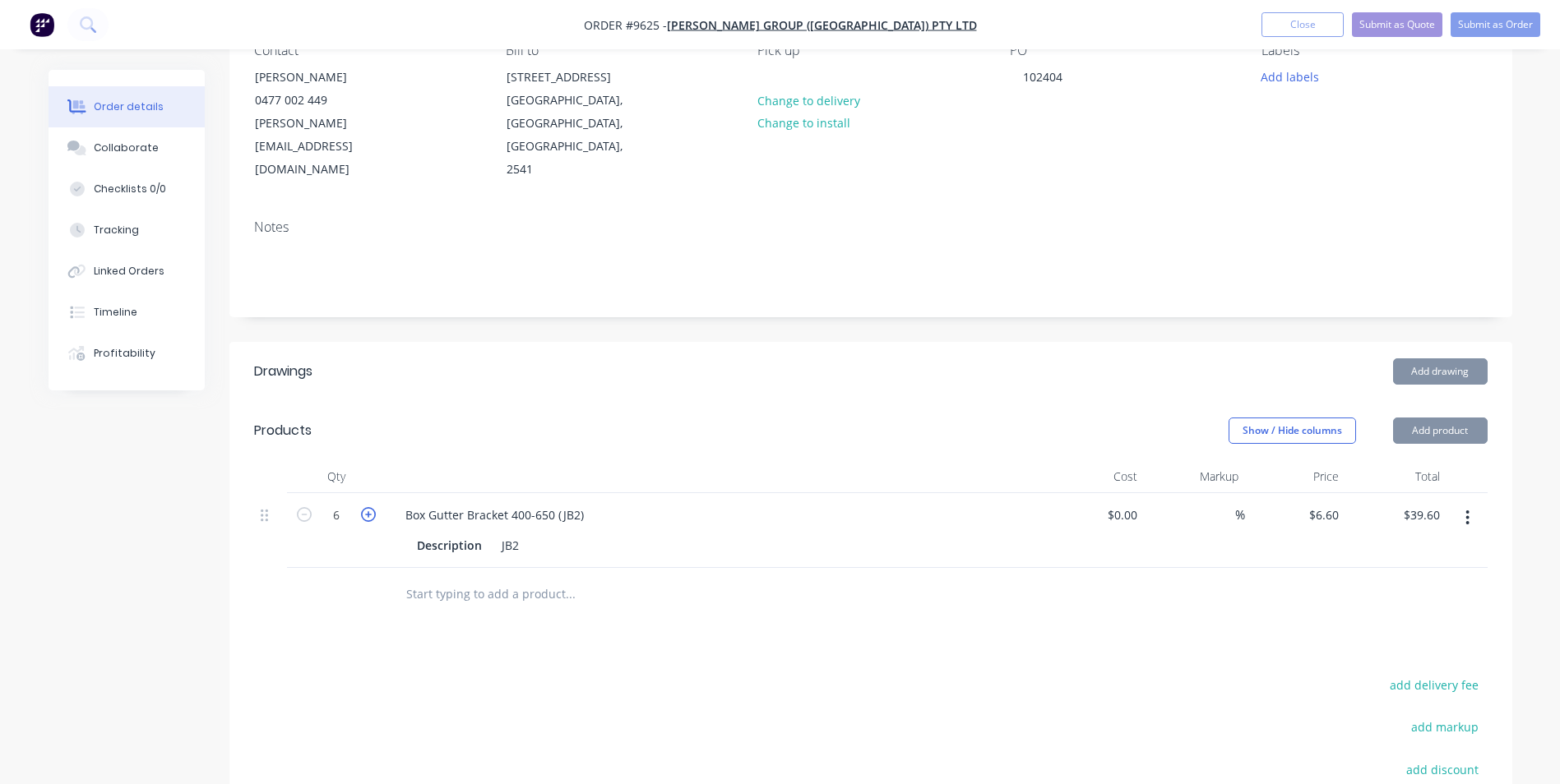
type input "$46.20"
click at [371, 507] on icon "button" at bounding box center [368, 514] width 15 height 15
type input "8"
type input "$52.80"
click at [371, 507] on icon "button" at bounding box center [368, 514] width 15 height 15
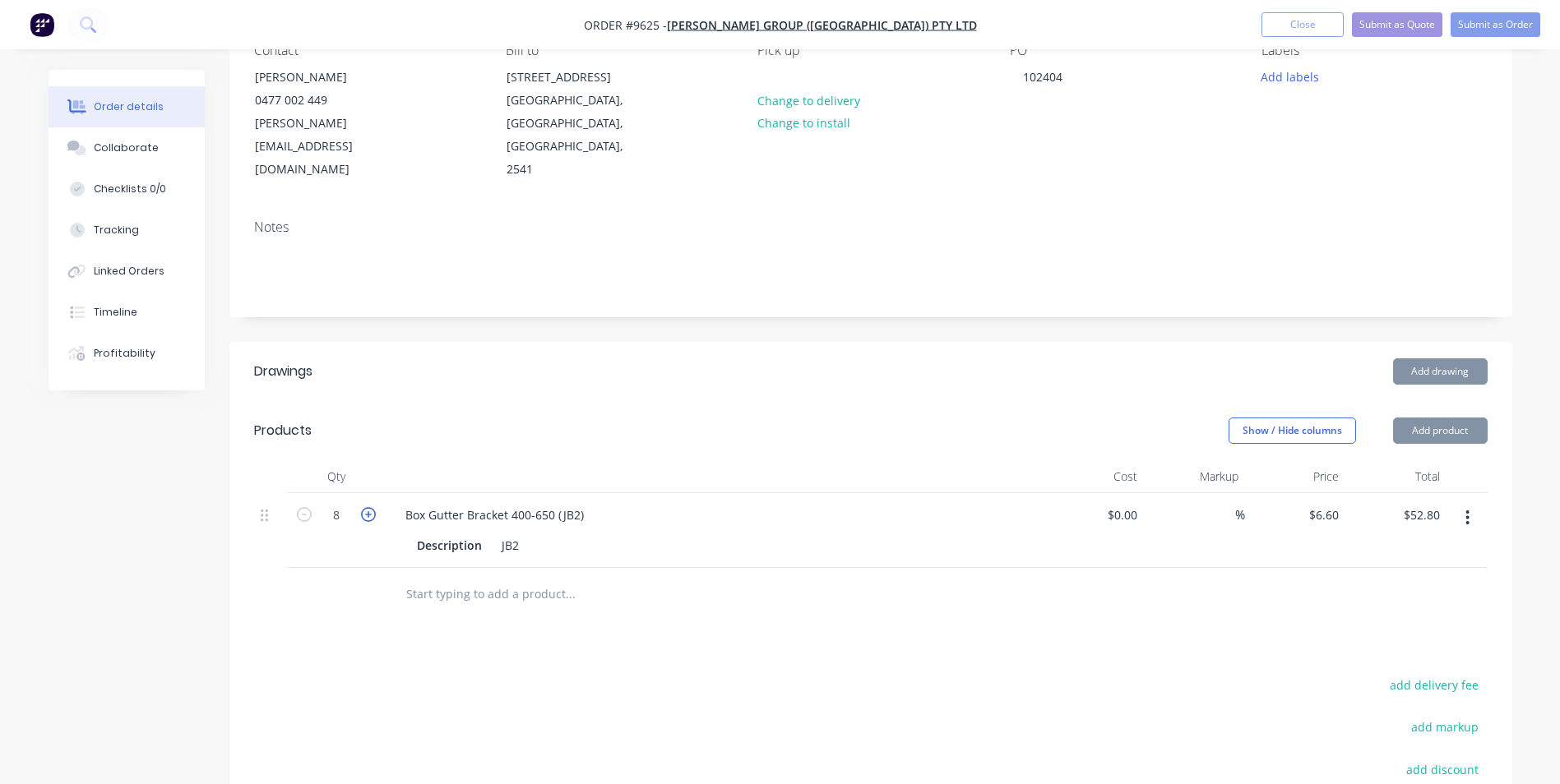
type input "9"
type input "$59.40"
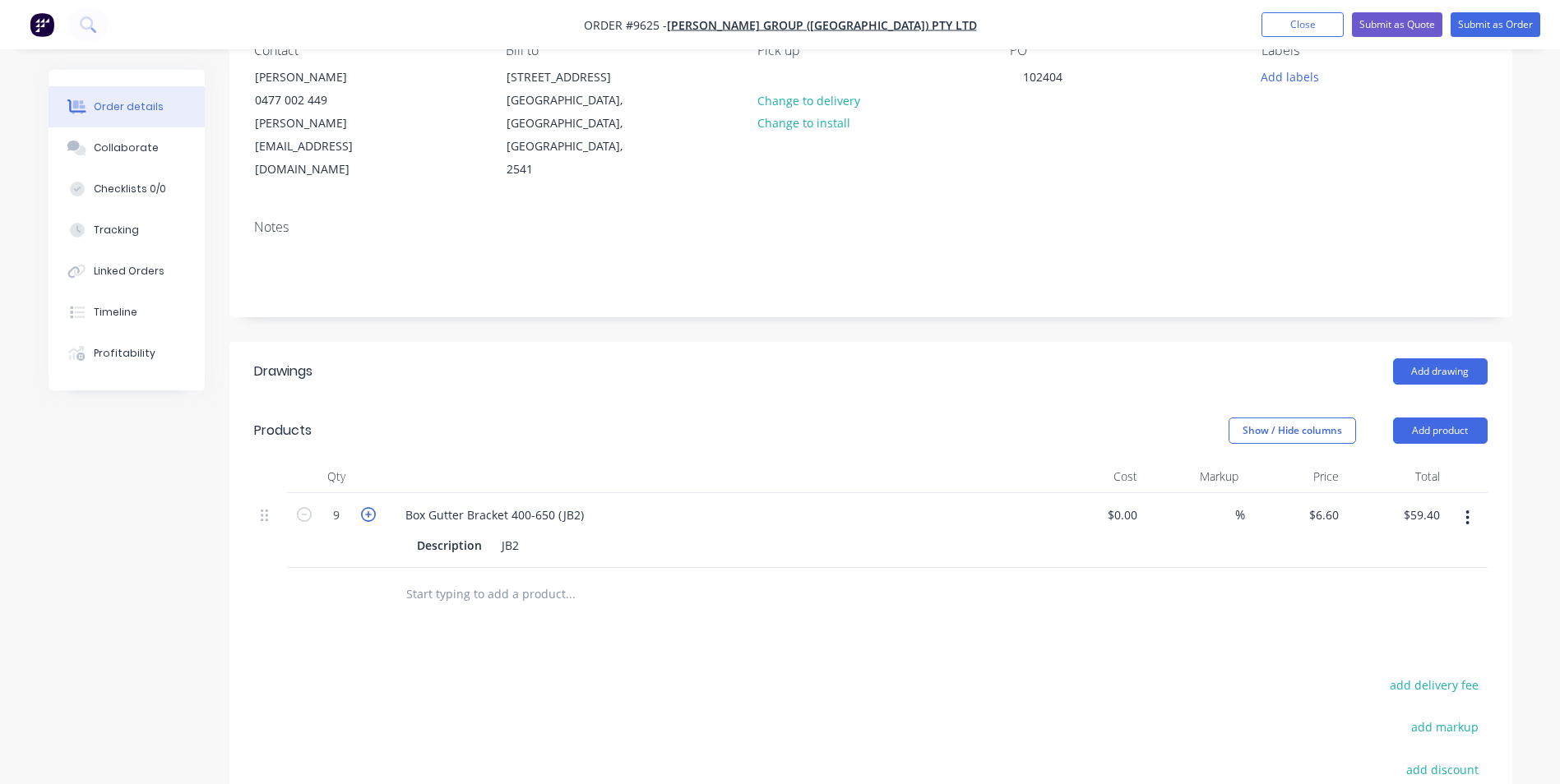
click at [371, 507] on icon "button" at bounding box center [368, 514] width 15 height 15
type input "10"
type input "$66.00"
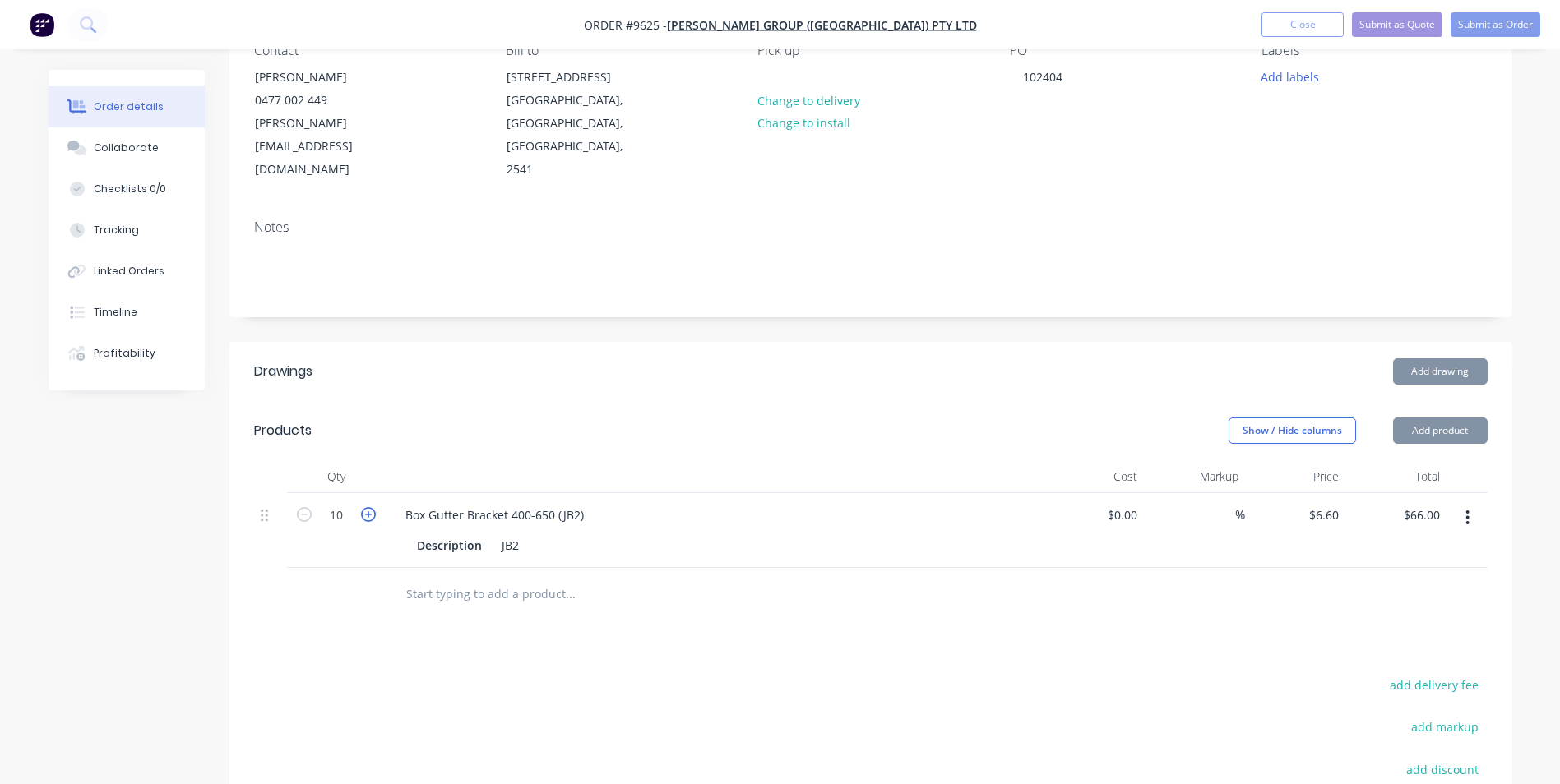
click at [371, 507] on icon "button" at bounding box center [368, 514] width 15 height 15
type input "11"
type input "$72.60"
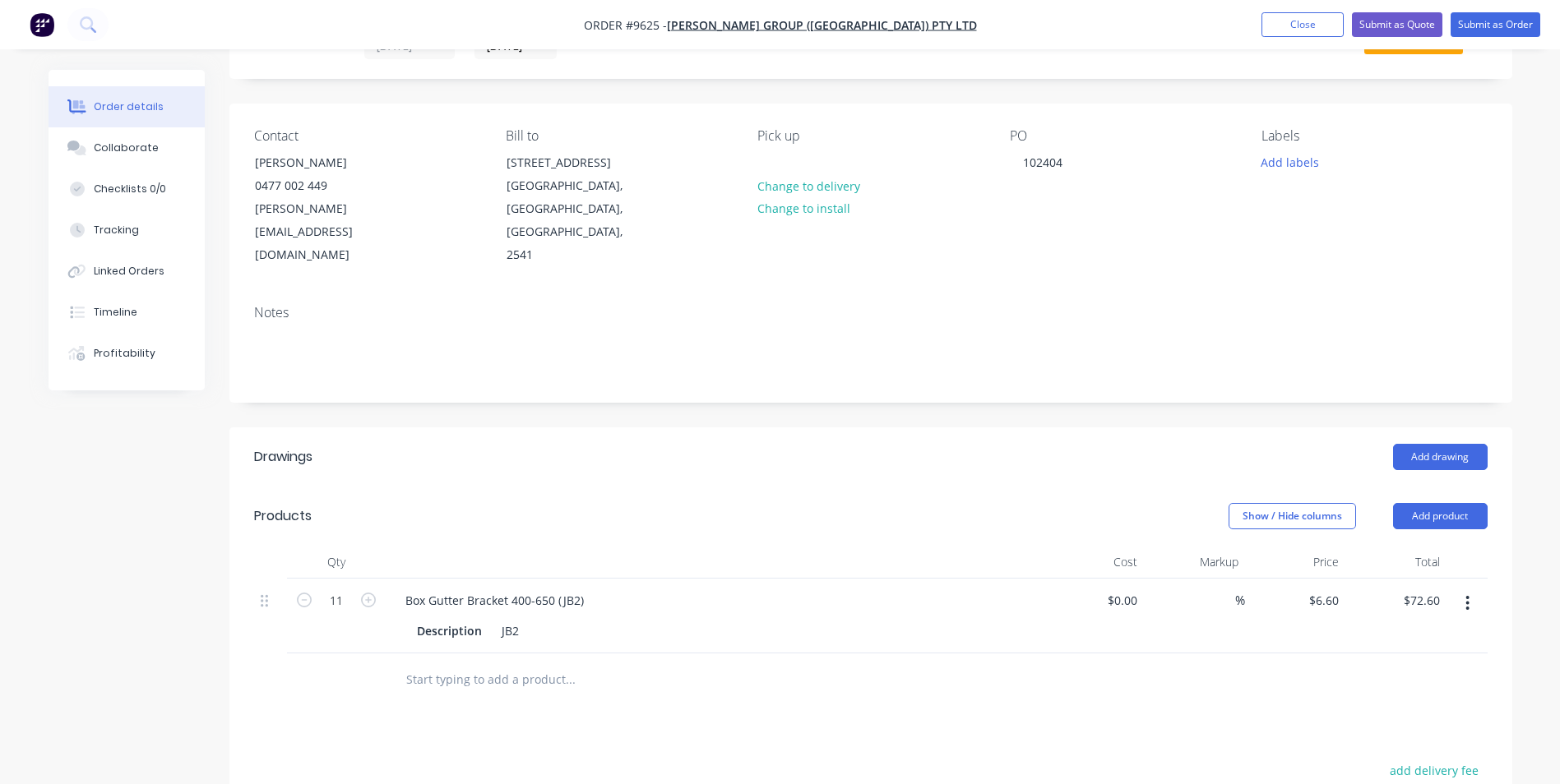
scroll to position [0, 0]
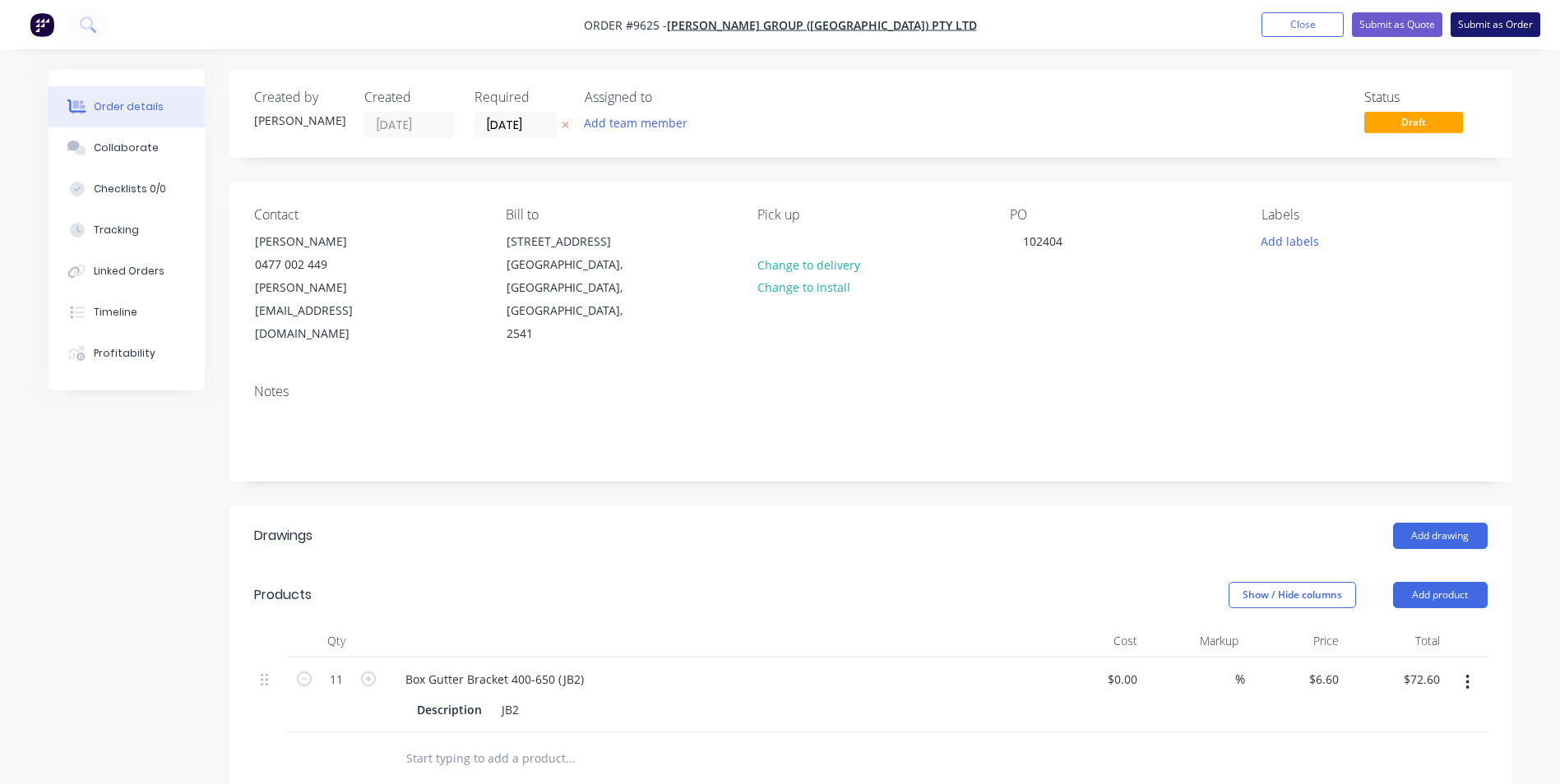
click at [1481, 14] on button "Submit as Order" at bounding box center [1495, 24] width 90 height 25
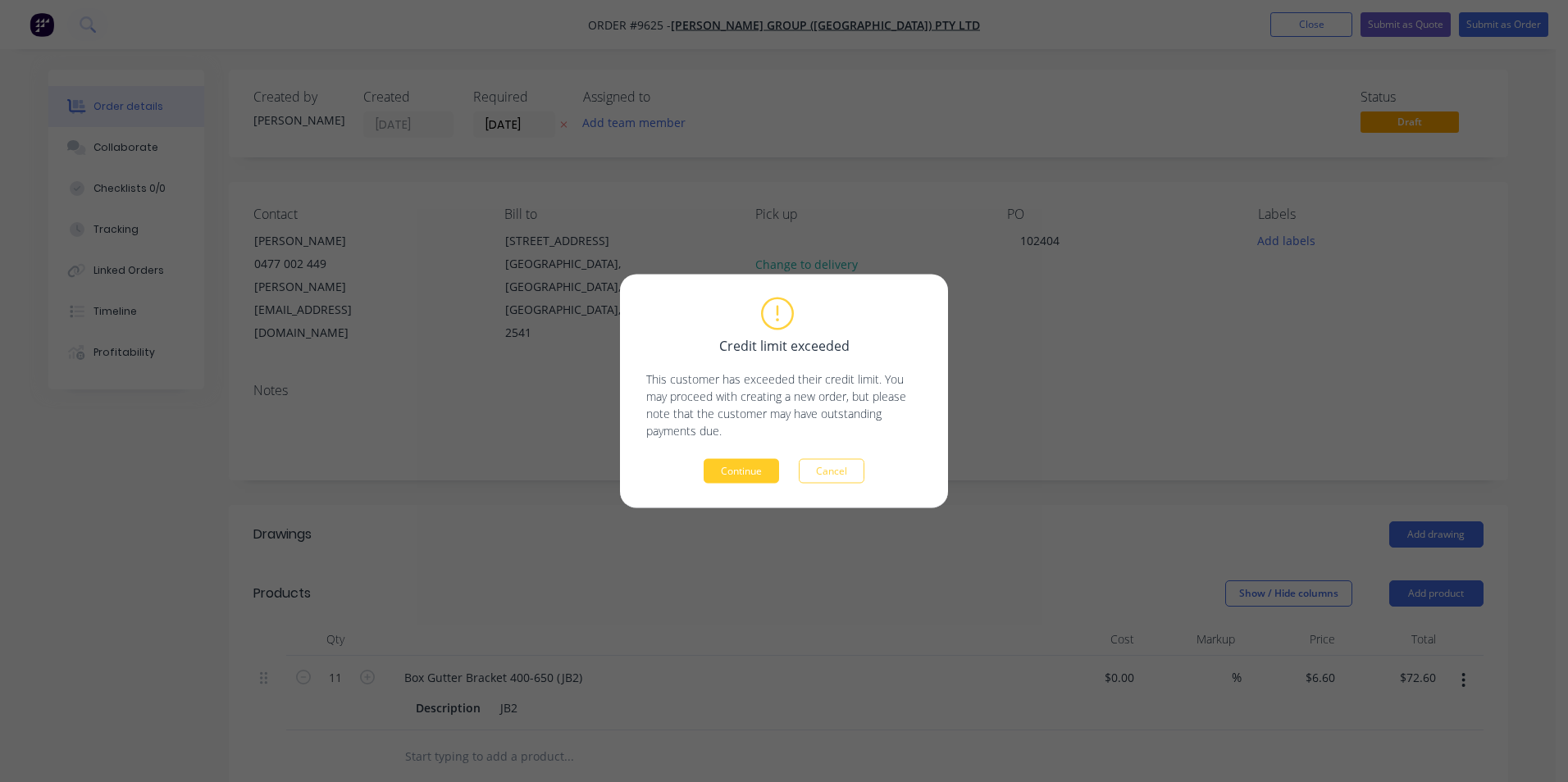
click at [741, 476] on button "Continue" at bounding box center [741, 471] width 76 height 25
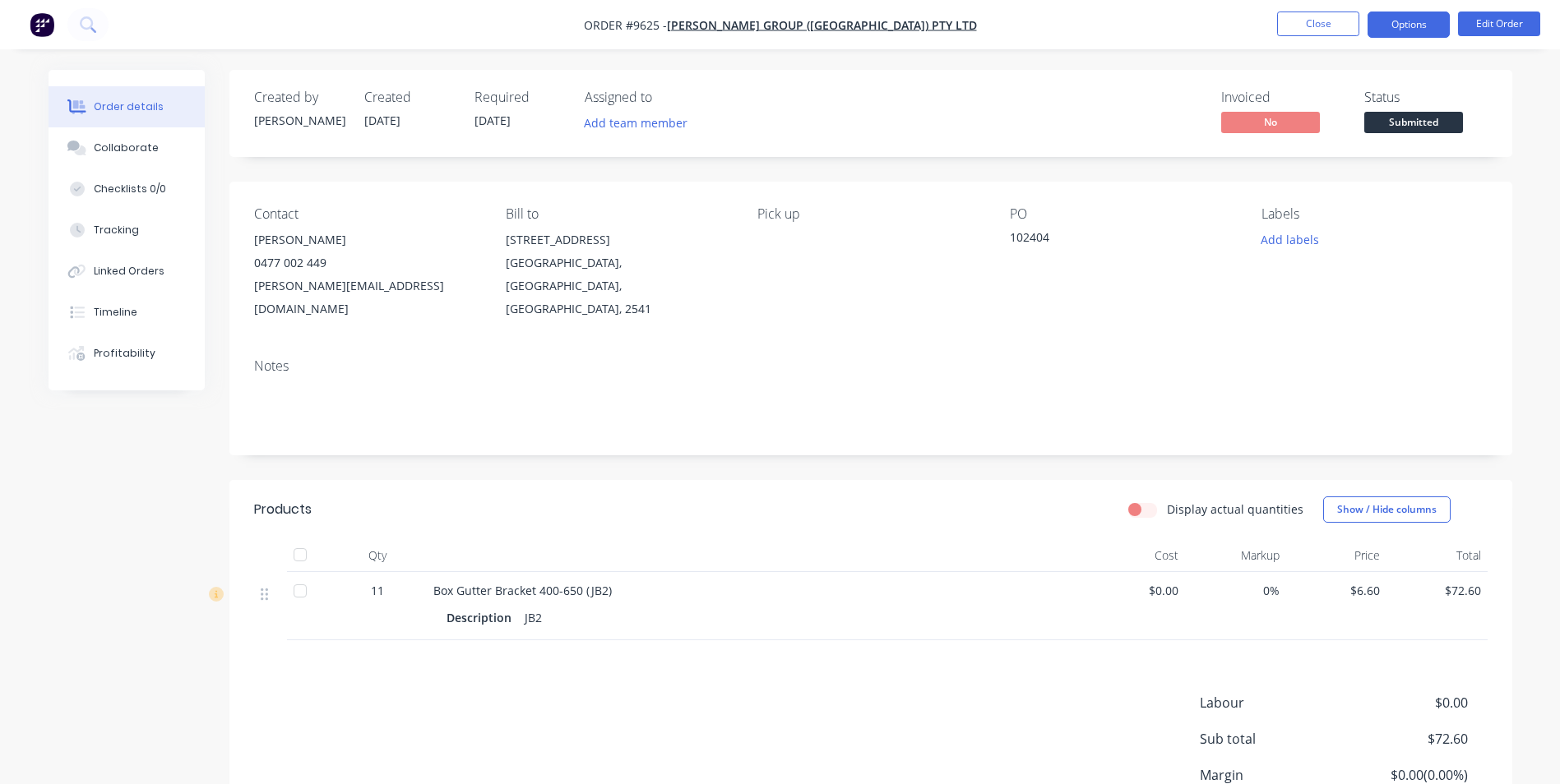
click at [1393, 25] on button "Options" at bounding box center [1408, 25] width 82 height 26
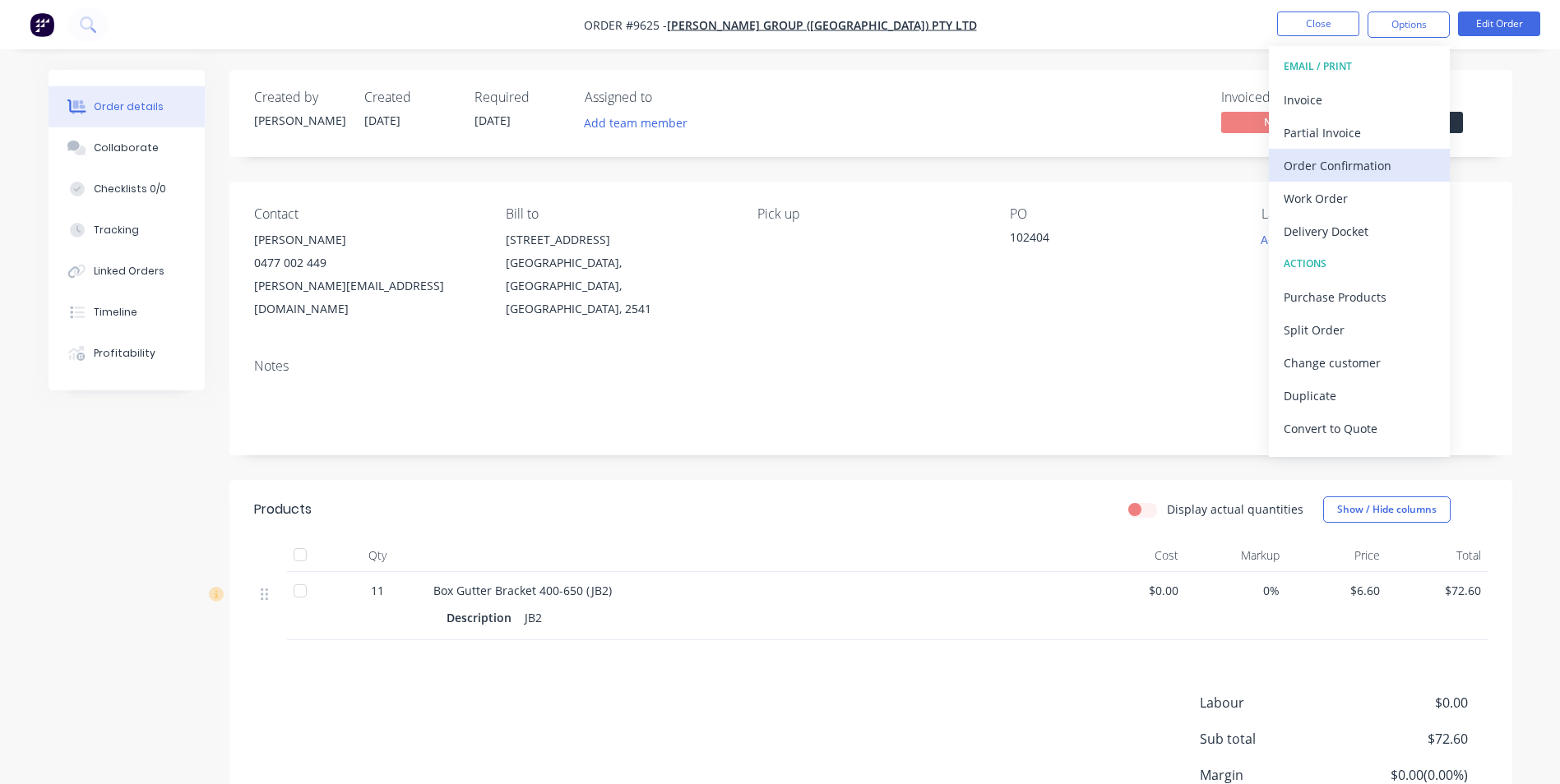
click at [1315, 165] on div "Order Confirmation" at bounding box center [1360, 165] width 152 height 24
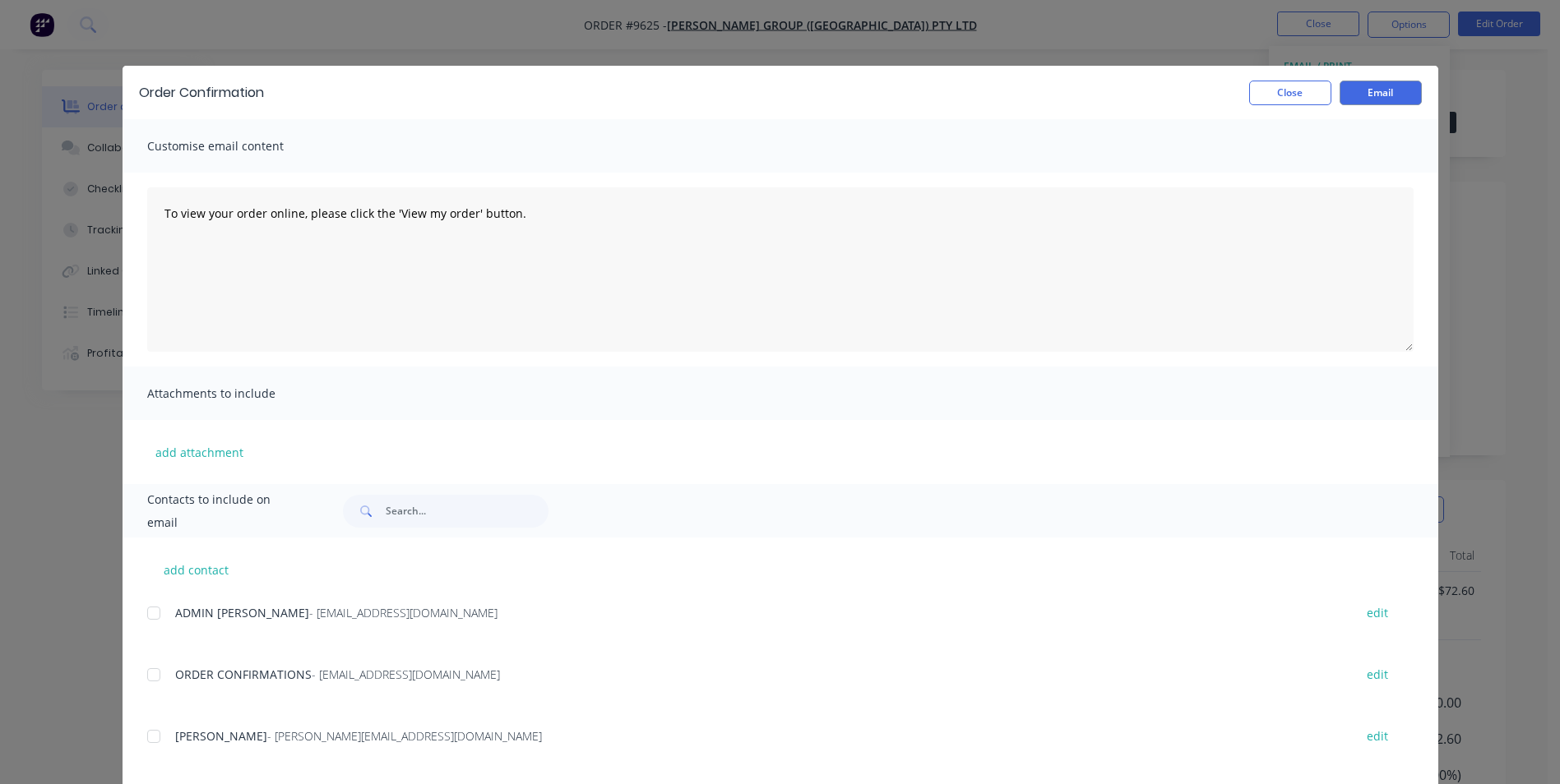
click at [149, 683] on div at bounding box center [154, 675] width 33 height 33
drag, startPoint x: 1381, startPoint y: 86, endPoint x: 1315, endPoint y: 87, distance: 66.0
click at [1378, 86] on button "Email" at bounding box center [1381, 92] width 82 height 25
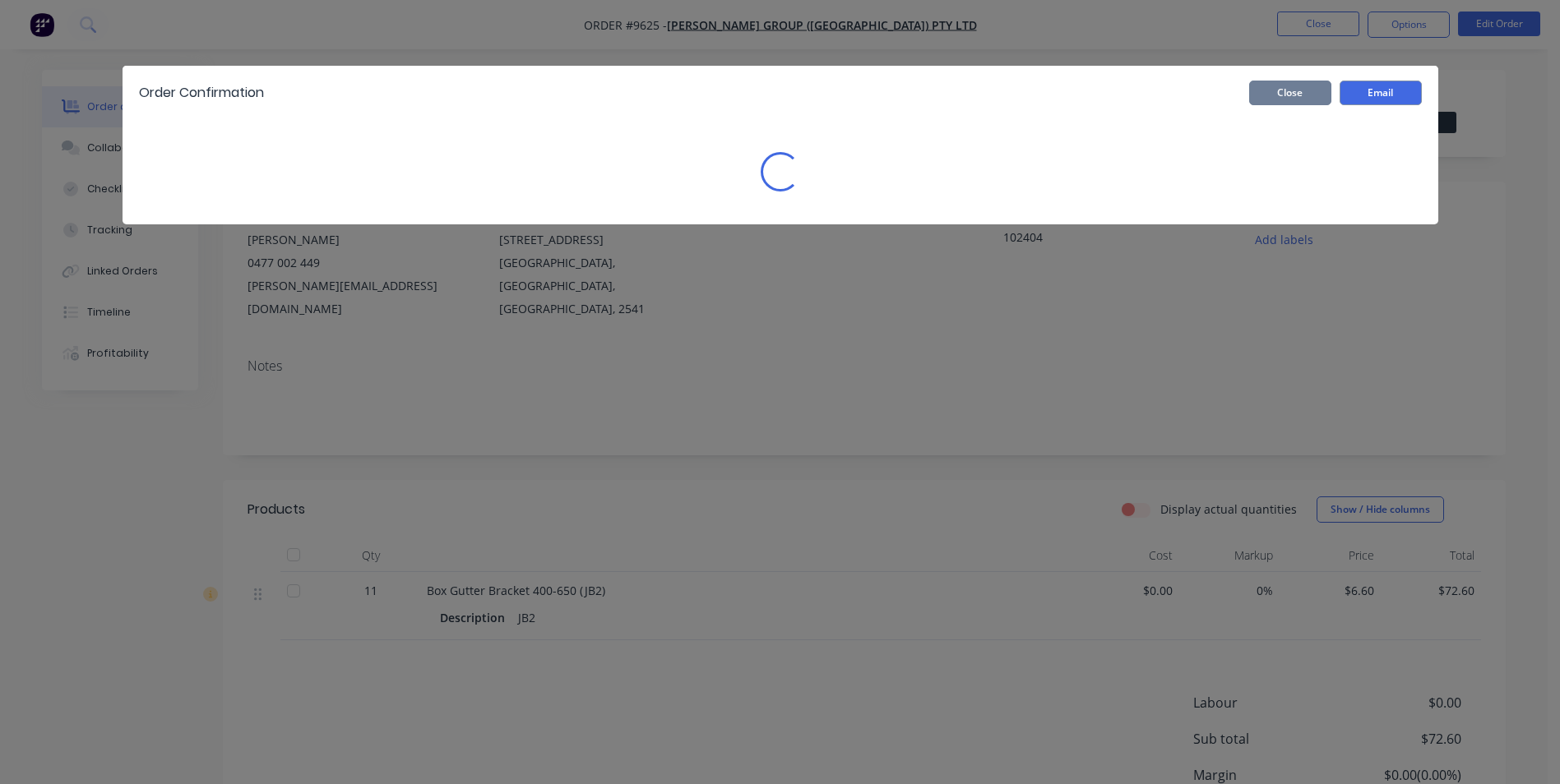
click at [1315, 87] on button "Close" at bounding box center [1290, 92] width 82 height 25
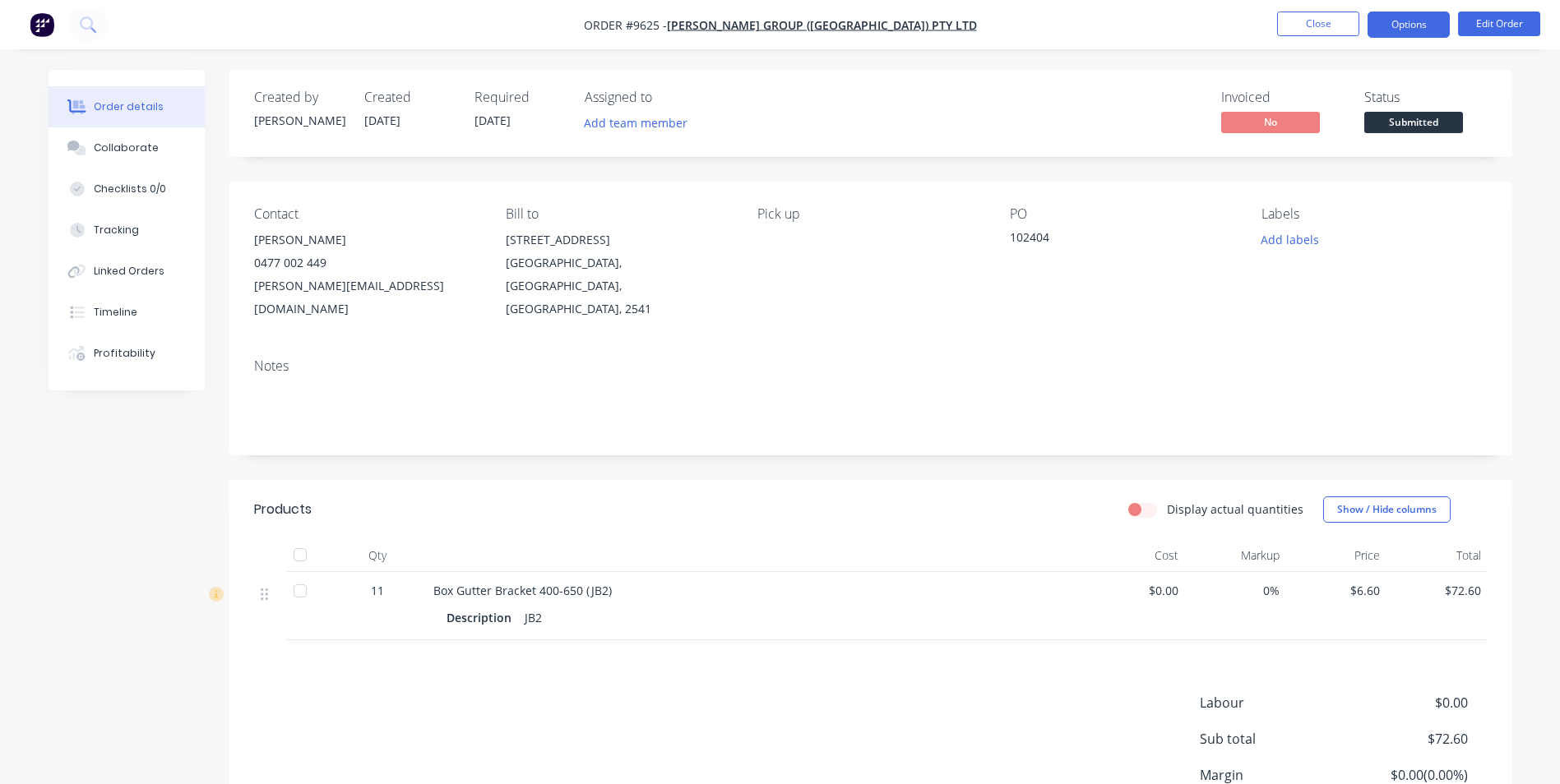
click at [1399, 26] on button "Options" at bounding box center [1408, 25] width 82 height 26
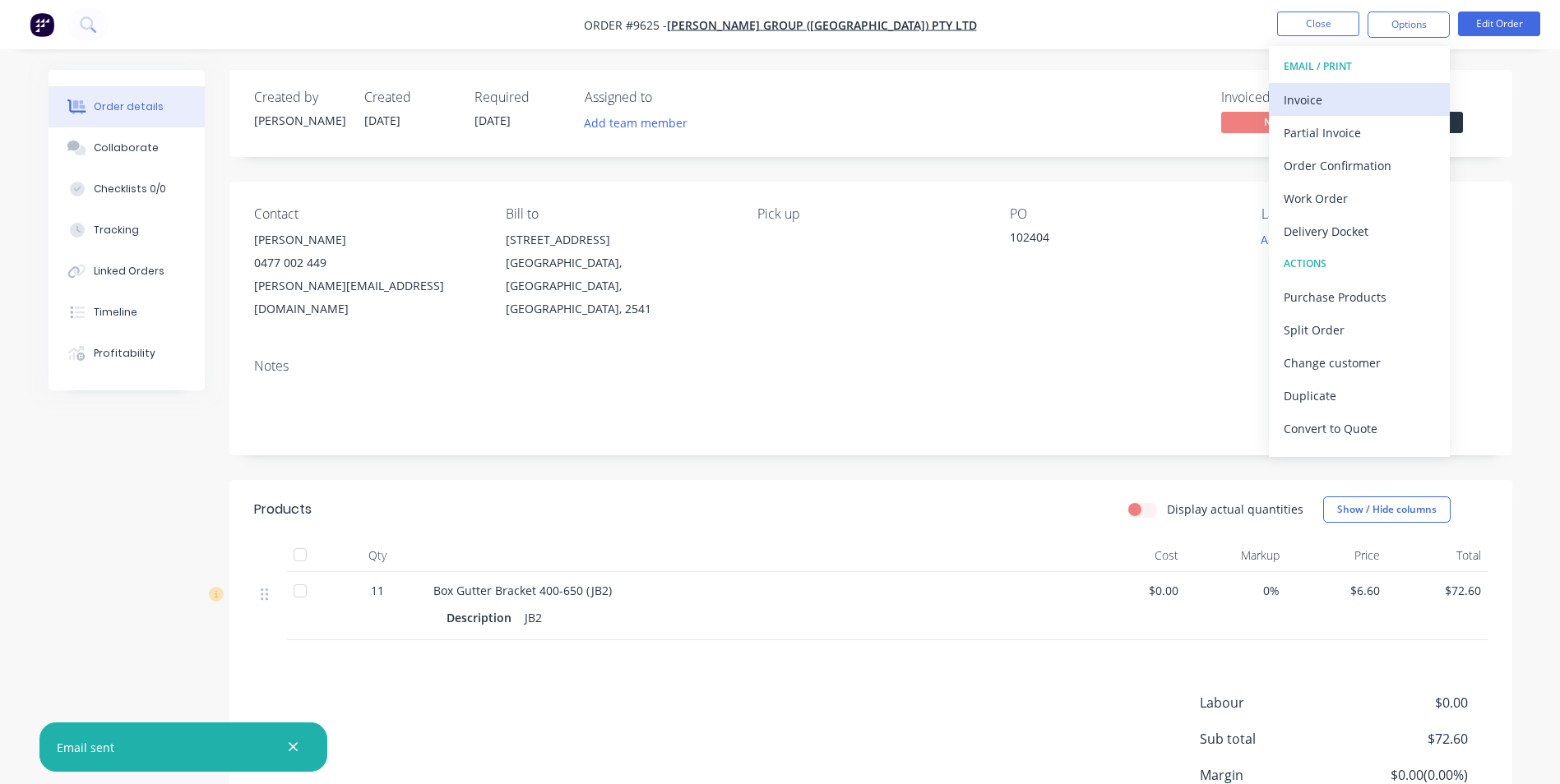
click at [1311, 106] on div "Invoice" at bounding box center [1360, 100] width 152 height 24
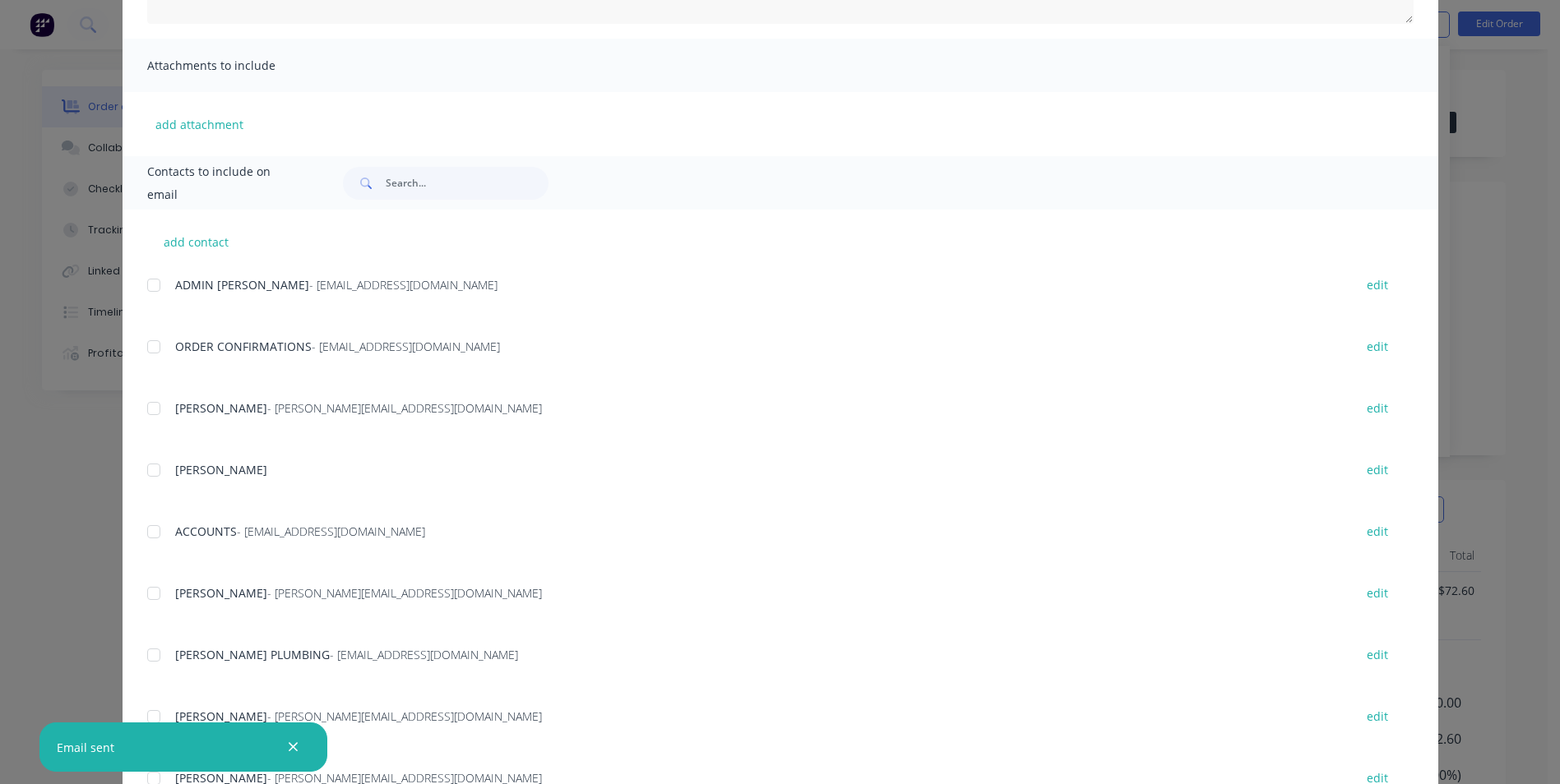
scroll to position [329, 0]
click at [133, 529] on div "add contact ADMIN PARRISH - admin@parrishgroup.com.au edit ORDER CONFIRMATIONS …" at bounding box center [780, 549] width 1316 height 681
click at [150, 530] on div at bounding box center [154, 531] width 33 height 33
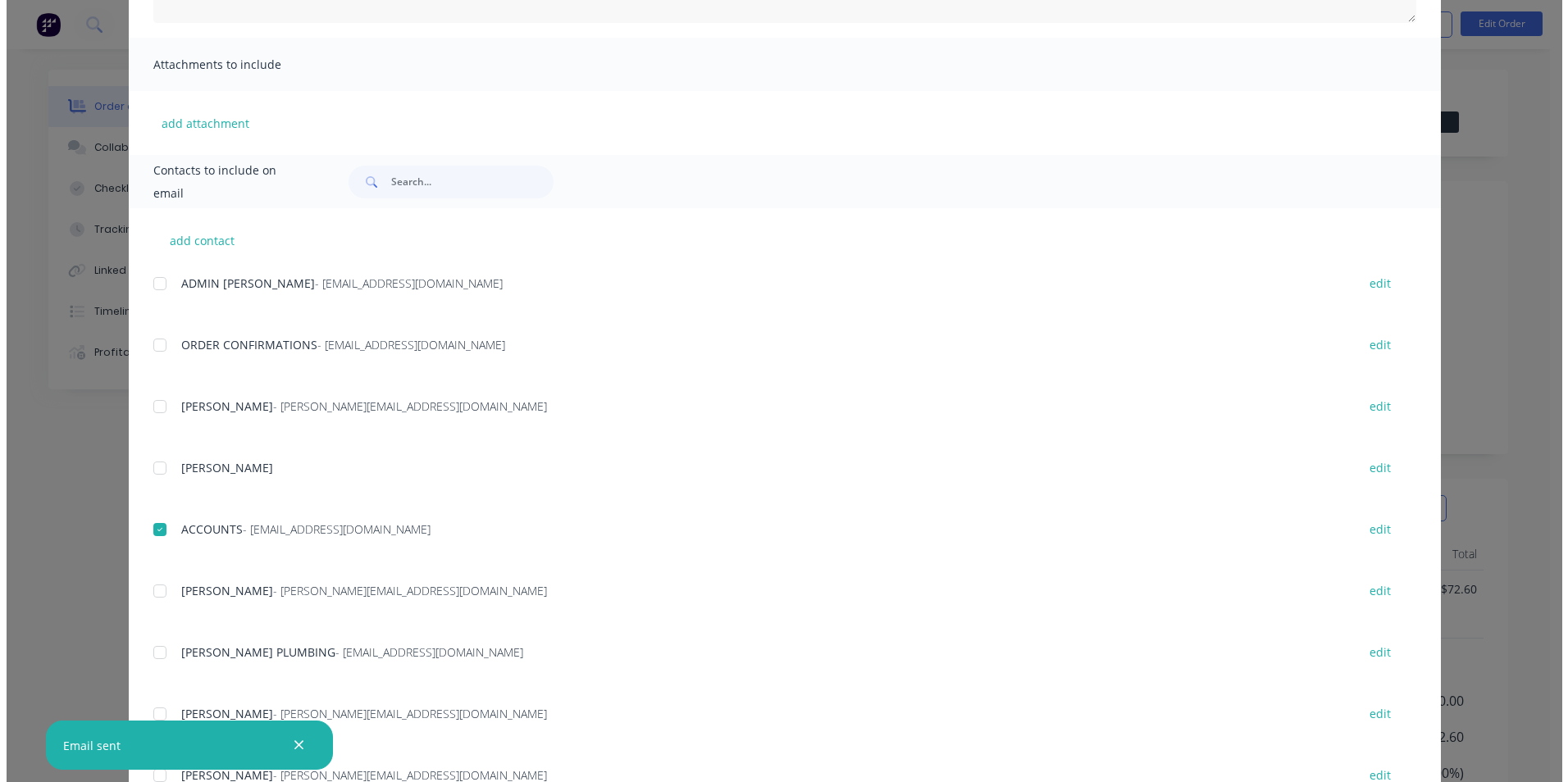
scroll to position [0, 0]
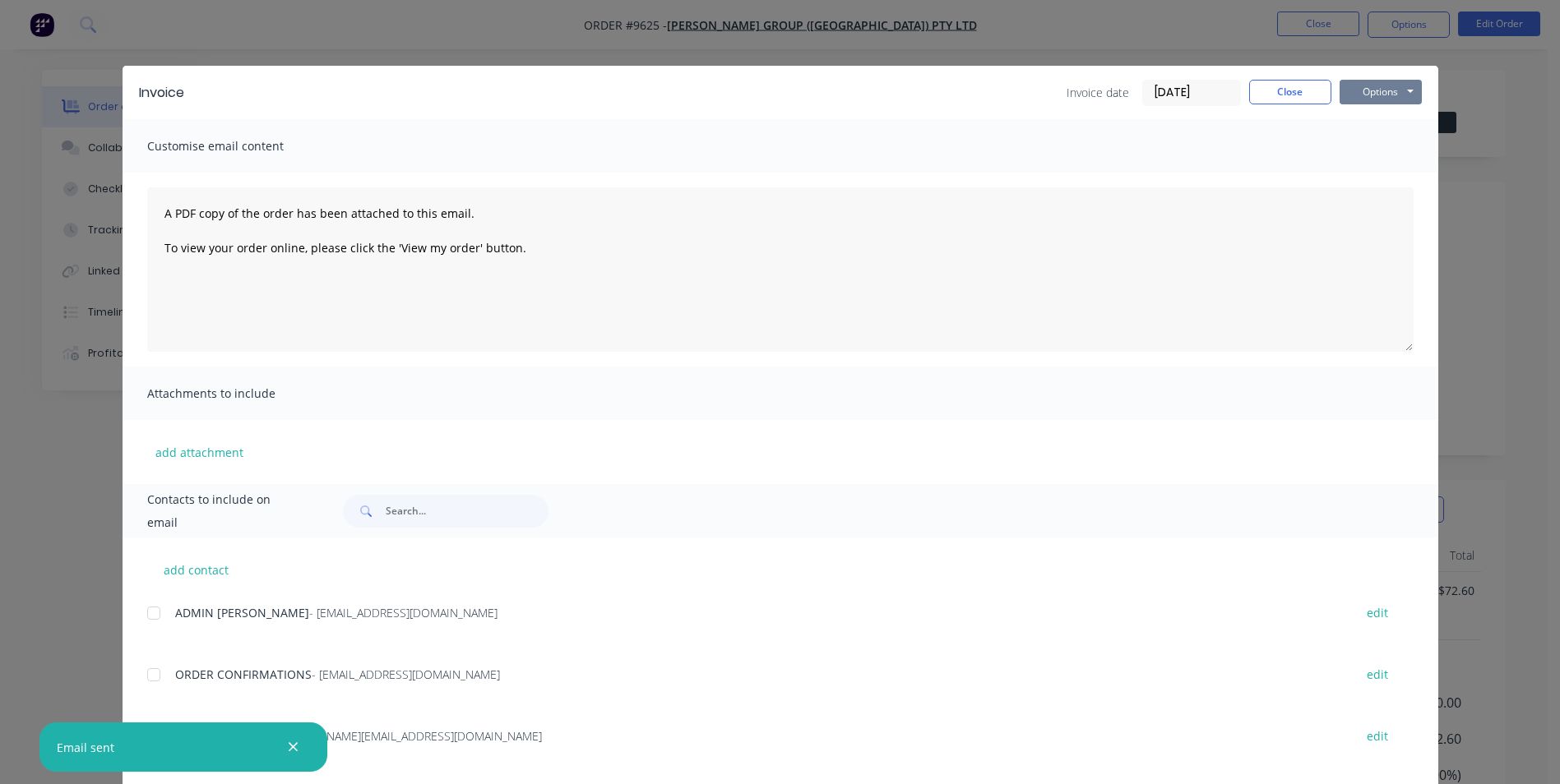
click at [1354, 98] on button "Options" at bounding box center [1381, 91] width 82 height 25
click at [1359, 170] on button "Email" at bounding box center [1392, 175] width 105 height 27
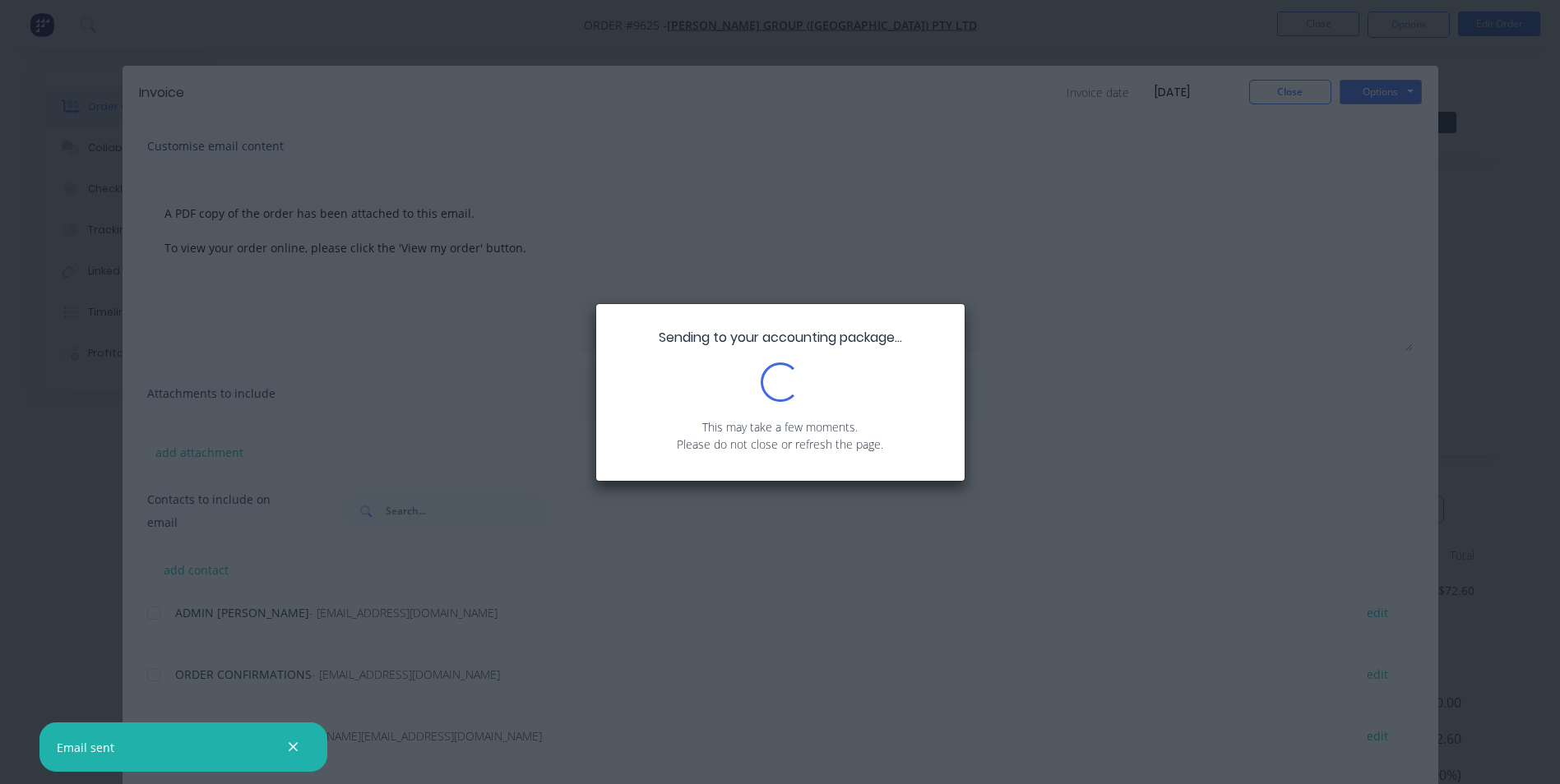
drag, startPoint x: 1300, startPoint y: 94, endPoint x: 1395, endPoint y: 30, distance: 114.5
click at [1308, 86] on div "Sending to your accounting package... Loading... This may take a few moments. P…" at bounding box center [780, 392] width 1560 height 784
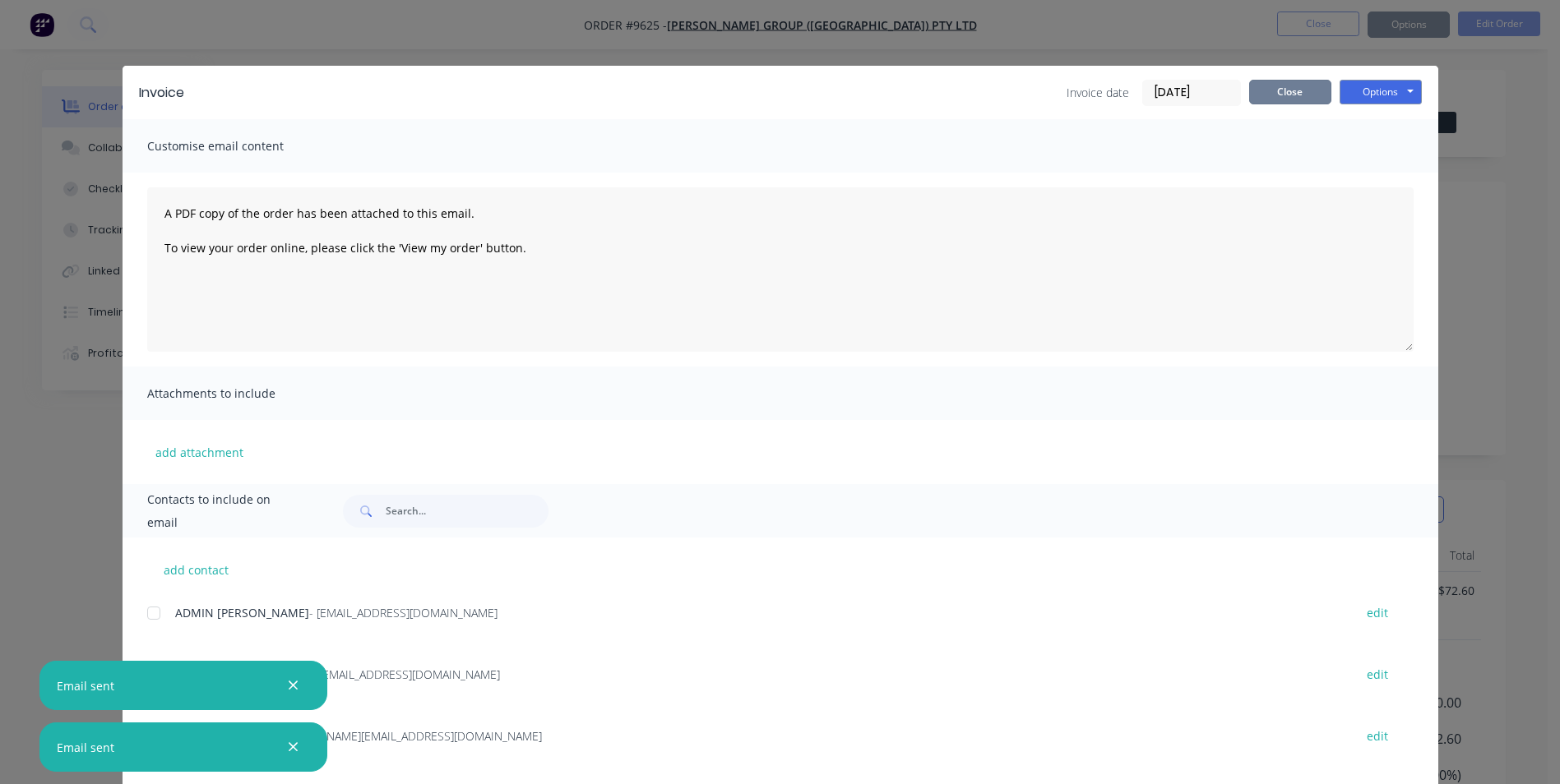
click at [1292, 86] on button "Close" at bounding box center [1290, 91] width 82 height 25
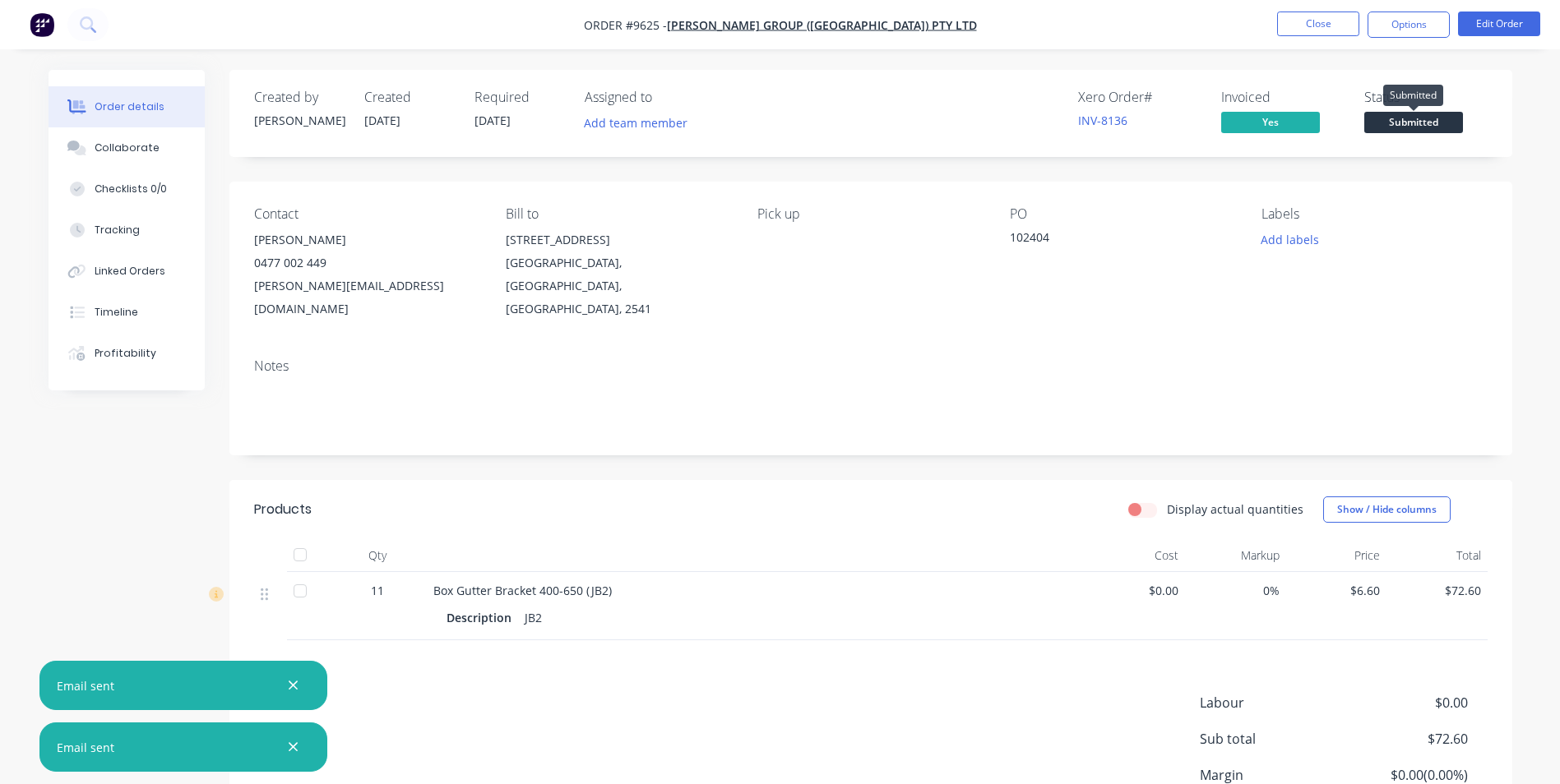
click at [1380, 116] on span "Submitted" at bounding box center [1414, 122] width 99 height 20
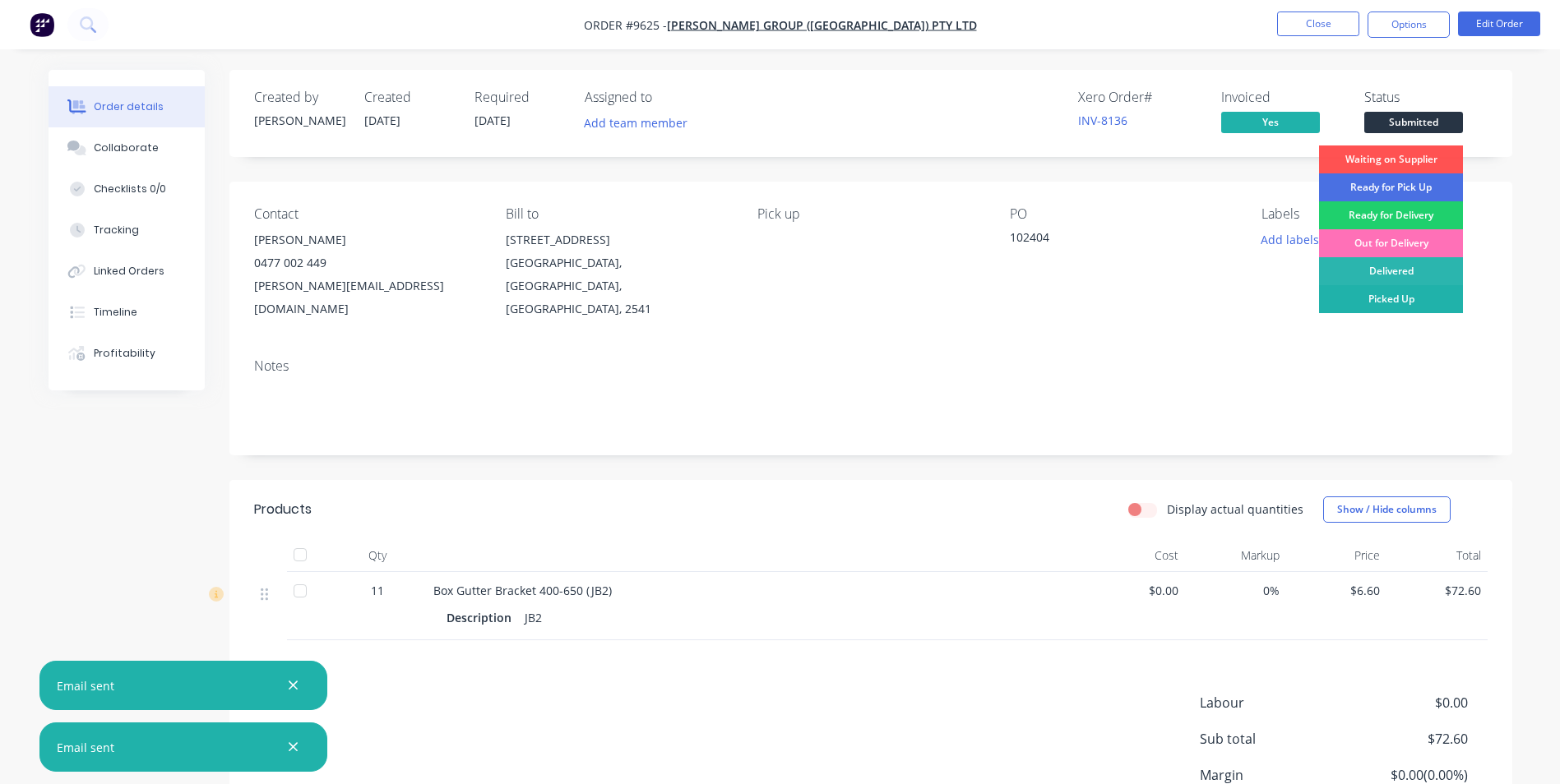
click at [1415, 301] on div "Picked Up" at bounding box center [1390, 299] width 143 height 28
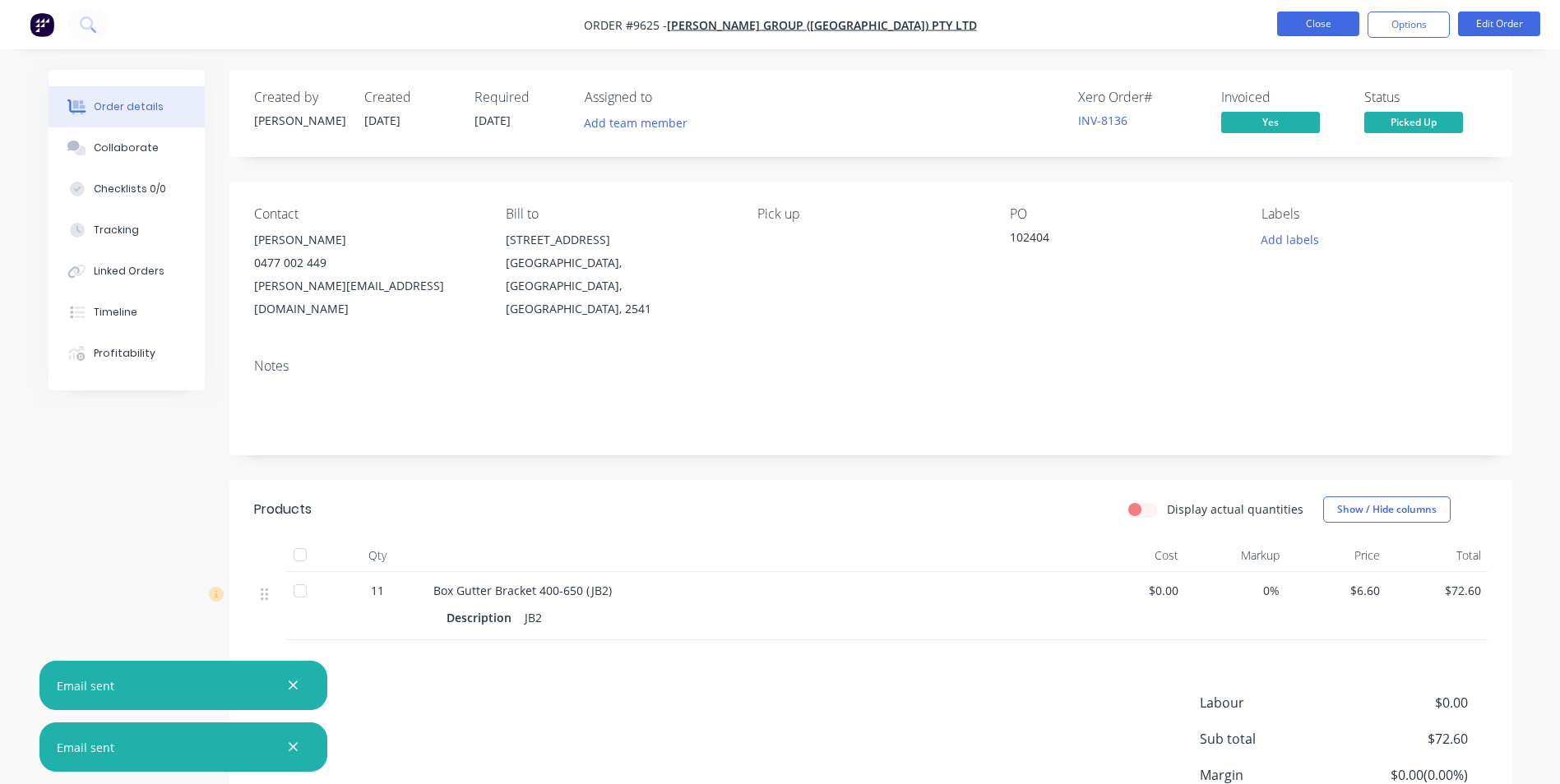
click at [1332, 17] on button "Close" at bounding box center [1318, 24] width 82 height 25
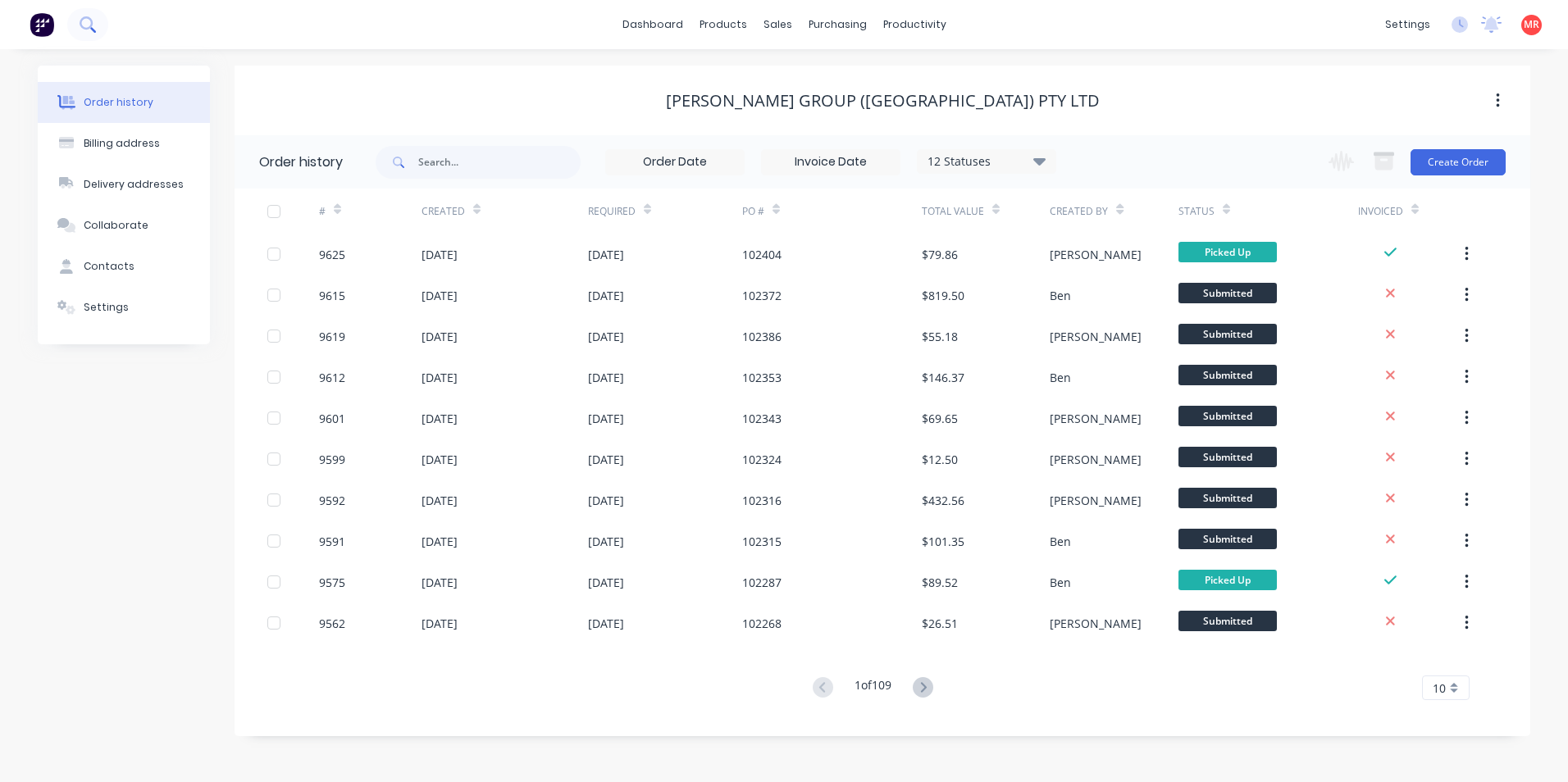
click at [90, 25] on icon at bounding box center [87, 24] width 15 height 15
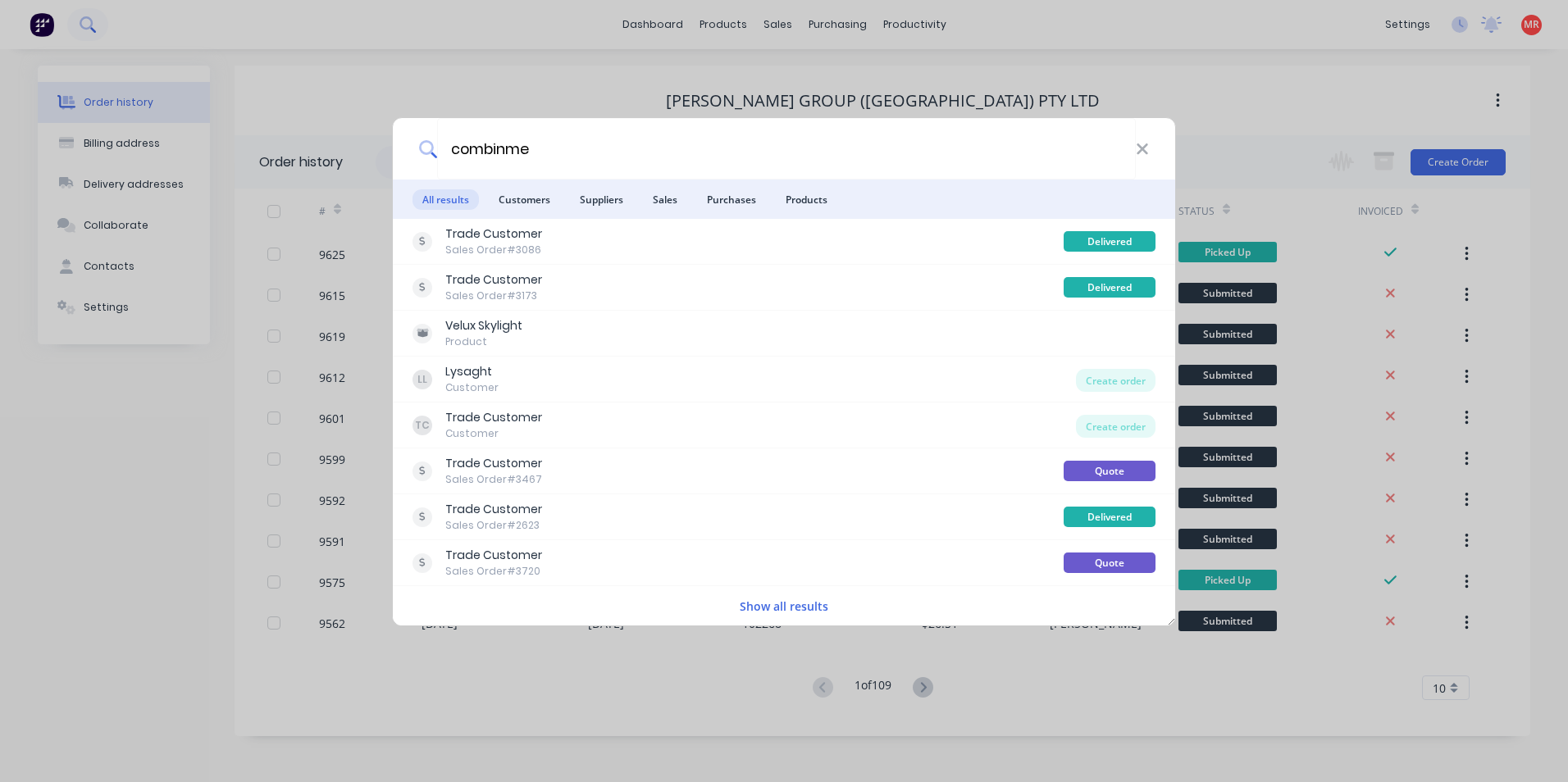
type input "combinmed"
